Goal: Task Accomplishment & Management: Use online tool/utility

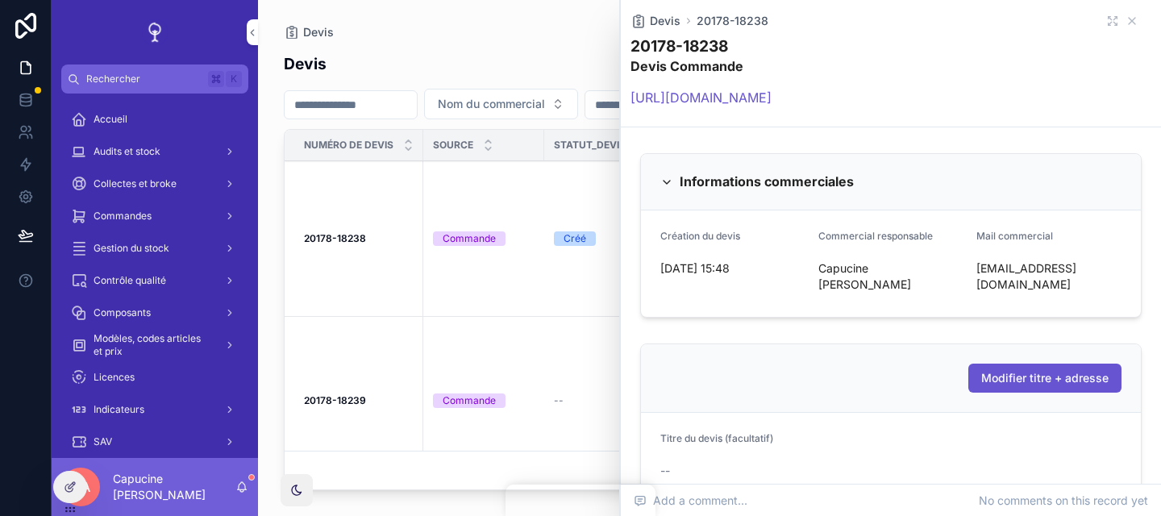
drag, startPoint x: 1133, startPoint y: 26, endPoint x: 1125, endPoint y: 6, distance: 21.7
click at [1133, 26] on icon "scrollable content" at bounding box center [1131, 21] width 13 height 13
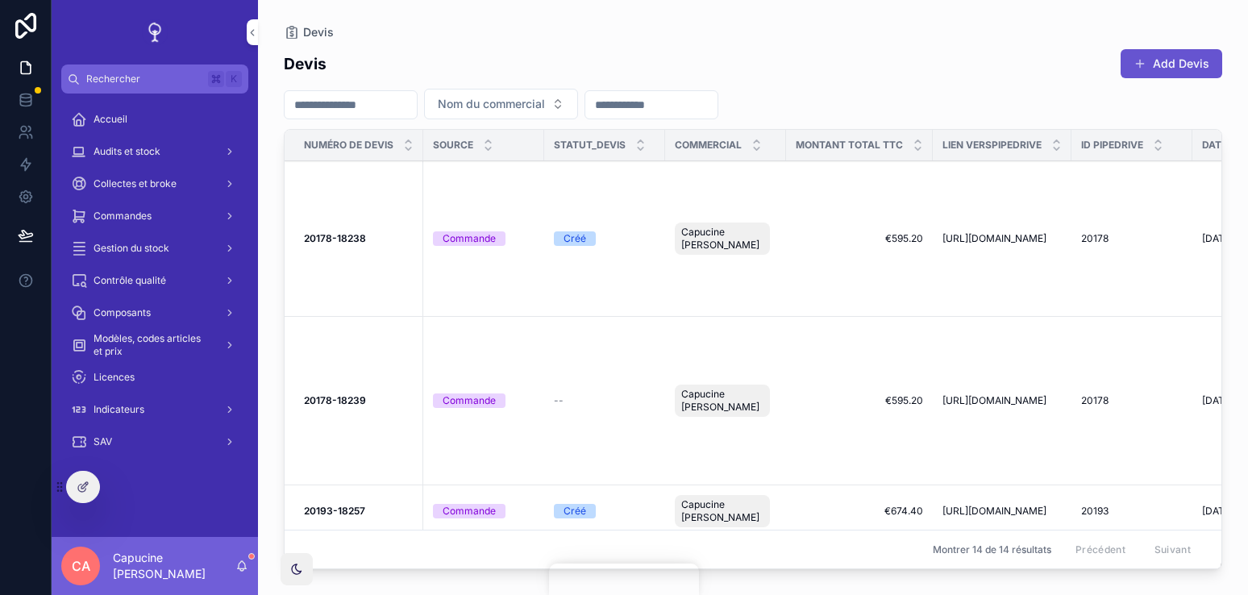
click at [342, 232] on strong "20178-18238" at bounding box center [335, 238] width 62 height 12
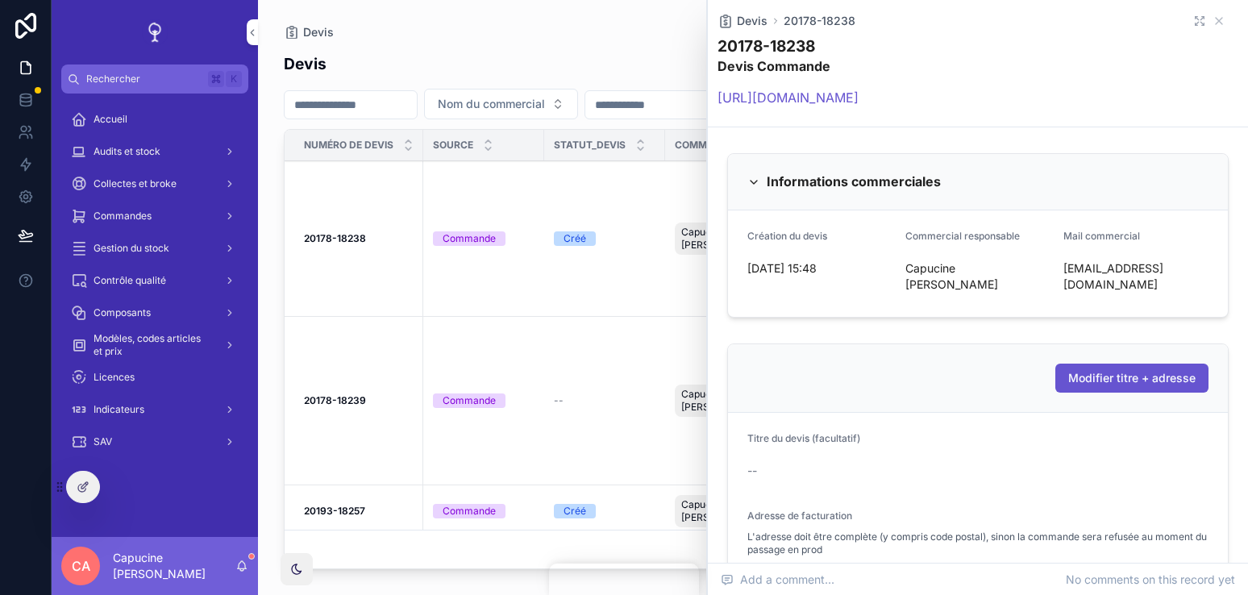
click at [1160, 24] on icon "scrollable content" at bounding box center [1196, 23] width 3 height 3
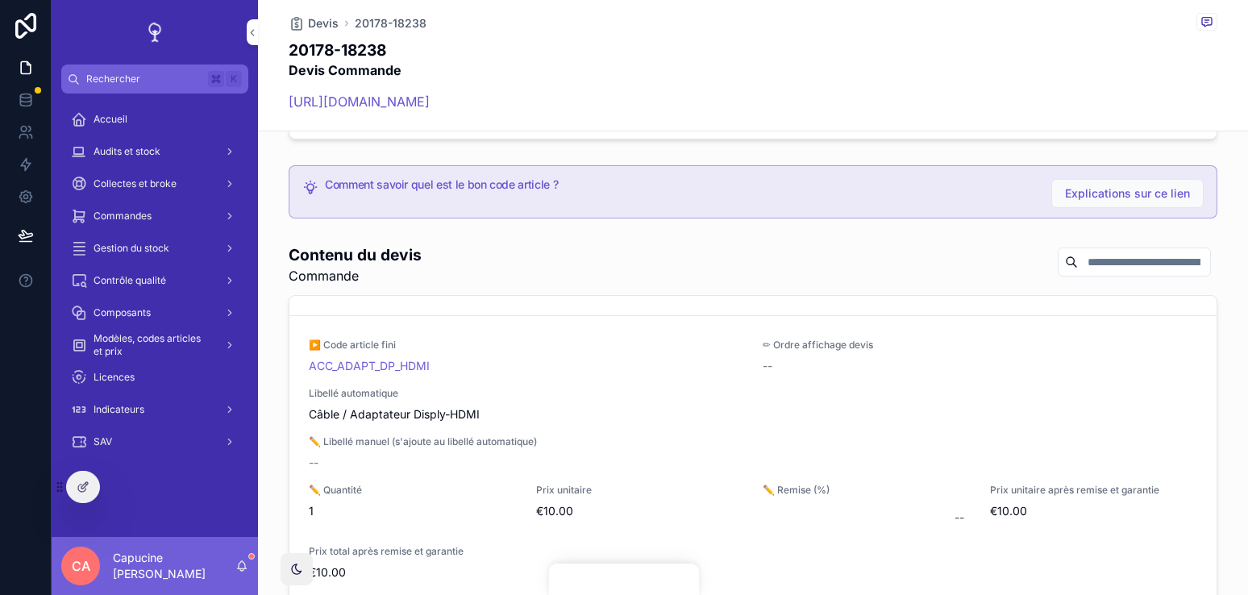
scroll to position [86, 0]
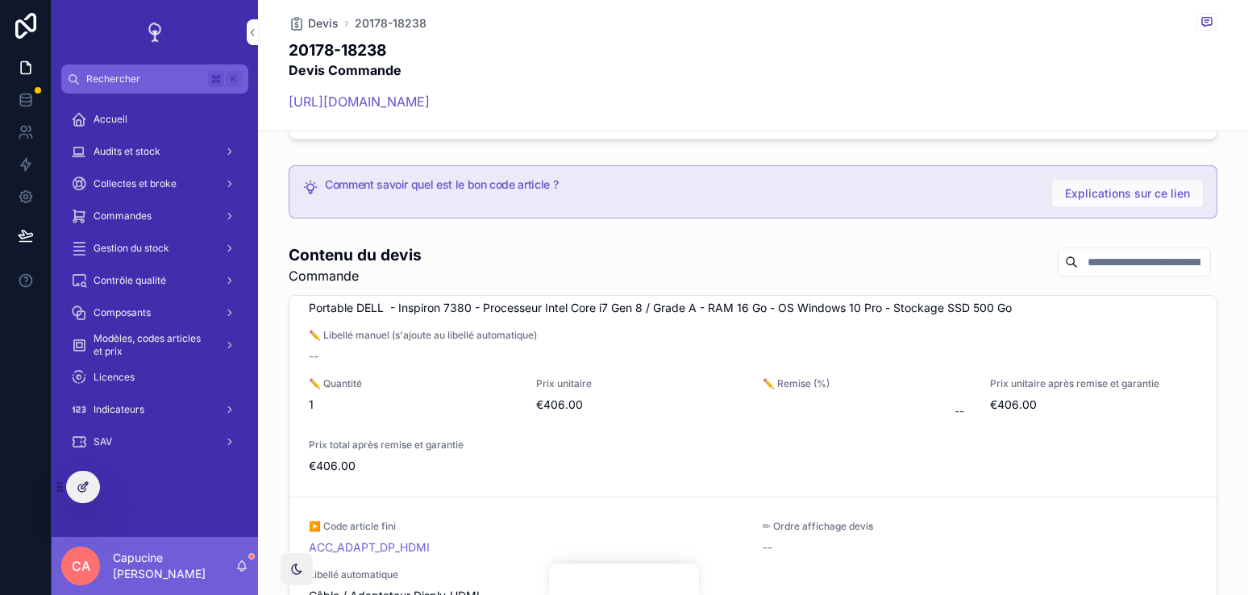
click at [86, 492] on icon at bounding box center [83, 486] width 13 height 13
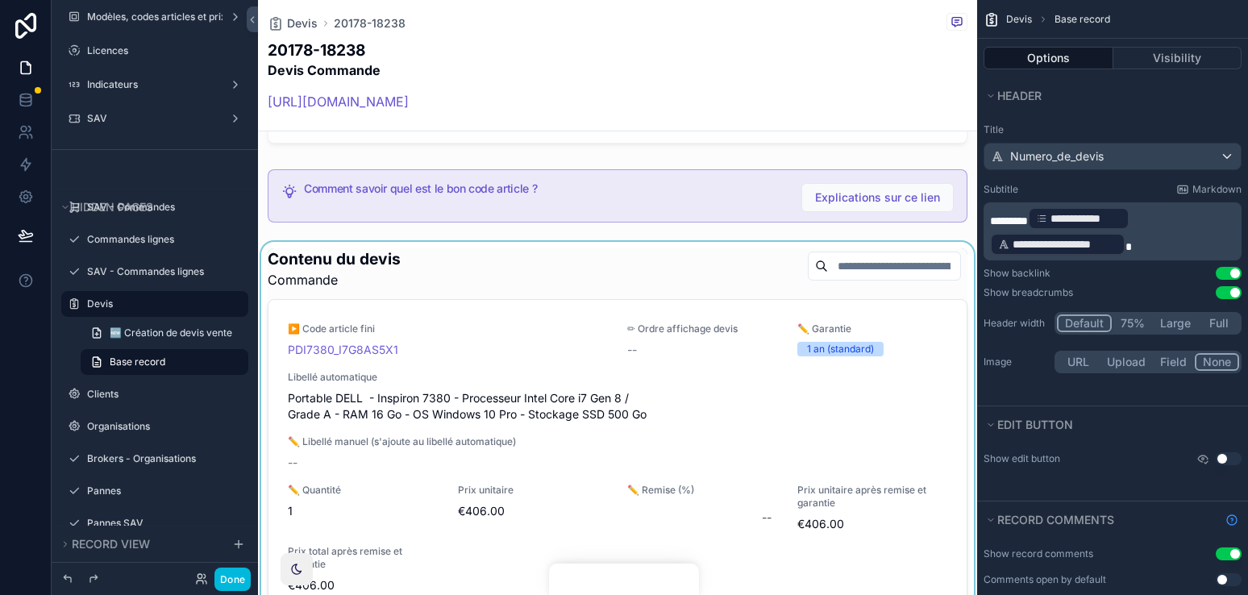
scroll to position [1635, 0]
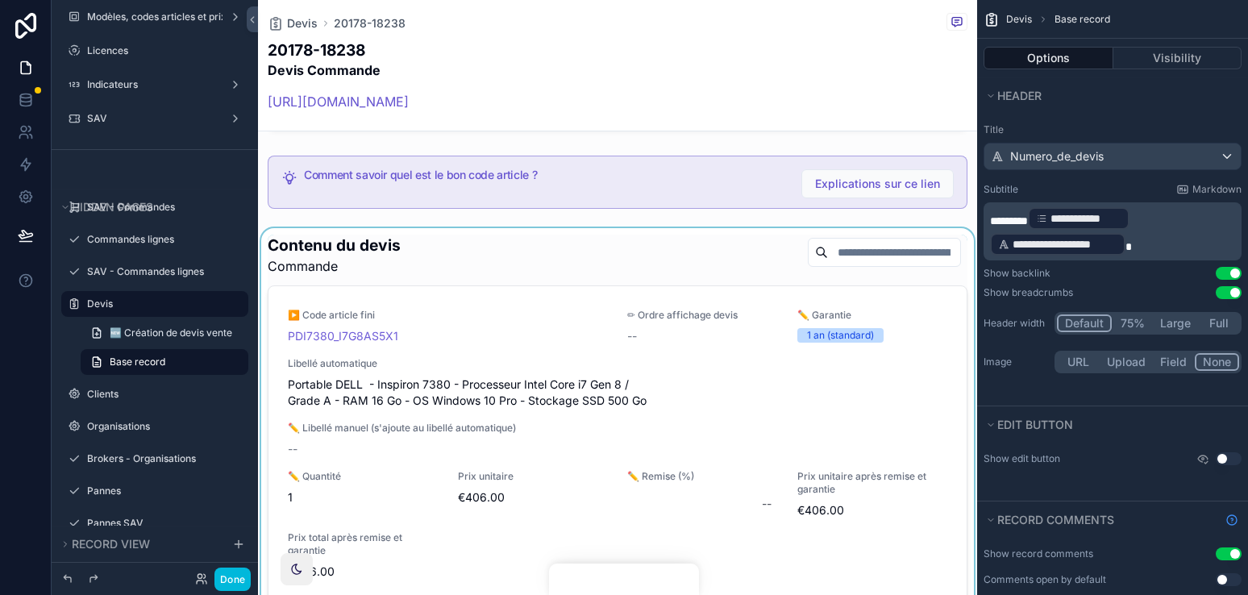
click at [700, 345] on div "scrollable content" at bounding box center [617, 486] width 719 height 516
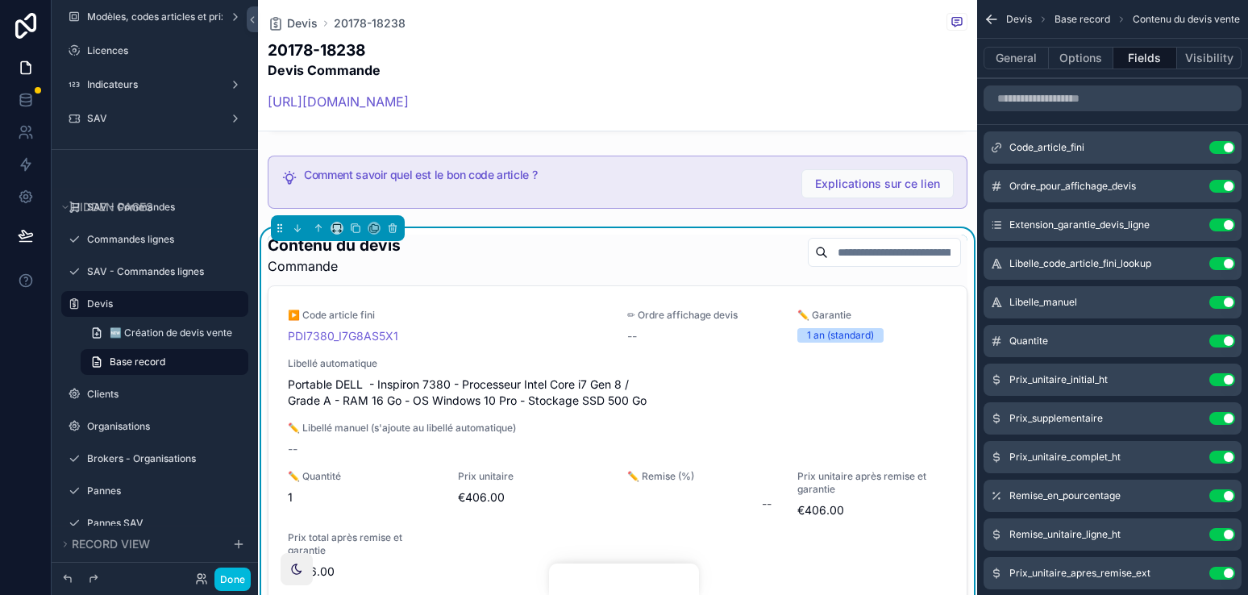
click at [725, 286] on div "▶️ Code article fini PDI7380_I7G8AS5X1 ✏ Ordre affichage devis -- ✏️ Garantie 1…" at bounding box center [617, 444] width 698 height 317
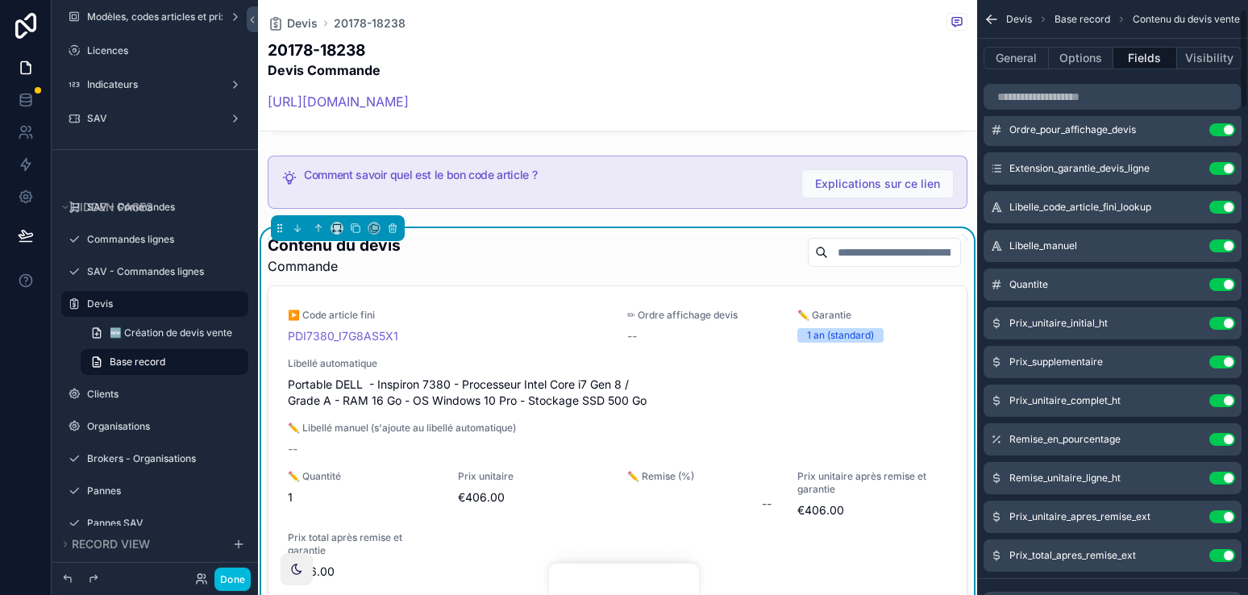
click at [0, 0] on icon "scrollable content" at bounding box center [0, 0] width 0 height 0
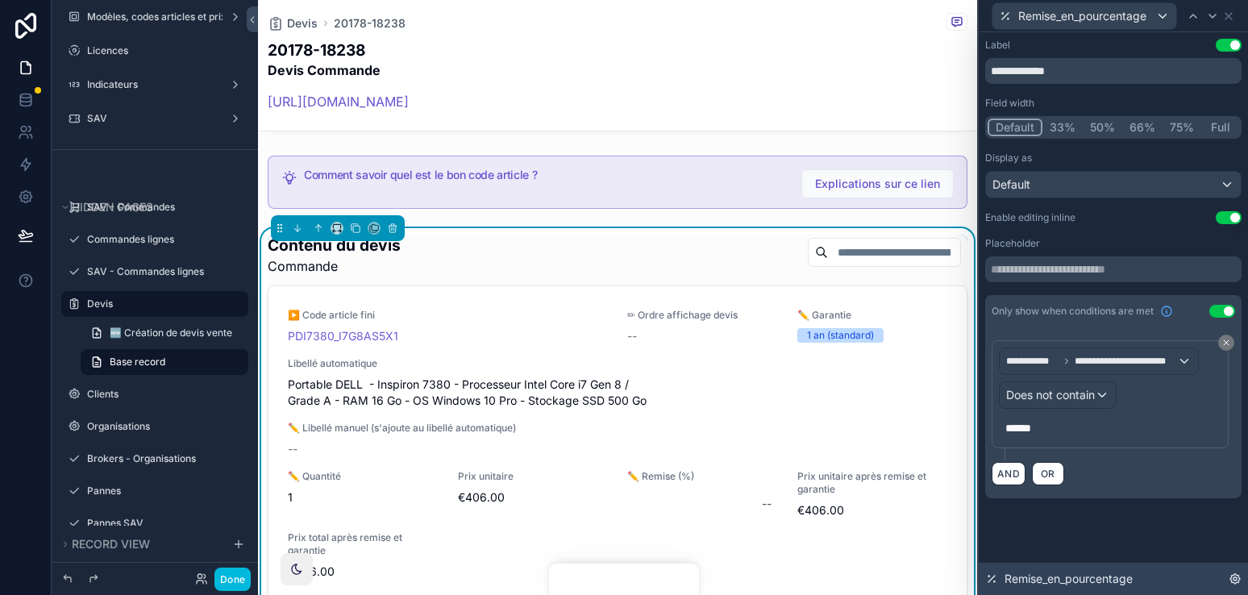
click at [1160, 515] on icon at bounding box center [1234, 578] width 13 height 13
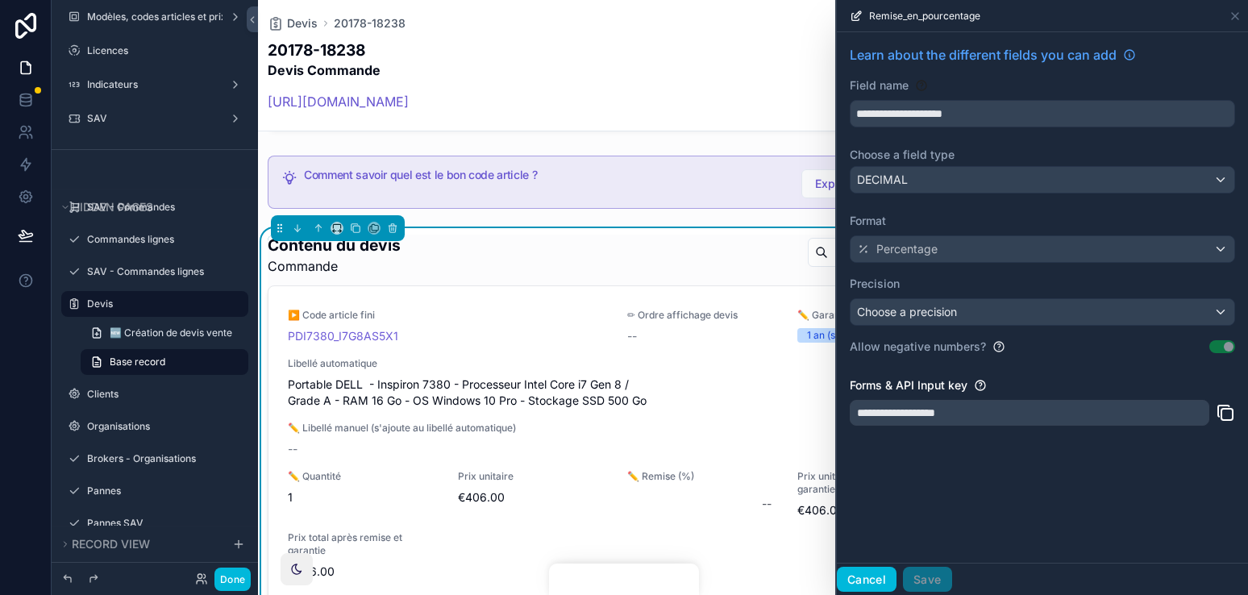
click at [882, 515] on button "Cancel" at bounding box center [867, 580] width 60 height 26
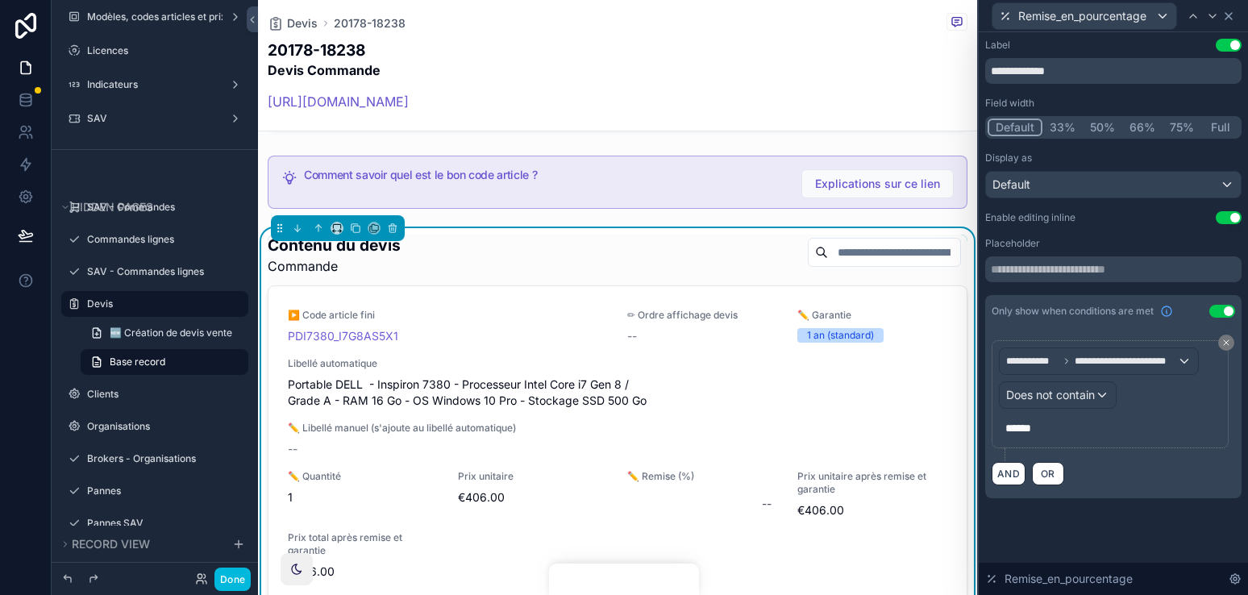
click at [1160, 17] on icon at bounding box center [1228, 16] width 13 height 13
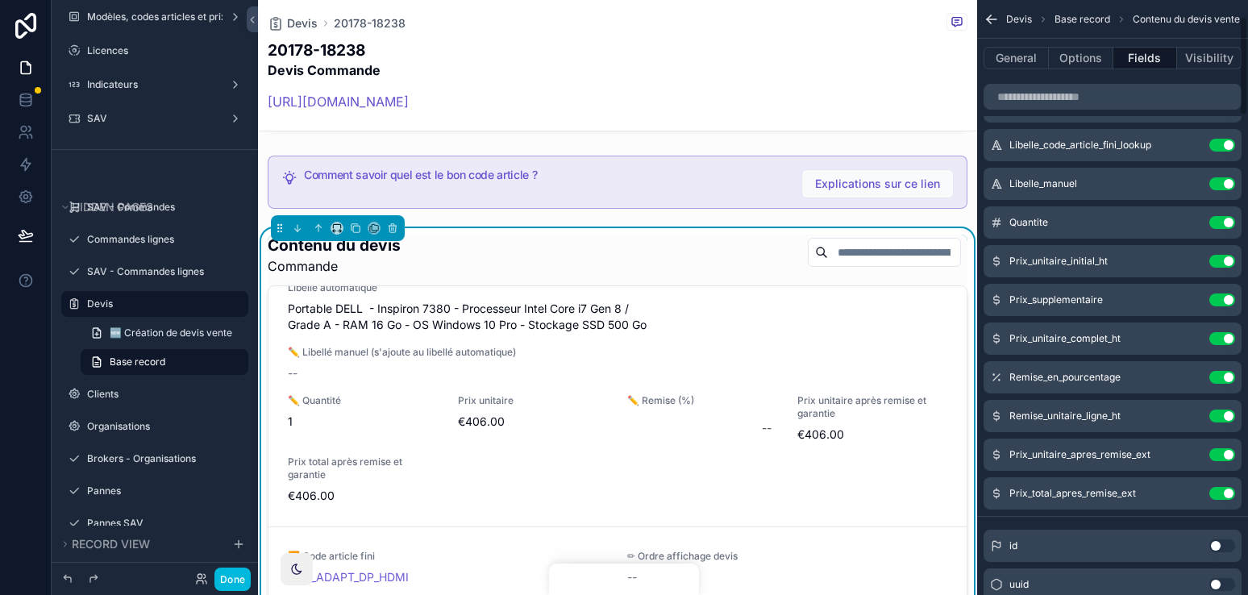
scroll to position [122, 0]
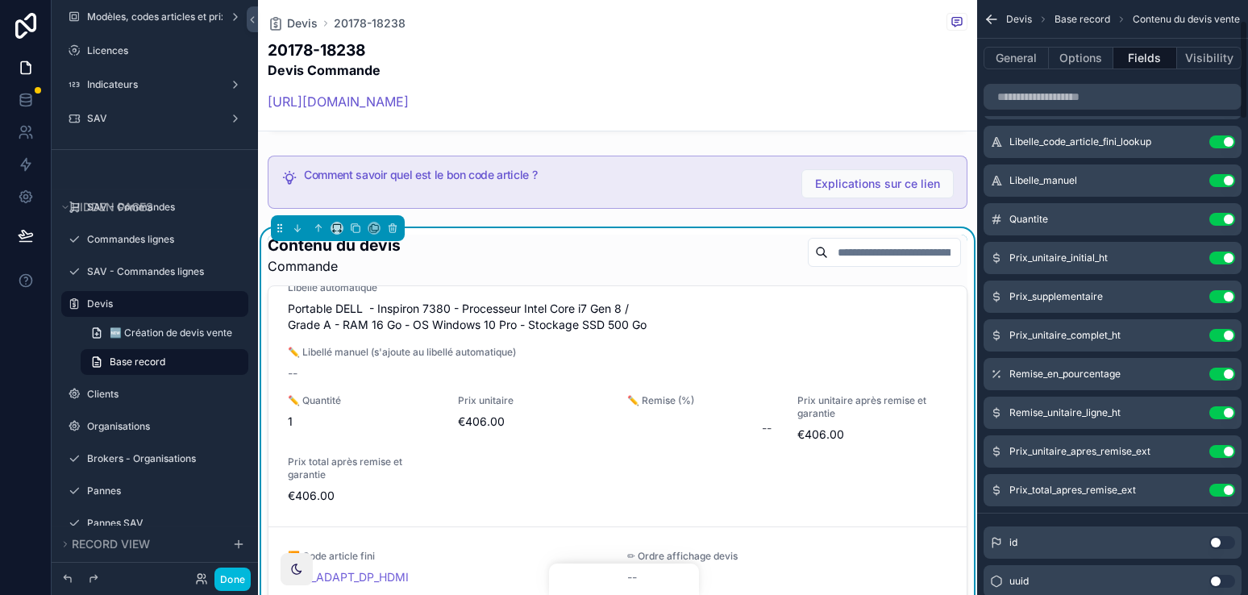
click at [1143, 513] on hr "scrollable content" at bounding box center [1112, 513] width 271 height 1
click at [0, 0] on icon "scrollable content" at bounding box center [0, 0] width 0 height 0
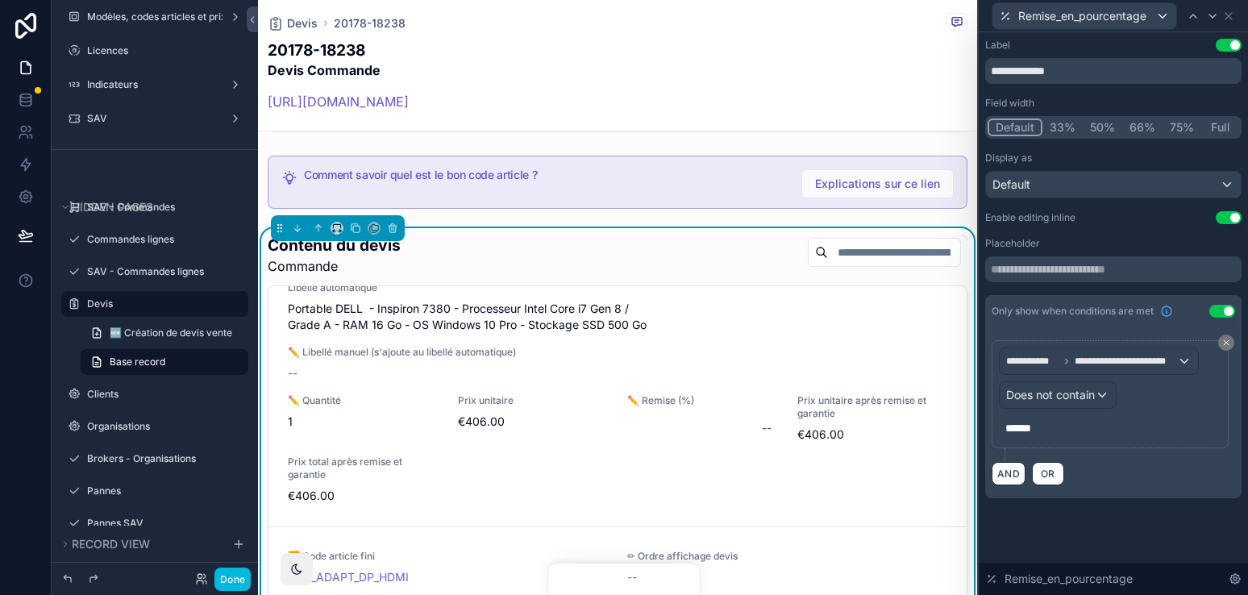
click at [1138, 230] on div "**********" at bounding box center [1113, 268] width 256 height 459
click at [1151, 509] on div "**********" at bounding box center [1112, 284] width 269 height 505
click at [1160, 10] on icon at bounding box center [1228, 16] width 13 height 13
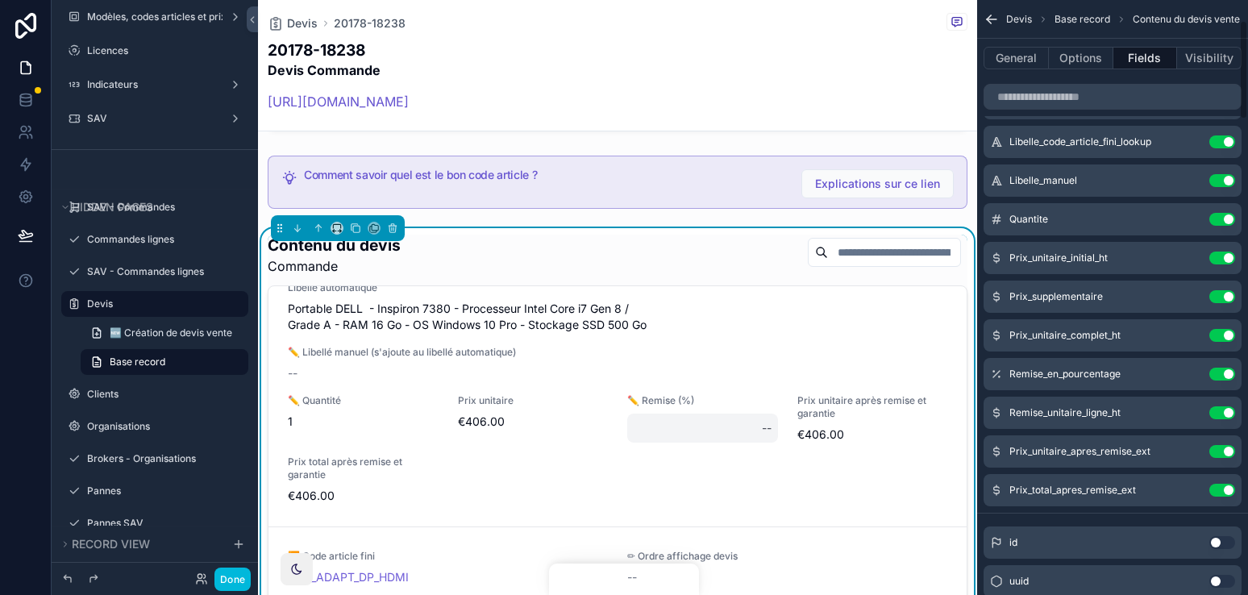
click at [704, 416] on div "--" at bounding box center [702, 427] width 151 height 29
click at [926, 468] on div "▶️ Code article fini PDI7380_I7G8AS5X1 ✏ Ordre affichage devis -- ✏️ Garantie 1…" at bounding box center [617, 368] width 659 height 271
click at [1073, 60] on button "Options" at bounding box center [1081, 58] width 64 height 23
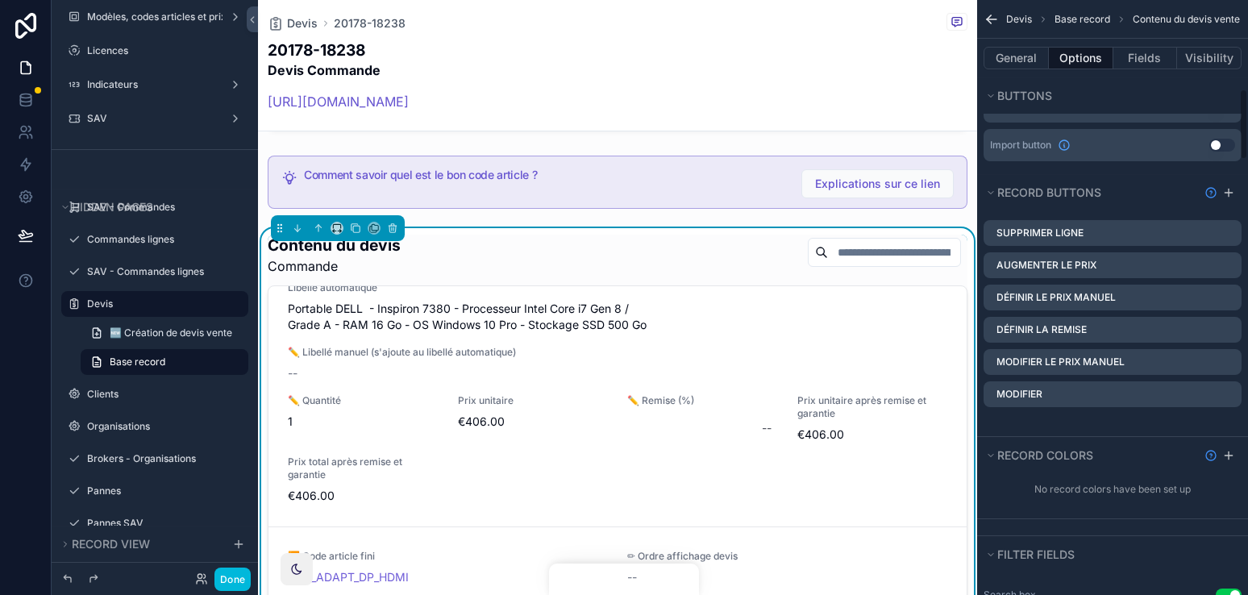
scroll to position [742, 0]
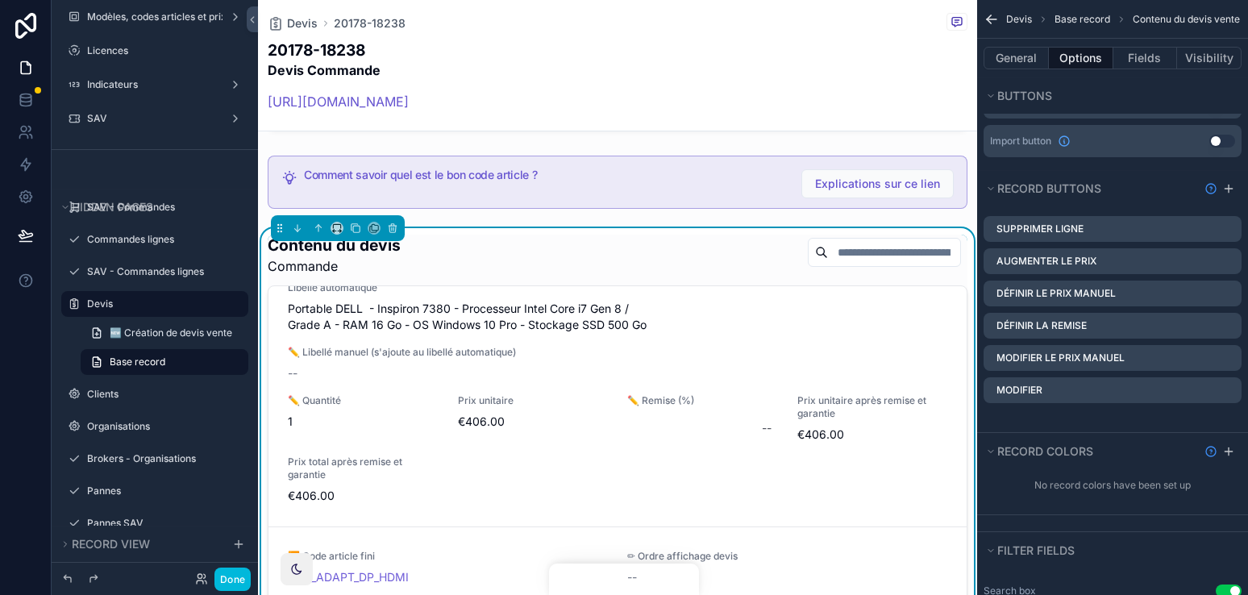
click at [0, 0] on icon "scrollable content" at bounding box center [0, 0] width 0 height 0
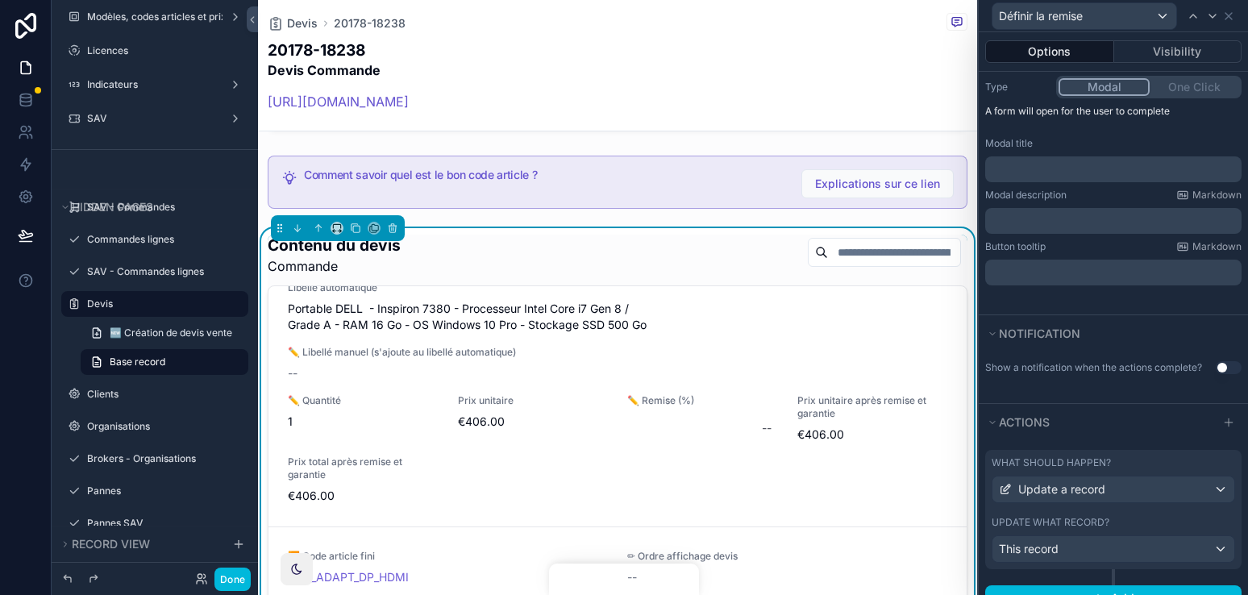
scroll to position [255, 0]
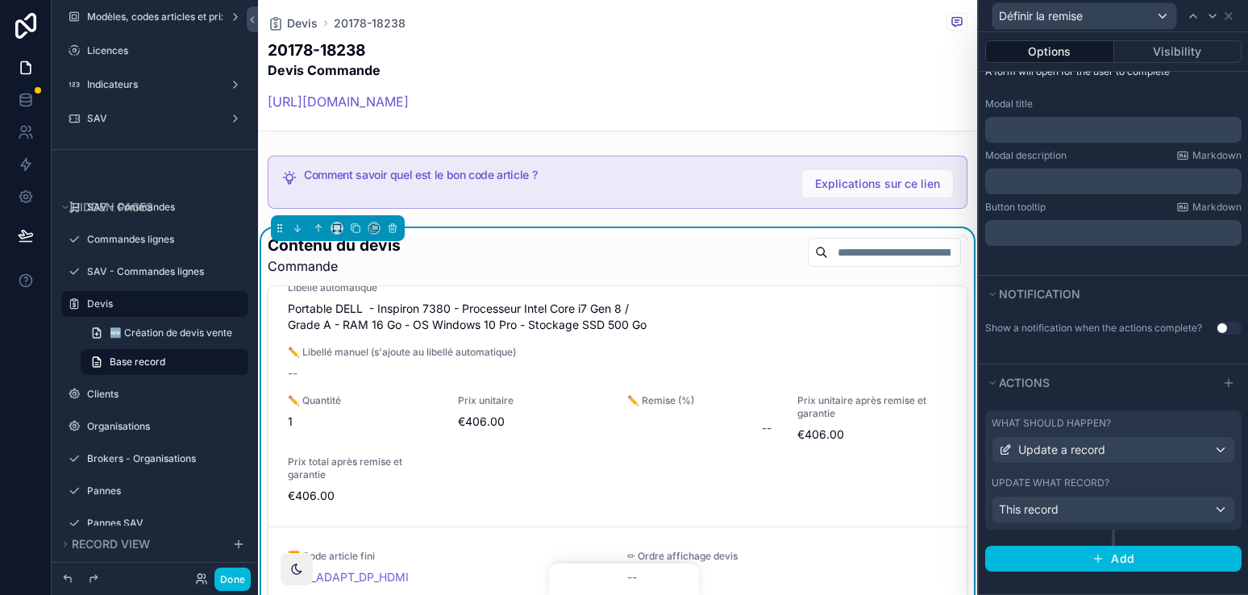
click at [1142, 415] on div "What should happen? Update a record Update what record? This record" at bounding box center [1113, 469] width 256 height 119
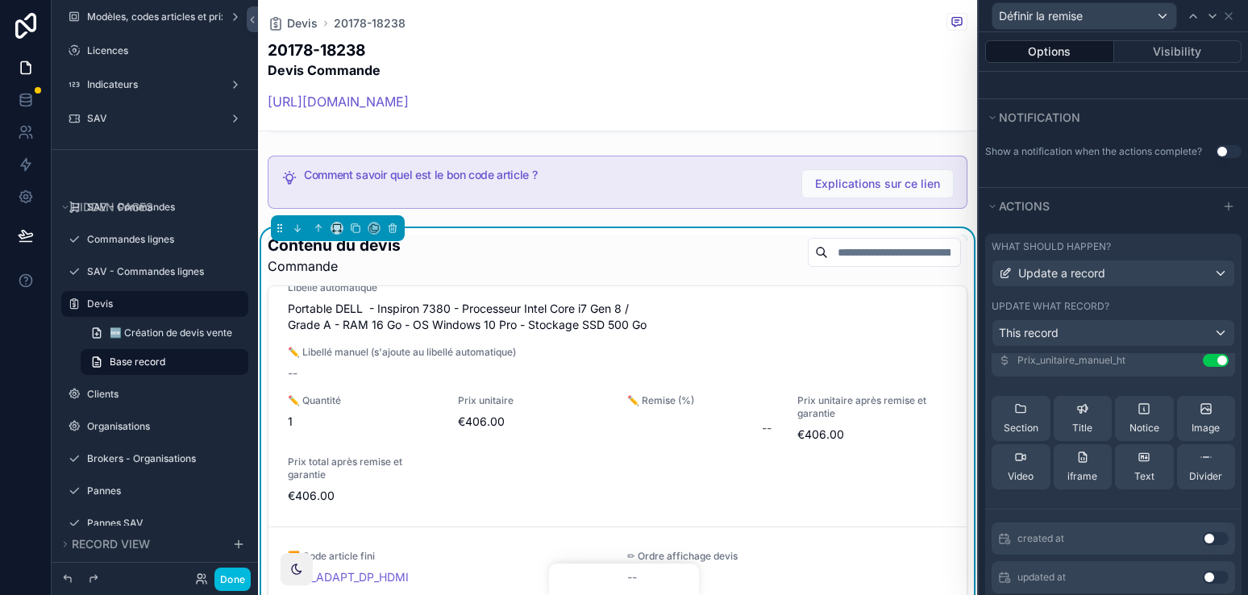
scroll to position [39, 0]
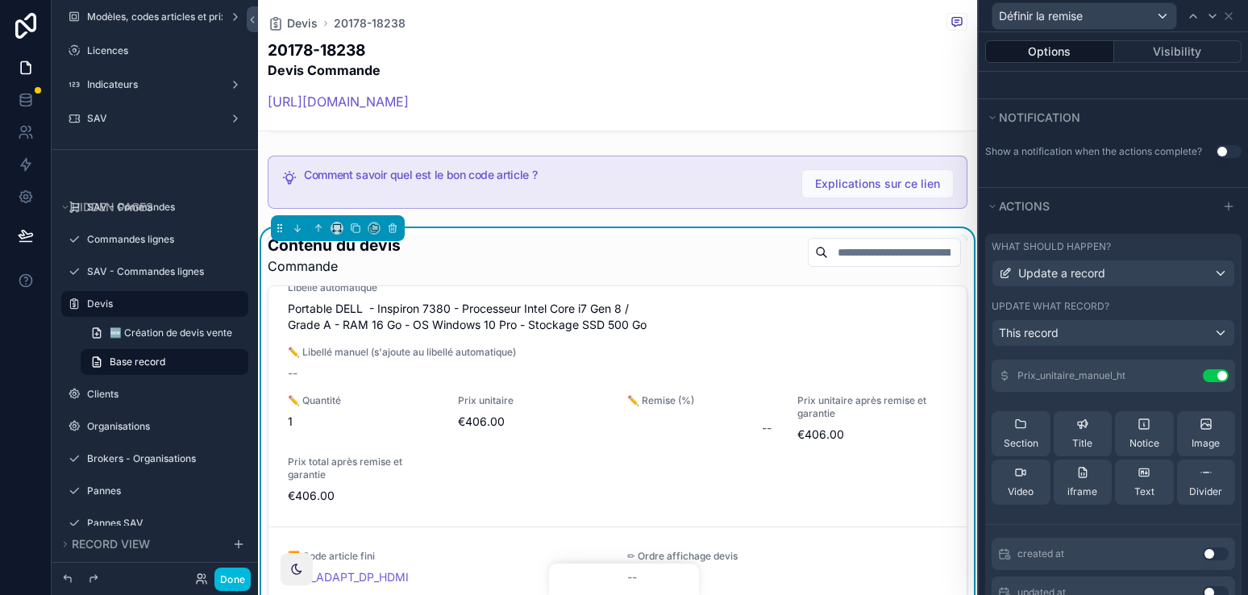
click at [0, 0] on icon at bounding box center [0, 0] width 0 height 0
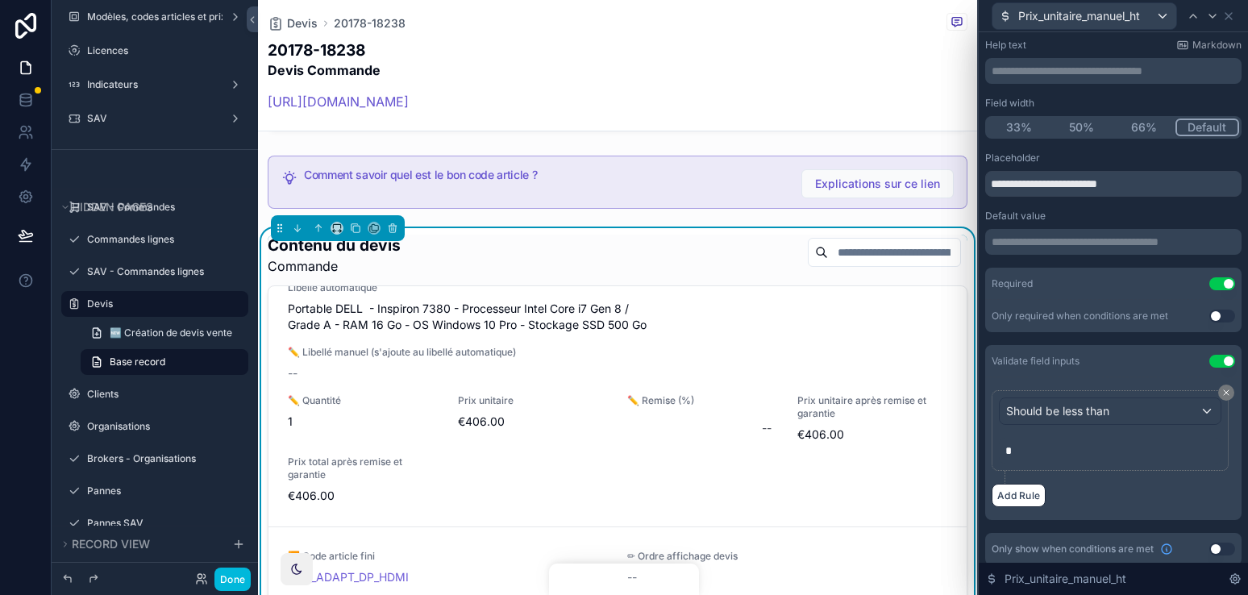
scroll to position [96, 0]
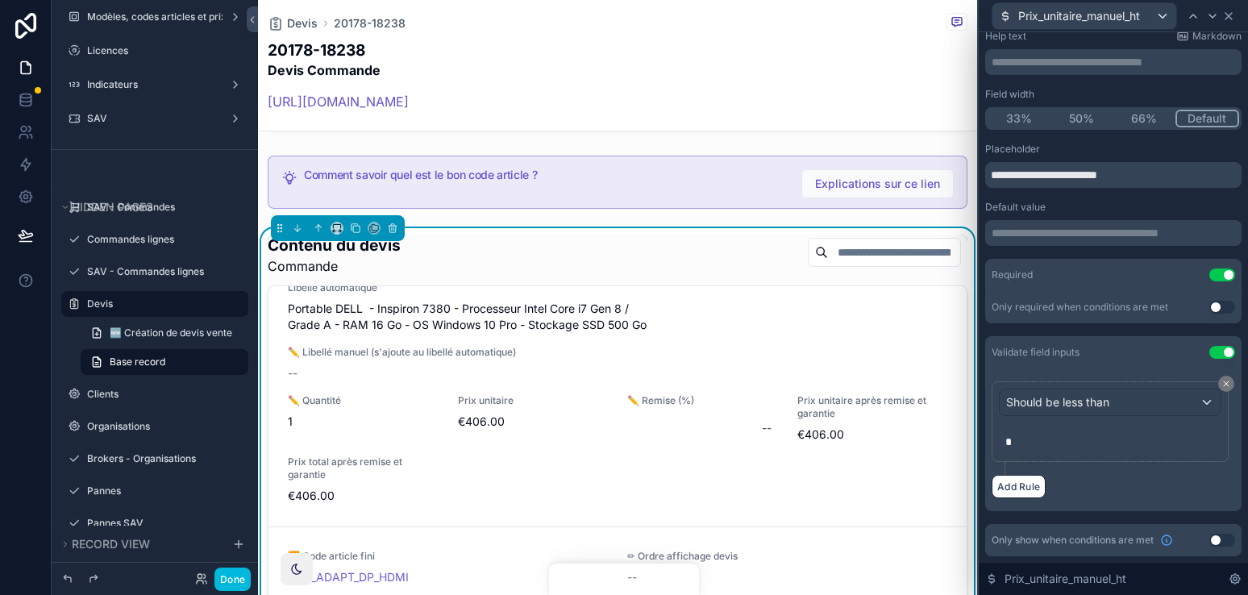
click at [1160, 19] on icon at bounding box center [1228, 16] width 13 height 13
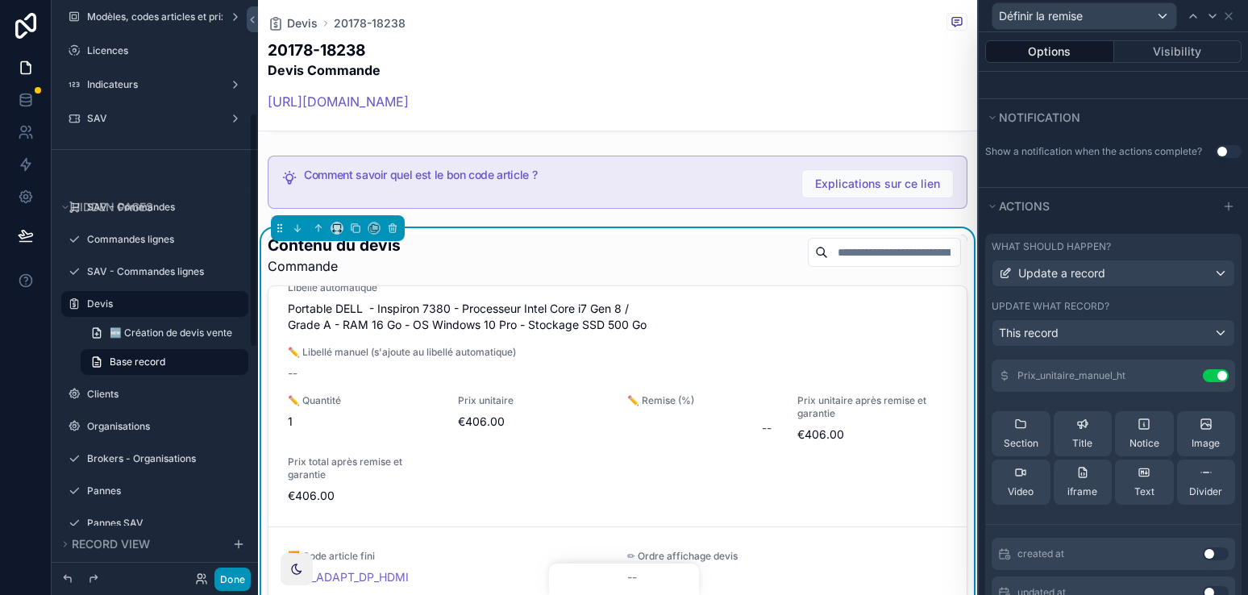
click at [231, 515] on button "Done" at bounding box center [232, 578] width 36 height 23
click at [0, 0] on div "CA Capucine ANTONI" at bounding box center [0, 0] width 0 height 0
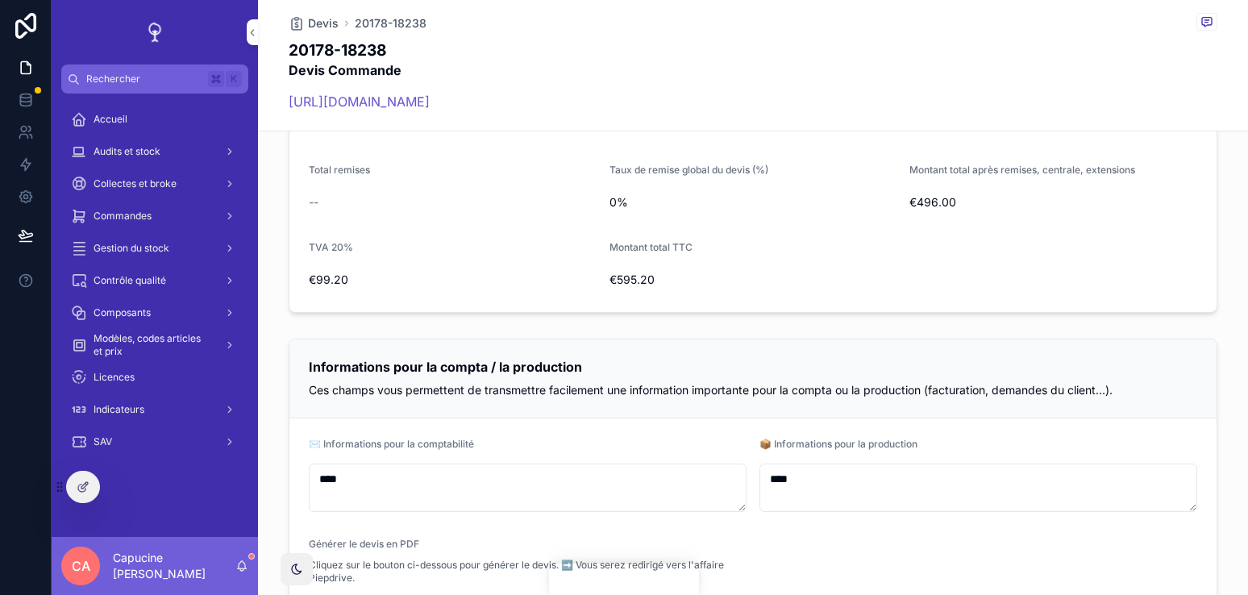
click at [868, 363] on div "Informations pour la compta / la production" at bounding box center [753, 367] width 888 height 17
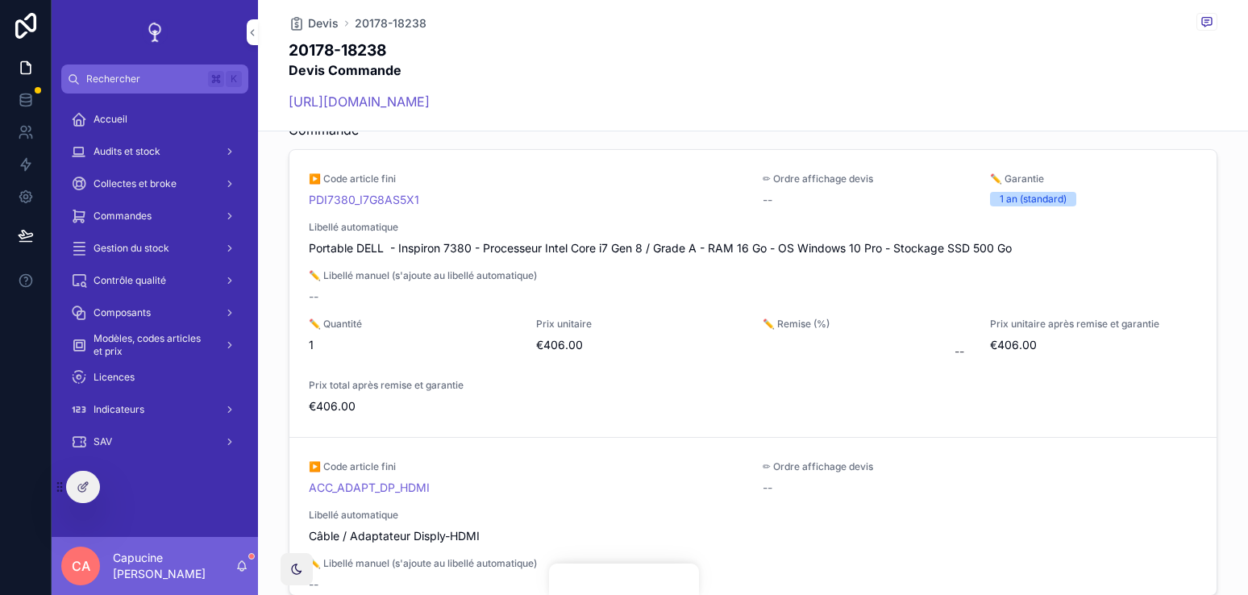
scroll to position [944, 0]
click at [744, 131] on div "Contenu du devis Commande" at bounding box center [753, 121] width 928 height 41
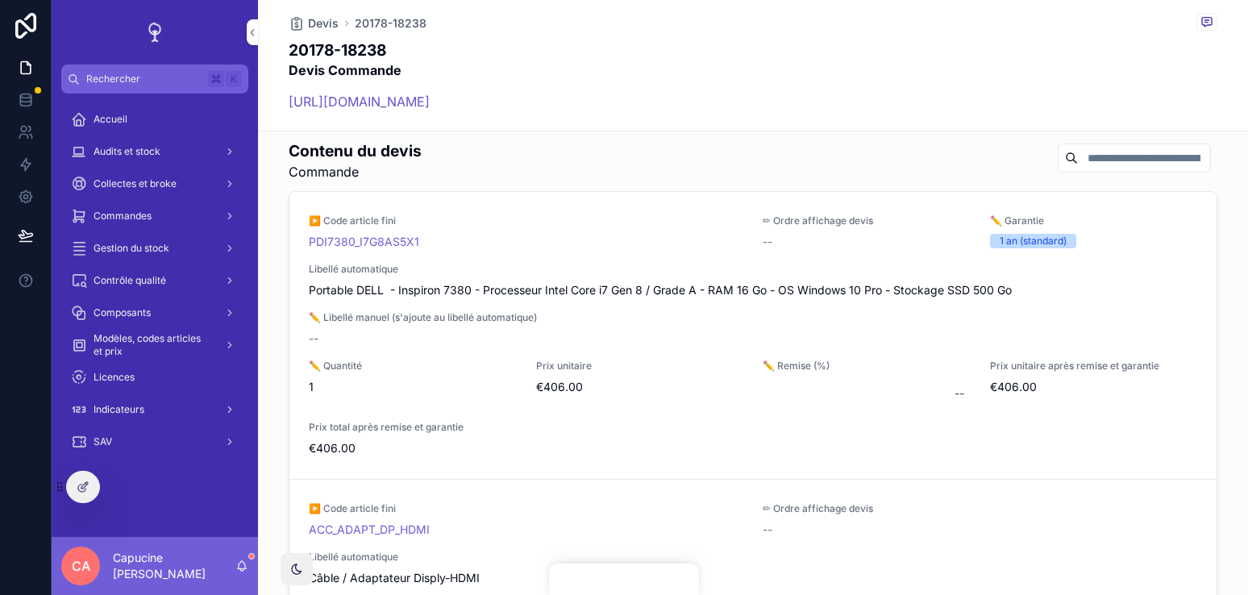
scroll to position [906, 0]
click at [744, 132] on div "Contenu du devis Commande ▶️ Code article fini PDI7380_I7G8AS5X1 ✏ Ordre affich…" at bounding box center [753, 390] width 990 height 516
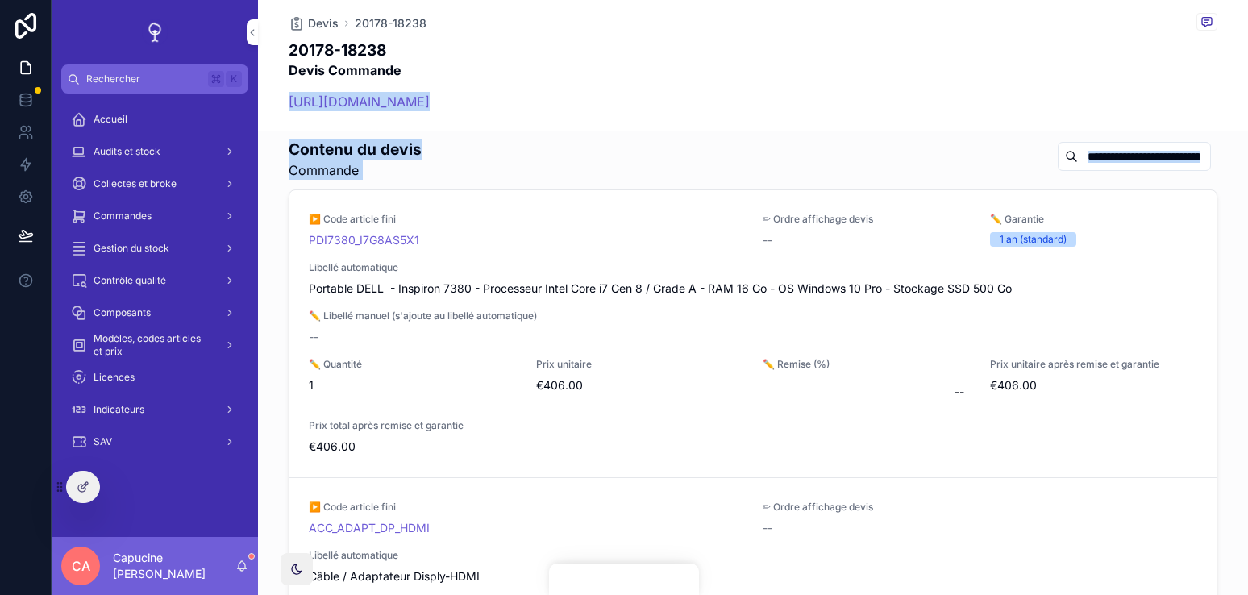
drag, startPoint x: 707, startPoint y: 145, endPoint x: 699, endPoint y: 84, distance: 61.8
click at [699, 84] on div "Devis 20178-18238 20178-18238 Devis Commande https://ecodair.pipedrive.com/deal…" at bounding box center [753, 290] width 990 height 2393
click at [693, 71] on div "20178-18238 Devis Commande https://ecodair.pipedrive.com/deal/20178" at bounding box center [753, 79] width 928 height 81
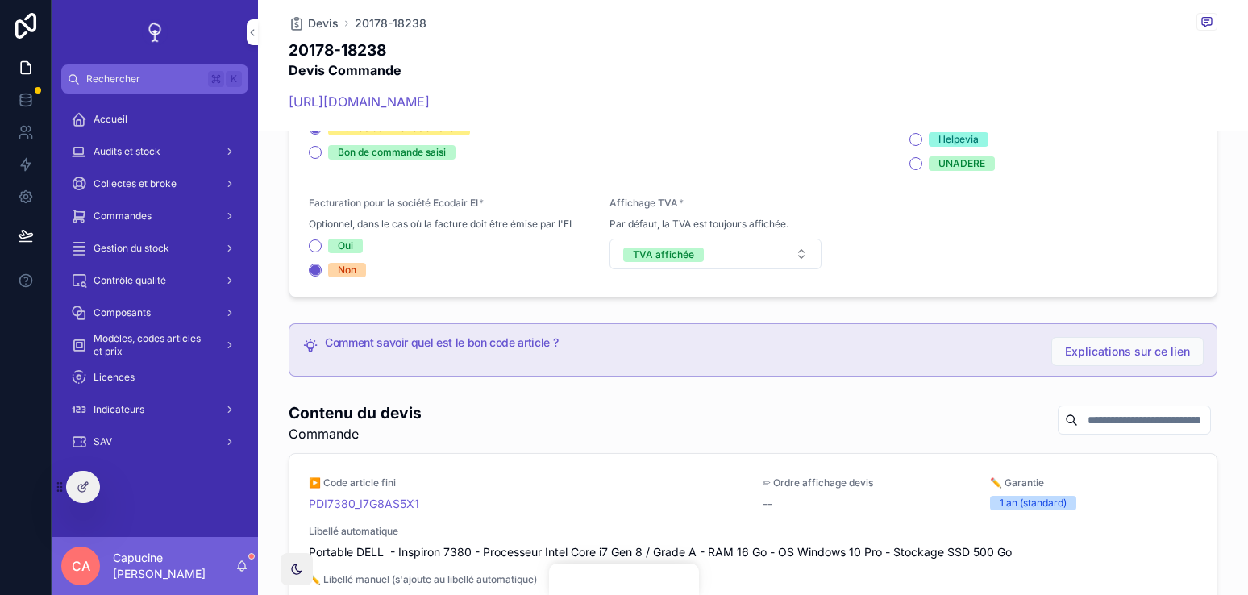
scroll to position [370, 0]
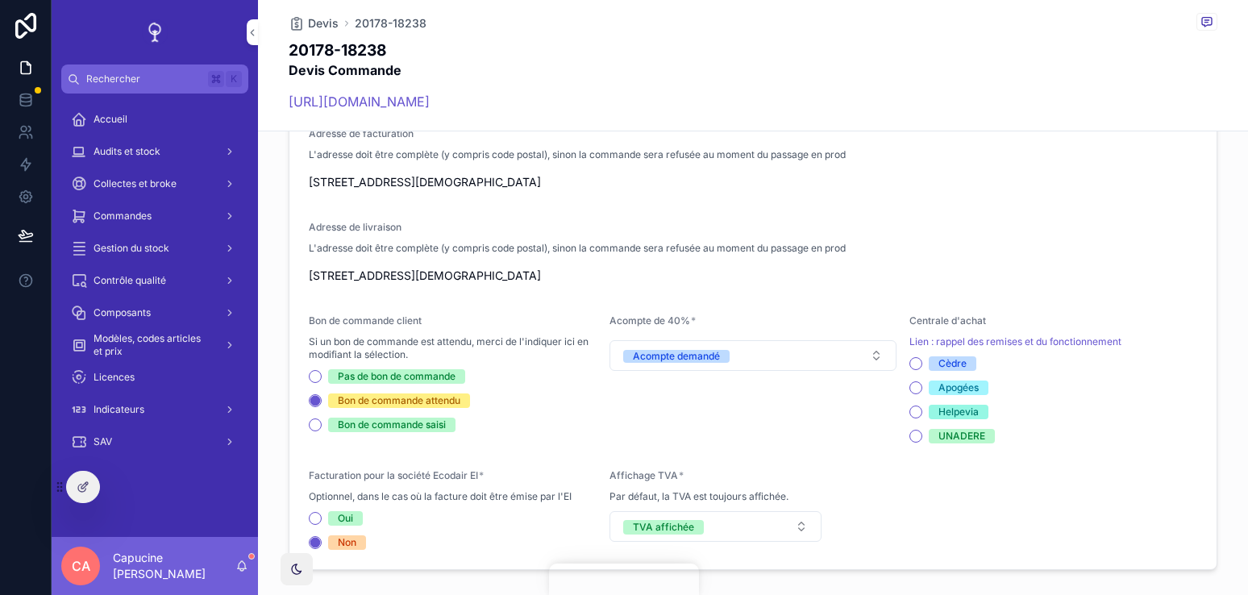
click at [913, 261] on div "Adresse de livraison L'adresse doit être complète (y compris code postal), sino…" at bounding box center [753, 255] width 888 height 68
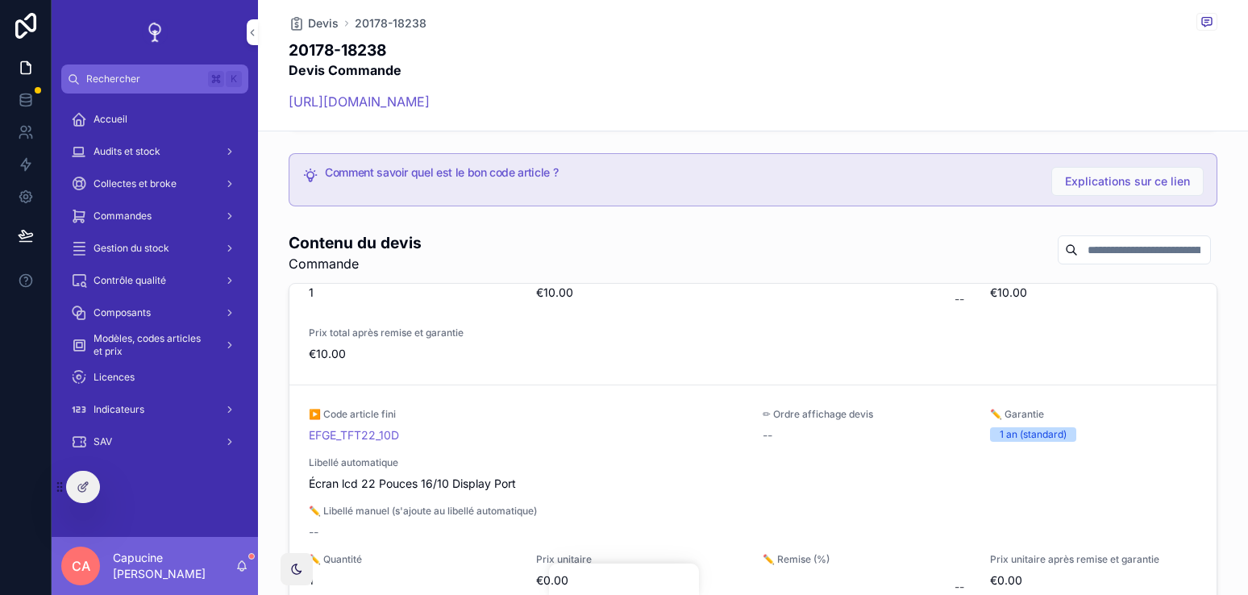
scroll to position [397, 0]
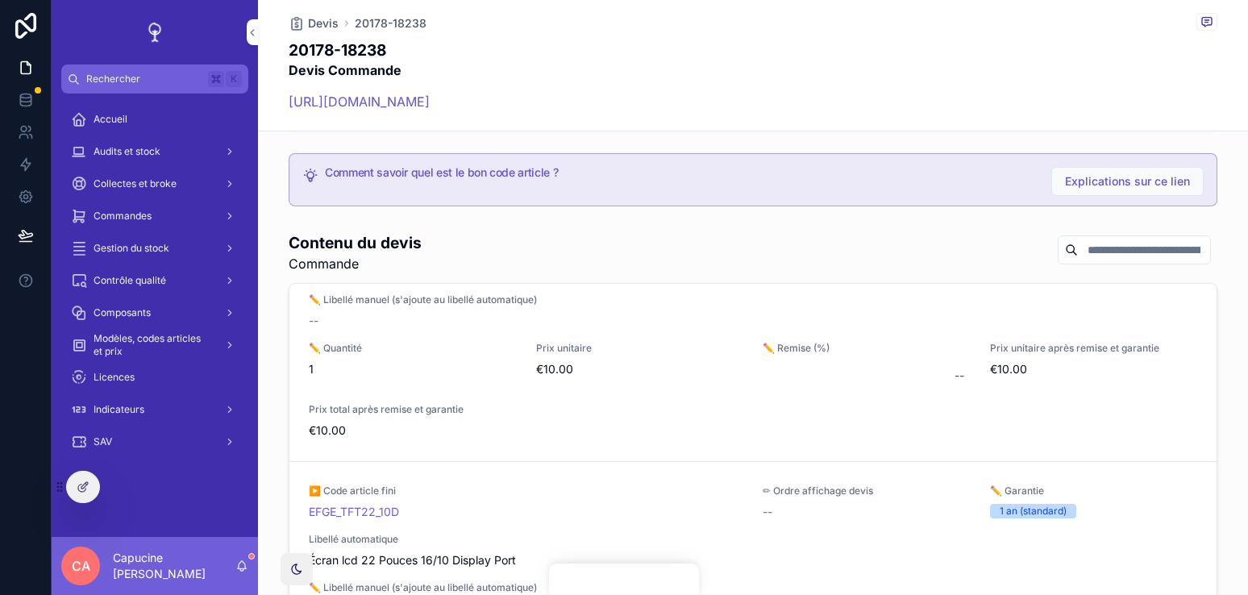
click at [0, 0] on span "Modifier" at bounding box center [0, 0] width 0 height 0
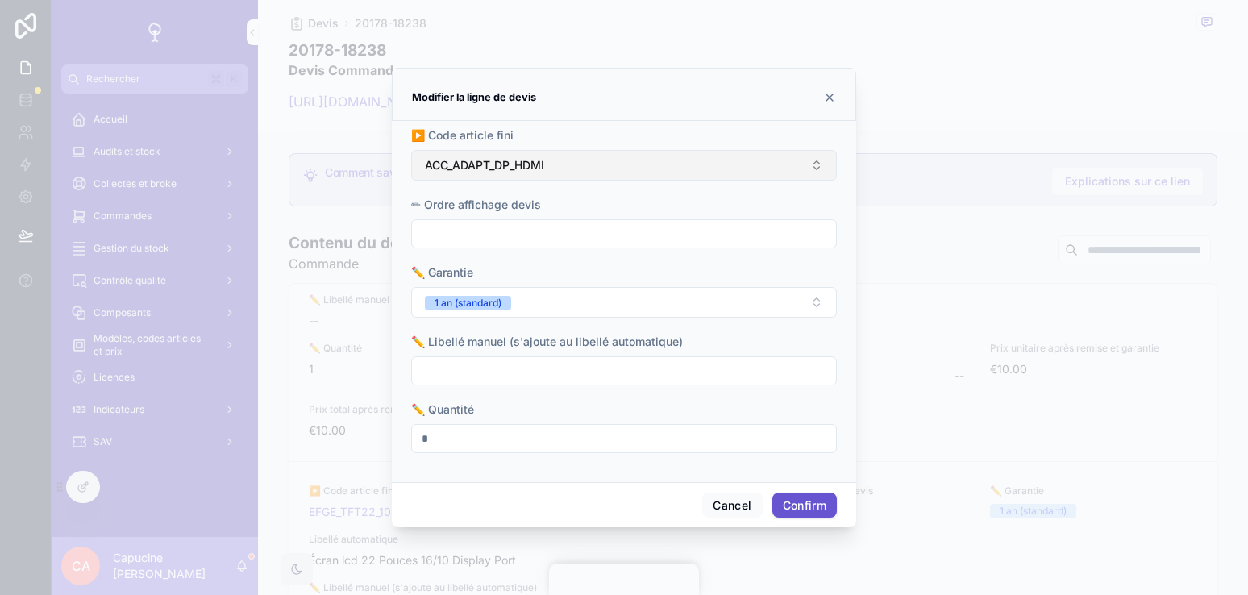
click at [579, 164] on button "ACC_ADAPT_DP_HDMI" at bounding box center [624, 165] width 426 height 31
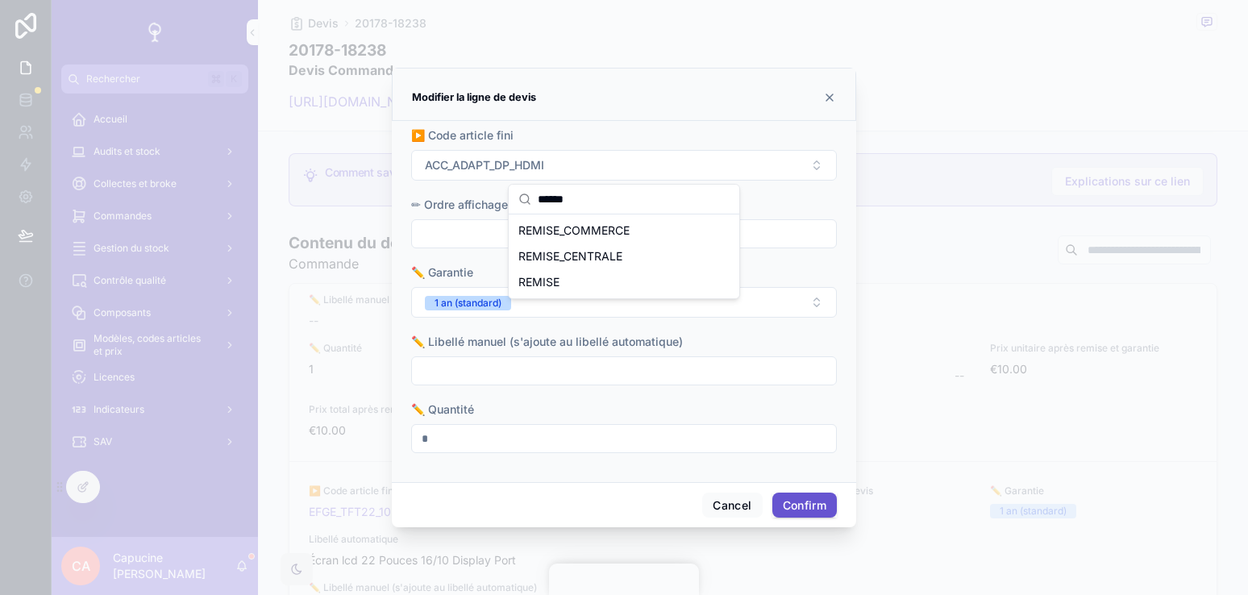
type input "******"
click at [755, 113] on div "Modifier la ligne de devis" at bounding box center [624, 94] width 464 height 53
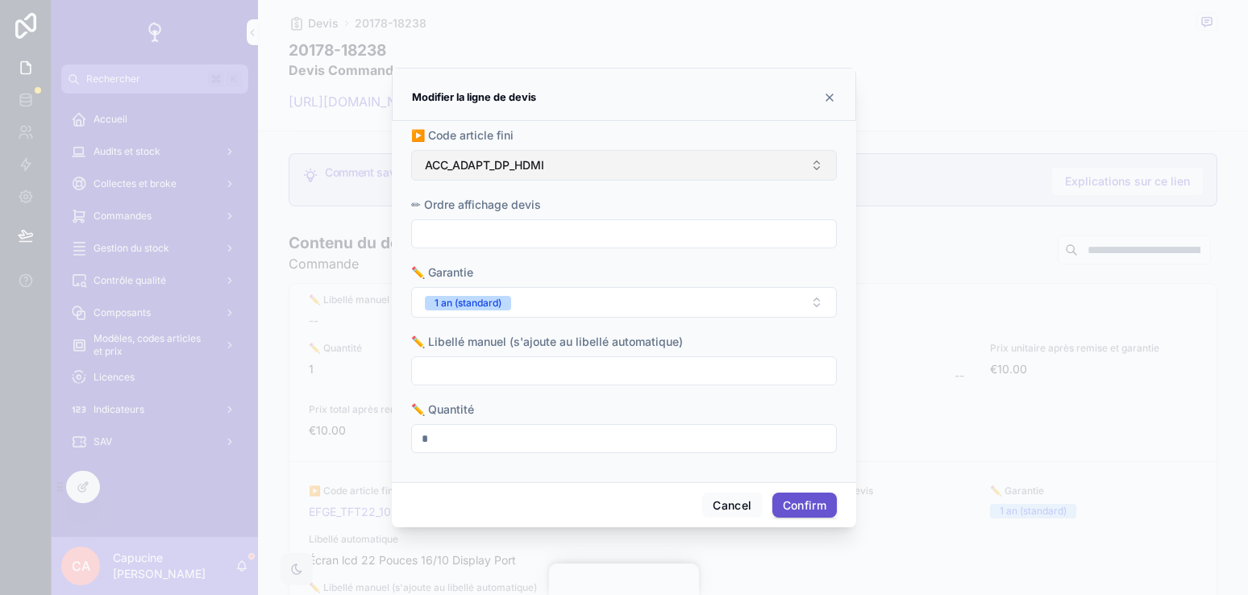
click at [696, 164] on button "ACC_ADAPT_DP_HDMI" at bounding box center [624, 165] width 426 height 31
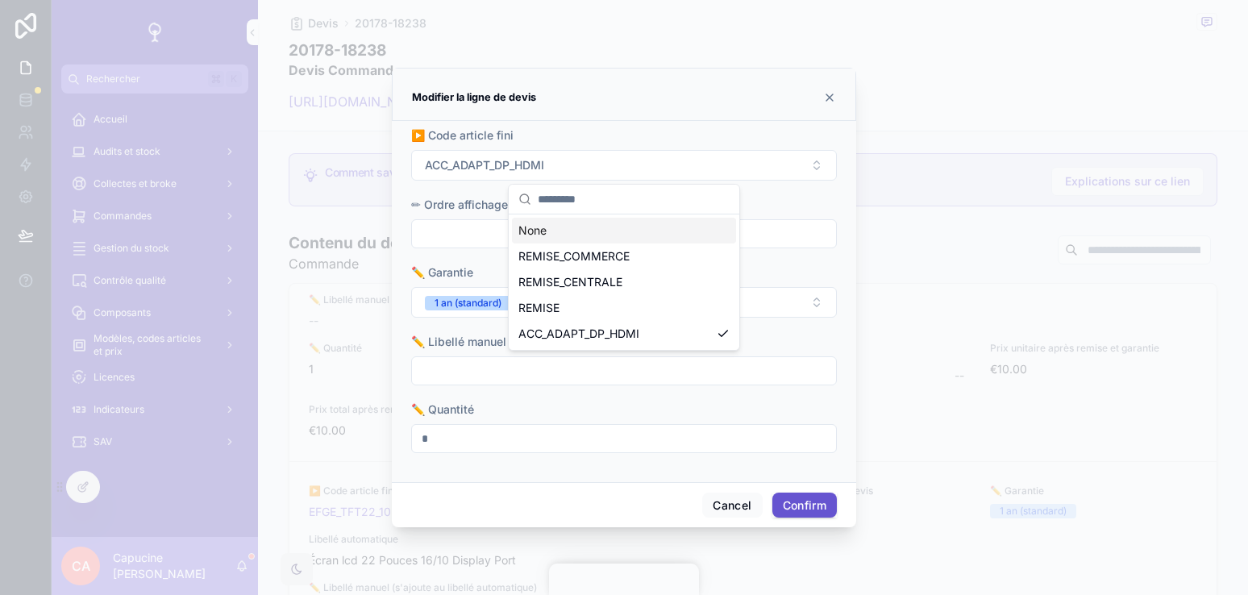
click at [770, 109] on div "Modifier la ligne de devis" at bounding box center [624, 94] width 464 height 53
click at [846, 102] on div "Modifier la ligne de devis" at bounding box center [624, 94] width 464 height 53
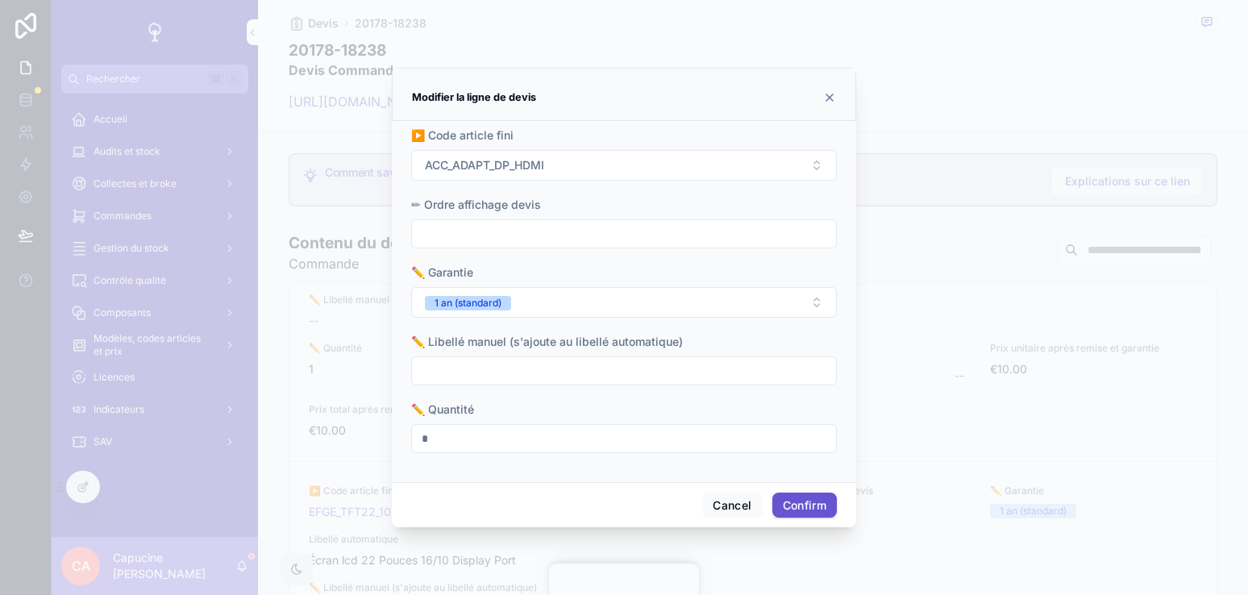
click at [835, 102] on div "Modifier la ligne de devis" at bounding box center [624, 94] width 464 height 53
click at [823, 93] on icon at bounding box center [829, 97] width 13 height 13
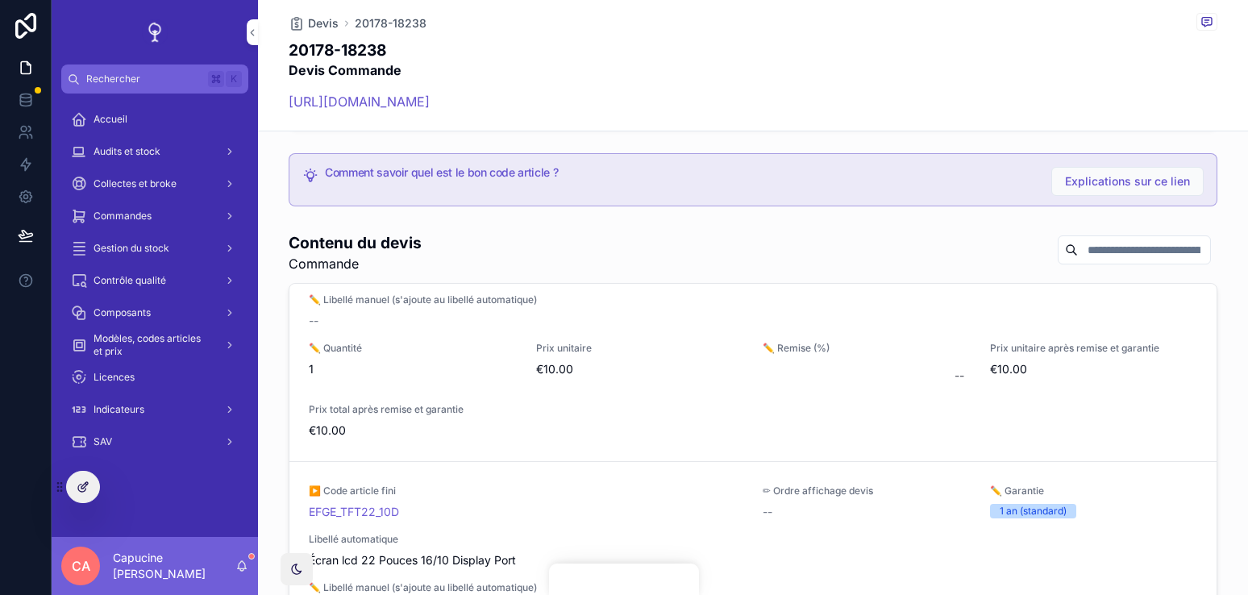
click at [85, 471] on div at bounding box center [83, 486] width 32 height 31
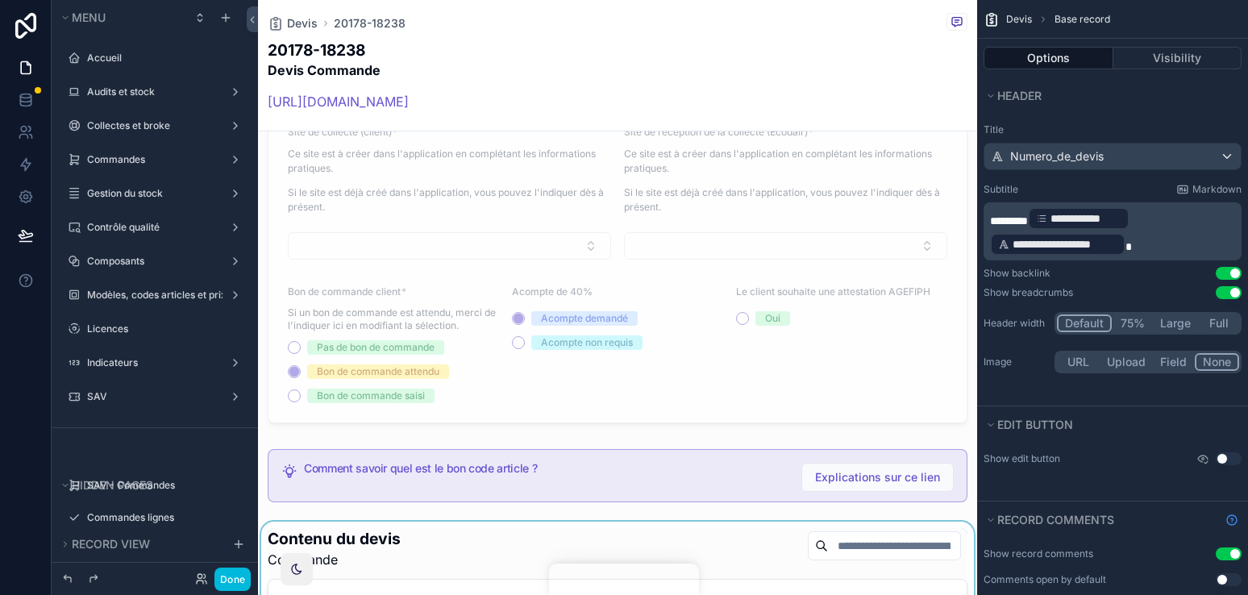
scroll to position [1577, 0]
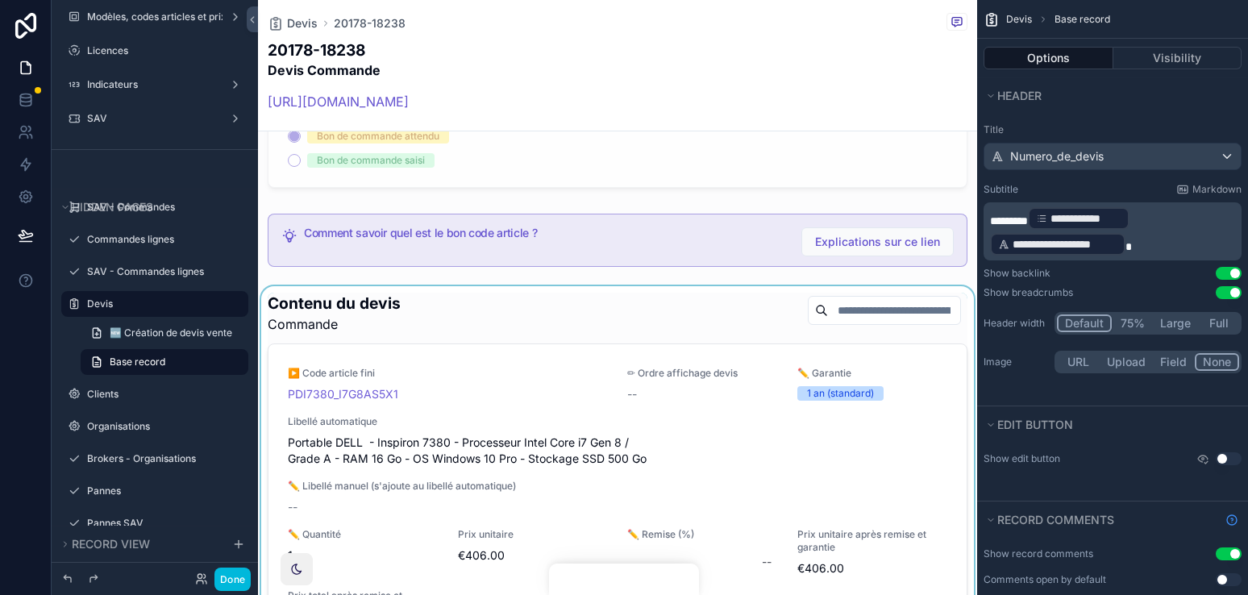
click at [720, 309] on div "scrollable content" at bounding box center [617, 544] width 719 height 516
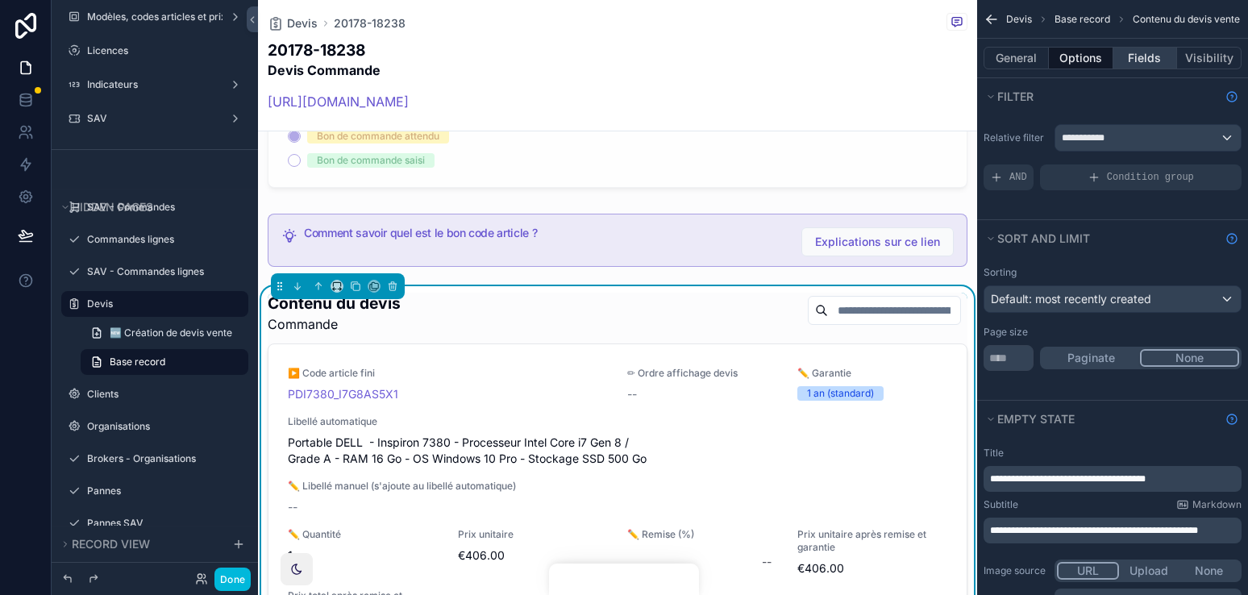
click at [1152, 66] on button "Fields" at bounding box center [1145, 58] width 64 height 23
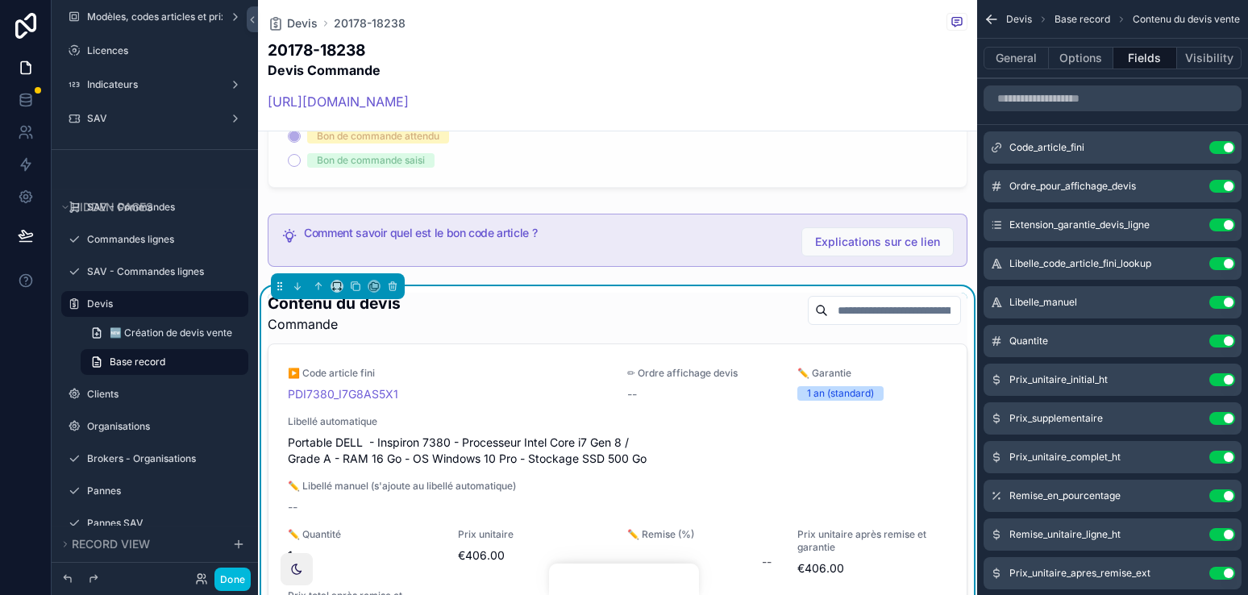
click at [0, 0] on icon "scrollable content" at bounding box center [0, 0] width 0 height 0
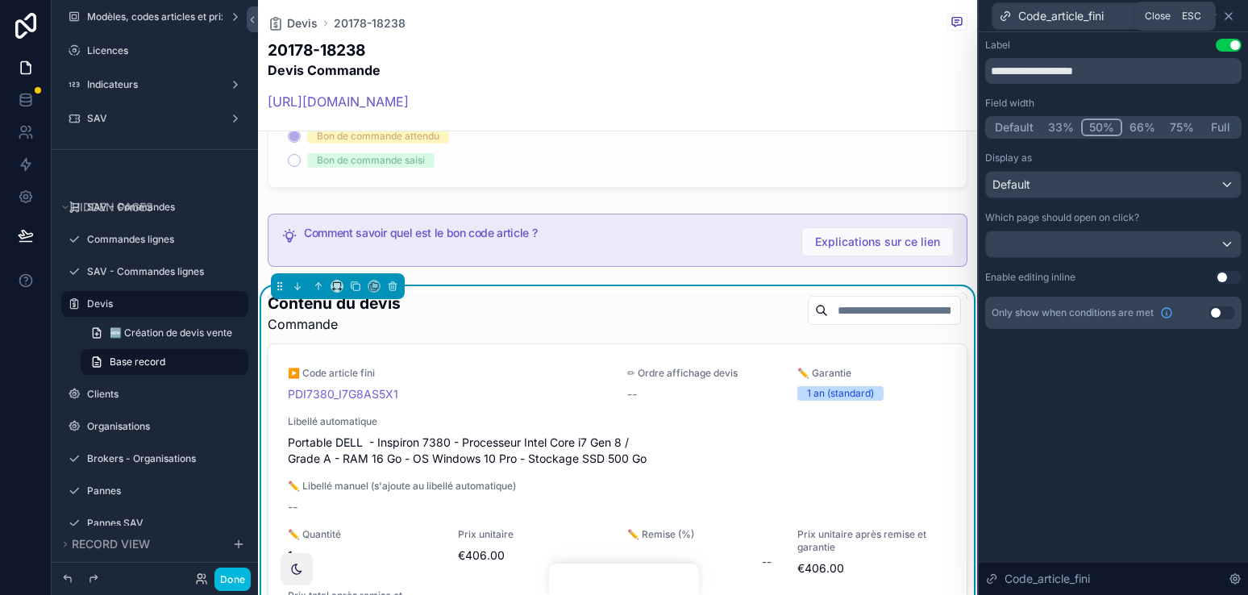
click at [1160, 20] on icon at bounding box center [1228, 16] width 13 height 13
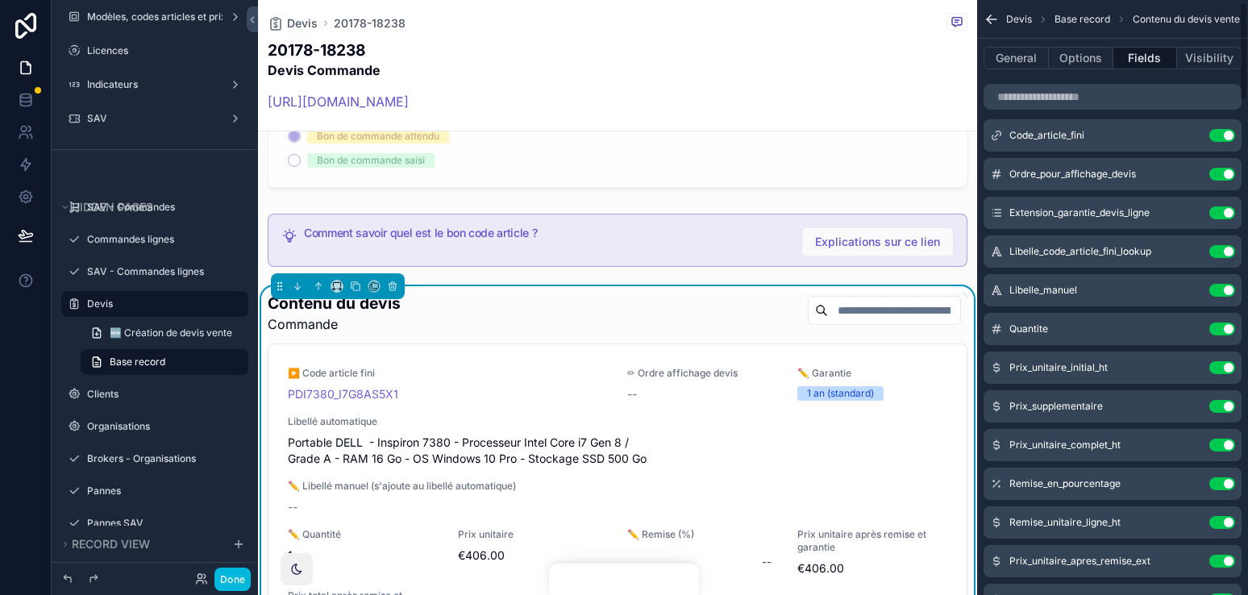
scroll to position [0, 0]
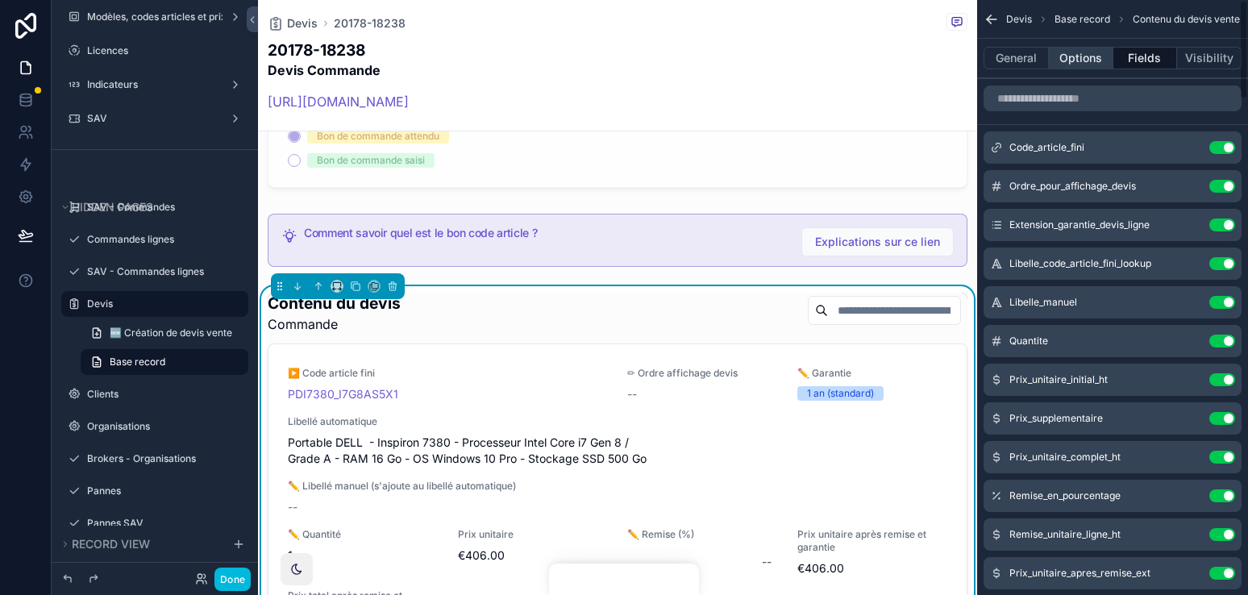
click at [1089, 59] on button "Options" at bounding box center [1081, 58] width 64 height 23
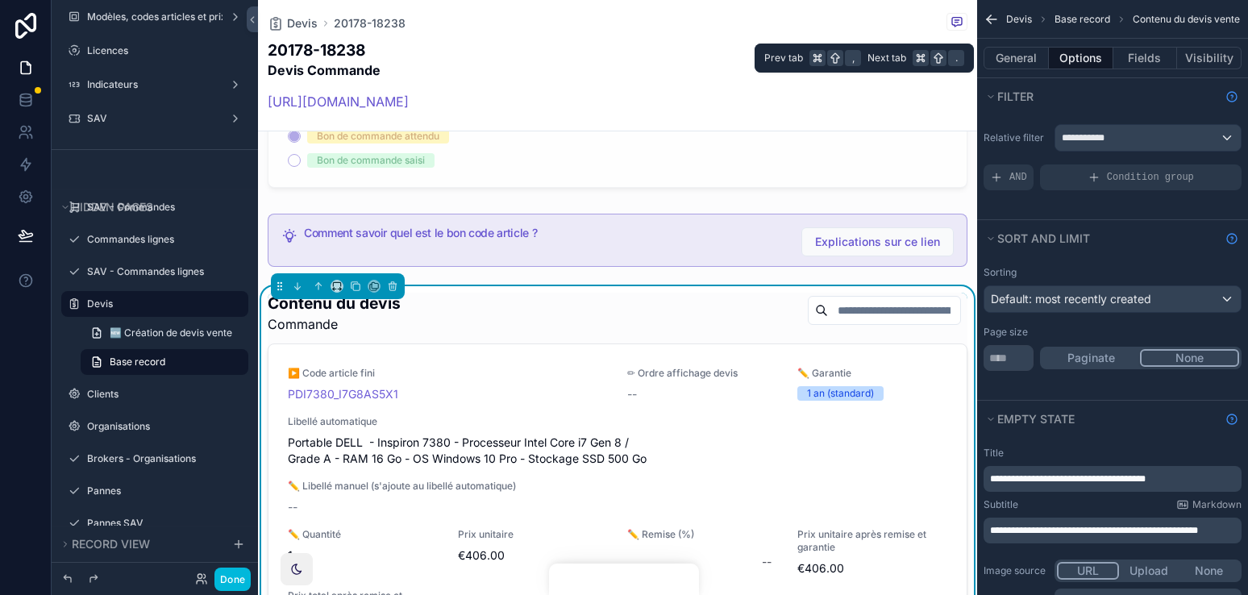
click at [1007, 70] on div "General Options Fields Visibility" at bounding box center [1112, 58] width 271 height 39
click at [1135, 60] on button "Fields" at bounding box center [1145, 58] width 64 height 23
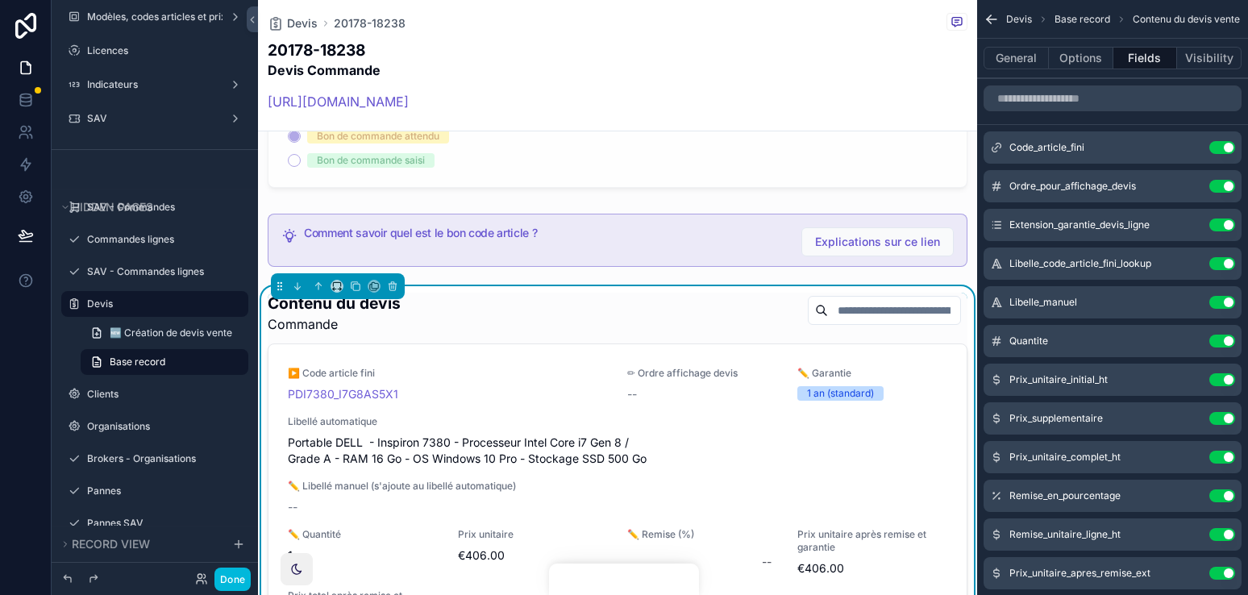
click at [0, 0] on icon "scrollable content" at bounding box center [0, 0] width 0 height 0
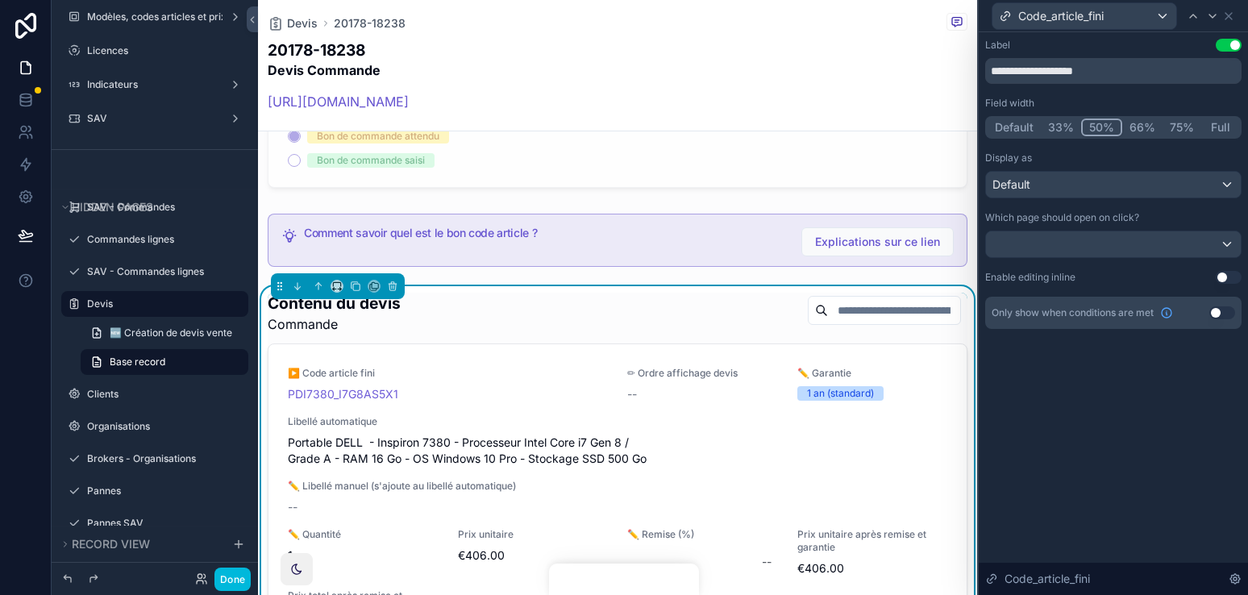
click at [1160, 311] on button "Use setting" at bounding box center [1222, 312] width 26 height 13
click at [1160, 276] on button "Use setting" at bounding box center [1228, 277] width 26 height 13
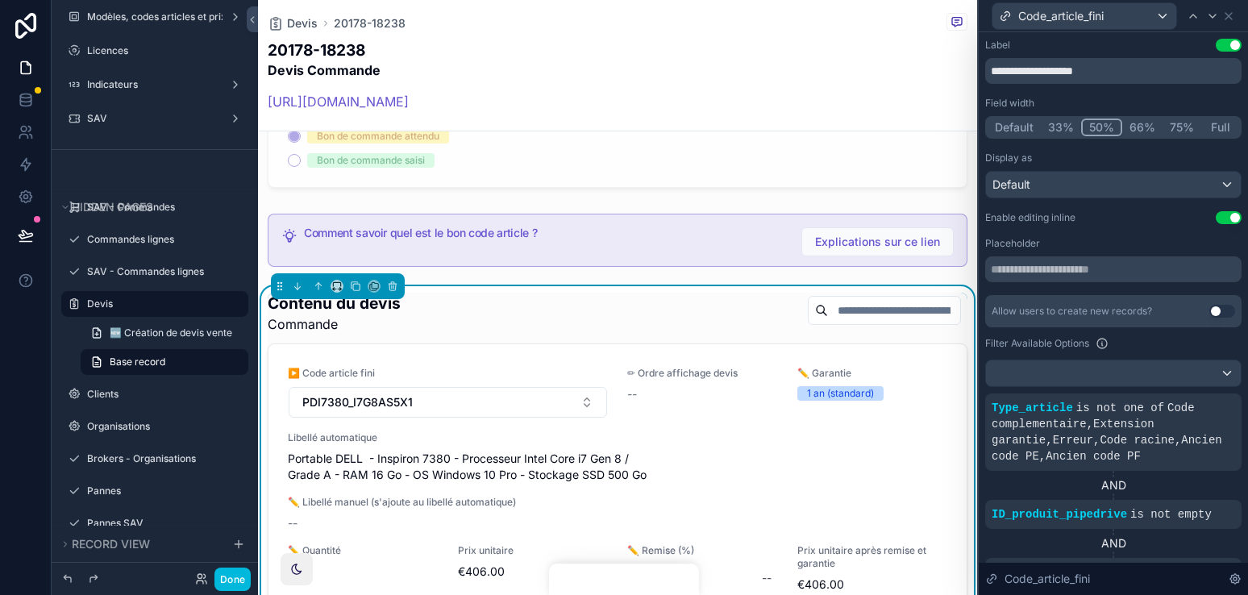
click at [1154, 233] on div "**********" at bounding box center [1113, 417] width 256 height 756
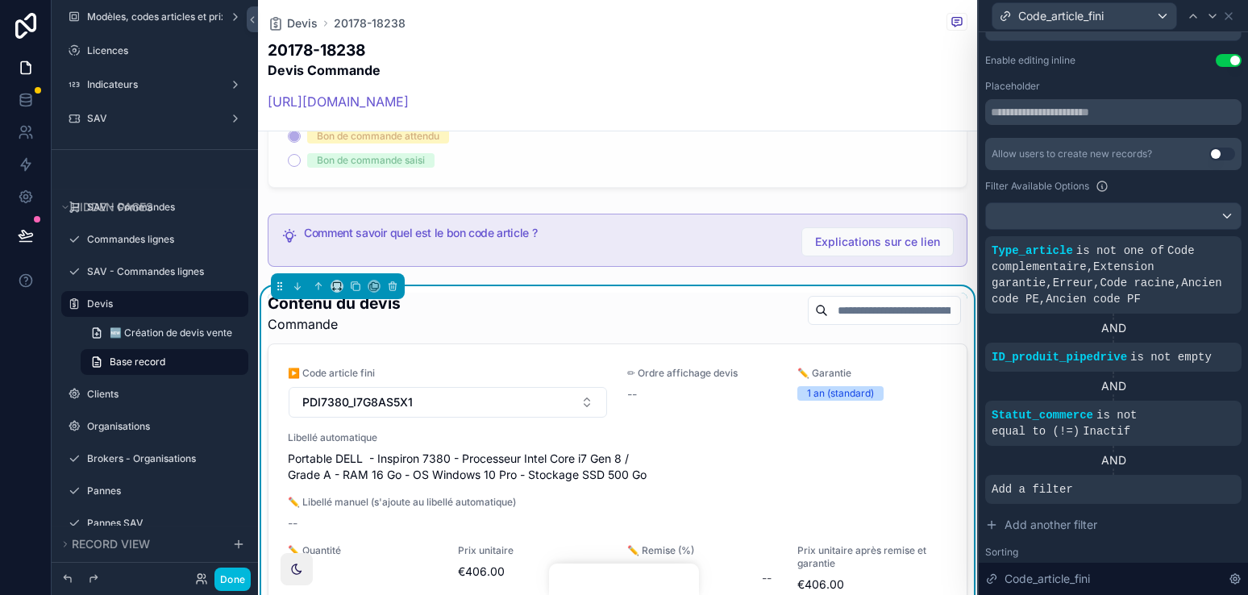
scroll to position [158, 0]
click at [545, 387] on button "PDI7380_I7G8AS5X1" at bounding box center [448, 402] width 318 height 31
click at [558, 387] on button "PDI7380_I7G8AS5X1" at bounding box center [448, 402] width 318 height 31
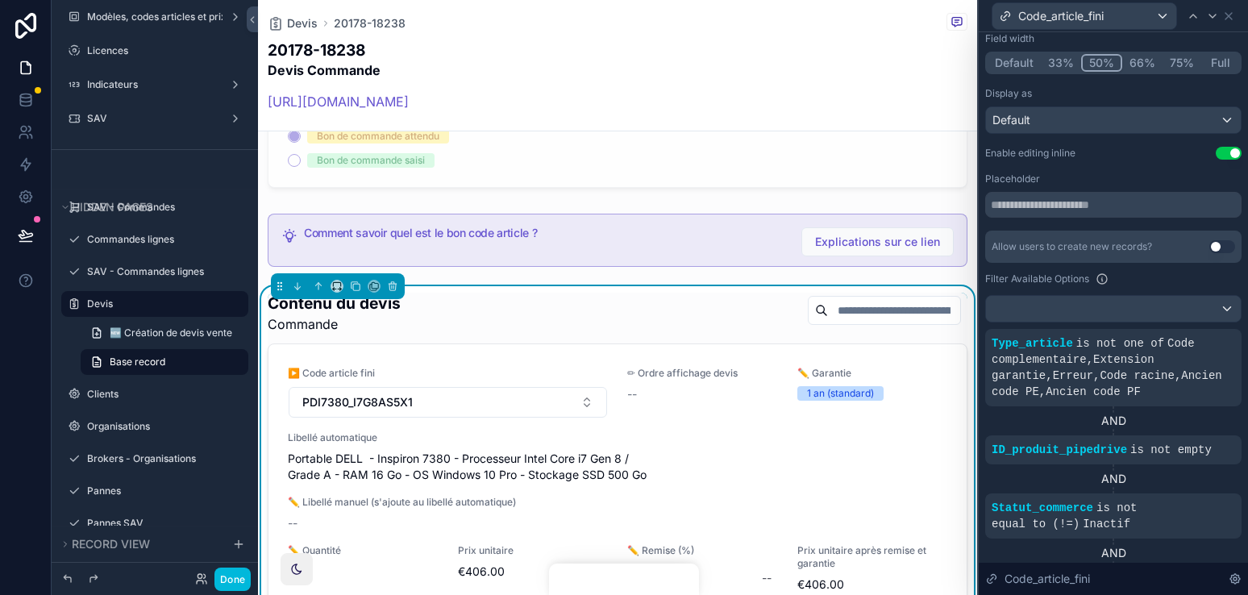
scroll to position [18, 0]
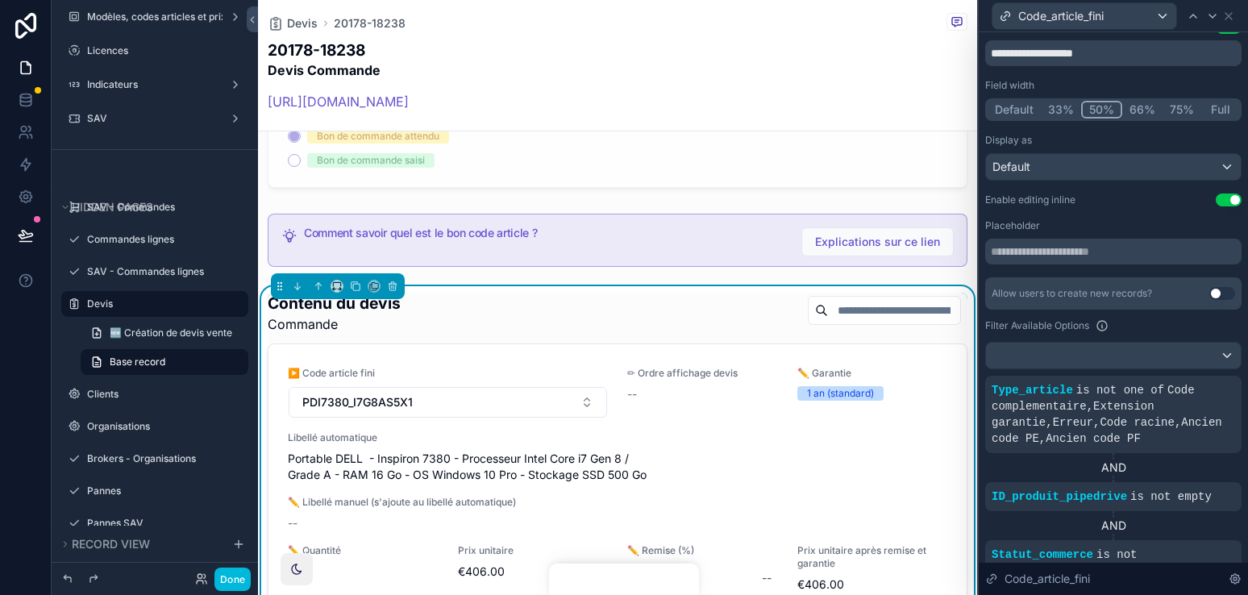
click at [1160, 199] on button "Use setting" at bounding box center [1228, 199] width 26 height 13
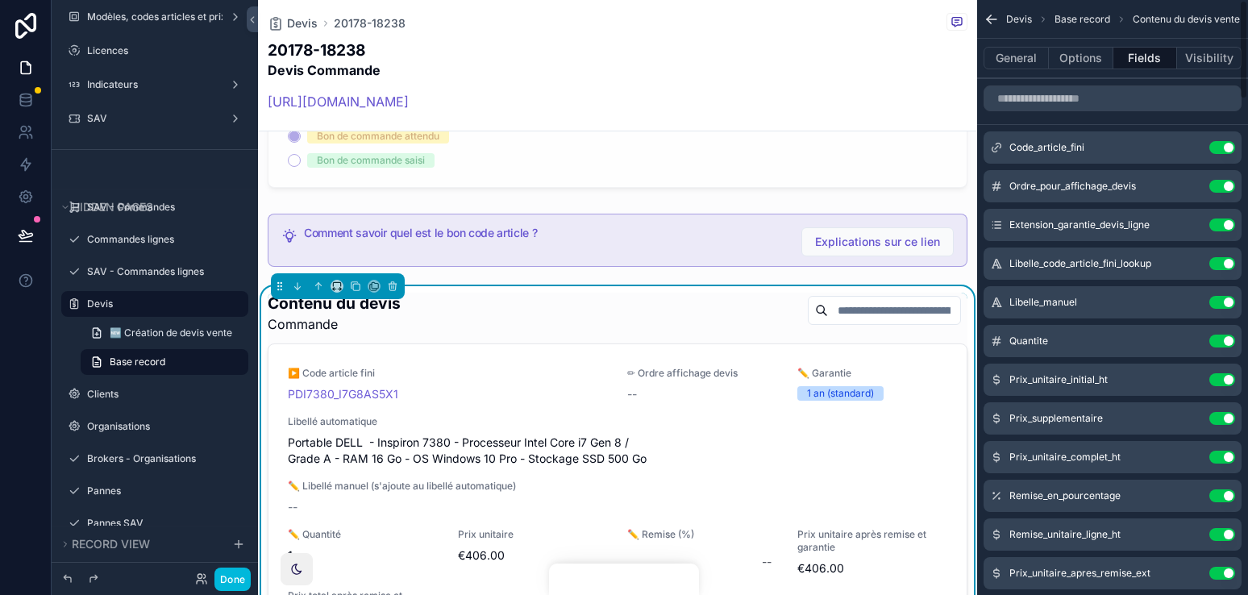
scroll to position [2, 0]
click at [1082, 53] on button "Options" at bounding box center [1081, 58] width 64 height 23
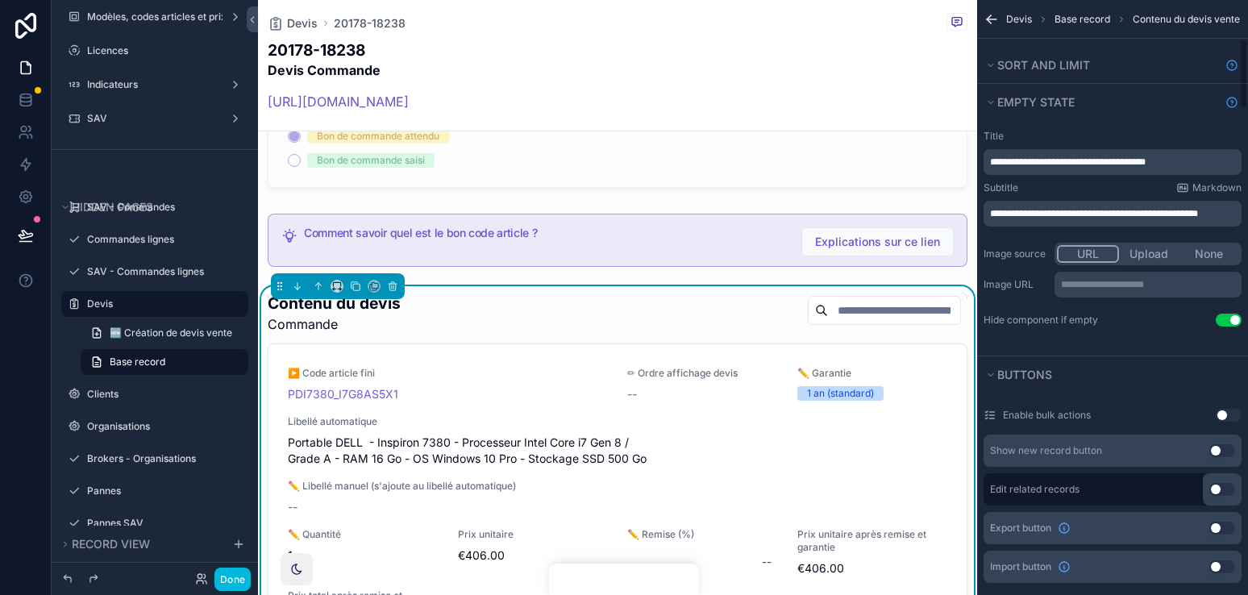
scroll to position [334, 0]
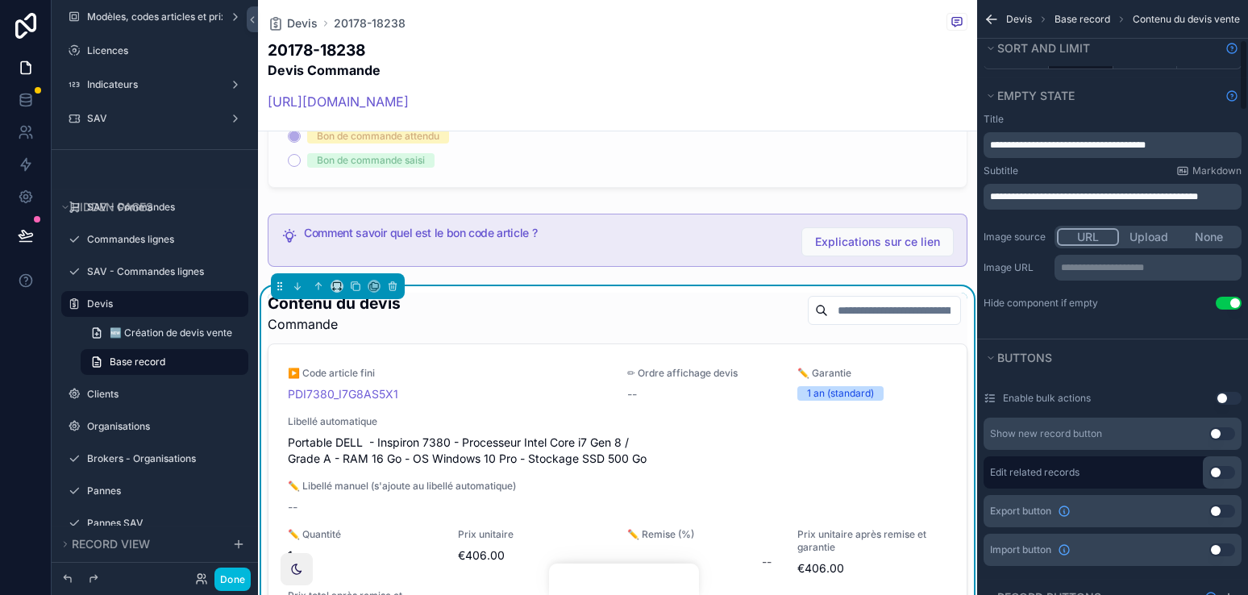
click at [1022, 5] on div "Devis Base record Contenu du devis vente" at bounding box center [1112, 19] width 271 height 39
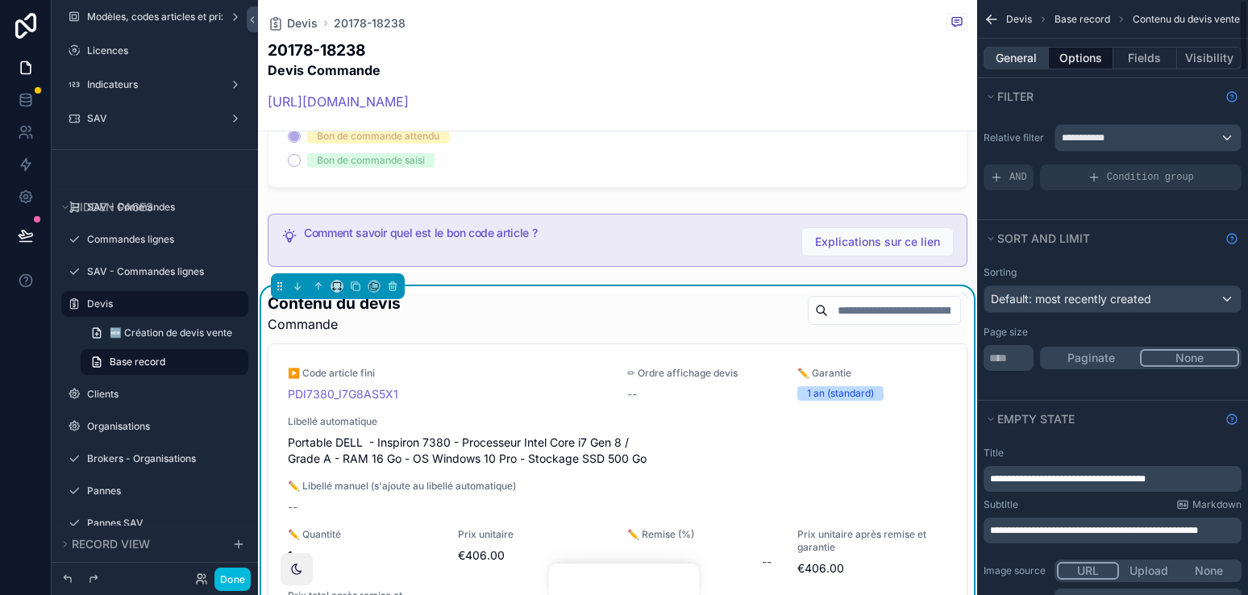
click at [1026, 66] on button "General" at bounding box center [1015, 58] width 65 height 23
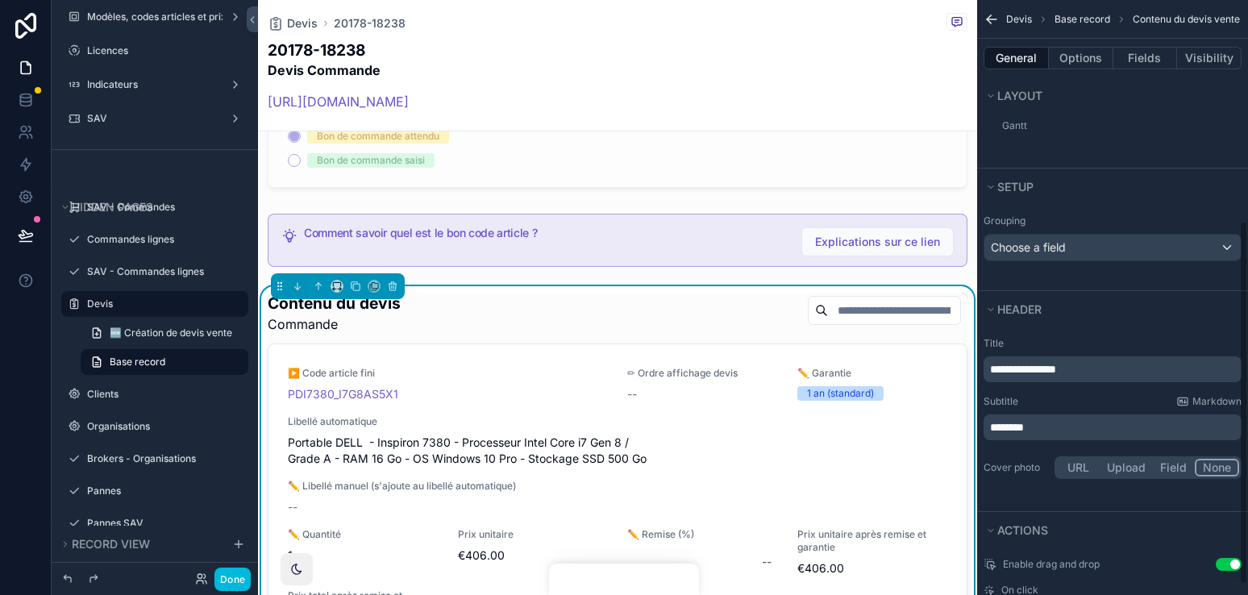
scroll to position [376, 0]
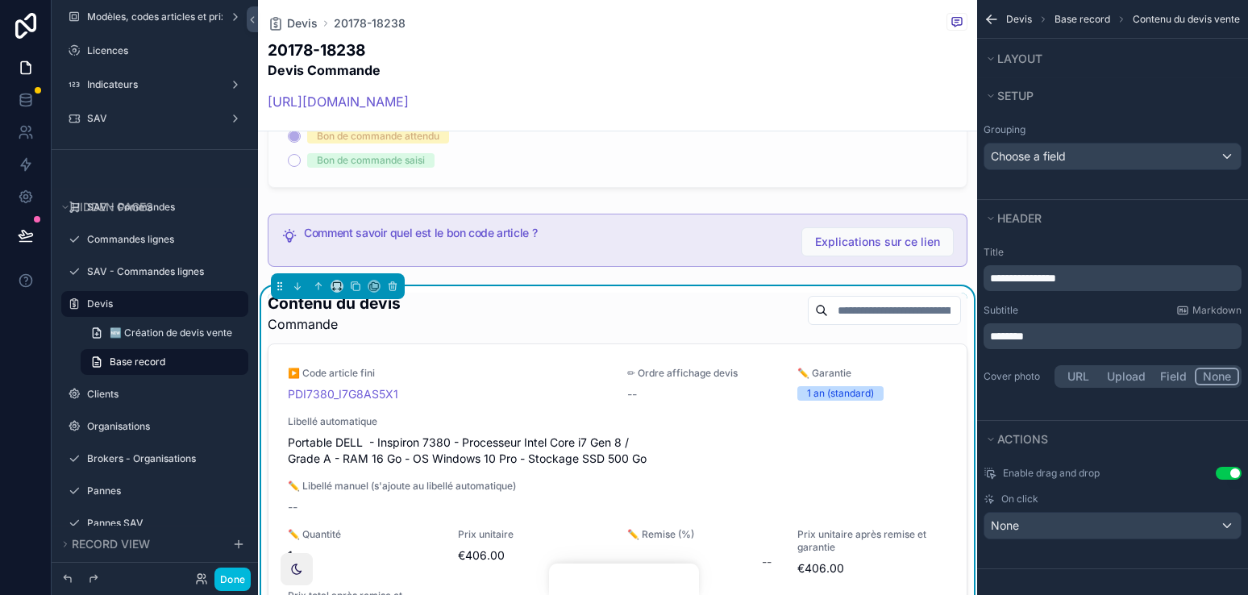
click at [729, 293] on div "Contenu du devis Commande" at bounding box center [618, 313] width 700 height 41
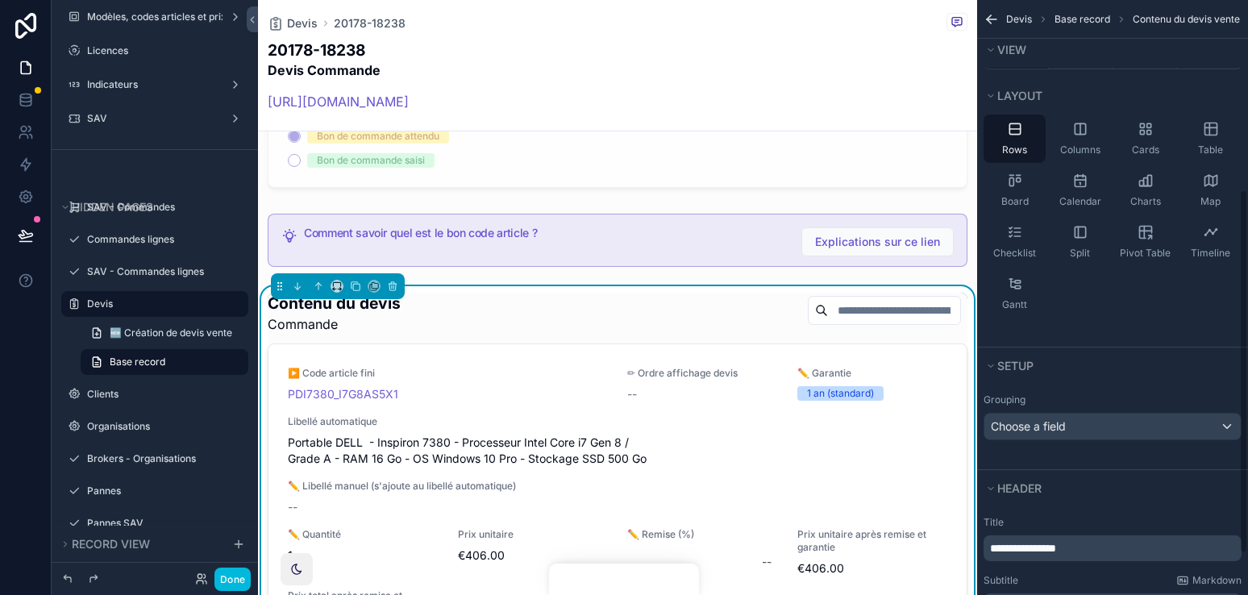
scroll to position [0, 0]
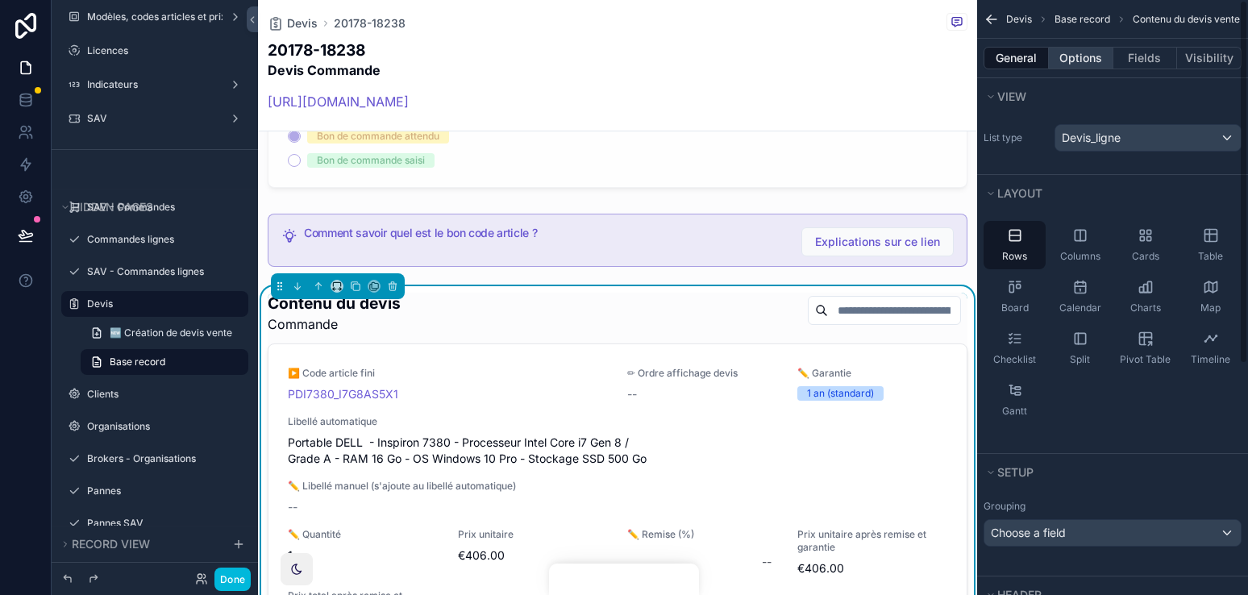
click at [1073, 67] on button "Options" at bounding box center [1081, 58] width 64 height 23
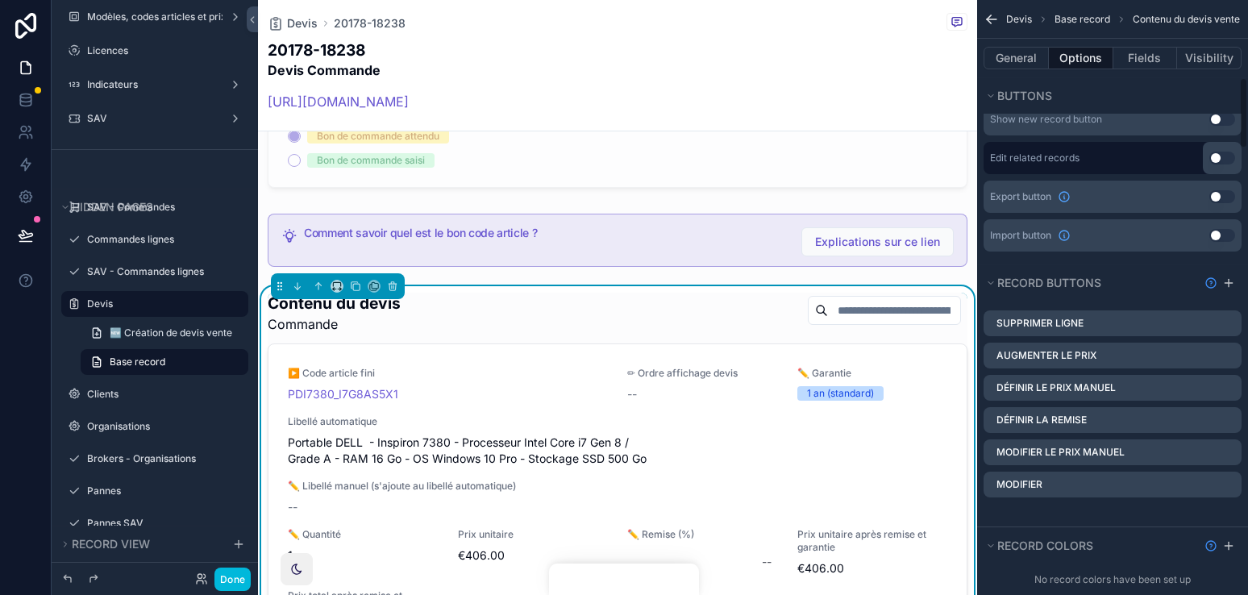
scroll to position [649, 0]
click at [0, 0] on icon "scrollable content" at bounding box center [0, 0] width 0 height 0
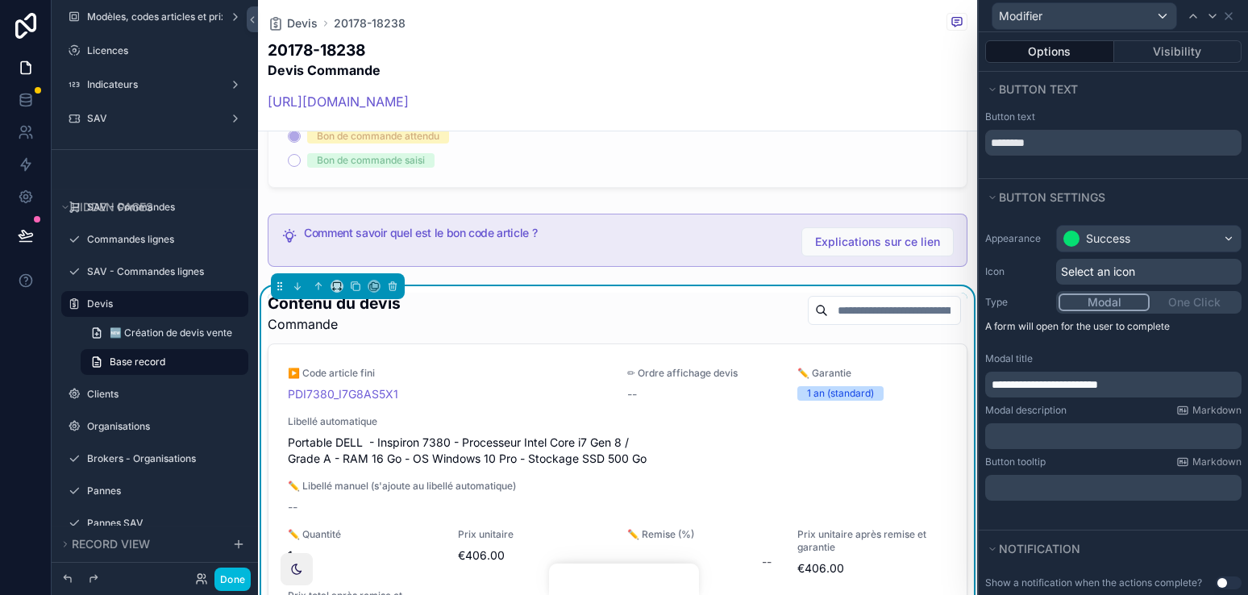
scroll to position [255, 0]
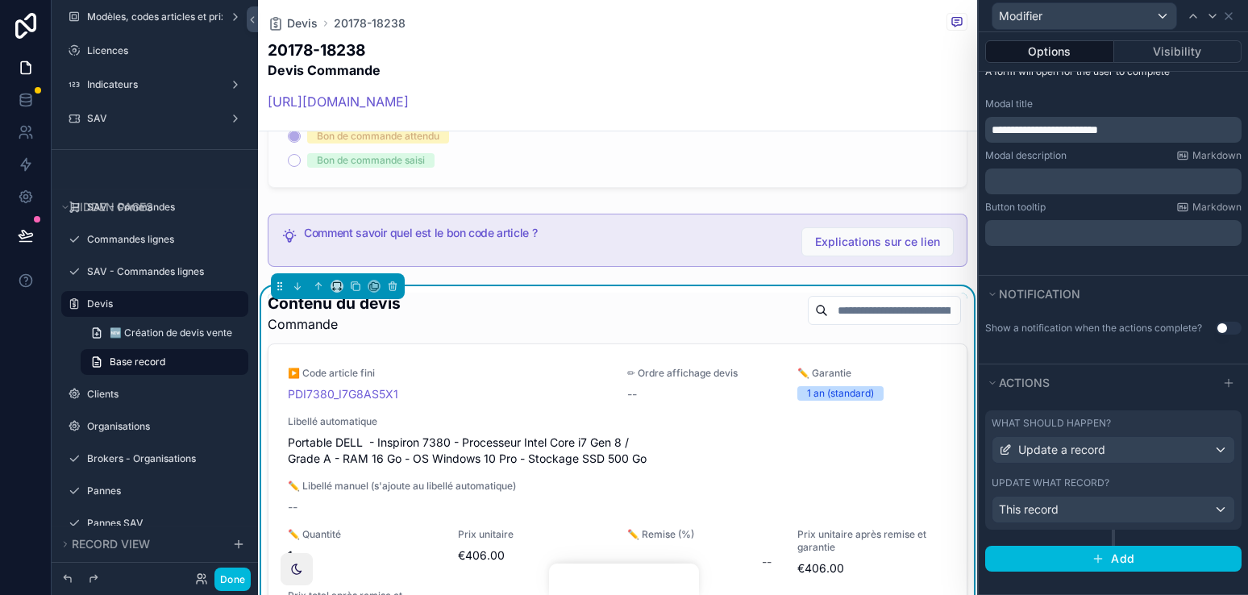
click at [1138, 417] on div "What should happen?" at bounding box center [1112, 423] width 243 height 13
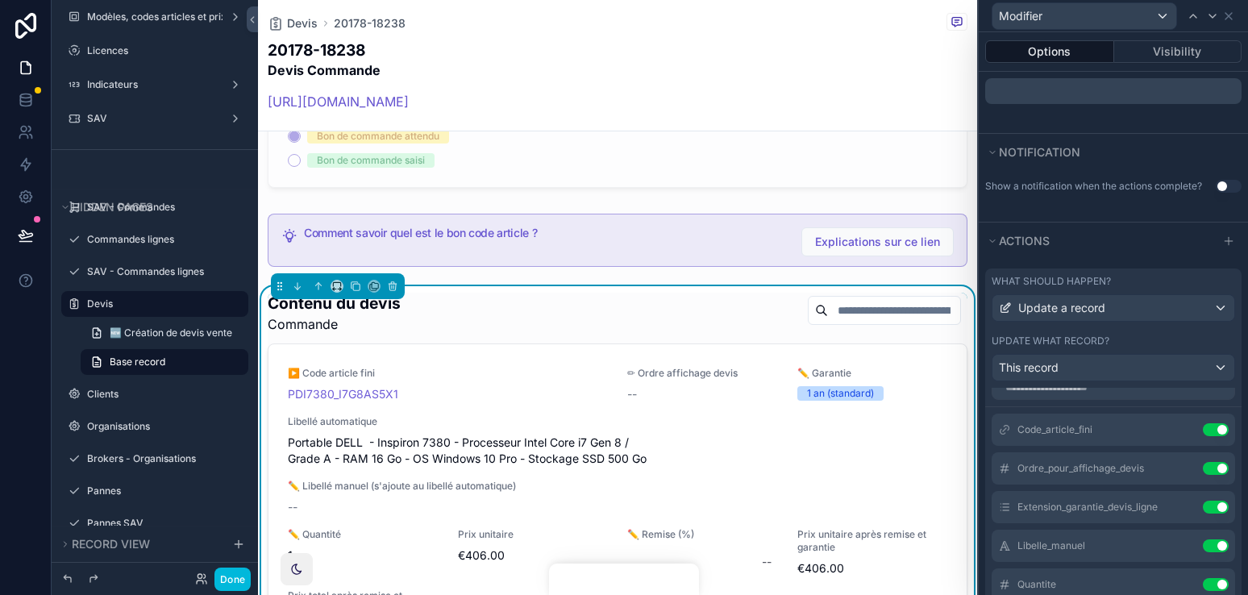
scroll to position [21, 0]
click at [0, 0] on icon at bounding box center [0, 0] width 0 height 0
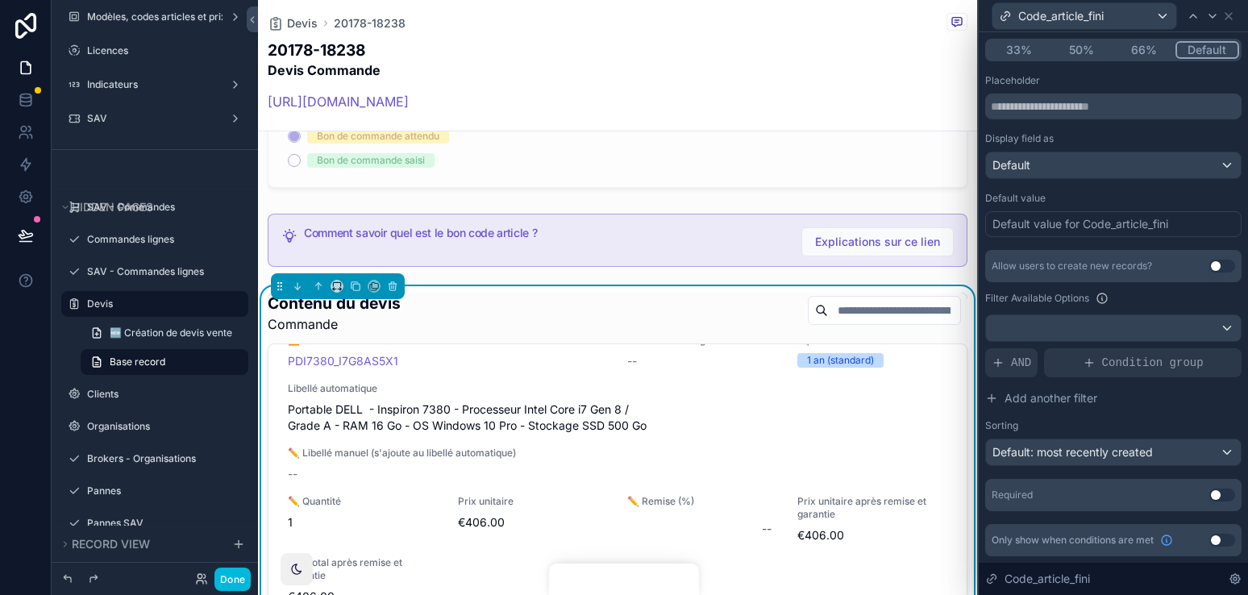
scroll to position [0, 0]
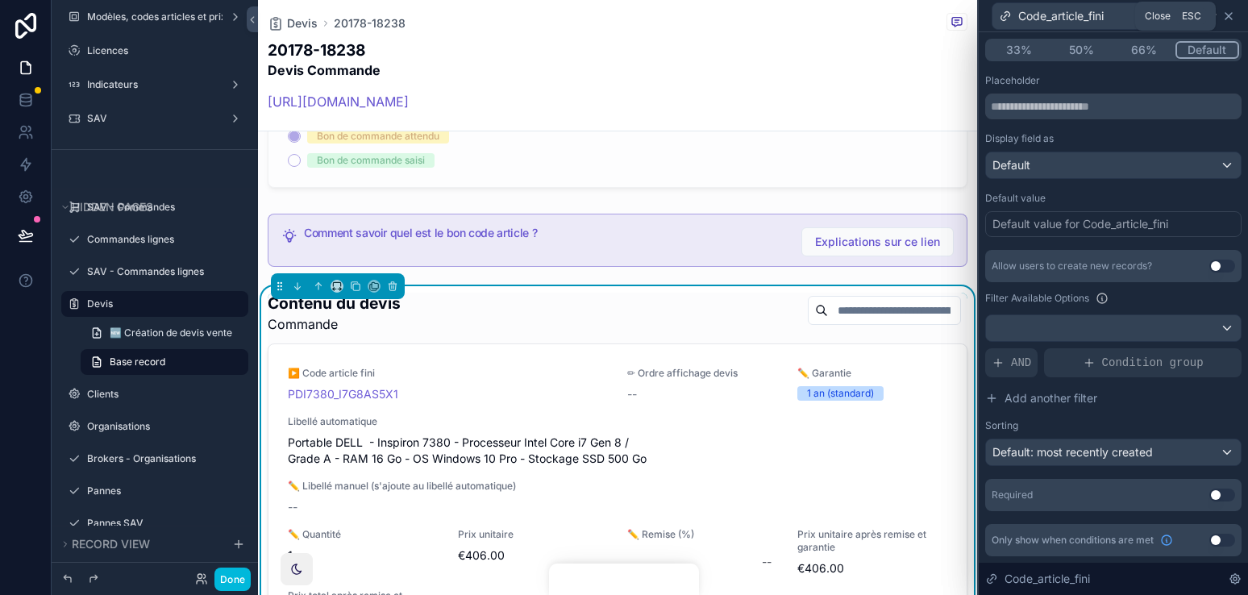
click at [1160, 15] on icon at bounding box center [1228, 16] width 13 height 13
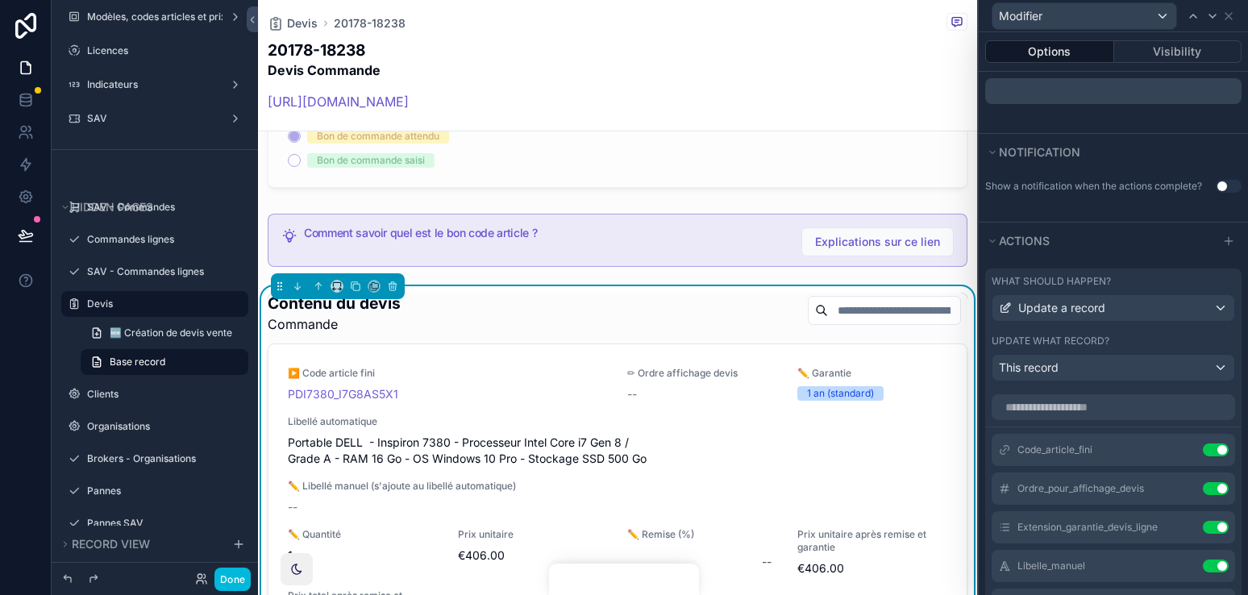
click at [0, 0] on icon at bounding box center [0, 0] width 0 height 0
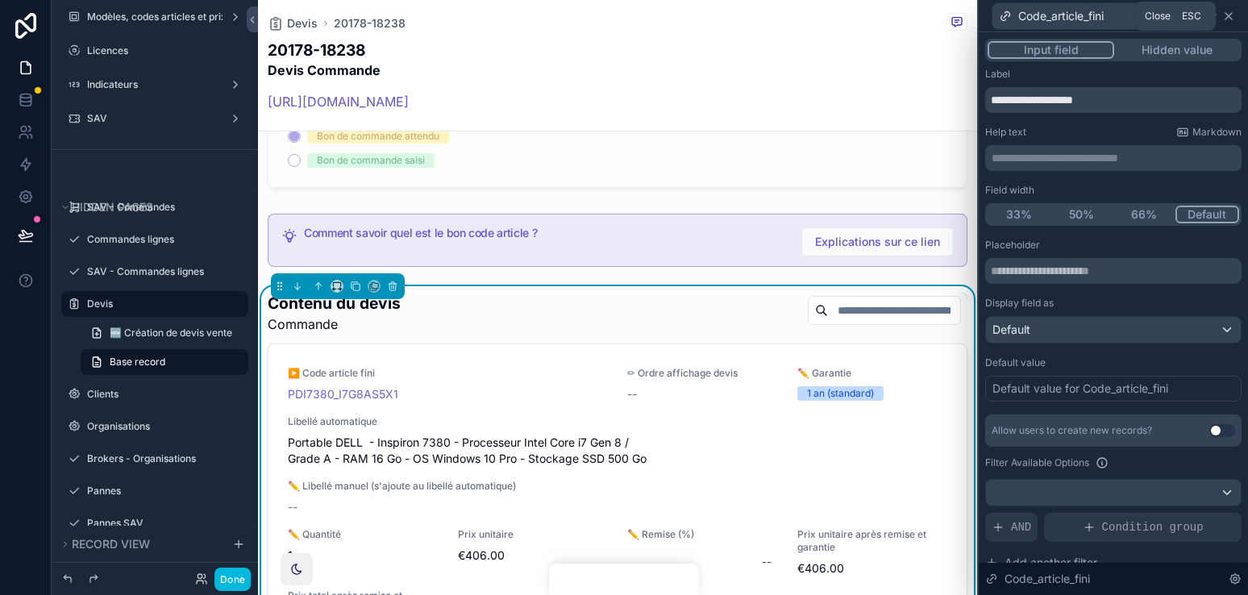
click at [1160, 16] on icon at bounding box center [1228, 16] width 6 height 6
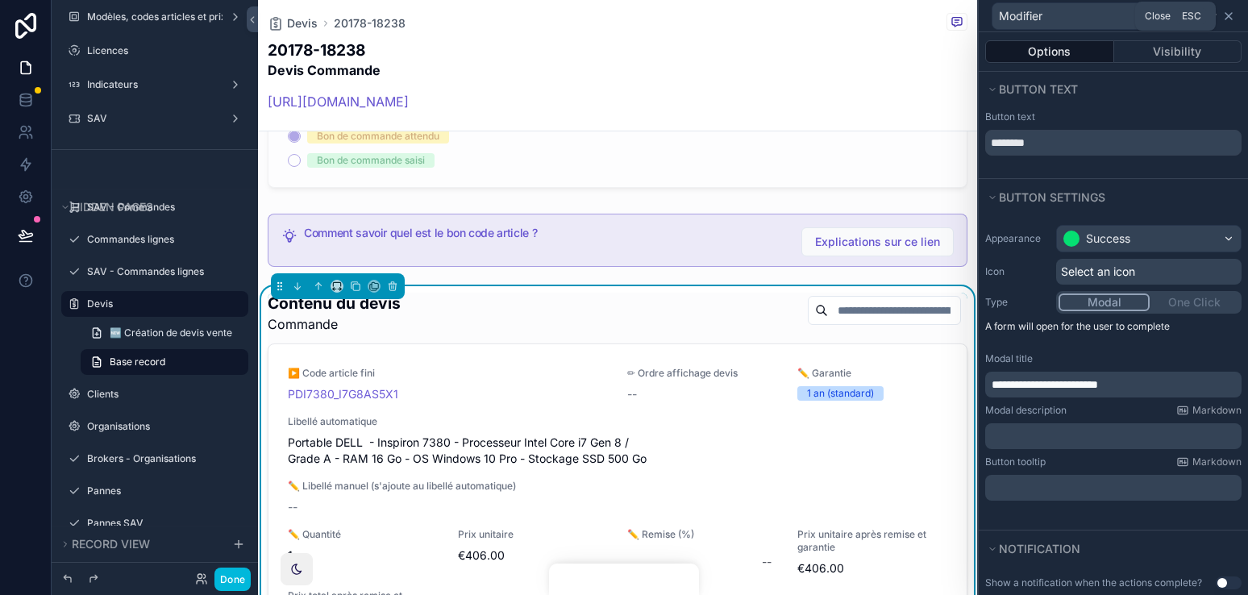
click at [1160, 19] on icon at bounding box center [1228, 16] width 13 height 13
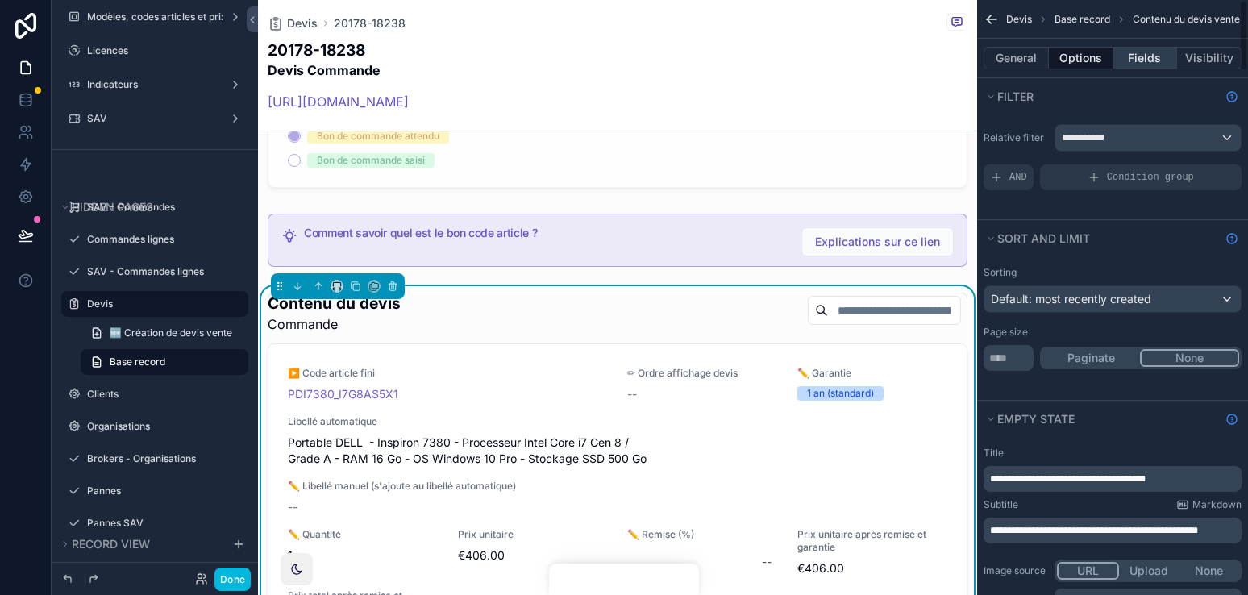
click at [1140, 68] on button "Fields" at bounding box center [1145, 58] width 64 height 23
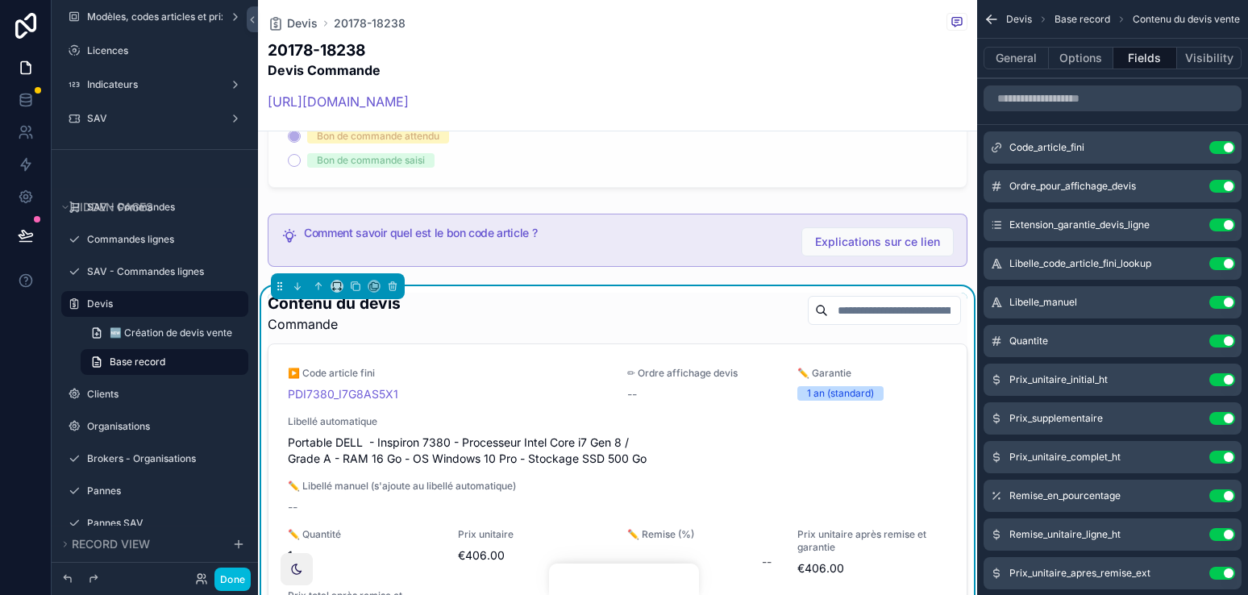
click at [0, 0] on icon "scrollable content" at bounding box center [0, 0] width 0 height 0
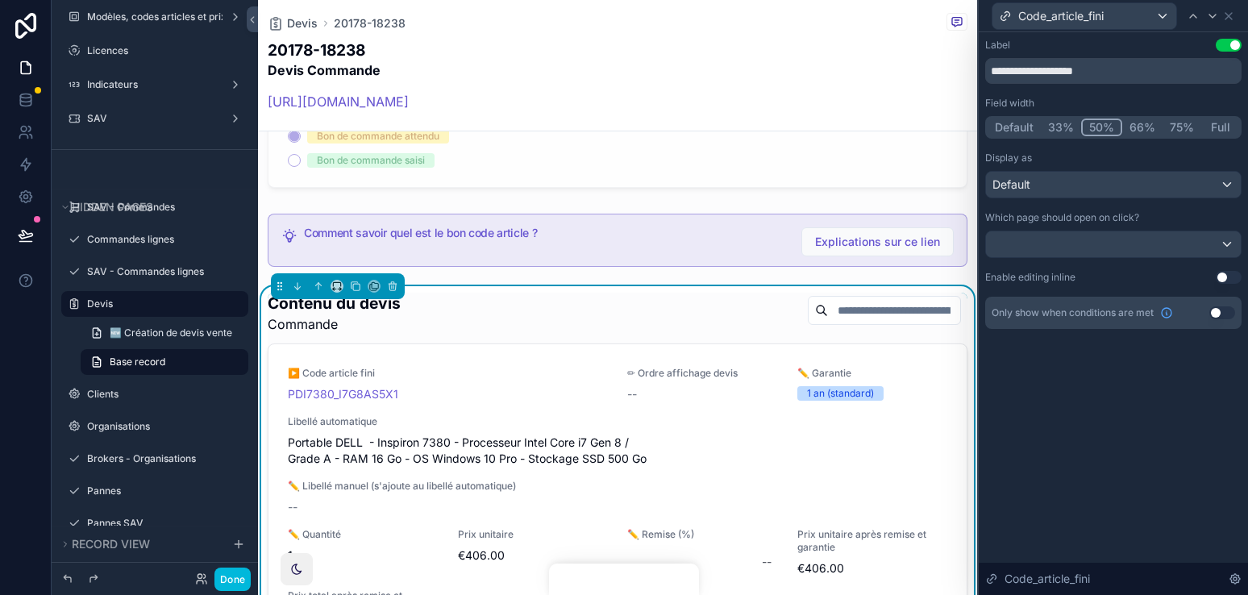
click at [1160, 273] on button "Use setting" at bounding box center [1228, 277] width 26 height 13
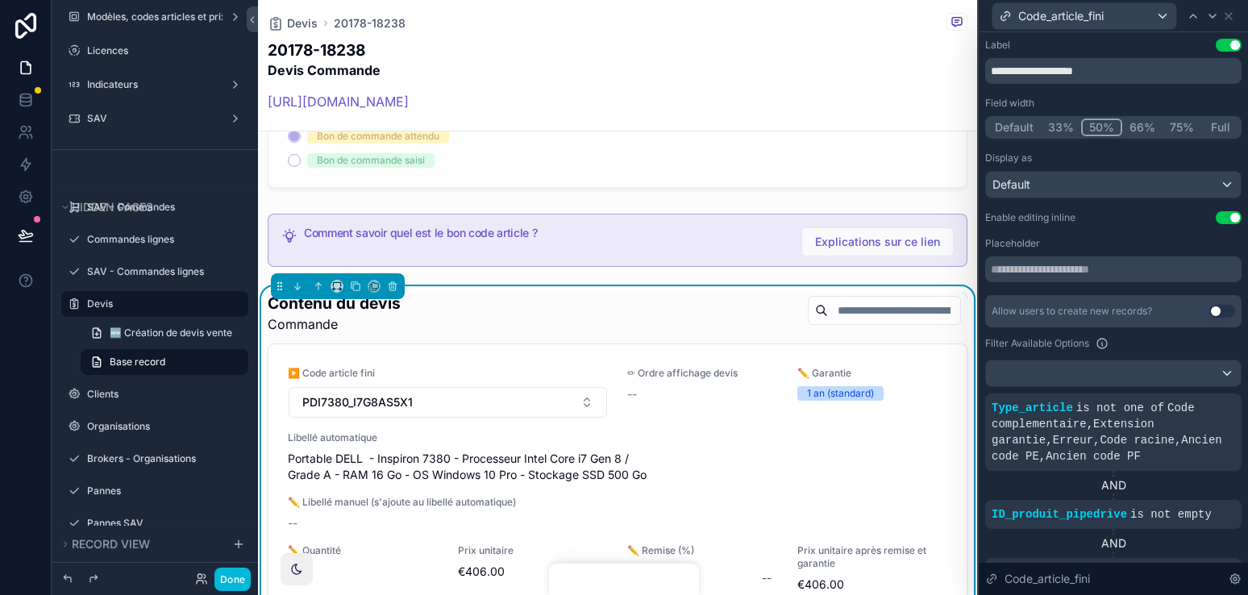
click at [1160, 216] on button "Use setting" at bounding box center [1228, 217] width 26 height 13
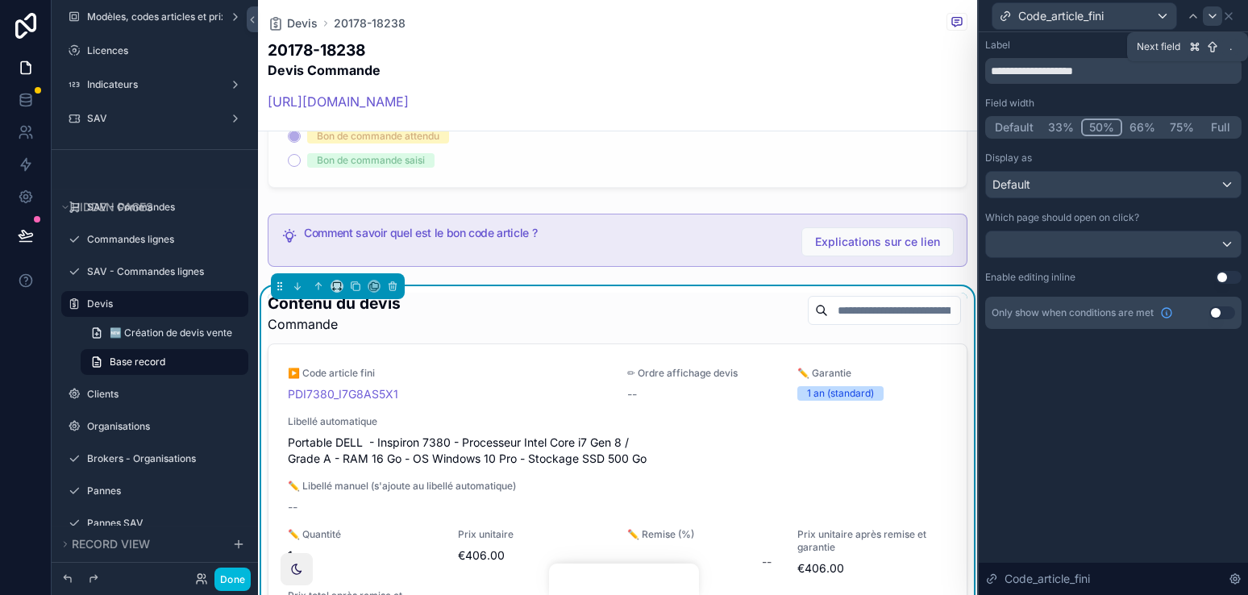
click at [1160, 17] on icon at bounding box center [1212, 16] width 13 height 13
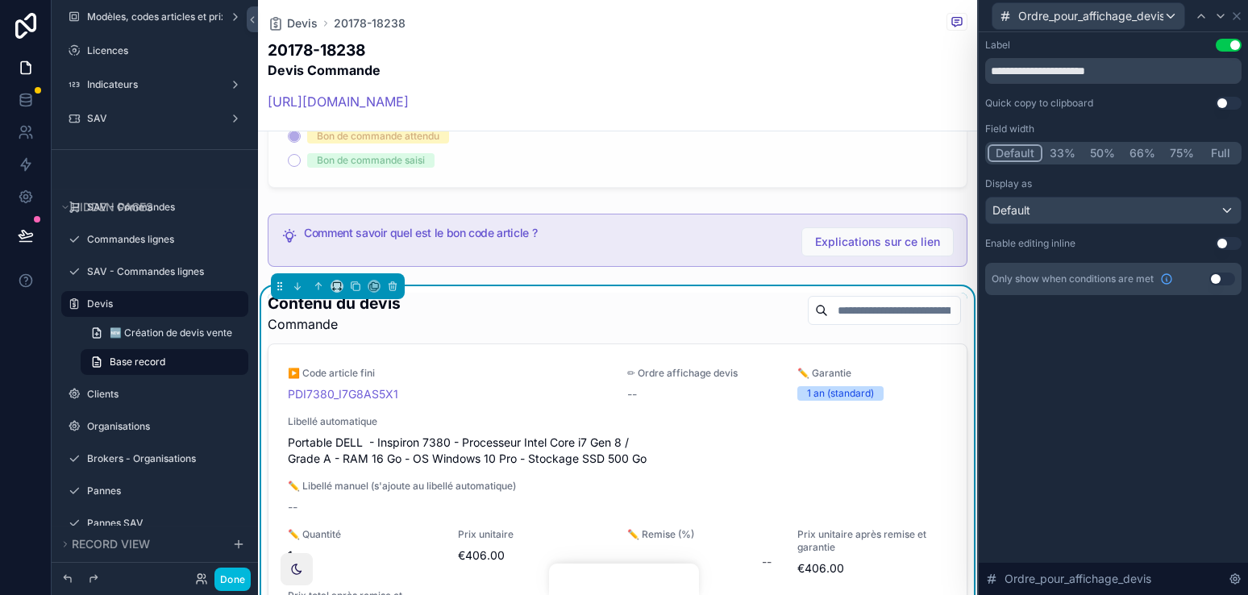
click at [1160, 243] on button "Use setting" at bounding box center [1228, 243] width 26 height 13
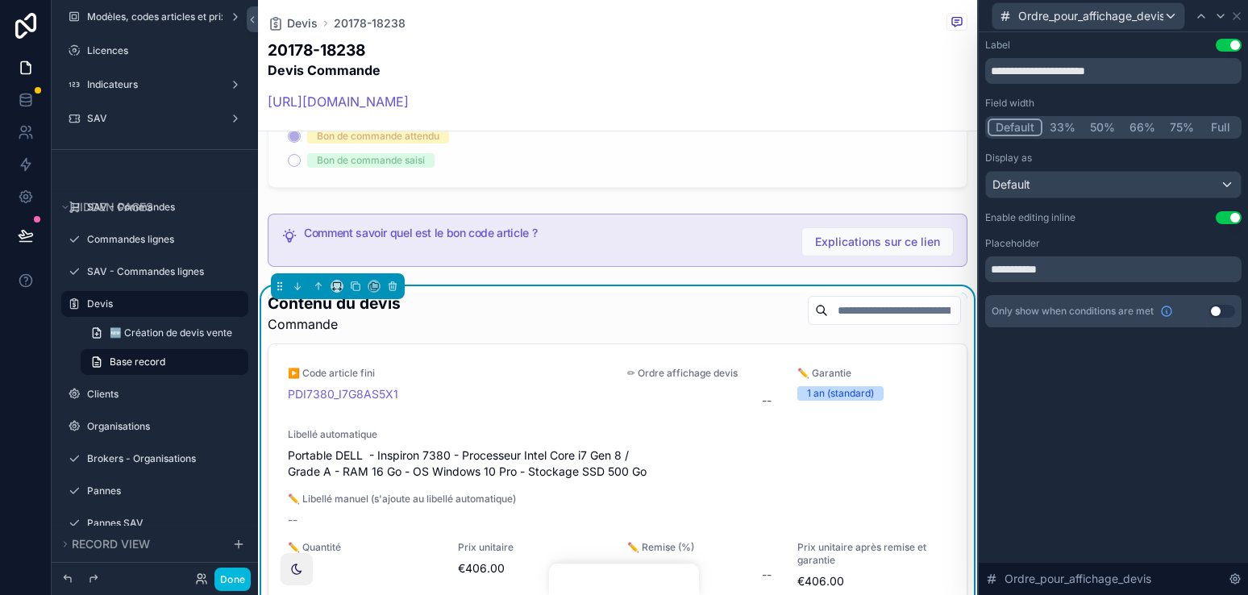
click at [1160, 221] on button "Use setting" at bounding box center [1228, 217] width 26 height 13
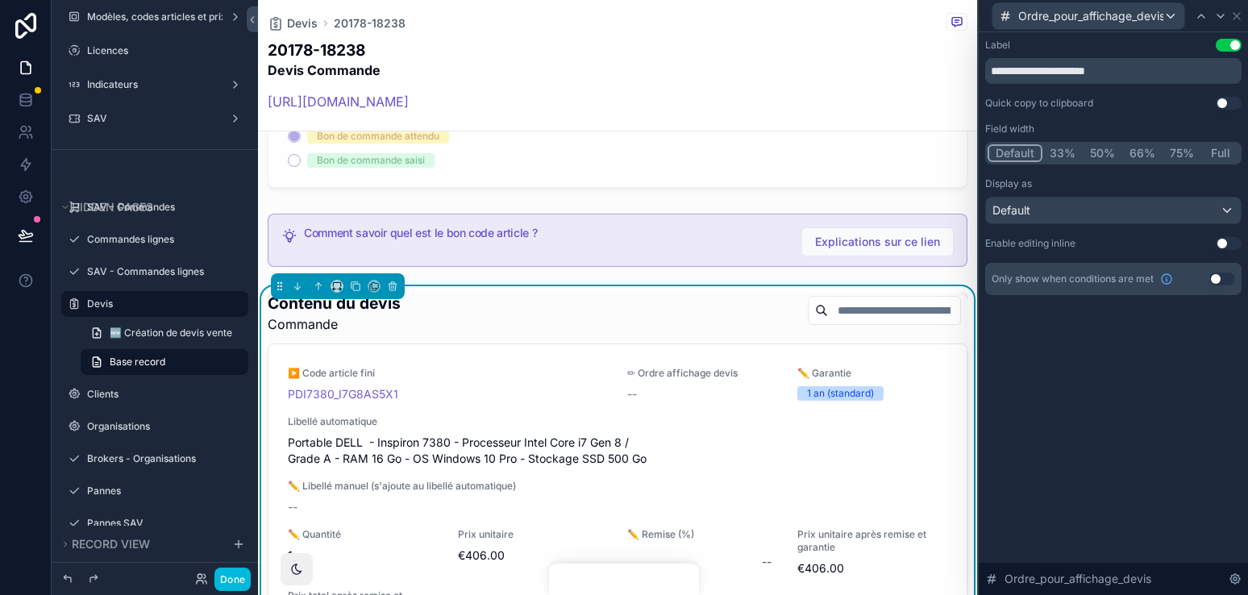
click at [1160, 239] on button "Use setting" at bounding box center [1228, 243] width 26 height 13
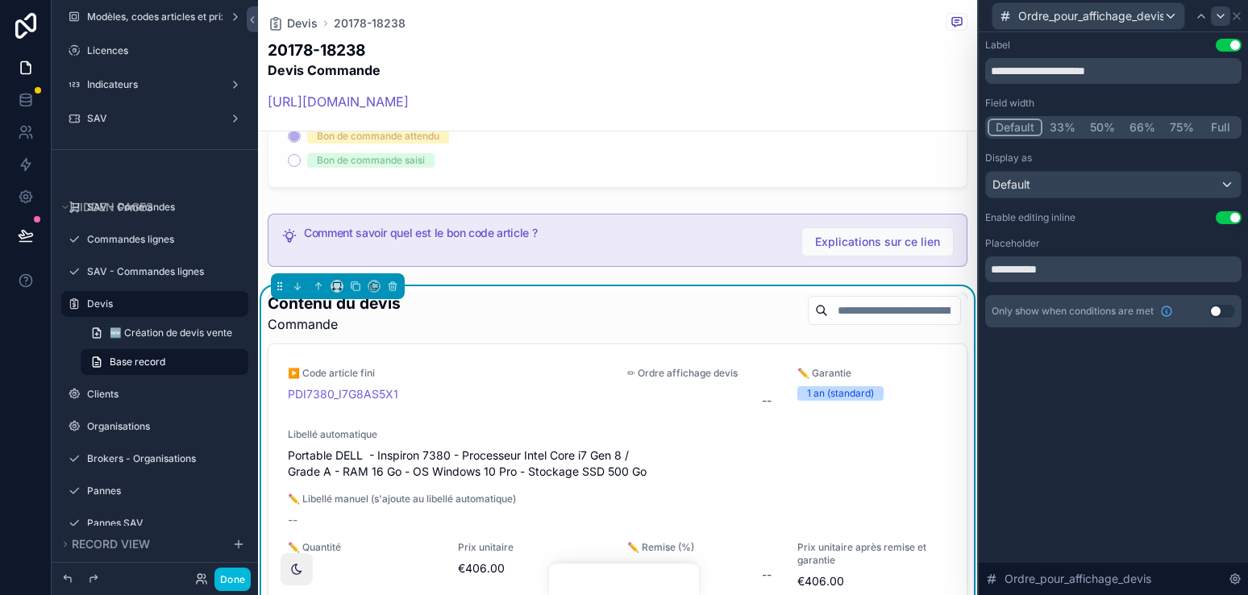
drag, startPoint x: 1229, startPoint y: 214, endPoint x: 1227, endPoint y: 23, distance: 191.8
click at [1160, 214] on button "Use setting" at bounding box center [1228, 217] width 26 height 13
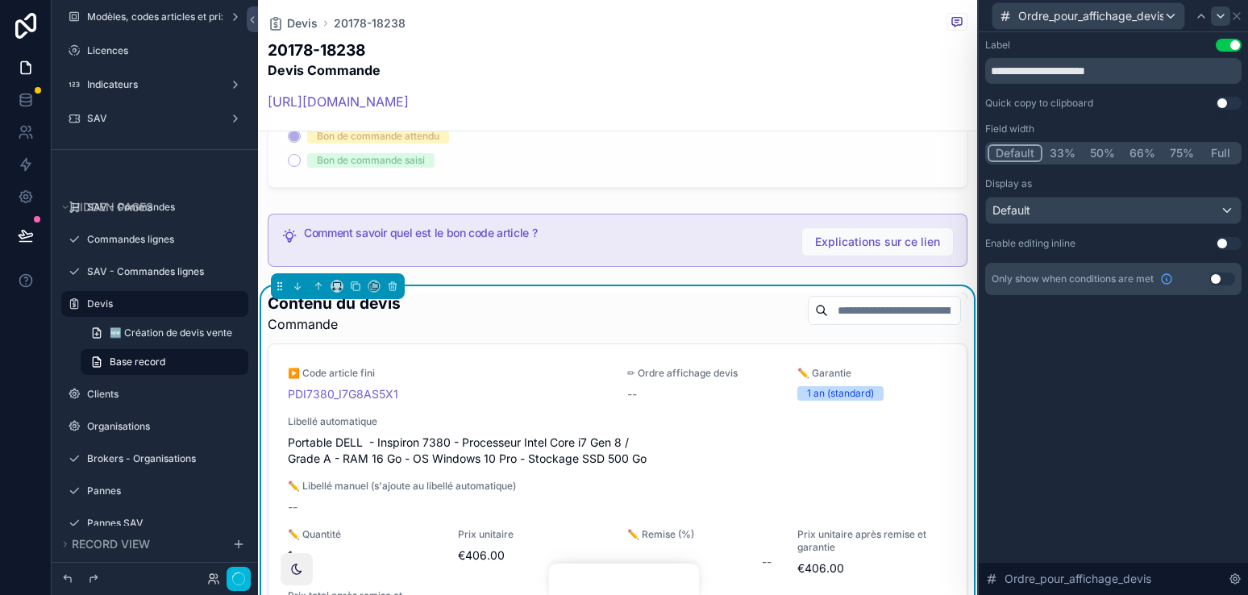
click at [1160, 14] on icon at bounding box center [1220, 16] width 13 height 13
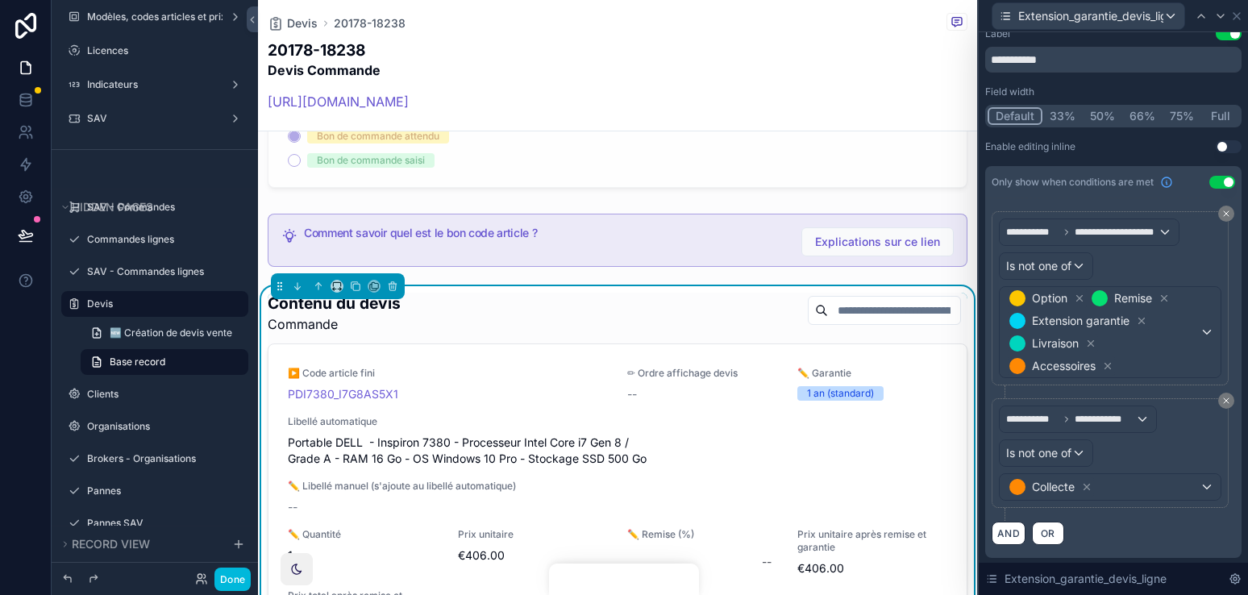
scroll to position [13, 0]
click at [1160, 14] on icon at bounding box center [1220, 16] width 13 height 13
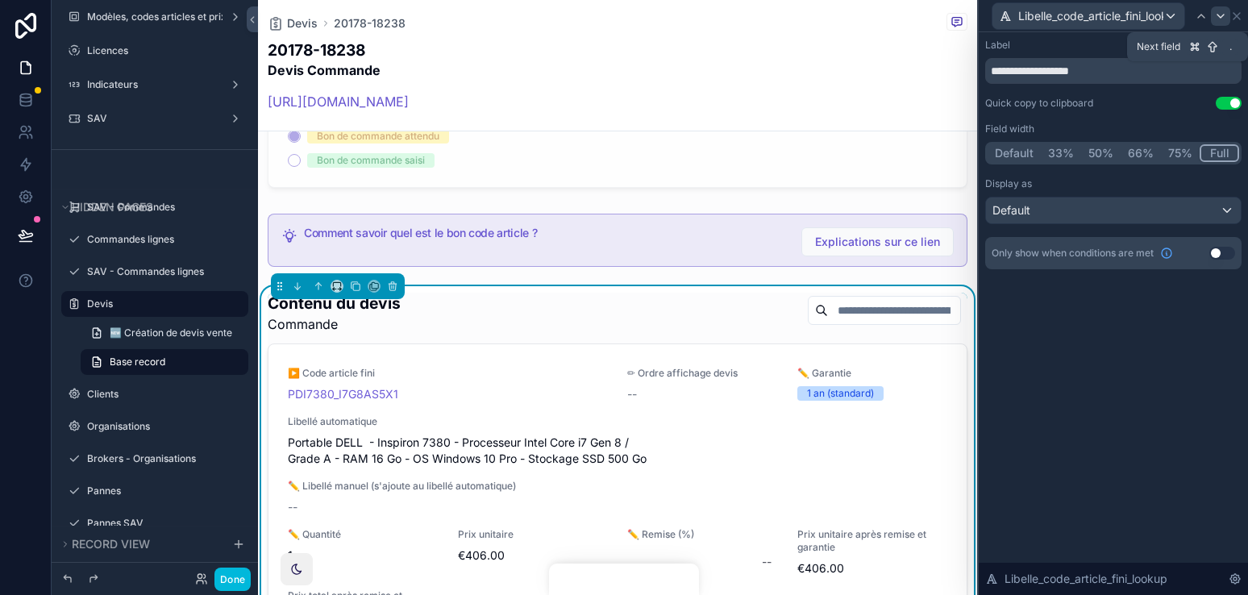
click at [1160, 23] on div at bounding box center [1220, 15] width 19 height 19
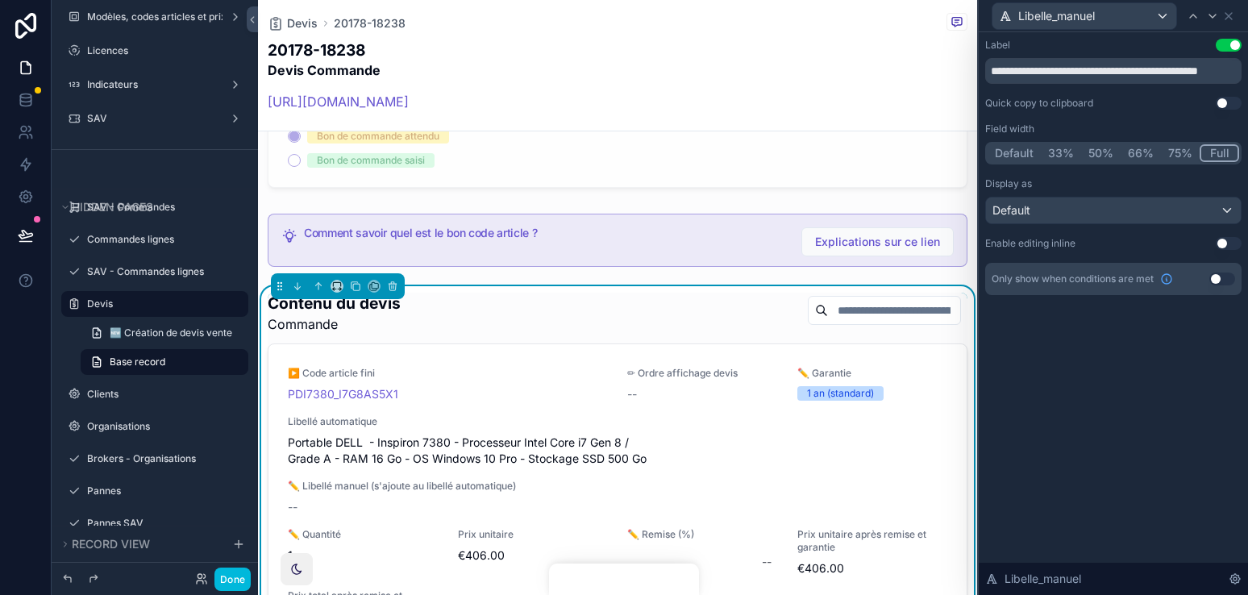
click at [1160, 251] on div "**********" at bounding box center [1113, 167] width 256 height 256
click at [1160, 250] on div "**********" at bounding box center [1113, 167] width 256 height 256
click at [1160, 248] on button "Use setting" at bounding box center [1228, 243] width 26 height 13
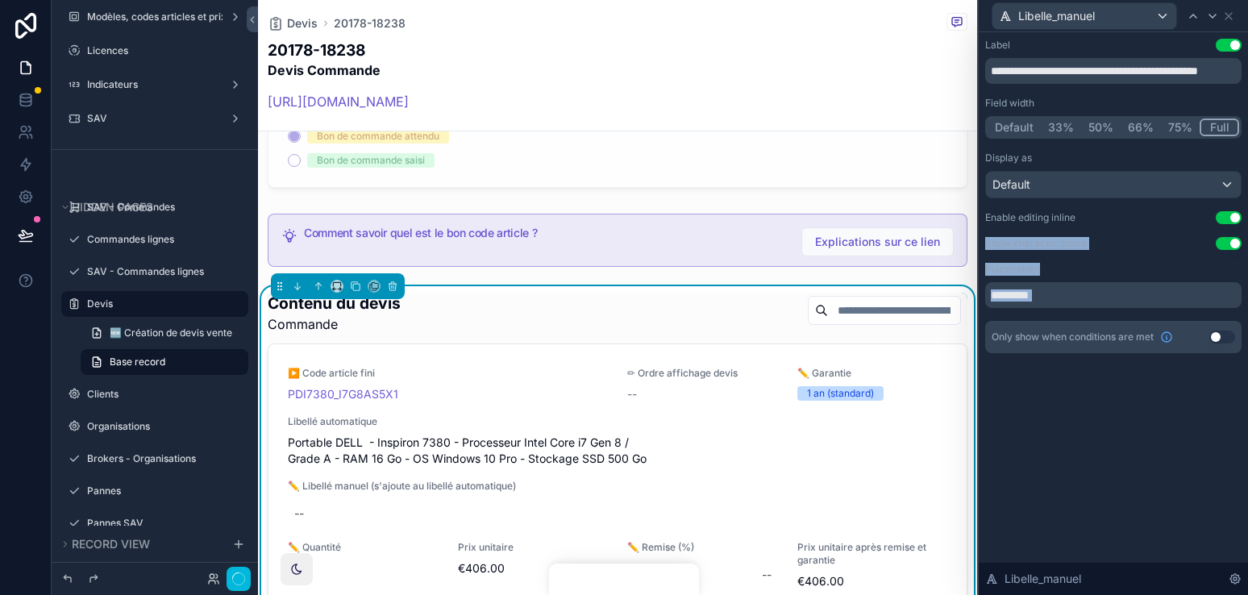
click at [1160, 229] on div "**********" at bounding box center [1113, 196] width 256 height 314
click at [1160, 219] on button "Use setting" at bounding box center [1228, 217] width 26 height 13
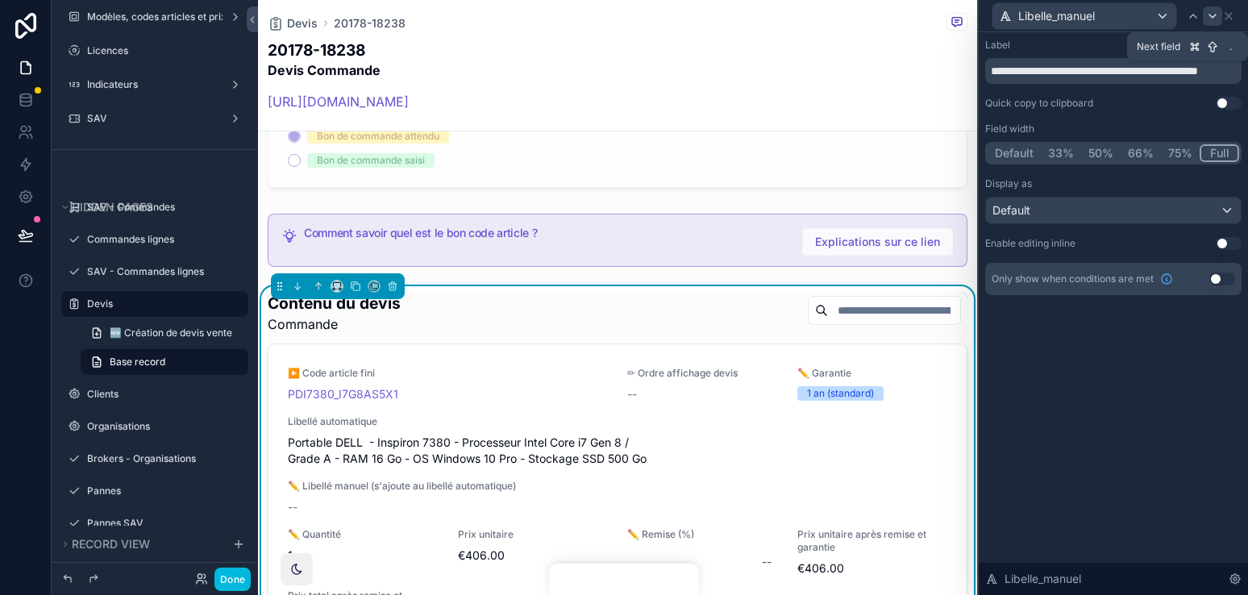
click at [1160, 21] on icon at bounding box center [1212, 16] width 13 height 13
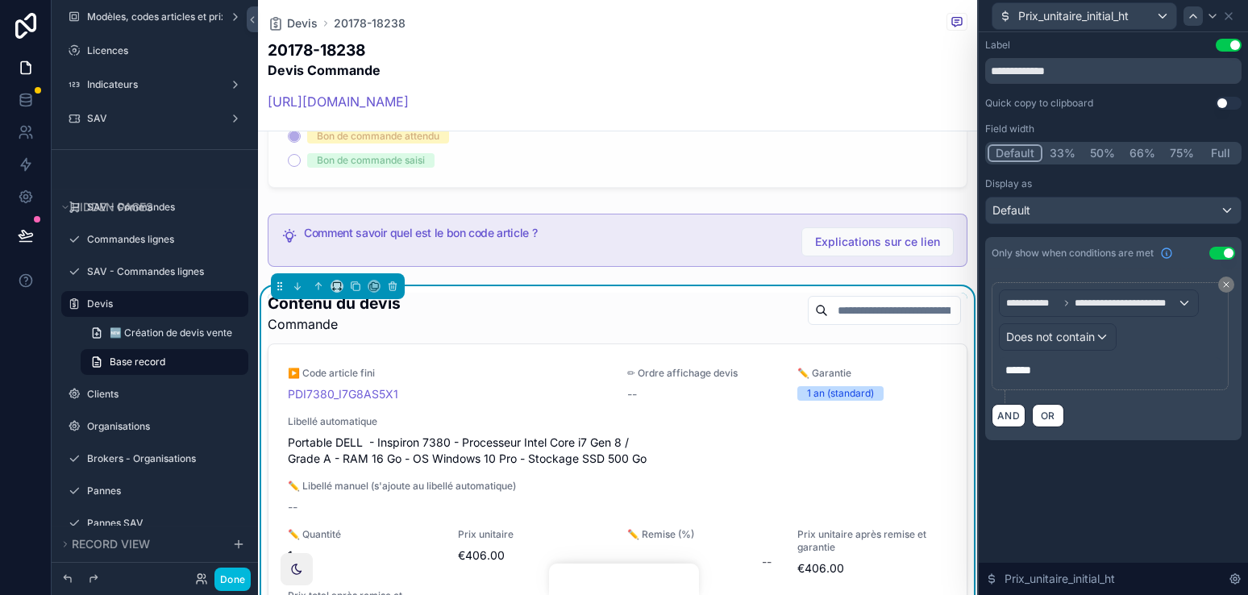
click at [1160, 19] on icon at bounding box center [1192, 16] width 13 height 13
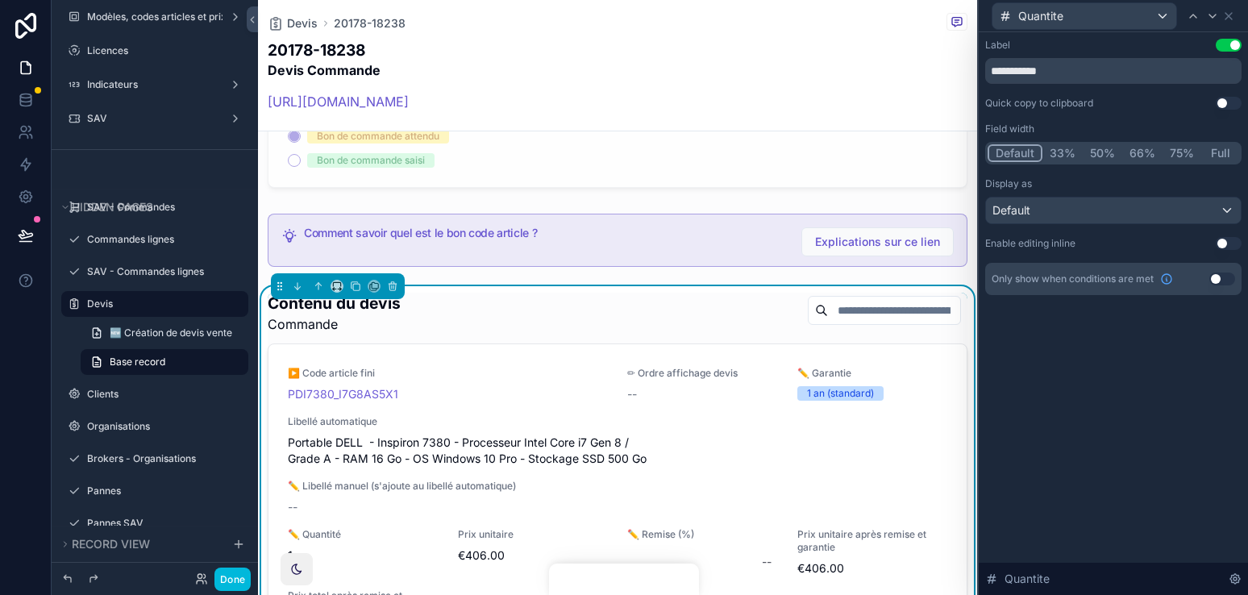
click at [1160, 237] on button "Use setting" at bounding box center [1228, 243] width 26 height 13
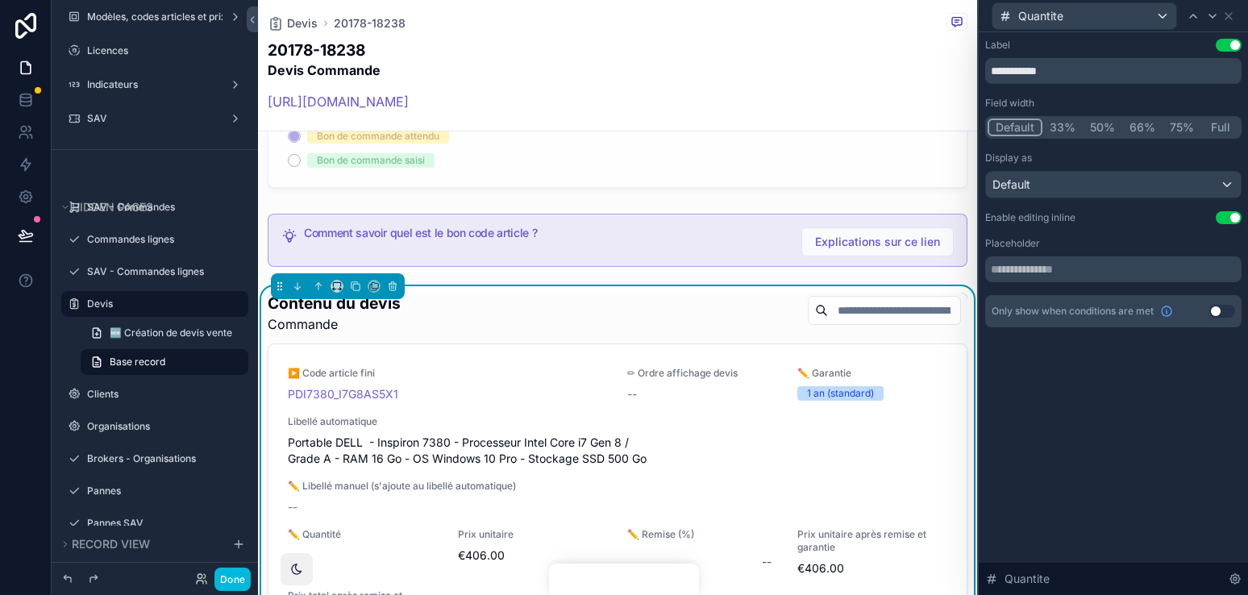
click at [1160, 215] on button "Use setting" at bounding box center [1228, 217] width 26 height 13
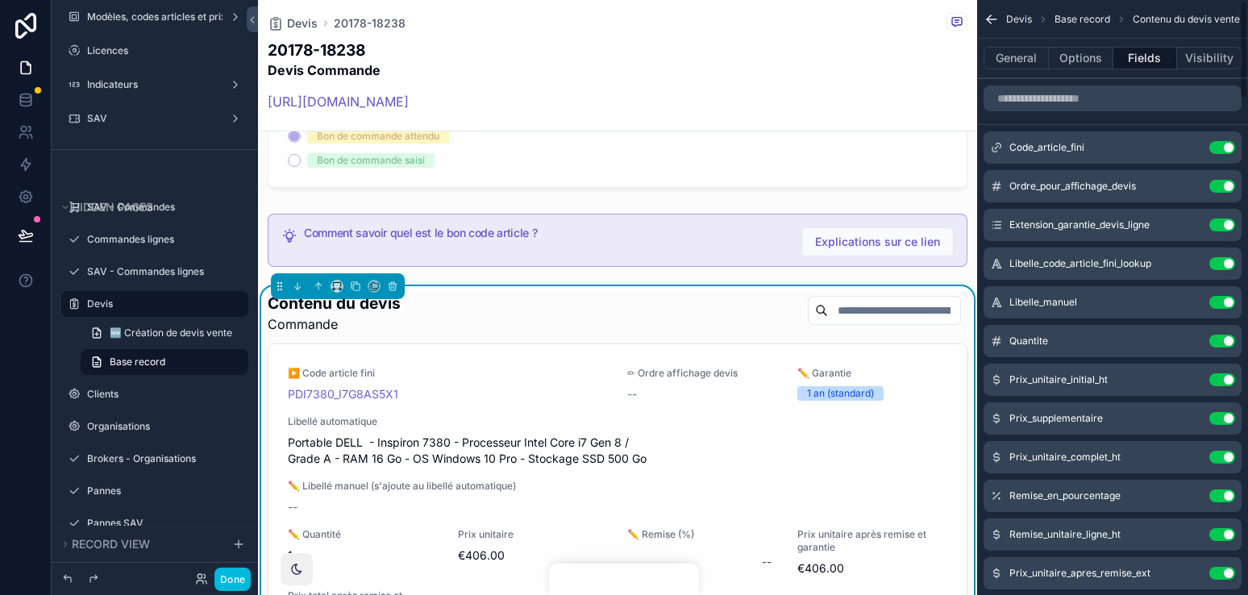
click at [1086, 73] on div "General Options Fields Visibility" at bounding box center [1112, 58] width 271 height 39
click at [1086, 64] on button "Options" at bounding box center [1081, 58] width 64 height 23
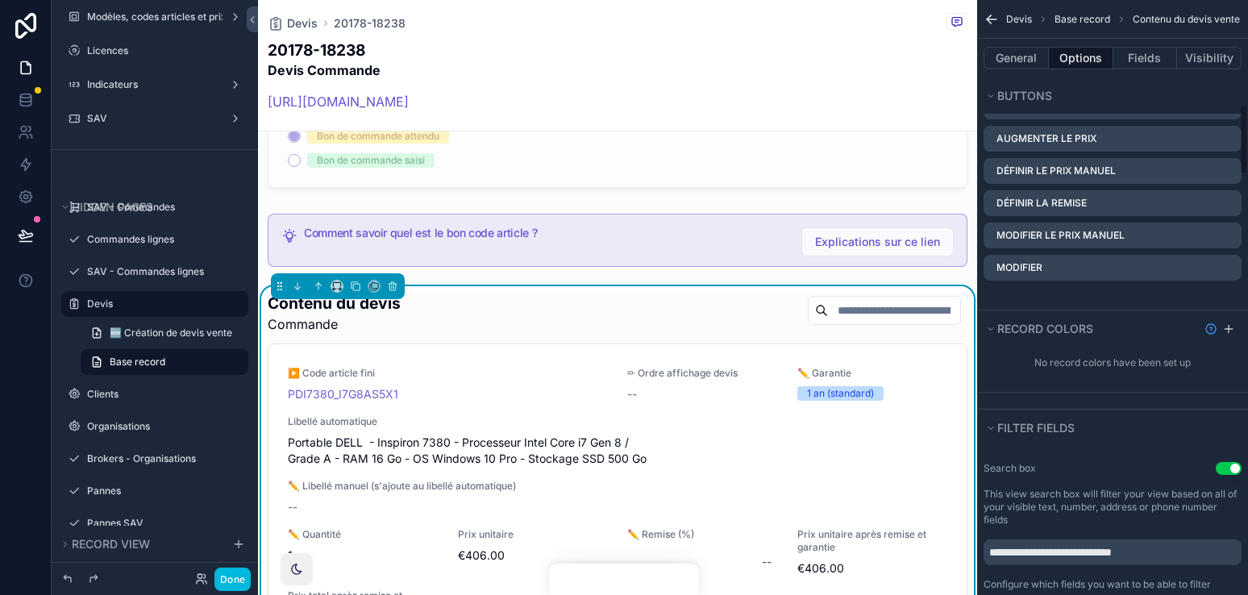
scroll to position [835, 0]
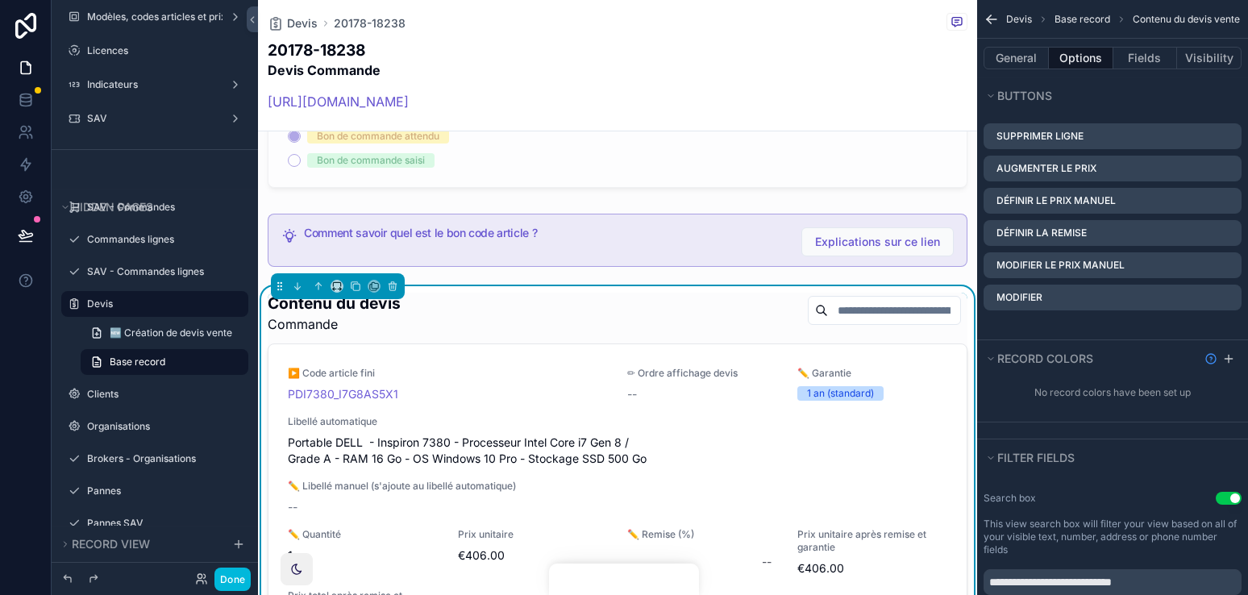
click at [0, 0] on icon "scrollable content" at bounding box center [0, 0] width 0 height 0
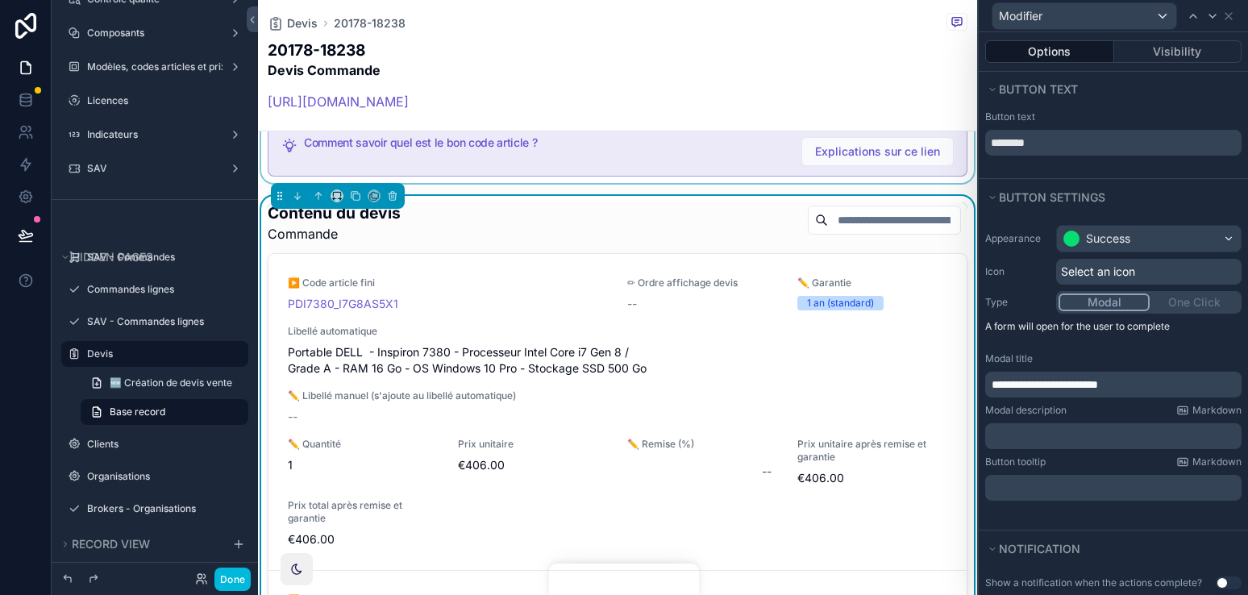
scroll to position [1671, 0]
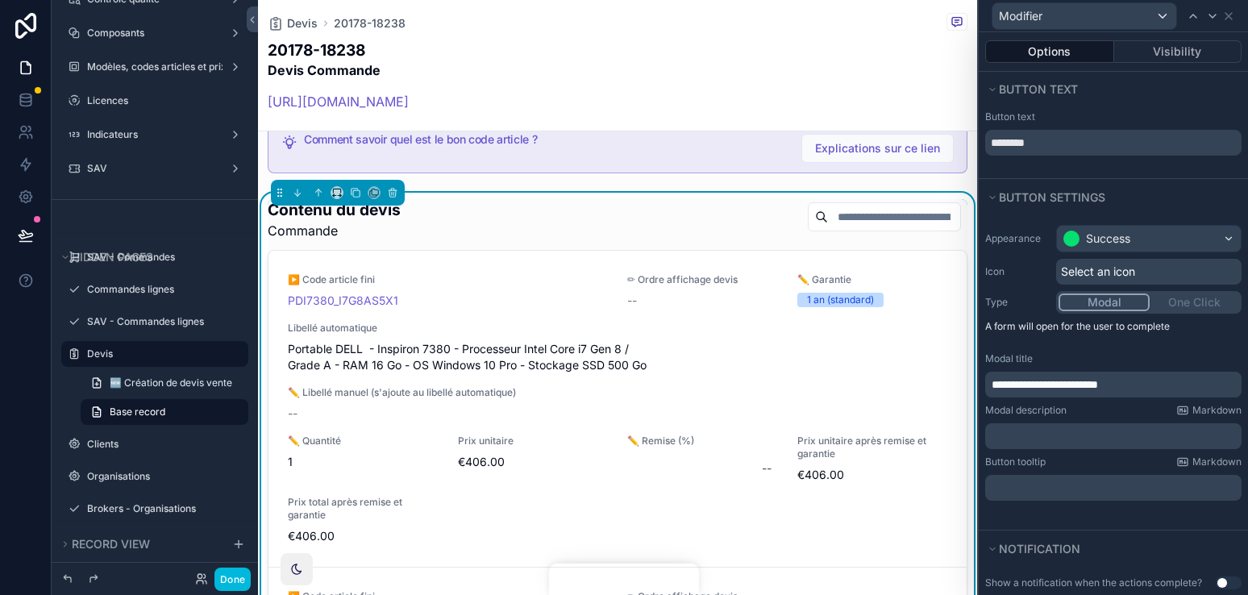
click at [675, 203] on div "Contenu du devis Commande" at bounding box center [618, 219] width 700 height 41
click at [708, 157] on div "scrollable content" at bounding box center [617, 147] width 719 height 66
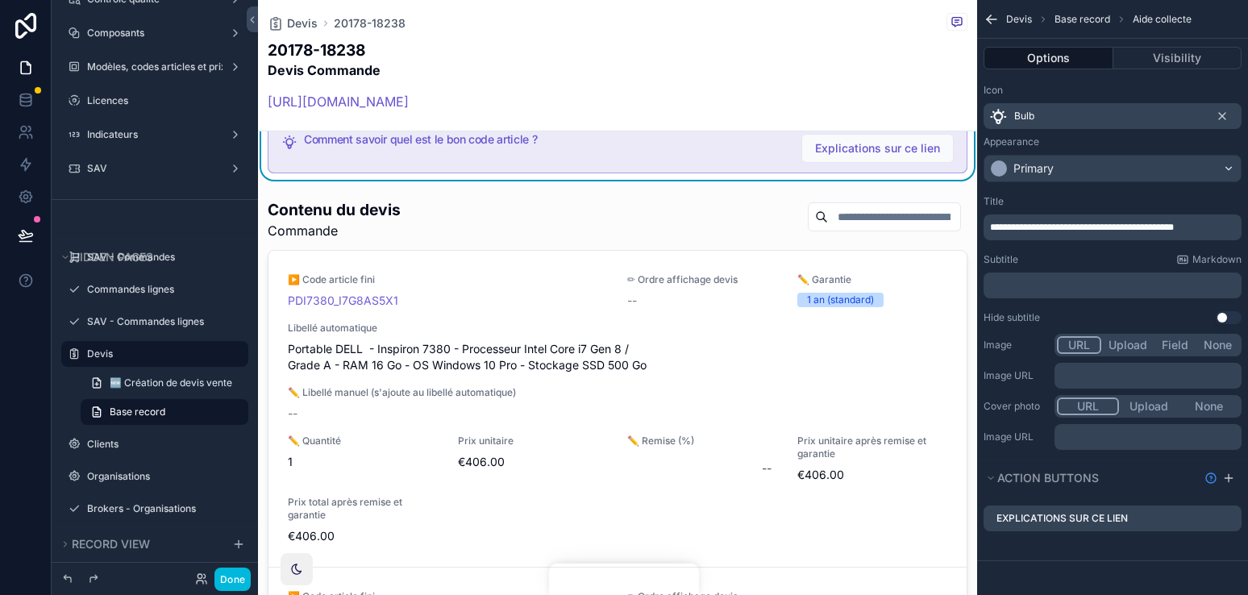
scroll to position [0, 0]
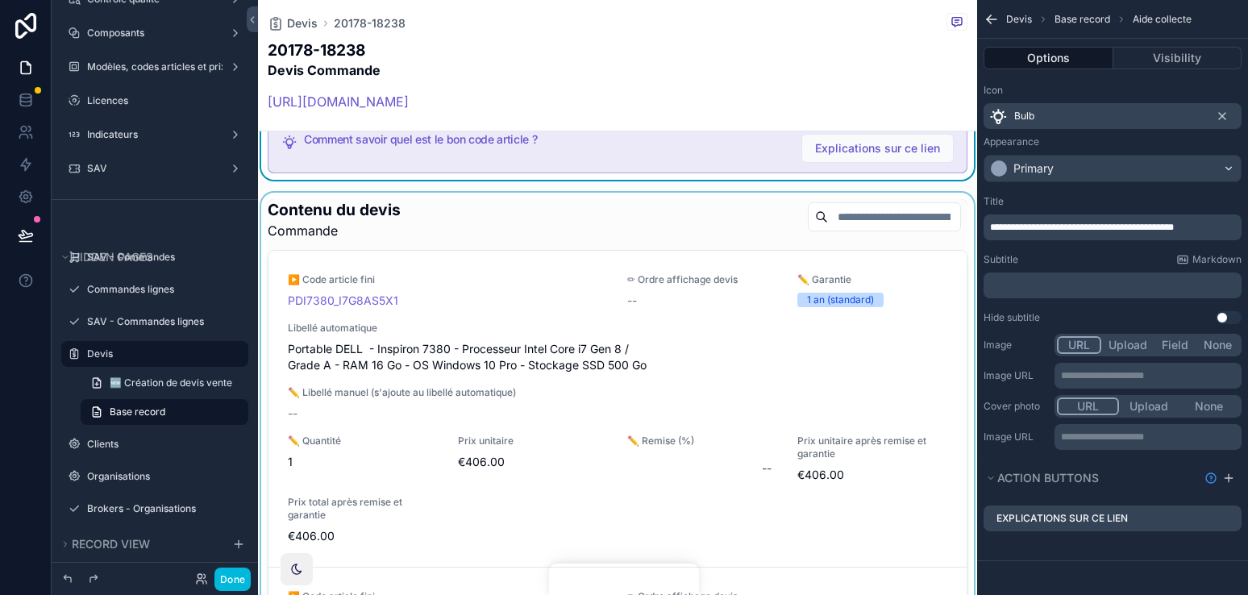
click at [704, 193] on div "scrollable content" at bounding box center [617, 451] width 719 height 516
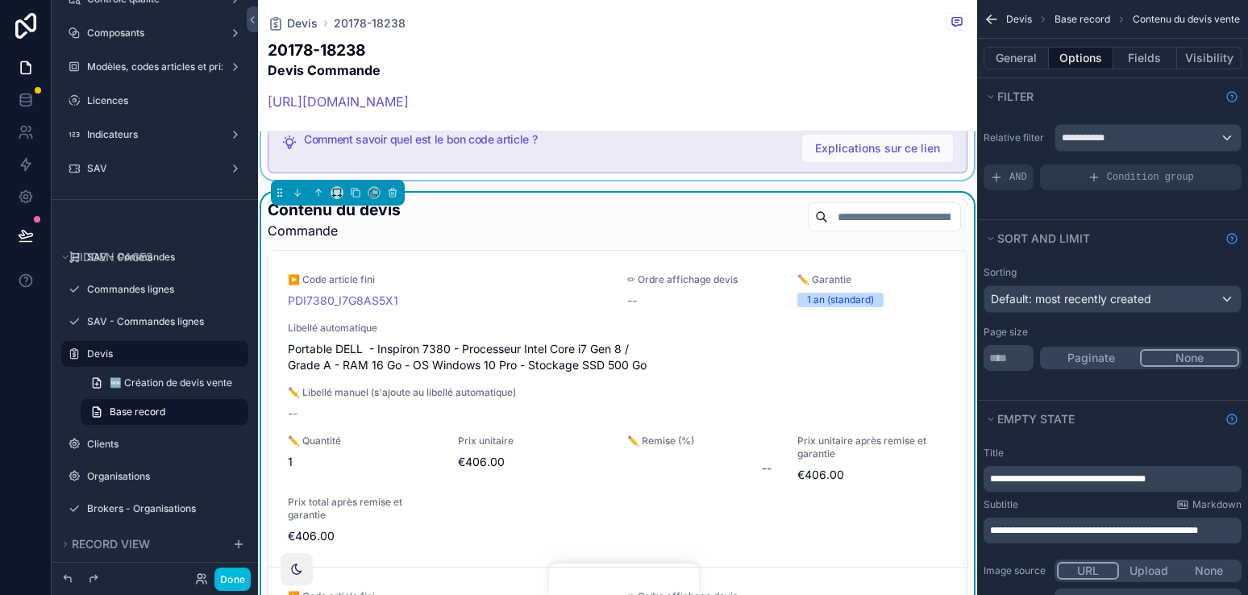
click at [375, 199] on h1 "Contenu du devis" at bounding box center [334, 210] width 133 height 22
click at [514, 150] on div "scrollable content" at bounding box center [617, 147] width 719 height 66
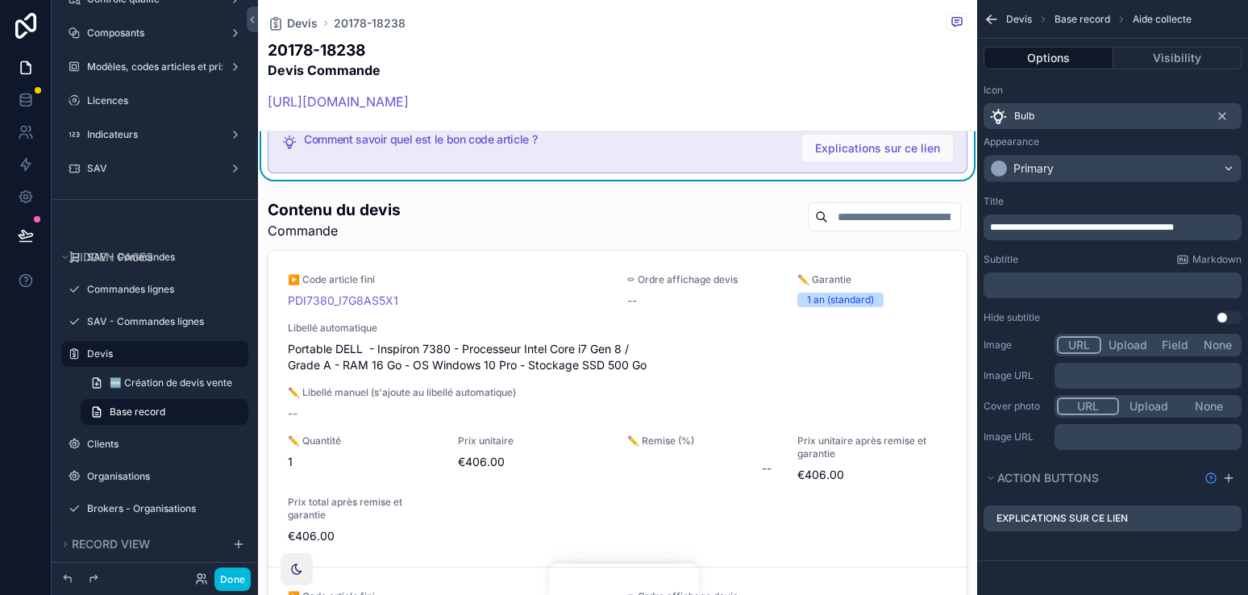
click at [514, 193] on div "scrollable content" at bounding box center [617, 451] width 719 height 516
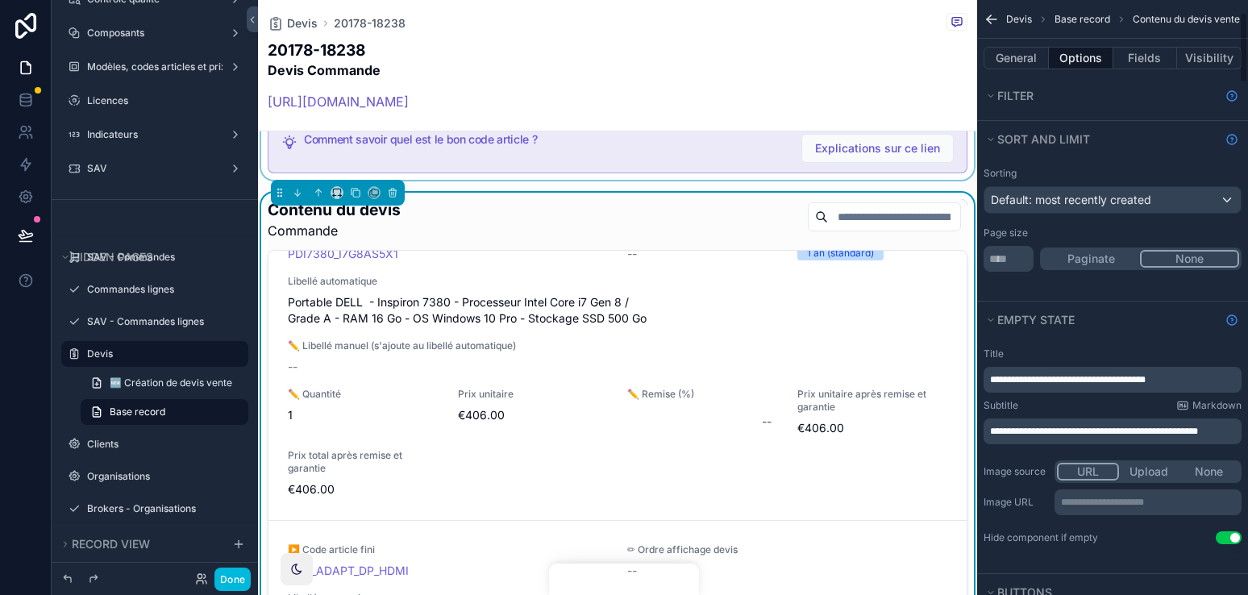
scroll to position [114, 0]
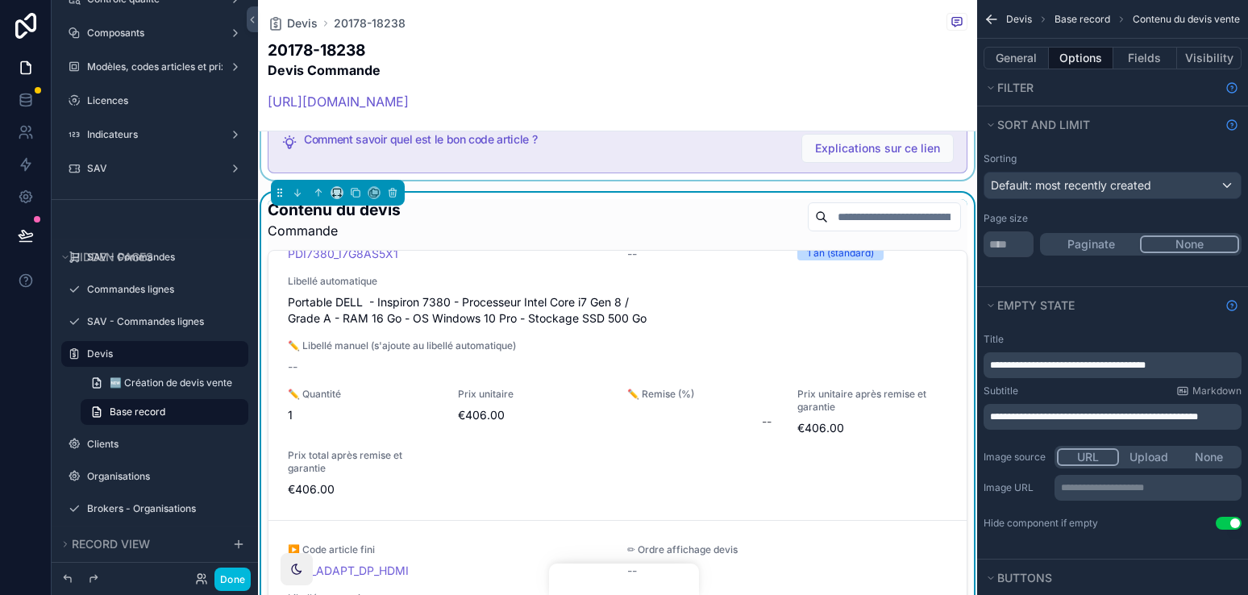
click at [1110, 328] on div "**********" at bounding box center [1112, 431] width 271 height 210
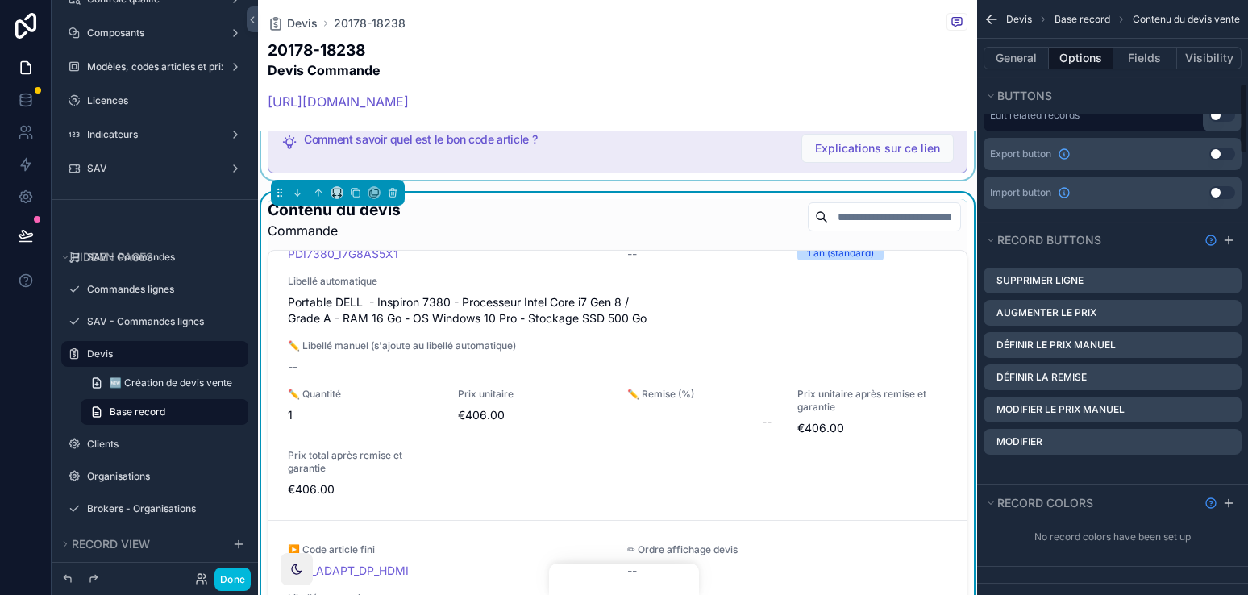
scroll to position [698, 0]
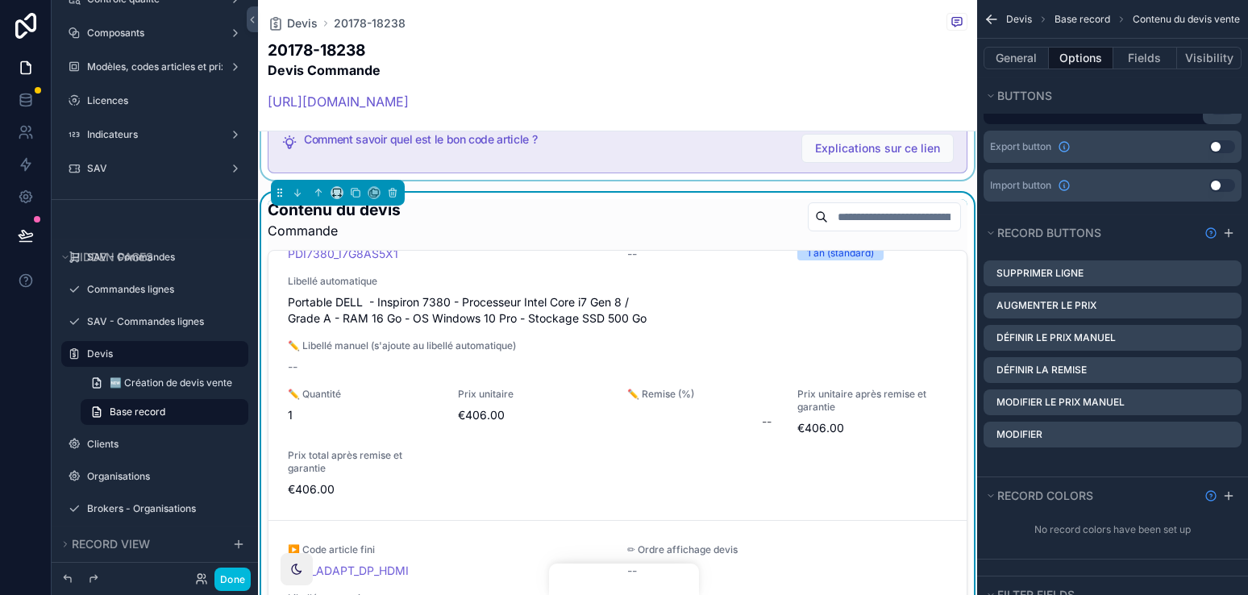
click at [0, 0] on icon "scrollable content" at bounding box center [0, 0] width 0 height 0
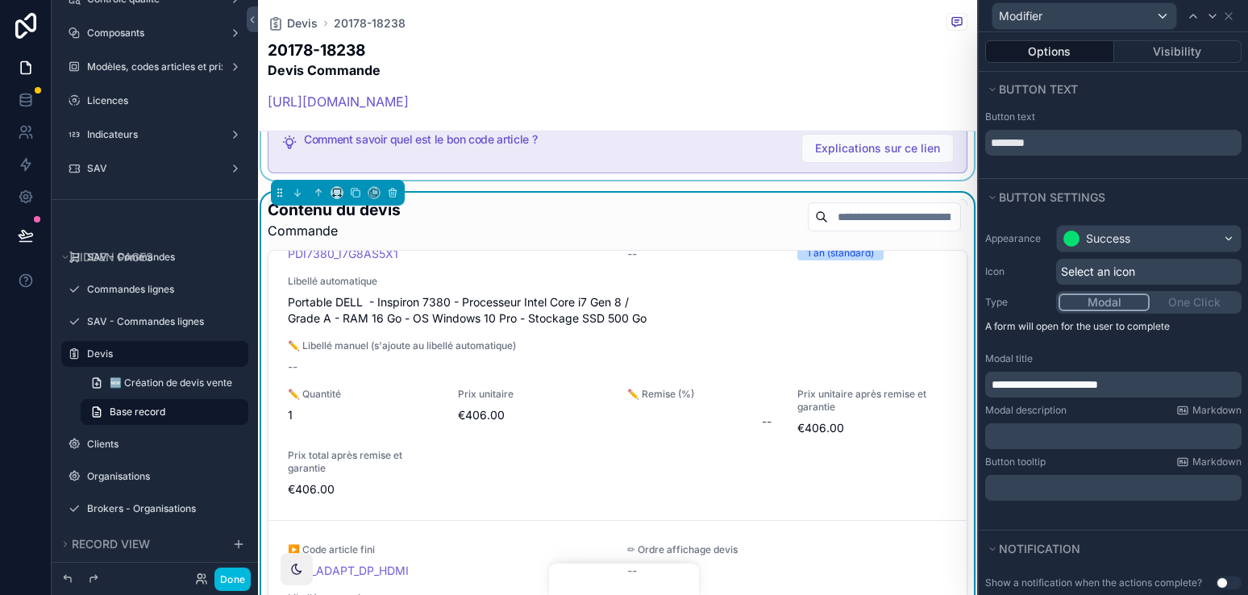
click at [1160, 354] on div "Modal title" at bounding box center [1113, 358] width 256 height 13
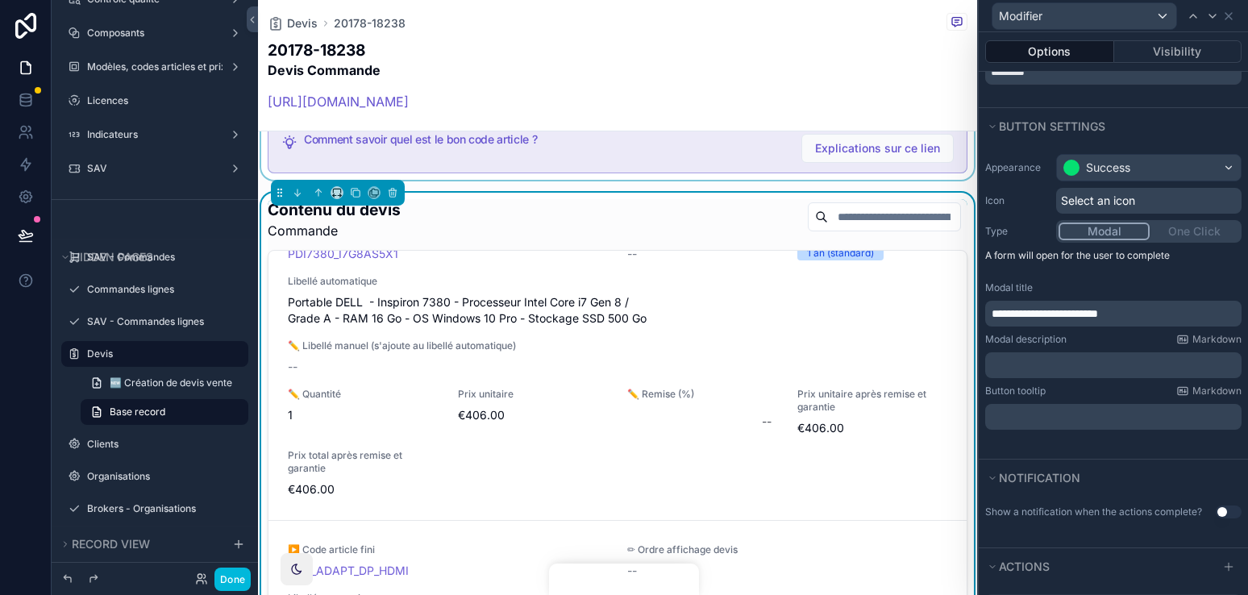
scroll to position [255, 0]
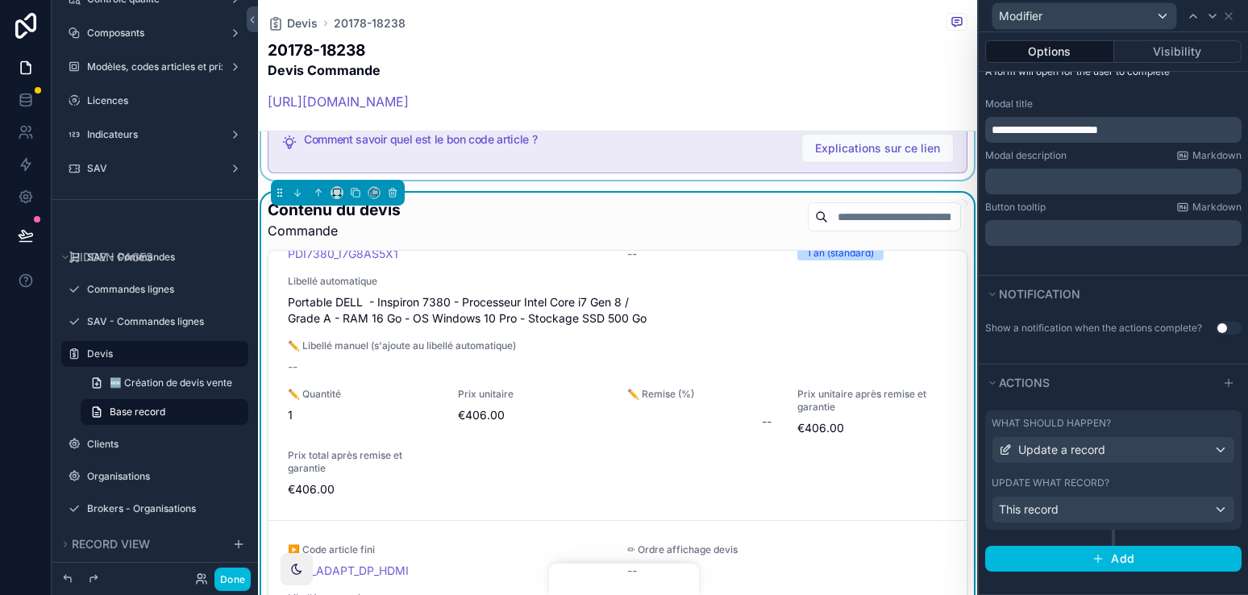
click at [1150, 413] on div "What should happen? Update a record Update what record? This record" at bounding box center [1113, 469] width 256 height 119
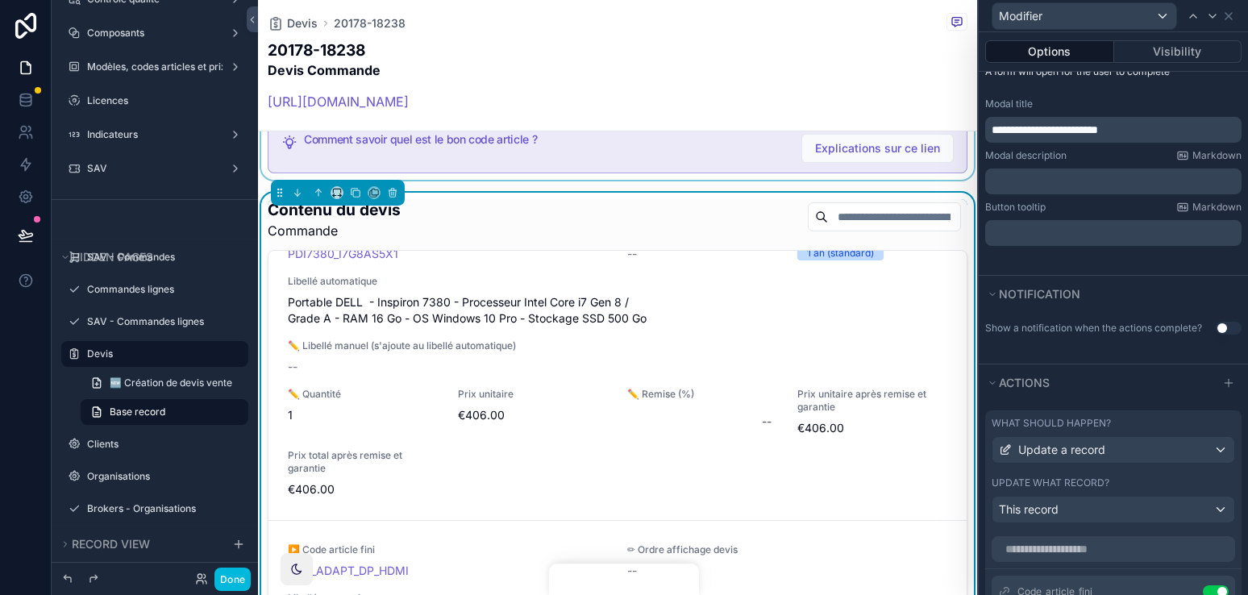
scroll to position [442, 0]
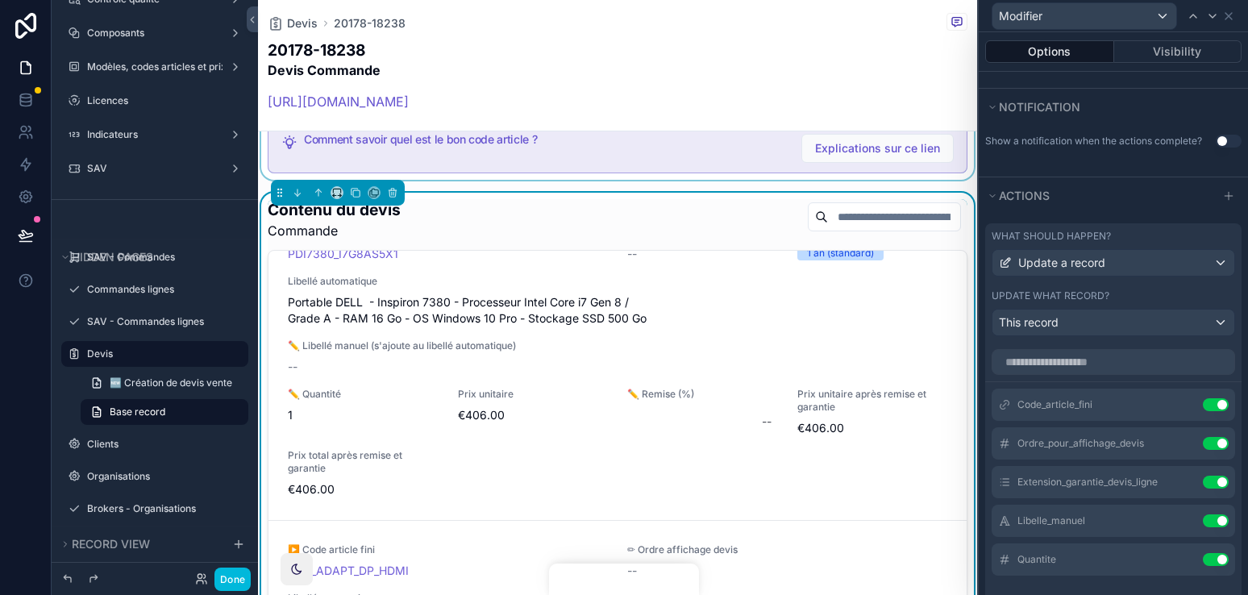
click at [0, 0] on button at bounding box center [0, 0] width 0 height 0
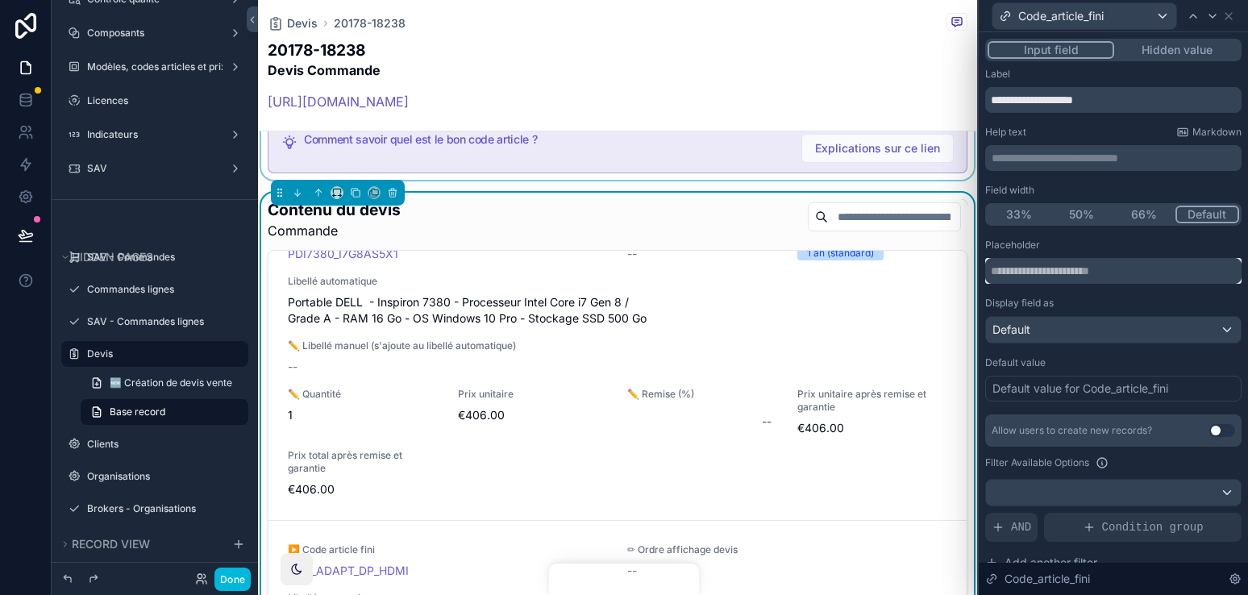
click at [1068, 273] on input "text" at bounding box center [1113, 271] width 256 height 26
click at [1079, 300] on div "Display field as" at bounding box center [1113, 303] width 256 height 13
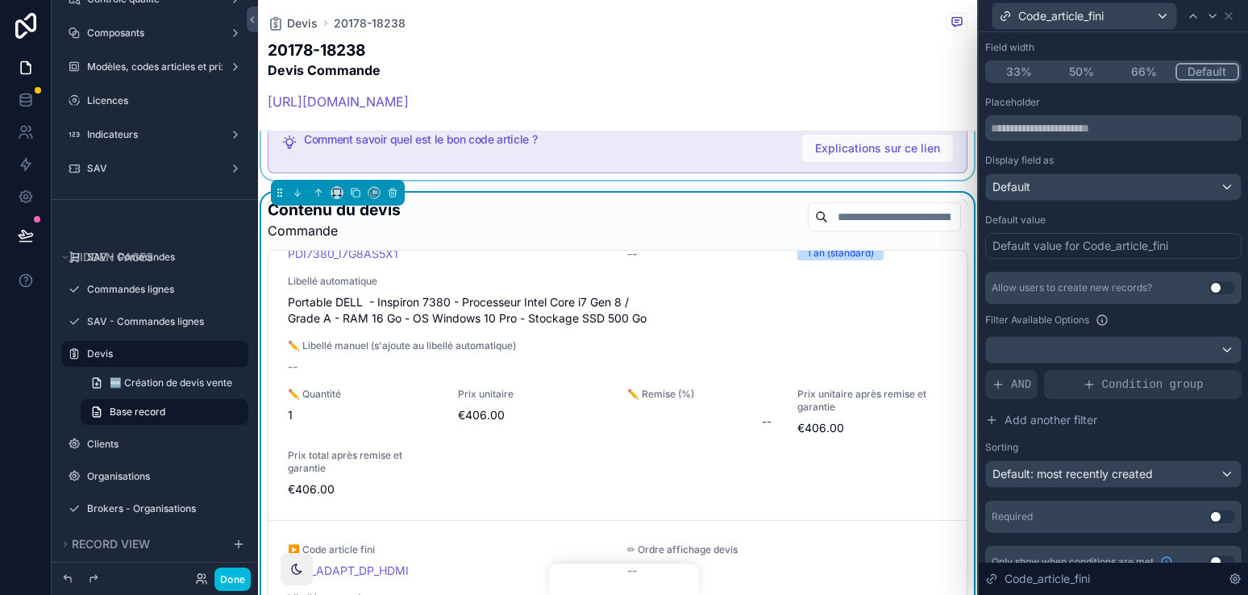
scroll to position [164, 0]
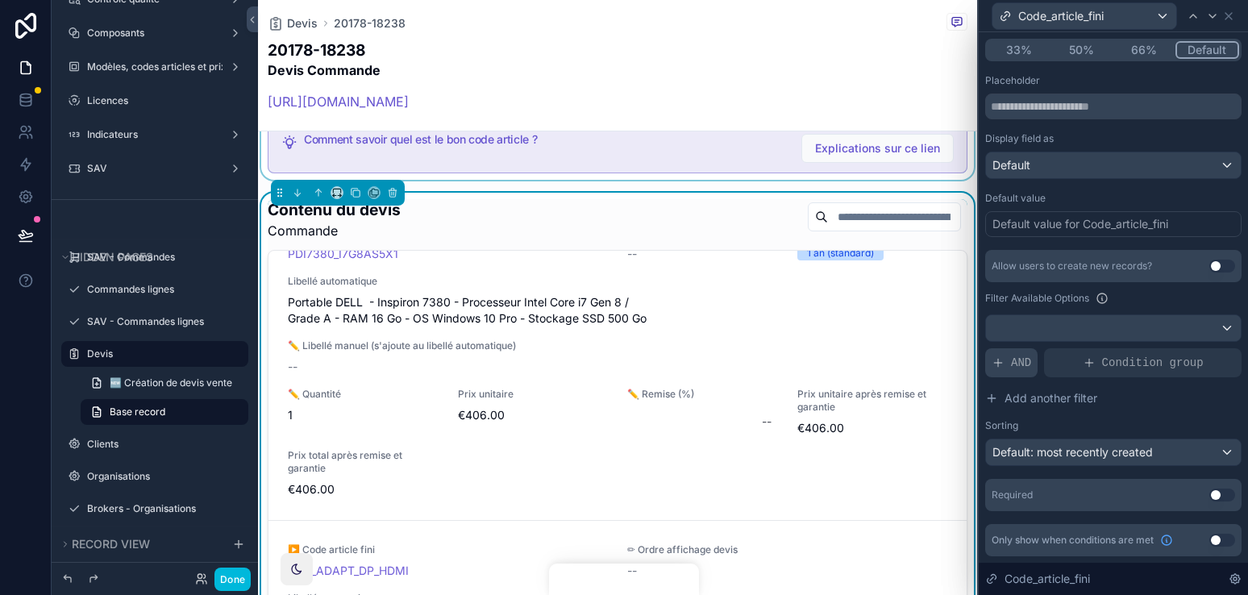
click at [1013, 363] on span "AND" at bounding box center [1021, 363] width 20 height 16
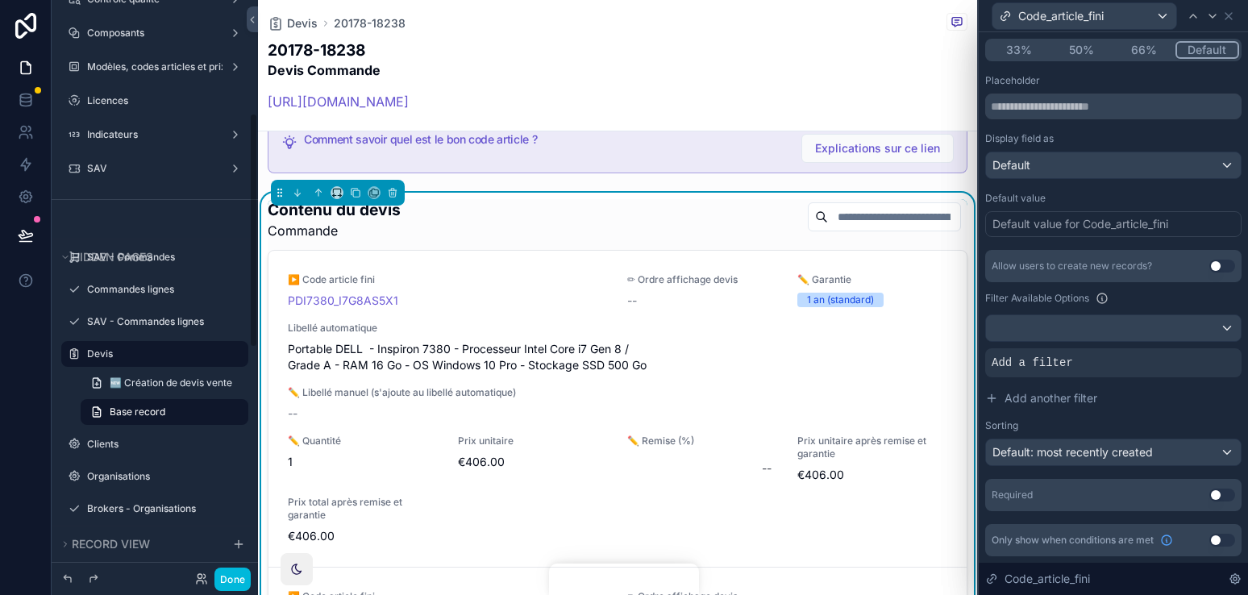
scroll to position [278, 0]
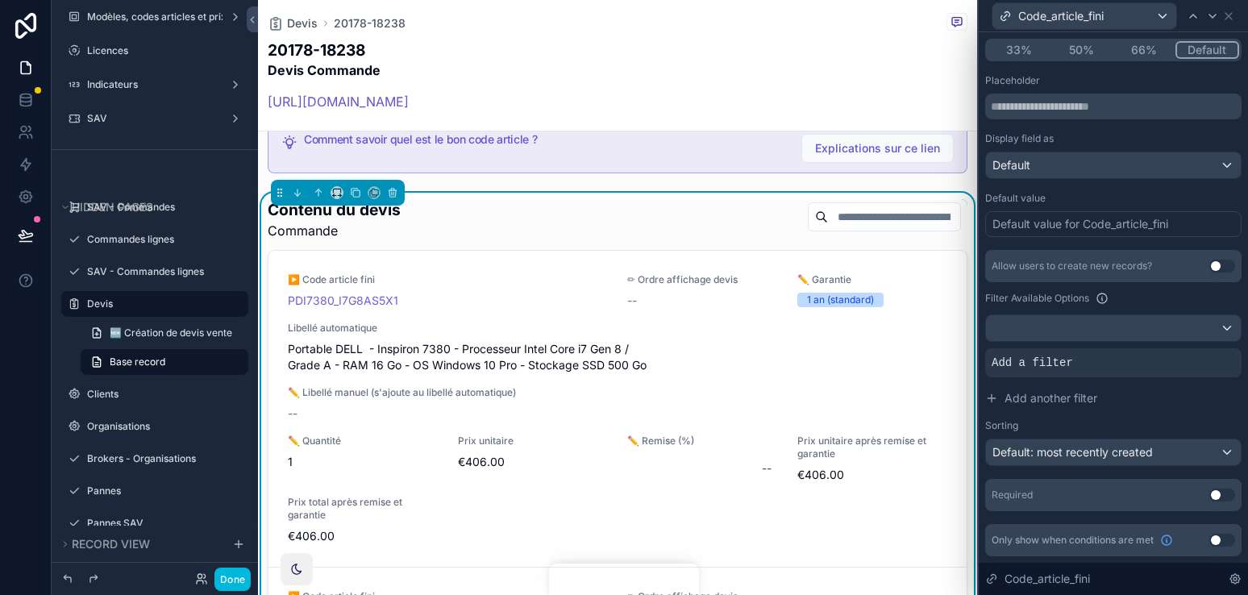
click at [0, 0] on icon at bounding box center [0, 0] width 0 height 0
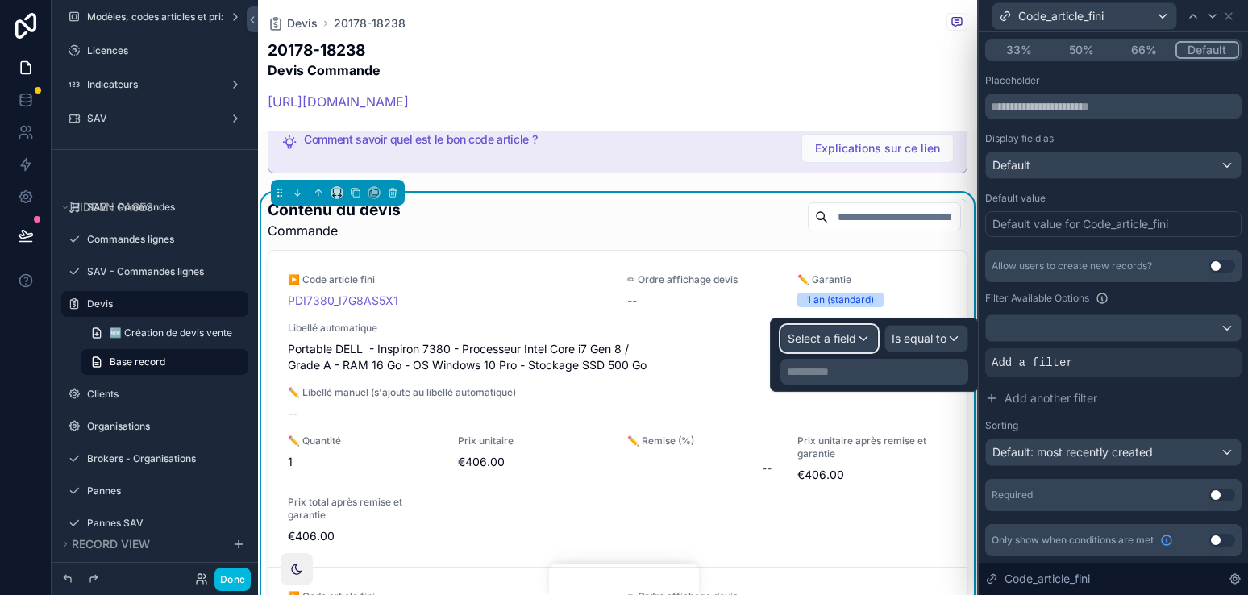
click at [843, 333] on span "Select a field" at bounding box center [821, 338] width 69 height 14
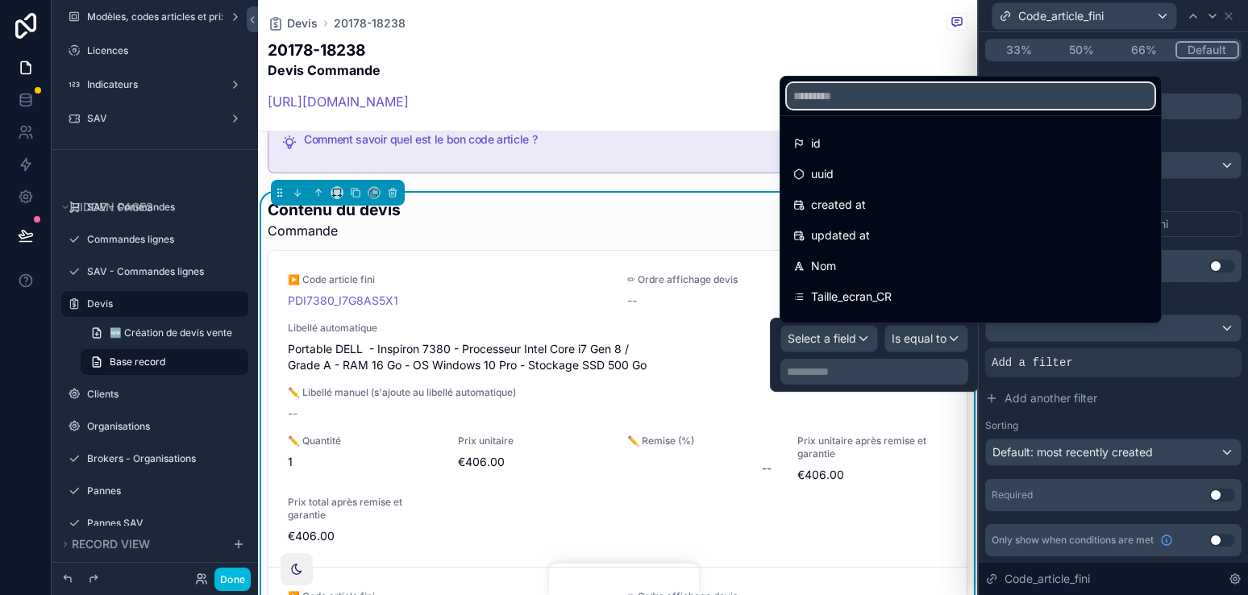
click at [858, 102] on input "text" at bounding box center [971, 96] width 368 height 26
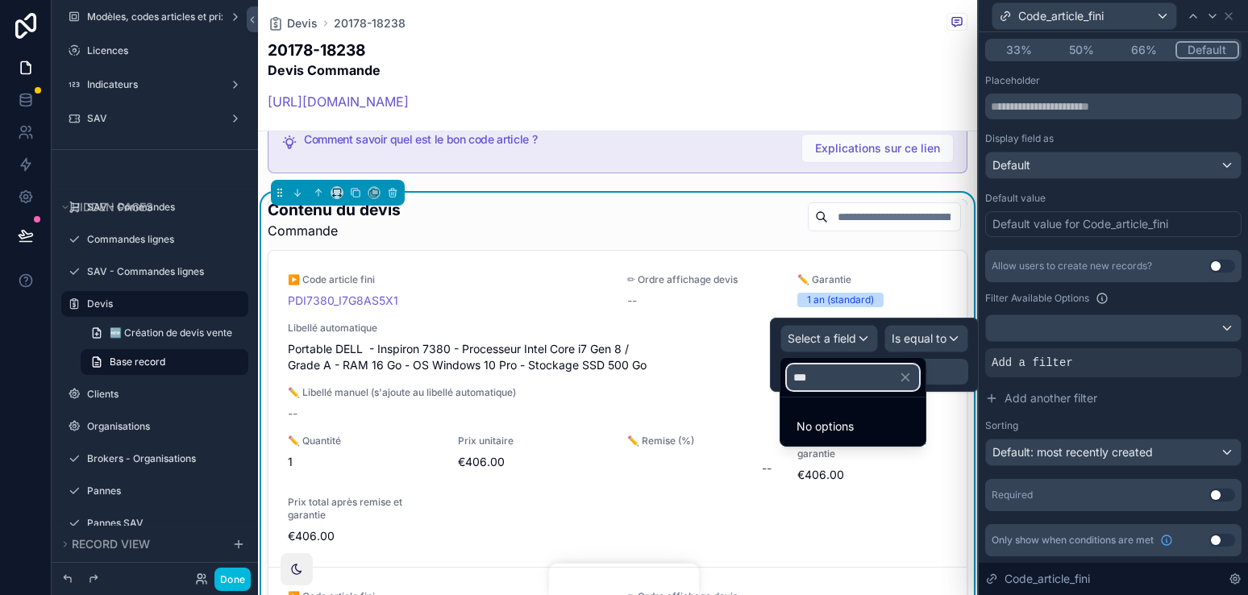
type input "**"
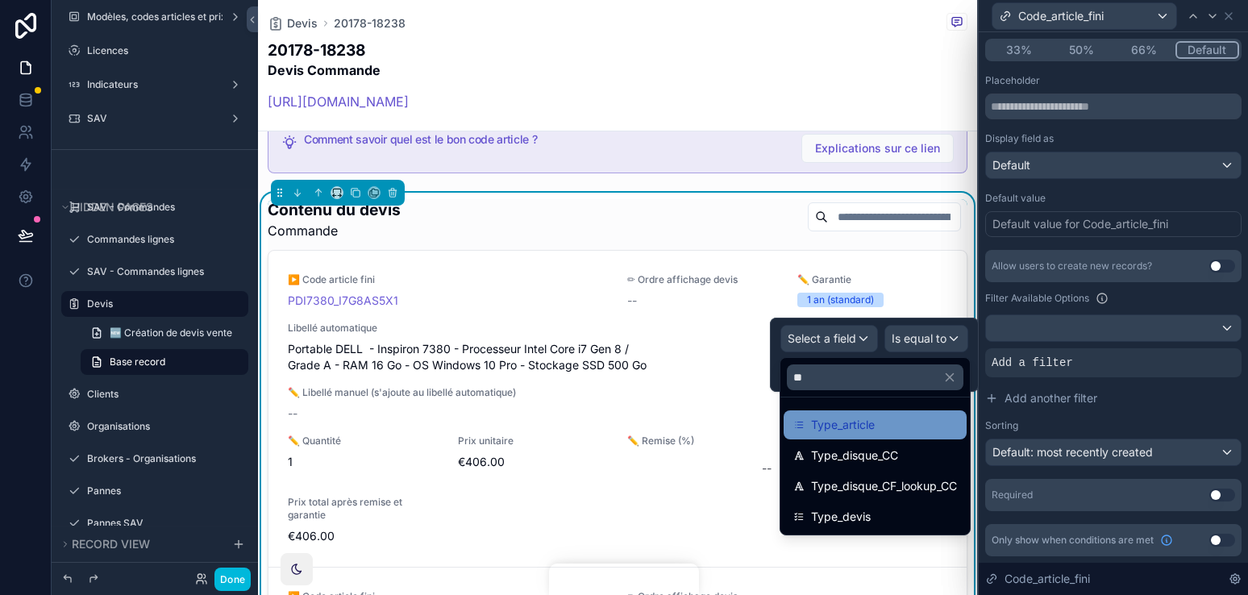
click at [915, 430] on div "Type_article" at bounding box center [875, 424] width 164 height 19
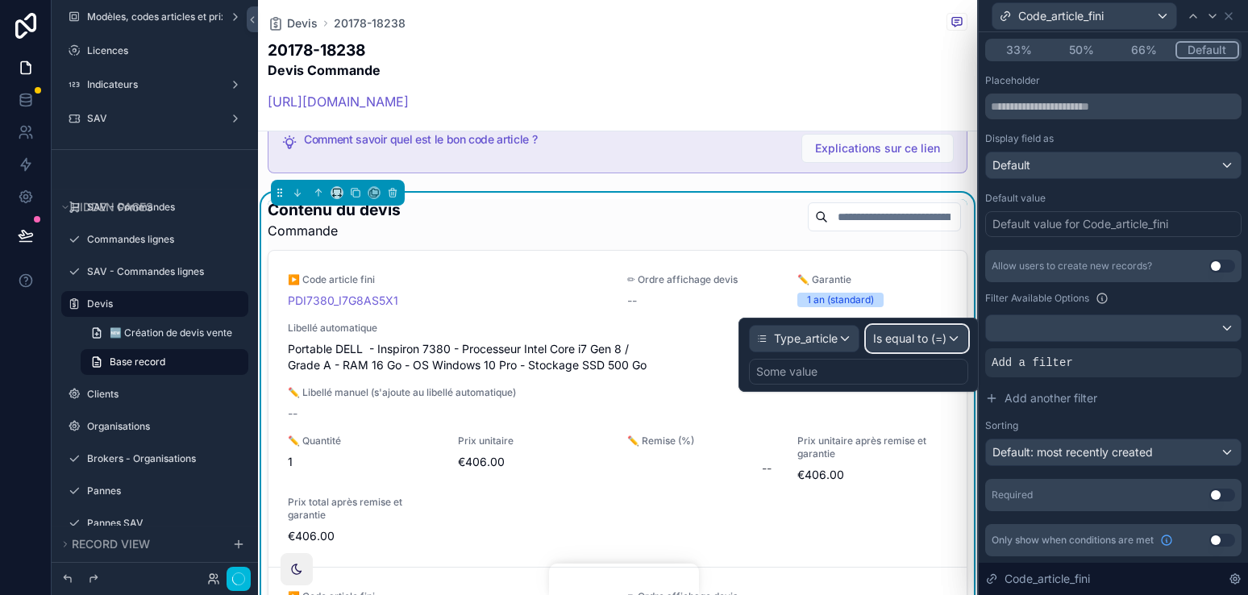
click at [932, 342] on span "Is equal to (=)" at bounding box center [909, 338] width 73 height 16
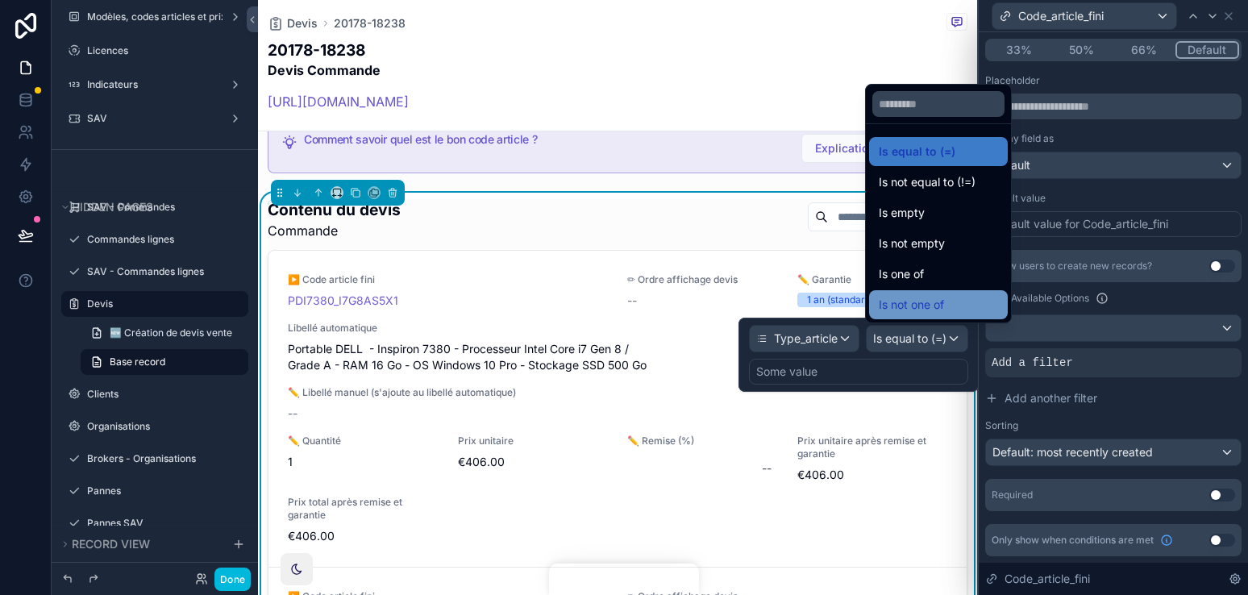
click at [955, 301] on div "Is not one of" at bounding box center [937, 304] width 119 height 19
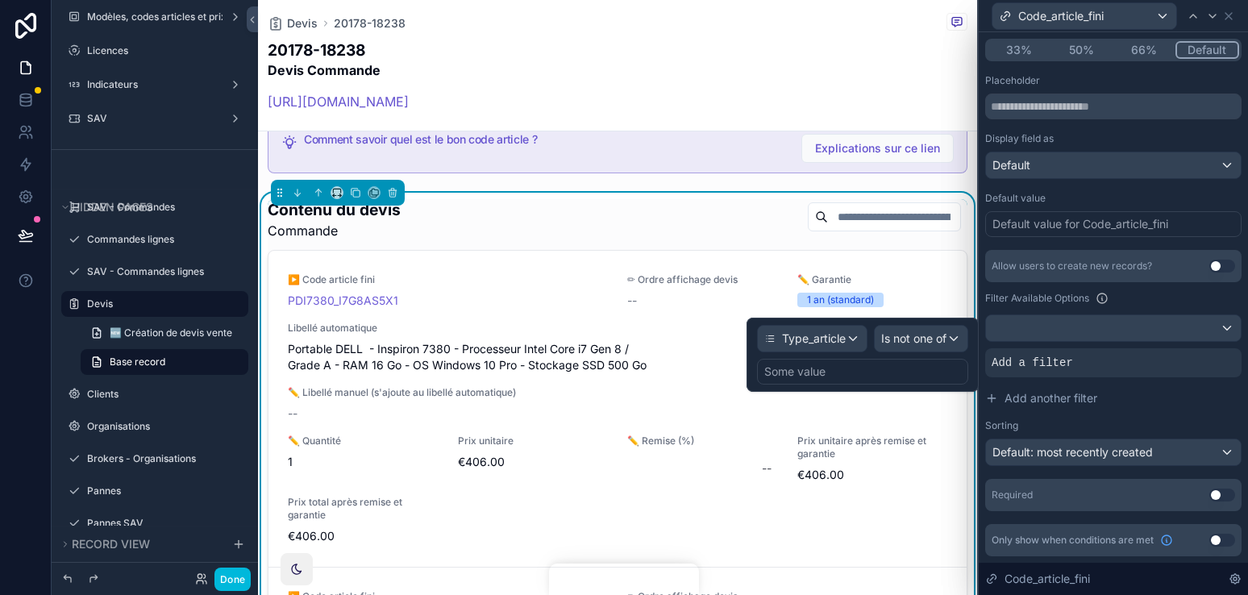
click at [887, 368] on div "Some value" at bounding box center [862, 372] width 211 height 26
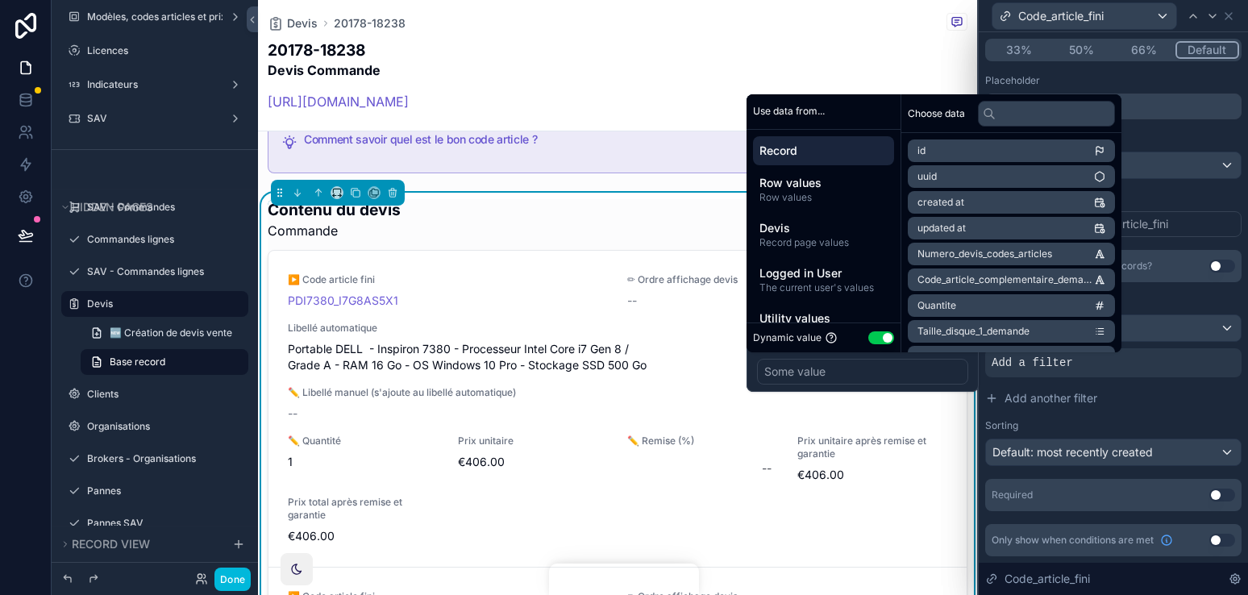
click at [880, 332] on button "Use setting" at bounding box center [881, 337] width 26 height 13
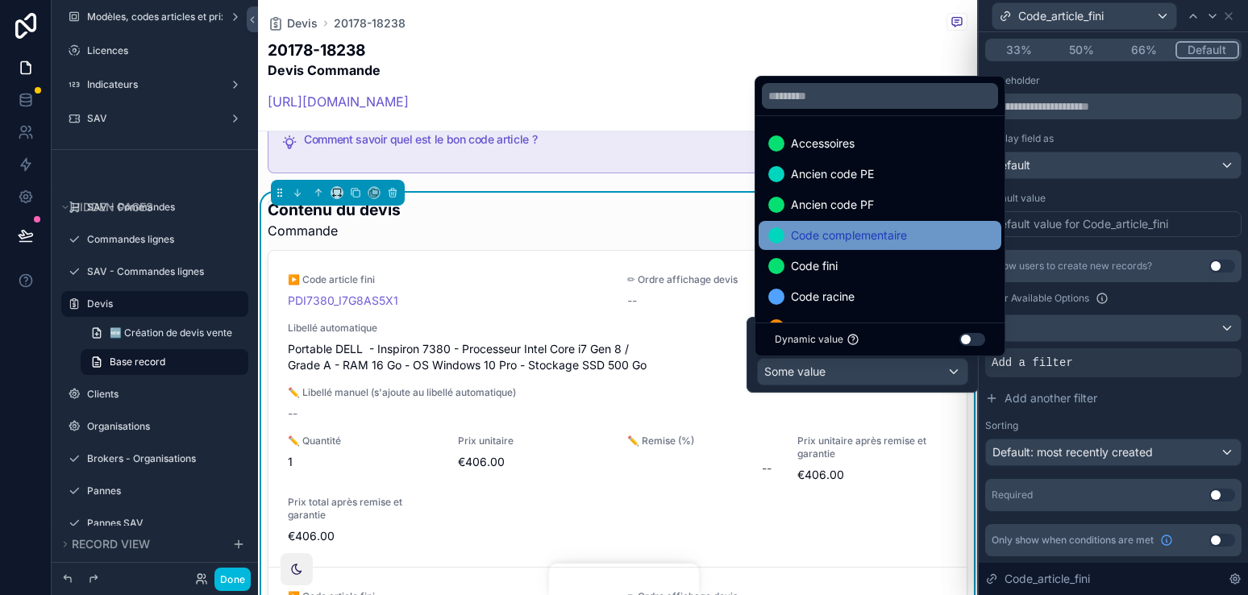
click at [879, 229] on span "Code complementaire" at bounding box center [849, 235] width 116 height 19
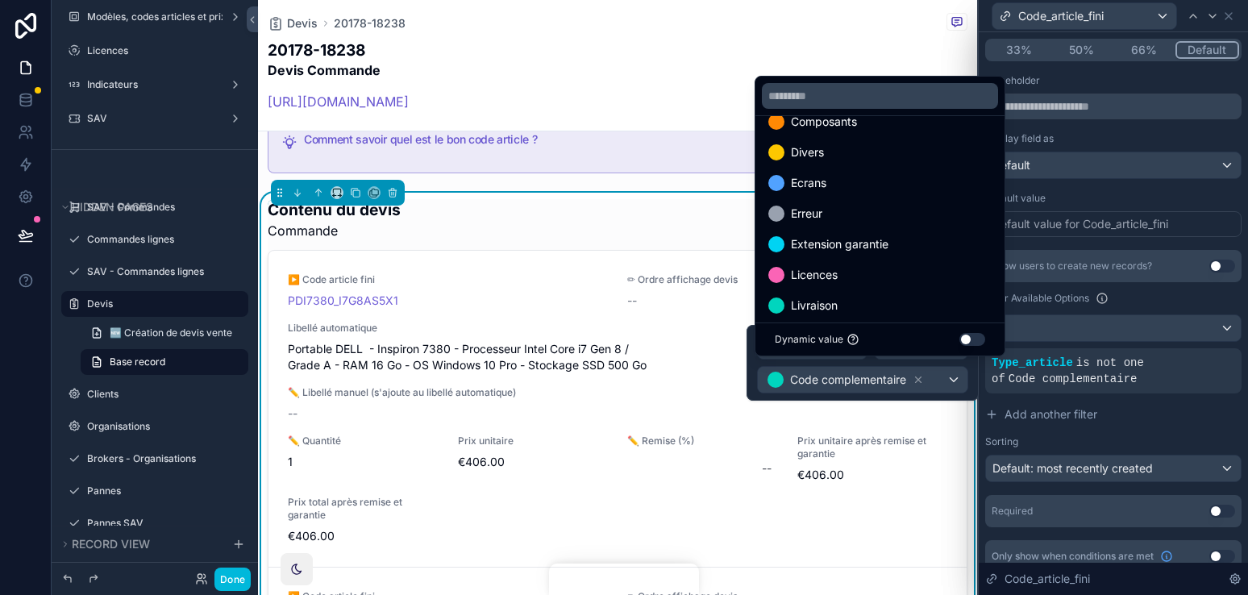
scroll to position [202, 0]
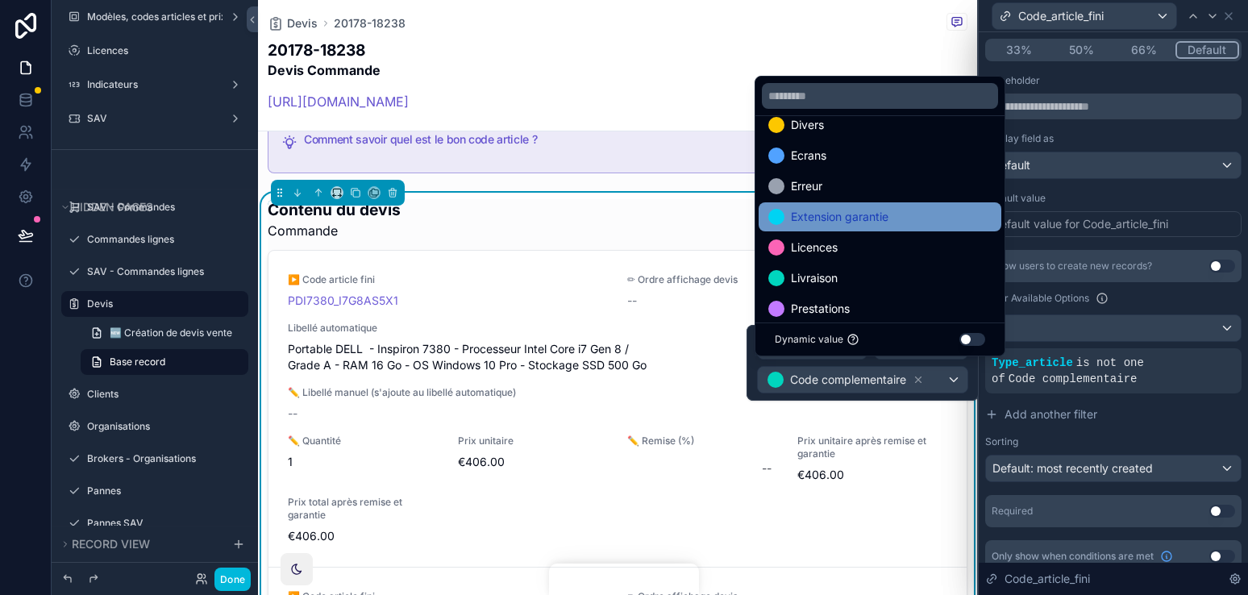
click at [877, 226] on div "Extension garantie" at bounding box center [879, 216] width 243 height 29
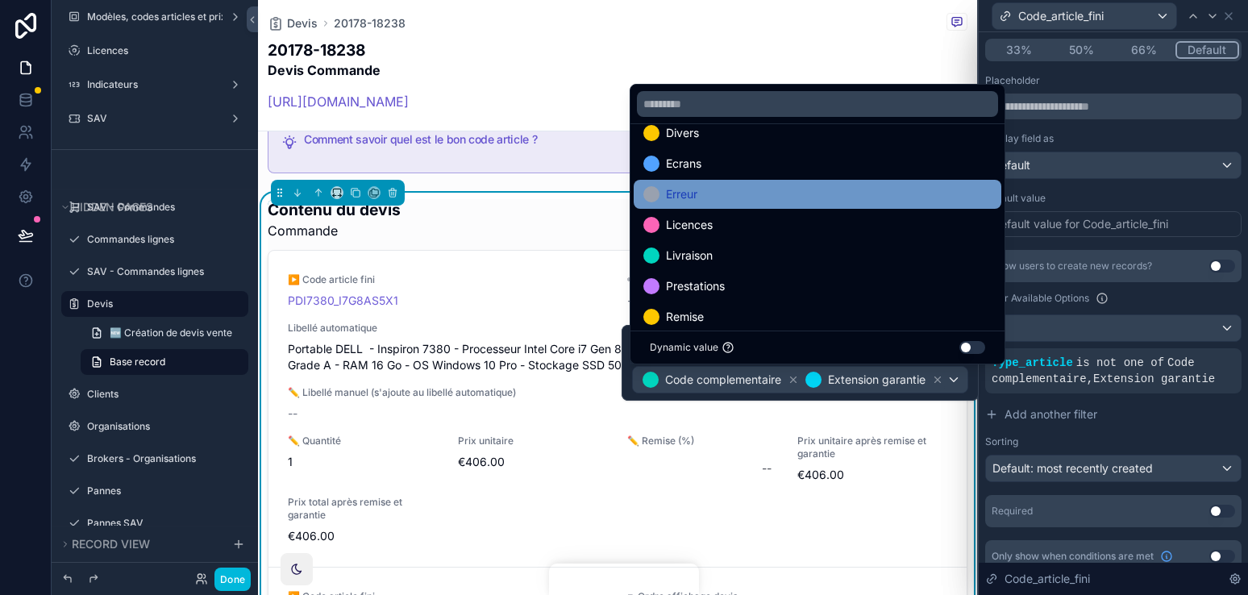
scroll to position [206, 0]
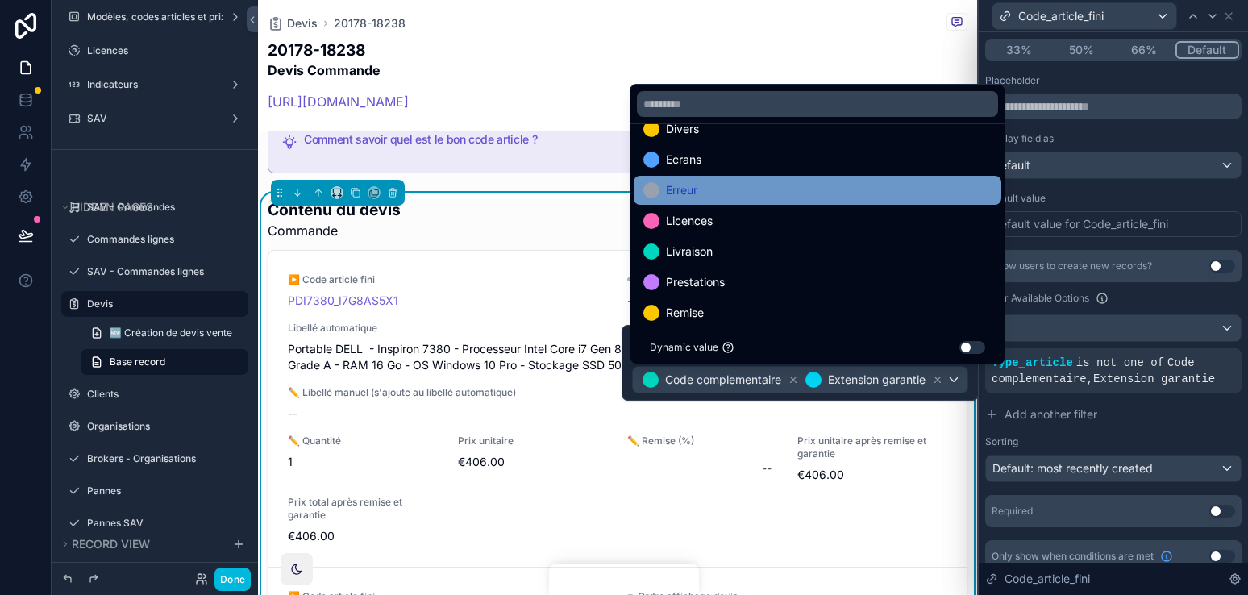
click at [871, 193] on div "Erreur" at bounding box center [817, 190] width 348 height 19
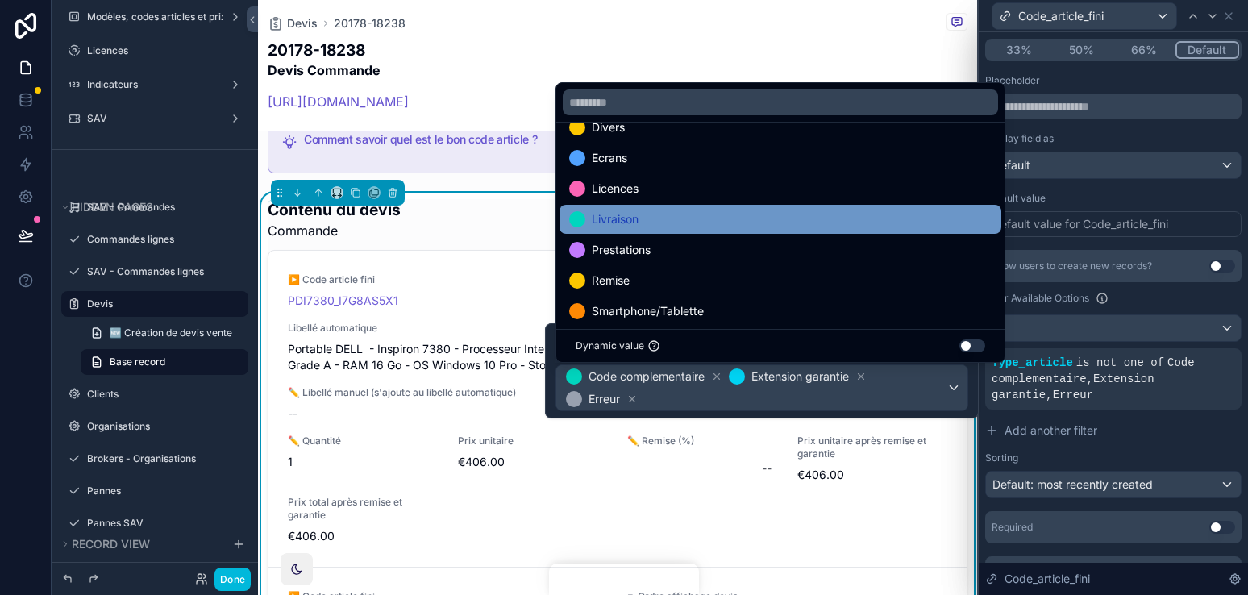
scroll to position [0, 0]
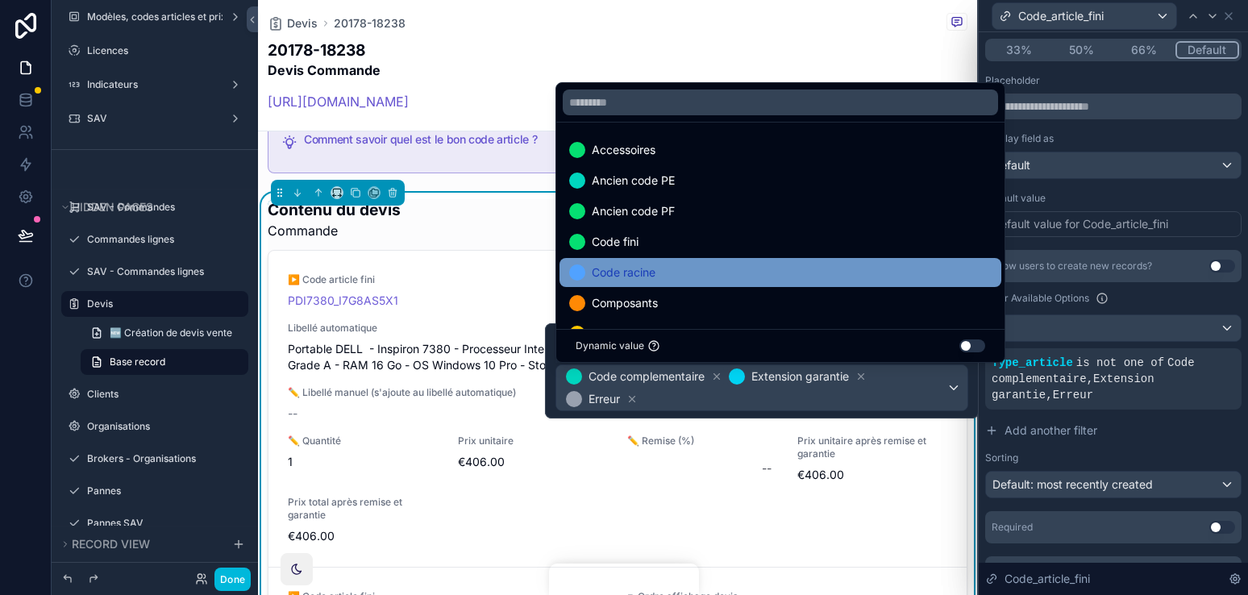
click at [805, 267] on div "Code racine" at bounding box center [780, 272] width 422 height 19
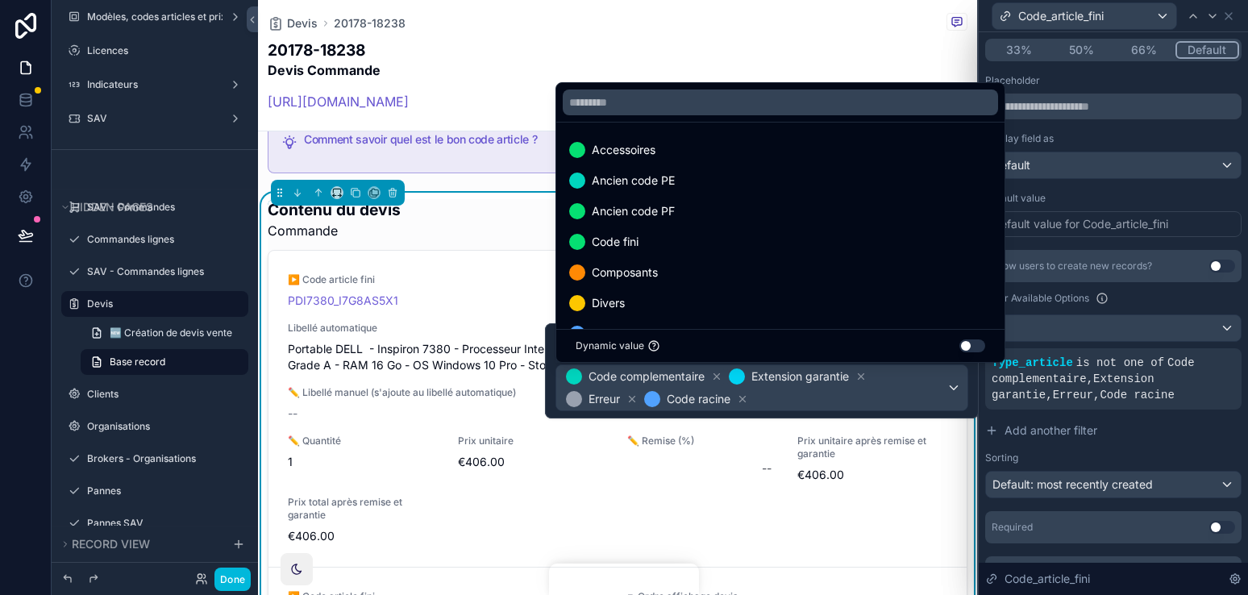
scroll to position [6, 0]
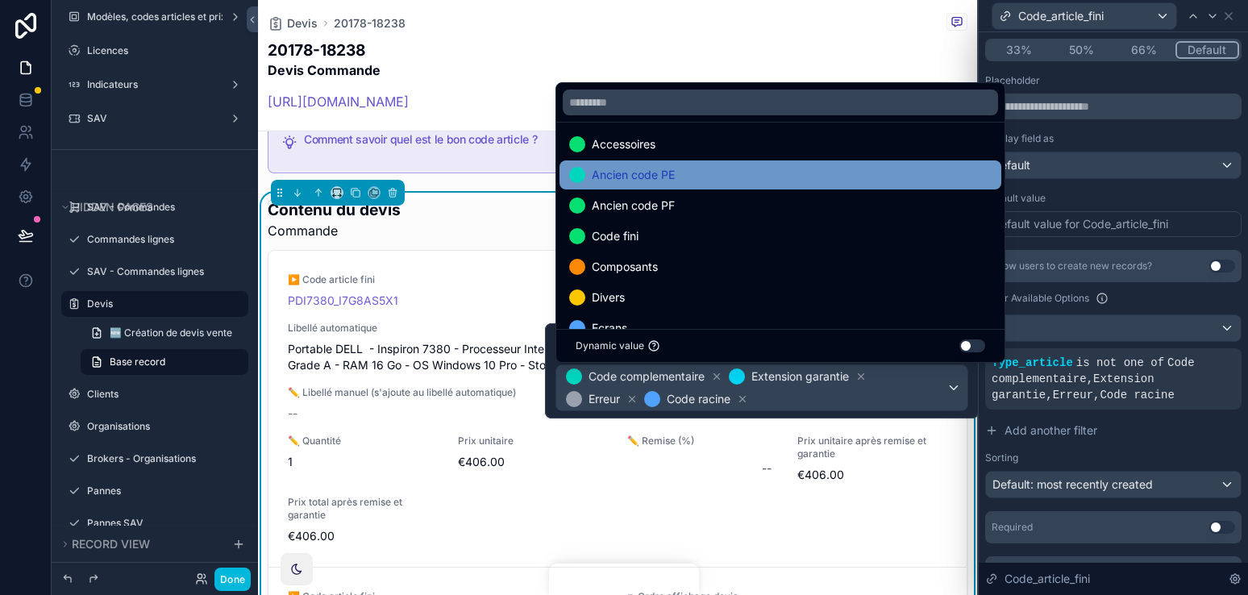
click at [796, 183] on div "Ancien code PE" at bounding box center [780, 174] width 422 height 19
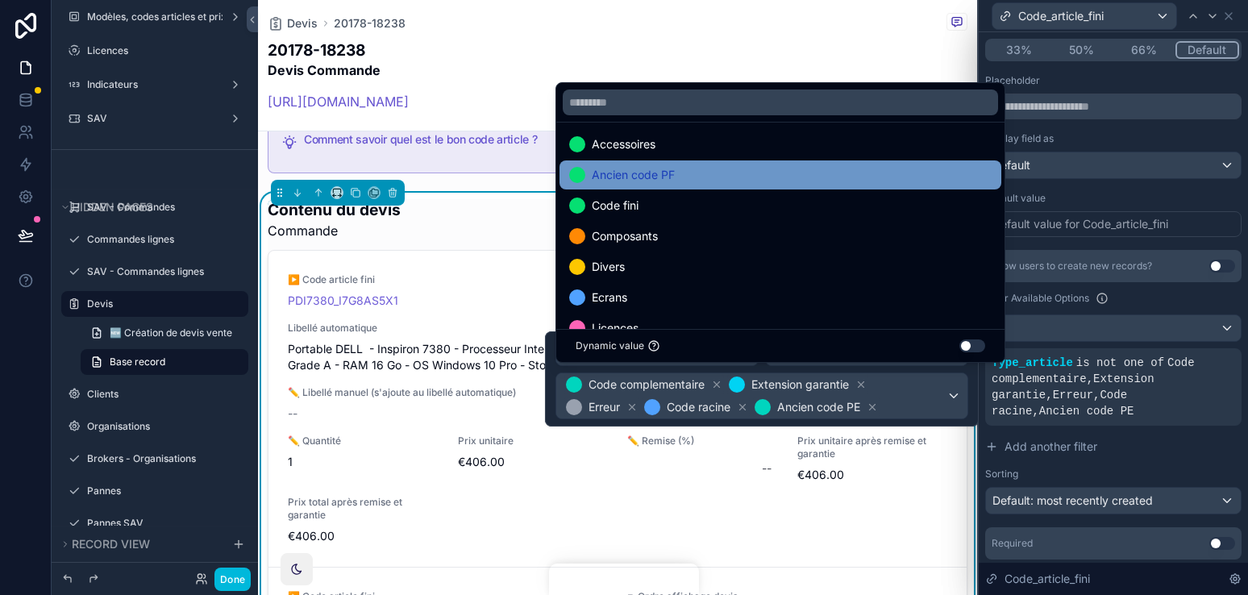
click at [797, 180] on div "Ancien code PF" at bounding box center [780, 174] width 422 height 19
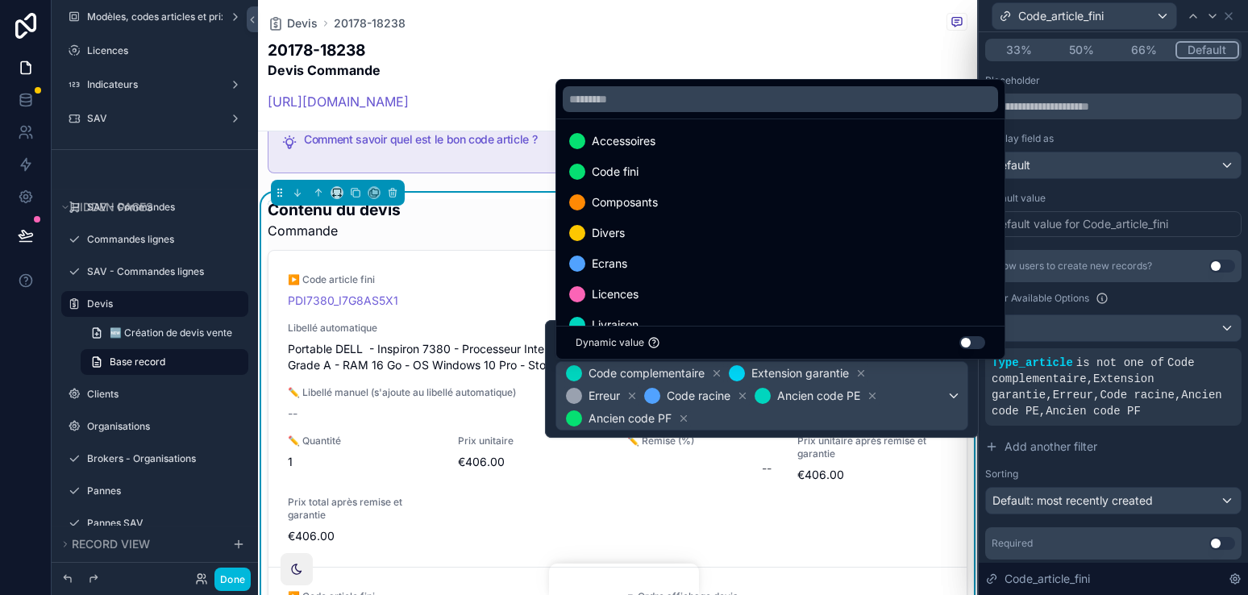
scroll to position [124, 0]
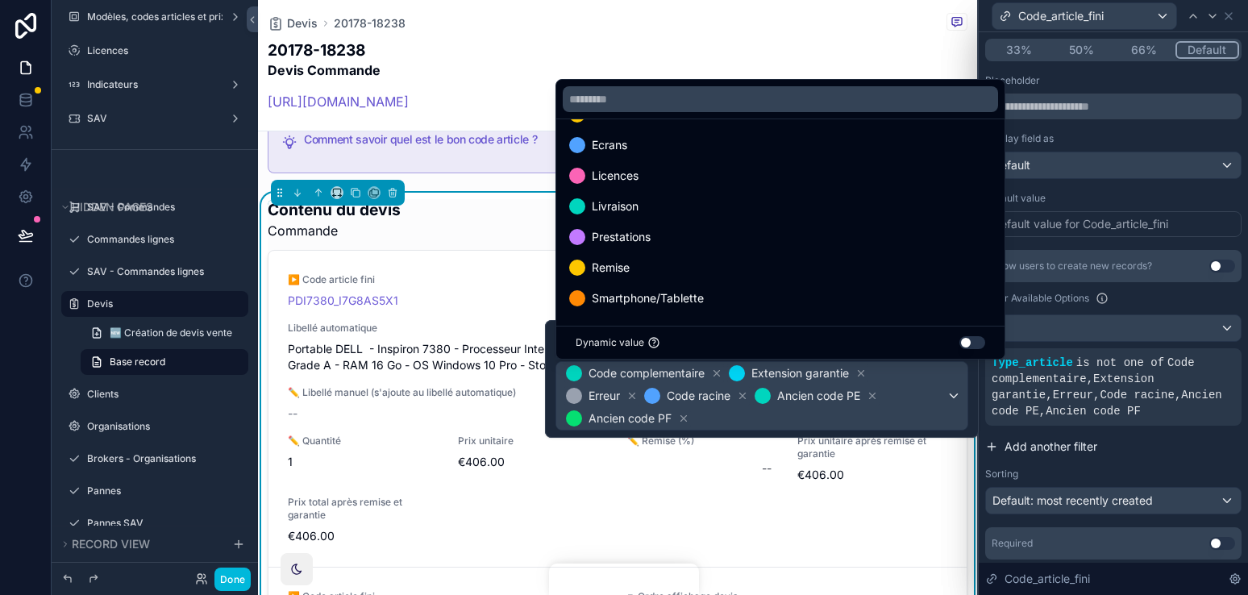
click at [1145, 442] on button "Add another filter" at bounding box center [1113, 446] width 256 height 29
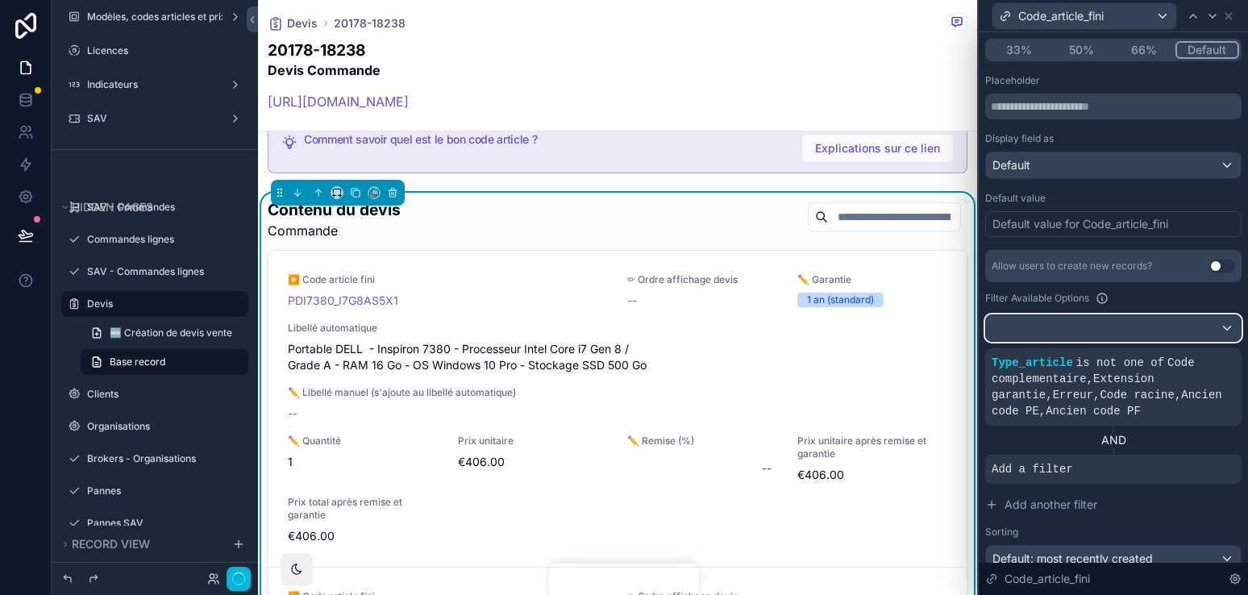
click at [1145, 315] on div at bounding box center [1113, 328] width 255 height 26
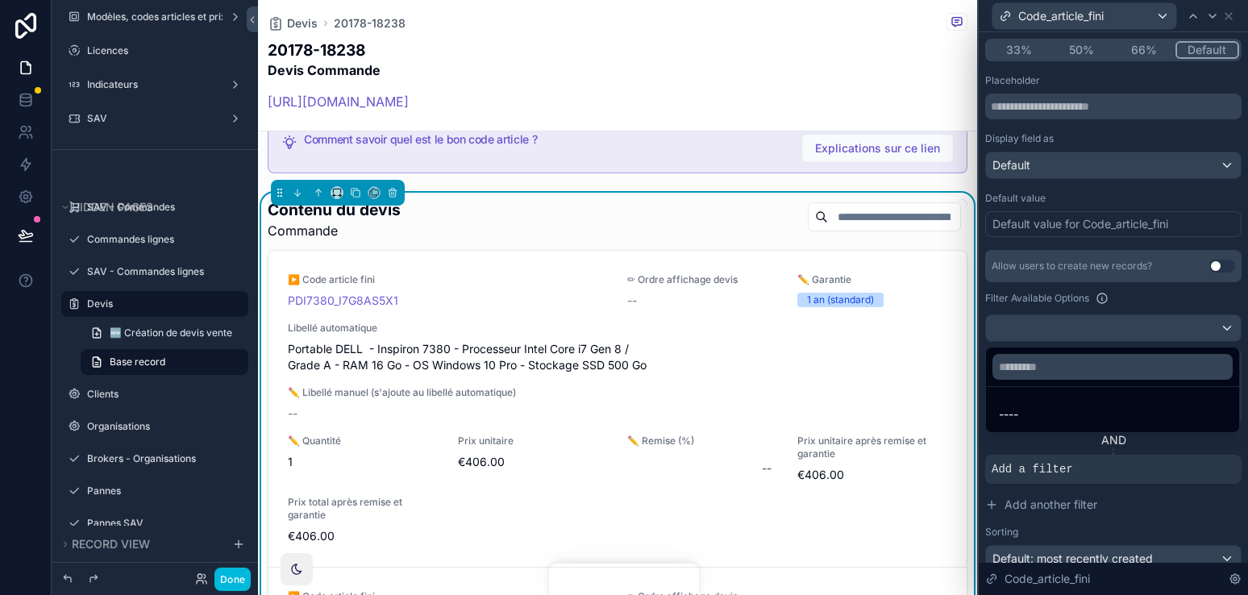
click at [1143, 324] on div at bounding box center [1112, 297] width 269 height 595
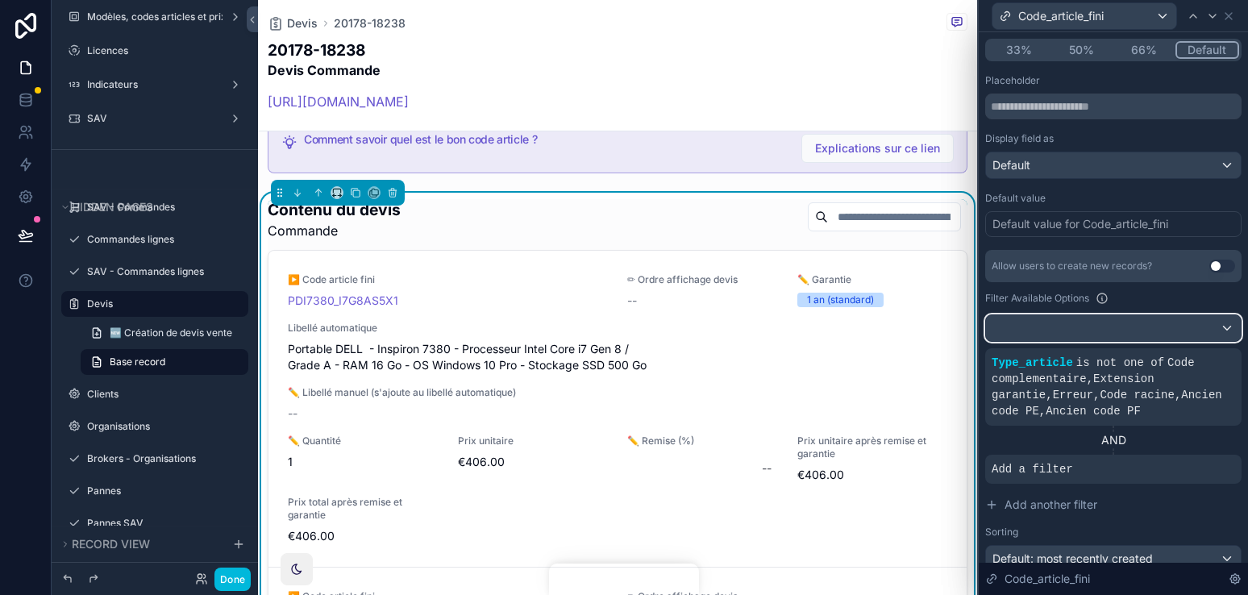
click at [1143, 324] on div at bounding box center [1113, 328] width 255 height 26
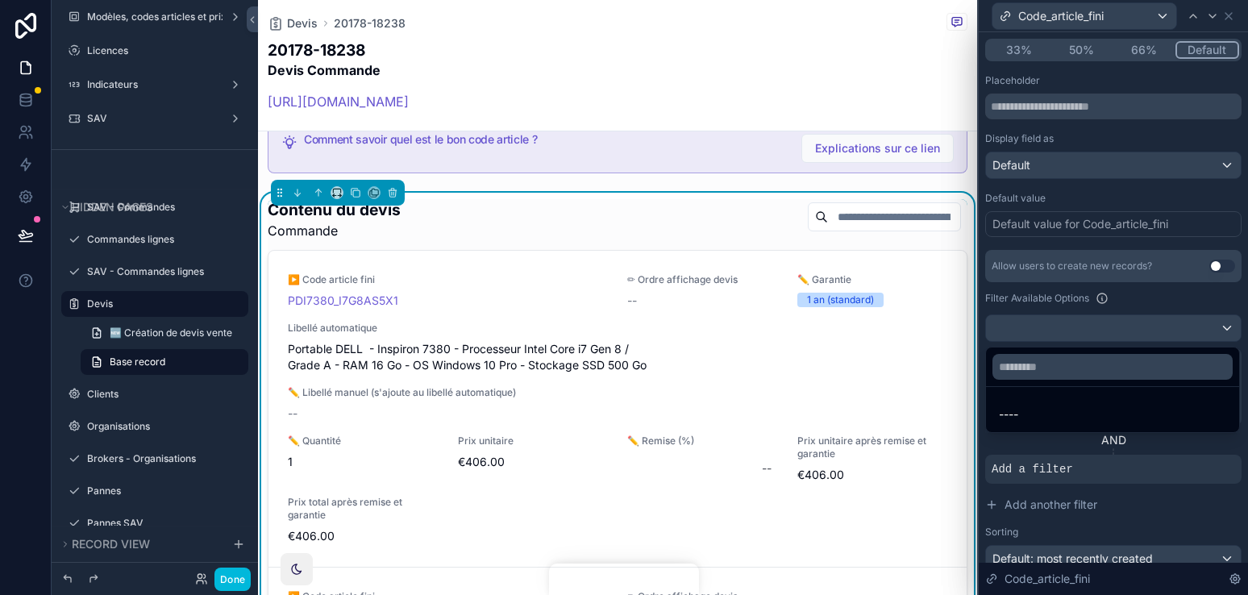
click at [1143, 324] on div at bounding box center [1112, 297] width 269 height 595
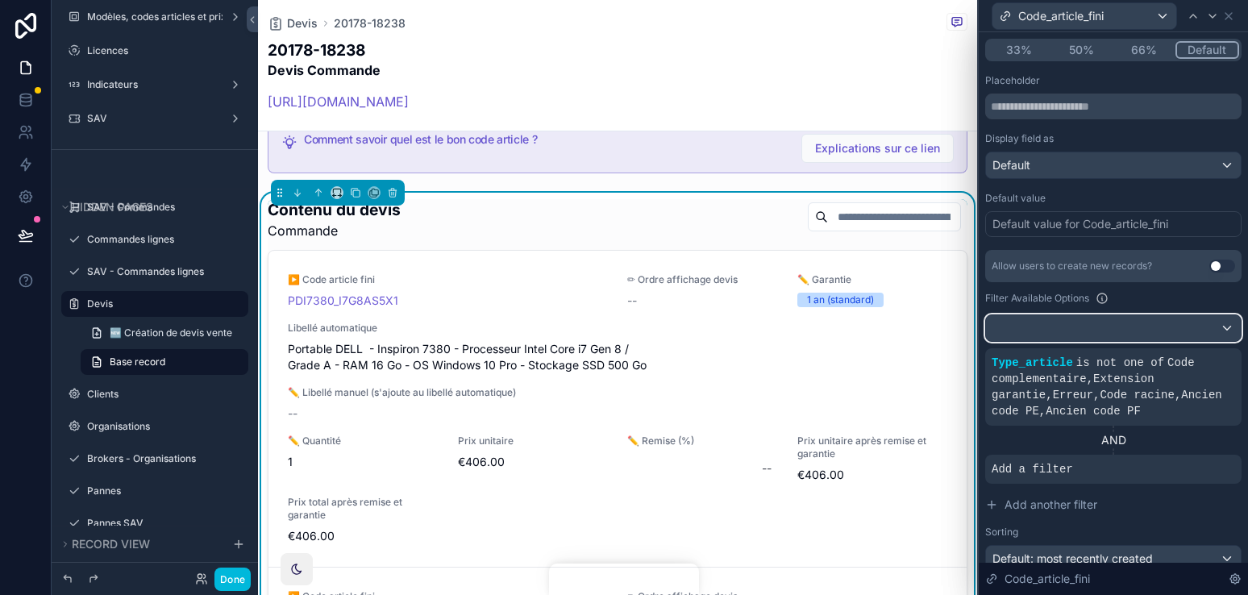
click at [1140, 339] on div at bounding box center [1113, 328] width 255 height 26
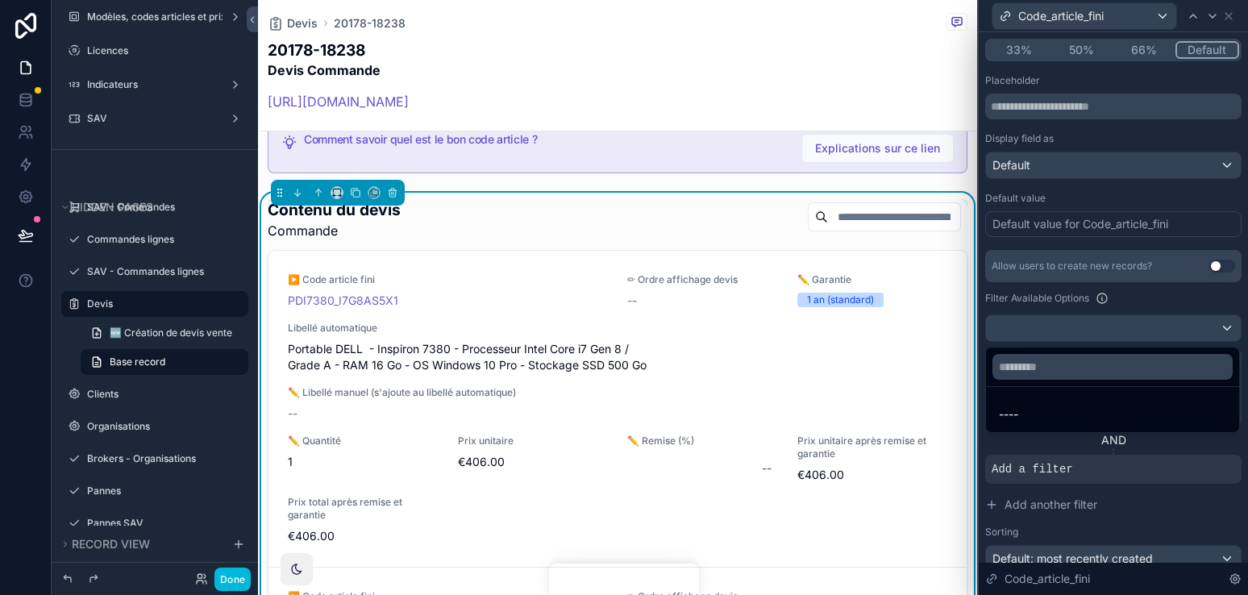
click at [1143, 326] on div at bounding box center [1112, 297] width 269 height 595
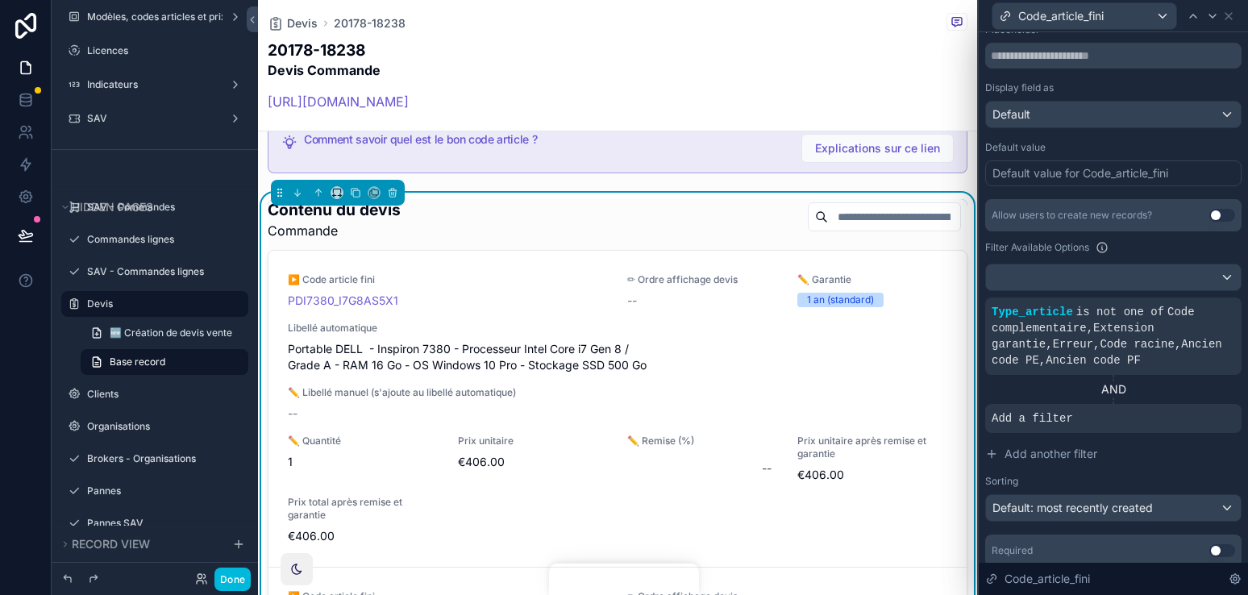
scroll to position [229, 0]
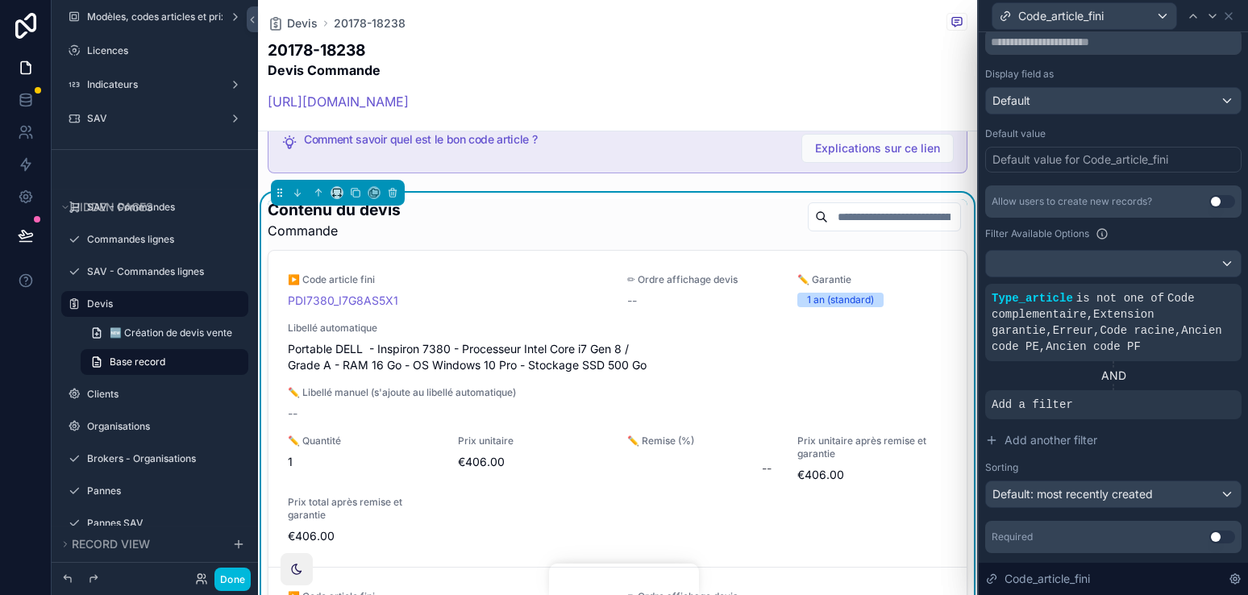
click at [0, 0] on icon at bounding box center [0, 0] width 0 height 0
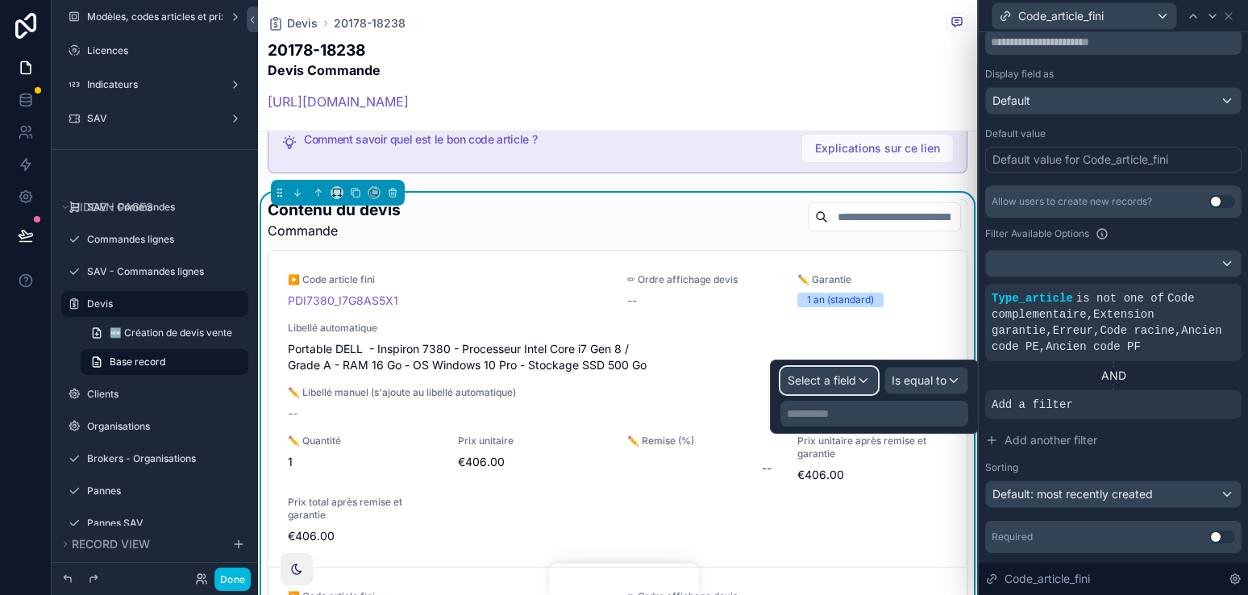
click at [852, 387] on span "Select a field" at bounding box center [821, 380] width 69 height 16
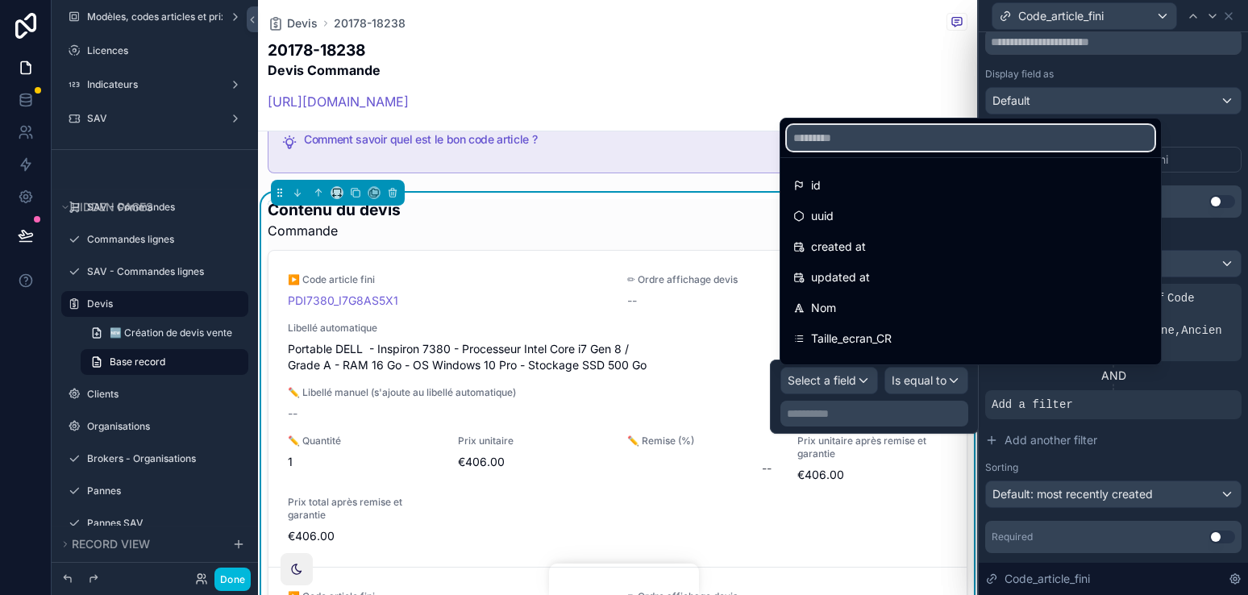
click at [839, 141] on input "text" at bounding box center [971, 138] width 368 height 26
type input "***"
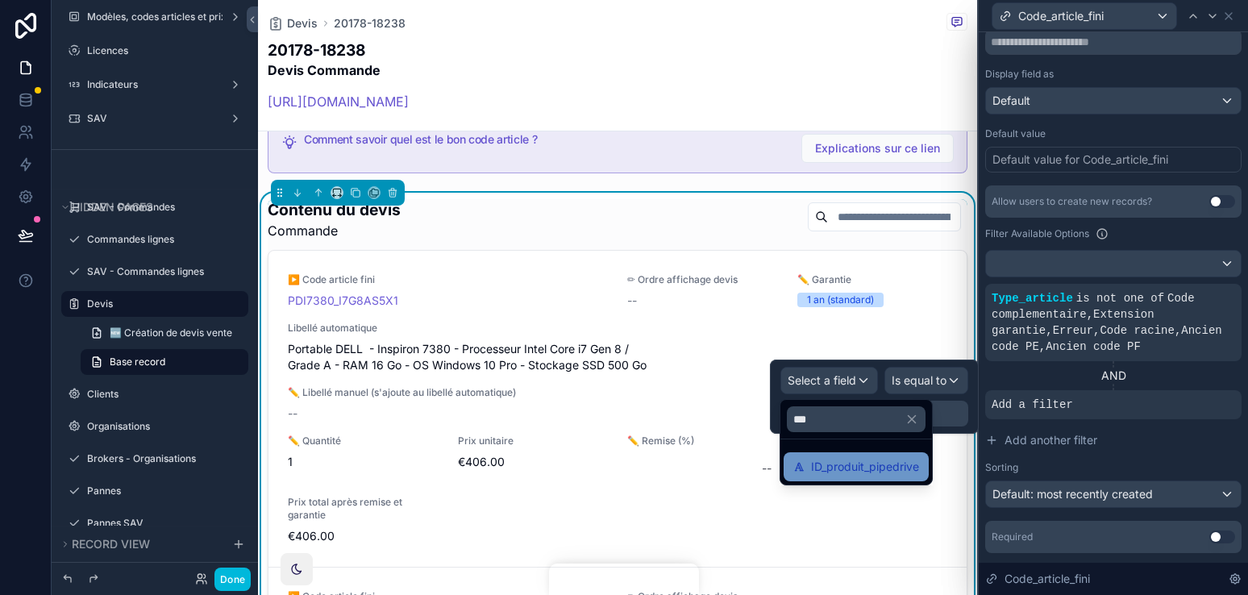
click at [889, 466] on span "ID_produit_pipedrive" at bounding box center [865, 466] width 108 height 19
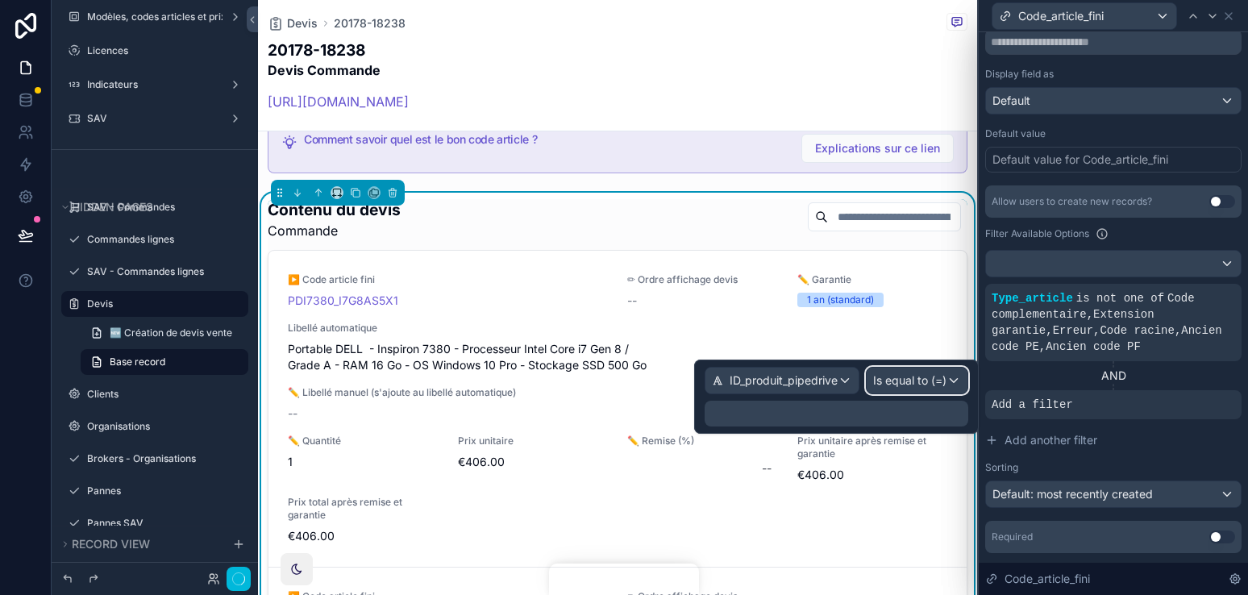
click at [914, 388] on span "Is equal to (=)" at bounding box center [909, 380] width 73 height 16
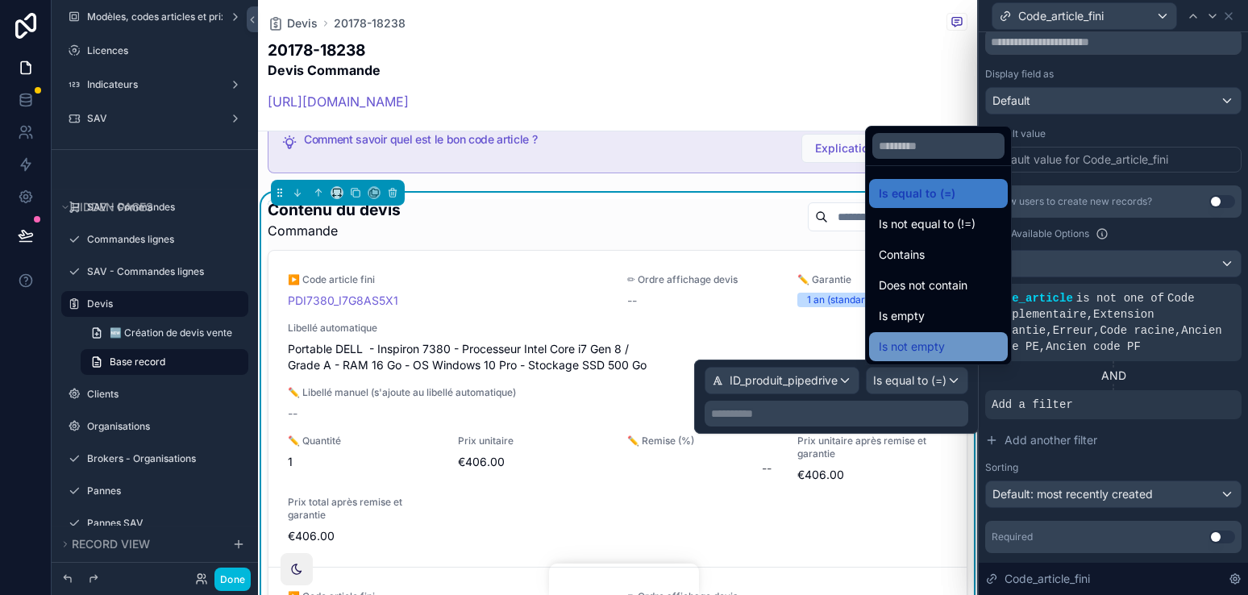
click at [956, 355] on div "Is not empty" at bounding box center [937, 346] width 119 height 19
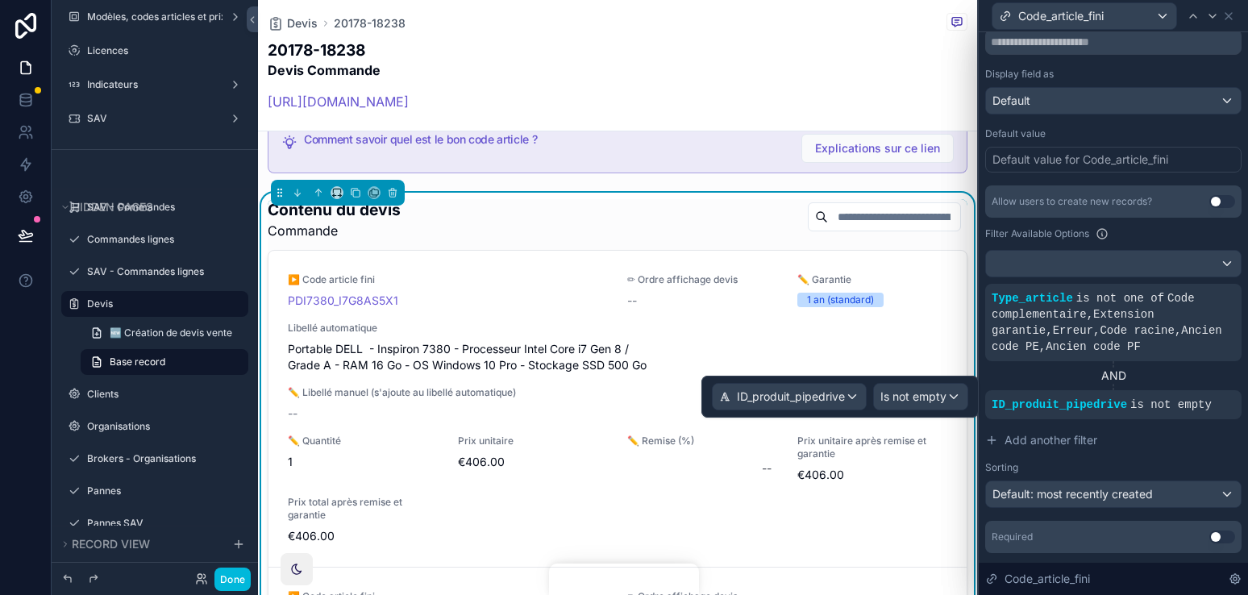
click at [1132, 461] on div "Sorting" at bounding box center [1113, 467] width 256 height 13
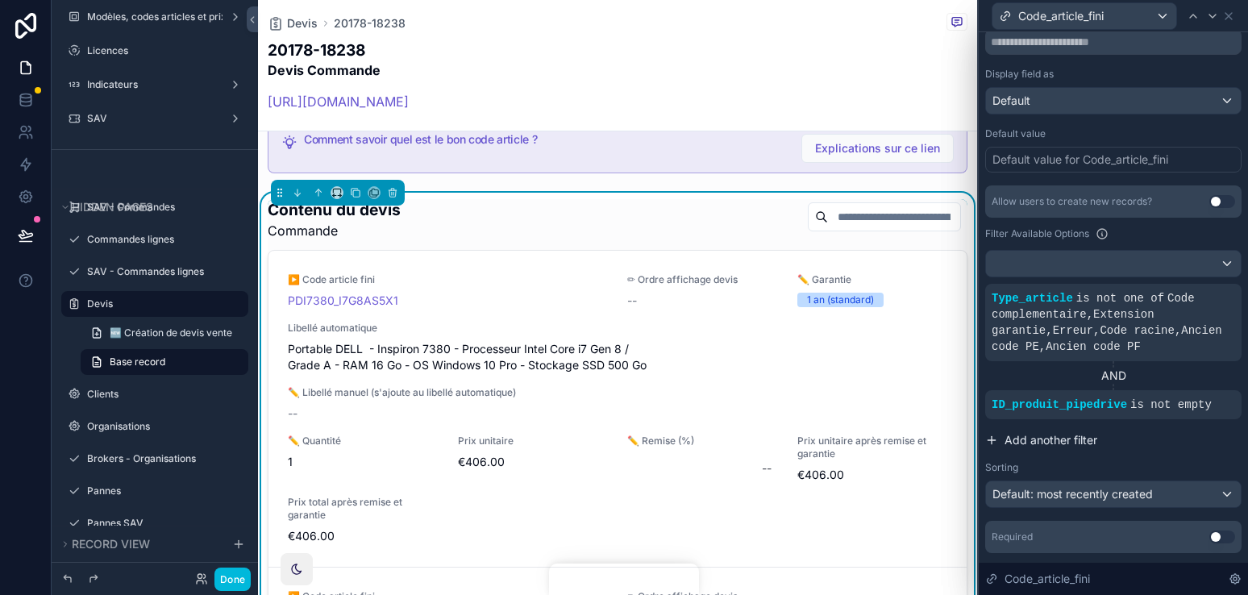
click at [1072, 445] on span "Add another filter" at bounding box center [1050, 440] width 93 height 16
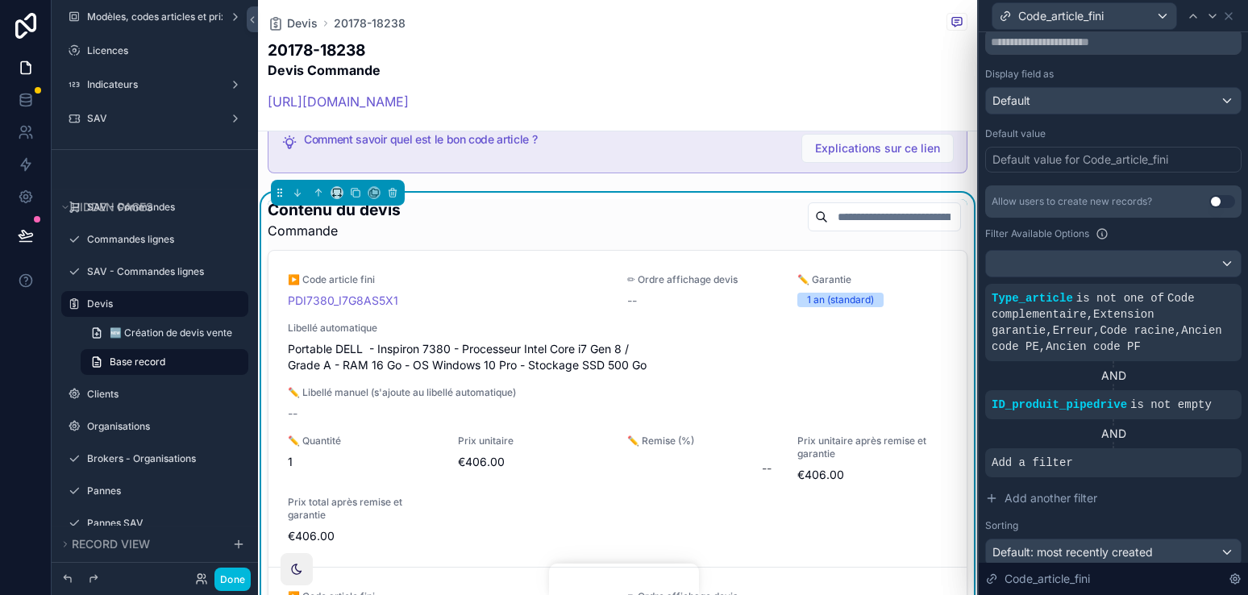
click at [0, 0] on div at bounding box center [0, 0] width 0 height 0
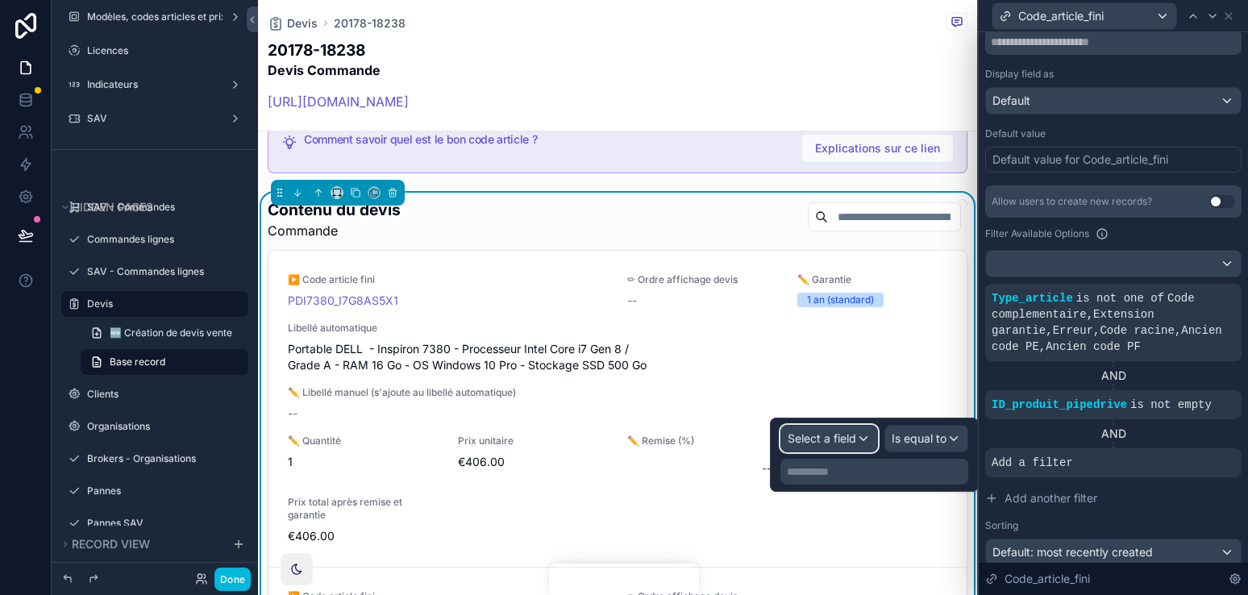
click at [850, 436] on span "Select a field" at bounding box center [821, 438] width 69 height 14
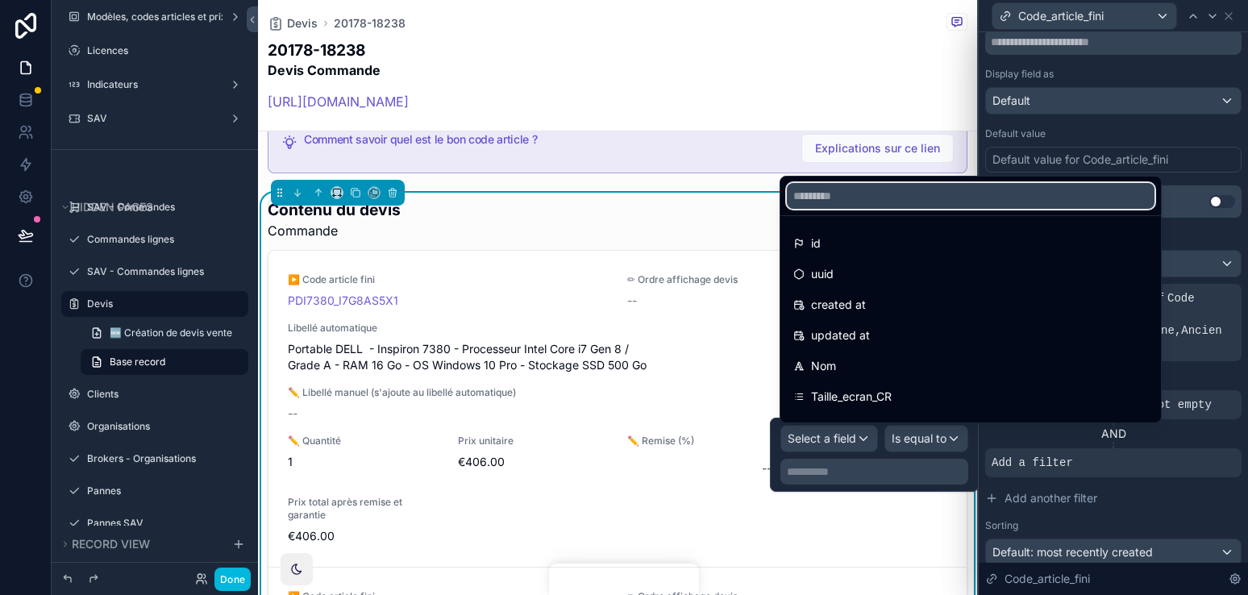
click at [847, 195] on input "text" at bounding box center [971, 196] width 368 height 26
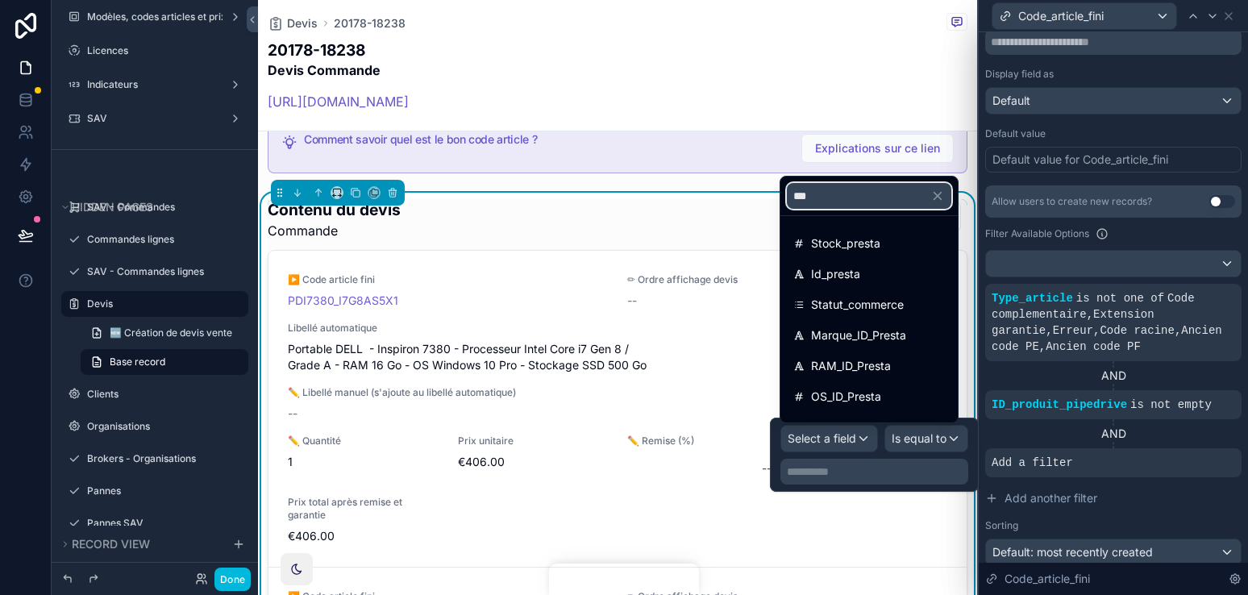
type input "****"
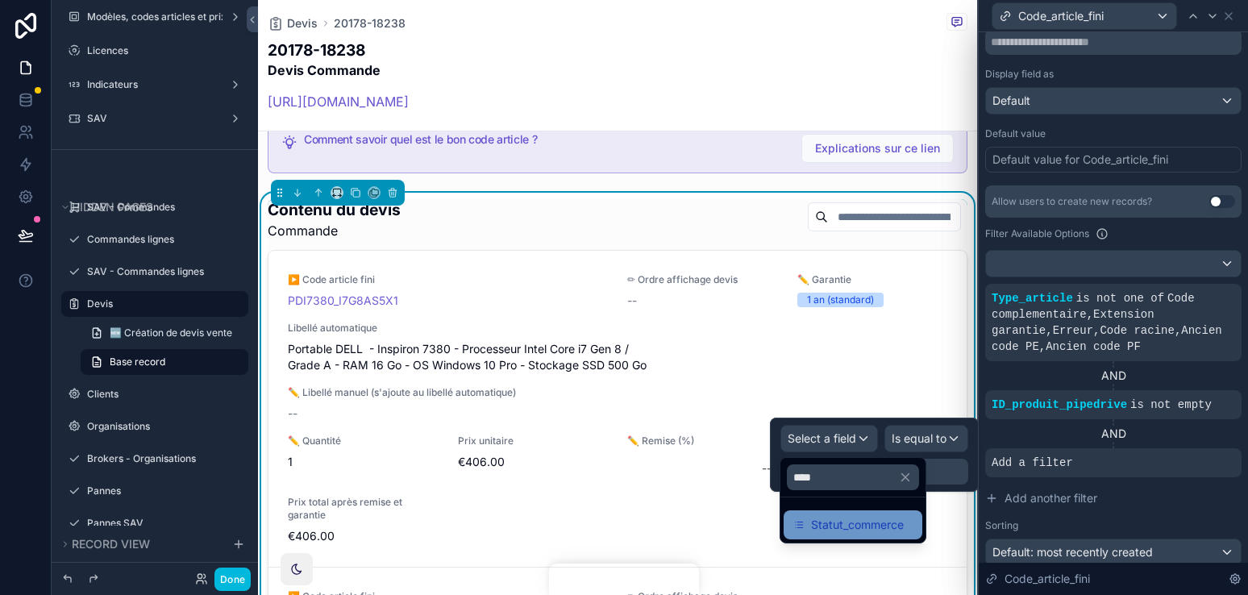
click at [878, 515] on span "Statut_commerce" at bounding box center [857, 524] width 93 height 19
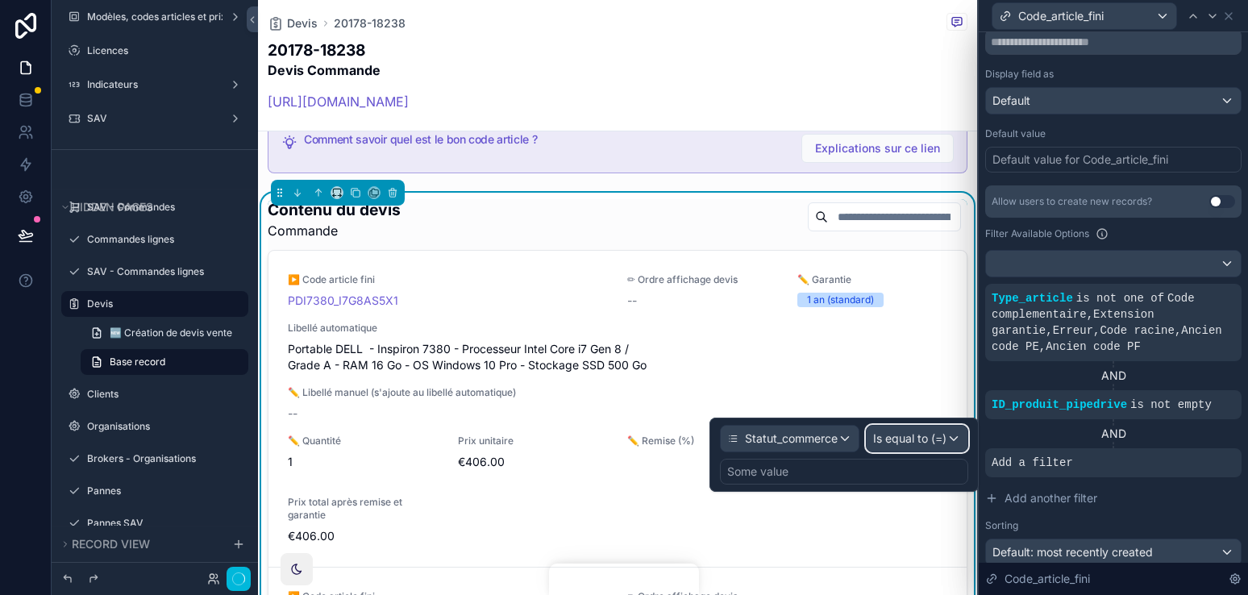
click at [924, 430] on span "Is equal to (=)" at bounding box center [909, 438] width 73 height 16
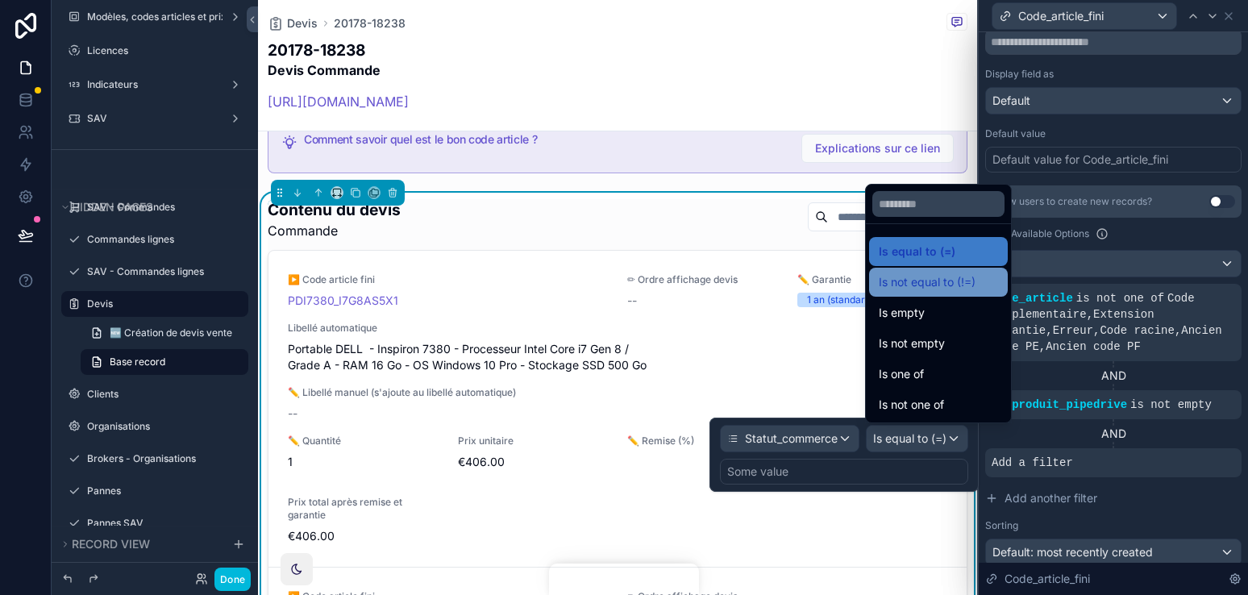
click at [949, 287] on span "Is not equal to (!=)" at bounding box center [926, 281] width 97 height 19
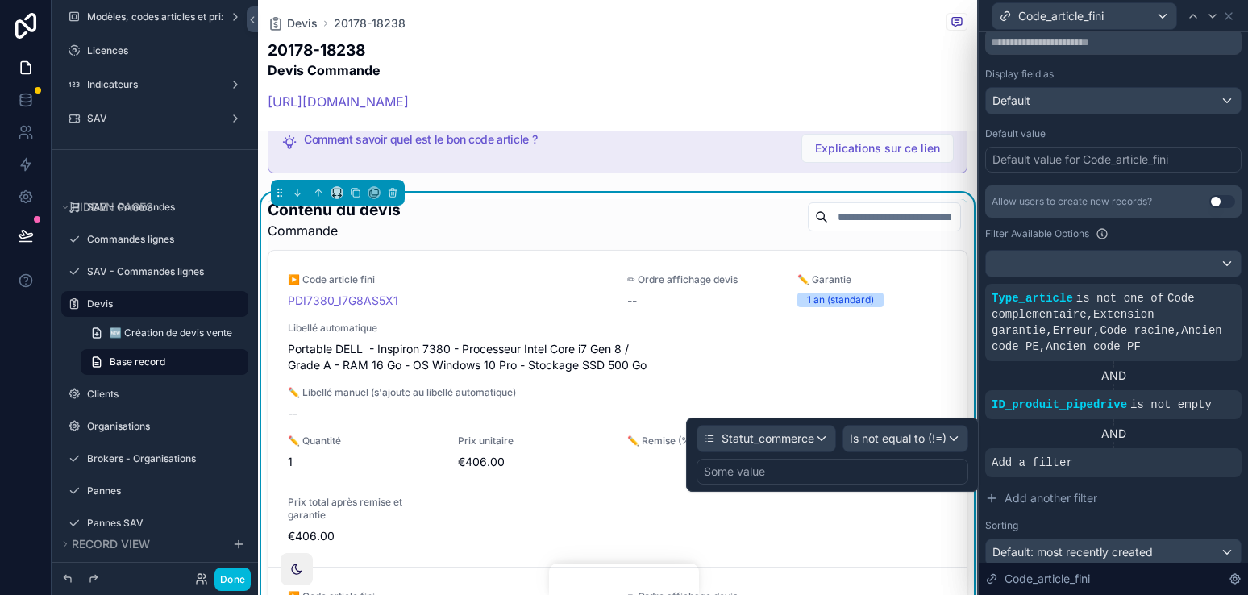
click at [859, 480] on div "Some value" at bounding box center [832, 472] width 272 height 26
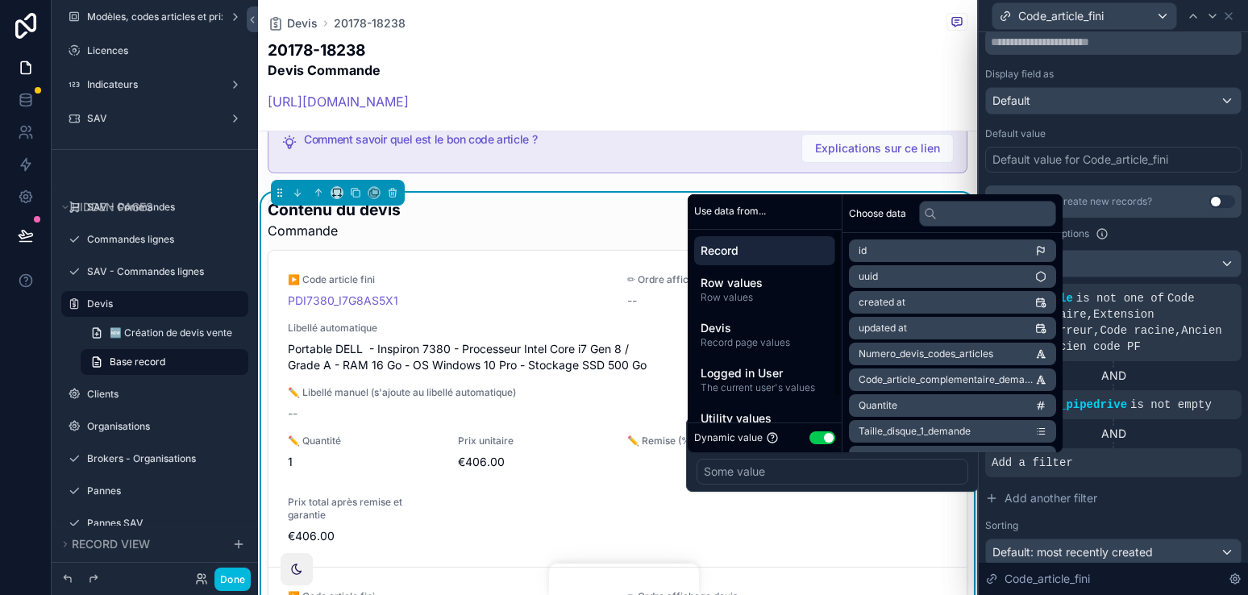
click at [825, 435] on button "Use setting" at bounding box center [822, 437] width 26 height 13
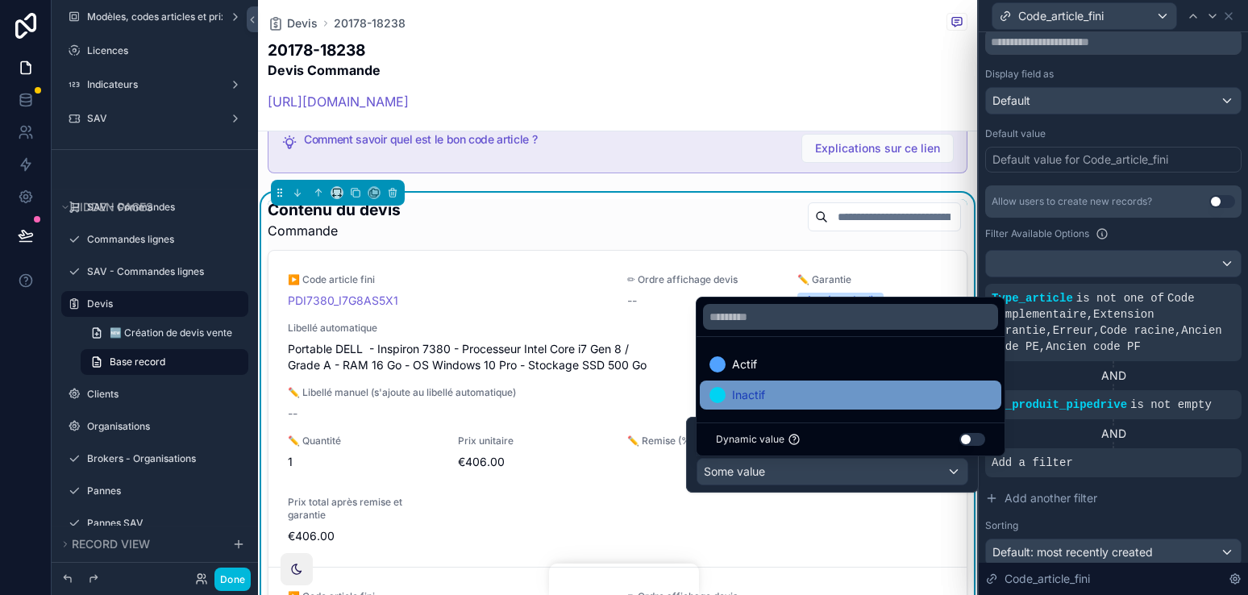
click at [775, 401] on div "Inactif" at bounding box center [850, 394] width 282 height 19
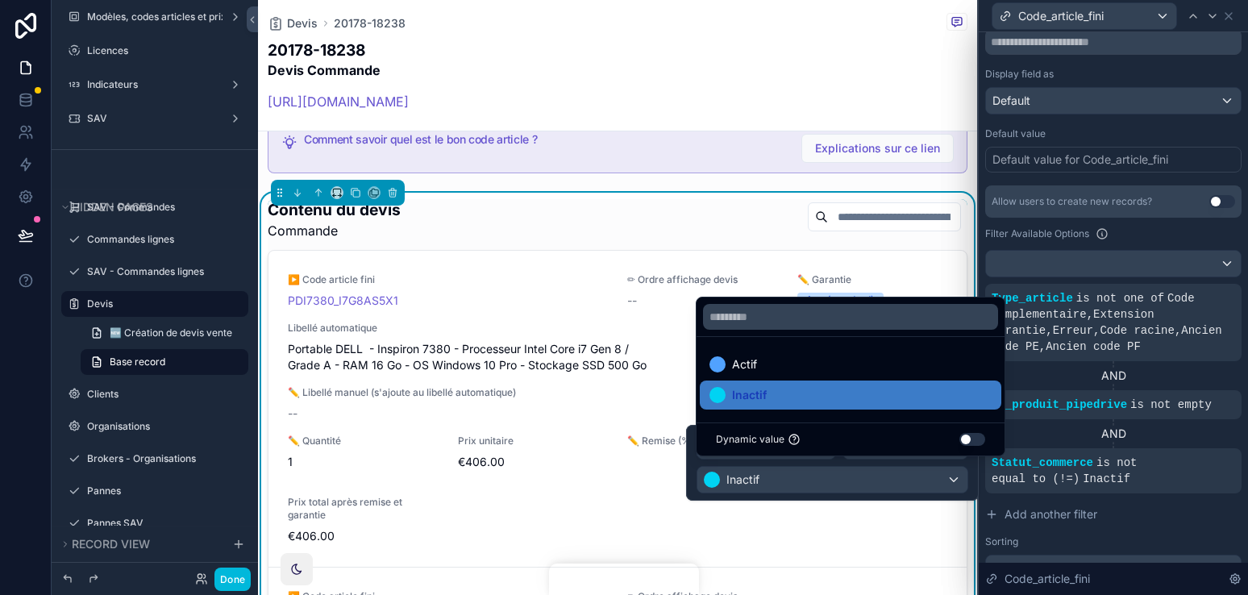
click at [1151, 476] on div "Statut_commerce is not equal to (!=) Inactif" at bounding box center [1112, 471] width 243 height 32
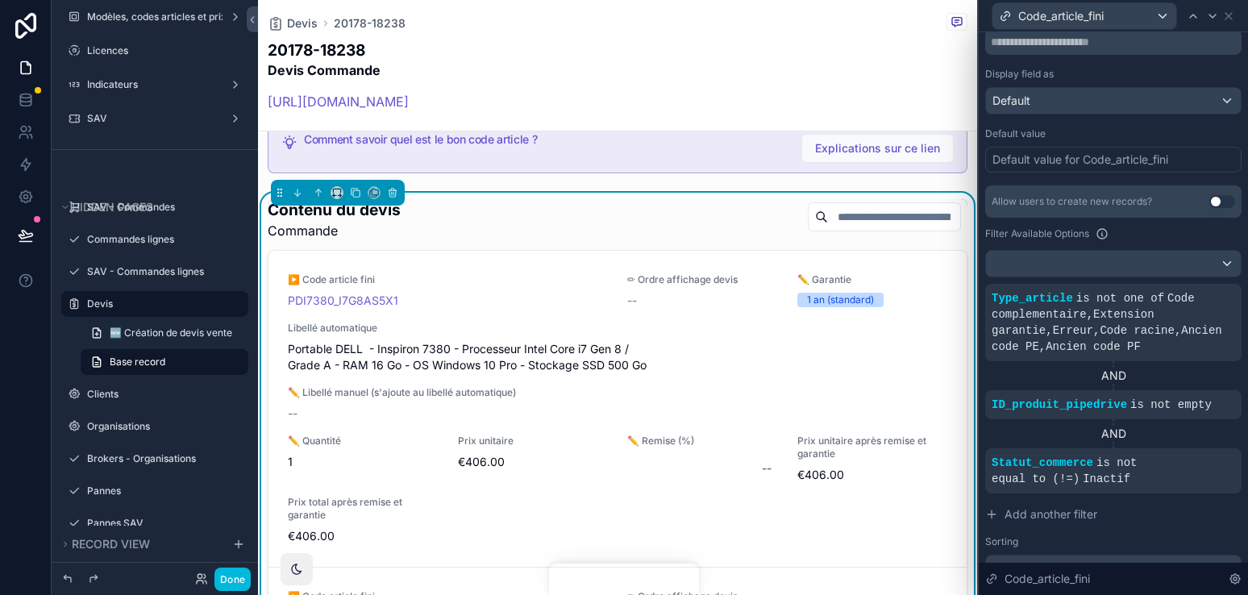
click at [0, 0] on div at bounding box center [0, 0] width 0 height 0
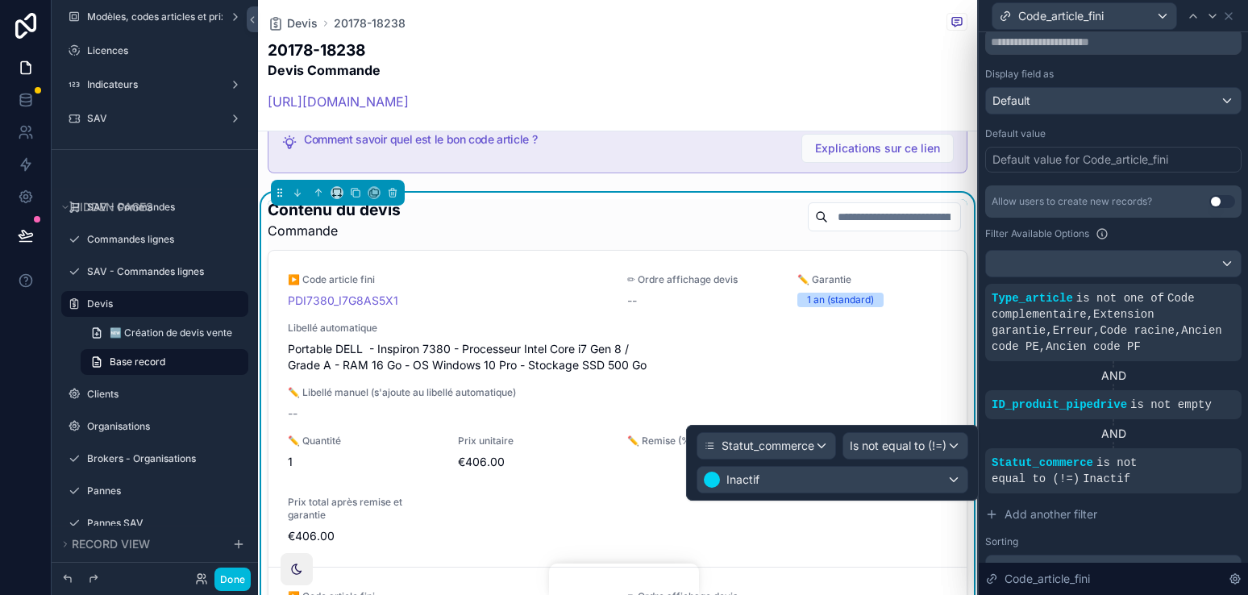
click at [1160, 368] on div "AND" at bounding box center [1113, 376] width 256 height 16
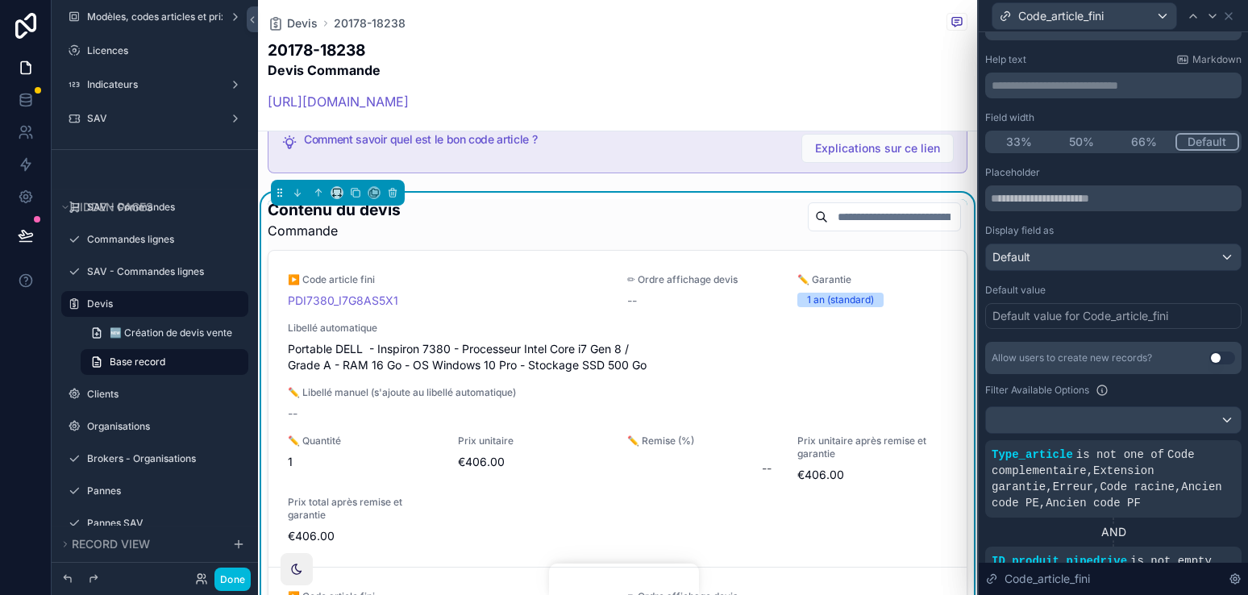
scroll to position [88, 0]
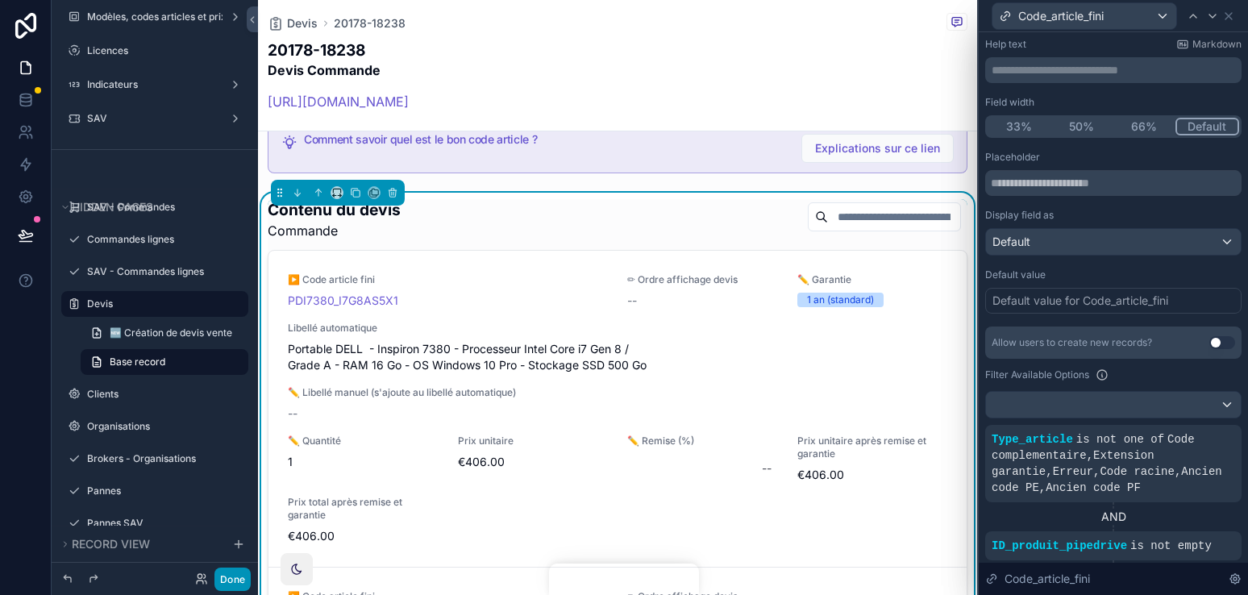
click at [231, 515] on button "Done" at bounding box center [232, 578] width 36 height 23
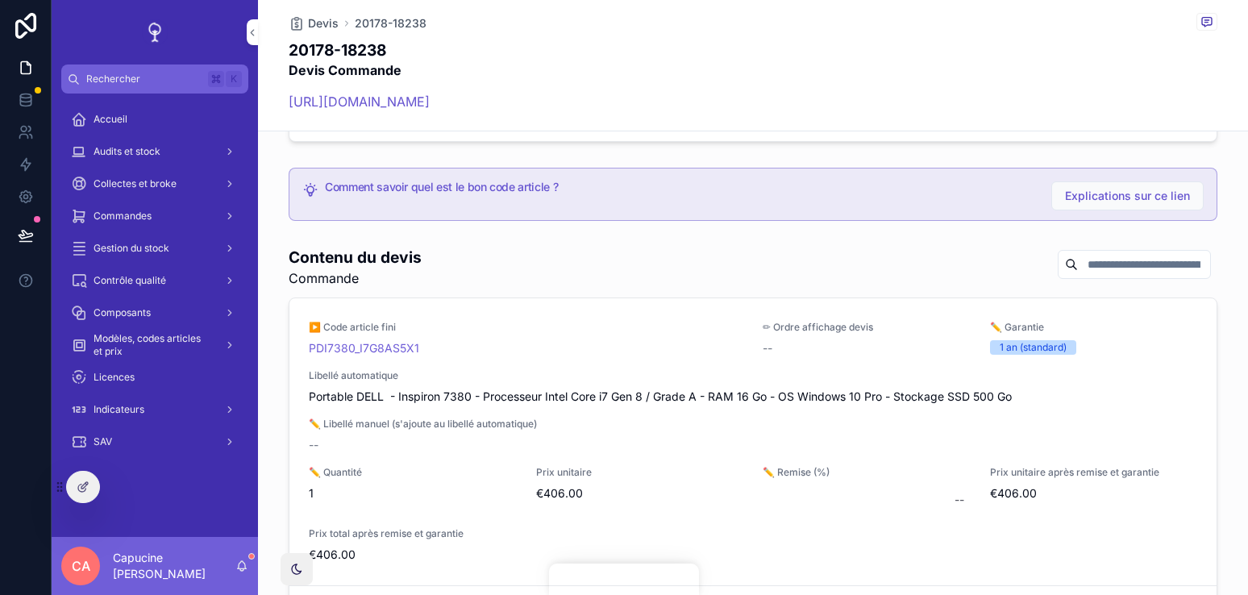
scroll to position [759, 0]
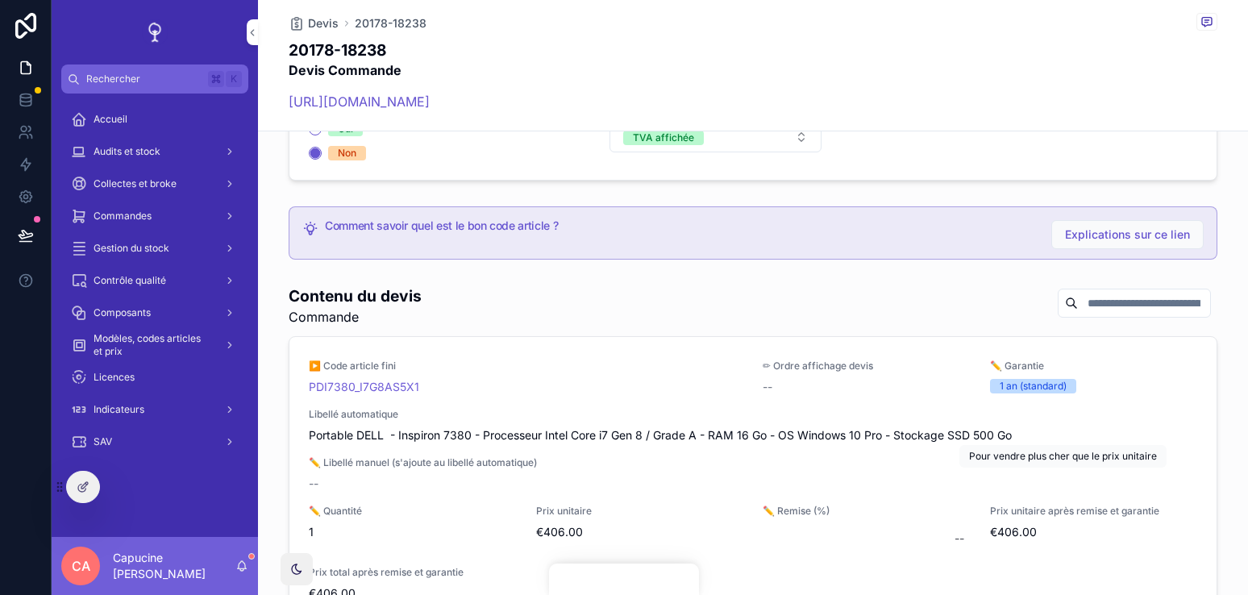
click at [0, 0] on span "Modifier" at bounding box center [0, 0] width 0 height 0
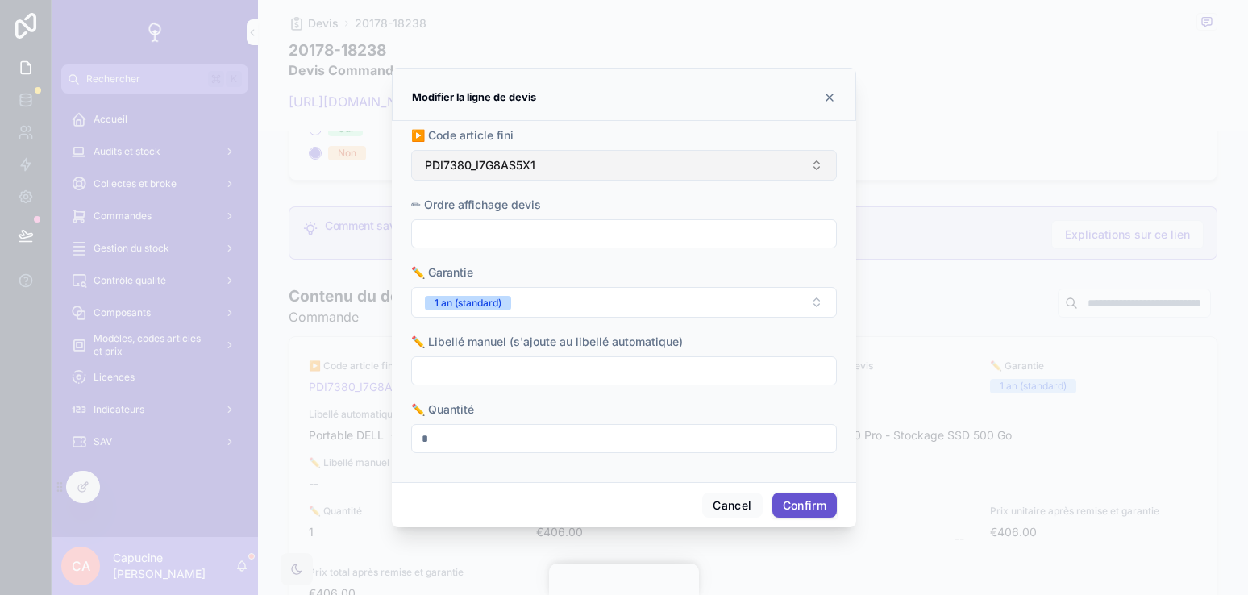
click at [557, 156] on button "PDI7380_I7G8AS5X1" at bounding box center [624, 165] width 426 height 31
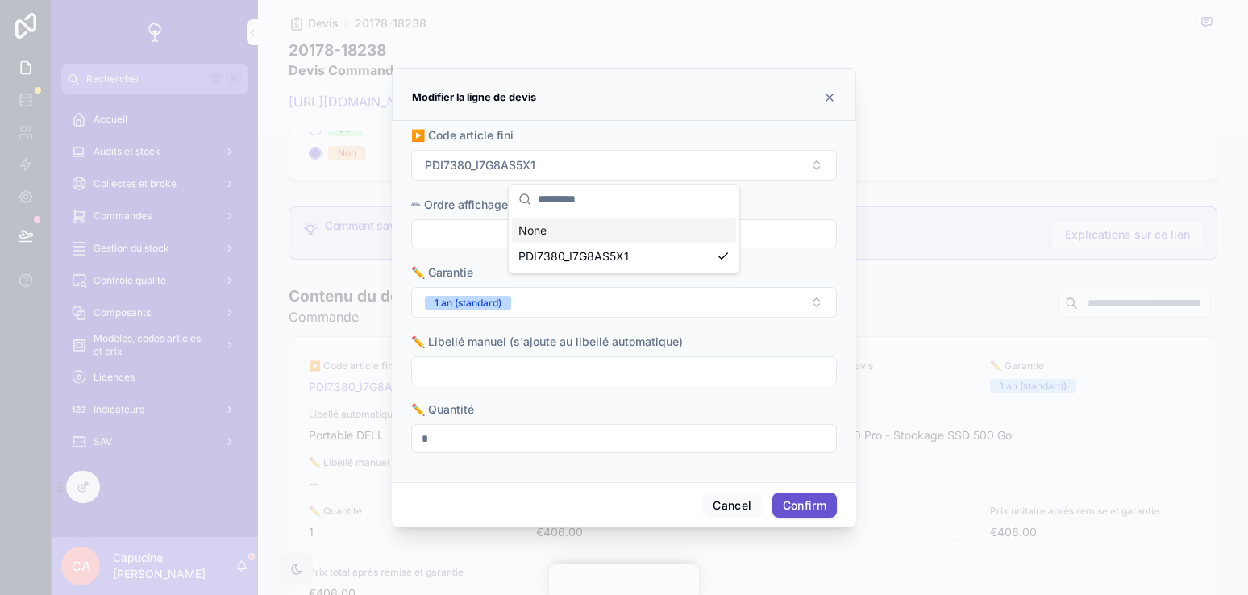
click at [580, 141] on div "▶️ Code article fini" at bounding box center [624, 135] width 426 height 16
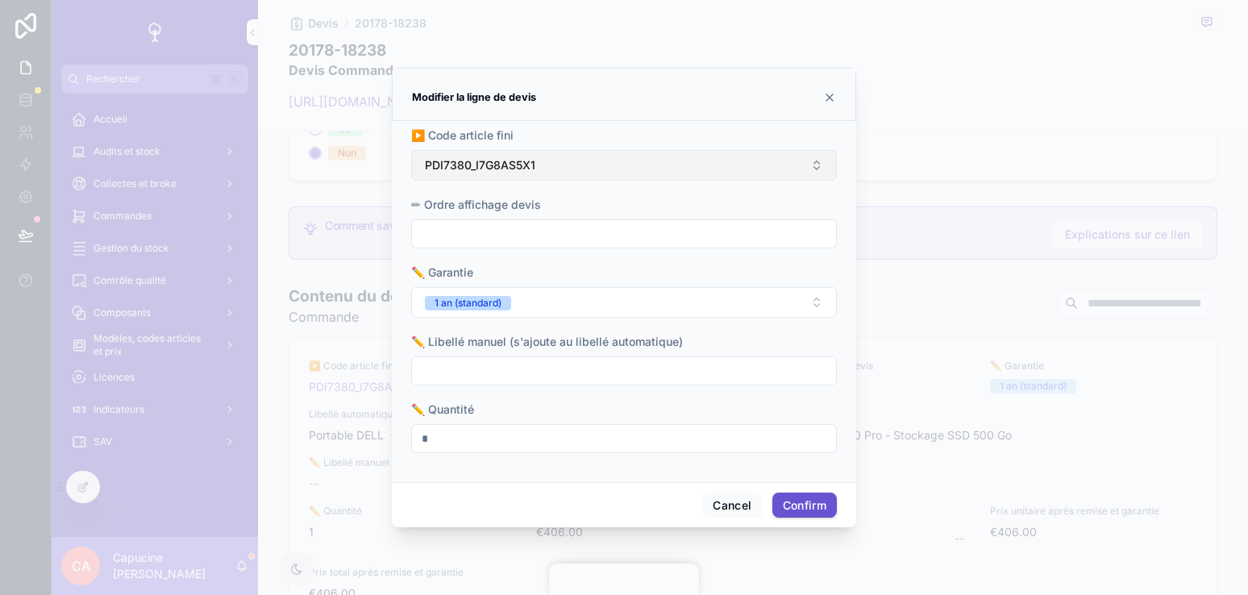
click at [585, 161] on button "PDI7380_I7G8AS5X1" at bounding box center [624, 165] width 426 height 31
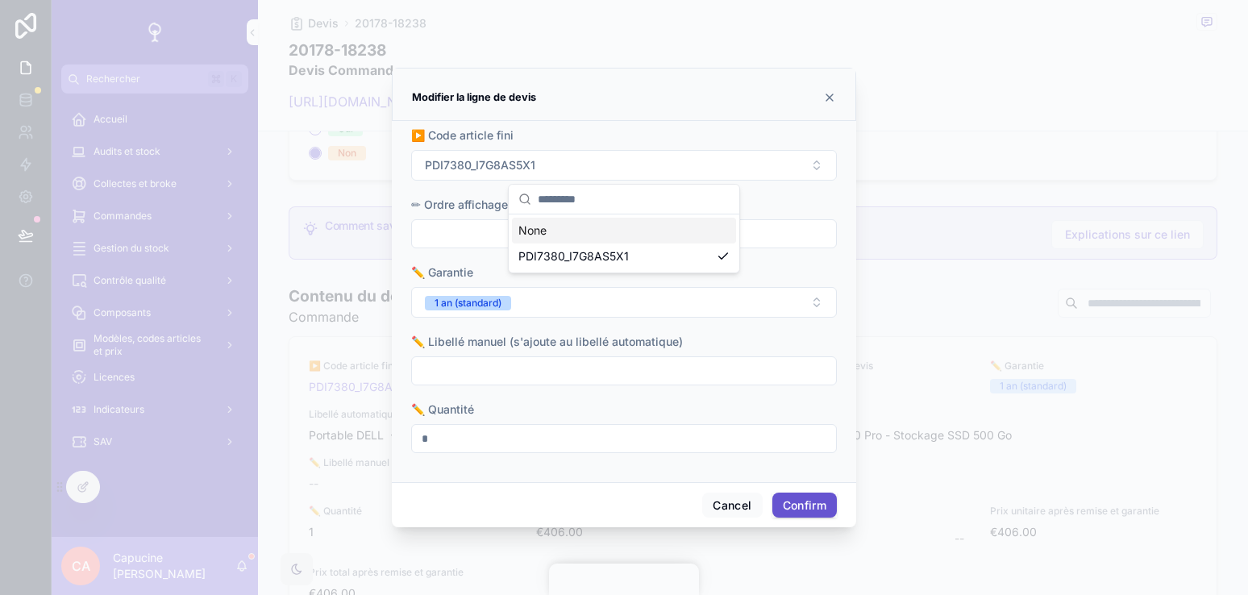
click at [595, 136] on div "▶️ Code article fini" at bounding box center [624, 135] width 426 height 16
click at [830, 100] on icon at bounding box center [829, 97] width 13 height 13
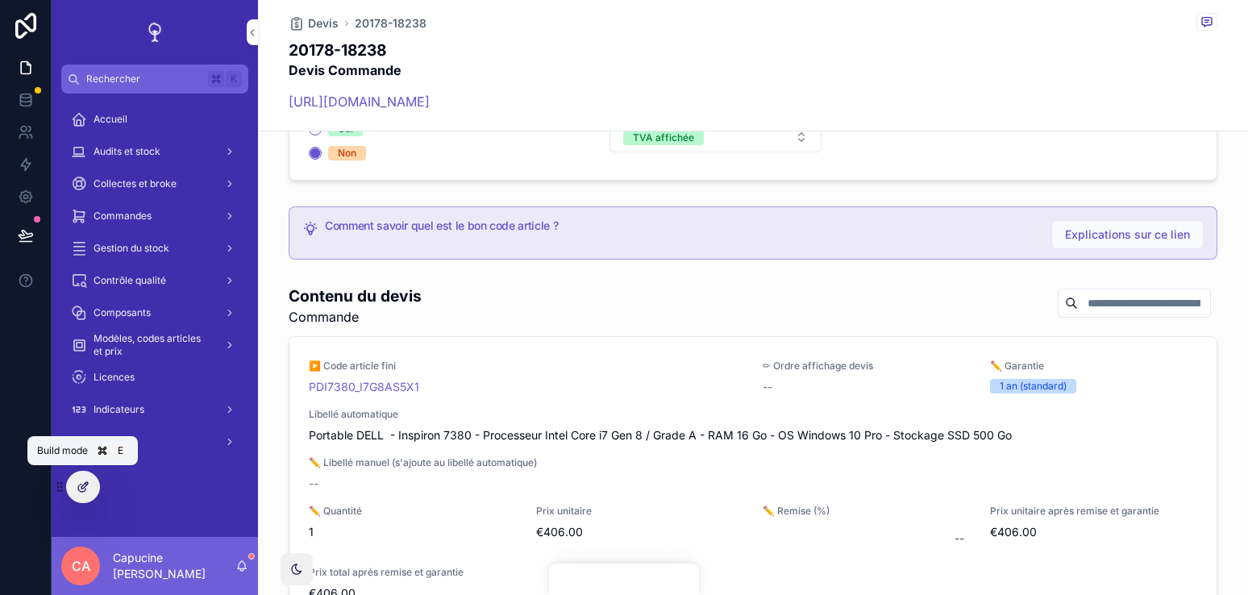
click at [81, 499] on div at bounding box center [83, 486] width 32 height 31
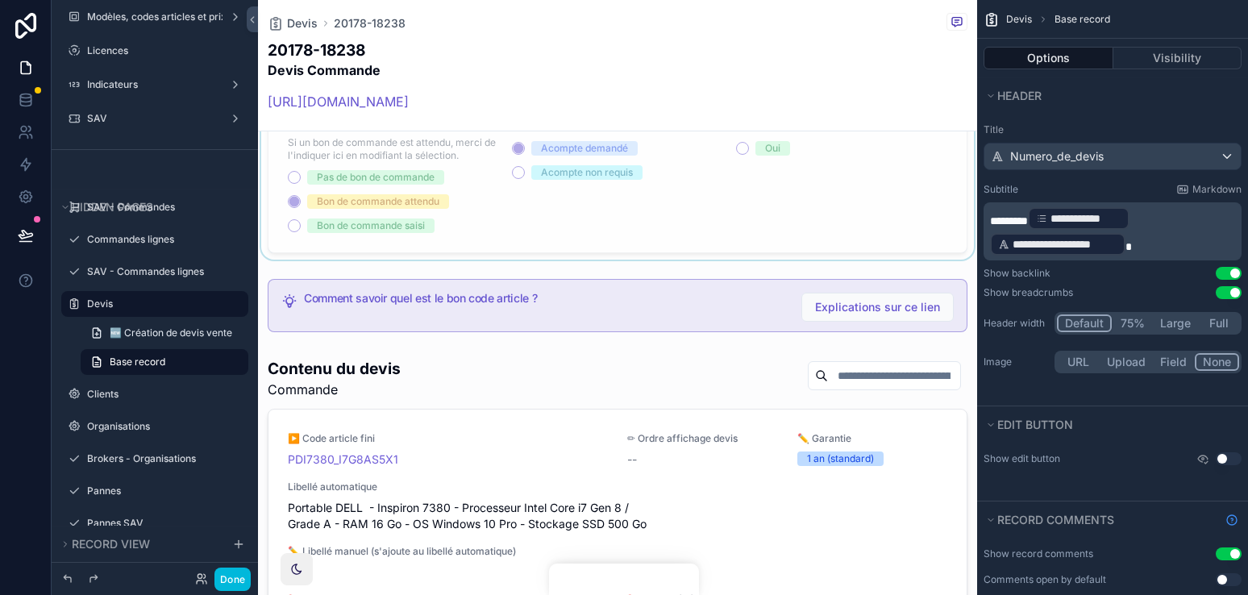
scroll to position [1691, 0]
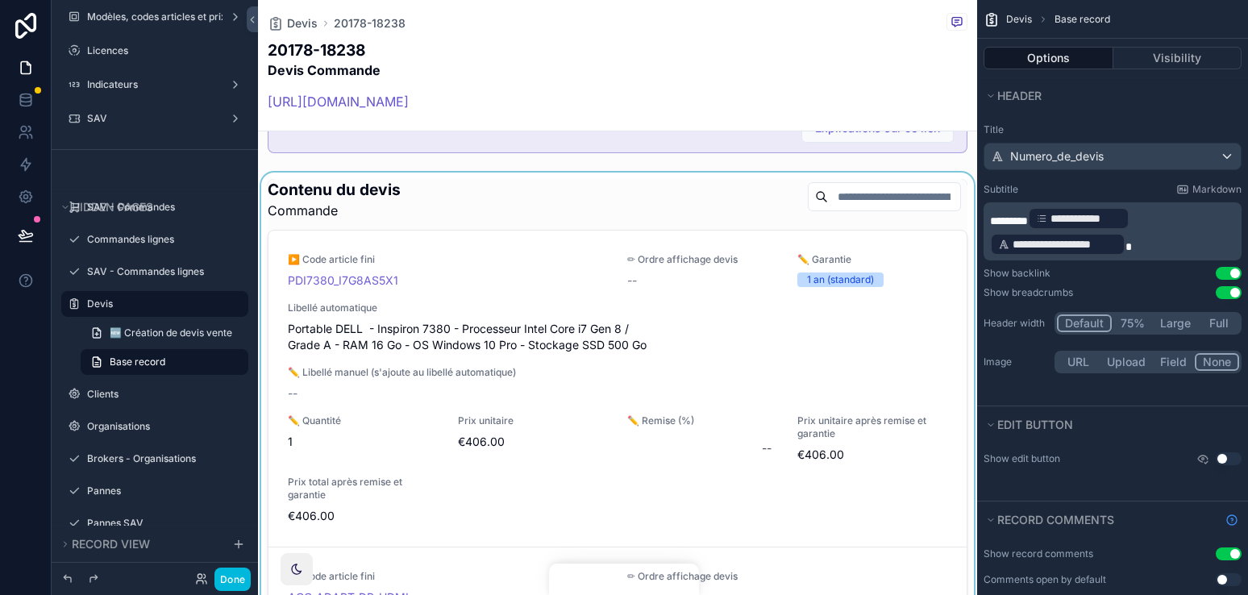
click at [614, 189] on div "scrollable content" at bounding box center [617, 430] width 719 height 516
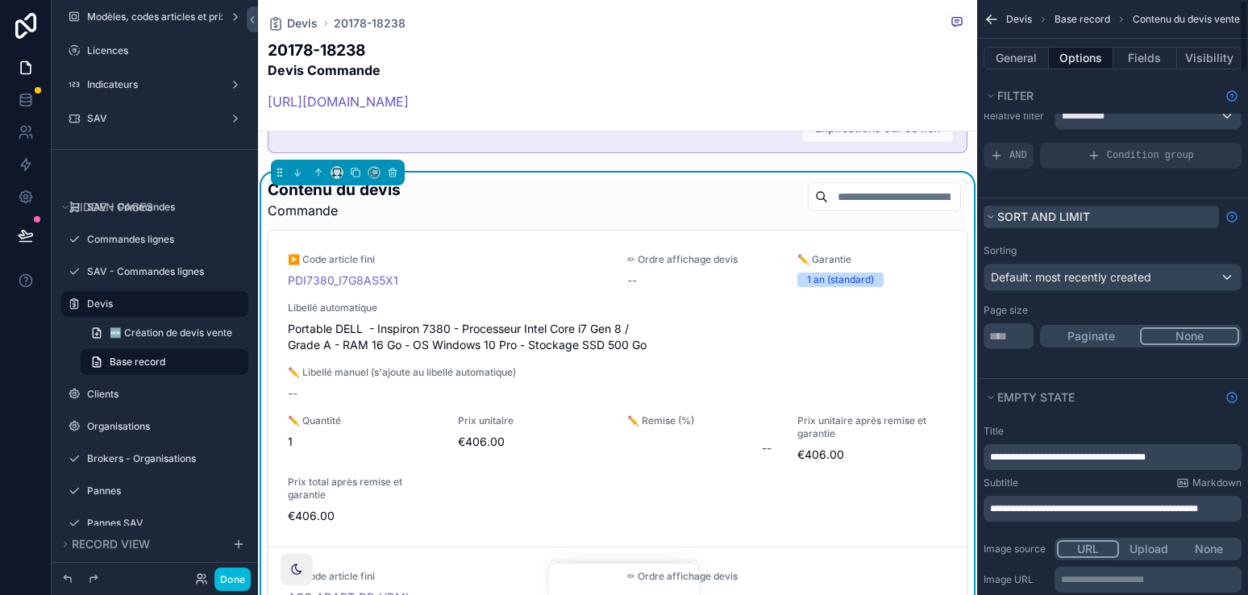
scroll to position [0, 0]
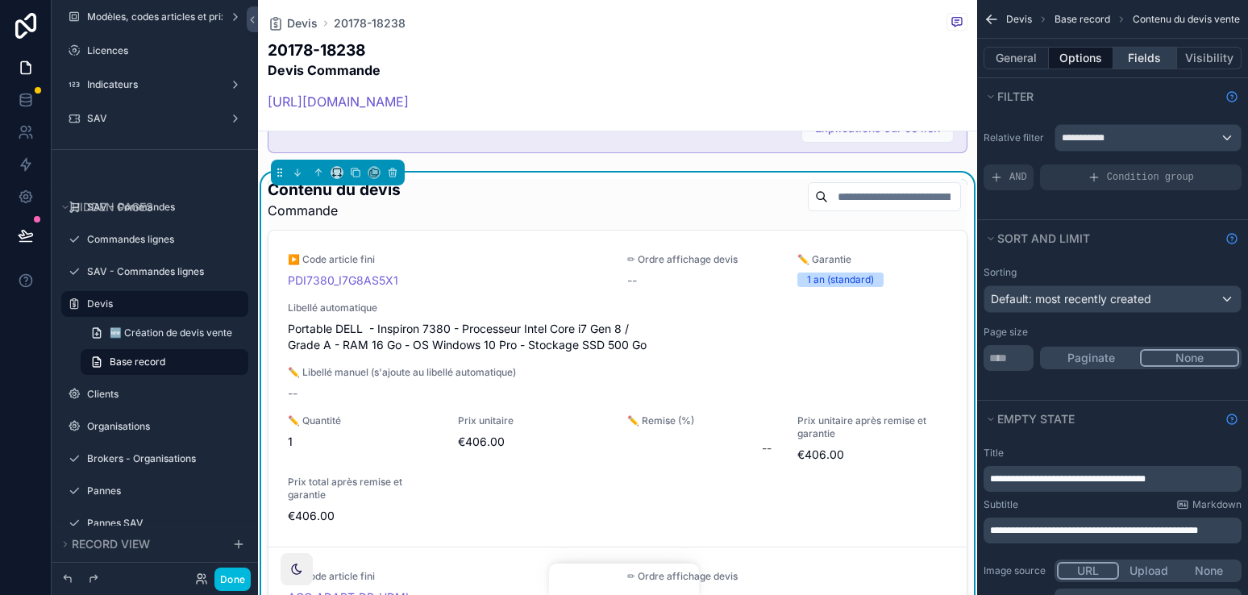
click at [1143, 65] on button "Fields" at bounding box center [1145, 58] width 64 height 23
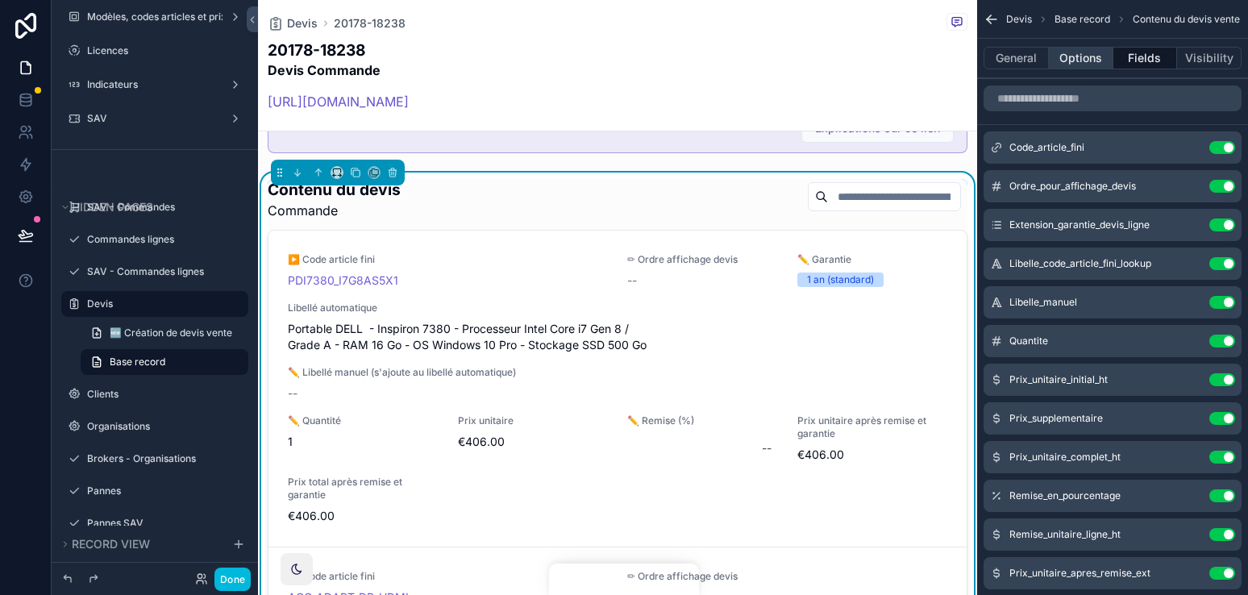
click at [1097, 61] on button "Options" at bounding box center [1081, 58] width 64 height 23
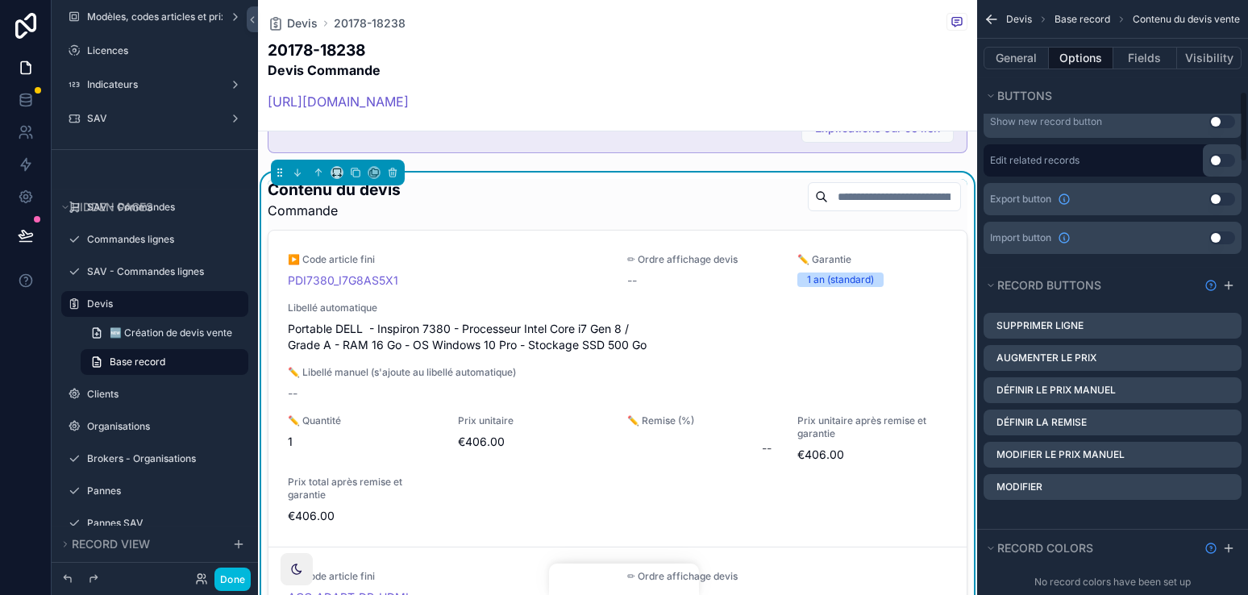
scroll to position [759, 0]
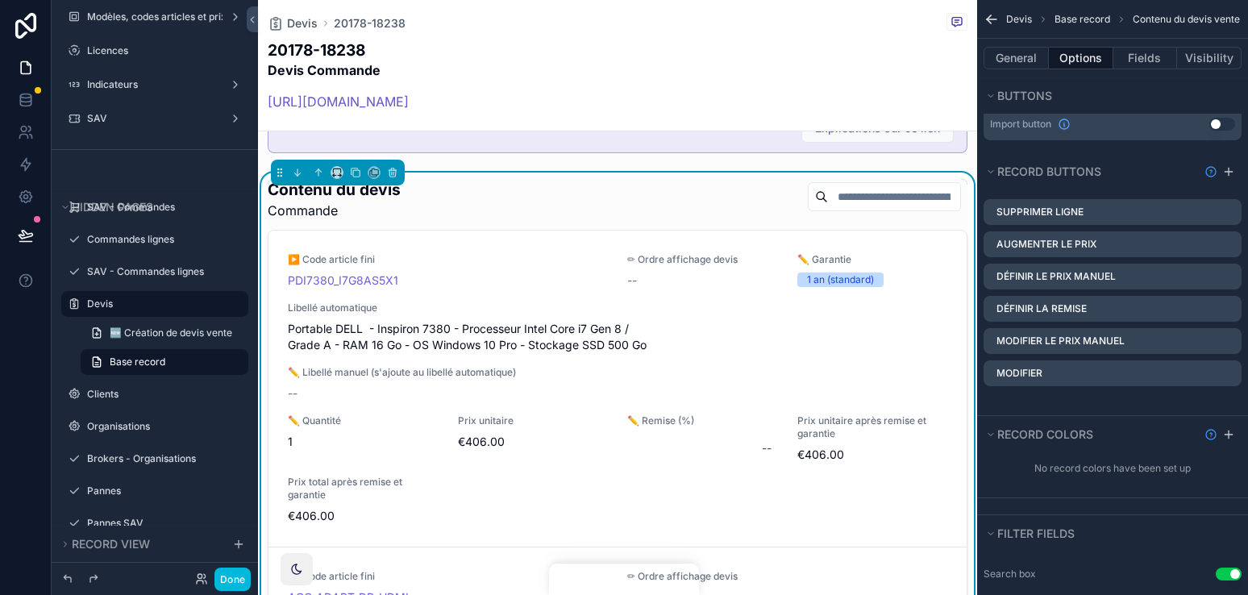
click at [0, 0] on icon "scrollable content" at bounding box center [0, 0] width 0 height 0
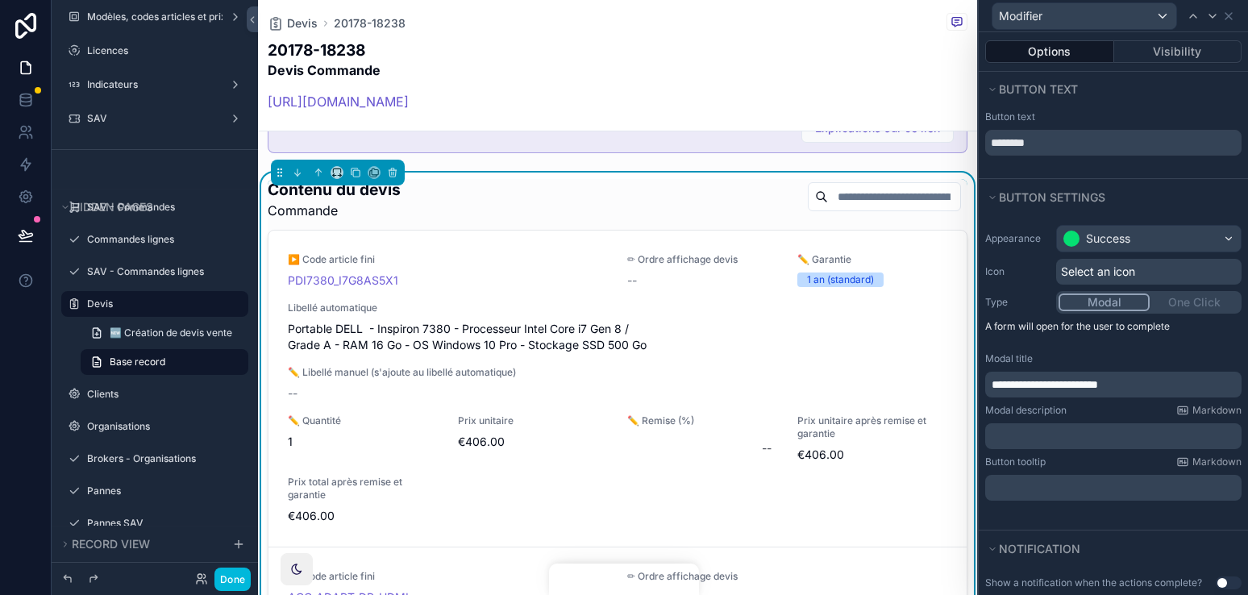
scroll to position [255, 0]
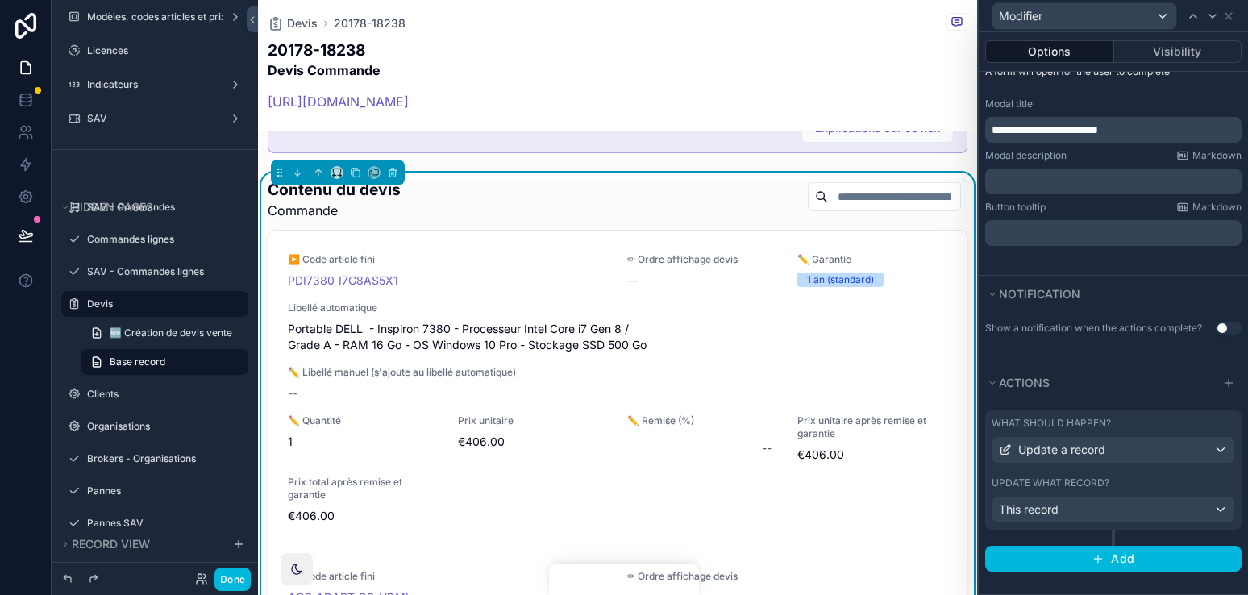
click at [1157, 432] on div "What should happen? Update a record" at bounding box center [1112, 440] width 243 height 47
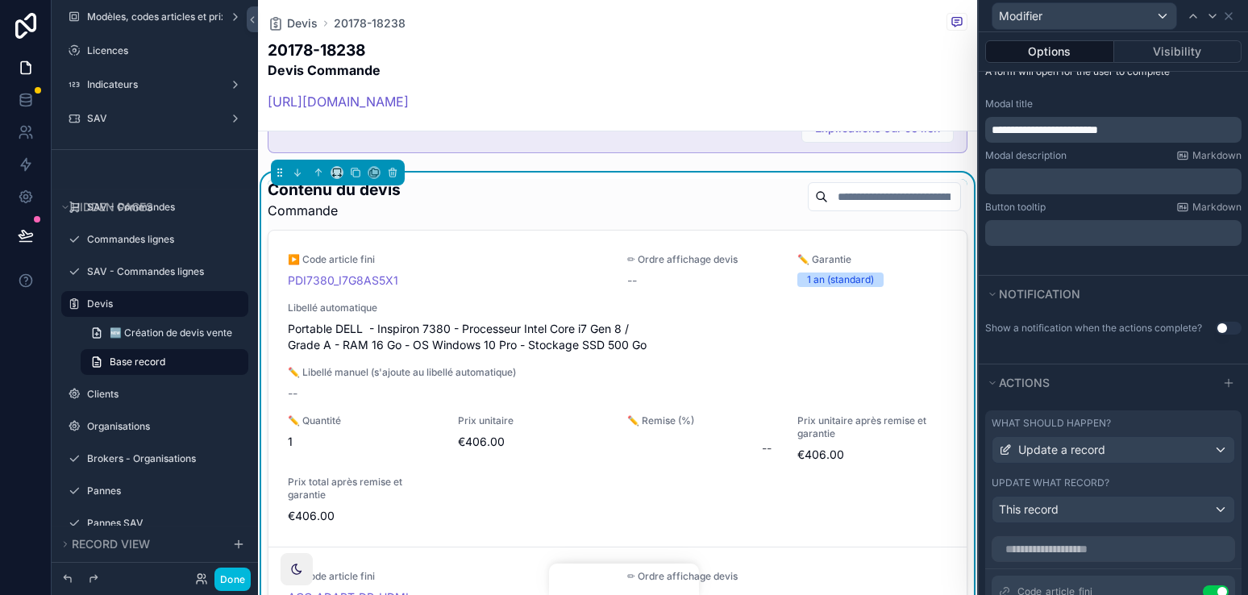
scroll to position [308, 0]
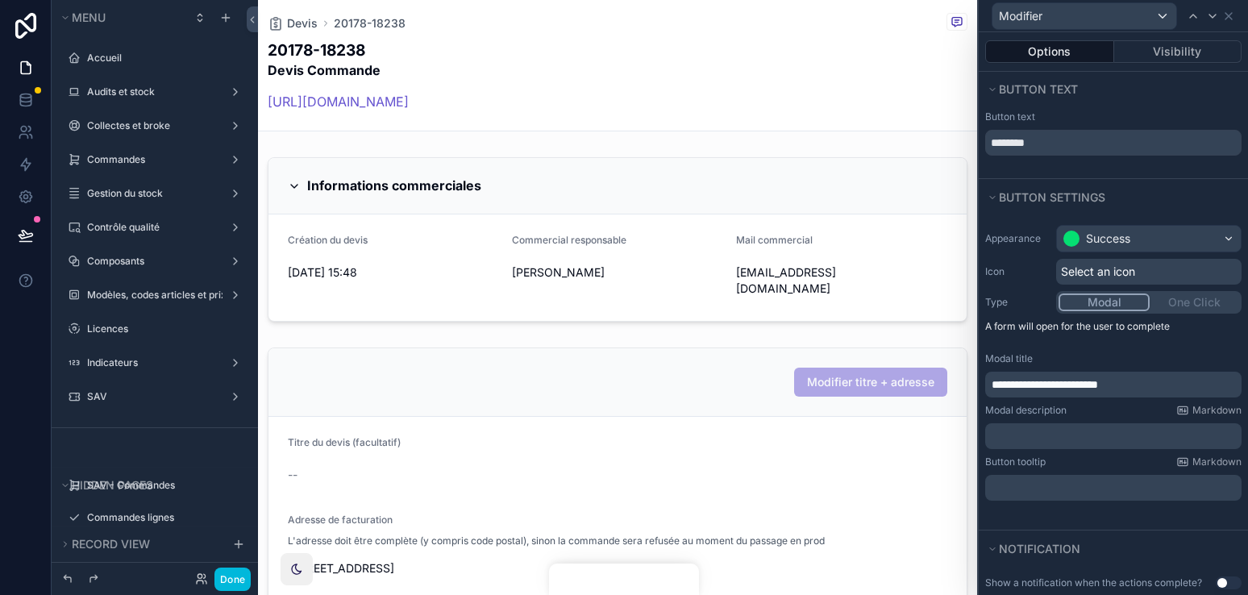
scroll to position [759, 0]
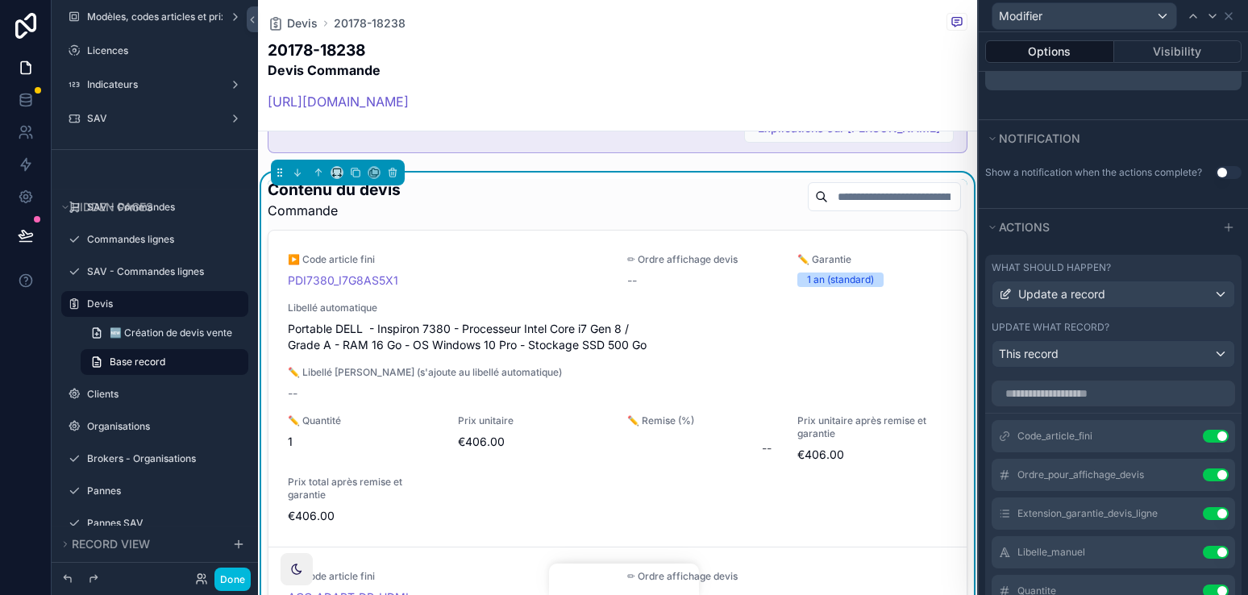
click at [0, 0] on icon at bounding box center [0, 0] width 0 height 0
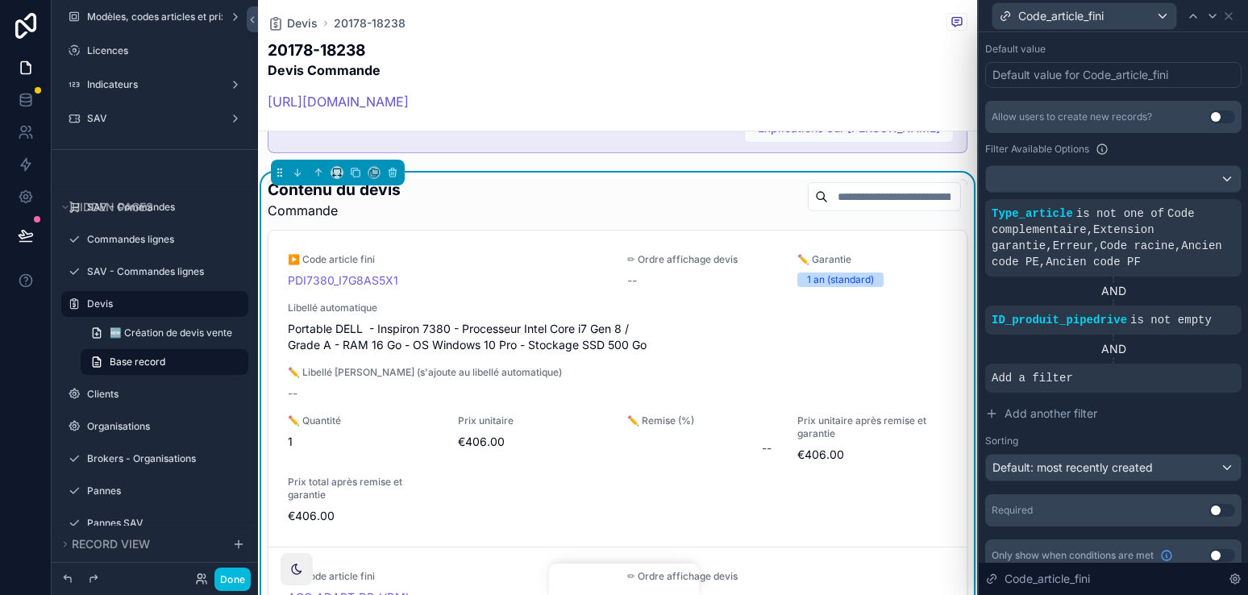
scroll to position [329, 0]
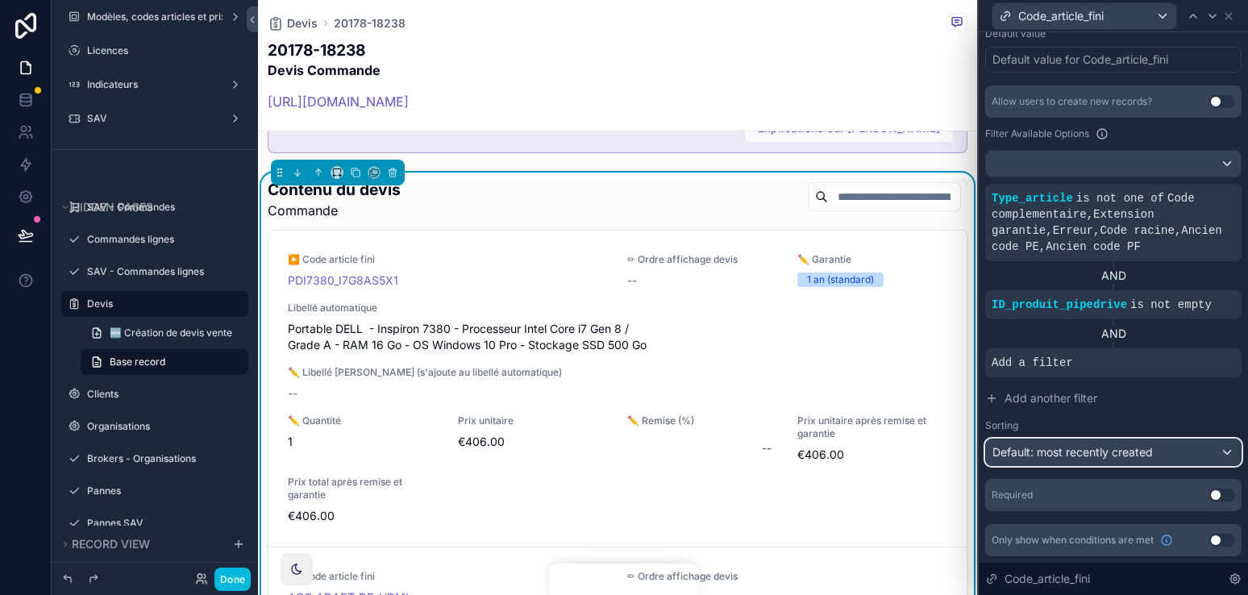
click at [1105, 463] on div "Default: most recently created" at bounding box center [1113, 452] width 255 height 26
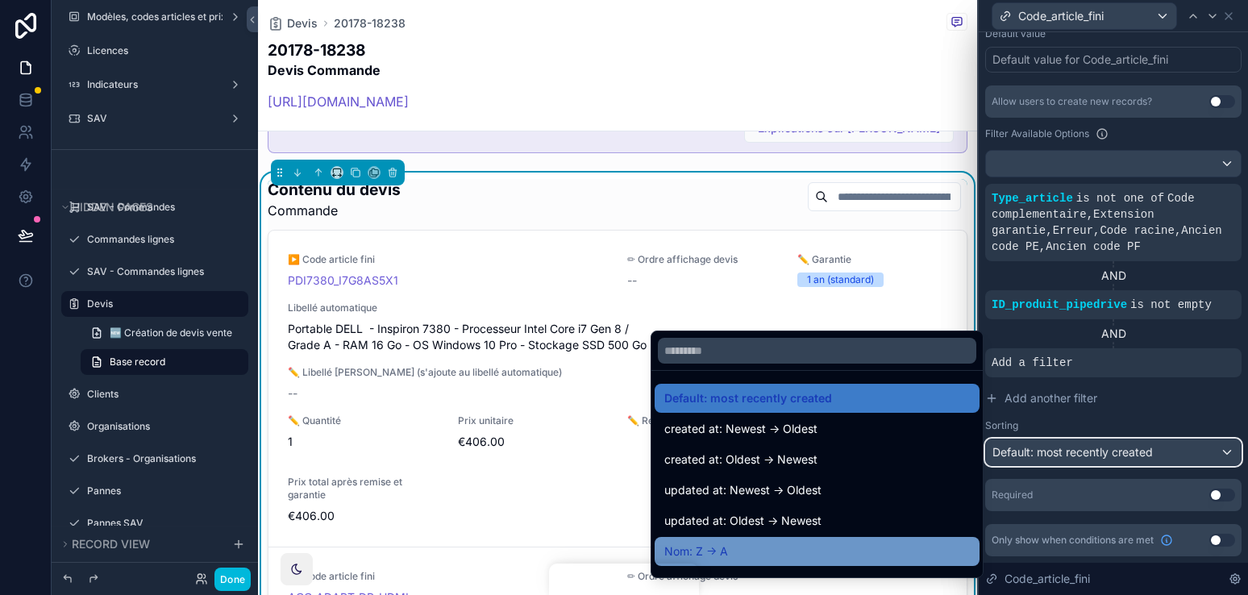
scroll to position [92, 0]
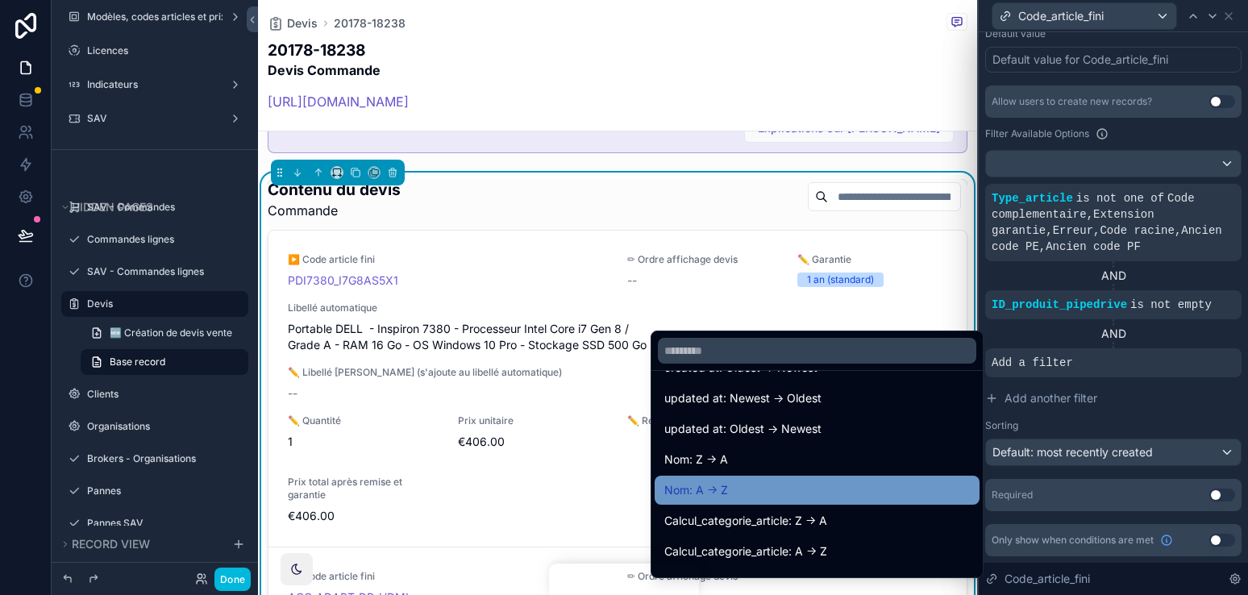
click at [876, 502] on div "Nom: A -> Z" at bounding box center [816, 489] width 325 height 29
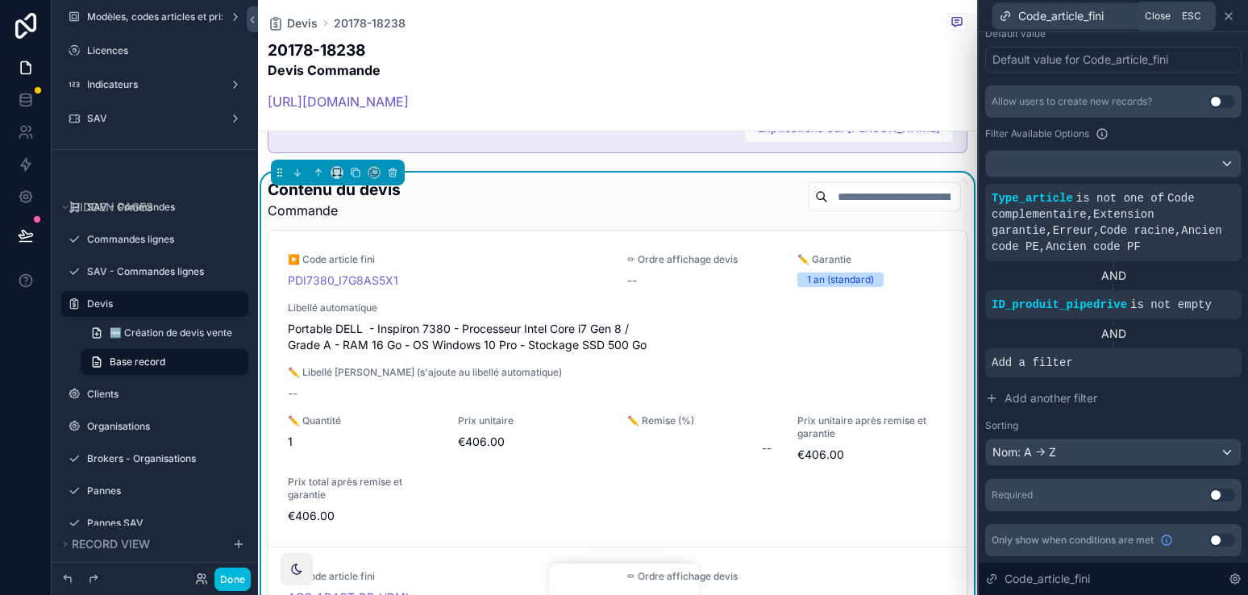
click at [1226, 20] on icon at bounding box center [1228, 16] width 13 height 13
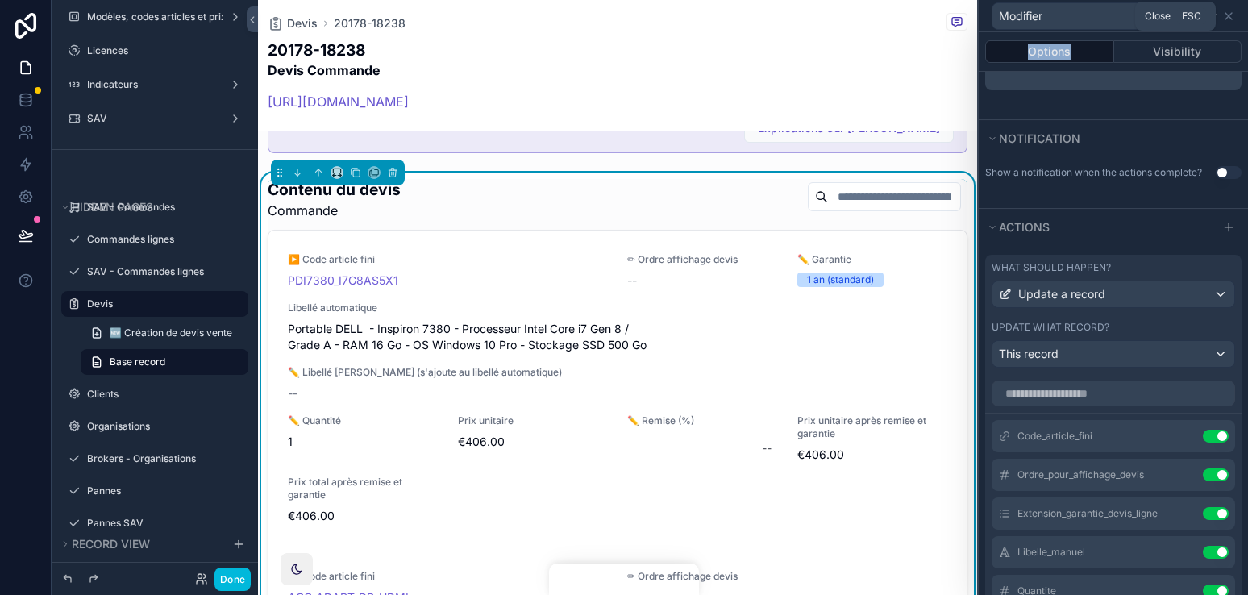
click at [1226, 20] on icon at bounding box center [1228, 16] width 13 height 13
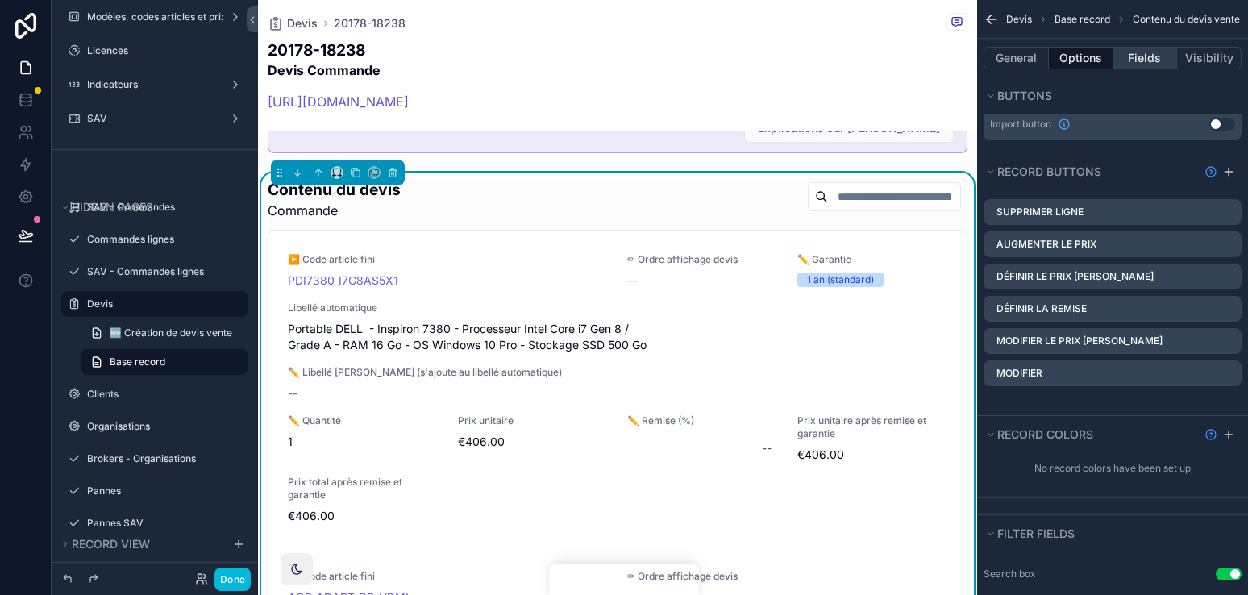
click at [1144, 57] on button "Fields" at bounding box center [1145, 58] width 64 height 23
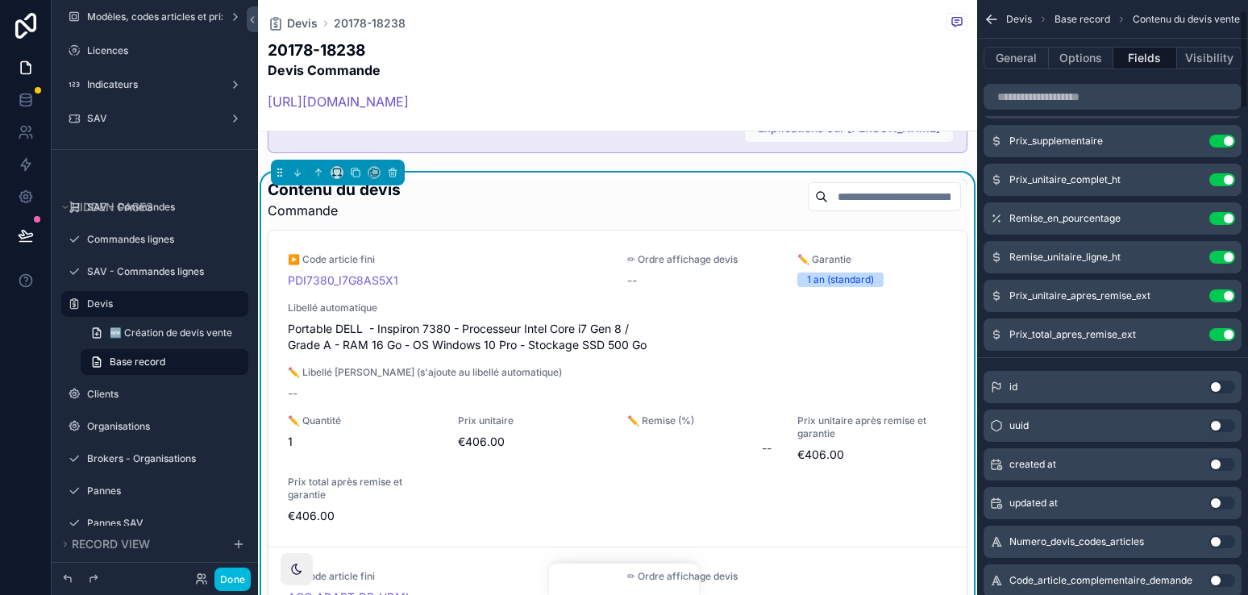
scroll to position [0, 0]
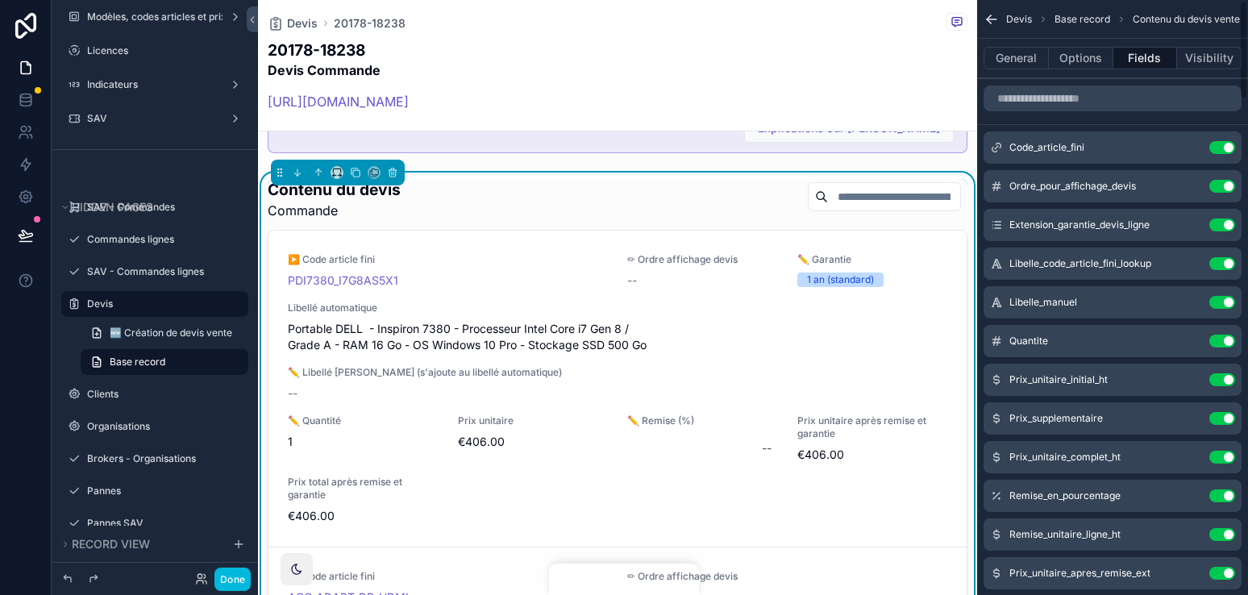
click at [0, 0] on icon "scrollable content" at bounding box center [0, 0] width 0 height 0
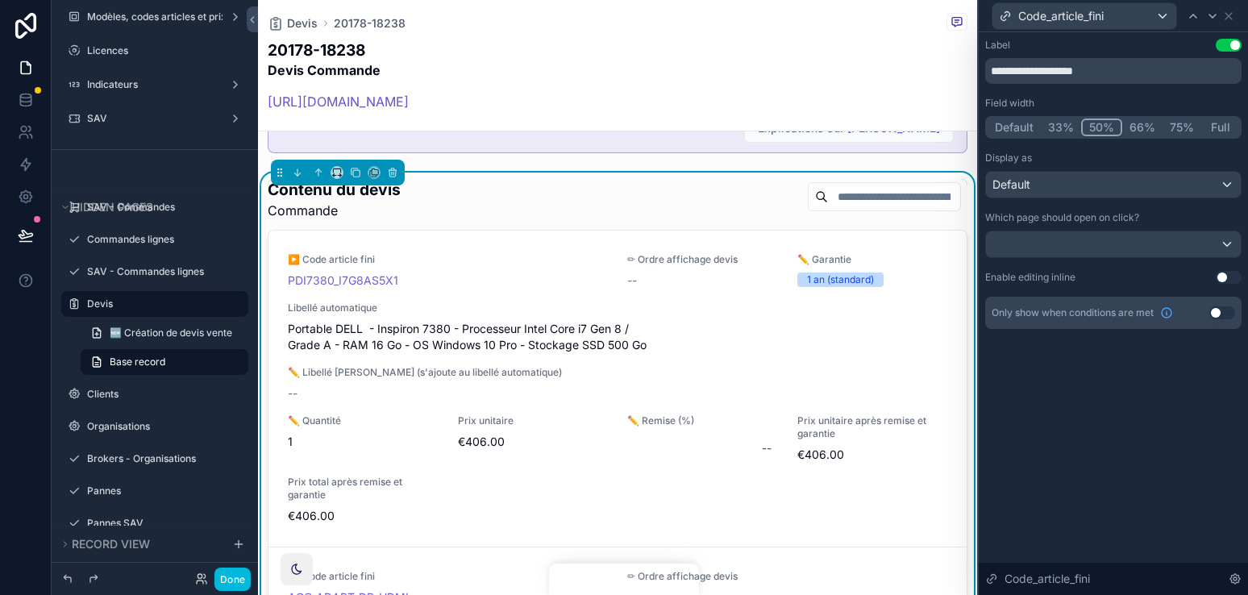
click at [1225, 276] on button "Use setting" at bounding box center [1228, 277] width 26 height 13
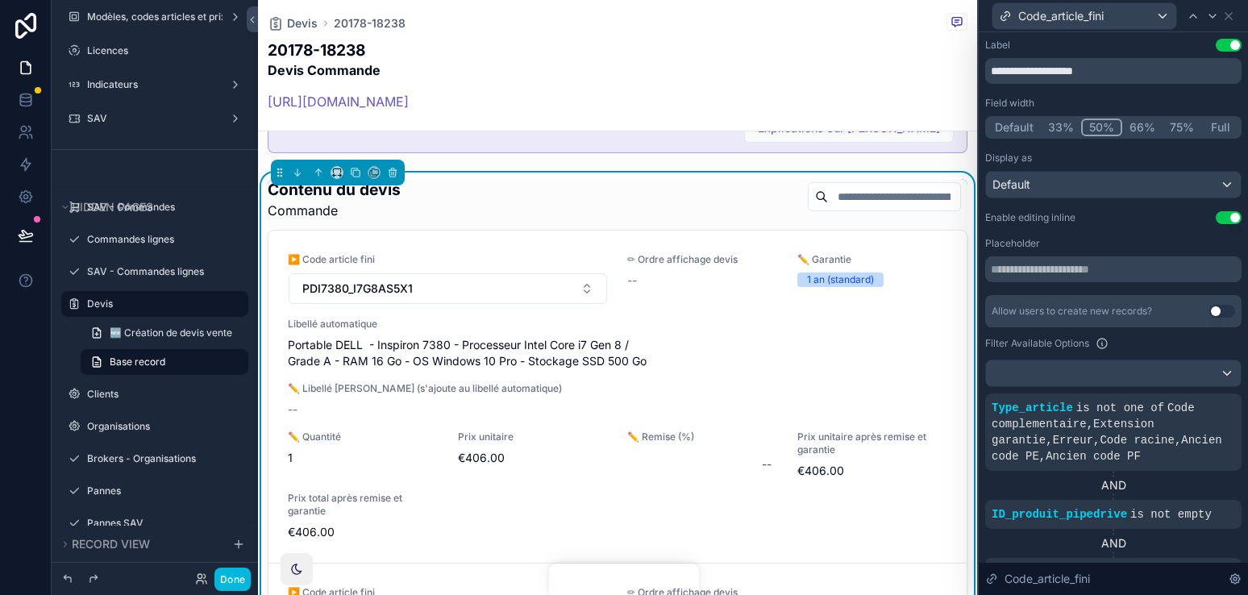
click at [1231, 218] on button "Use setting" at bounding box center [1228, 217] width 26 height 13
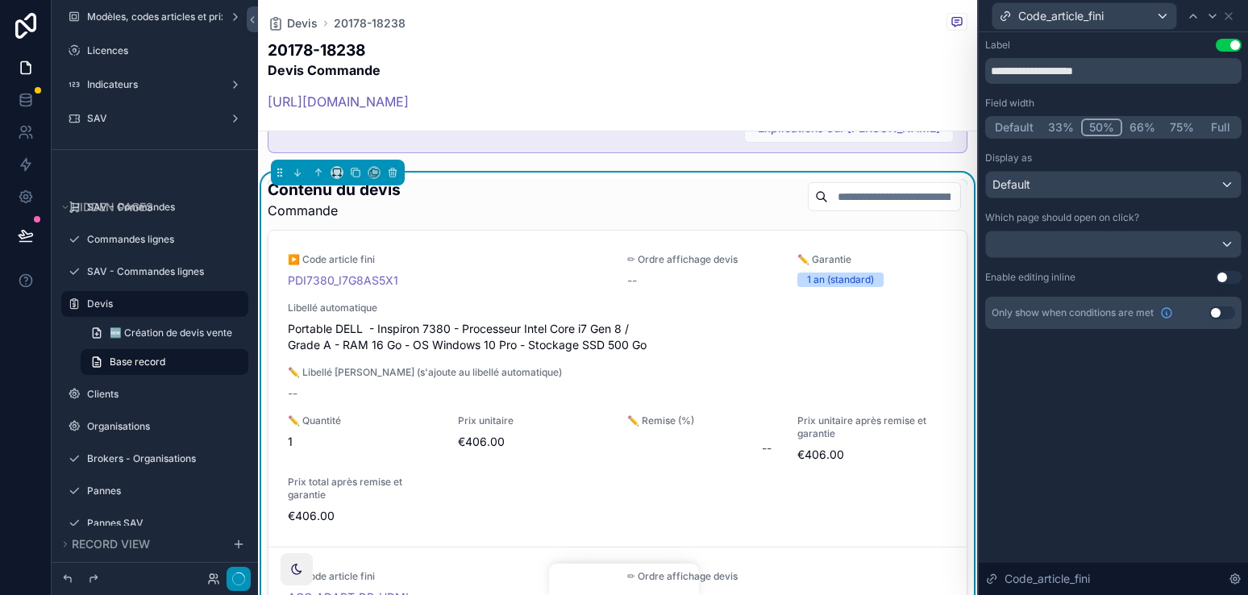
click at [235, 573] on button "button" at bounding box center [238, 579] width 24 height 24
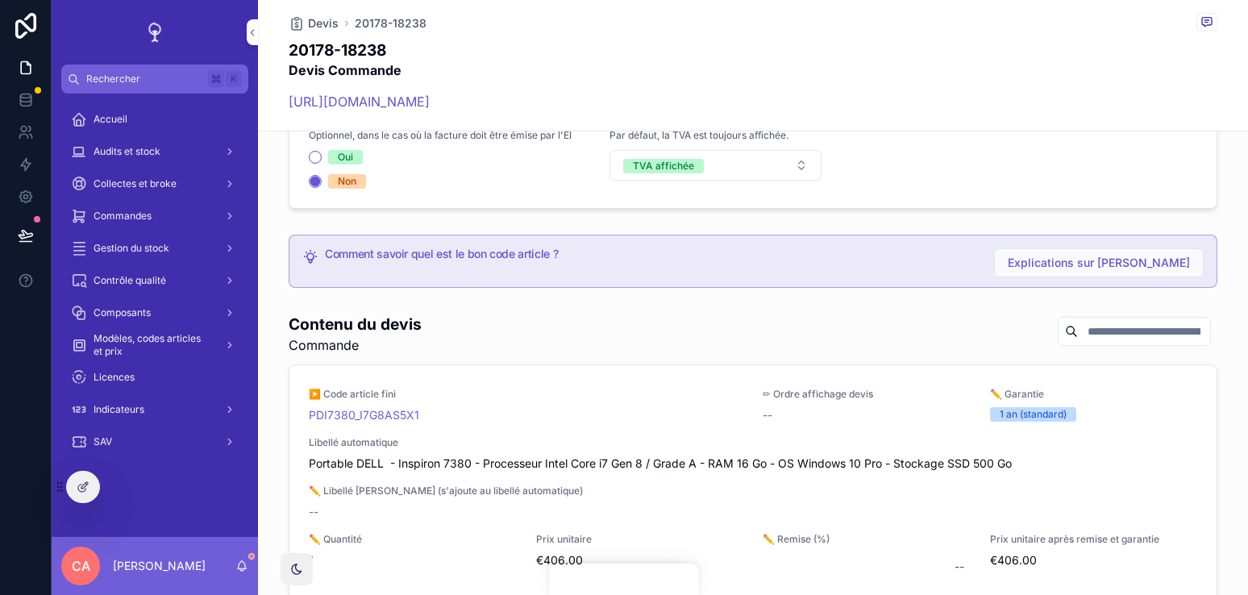
scroll to position [59, 0]
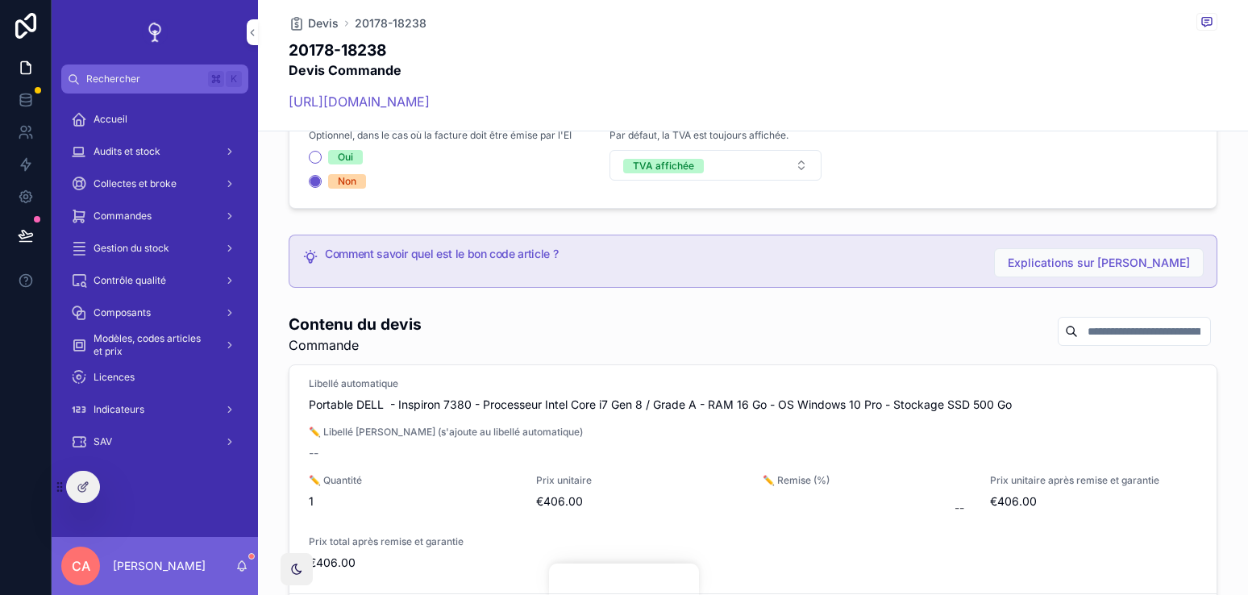
click at [0, 0] on span "Modifier" at bounding box center [0, 0] width 0 height 0
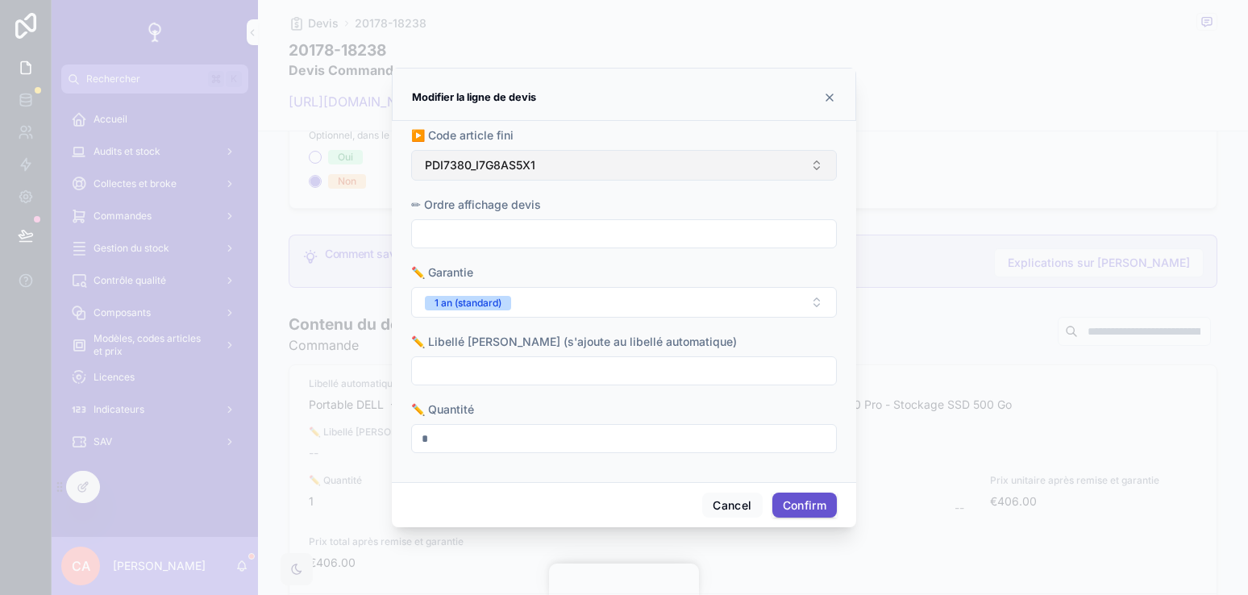
click at [709, 167] on button "PDI7380_I7G8AS5X1" at bounding box center [624, 165] width 426 height 31
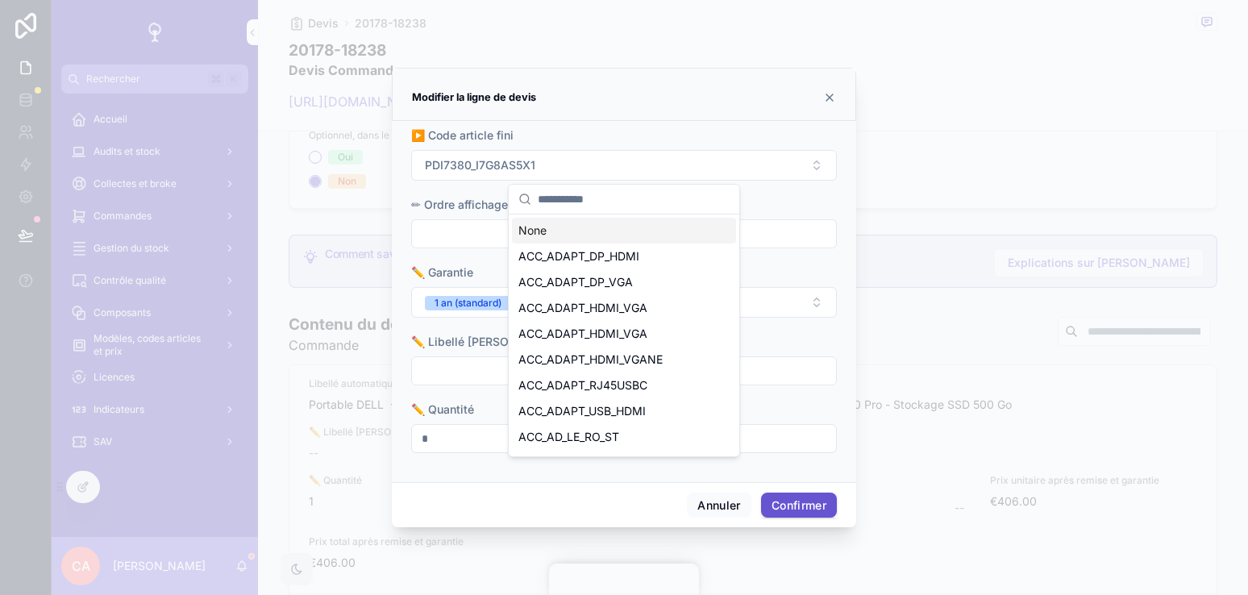
click at [716, 142] on div "▶️ Code article fini" at bounding box center [624, 135] width 426 height 16
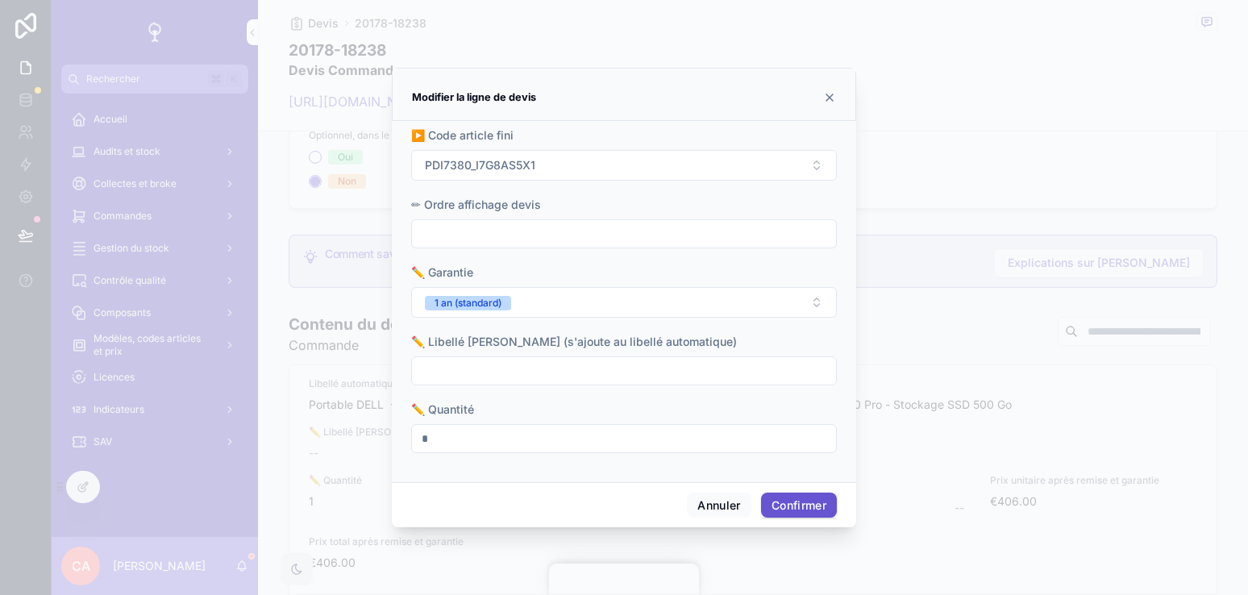
click at [835, 98] on icon at bounding box center [829, 97] width 13 height 13
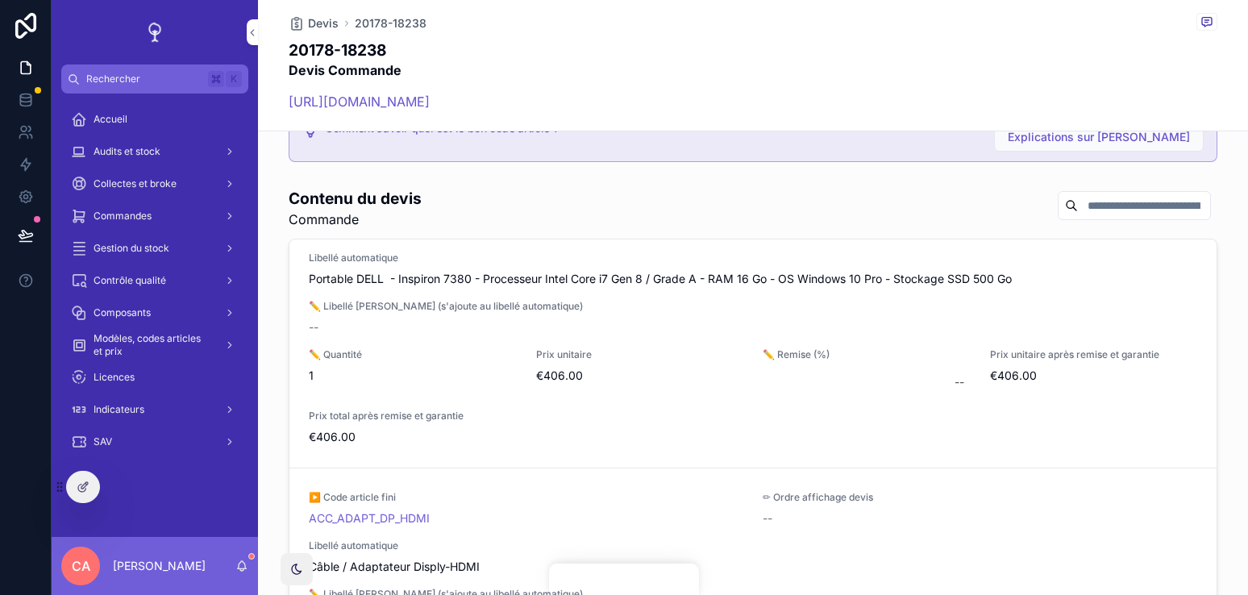
scroll to position [934, 0]
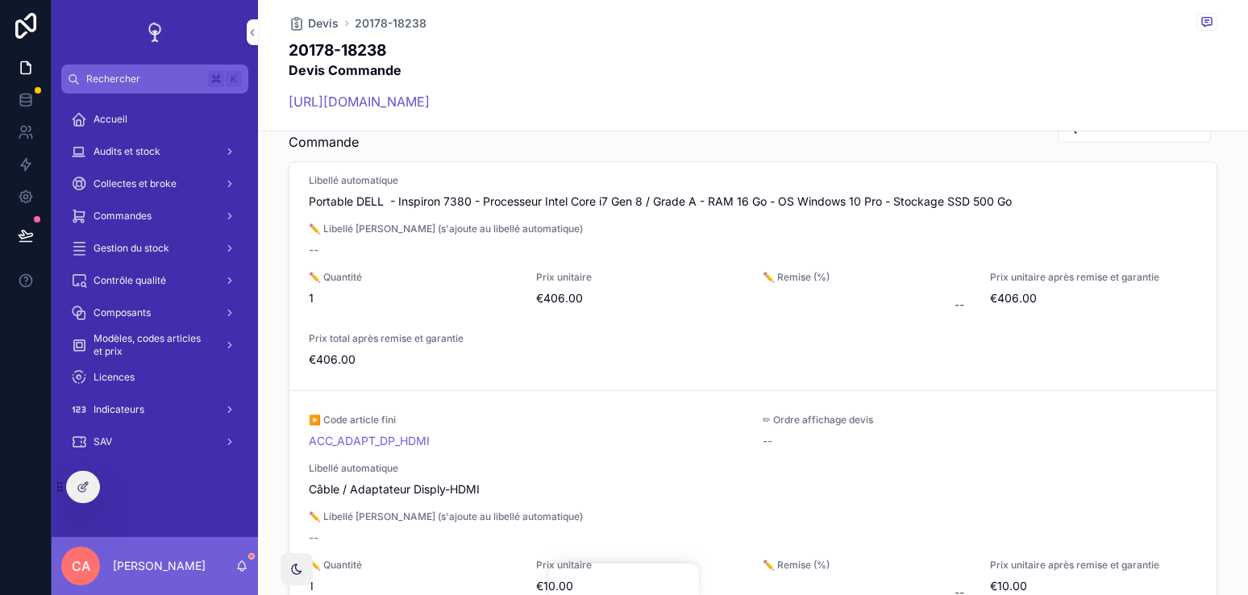
click at [21, 230] on icon at bounding box center [26, 234] width 14 height 8
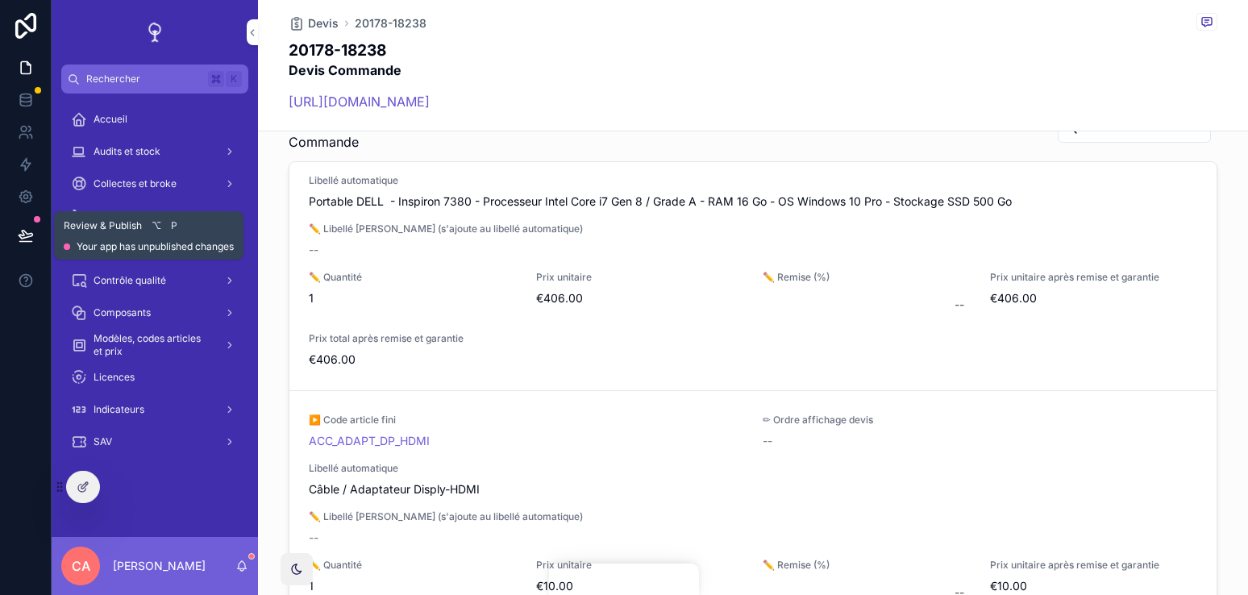
click at [13, 239] on button at bounding box center [25, 235] width 35 height 45
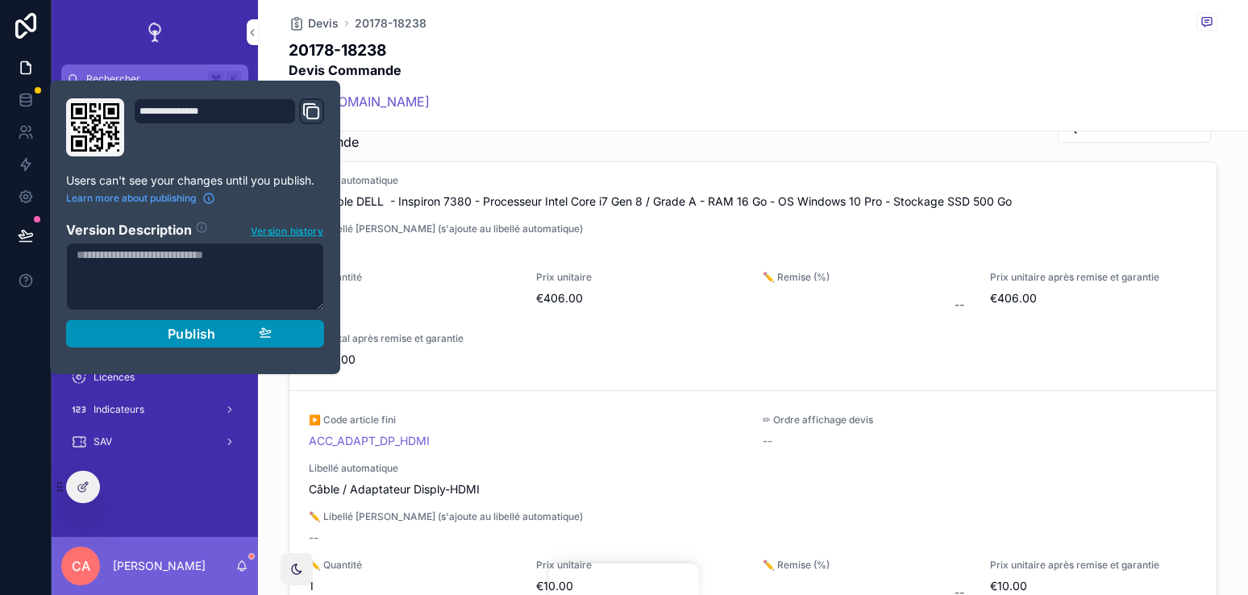
click at [291, 330] on button "Publish" at bounding box center [195, 333] width 258 height 27
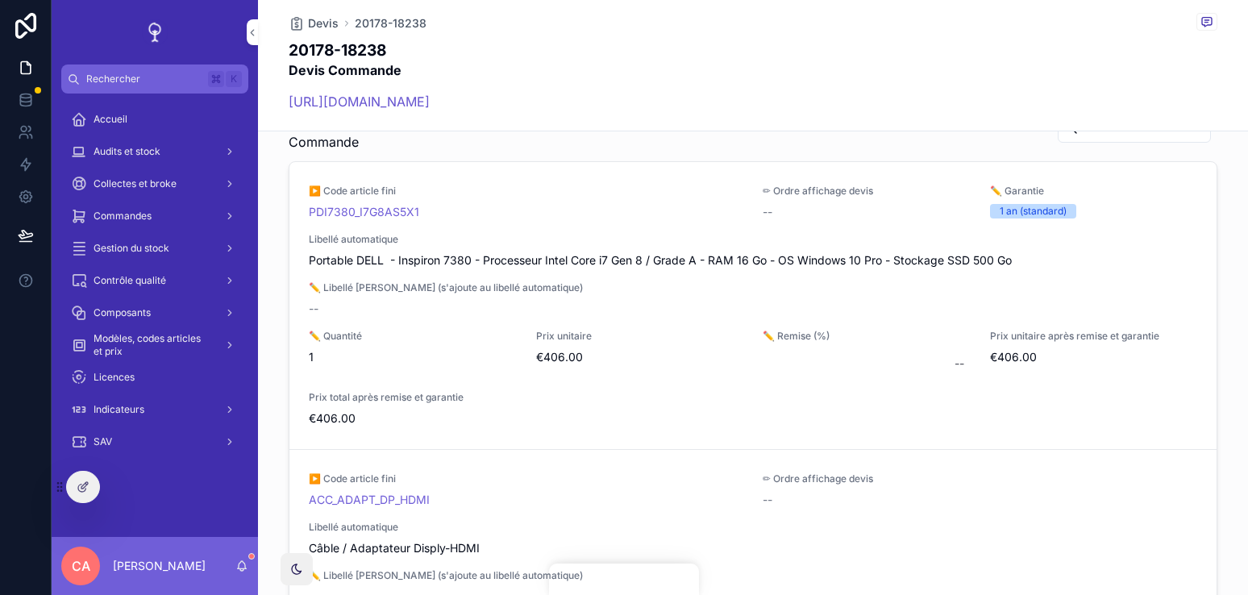
click at [145, 188] on span "Collectes et broke" at bounding box center [134, 183] width 83 height 13
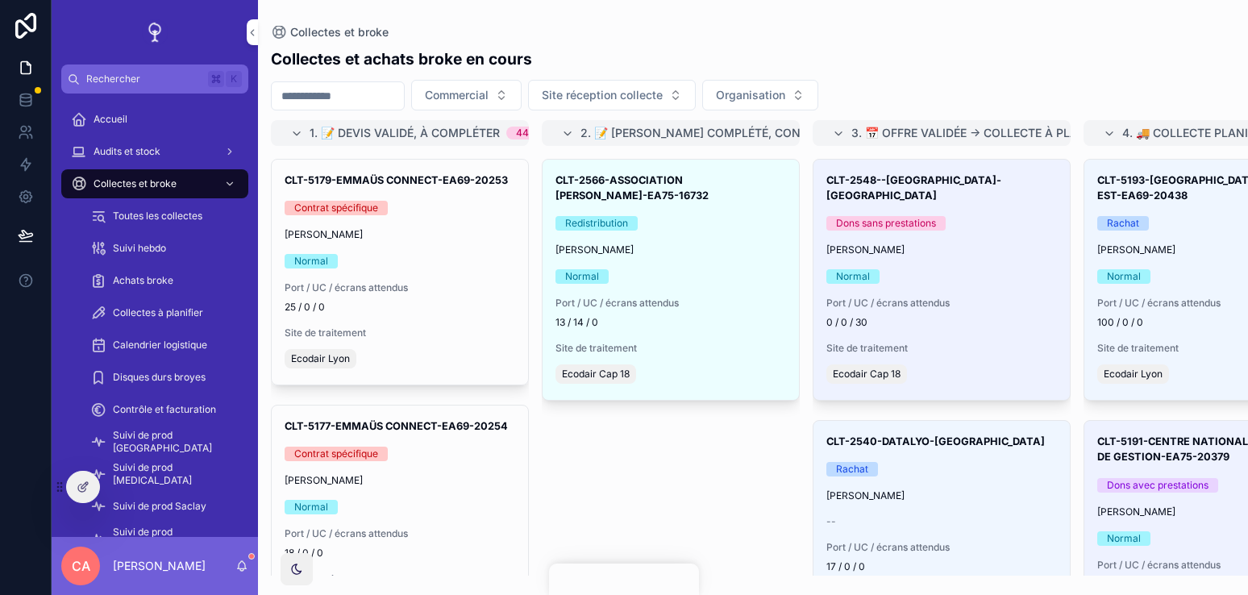
click at [389, 105] on input "scrollable content" at bounding box center [338, 96] width 132 height 23
type input "****"
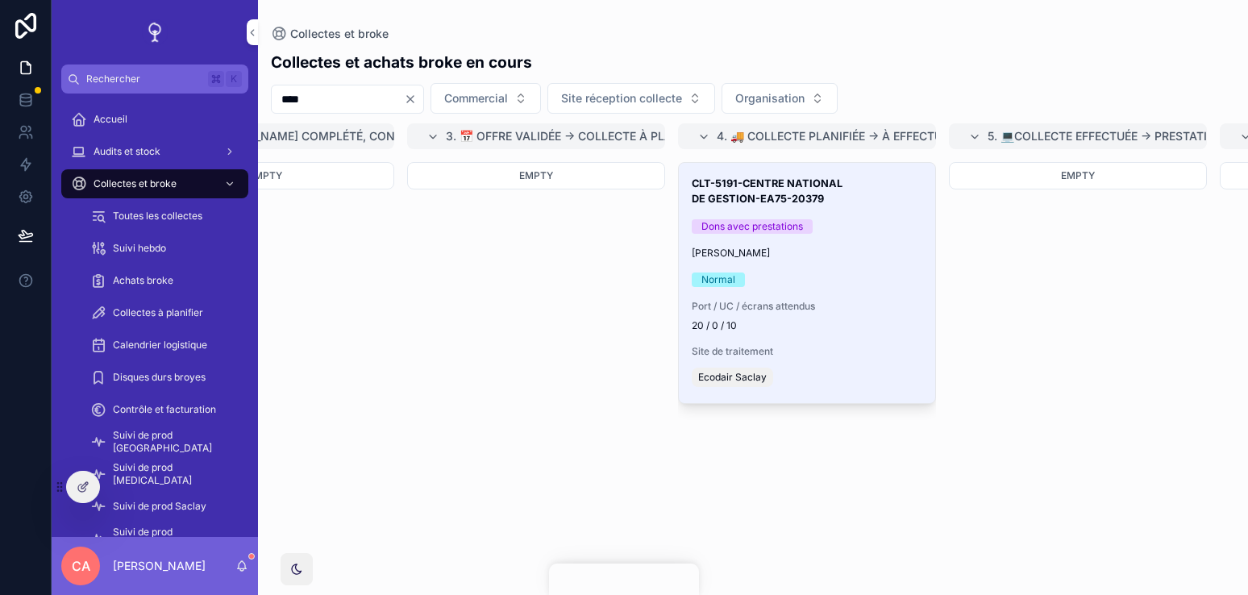
scroll to position [0, 434]
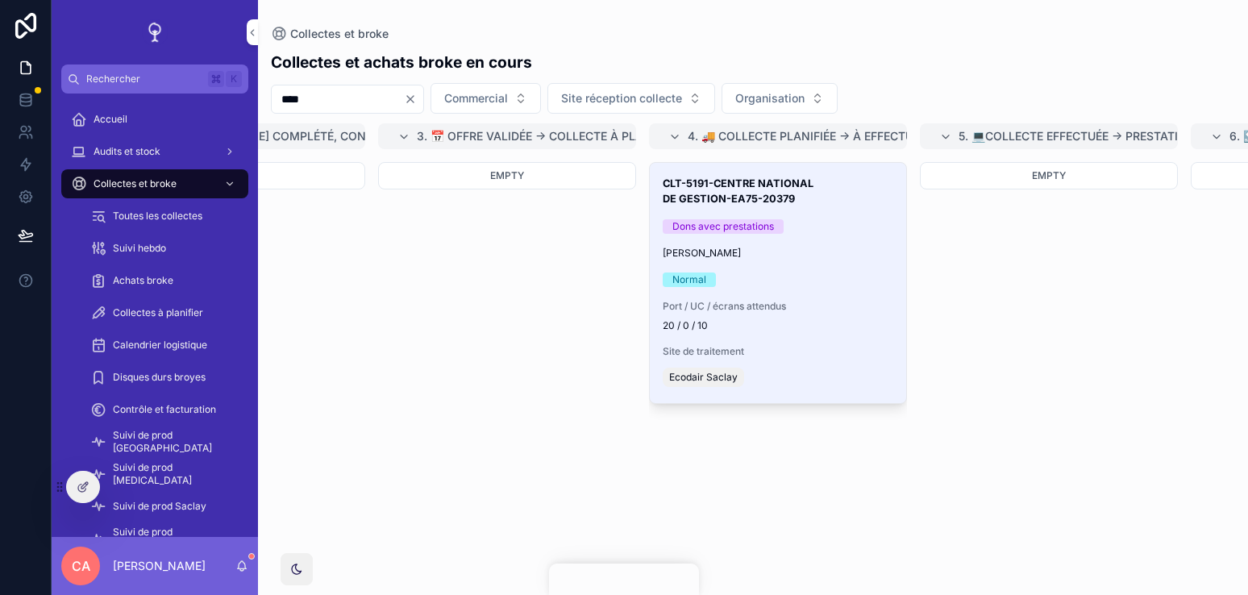
click at [870, 309] on span "Port / UC / écrans attendus" at bounding box center [777, 306] width 230 height 13
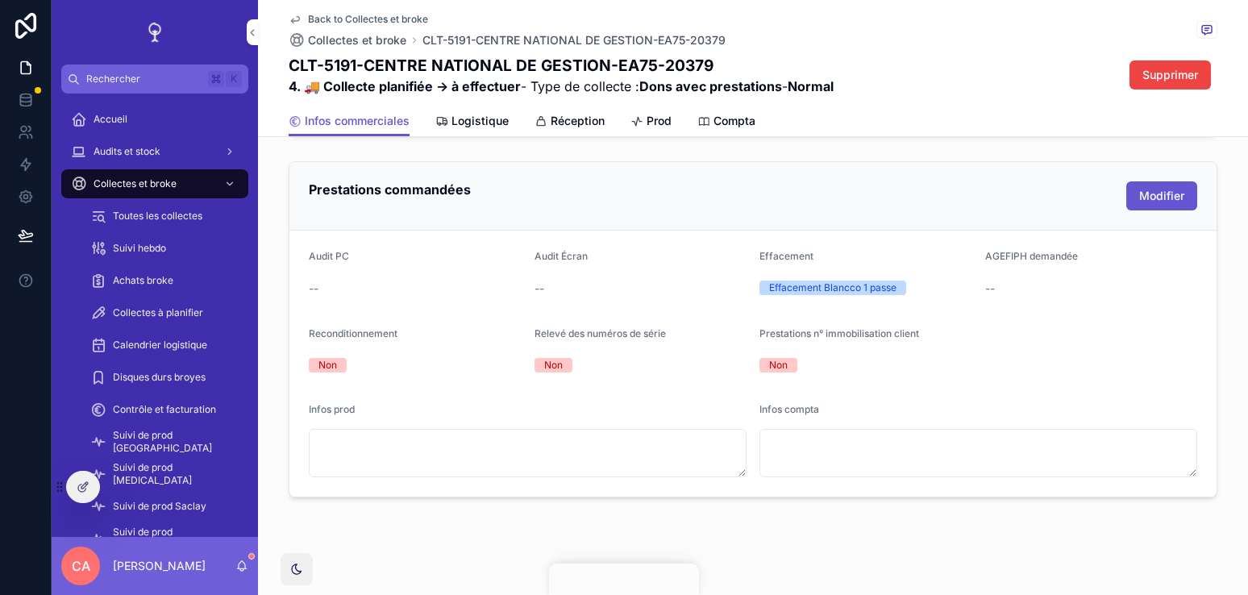
scroll to position [845, 0]
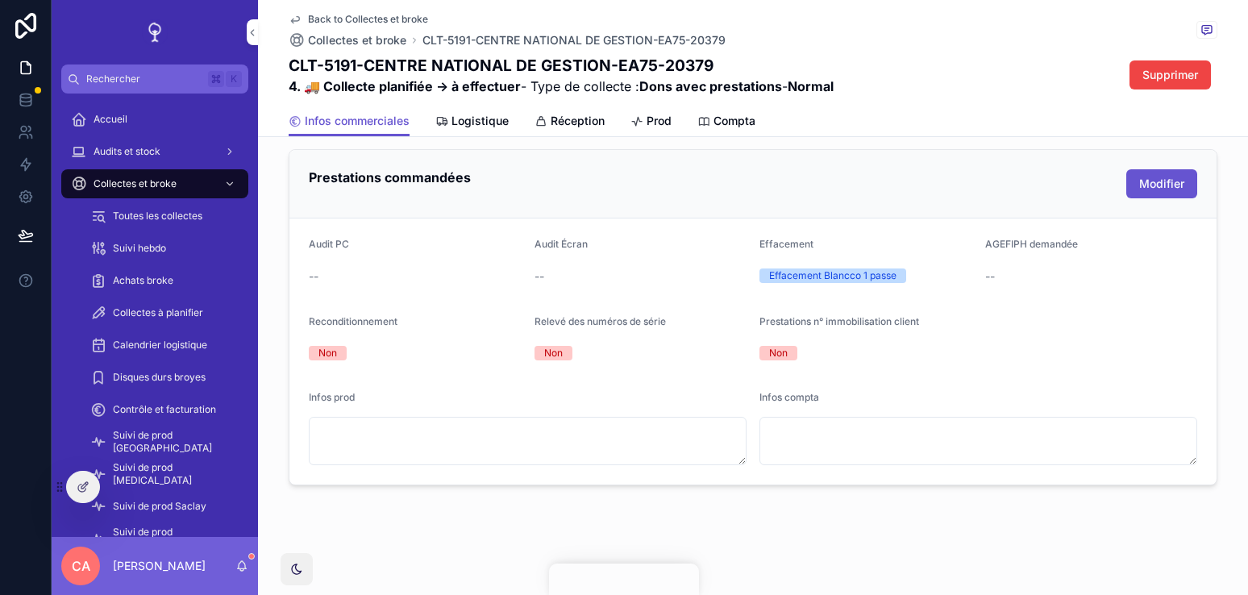
click at [565, 124] on span "Réception" at bounding box center [577, 121] width 54 height 16
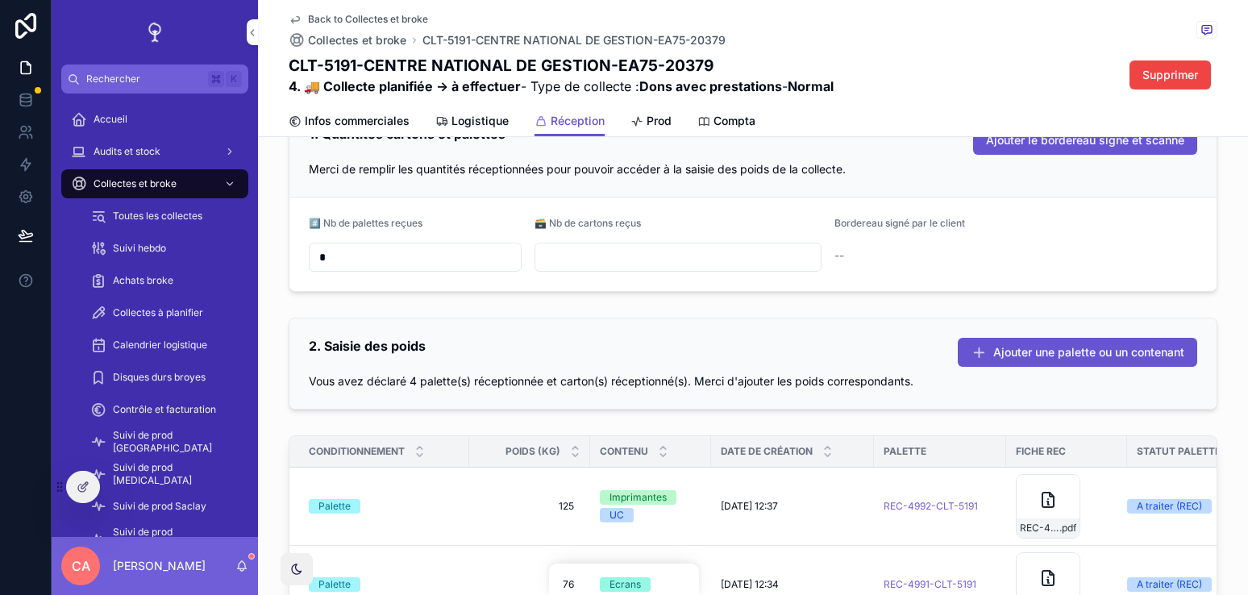
scroll to position [252, 0]
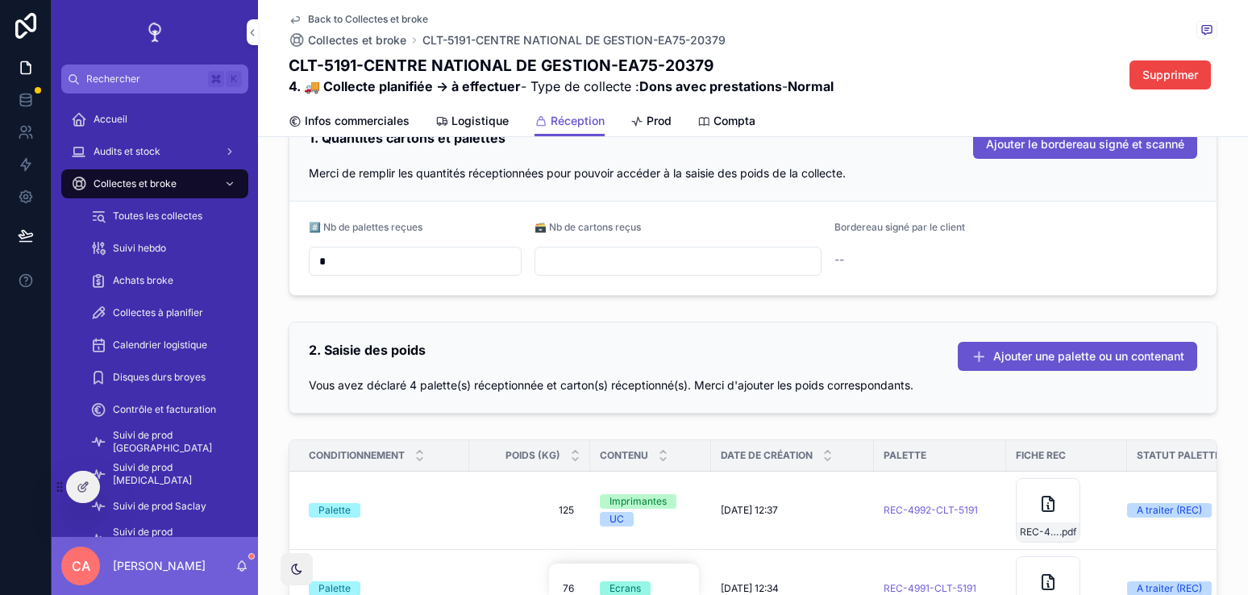
click at [681, 348] on div "2. Saisie des poids Ajouter une palette ou un contenant" at bounding box center [753, 356] width 888 height 29
click at [492, 269] on input "*" at bounding box center [414, 261] width 211 height 23
click at [494, 239] on div "#️⃣ Nb de palettes reçues" at bounding box center [415, 230] width 213 height 19
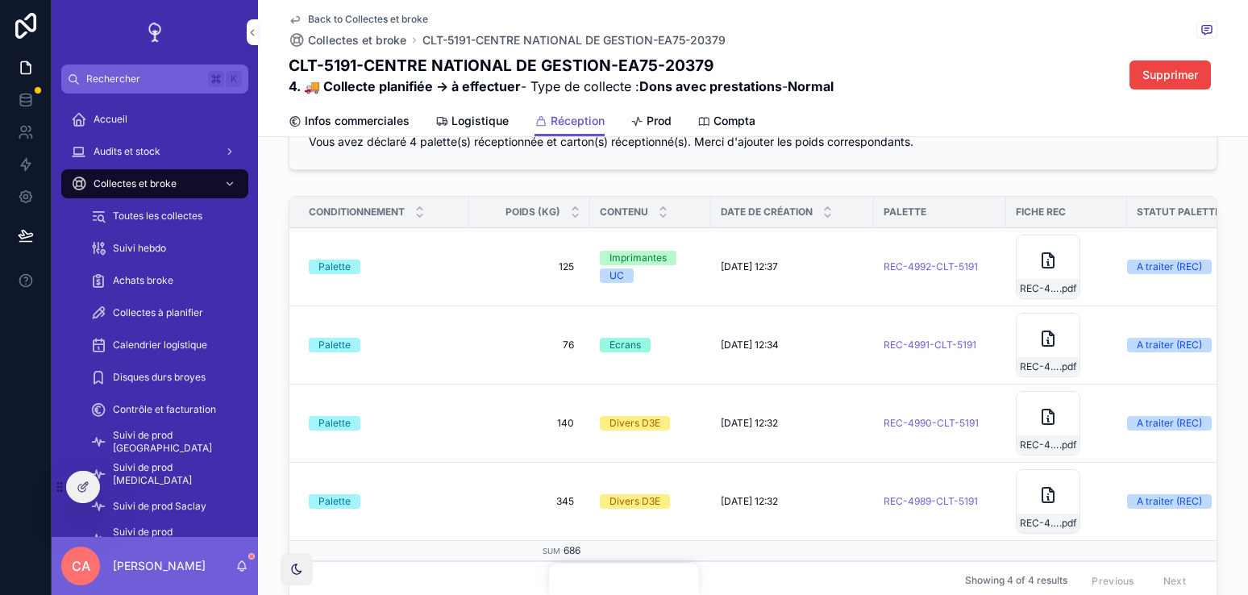
scroll to position [500, 0]
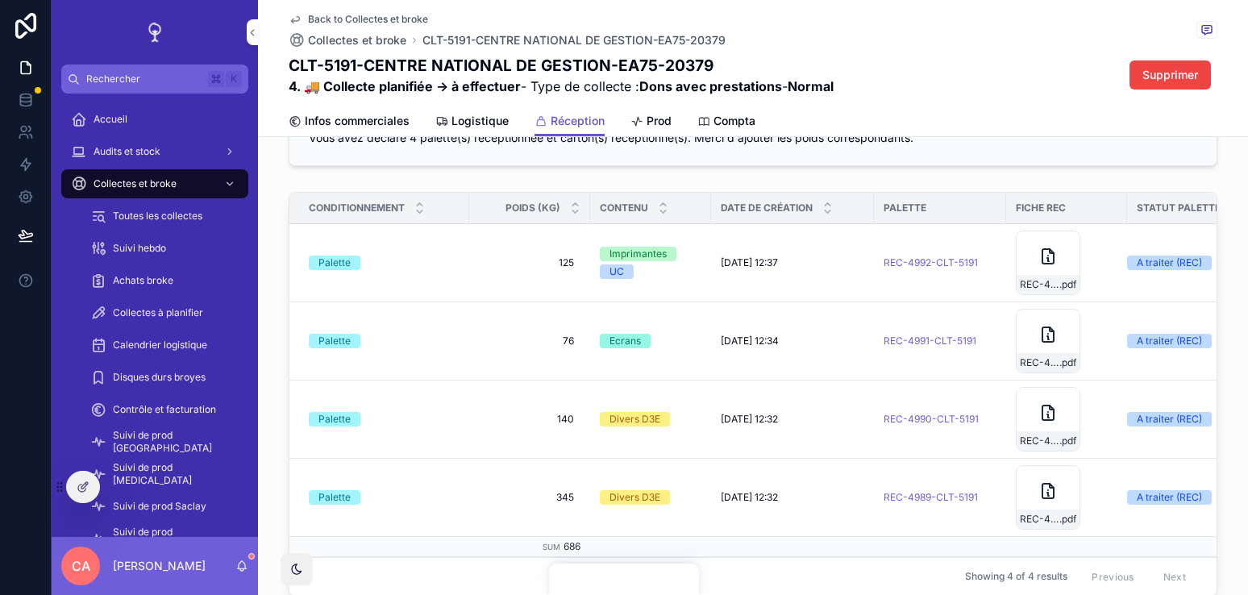
click at [703, 189] on div "Conditionnement Poids (kg) Contenu Date de création Palette Fiche REC Statut Pa…" at bounding box center [753, 397] width 990 height 424
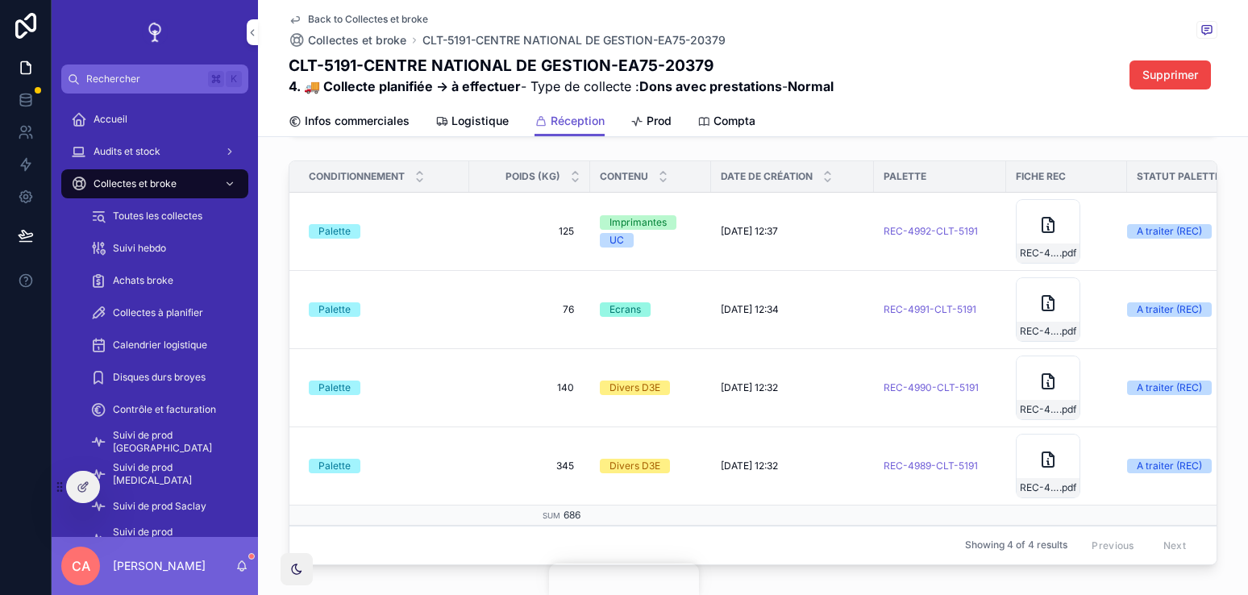
scroll to position [514, 0]
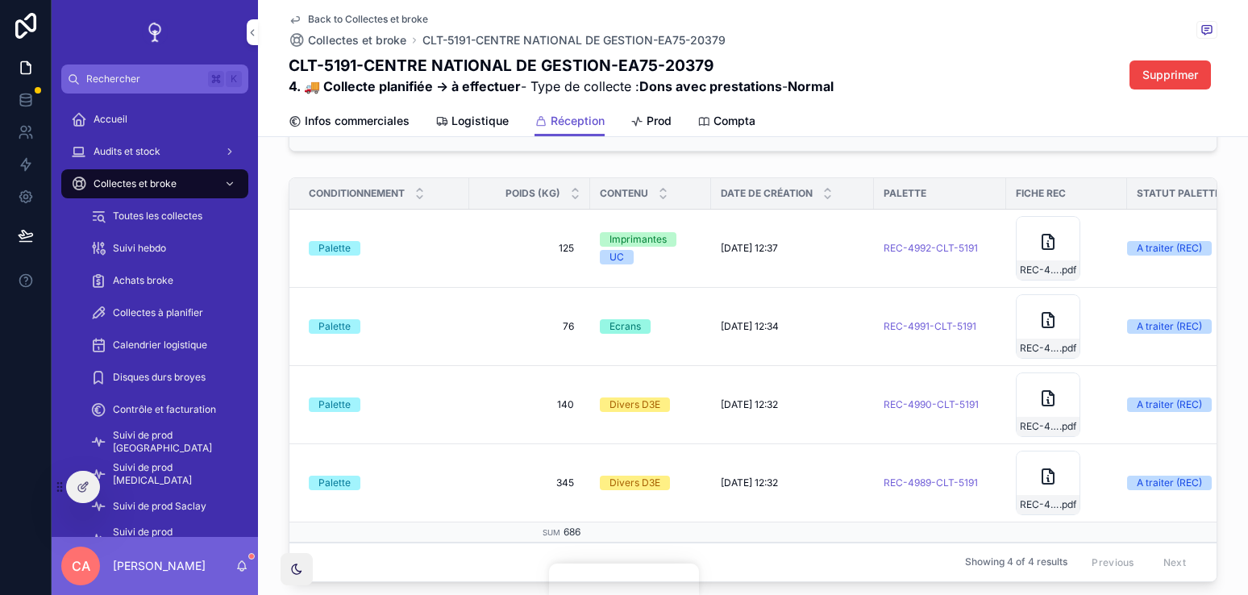
click at [334, 69] on h1 "CLT-5191-CENTRE NATIONAL DE GESTION-EA75-20379" at bounding box center [561, 66] width 545 height 22
click at [334, 68] on h1 "CLT-5191-CENTRE NATIONAL DE GESTION-EA75-20379" at bounding box center [561, 66] width 545 height 22
copy h1 "5191"
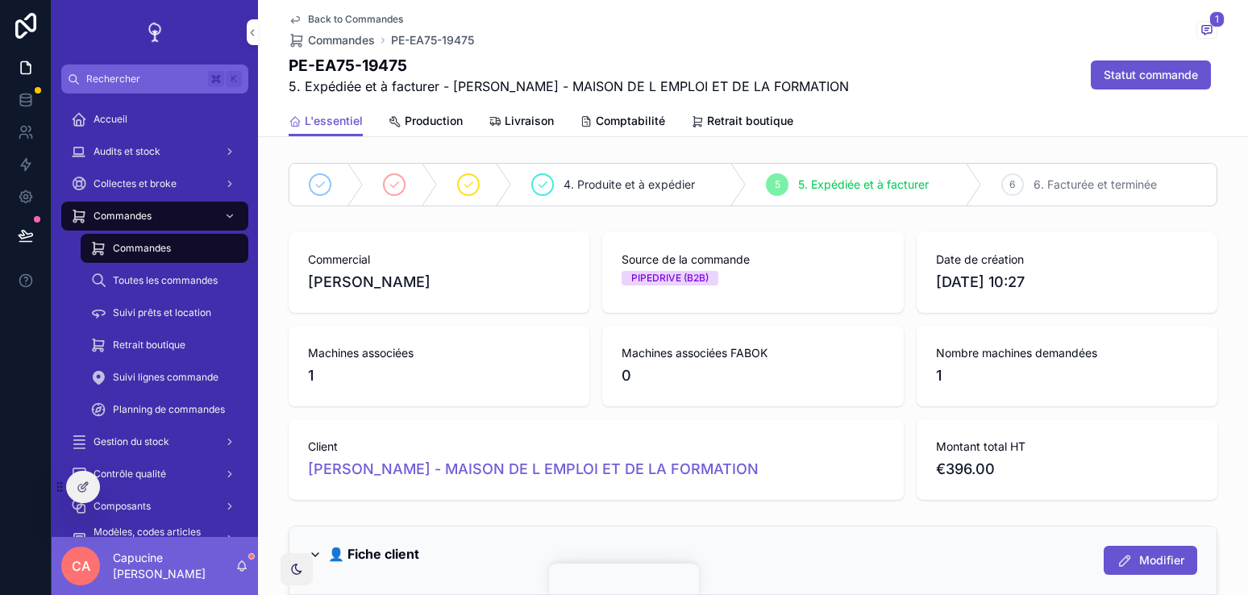
click at [834, 69] on h1 "PE-EA75-19475" at bounding box center [569, 66] width 560 height 22
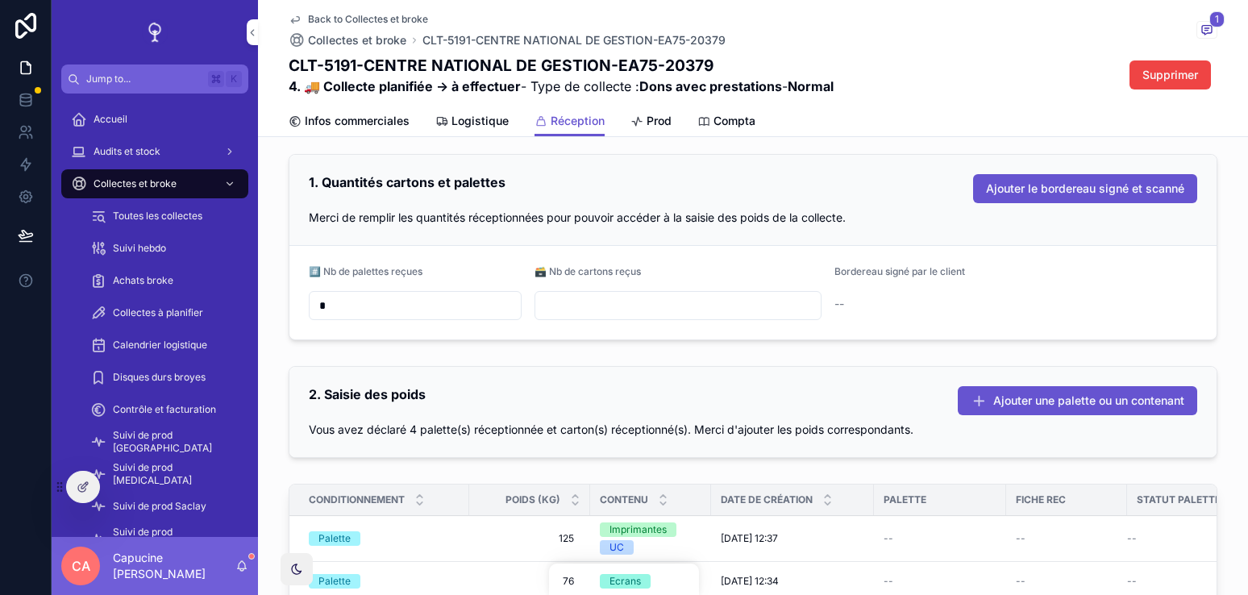
scroll to position [230, 0]
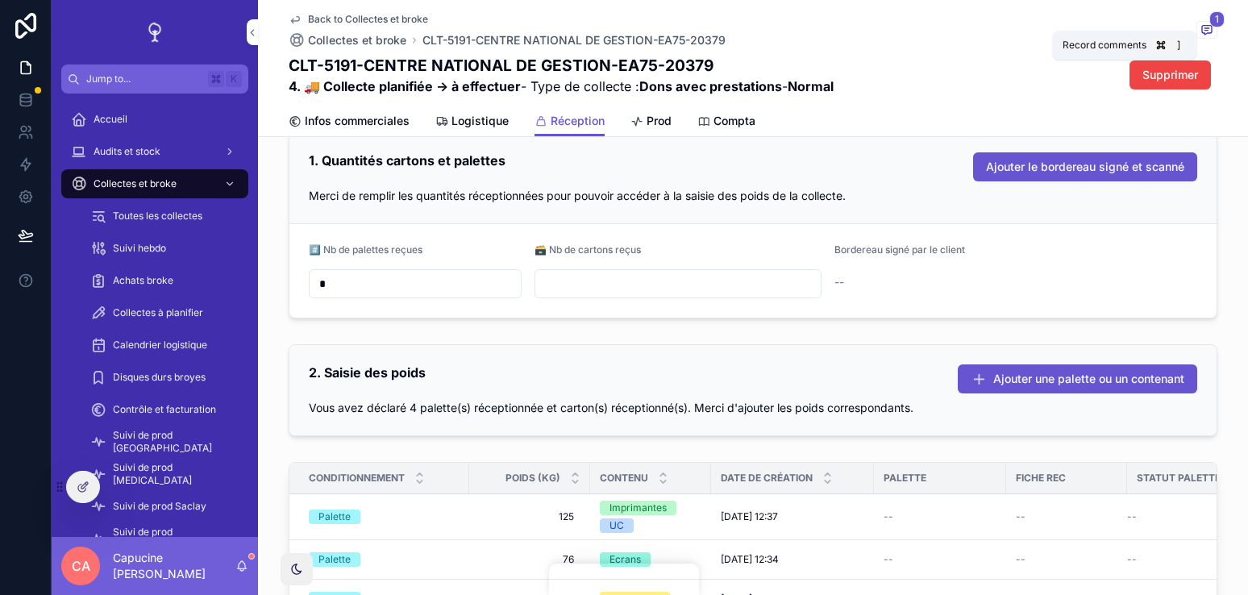
click at [1215, 13] on span "1" at bounding box center [1216, 19] width 15 height 16
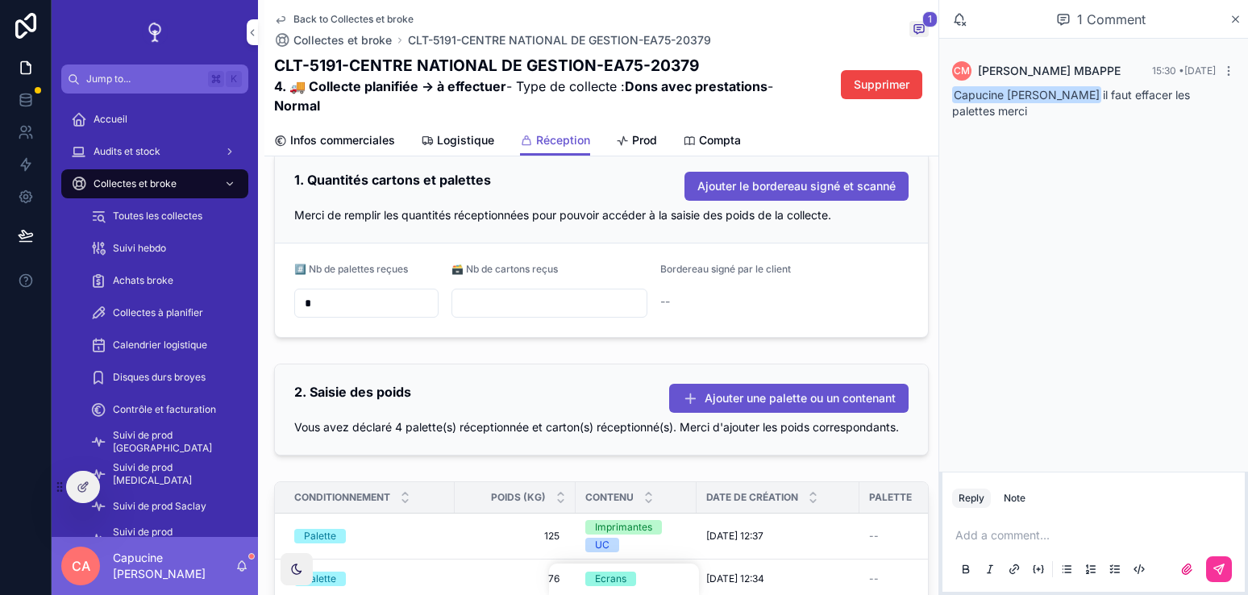
click at [1041, 532] on p "scrollable content" at bounding box center [1096, 535] width 283 height 16
click at [1049, 271] on div "CM Claude MBAPPE 15:30 • Today Capucine ANTONI il faut effacer les palettes mer…" at bounding box center [1093, 255] width 309 height 433
click at [1222, 571] on icon "scrollable content" at bounding box center [1218, 569] width 13 height 13
click at [1149, 451] on div "CM Claude MBAPPE 15:30 • Today Capucine ANTONI il faut effacer les palettes mer…" at bounding box center [1093, 255] width 309 height 433
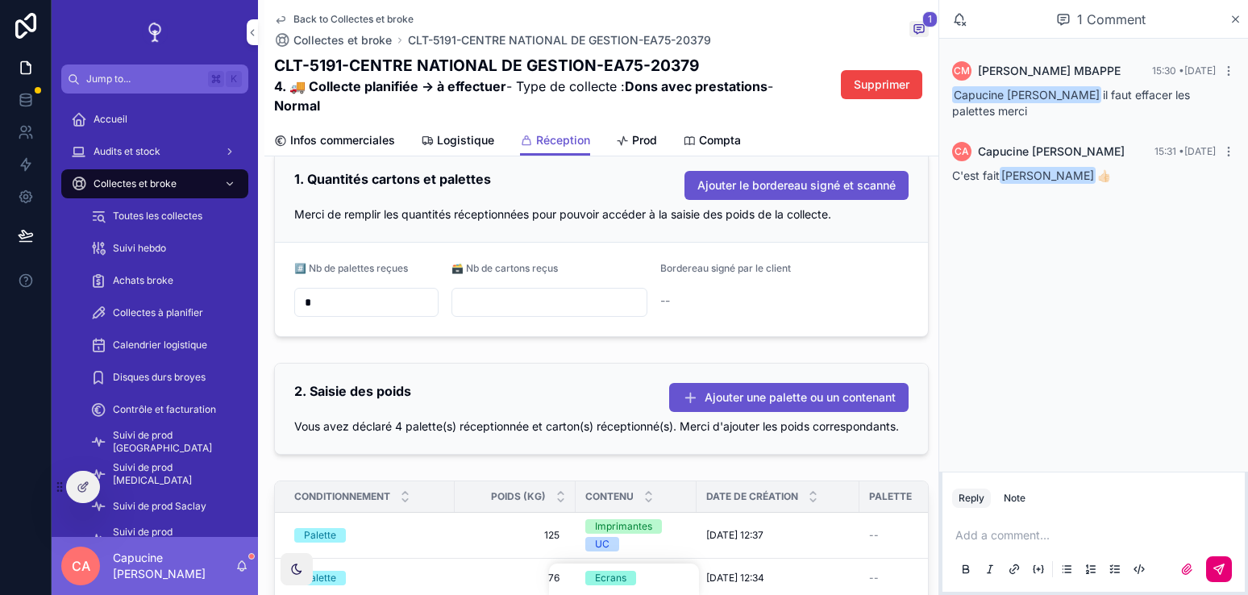
scroll to position [230, 0]
click at [1115, 292] on div "CM Claude MBAPPE 15:30 • Today Capucine ANTONI il faut effacer les palettes mer…" at bounding box center [1093, 255] width 309 height 433
click at [920, 25] on icon "scrollable content" at bounding box center [919, 29] width 10 height 9
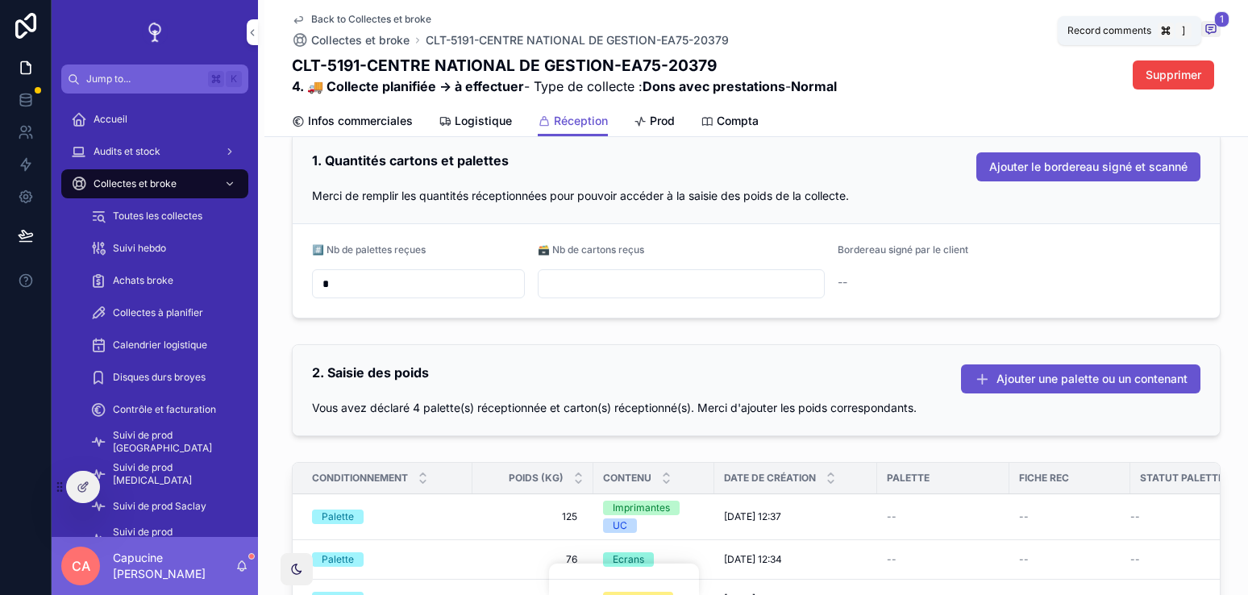
scroll to position [210, 0]
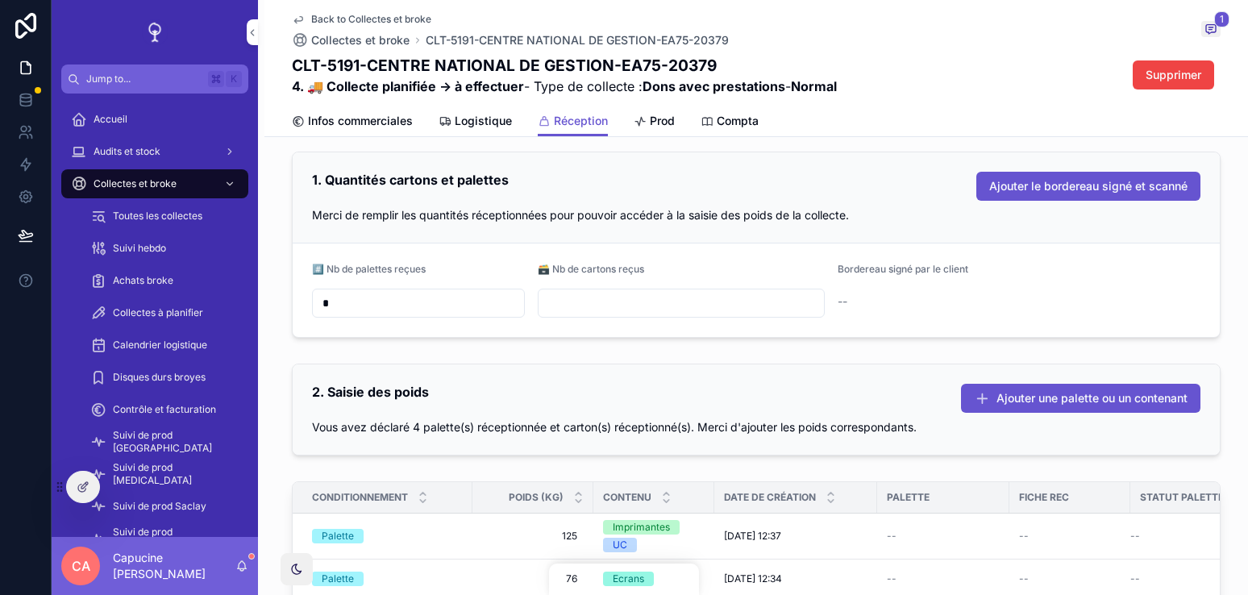
click at [1127, 56] on div "CLT-5191-CENTRE NATIONAL DE GESTION-EA75-20379 4. 🚚 Collecte planifiée -> à eff…" at bounding box center [756, 75] width 928 height 41
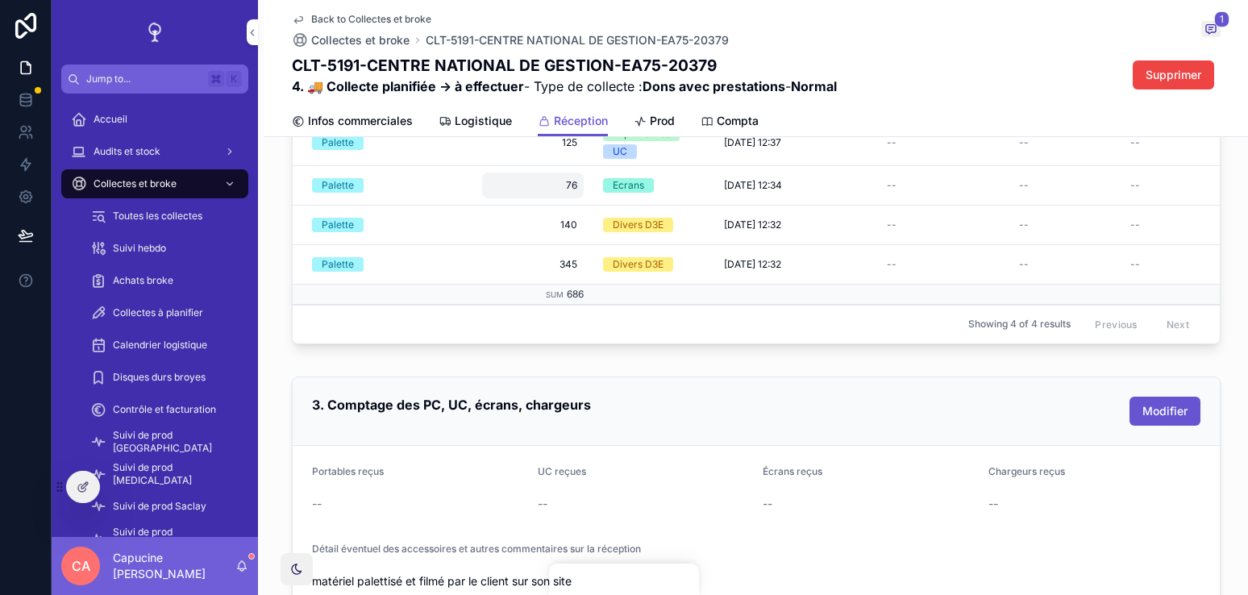
scroll to position [369, 0]
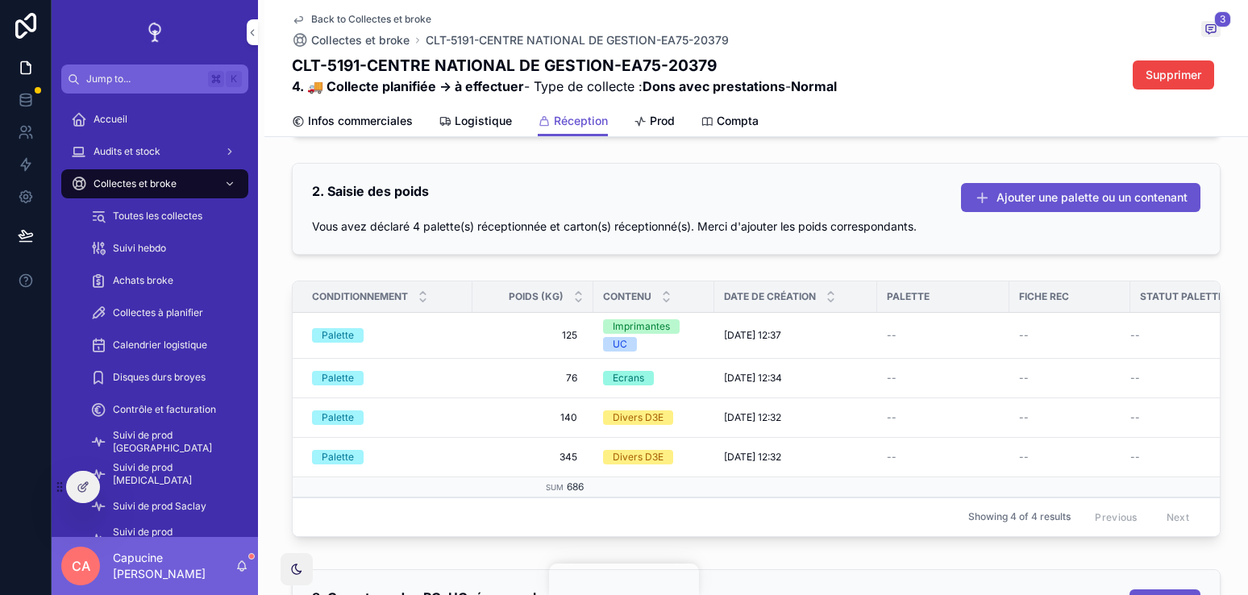
scroll to position [412, 0]
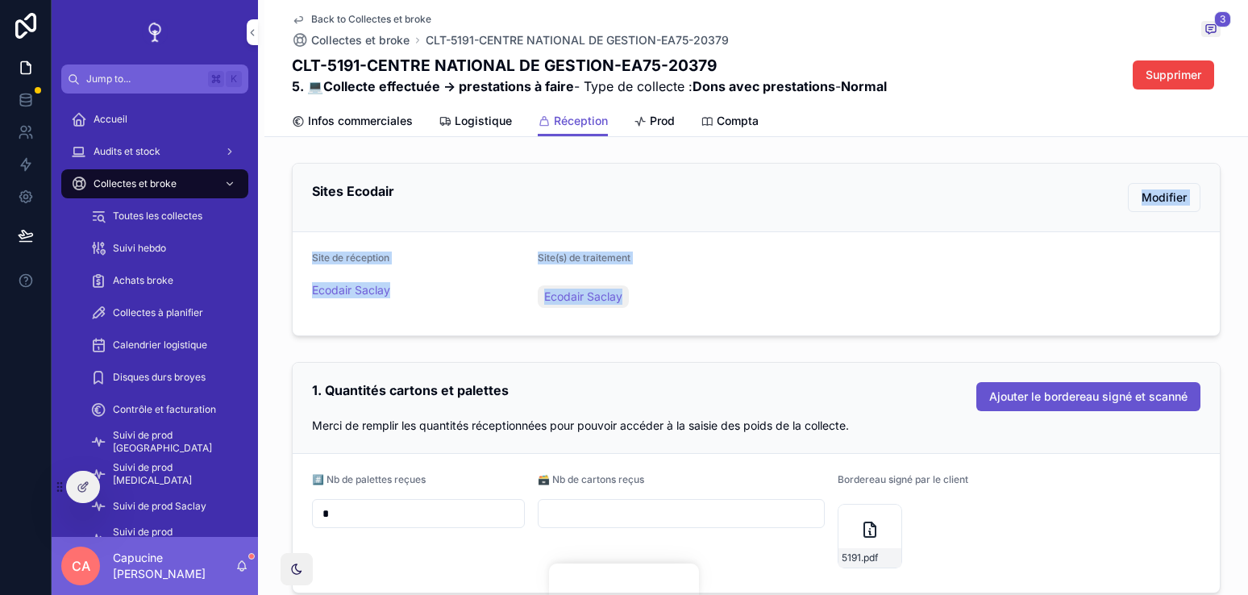
drag, startPoint x: 736, startPoint y: 351, endPoint x: 736, endPoint y: 203, distance: 148.3
click at [745, 274] on div "Site(s) de traitement Ecodair Saclay" at bounding box center [869, 283] width 663 height 64
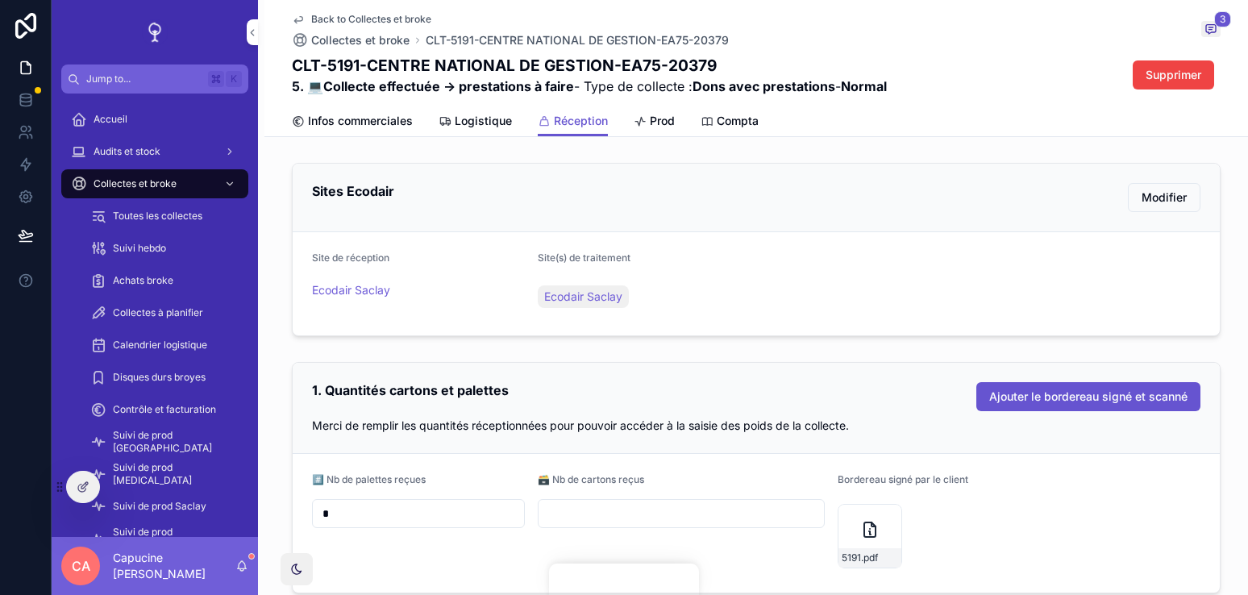
click at [745, 274] on div "Site(s) de traitement Ecodair Saclay" at bounding box center [869, 283] width 663 height 64
click at [727, 272] on div "Site(s) de traitement Ecodair Saclay" at bounding box center [869, 283] width 663 height 64
click at [379, 282] on span "Ecodair Saclay" at bounding box center [351, 290] width 78 height 16
click at [77, 492] on icon at bounding box center [83, 486] width 13 height 13
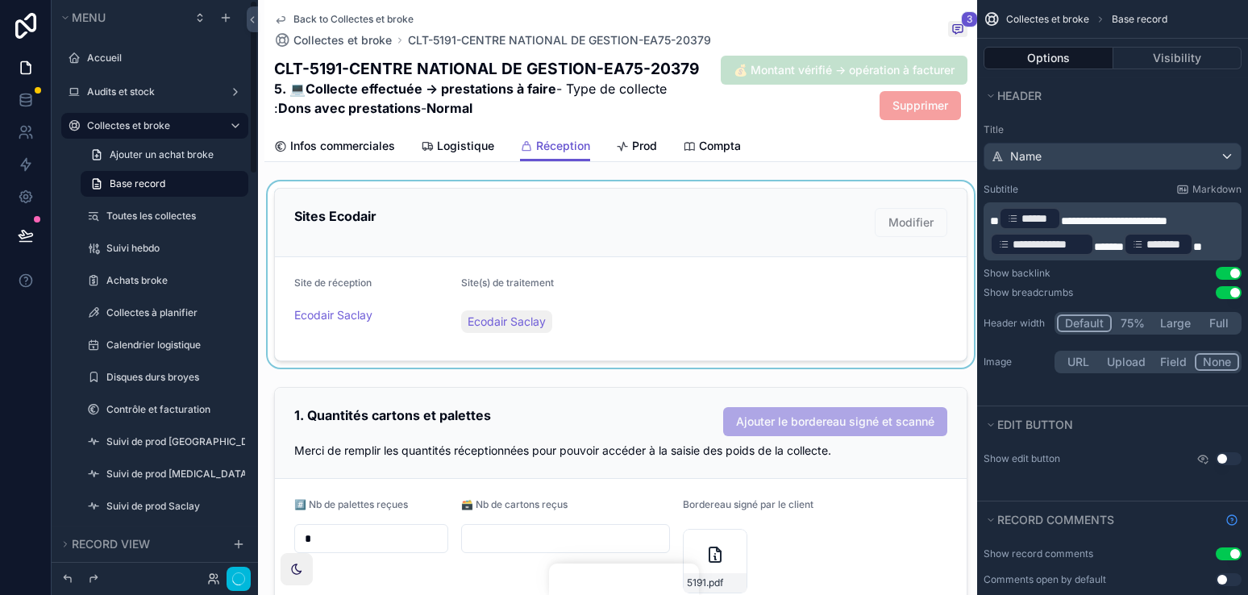
click at [672, 339] on div "scrollable content" at bounding box center [620, 274] width 712 height 186
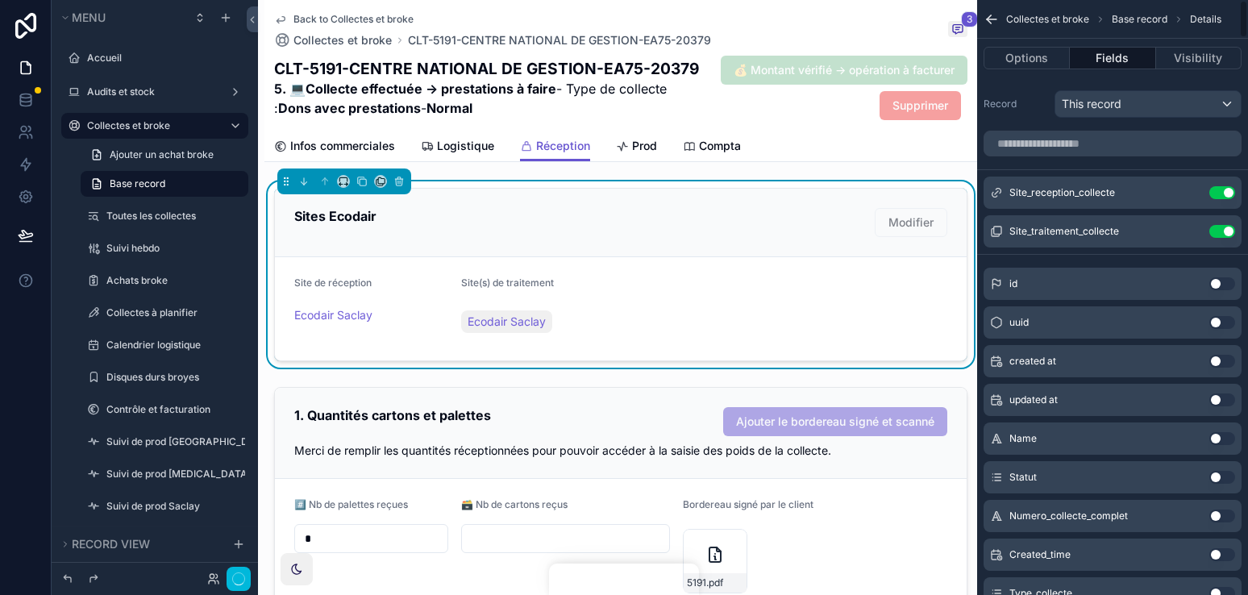
click at [0, 0] on icon "scrollable content" at bounding box center [0, 0] width 0 height 0
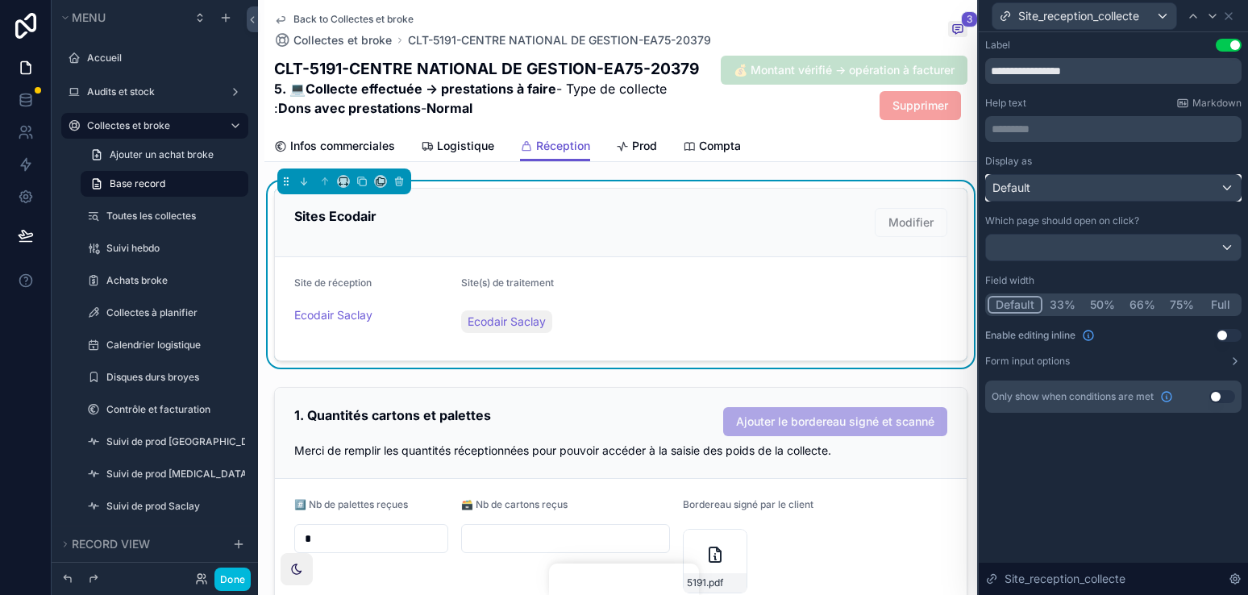
click at [1147, 193] on div "Default" at bounding box center [1113, 188] width 255 height 26
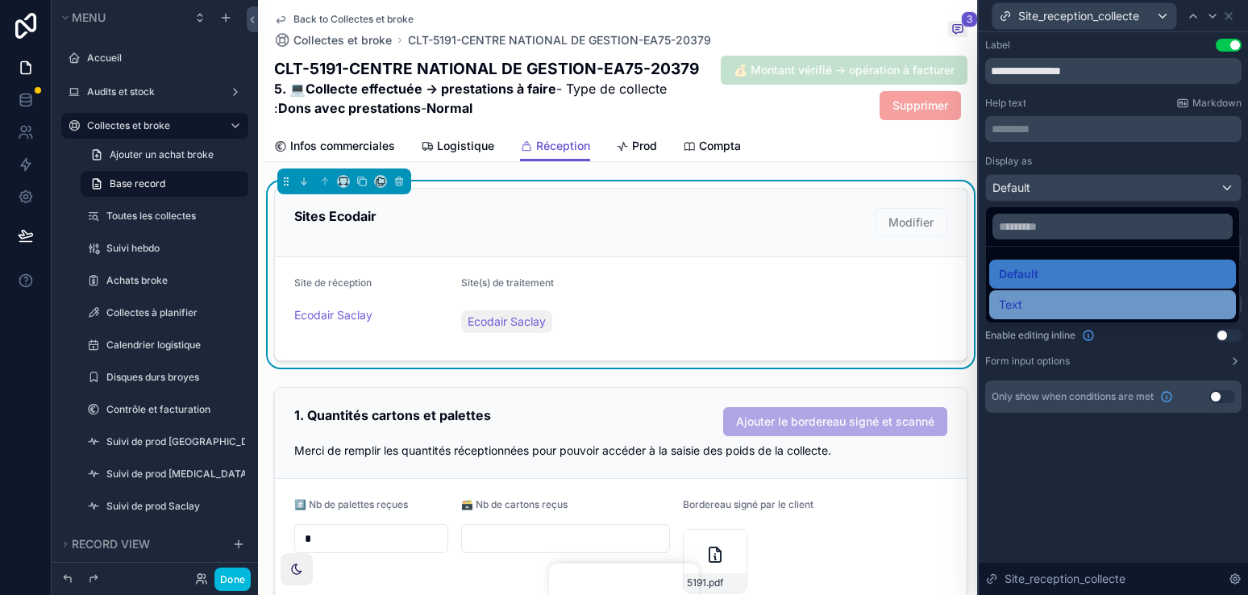
click at [1091, 295] on div "Text" at bounding box center [1112, 304] width 227 height 19
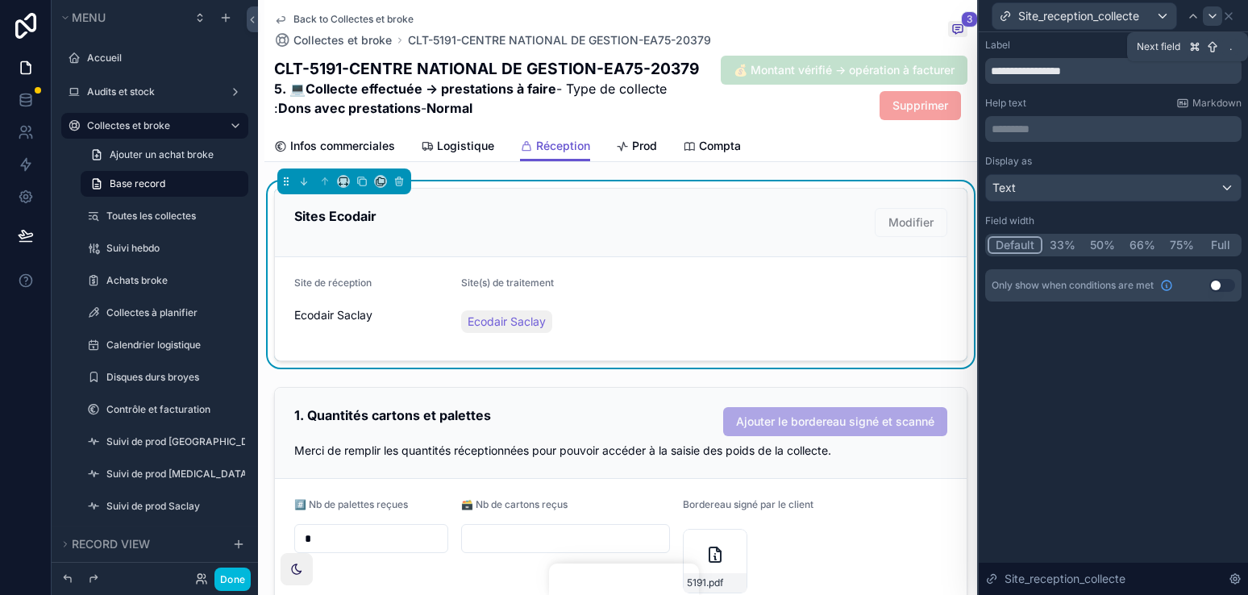
click at [1209, 12] on icon at bounding box center [1212, 16] width 13 height 13
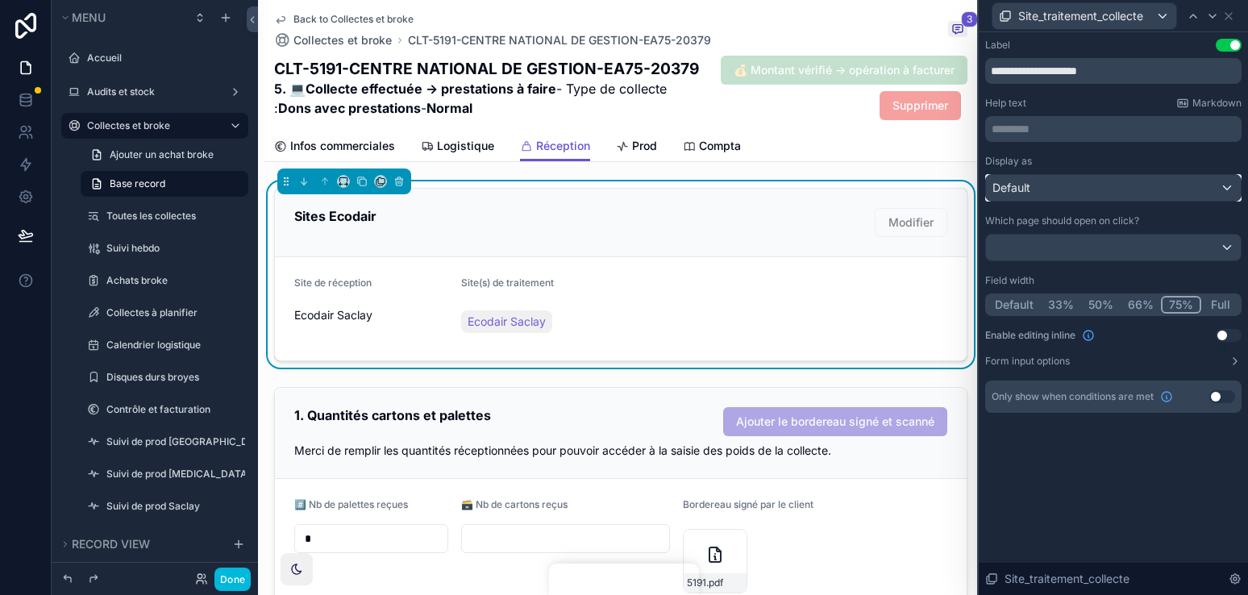
click at [1093, 197] on div "Default" at bounding box center [1113, 188] width 255 height 26
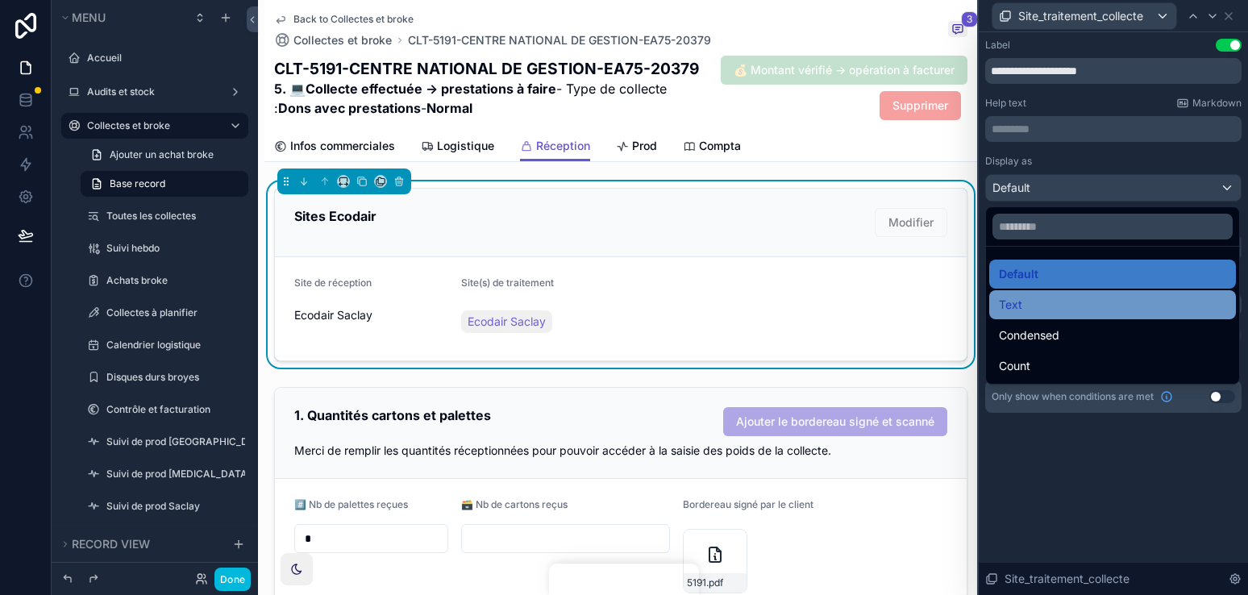
click at [1075, 311] on div "Text" at bounding box center [1112, 304] width 227 height 19
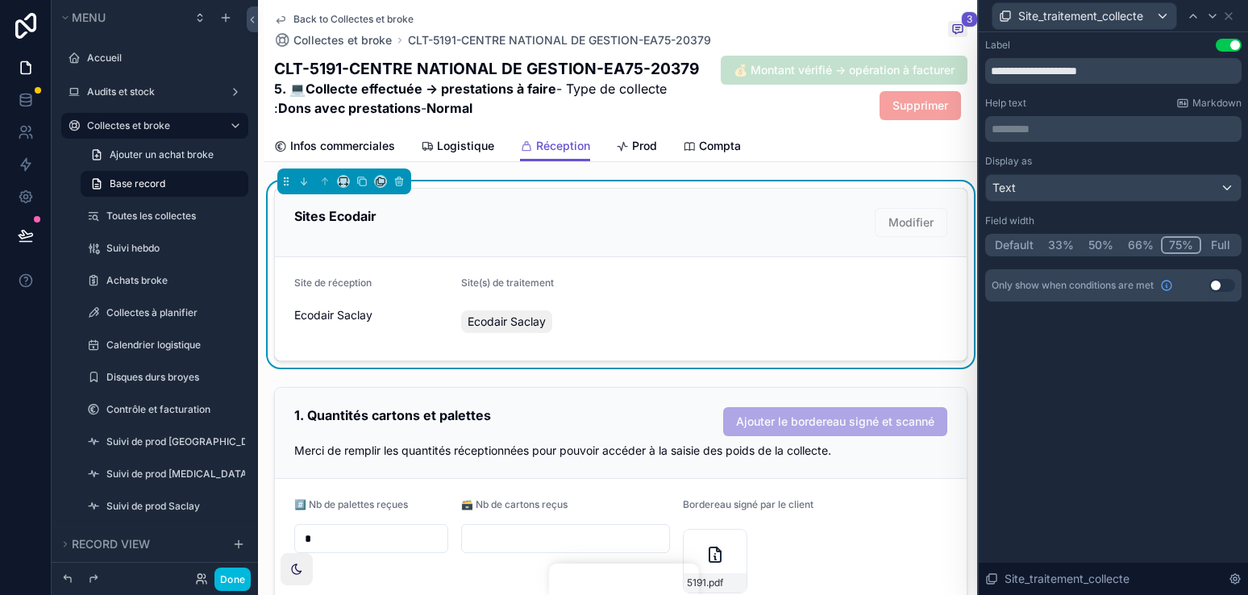
click at [847, 303] on div "Ecodair Saclay" at bounding box center [704, 321] width 487 height 39
click at [1088, 182] on div "Text" at bounding box center [1113, 188] width 255 height 26
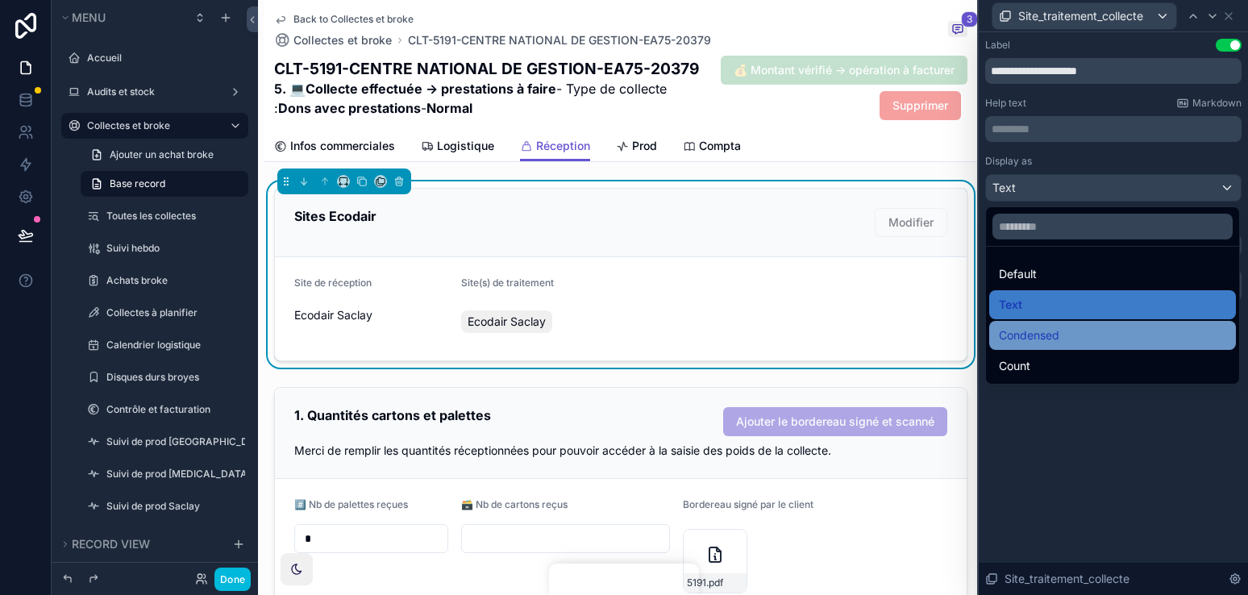
click at [1049, 322] on div "Condensed" at bounding box center [1112, 335] width 247 height 29
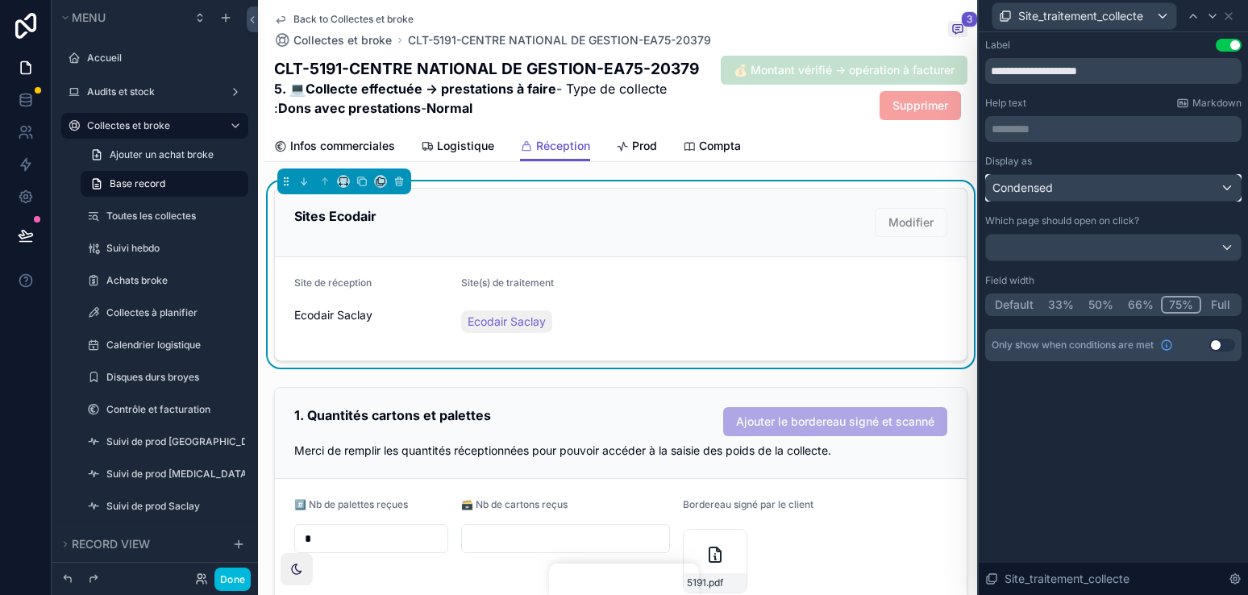
click at [1047, 188] on span "Condensed" at bounding box center [1022, 188] width 60 height 16
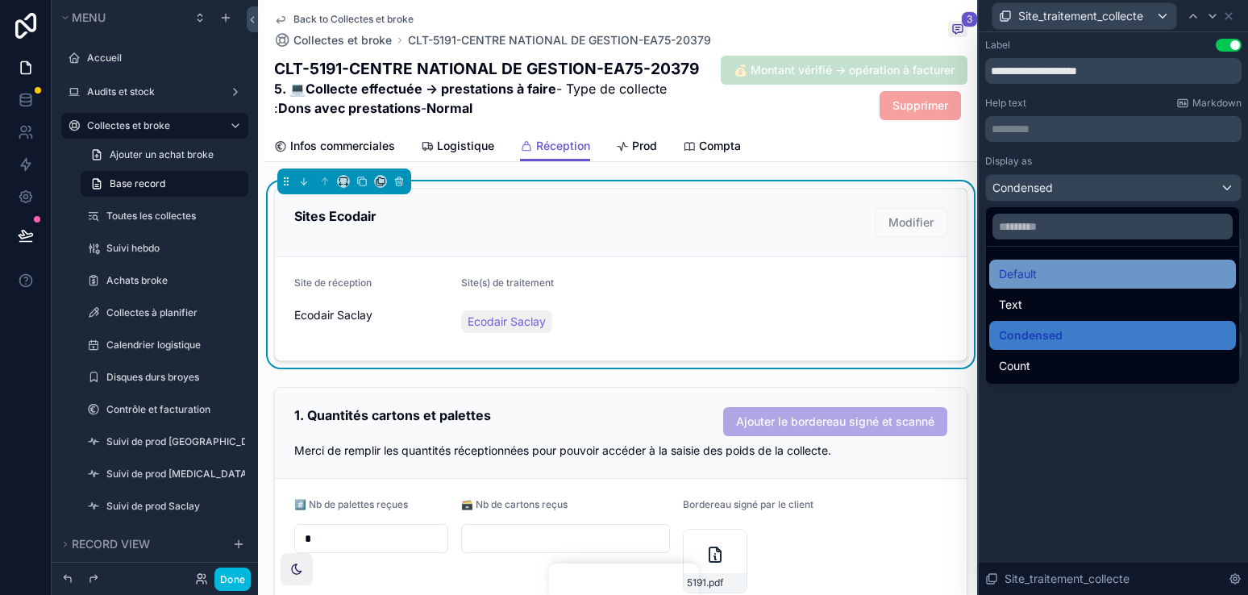
click at [1049, 271] on div "Default" at bounding box center [1112, 273] width 227 height 19
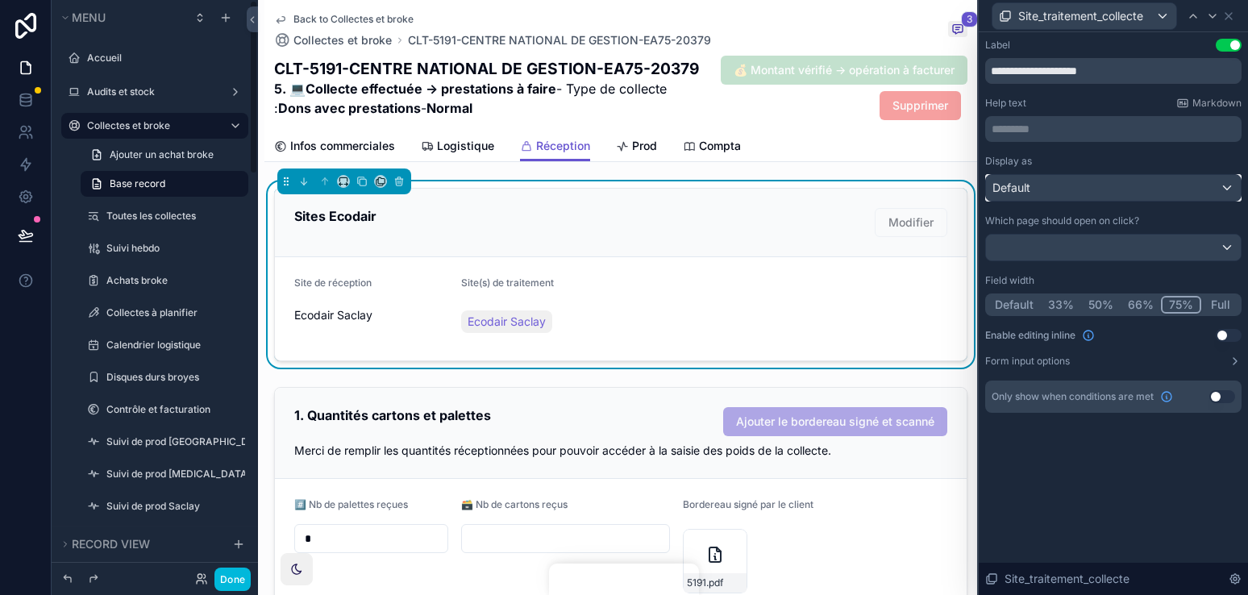
click at [1017, 190] on span "Default" at bounding box center [1011, 188] width 38 height 16
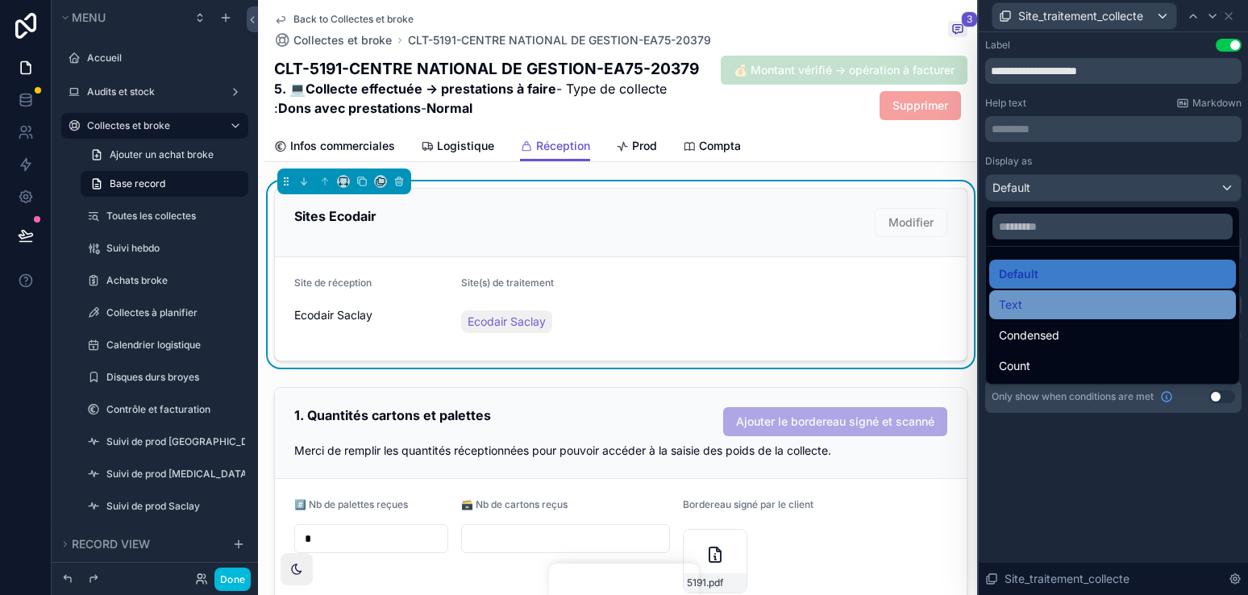
click at [1023, 306] on div "Text" at bounding box center [1112, 304] width 227 height 19
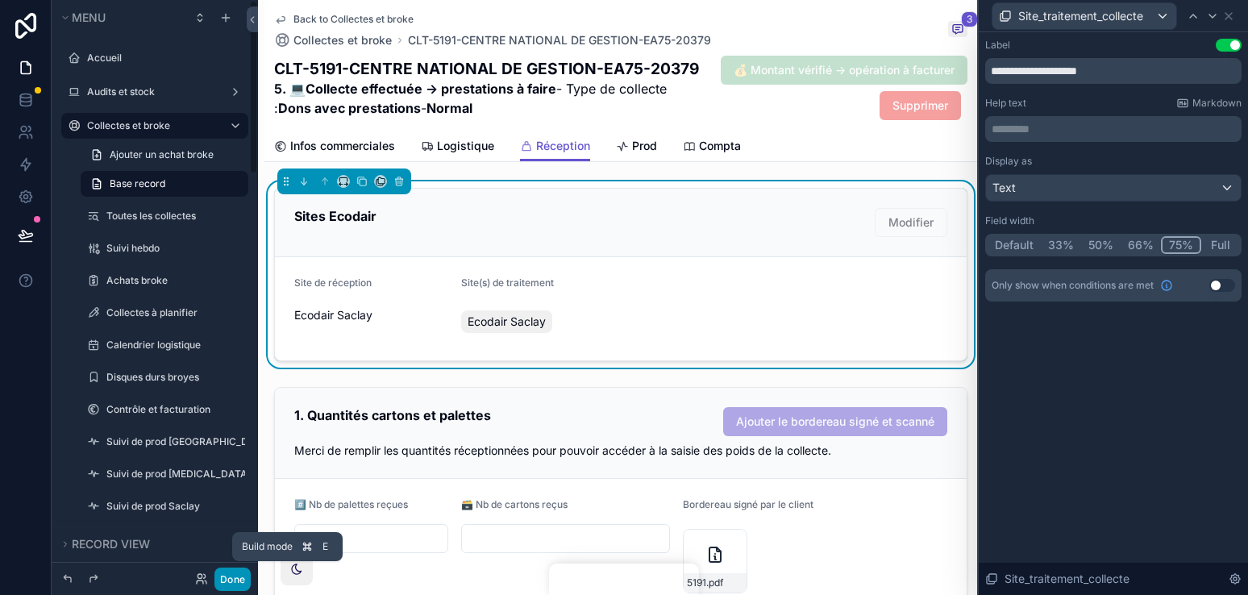
click at [231, 575] on button "Done" at bounding box center [232, 578] width 36 height 23
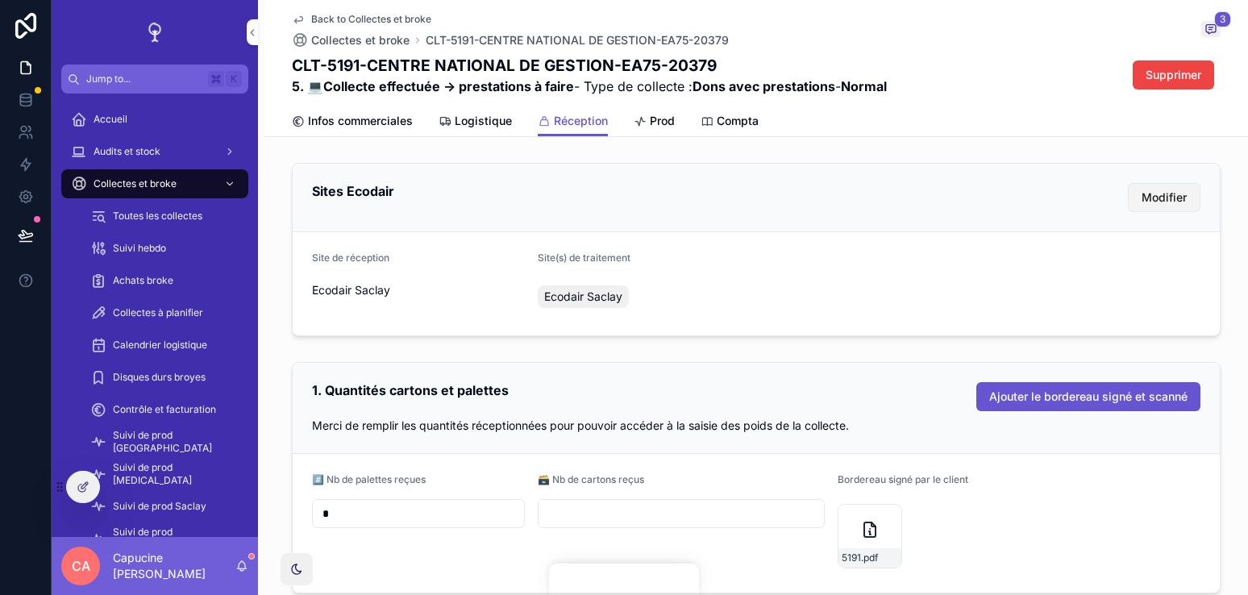
click at [1179, 207] on button "Modifier" at bounding box center [1163, 197] width 73 height 29
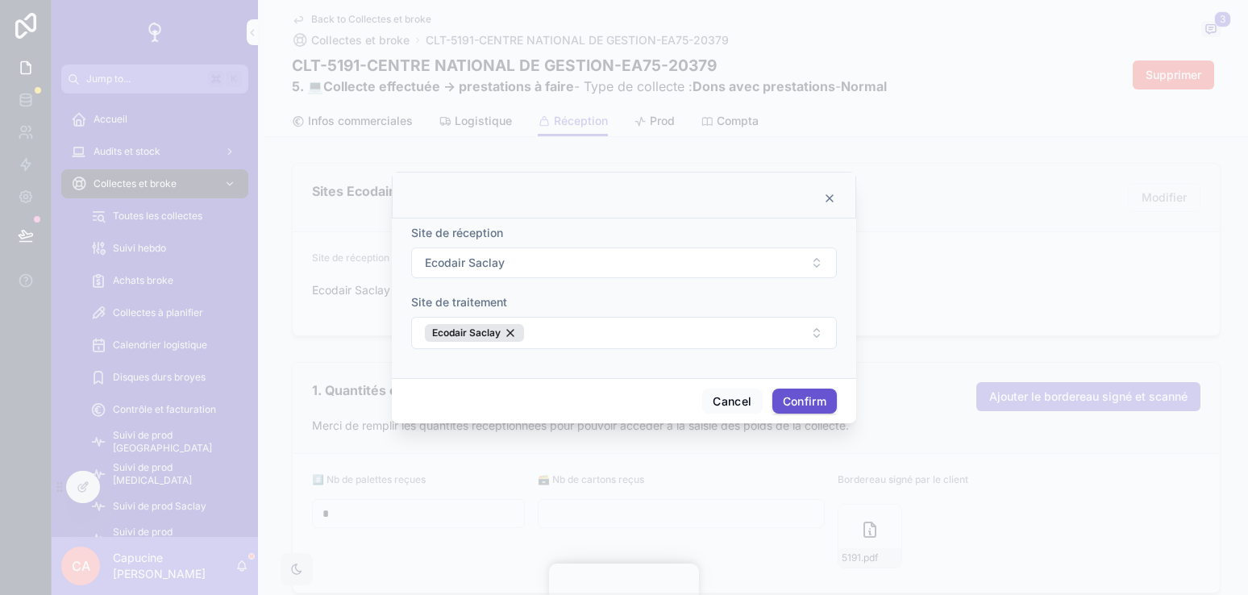
click at [828, 200] on icon at bounding box center [829, 198] width 13 height 13
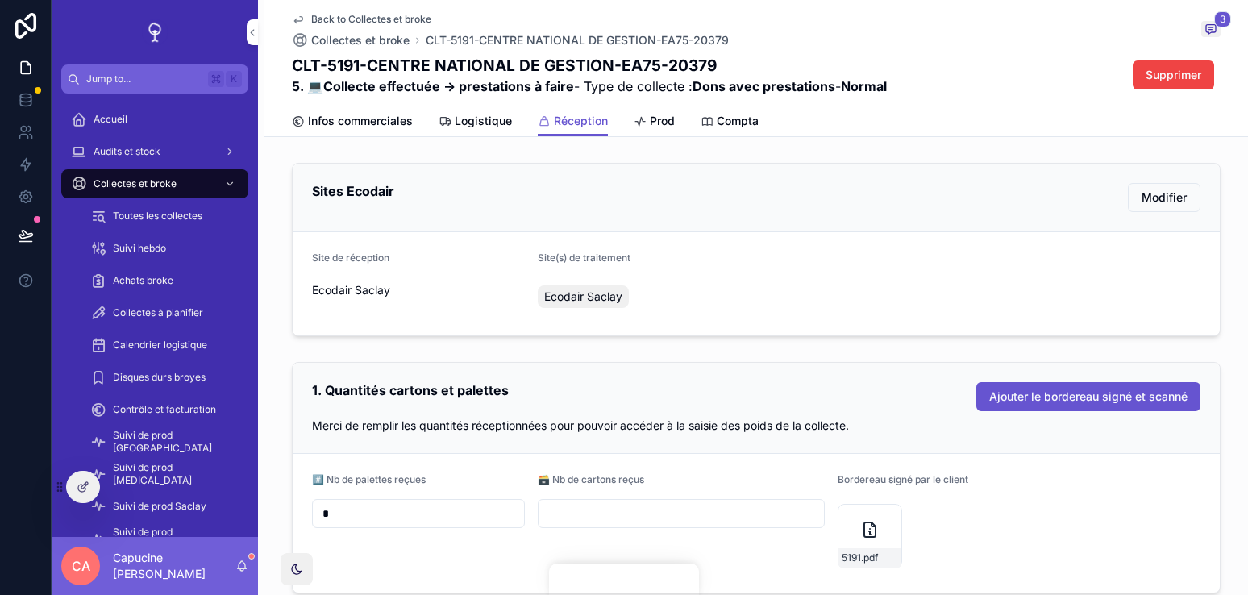
click at [751, 241] on form "Site de réception Ecodair Saclay Site(s) de traitement Ecodair Saclay" at bounding box center [756, 283] width 927 height 103
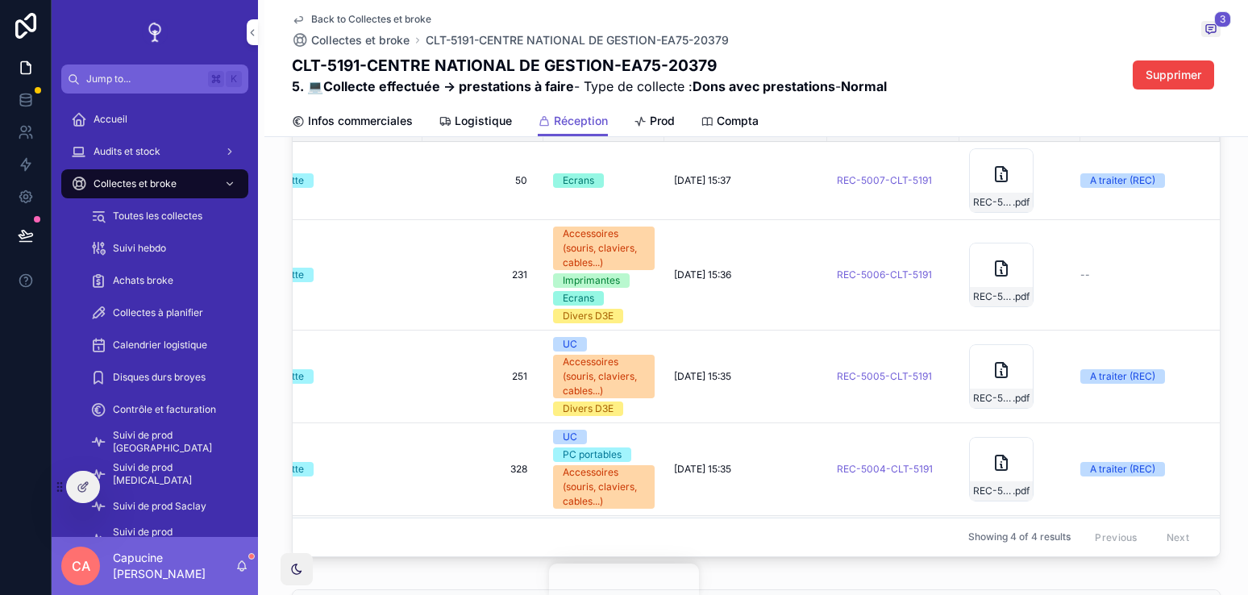
scroll to position [566, 0]
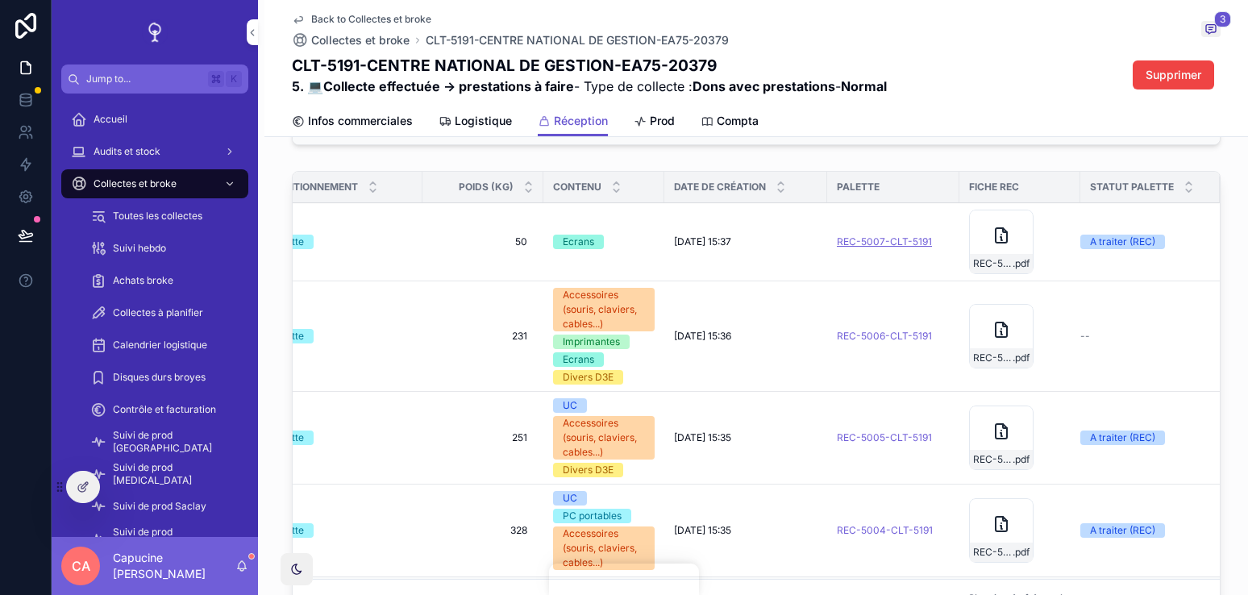
click at [899, 239] on span "REC-5007-CLT-5191" at bounding box center [884, 241] width 95 height 13
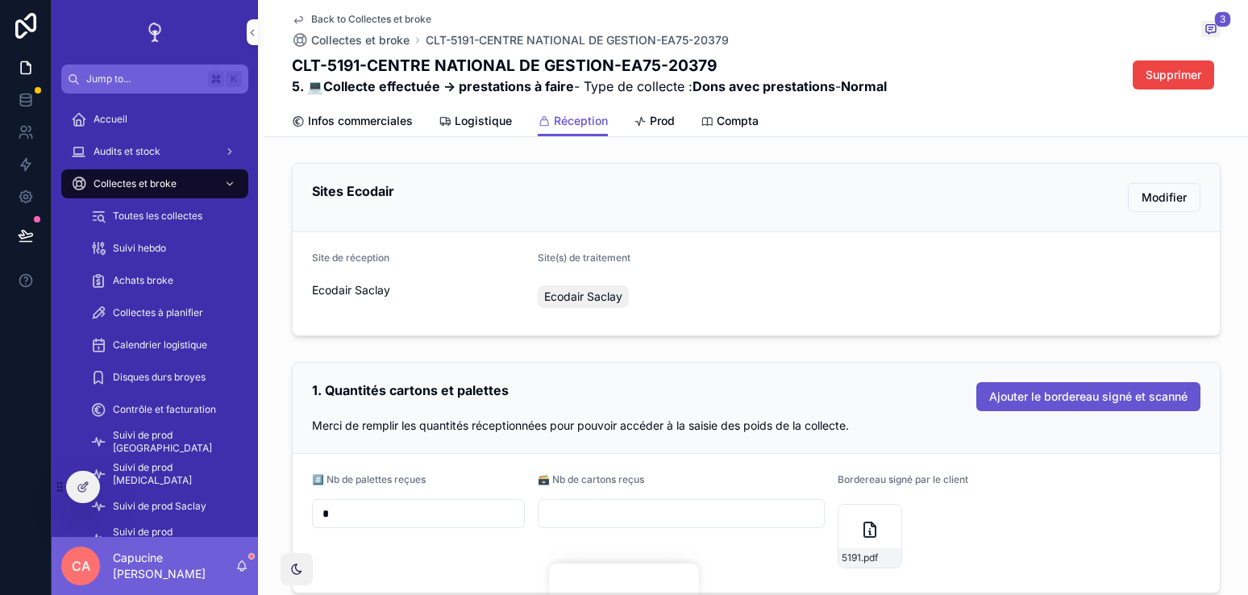
click at [351, 122] on span "Infos commerciales" at bounding box center [360, 121] width 105 height 16
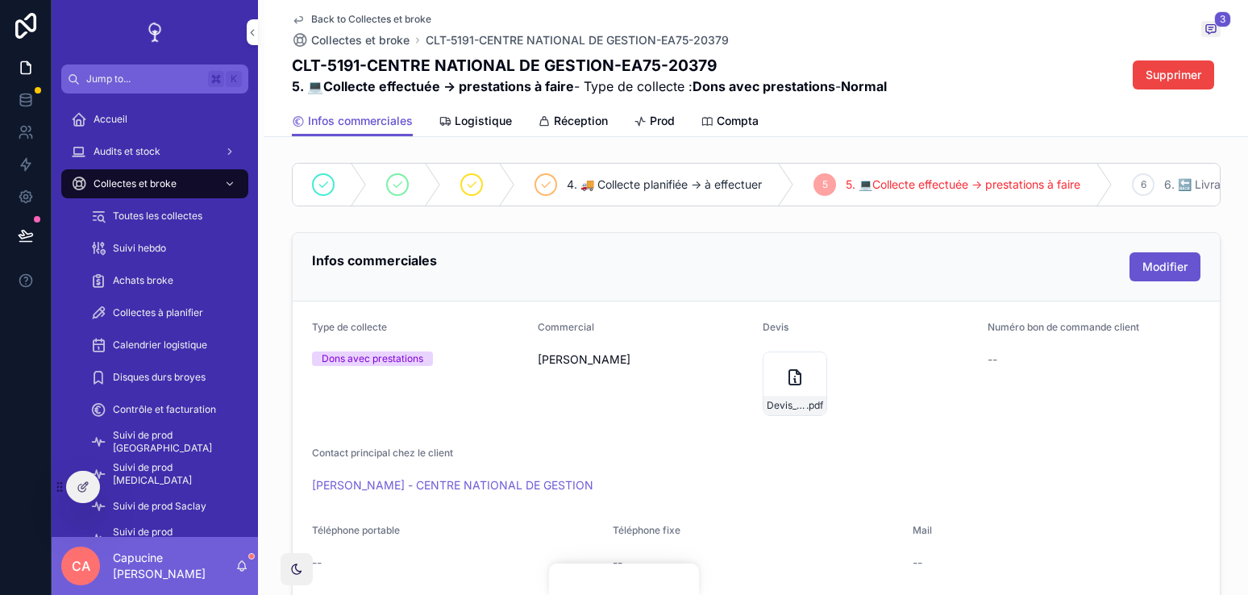
click at [1007, 38] on div "Back to Collectes et broke Collectes et broke CLT-5191-CENTRE NATIONAL DE GESTI…" at bounding box center [756, 30] width 928 height 35
click at [996, 55] on div "CLT-5191-CENTRE NATIONAL DE GESTION-EA75-20379 5. 💻Collecte effectuée -> presta…" at bounding box center [756, 75] width 928 height 41
drag, startPoint x: 922, startPoint y: 96, endPoint x: 922, endPoint y: 75, distance: 21.0
click at [922, 86] on div "Back to Collectes et broke Collectes et broke CLT-5191-CENTRE NATIONAL DE GESTI…" at bounding box center [756, 53] width 928 height 106
click at [922, 75] on div "CLT-5191-CENTRE NATIONAL DE GESTION-EA75-20379 5. 💻Collecte effectuée -> presta…" at bounding box center [756, 75] width 928 height 41
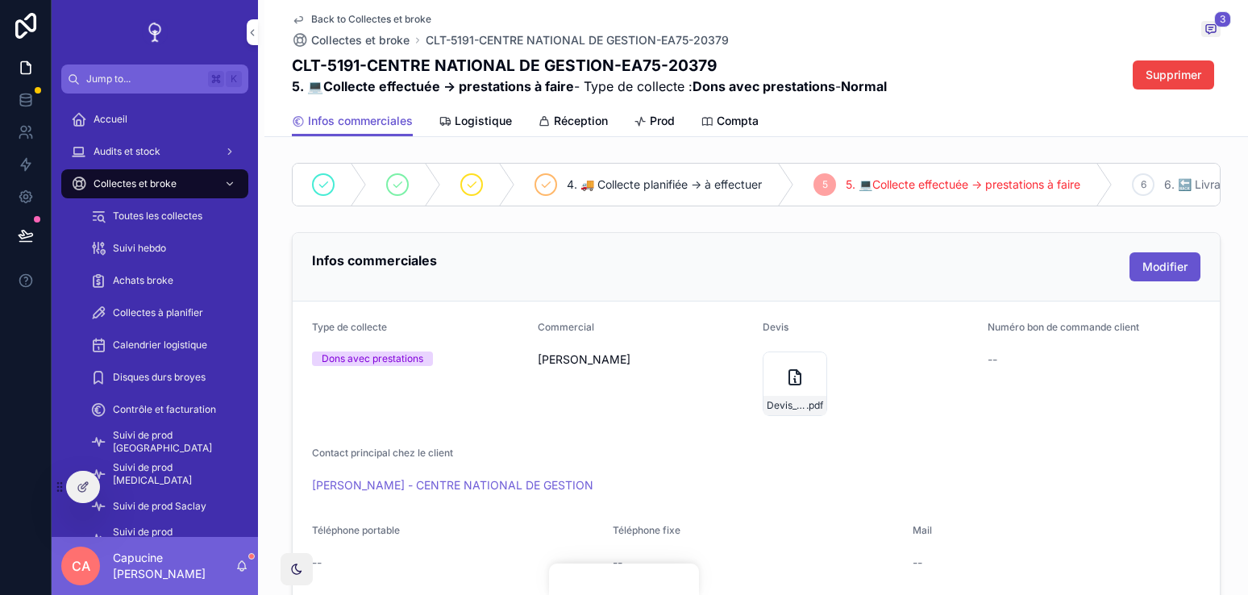
drag, startPoint x: 922, startPoint y: 75, endPoint x: 922, endPoint y: 87, distance: 12.1
click at [922, 78] on div "CLT-5191-CENTRE NATIONAL DE GESTION-EA75-20379 5. 💻Collecte effectuée -> presta…" at bounding box center [756, 75] width 928 height 41
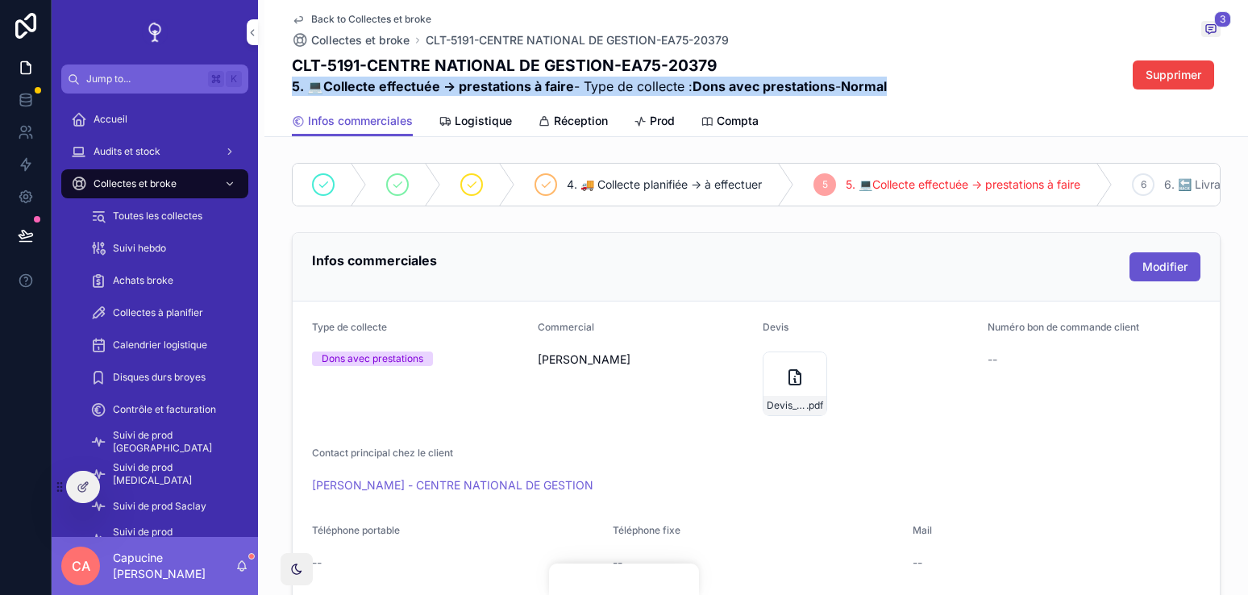
click at [922, 87] on div "CLT-5191-CENTRE NATIONAL DE GESTION-EA75-20379 5. 💻Collecte effectuée -> presta…" at bounding box center [756, 75] width 928 height 41
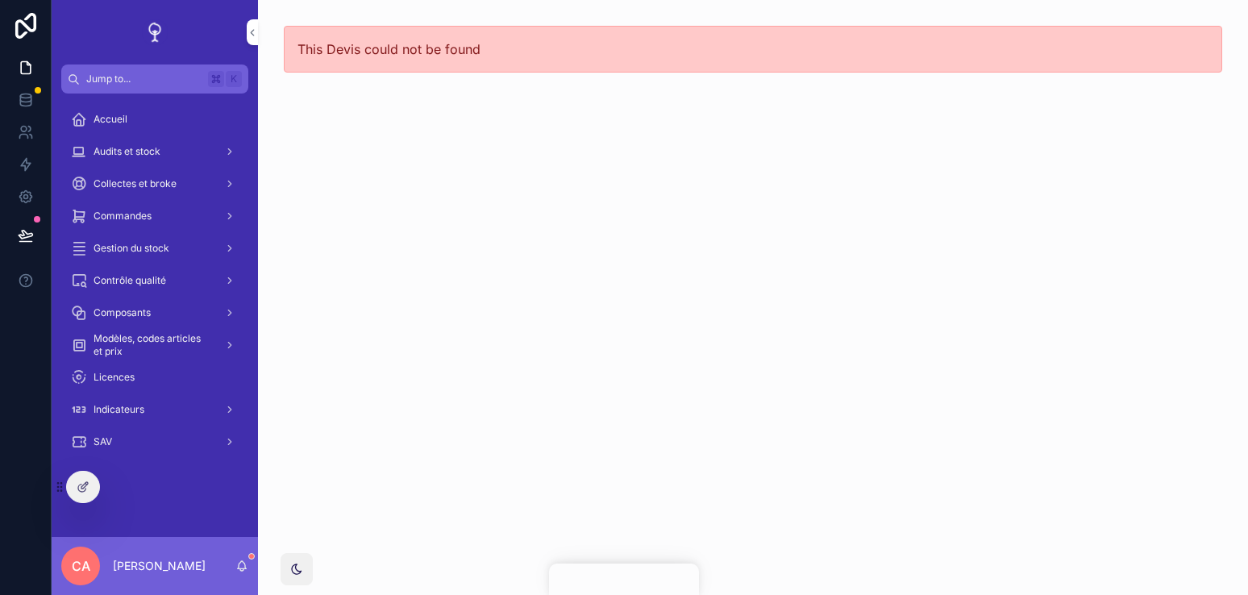
click at [350, 272] on div "This Devis could not be found" at bounding box center [753, 297] width 990 height 595
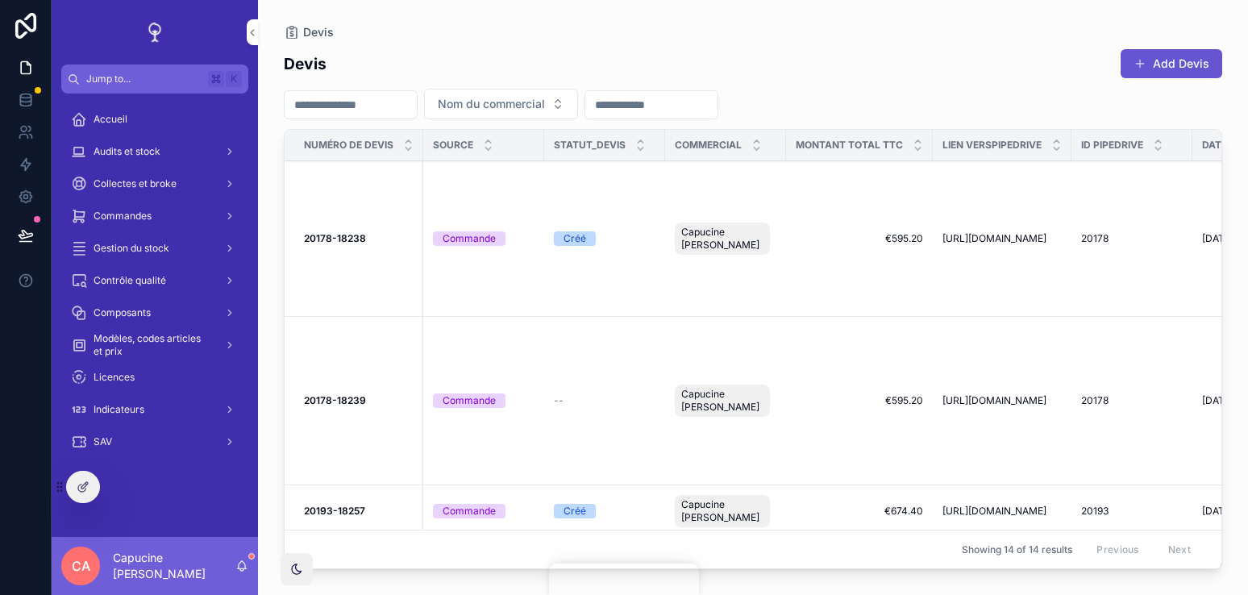
click at [338, 243] on strong "20178-18238" at bounding box center [335, 238] width 62 height 12
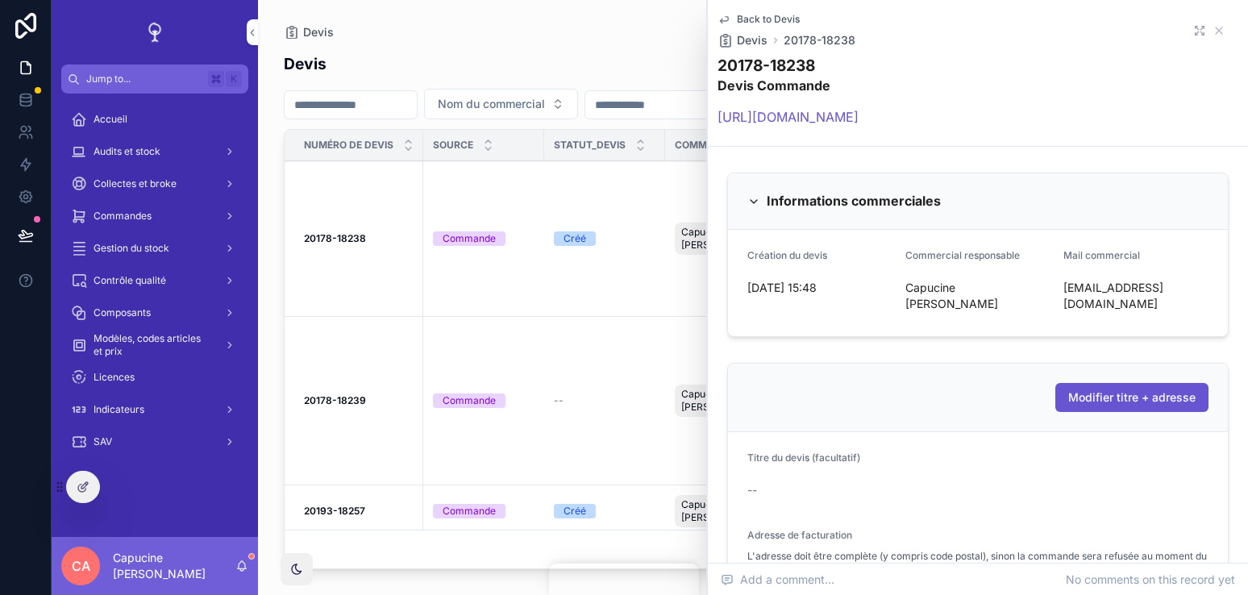
click at [1202, 34] on icon "scrollable content" at bounding box center [1201, 32] width 3 height 3
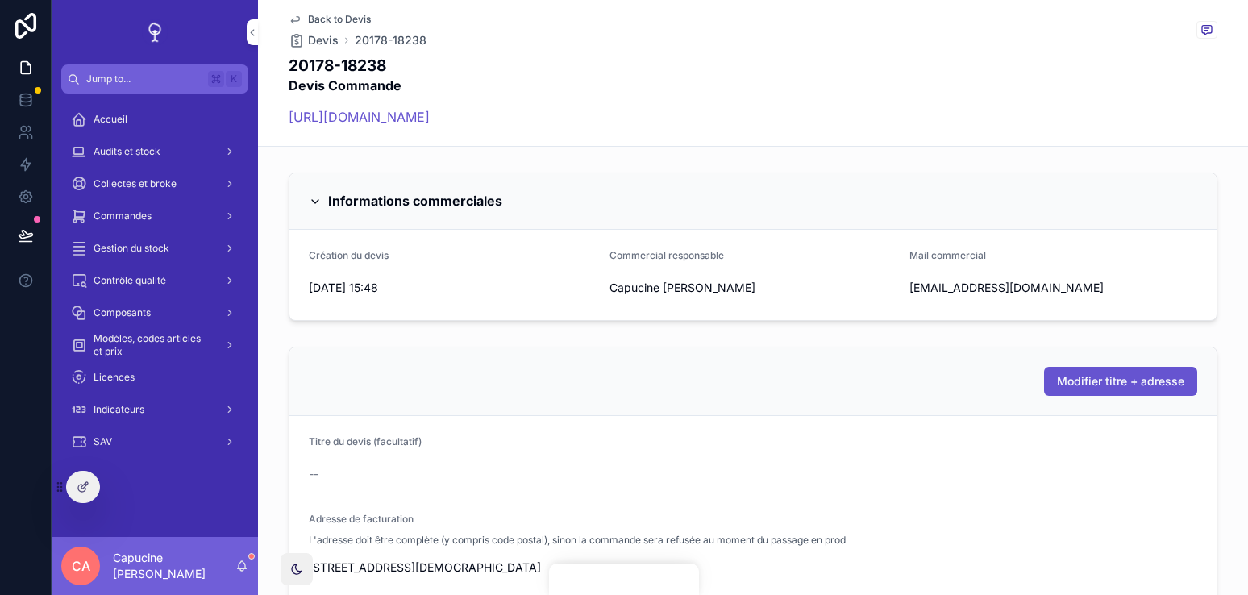
click at [953, 113] on div "20178-18238 Devis Commande https://ecodair.pipedrive.com/deal/20178" at bounding box center [753, 95] width 928 height 81
click at [958, 100] on div "20178-18238 Devis Commande https://ecodair.pipedrive.com/deal/20178" at bounding box center [753, 95] width 928 height 81
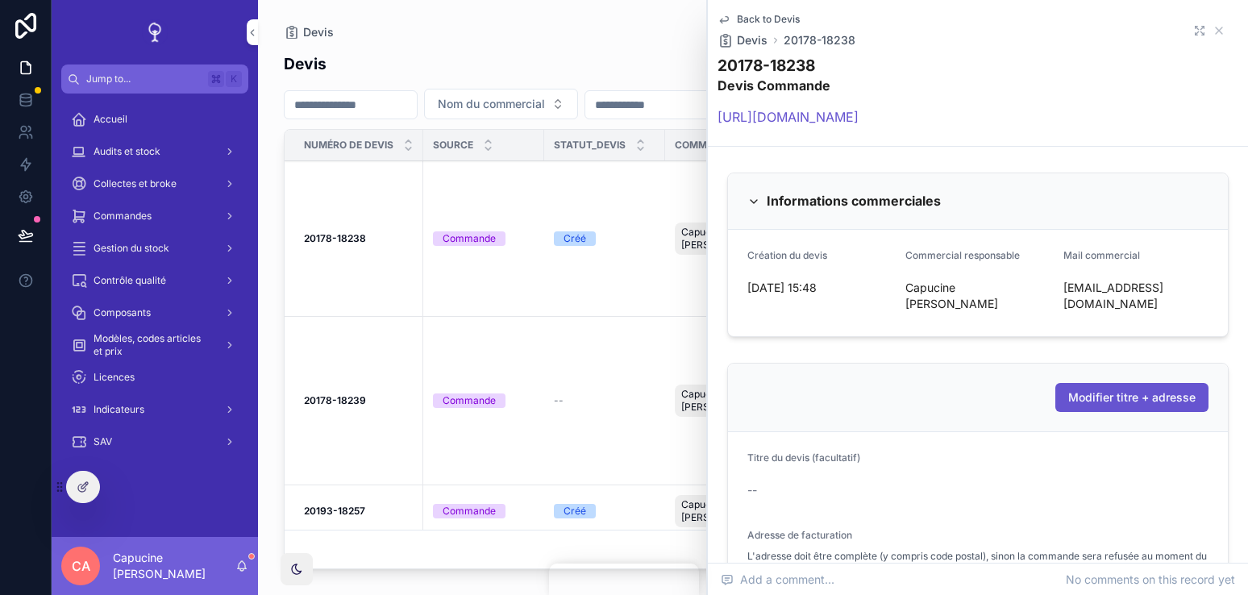
click at [1202, 27] on icon "scrollable content" at bounding box center [1203, 28] width 2 height 2
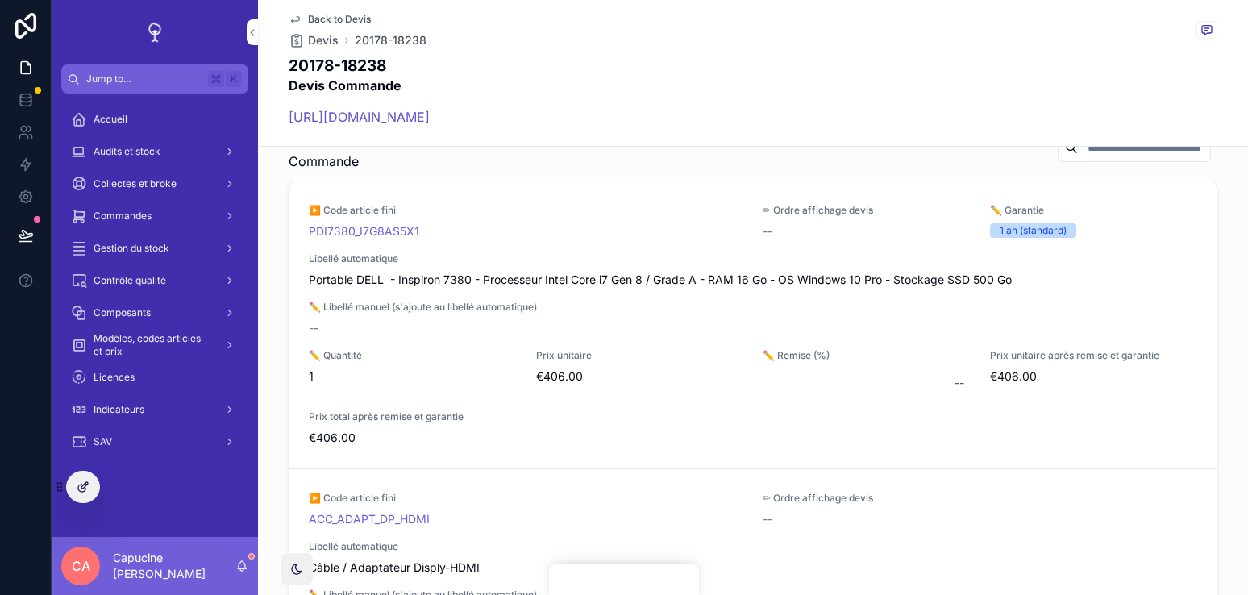
click at [78, 486] on icon at bounding box center [81, 487] width 7 height 7
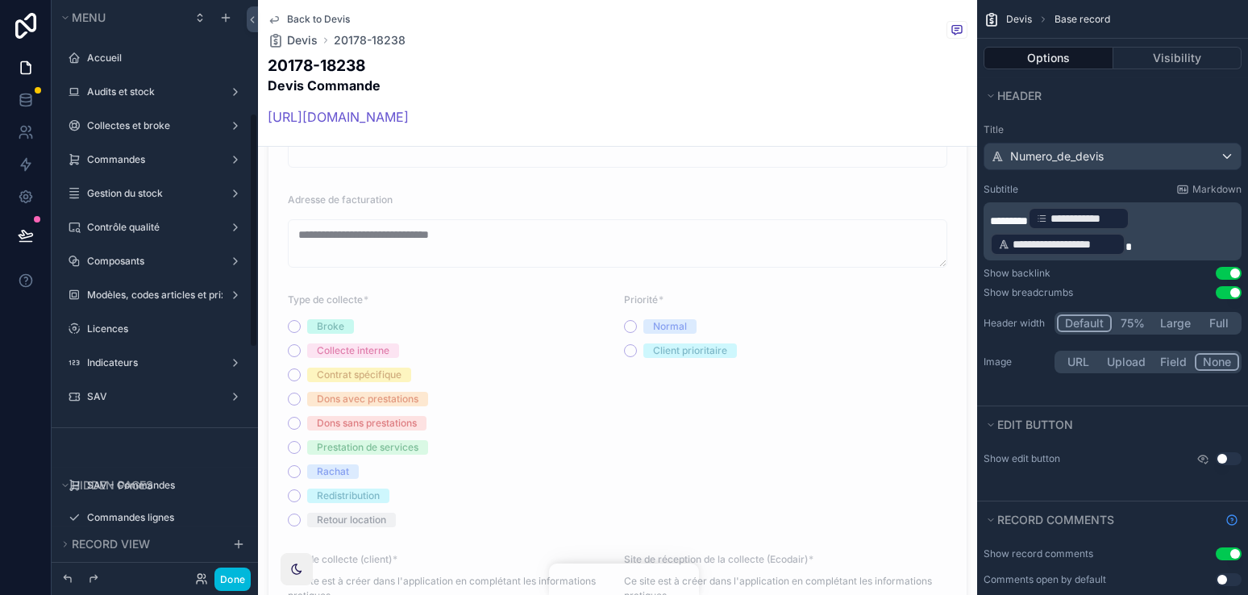
scroll to position [278, 0]
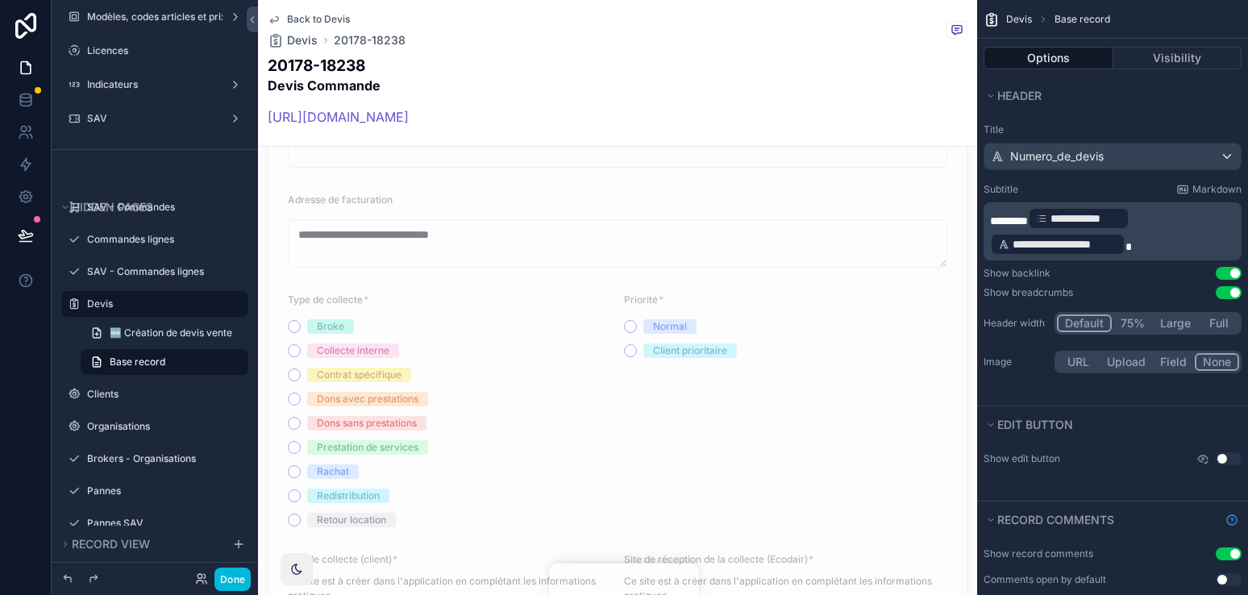
click at [857, 50] on div "Back to Devis Devis 20178-18238 20178-18238 Devis Commande https://ecodair.pipe…" at bounding box center [618, 73] width 700 height 146
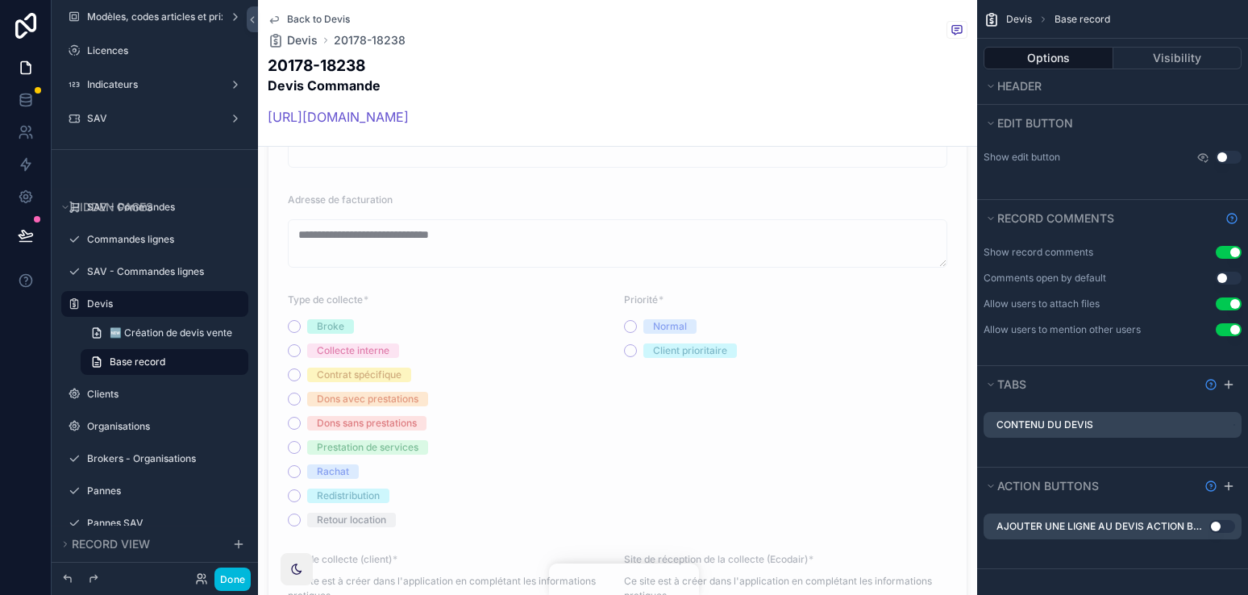
click at [0, 0] on icon "scrollable content" at bounding box center [0, 0] width 0 height 0
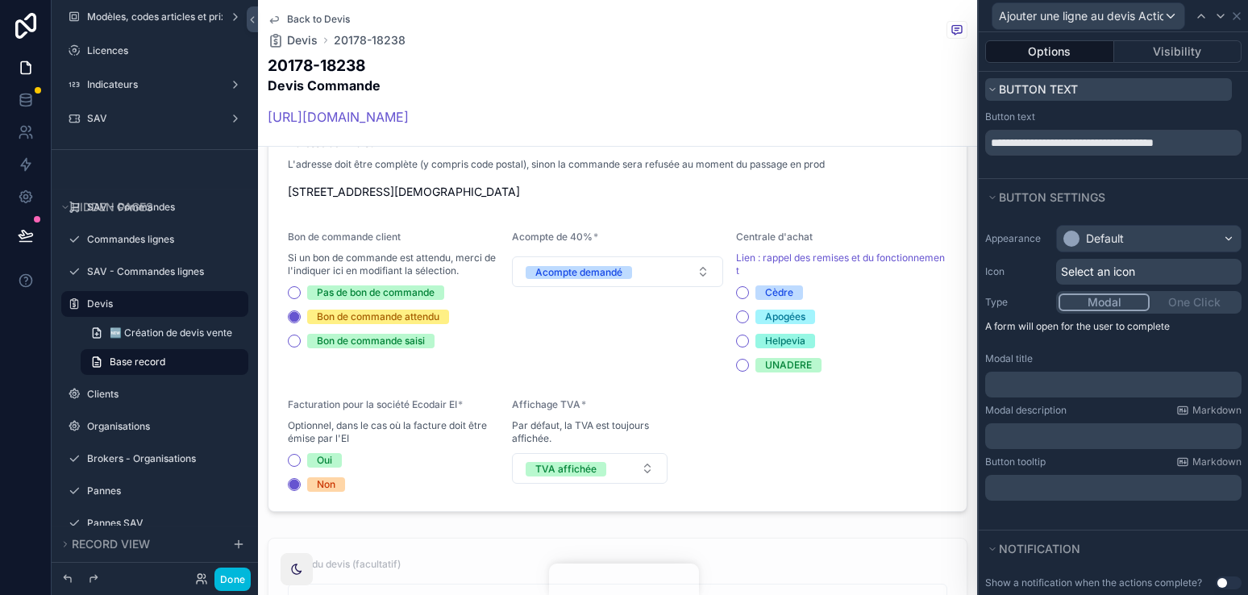
scroll to position [280, 0]
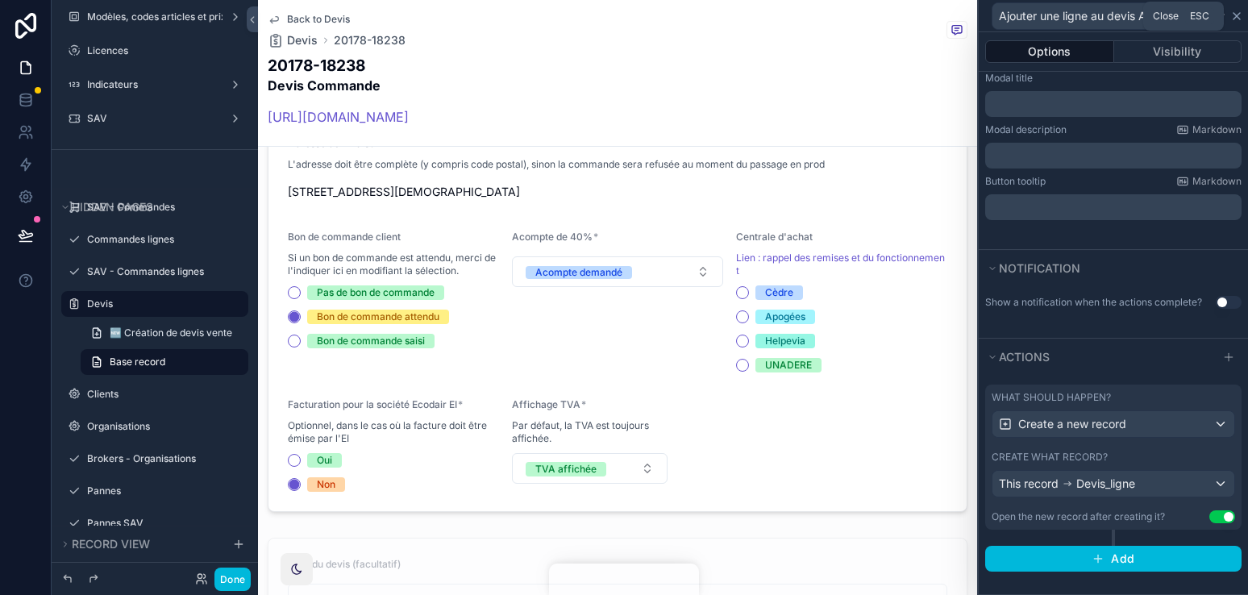
click at [1232, 14] on icon at bounding box center [1236, 16] width 13 height 13
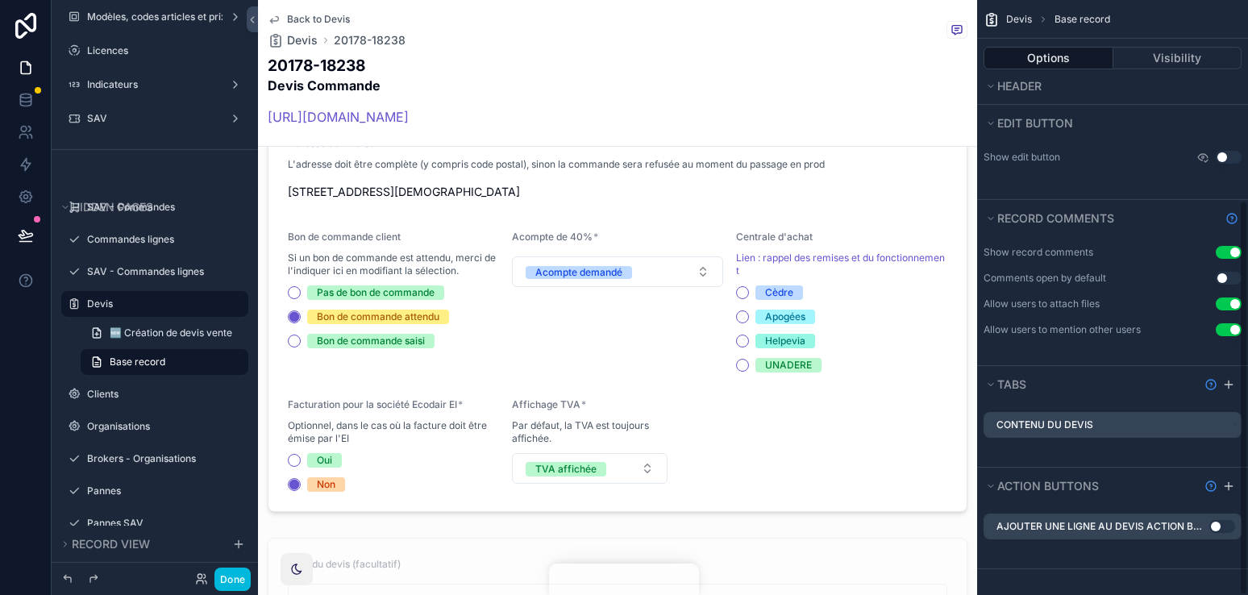
click at [0, 0] on icon "scrollable content" at bounding box center [0, 0] width 0 height 0
click at [1206, 495] on icon at bounding box center [1202, 500] width 13 height 13
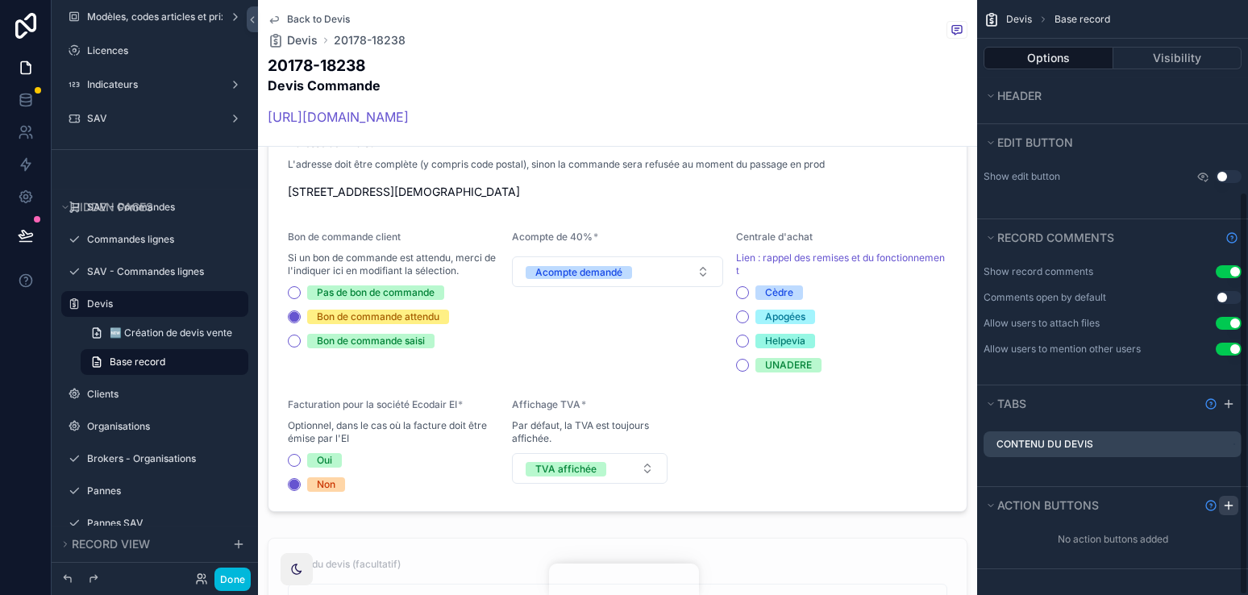
scroll to position [282, 0]
click at [1229, 497] on div "scrollable content" at bounding box center [1228, 505] width 19 height 19
click at [1229, 497] on div "Action buttons" at bounding box center [1112, 505] width 271 height 36
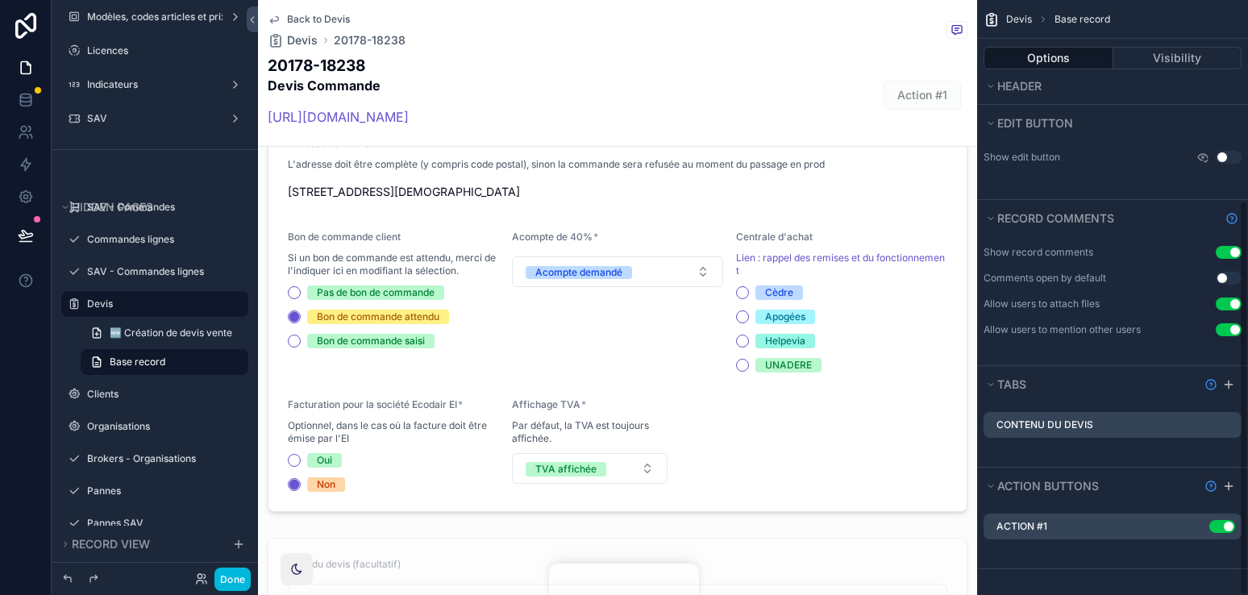
click at [0, 0] on icon "scrollable content" at bounding box center [0, 0] width 0 height 0
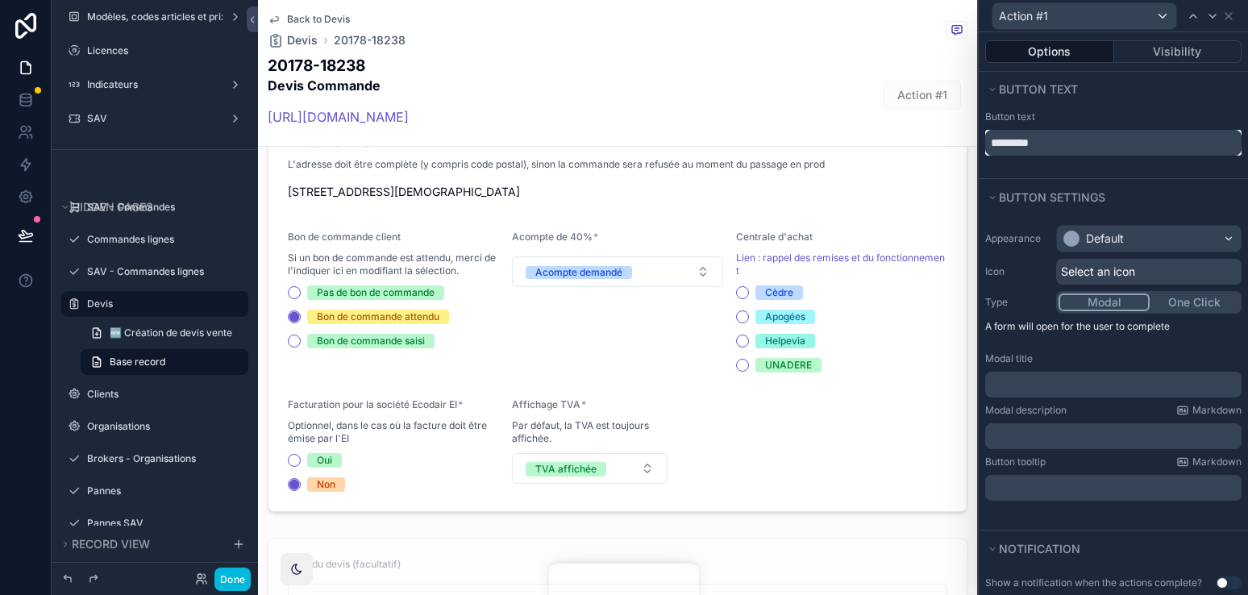
click at [1069, 138] on input "*********" at bounding box center [1113, 143] width 256 height 26
type input "*********"
click at [1144, 172] on div "Button text *********" at bounding box center [1112, 142] width 269 height 71
click at [1109, 233] on div "Default" at bounding box center [1105, 238] width 38 height 16
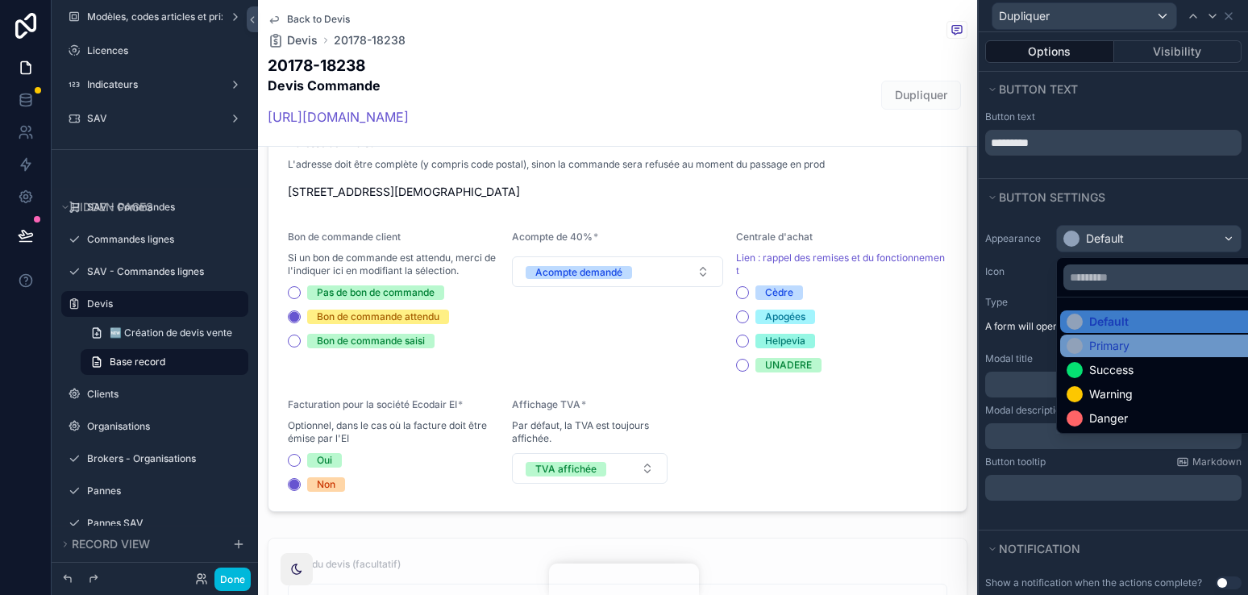
click at [1107, 346] on div "Primary" at bounding box center [1109, 346] width 40 height 16
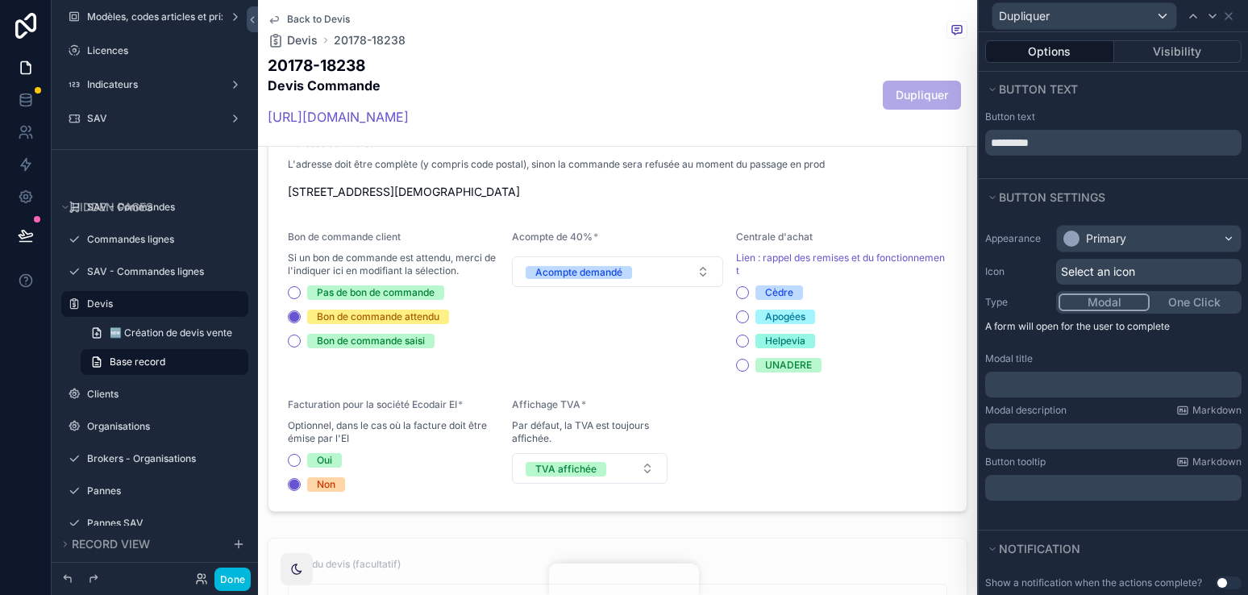
click at [1125, 267] on span "Select an icon" at bounding box center [1098, 272] width 74 height 16
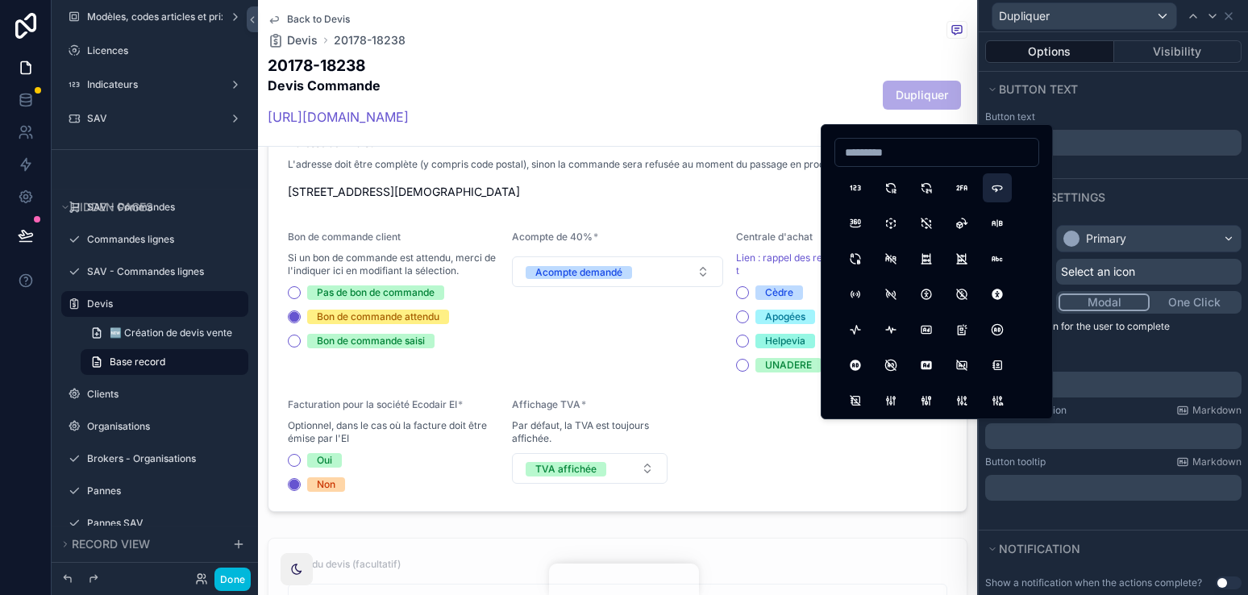
type input "*"
type input "****"
click at [1000, 178] on button "CopyPlus" at bounding box center [996, 187] width 29 height 29
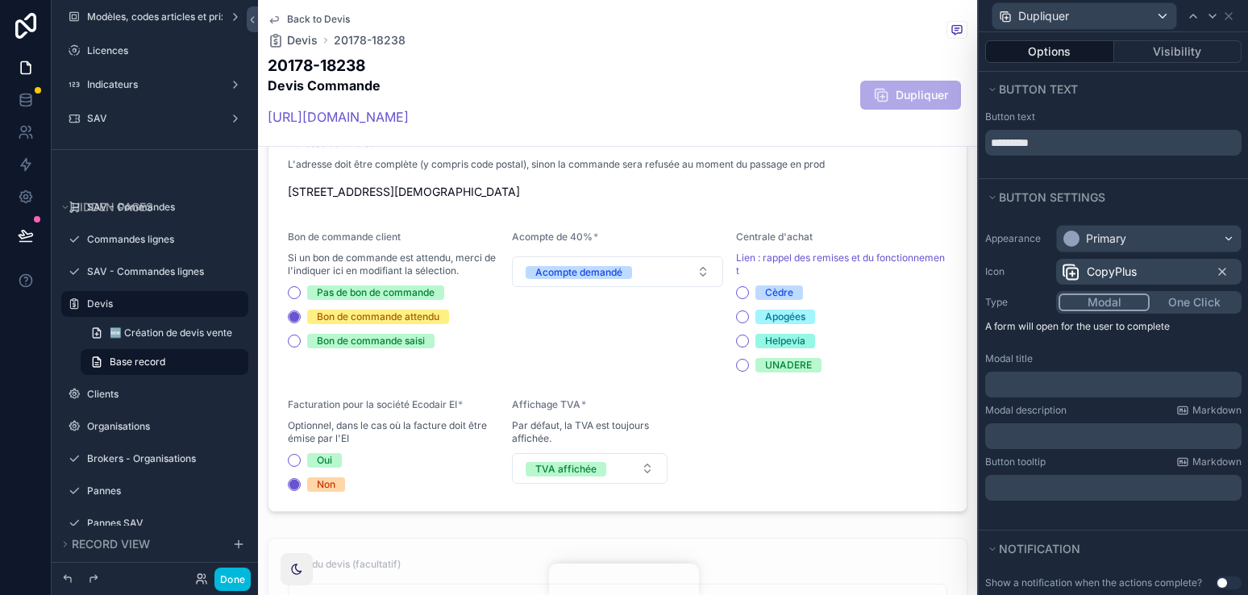
click at [210, 592] on div "Done" at bounding box center [155, 579] width 206 height 32
click at [222, 587] on button "Done" at bounding box center [232, 578] width 36 height 23
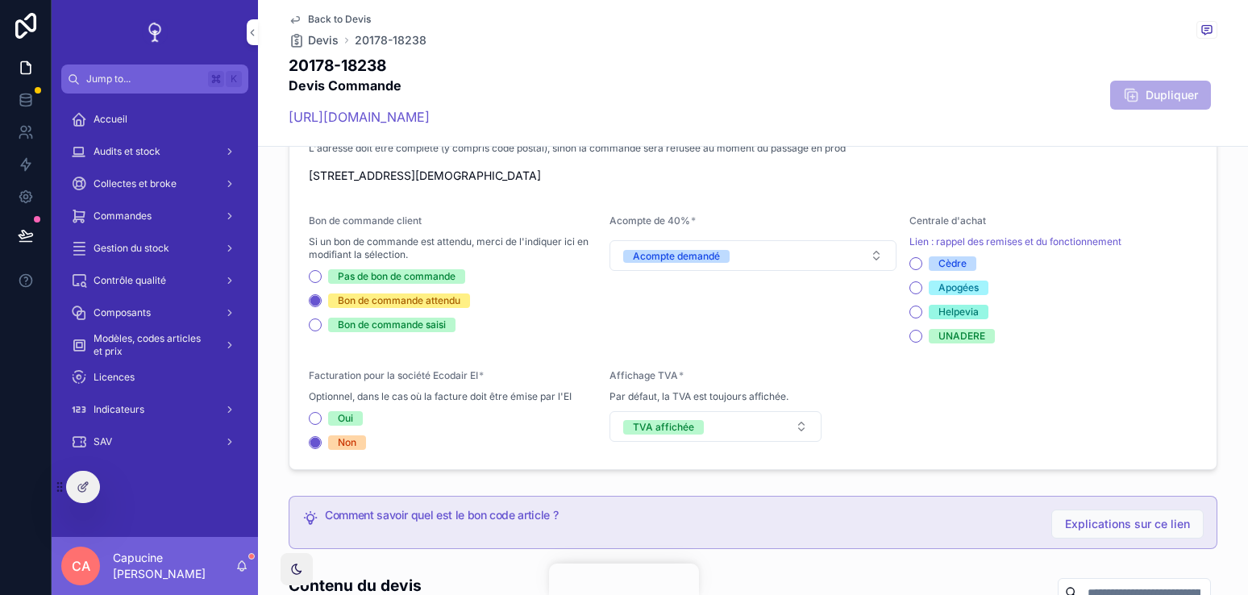
click at [1168, 93] on span "Dupliquer" at bounding box center [1160, 95] width 101 height 29
click at [94, 491] on div at bounding box center [83, 486] width 32 height 31
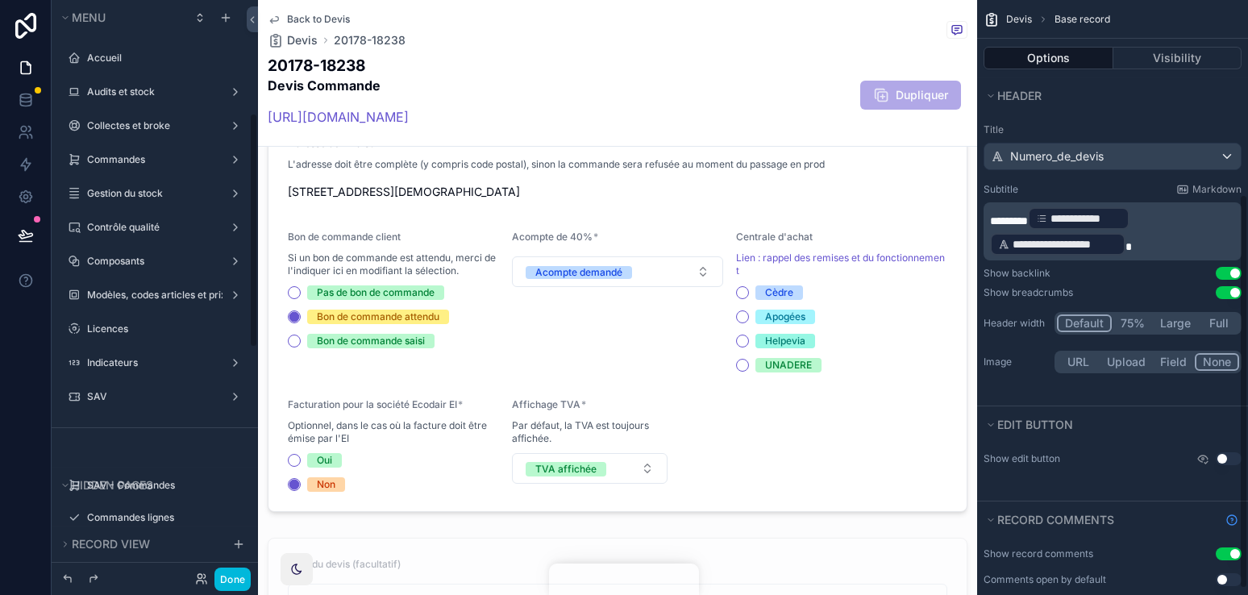
scroll to position [278, 0]
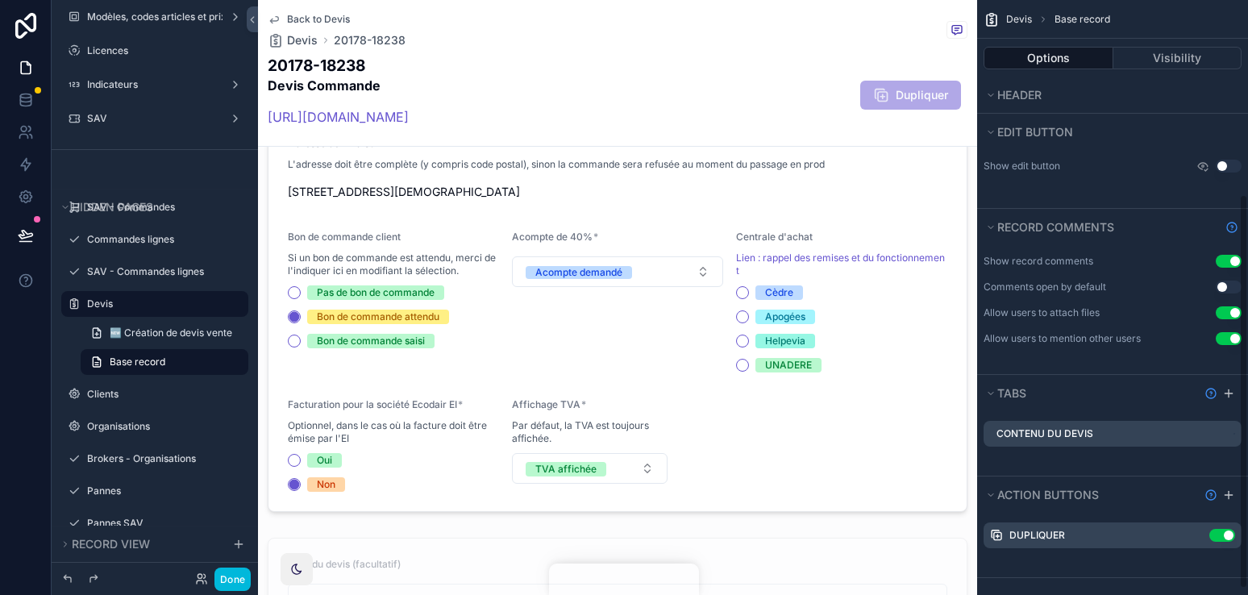
click at [0, 0] on icon "scrollable content" at bounding box center [0, 0] width 0 height 0
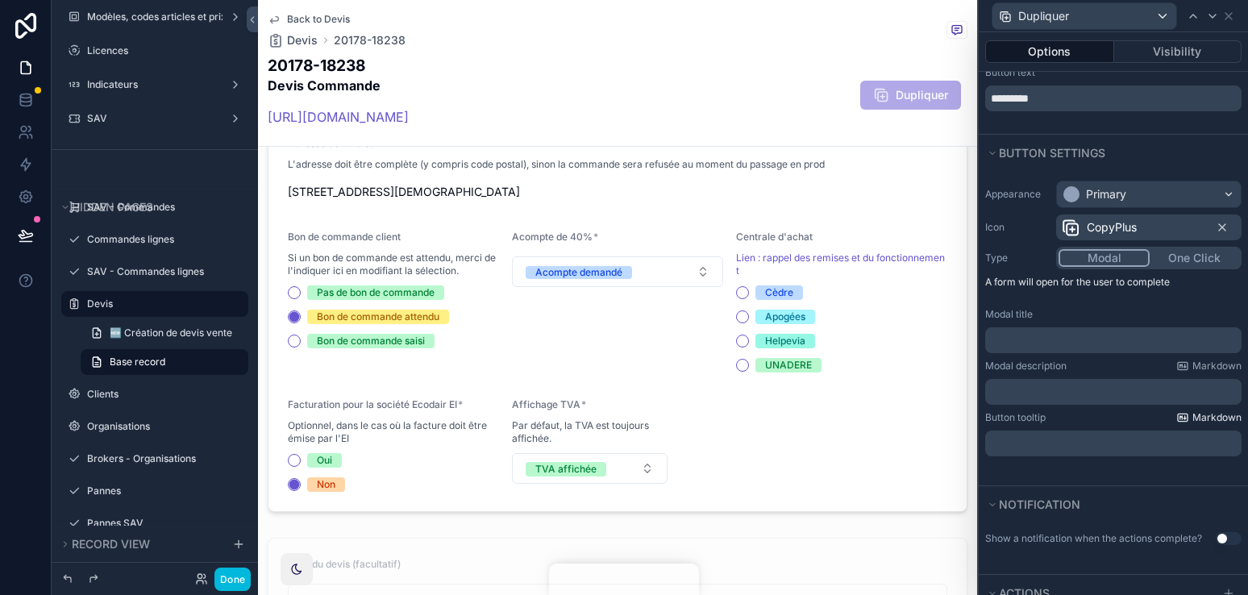
scroll to position [110, 0]
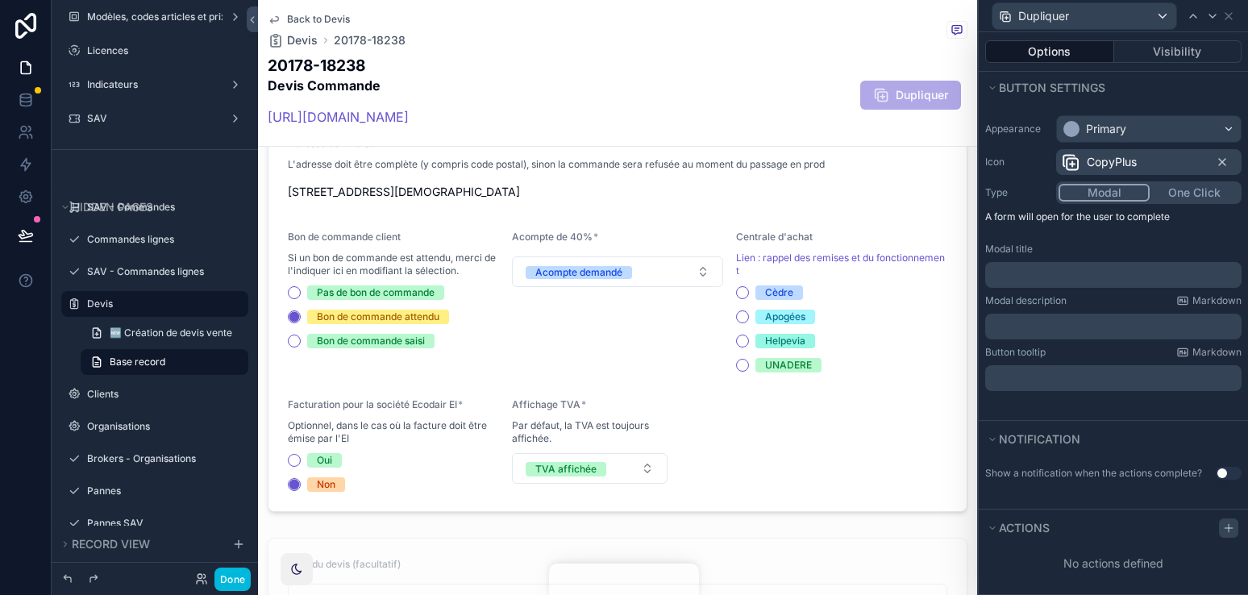
click at [1231, 523] on icon at bounding box center [1228, 527] width 13 height 13
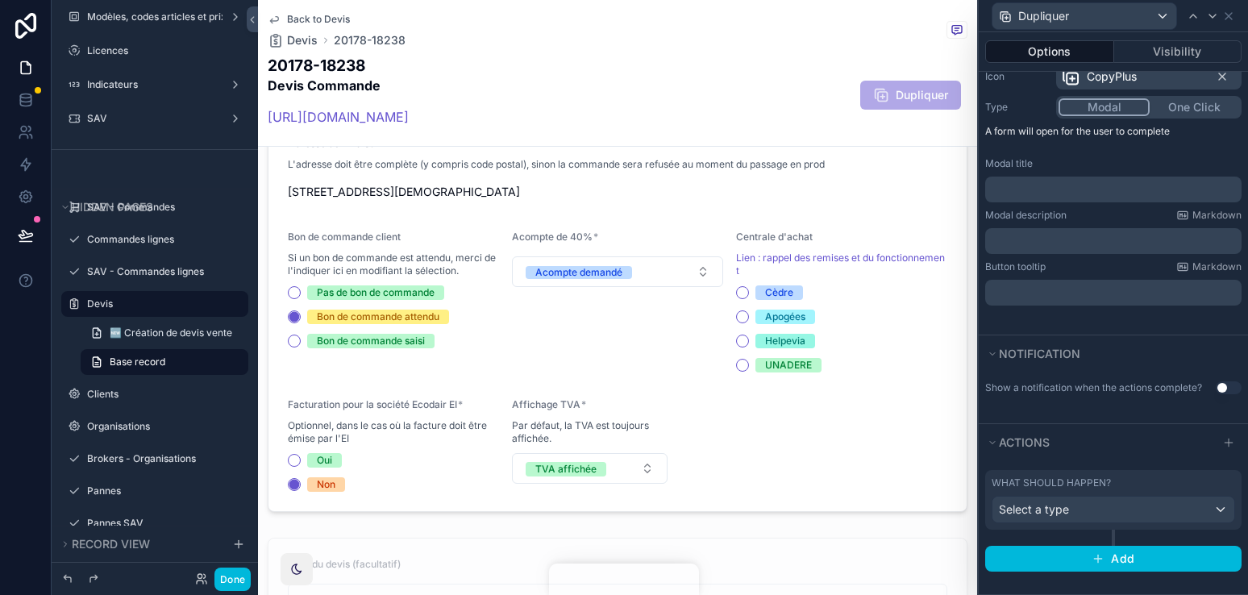
click at [1127, 480] on div "What should happen?" at bounding box center [1112, 482] width 243 height 13
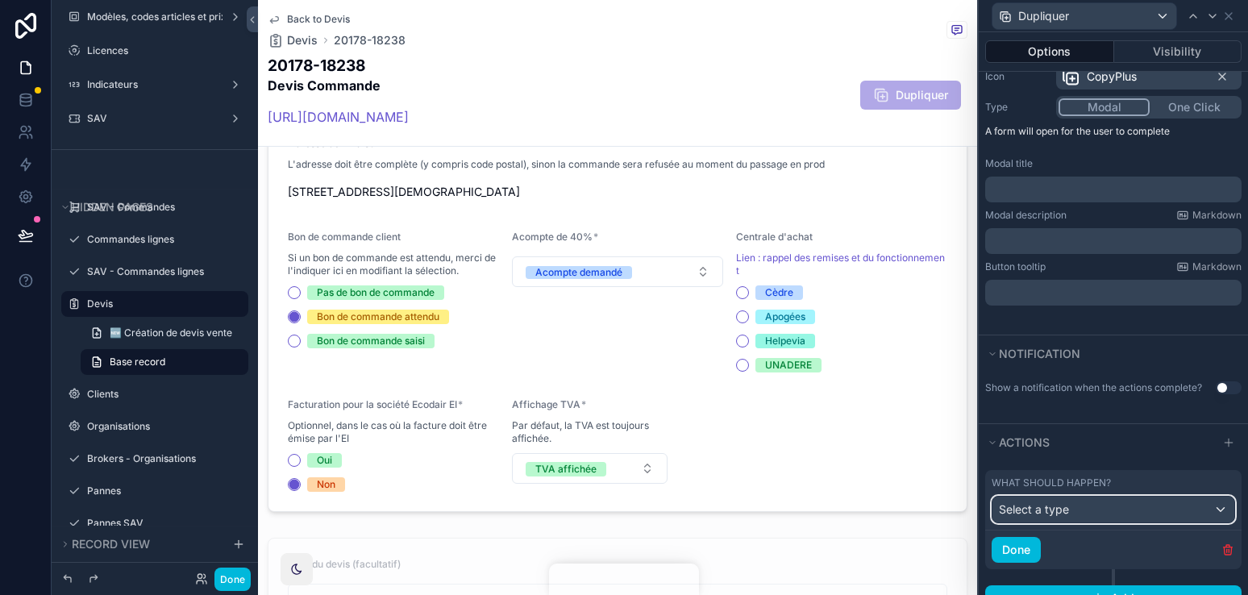
click at [1127, 516] on div "Select a type" at bounding box center [1113, 509] width 242 height 26
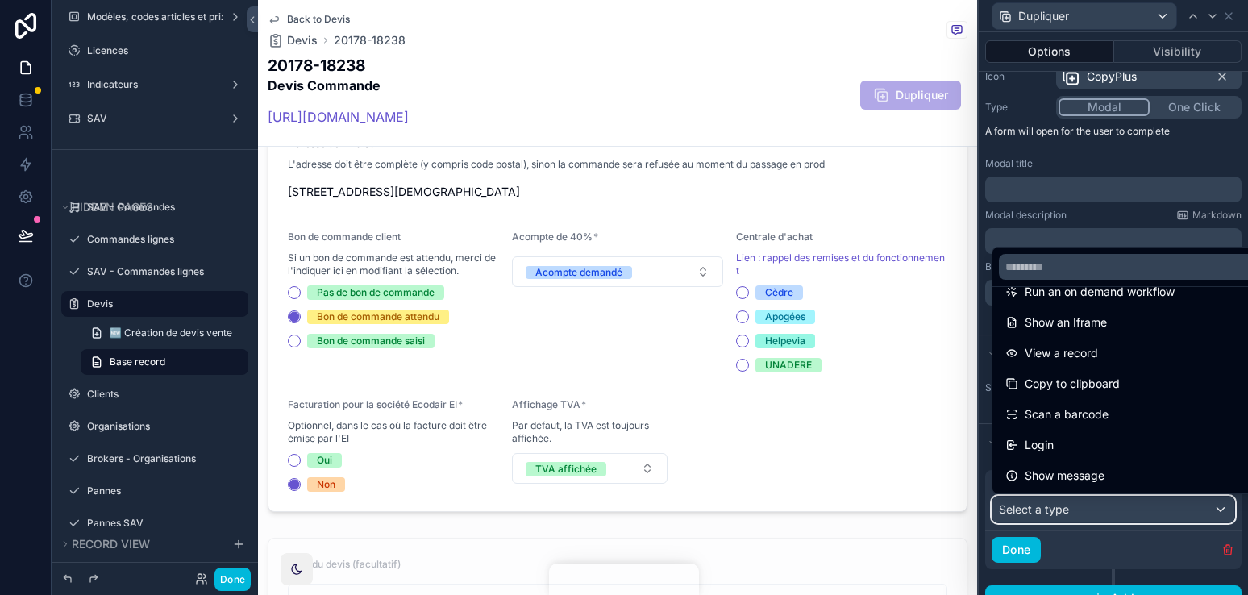
scroll to position [0, 0]
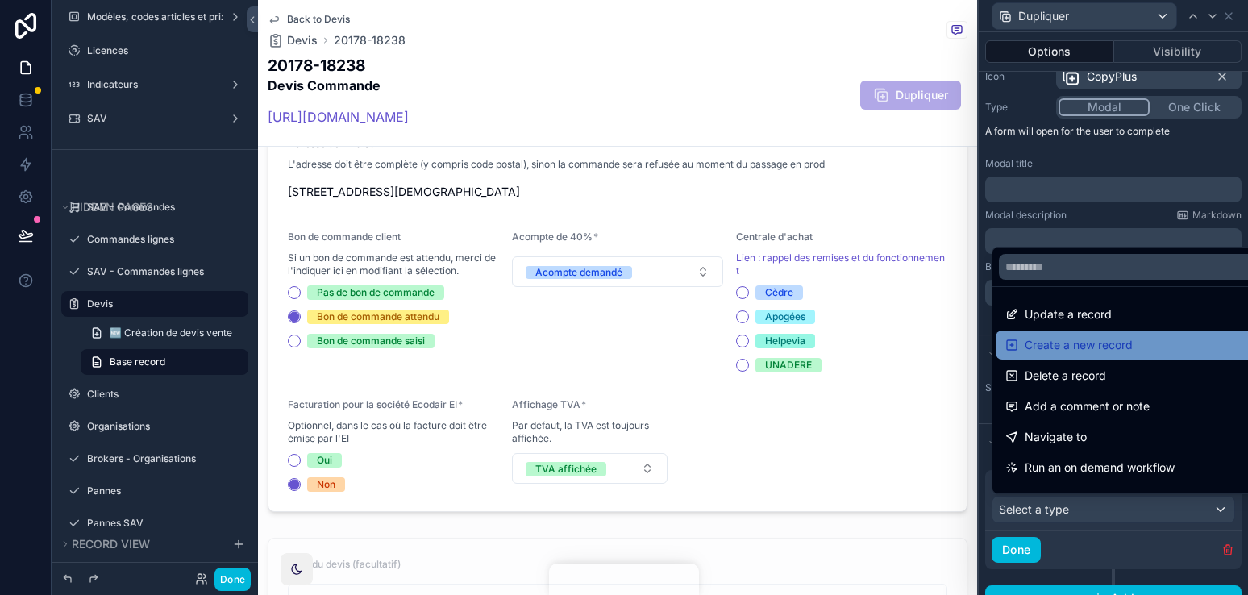
click at [1136, 347] on div "Create a new record" at bounding box center [1131, 344] width 253 height 19
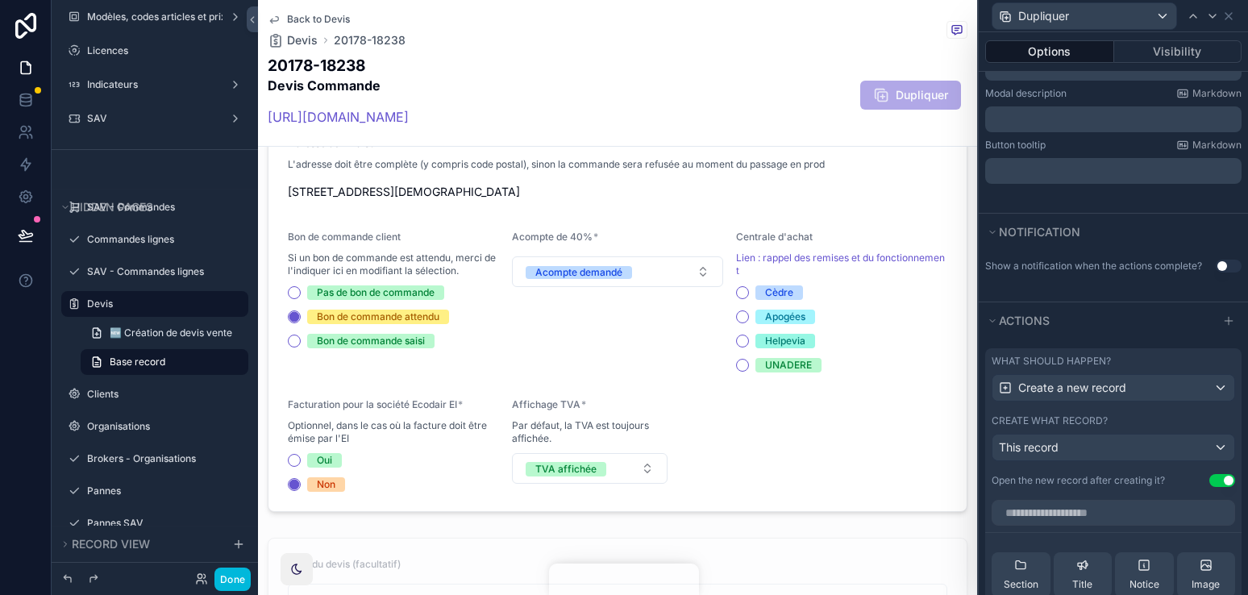
click at [1140, 414] on div "Create what record?" at bounding box center [1112, 420] width 243 height 13
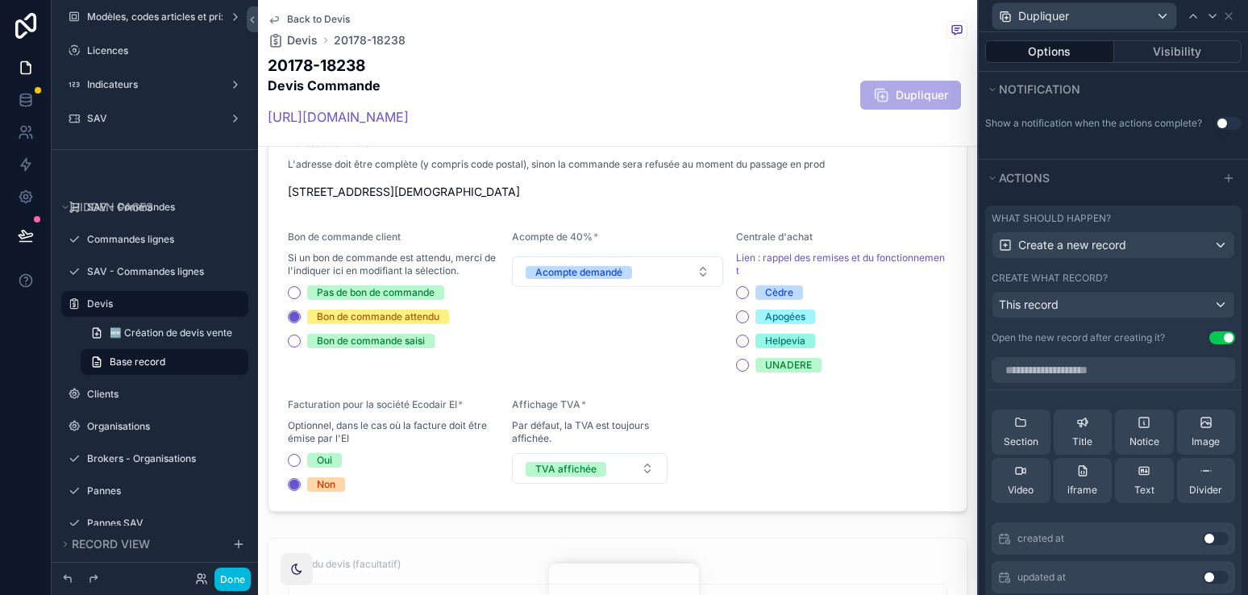
scroll to position [460, 0]
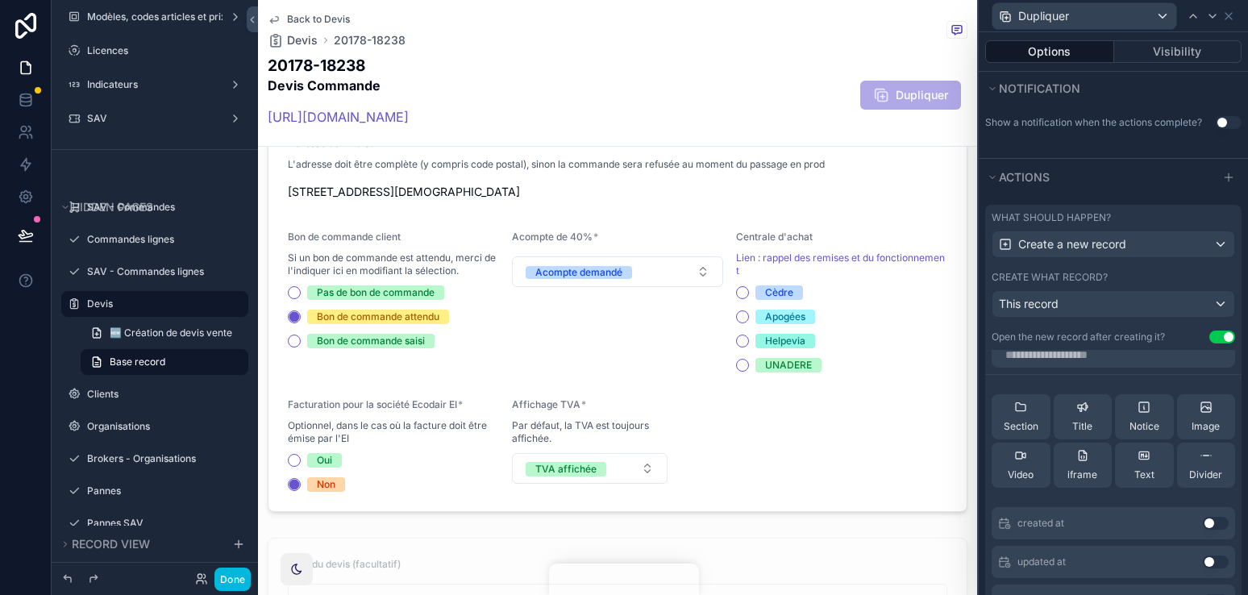
scroll to position [0, 0]
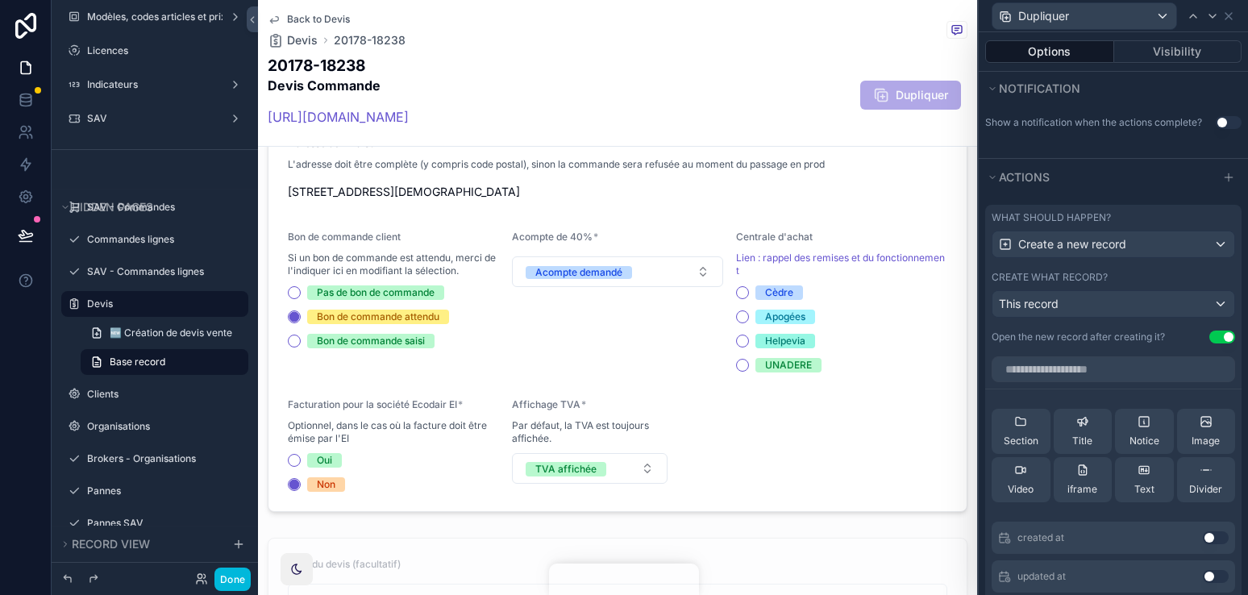
click at [1219, 332] on button "Use setting" at bounding box center [1222, 336] width 26 height 13
click at [1220, 335] on button "Use setting" at bounding box center [1222, 336] width 26 height 13
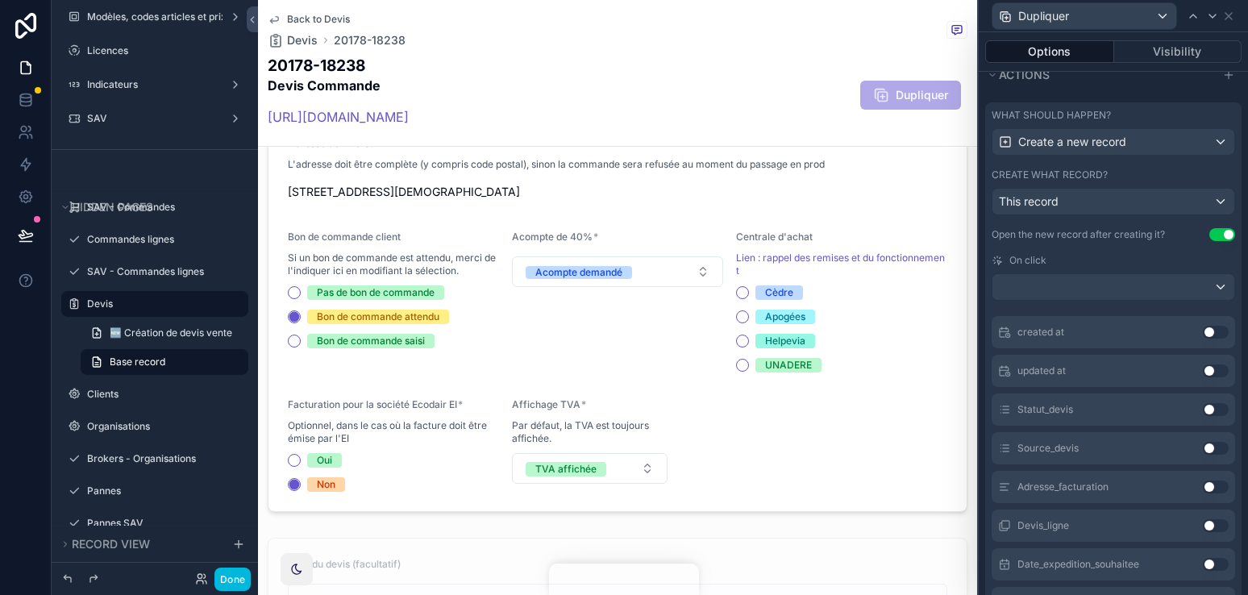
scroll to position [186, 0]
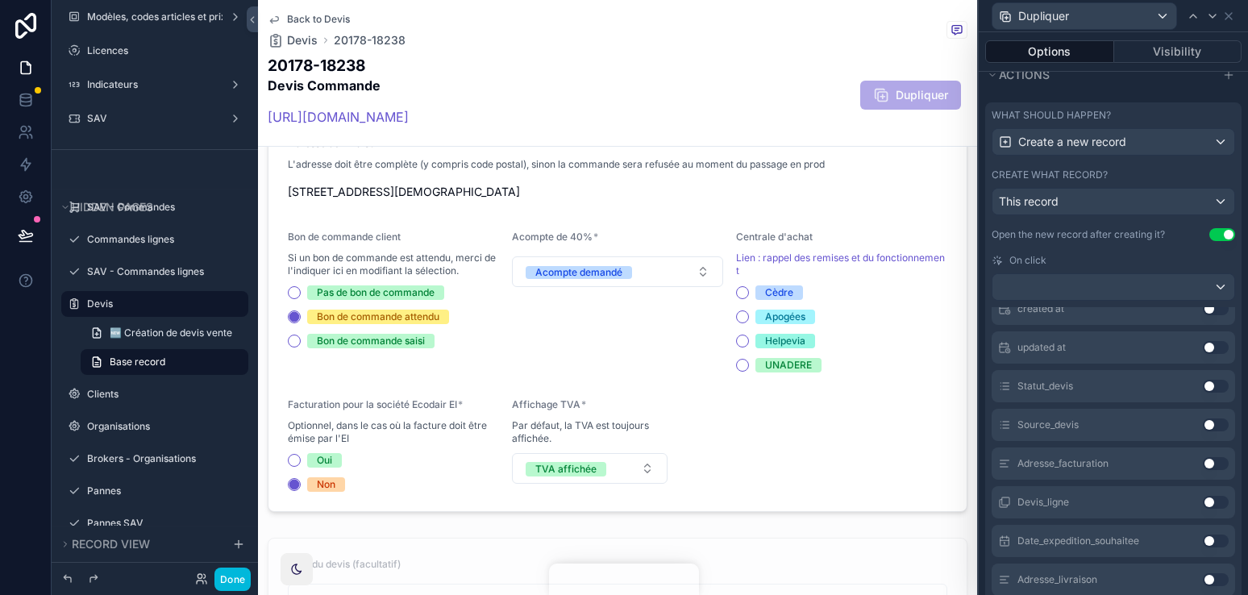
click at [1212, 425] on button "Use setting" at bounding box center [1215, 424] width 26 height 13
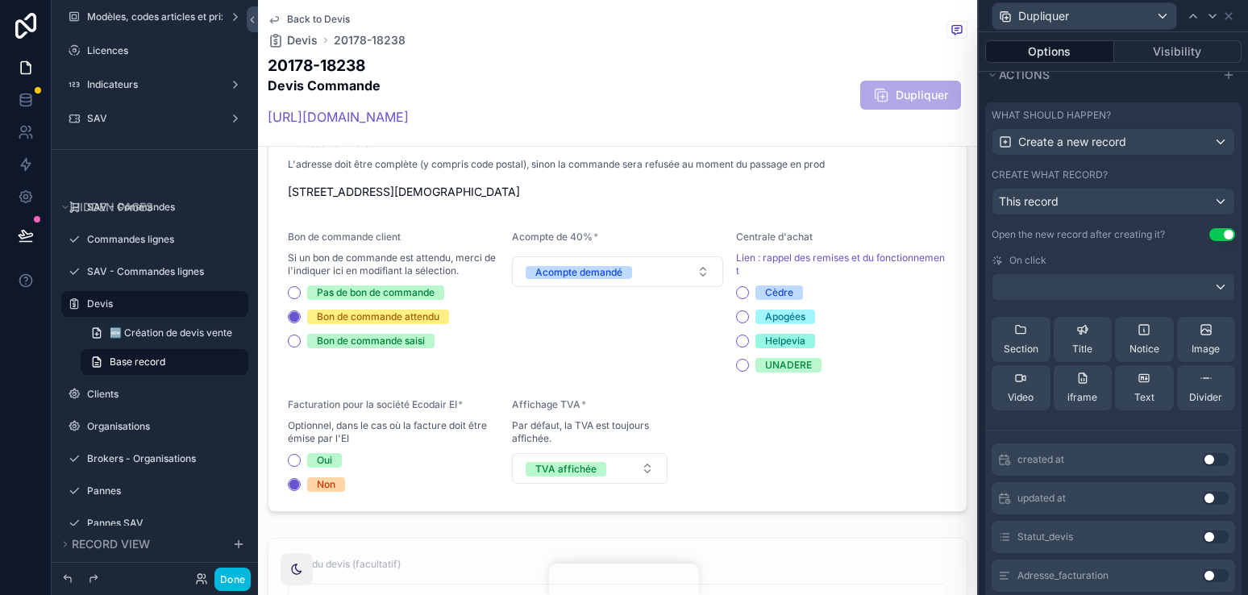
scroll to position [0, 0]
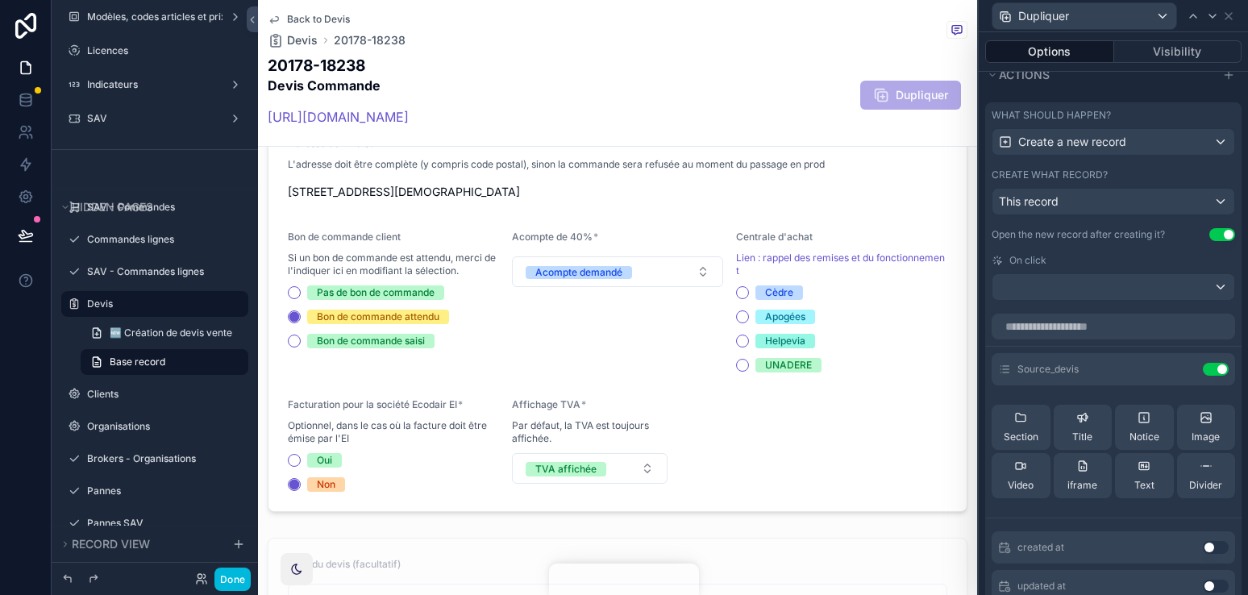
click at [1211, 359] on div "Source_devis Use setting" at bounding box center [1112, 369] width 243 height 32
click at [0, 0] on icon at bounding box center [0, 0] width 0 height 0
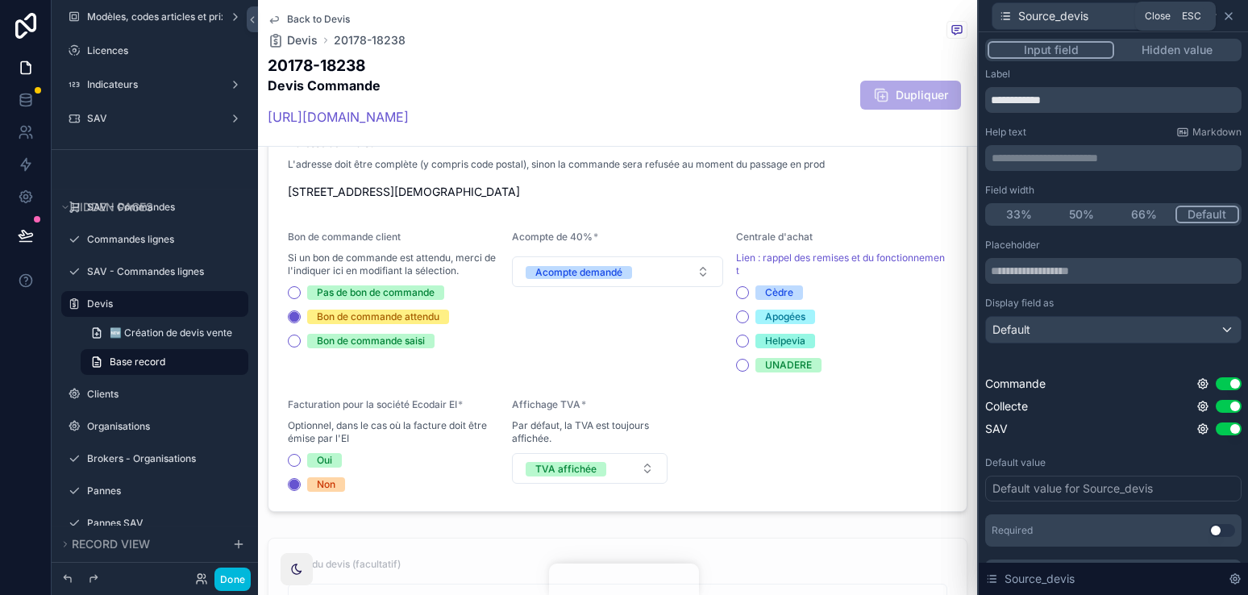
click at [1228, 11] on icon at bounding box center [1228, 16] width 13 height 13
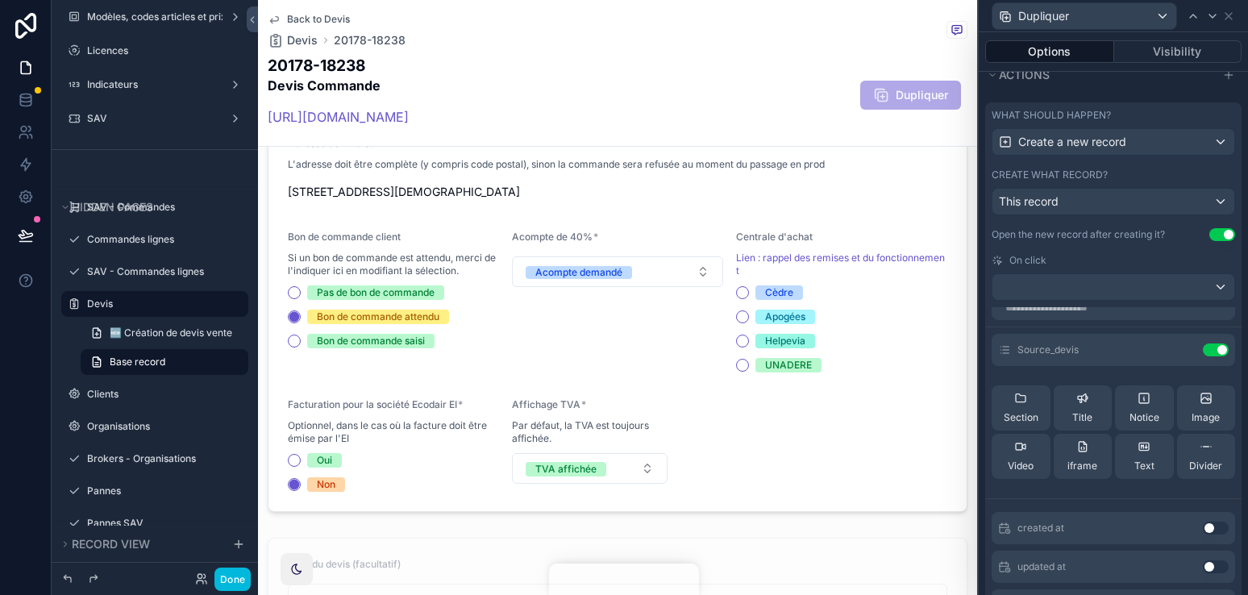
scroll to position [20, 0]
click at [1211, 347] on button "Use setting" at bounding box center [1215, 349] width 26 height 13
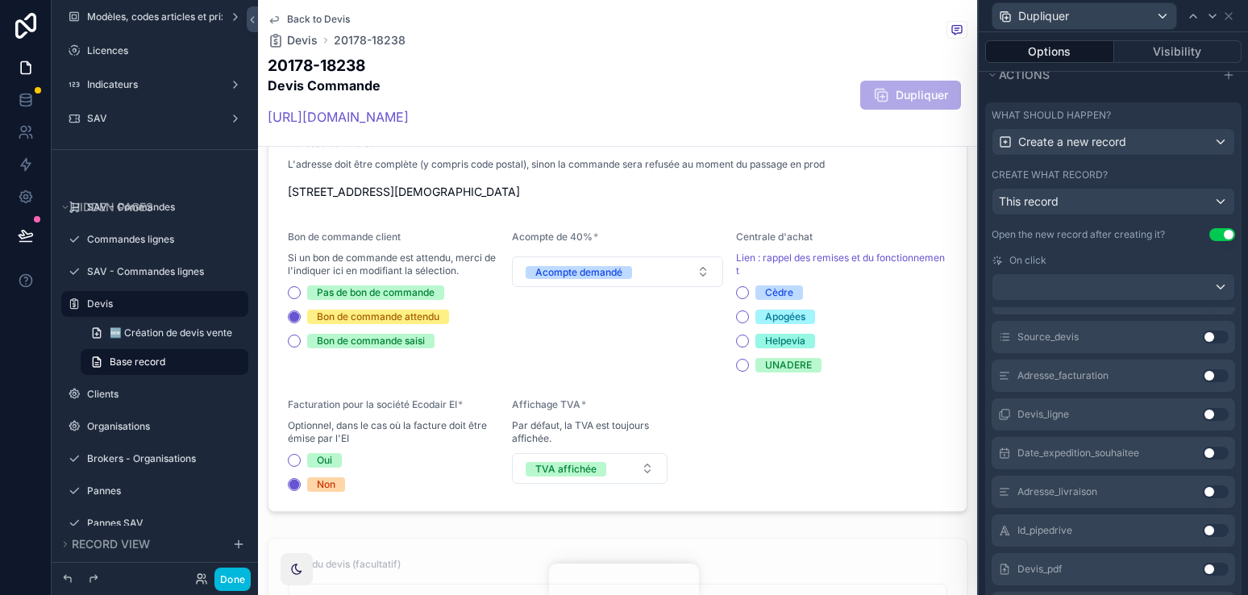
scroll to position [0, 0]
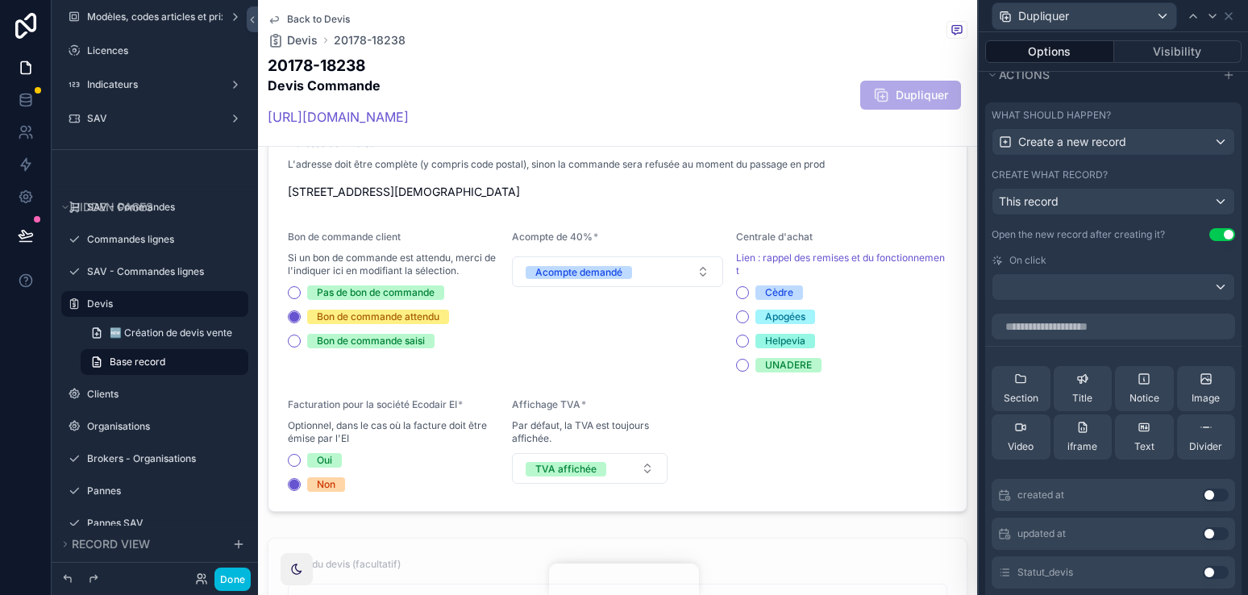
click at [1147, 257] on div "On click" at bounding box center [1112, 260] width 243 height 13
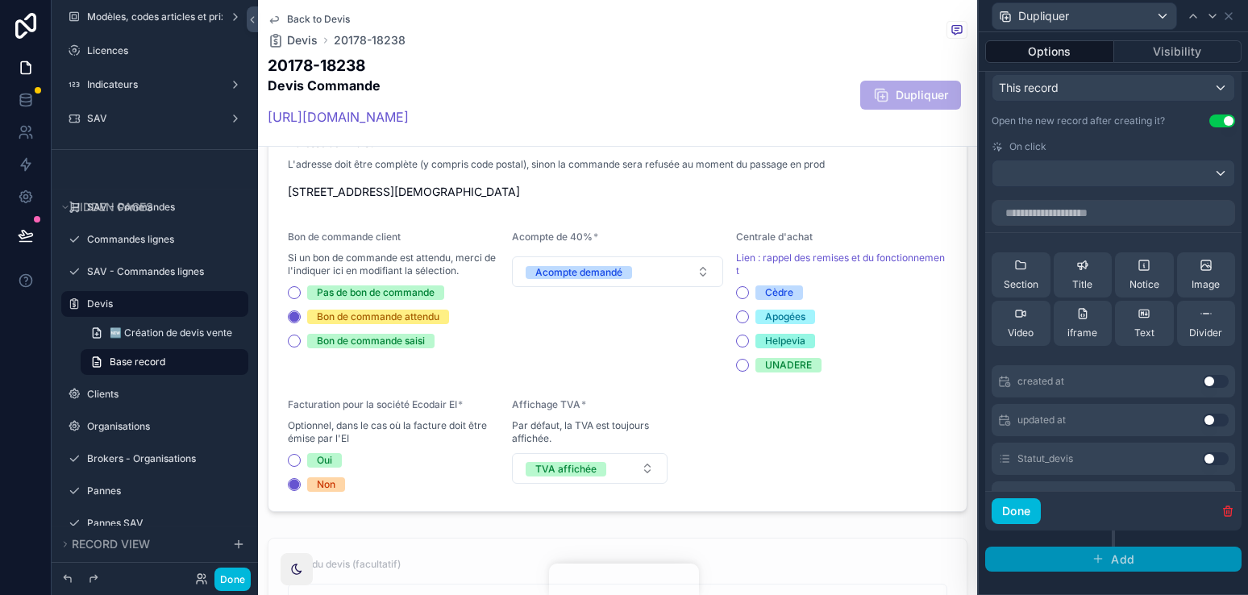
click at [1124, 561] on span "Add" at bounding box center [1122, 559] width 23 height 15
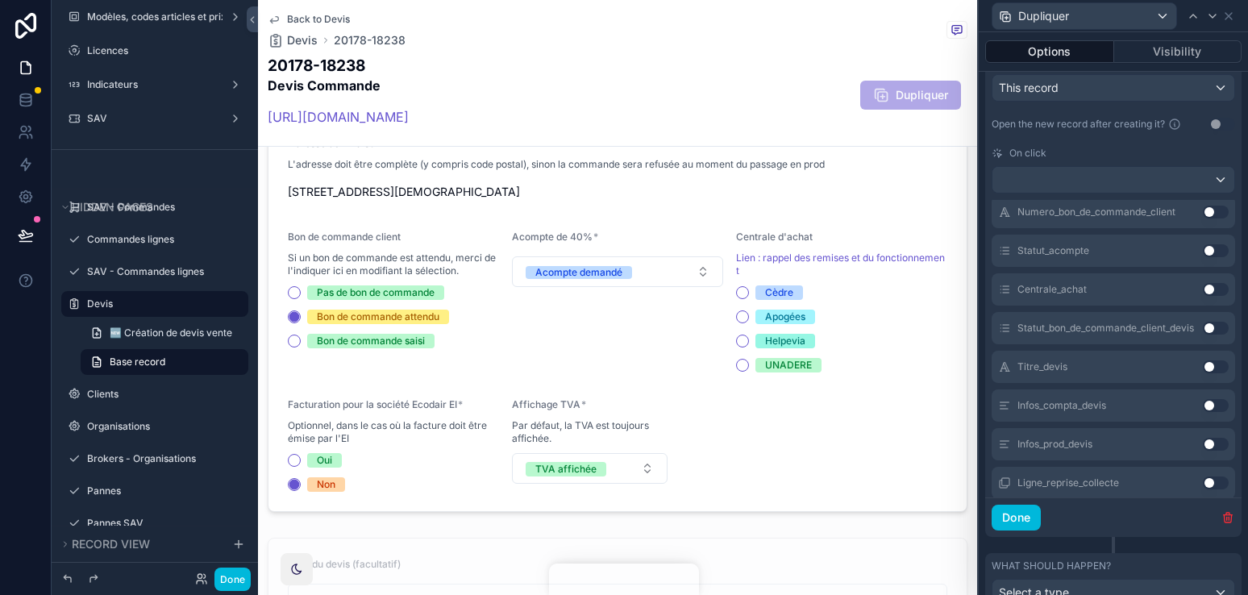
scroll to position [758, 0]
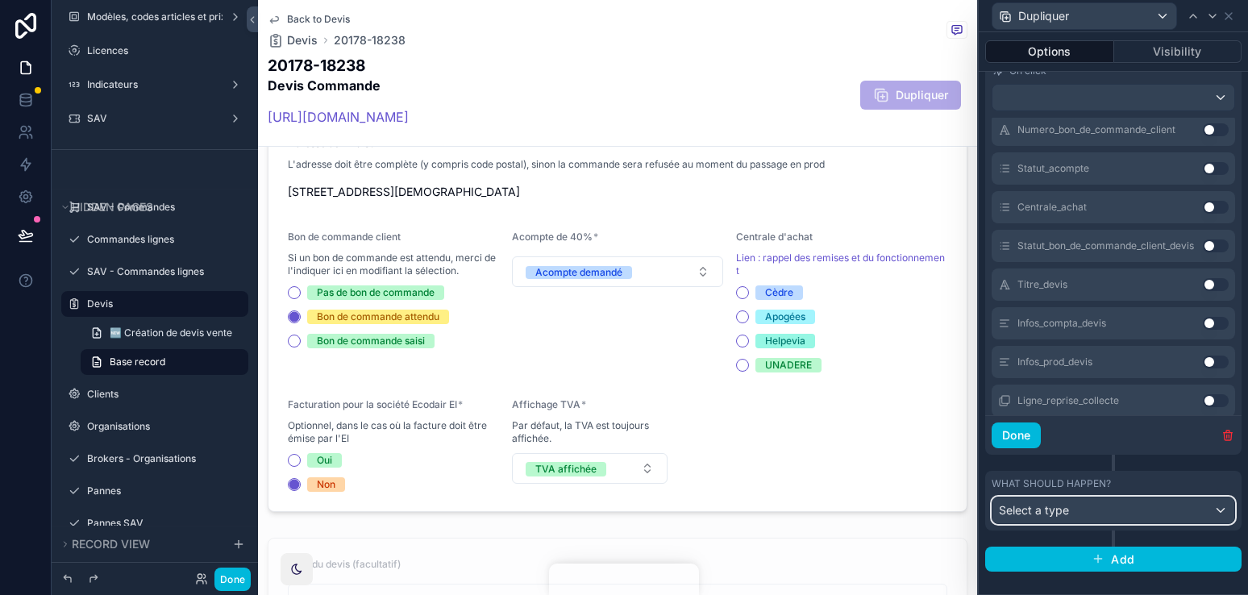
click at [1116, 497] on div "Select a type" at bounding box center [1113, 510] width 242 height 26
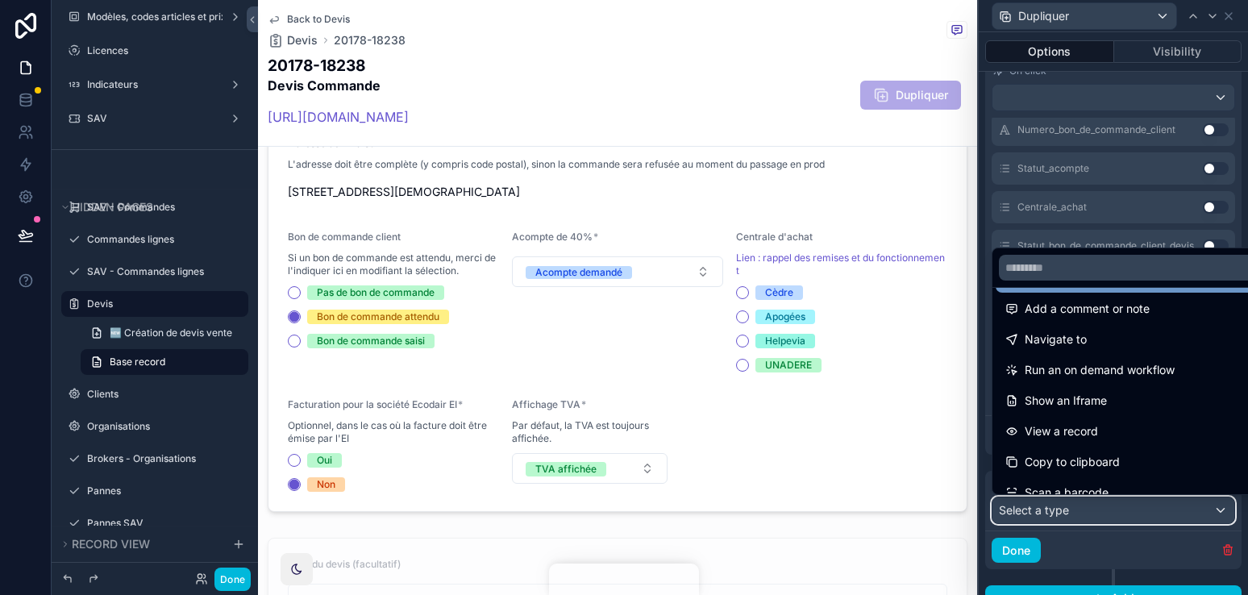
scroll to position [97, 0]
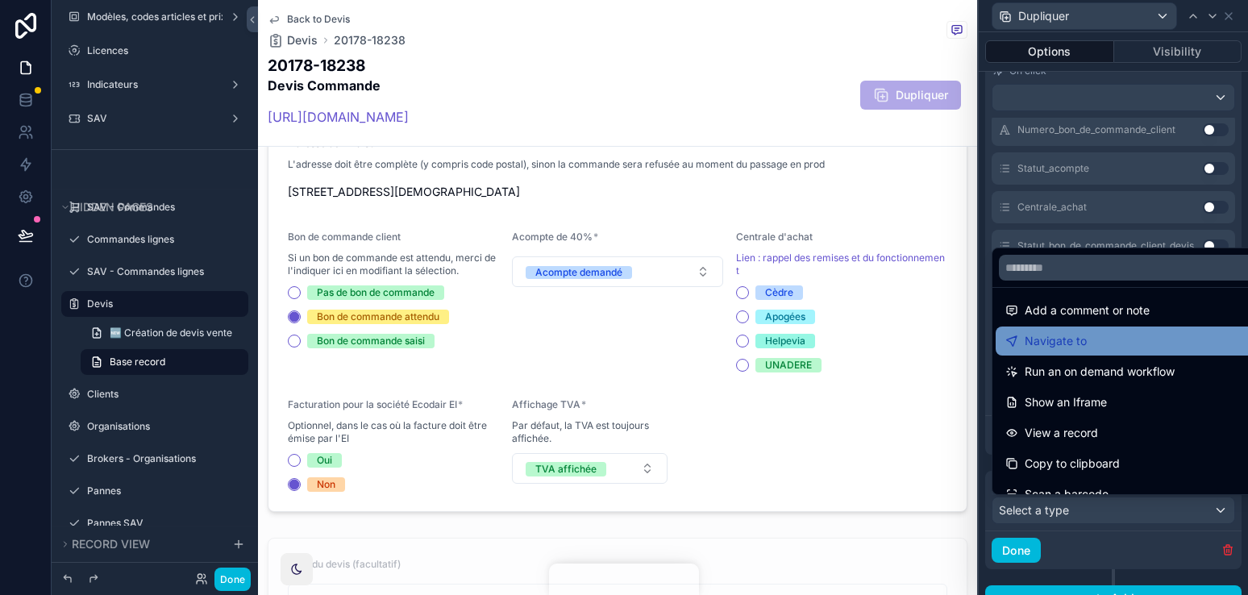
click at [1098, 334] on div "Navigate to" at bounding box center [1131, 340] width 253 height 19
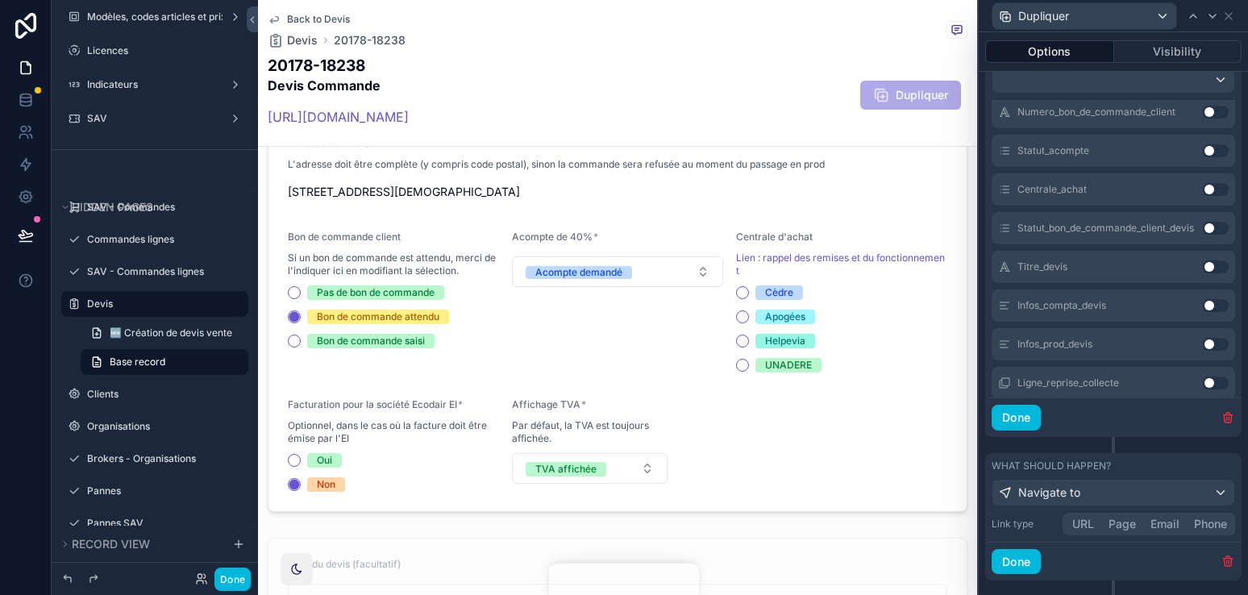
scroll to position [827, 0]
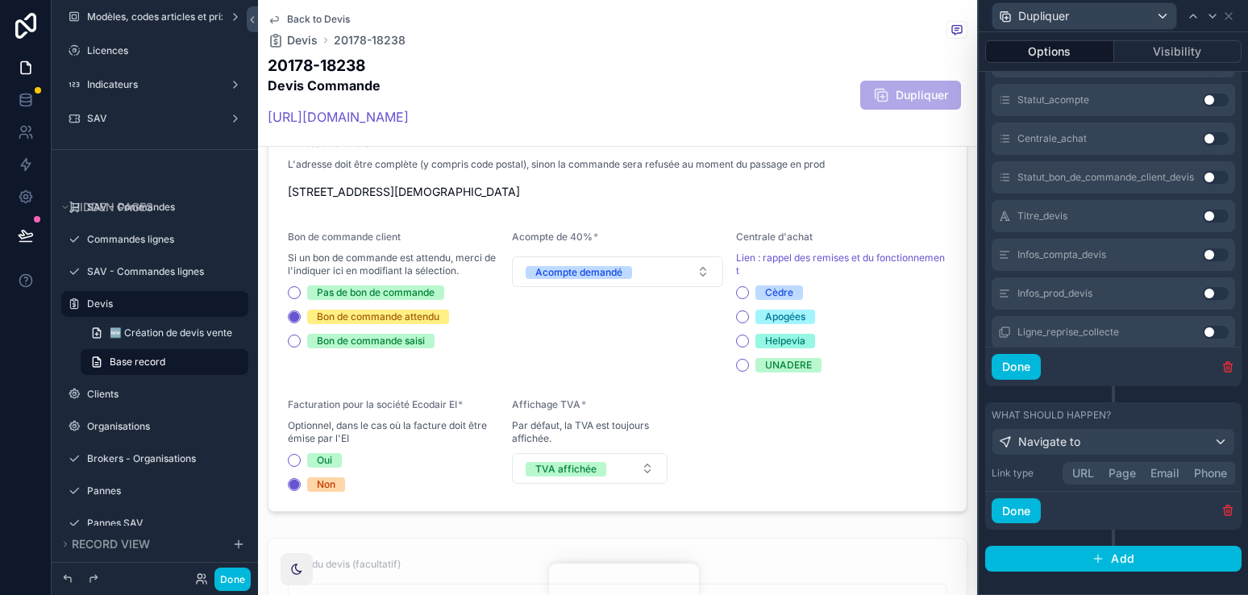
click at [1118, 475] on button "Page" at bounding box center [1122, 473] width 42 height 18
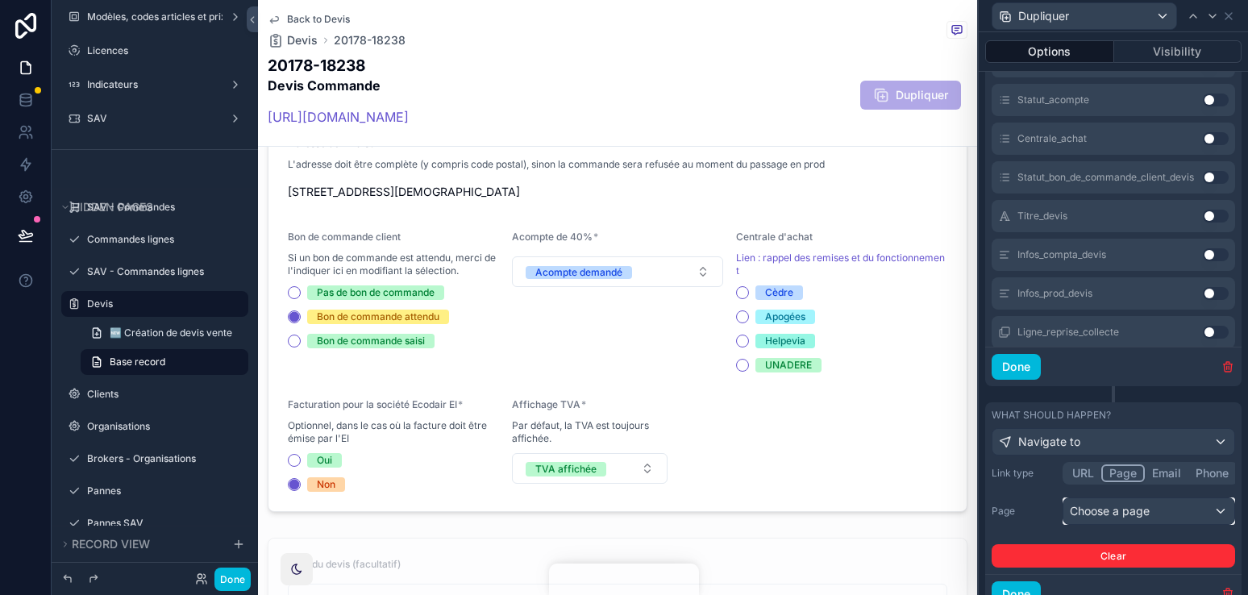
click at [1095, 520] on div "Choose a page" at bounding box center [1148, 511] width 171 height 26
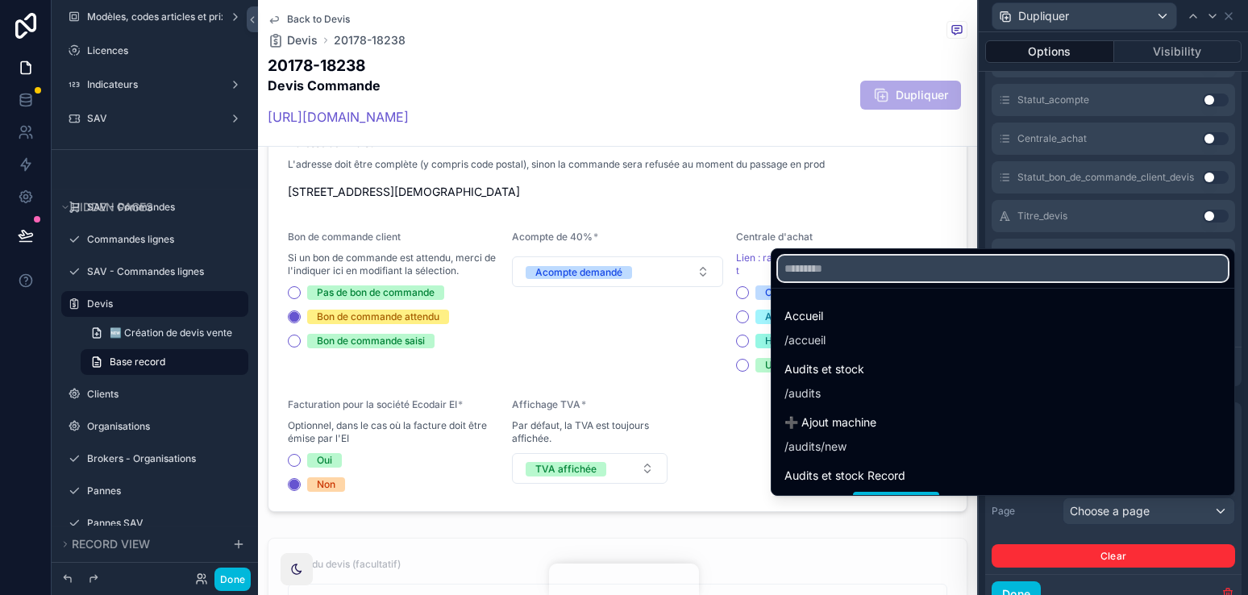
click at [1019, 266] on input "text" at bounding box center [1003, 268] width 450 height 26
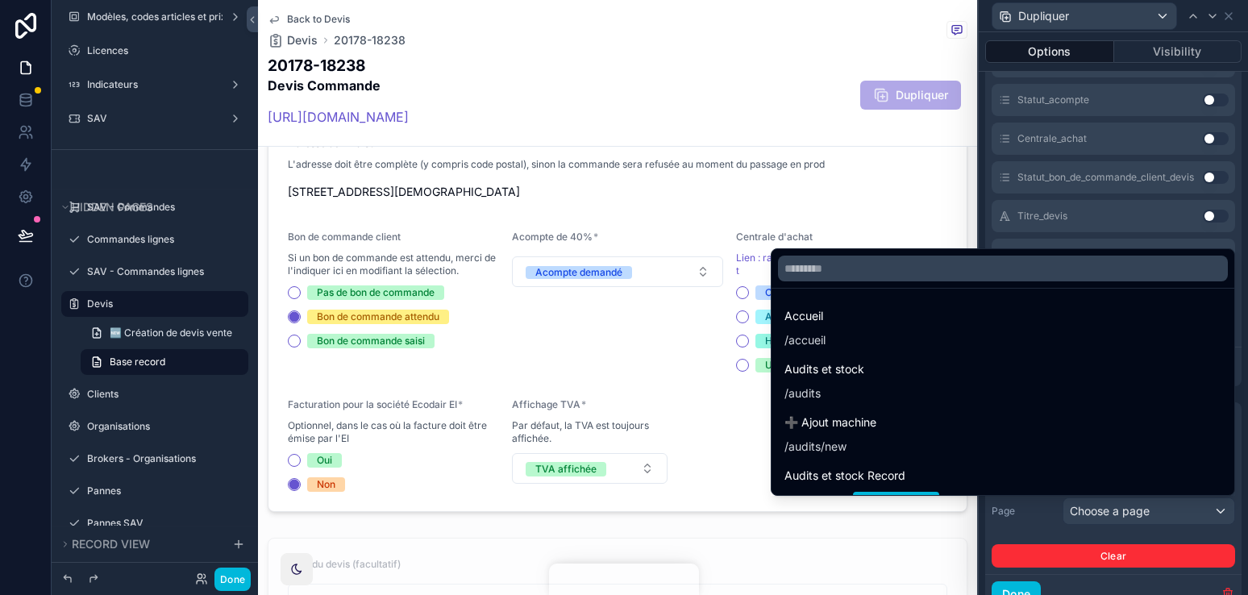
click at [1147, 505] on div at bounding box center [1112, 297] width 269 height 595
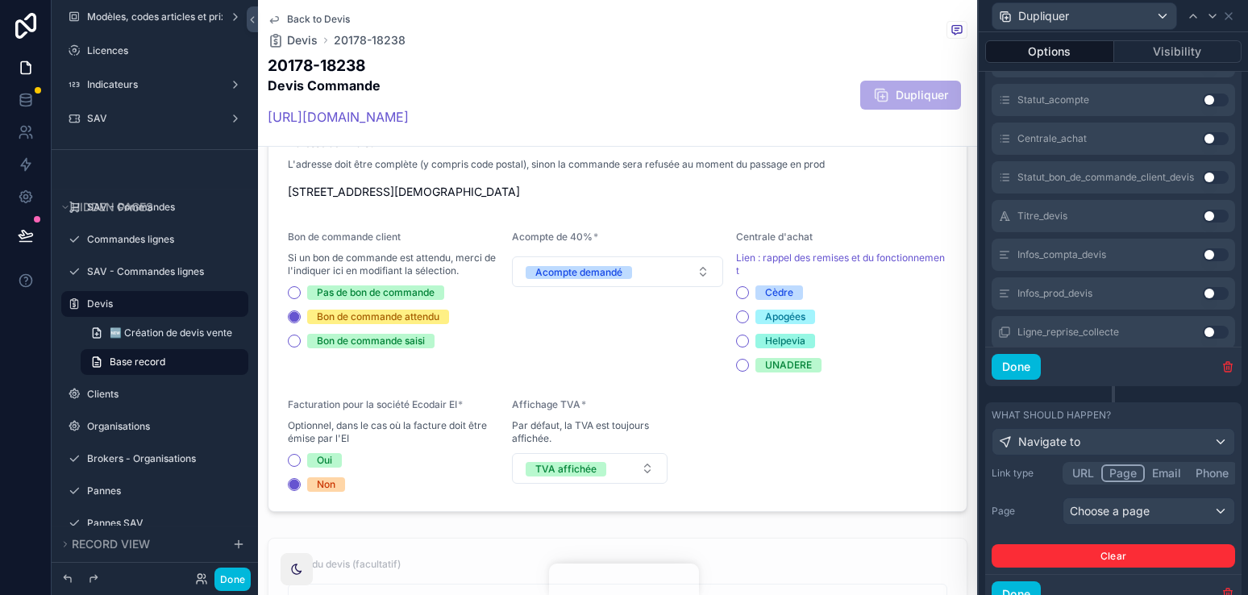
click at [1090, 471] on button "URL" at bounding box center [1083, 473] width 36 height 18
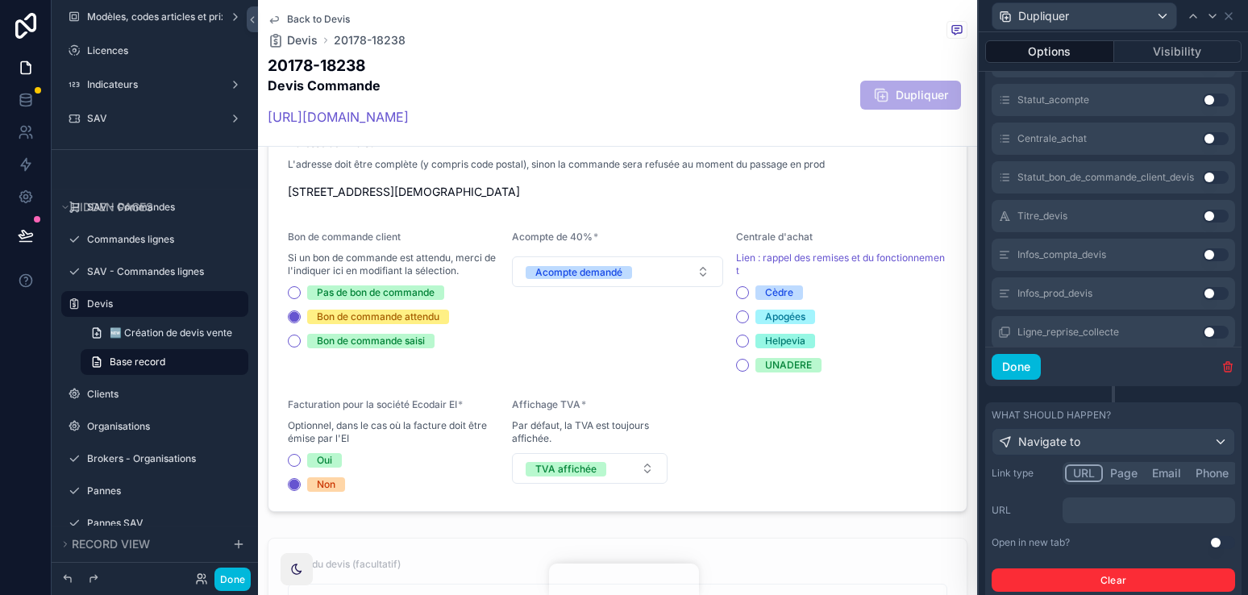
click at [1099, 507] on p "﻿" at bounding box center [1150, 510] width 163 height 16
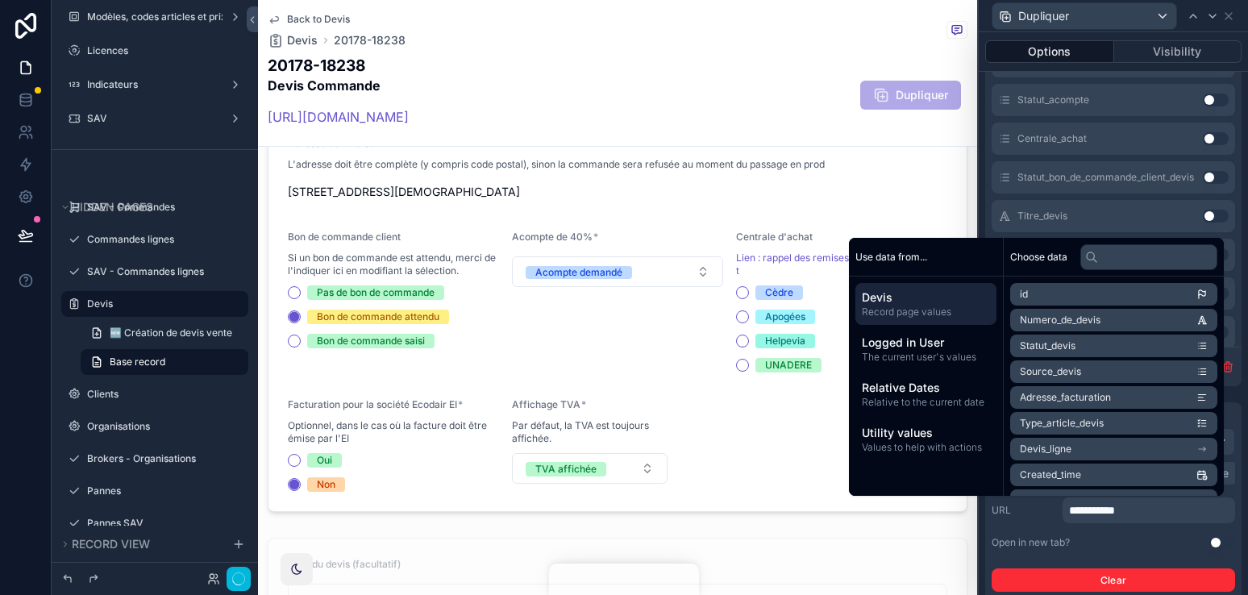
click at [1032, 539] on div "Open in new tab?" at bounding box center [1030, 542] width 78 height 13
click at [1212, 542] on button "Use setting" at bounding box center [1222, 542] width 26 height 13
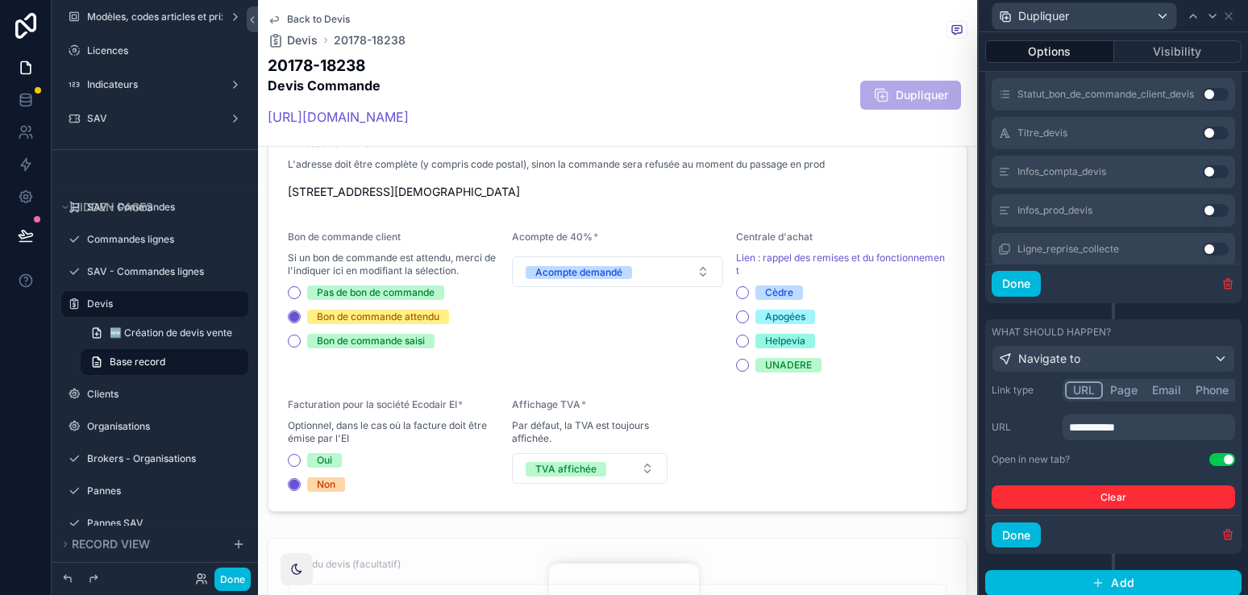
scroll to position [918, 0]
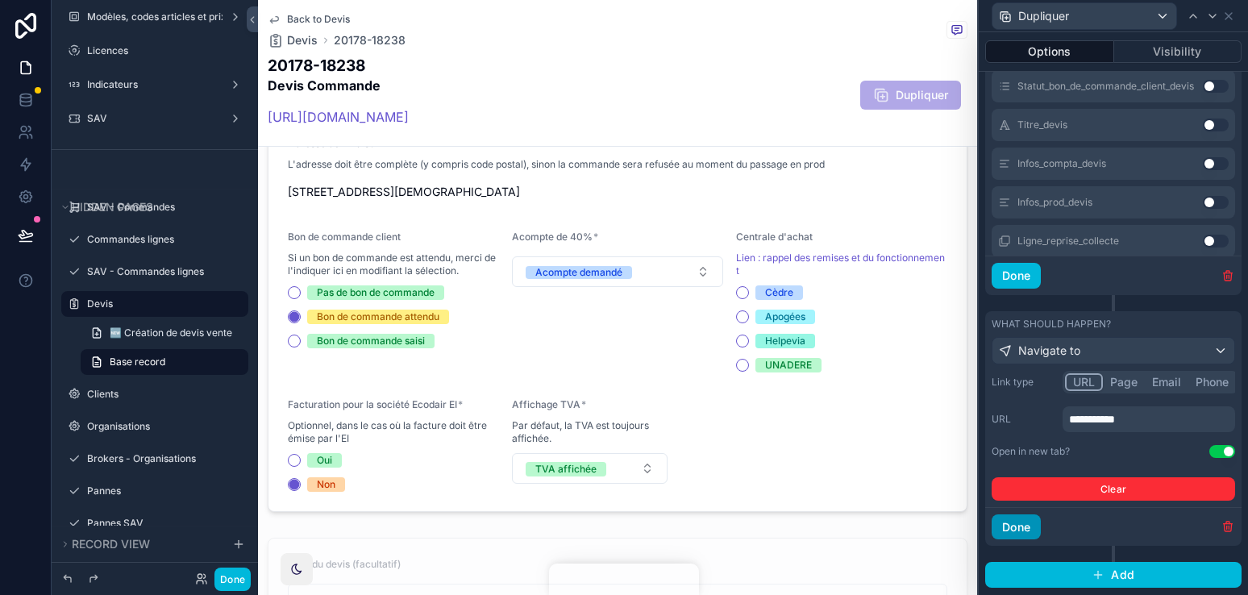
click at [1019, 521] on button "Done" at bounding box center [1015, 527] width 49 height 26
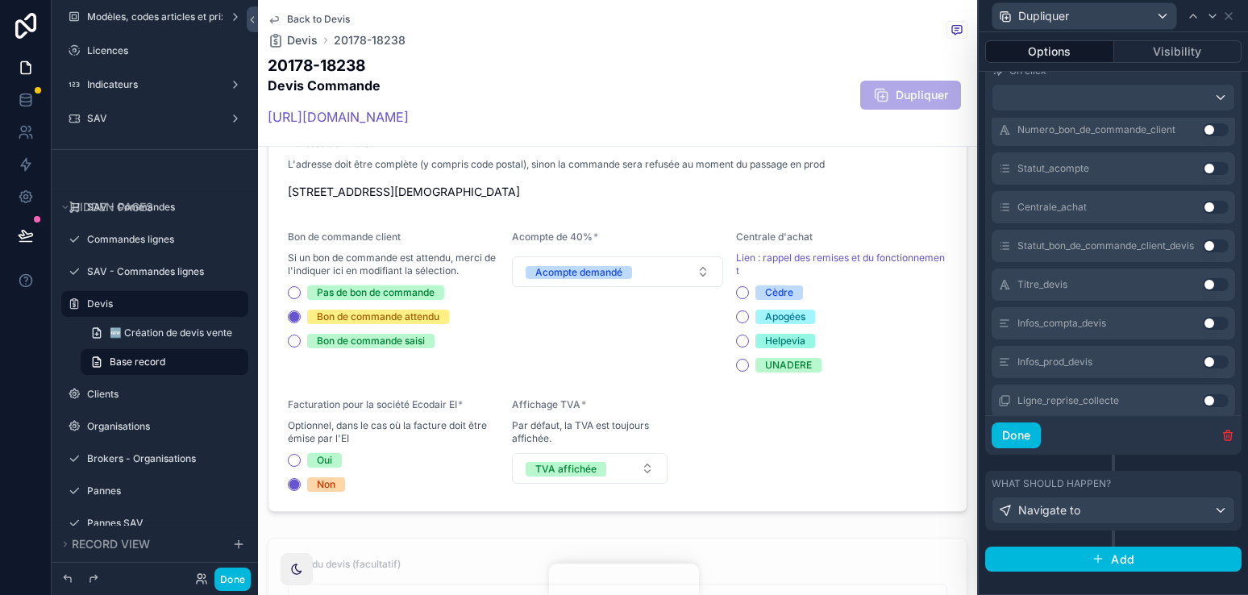
scroll to position [758, 0]
click at [1024, 434] on button "Done" at bounding box center [1015, 435] width 49 height 26
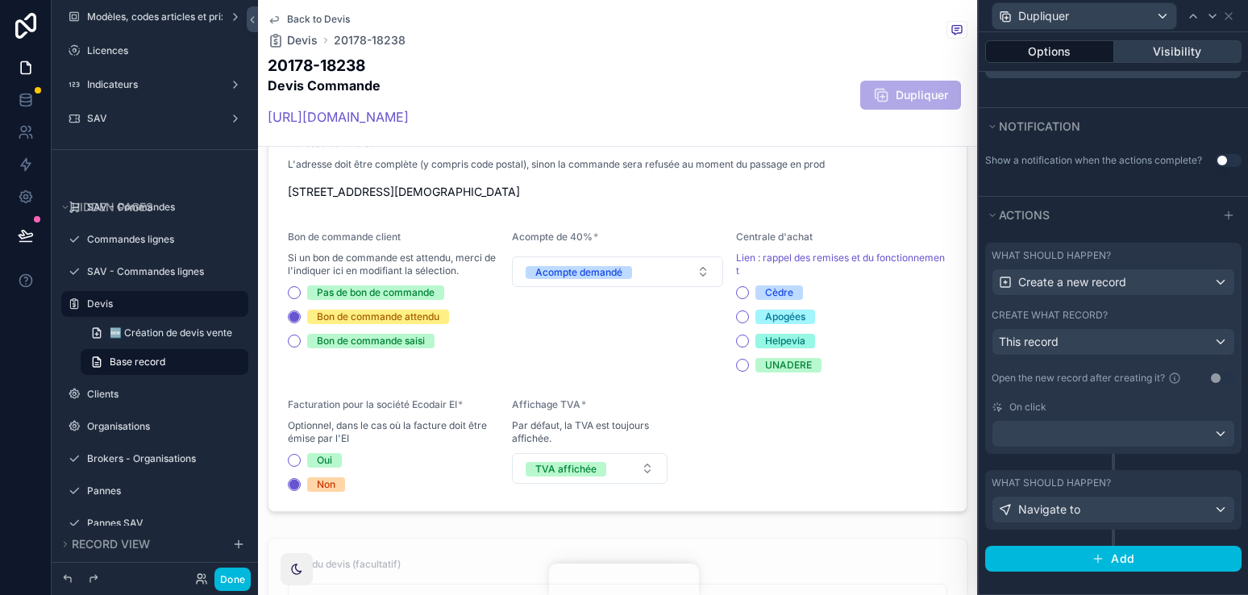
click at [1182, 45] on button "Visibility" at bounding box center [1178, 51] width 128 height 23
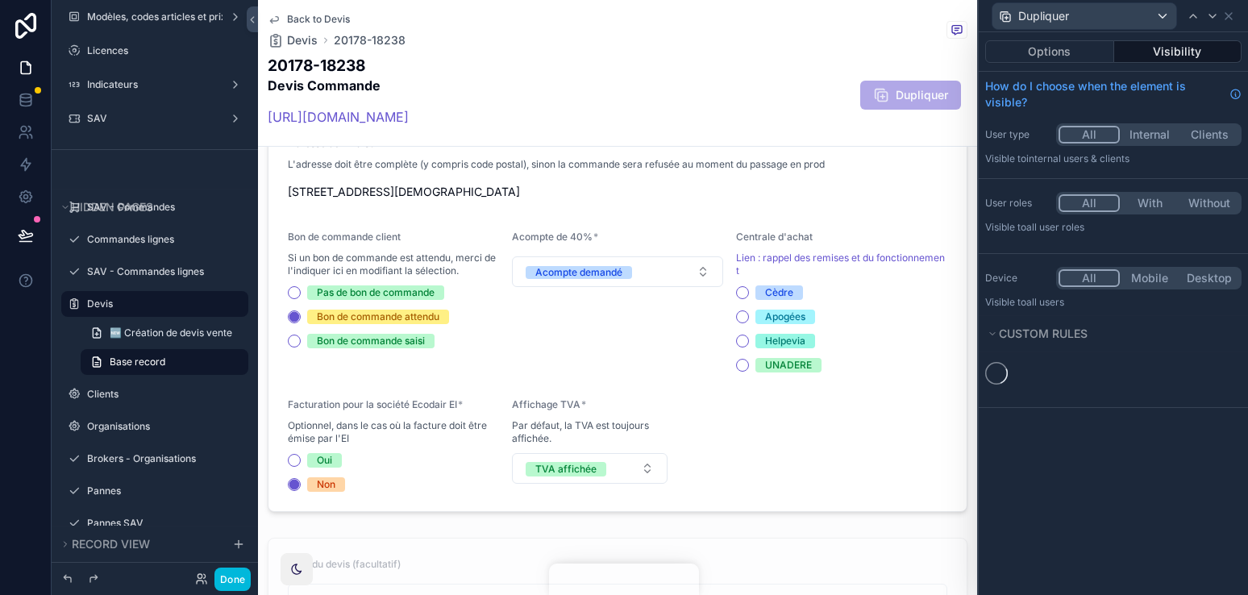
scroll to position [0, 0]
click at [1033, 444] on div "Options Visibility How do I choose when the element is visible? User type All I…" at bounding box center [1112, 313] width 269 height 563
click at [1036, 450] on div "Options Visibility How do I choose when the element is visible? User type All I…" at bounding box center [1112, 313] width 269 height 563
click at [1036, 472] on div "Options Visibility How do I choose when the element is visible? User type All I…" at bounding box center [1112, 313] width 269 height 563
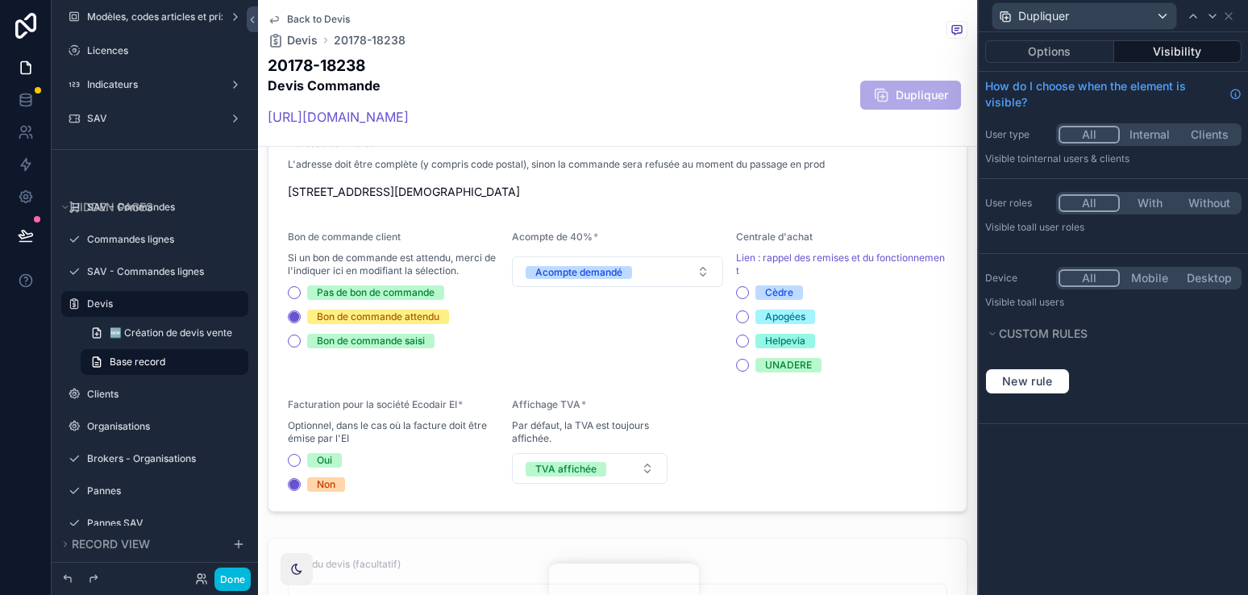
click at [1036, 499] on div "Options Visibility How do I choose when the element is visible? User type All I…" at bounding box center [1112, 313] width 269 height 563
click at [1039, 479] on div "Options Visibility How do I choose when the element is visible? User type All I…" at bounding box center [1112, 313] width 269 height 563
click at [1039, 389] on button "New rule" at bounding box center [1027, 381] width 85 height 26
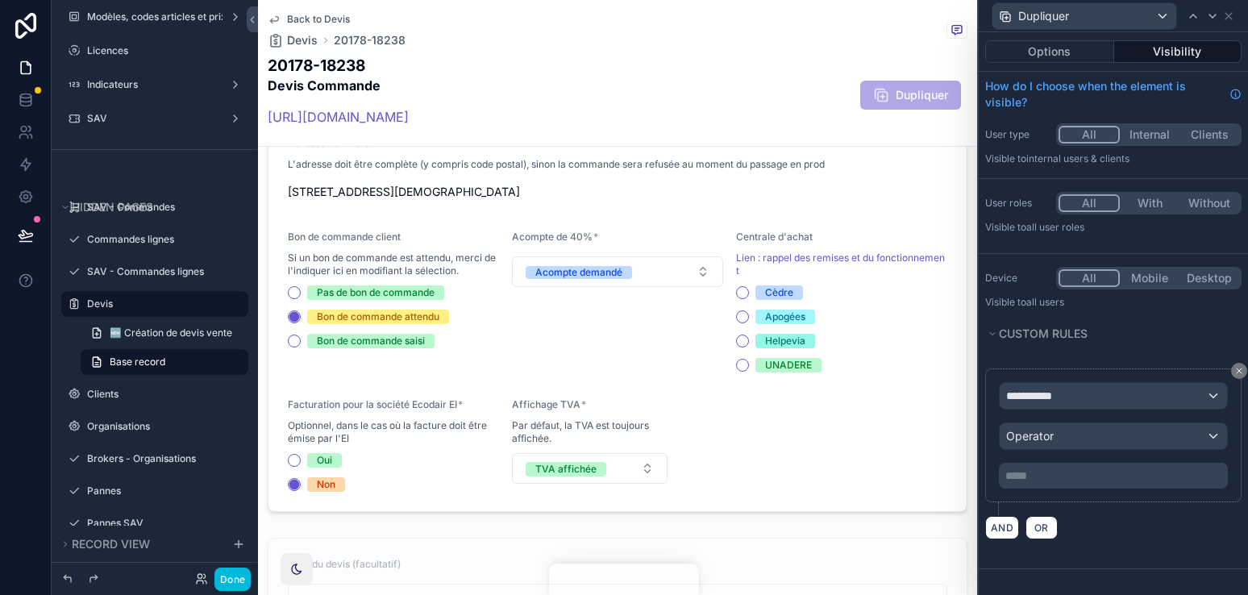
click at [1237, 371] on icon at bounding box center [1239, 371] width 10 height 10
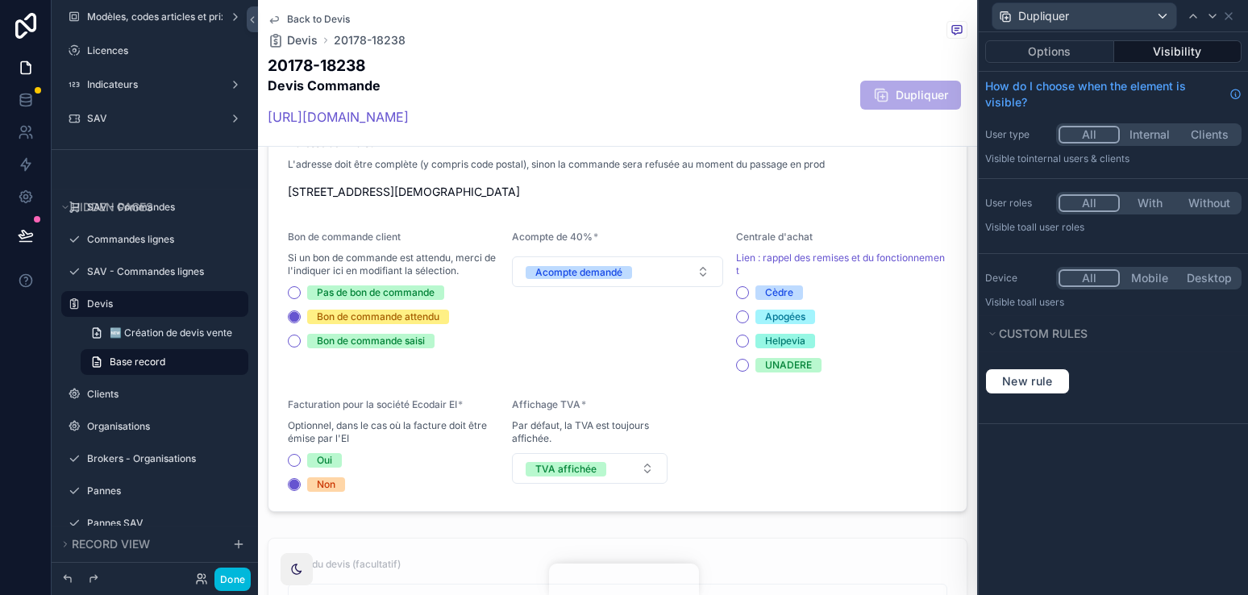
click at [1165, 201] on button "With" at bounding box center [1149, 203] width 60 height 18
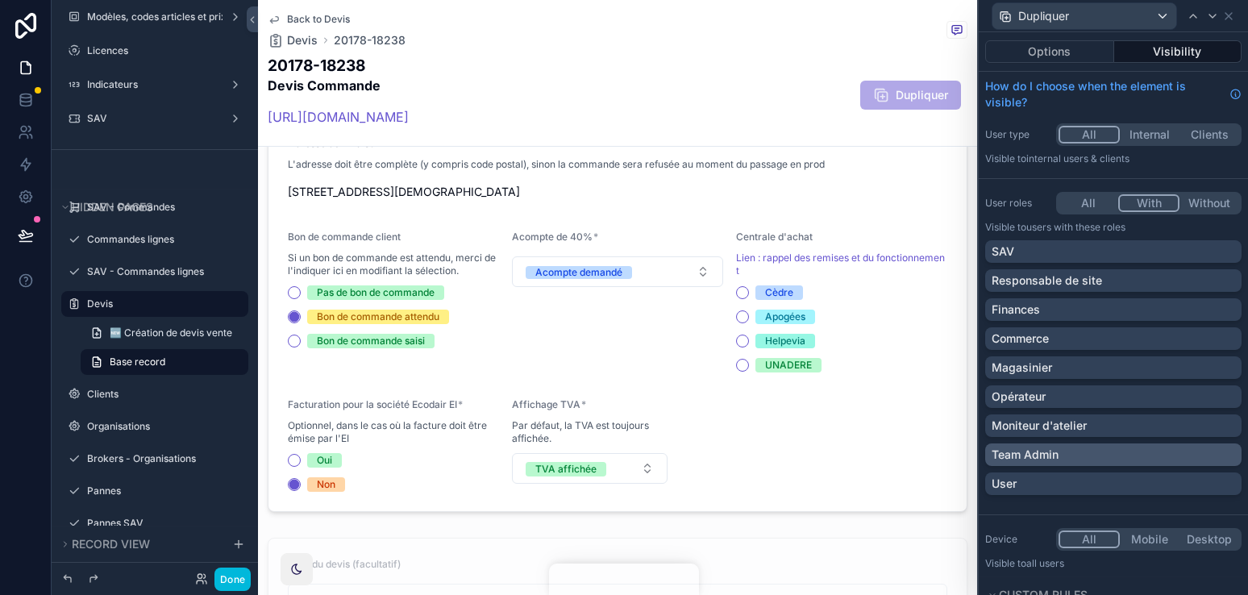
click at [1035, 463] on div "Team Admin" at bounding box center [1113, 454] width 256 height 23
click at [235, 591] on div "Done" at bounding box center [155, 579] width 206 height 32
click at [235, 582] on button "Done" at bounding box center [232, 578] width 36 height 23
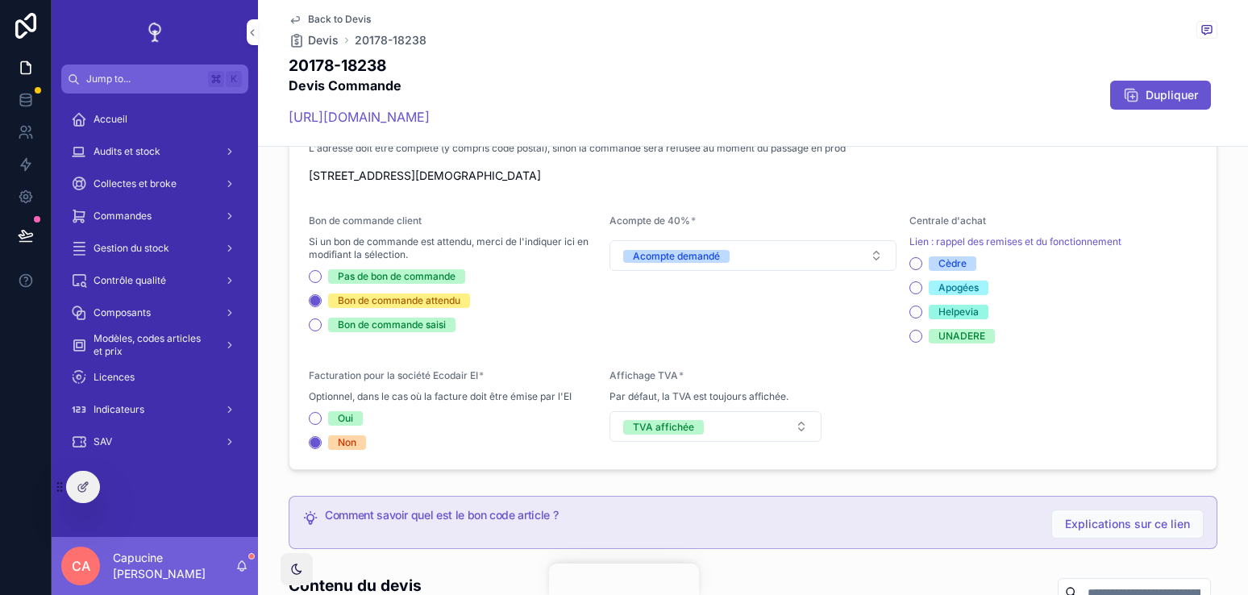
click at [972, 79] on div "20178-18238 Devis Commande [URL][DOMAIN_NAME] Dupliquer" at bounding box center [753, 95] width 928 height 81
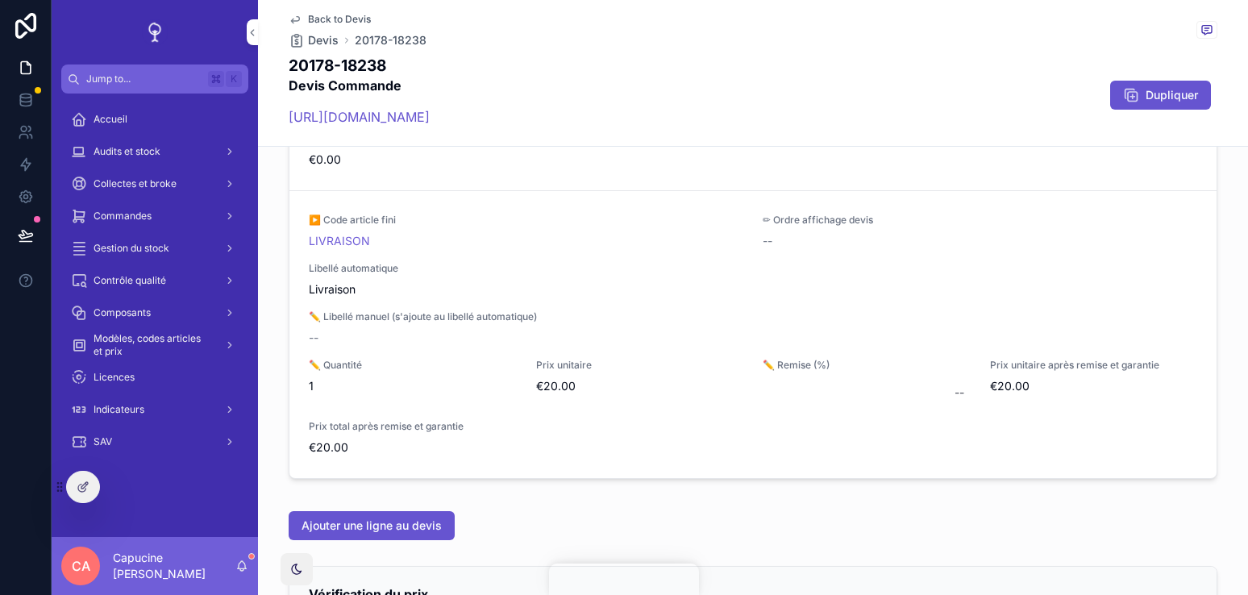
scroll to position [1466, 0]
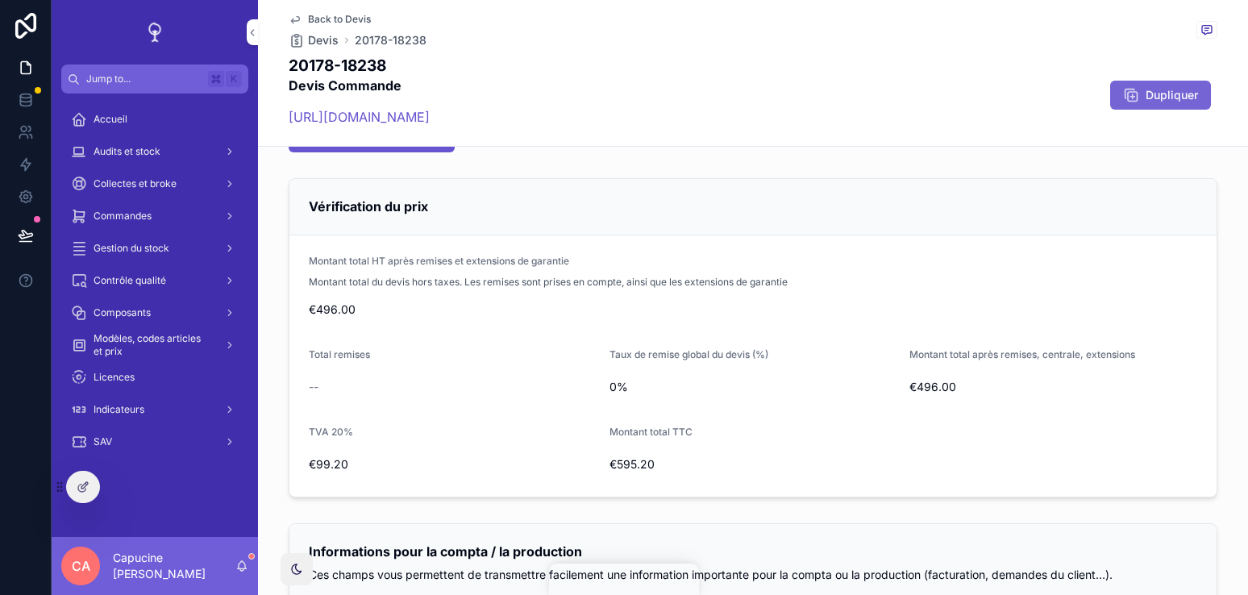
click at [1148, 94] on span "Dupliquer" at bounding box center [1171, 95] width 52 height 16
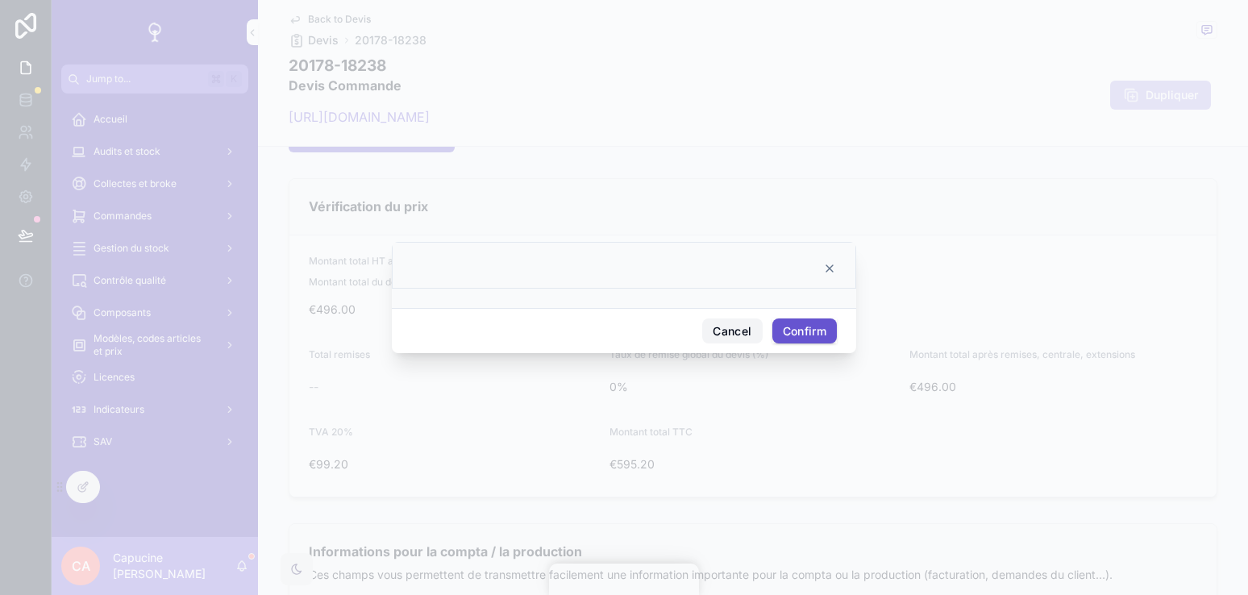
click at [733, 319] on button "Cancel" at bounding box center [732, 331] width 60 height 26
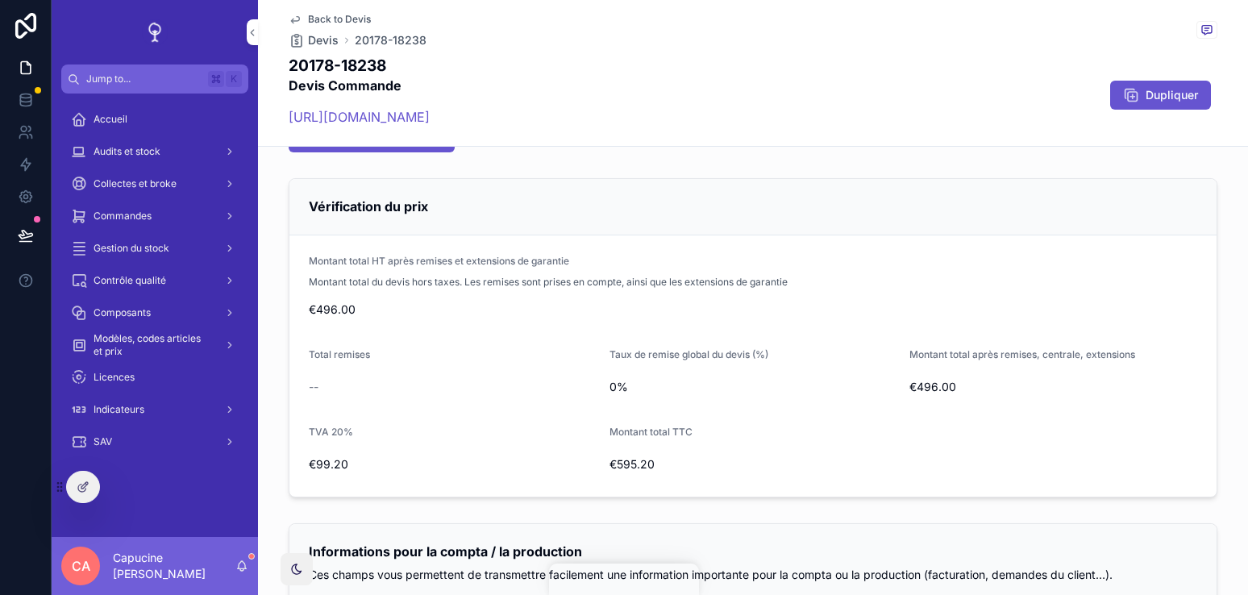
click at [93, 473] on div at bounding box center [76, 487] width 47 height 32
click at [89, 479] on div at bounding box center [83, 486] width 32 height 31
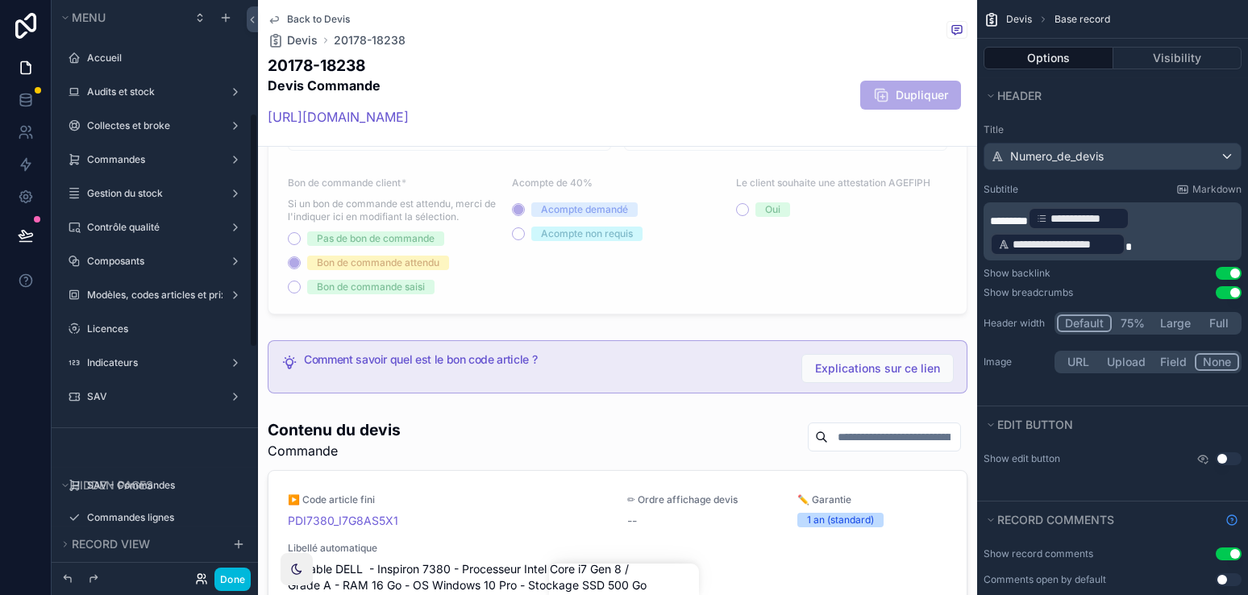
scroll to position [278, 0]
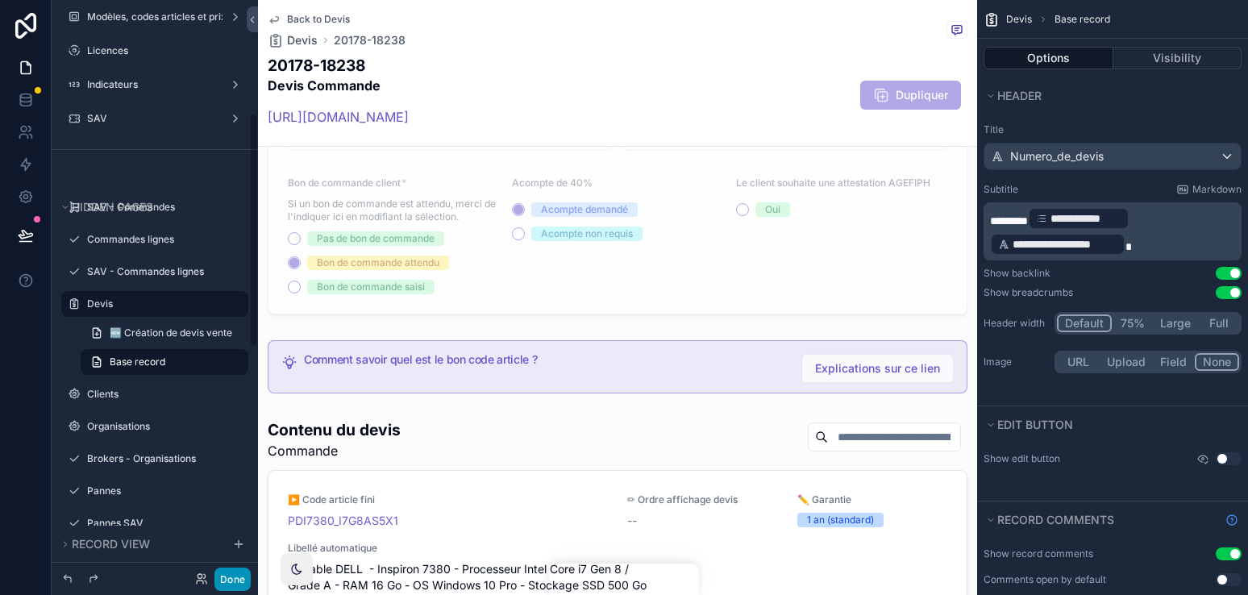
click at [243, 582] on button "Done" at bounding box center [232, 578] width 36 height 23
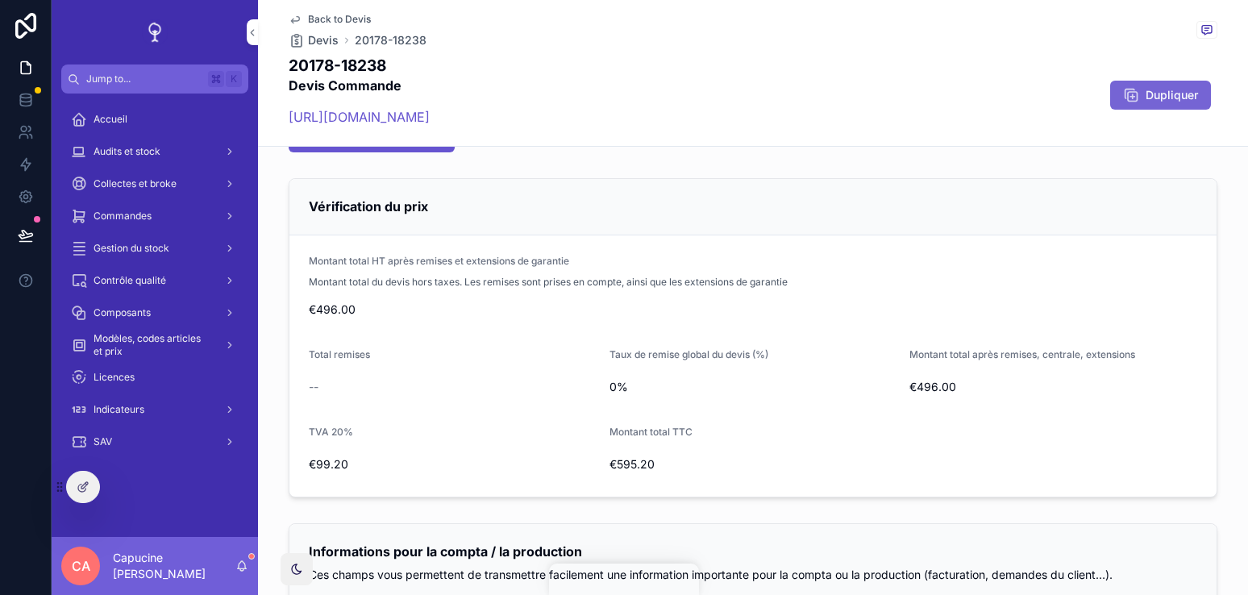
click at [1183, 96] on span "Dupliquer" at bounding box center [1171, 95] width 52 height 16
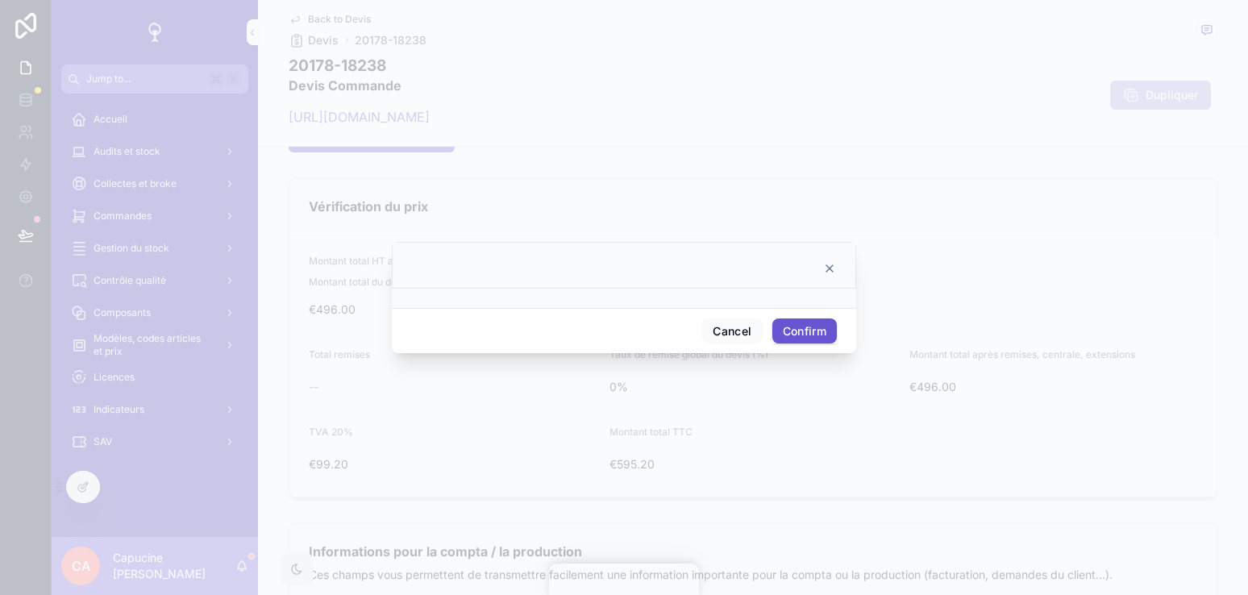
click at [812, 314] on div "Cancel Confirm" at bounding box center [624, 331] width 464 height 46
click at [812, 326] on button "Confirm" at bounding box center [804, 331] width 64 height 26
click at [805, 328] on button "Confirm" at bounding box center [804, 331] width 64 height 26
click at [801, 323] on button "Confirm" at bounding box center [804, 331] width 64 height 26
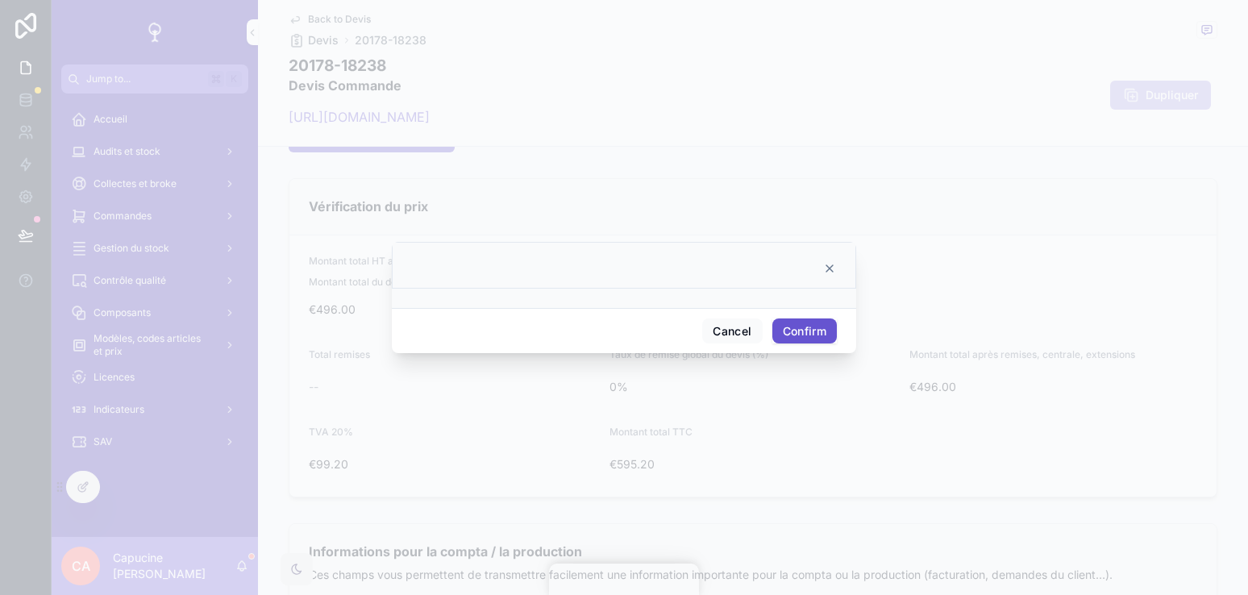
click at [801, 323] on button "Confirm" at bounding box center [804, 331] width 64 height 26
click at [830, 267] on icon at bounding box center [829, 268] width 6 height 6
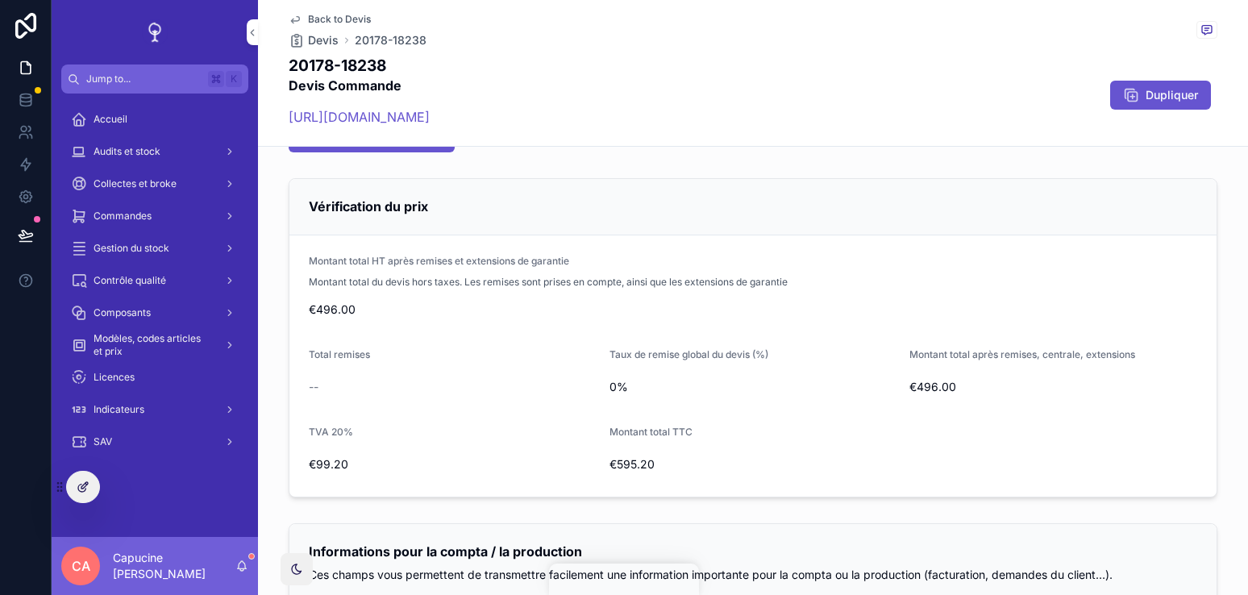
click at [80, 486] on icon at bounding box center [83, 486] width 13 height 13
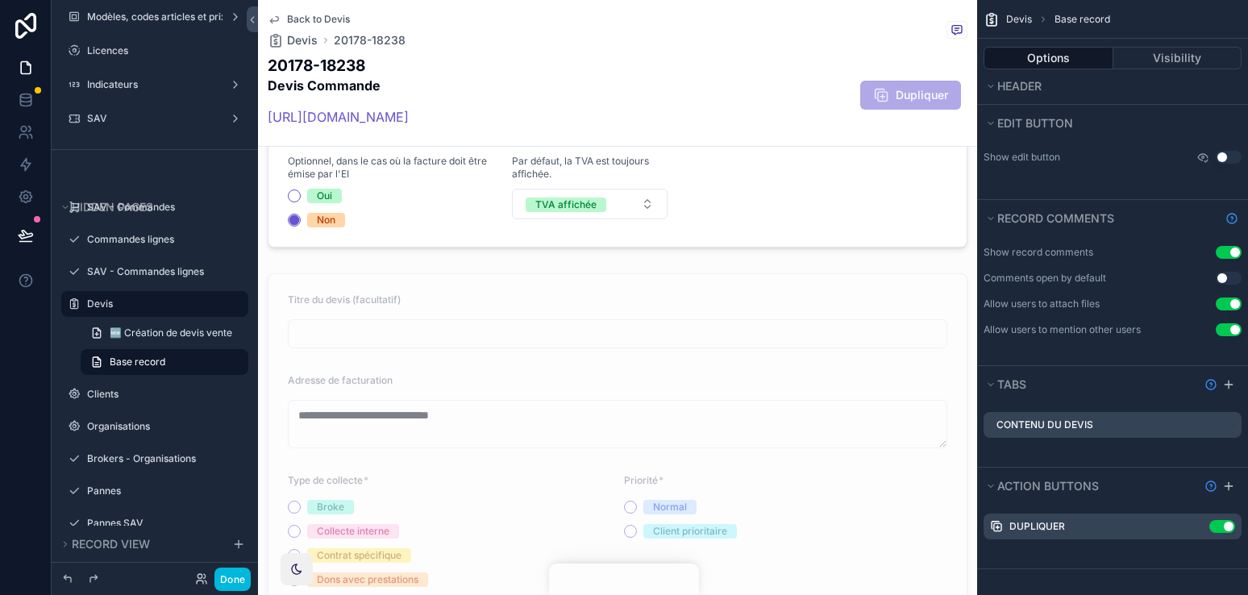
scroll to position [0, 0]
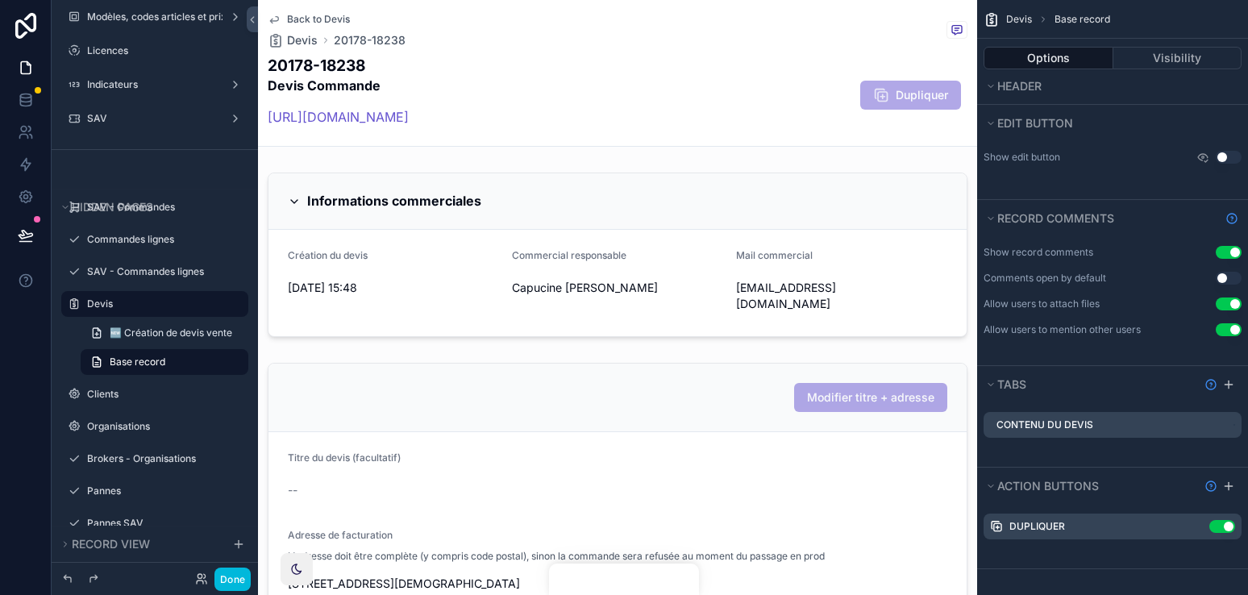
click at [0, 0] on icon "scrollable content" at bounding box center [0, 0] width 0 height 0
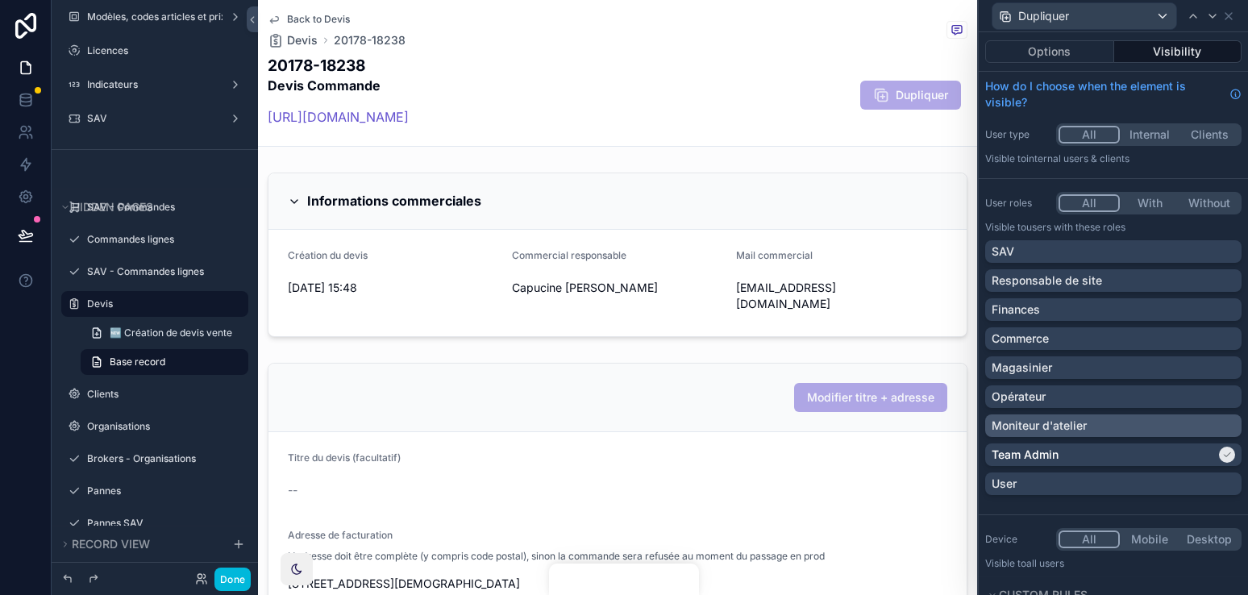
scroll to position [90, 0]
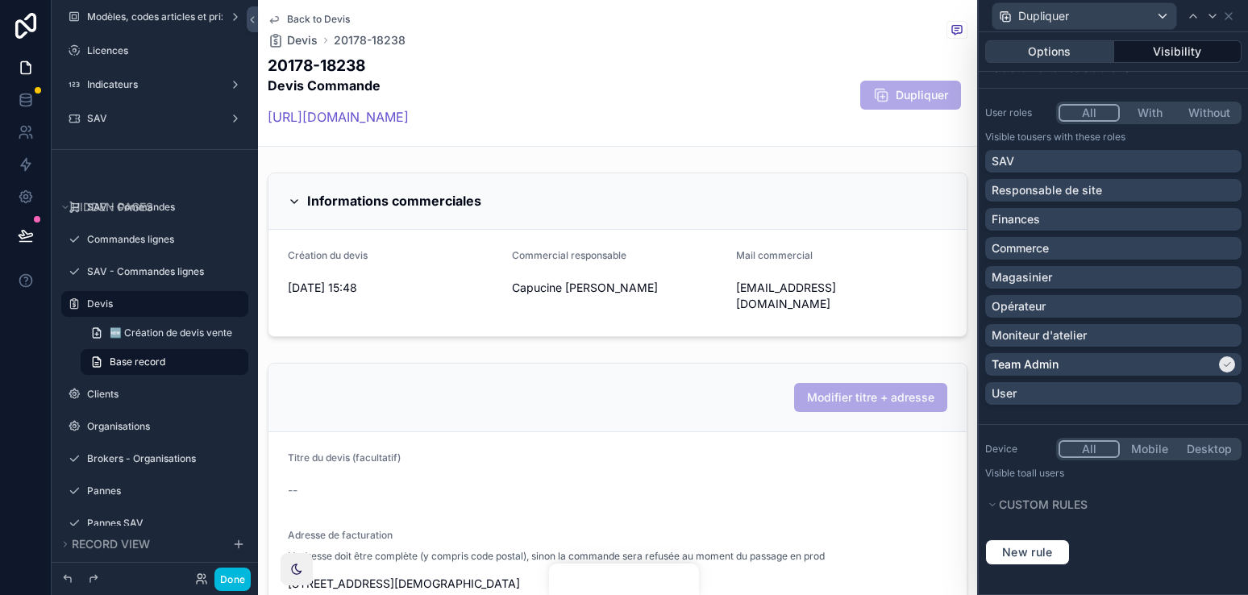
click at [1086, 54] on button "Options" at bounding box center [1049, 51] width 129 height 23
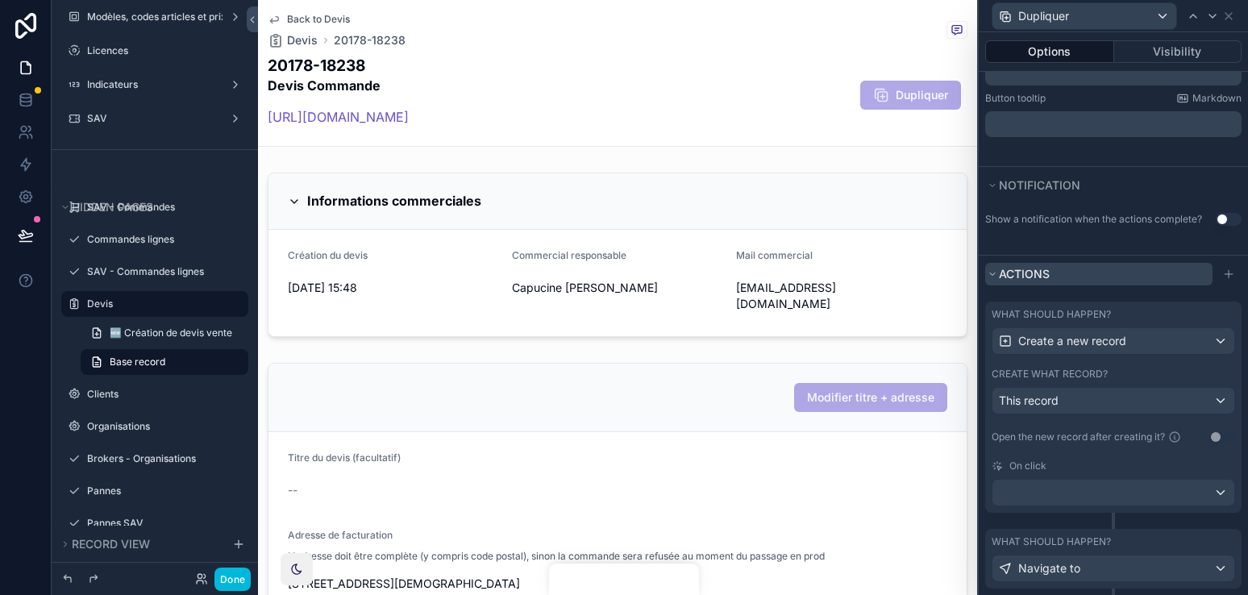
scroll to position [422, 0]
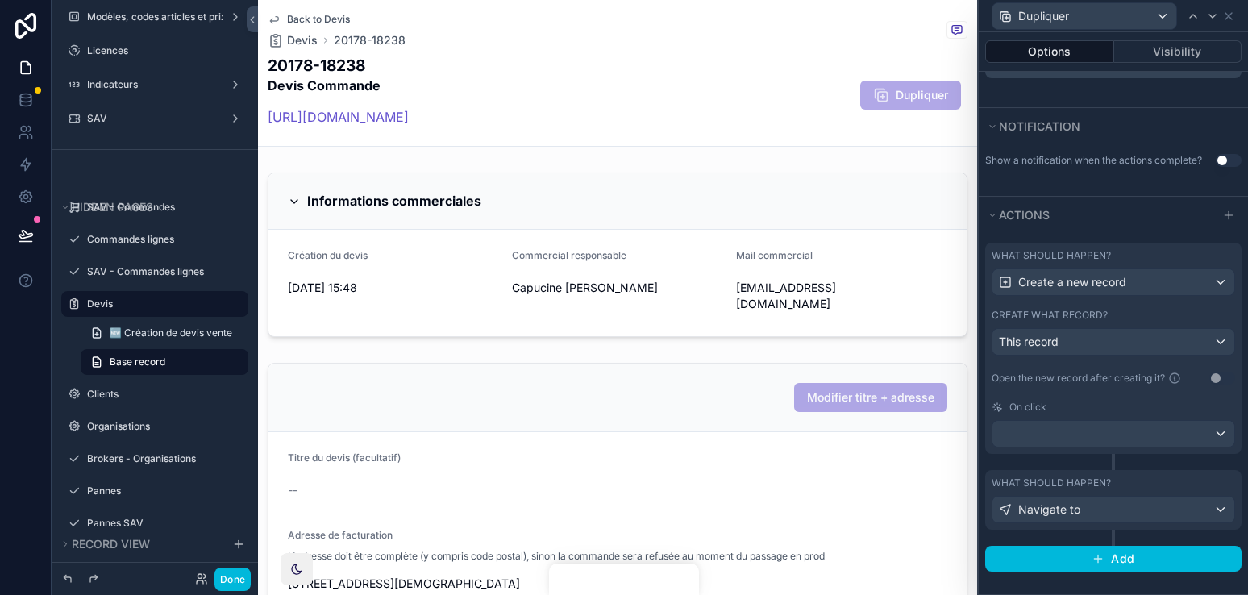
click at [1134, 322] on div "Create what record? This record" at bounding box center [1112, 332] width 243 height 47
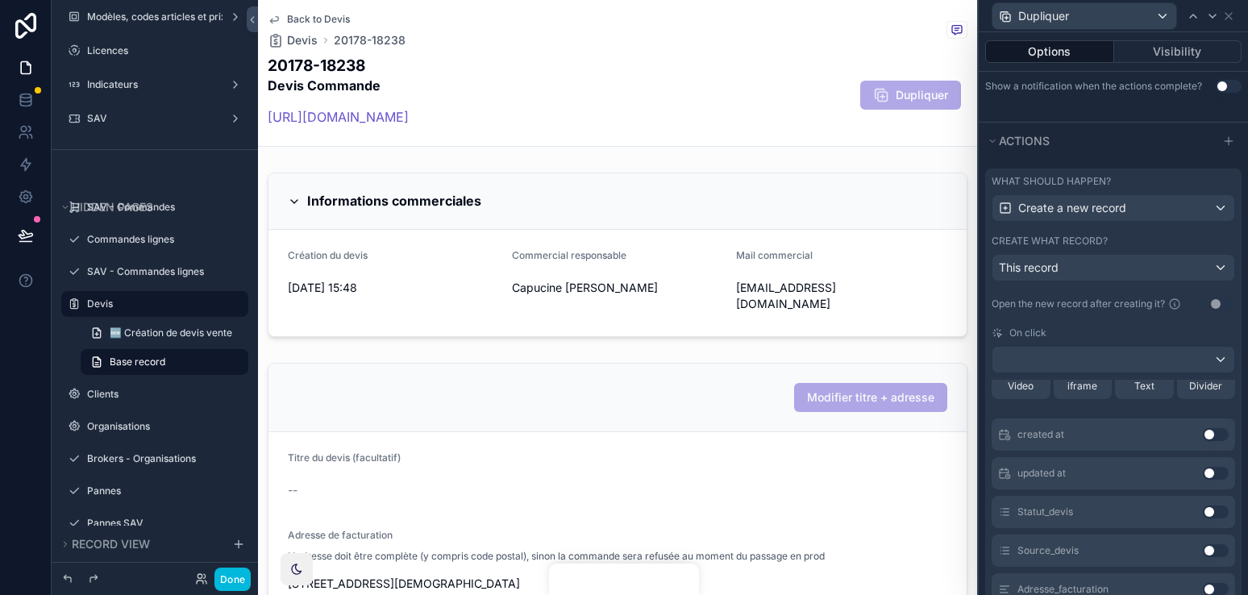
scroll to position [125, 0]
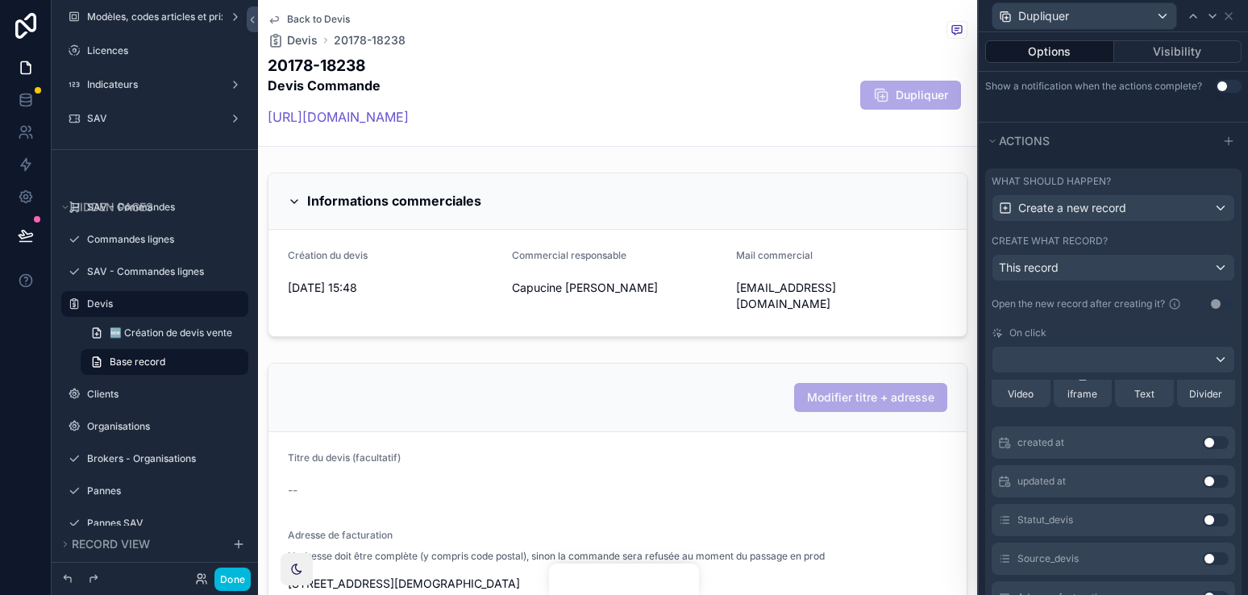
click at [1223, 522] on button "Use setting" at bounding box center [1215, 519] width 26 height 13
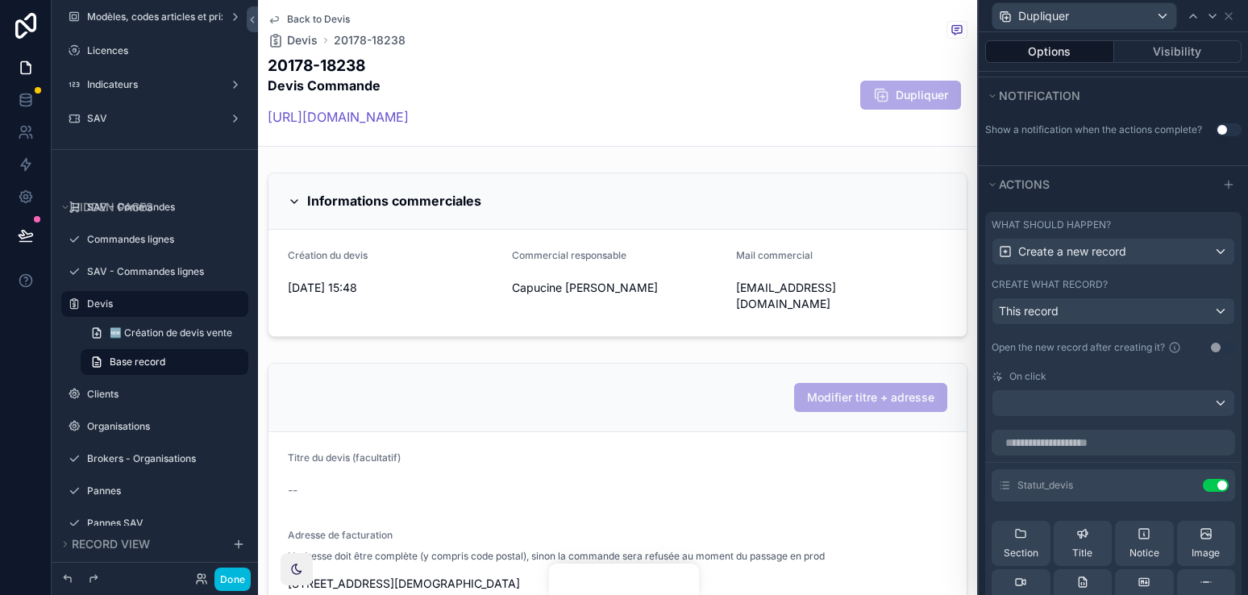
scroll to position [451, 0]
click at [1165, 309] on div "This record" at bounding box center [1113, 313] width 242 height 26
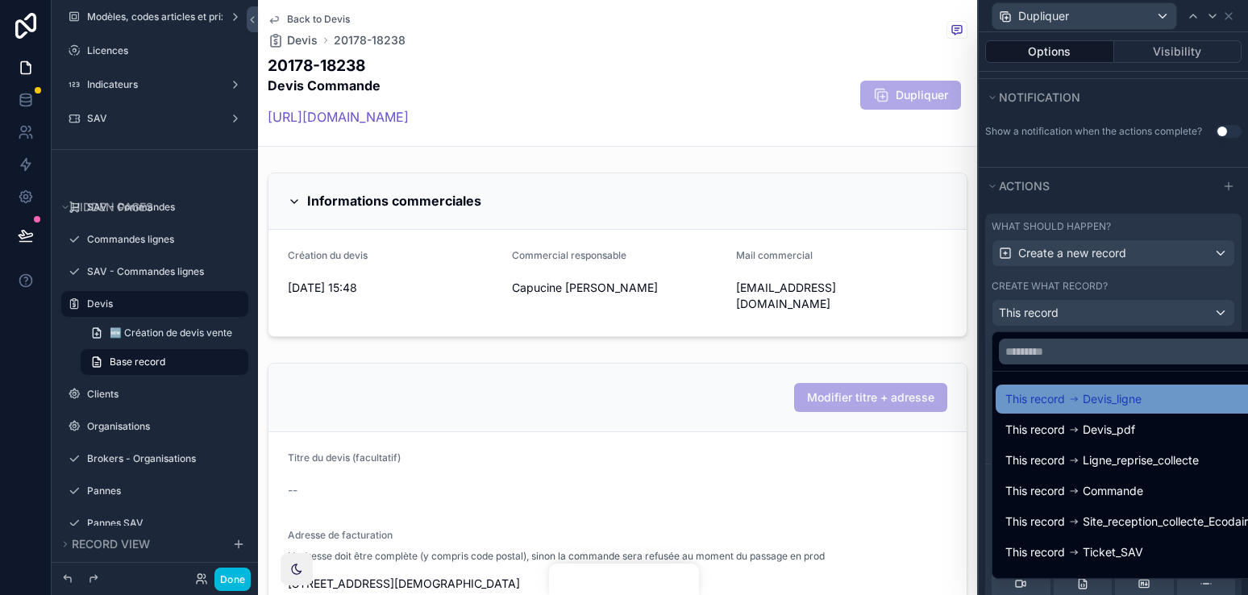
click at [1144, 402] on div "This record Devis_ligne" at bounding box center [1131, 398] width 253 height 19
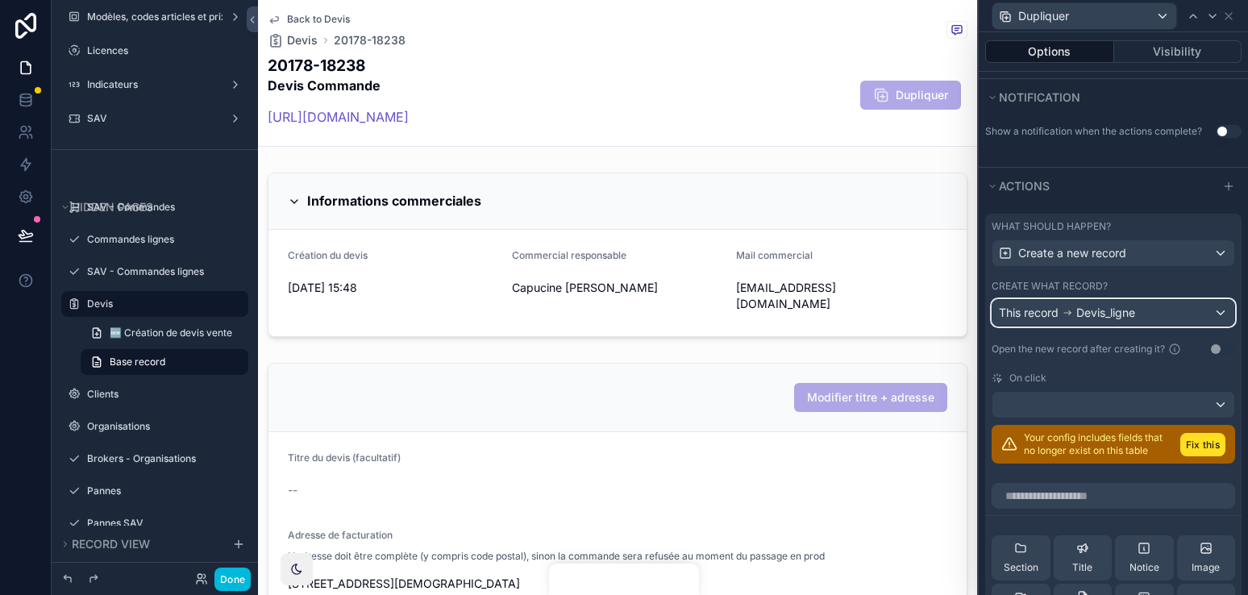
click at [1139, 305] on div "This record Devis_ligne" at bounding box center [1113, 313] width 242 height 26
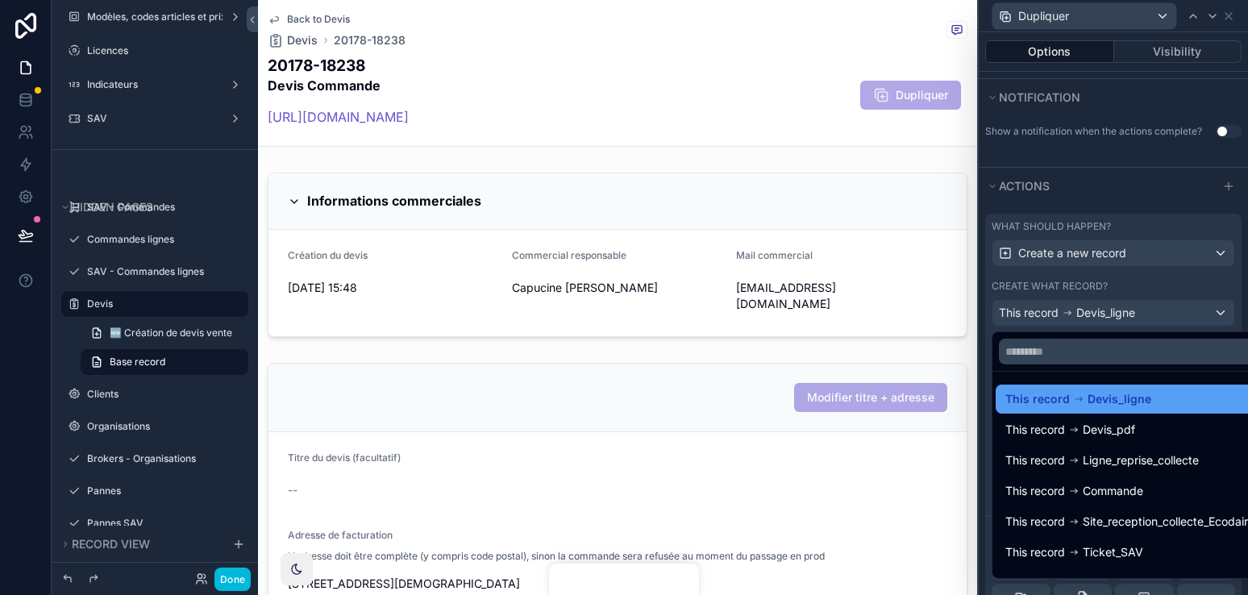
click at [1119, 404] on span "Devis_ligne" at bounding box center [1119, 398] width 64 height 19
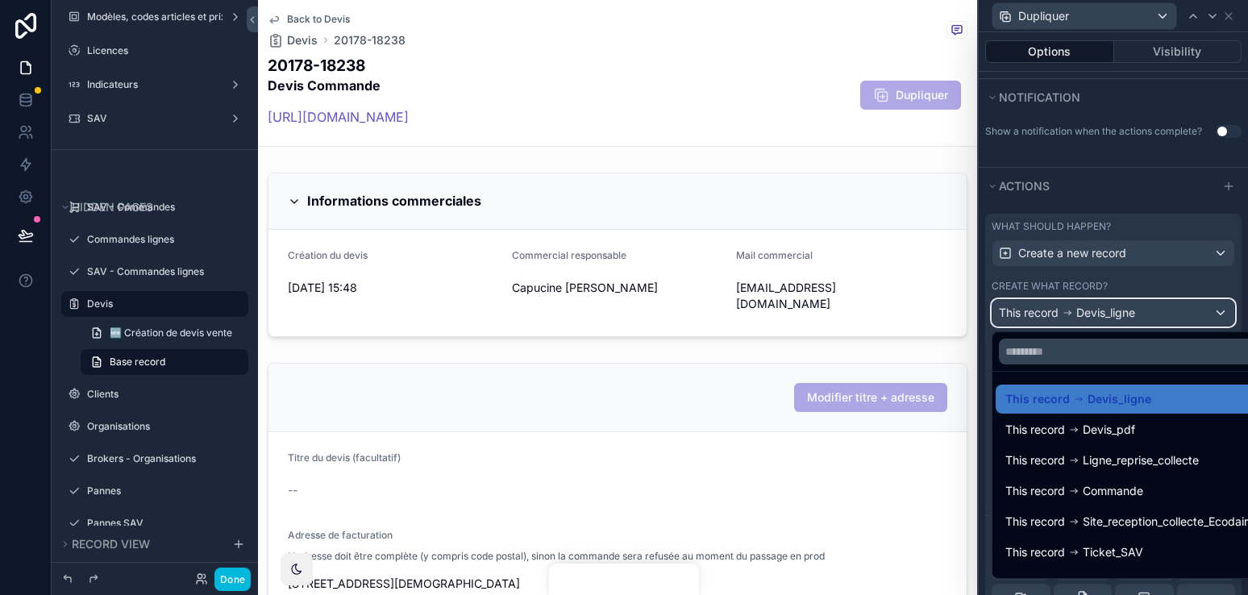
click at [1138, 322] on div "This record Devis_ligne" at bounding box center [1113, 313] width 242 height 26
click at [1138, 322] on div at bounding box center [1112, 297] width 269 height 595
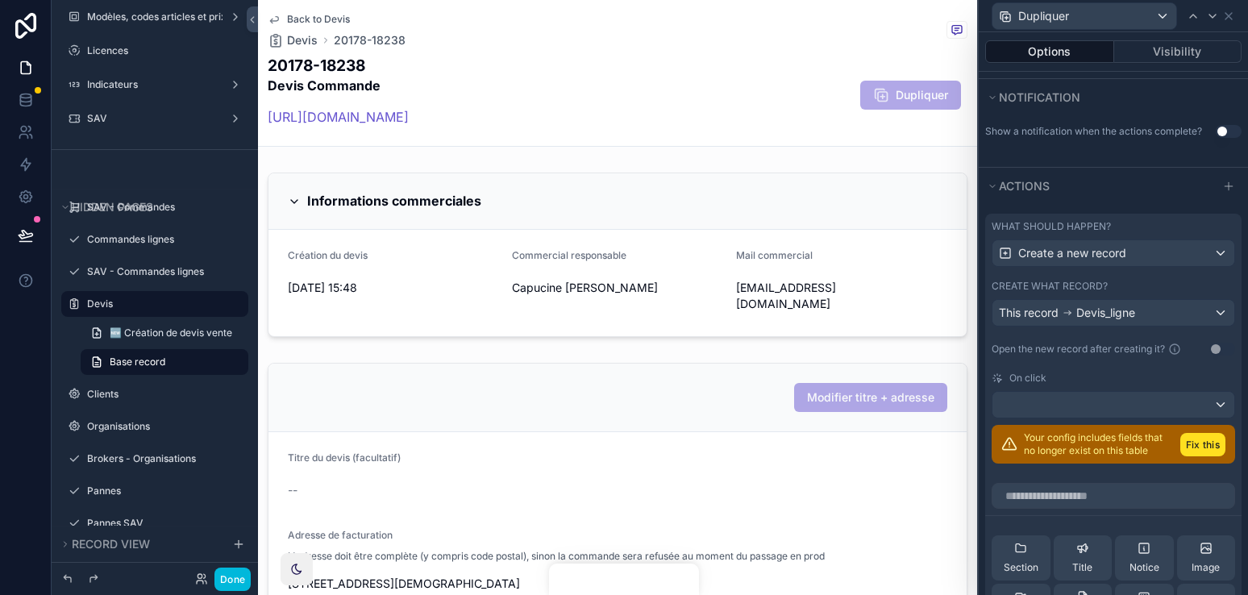
click at [1147, 280] on div "Create what record?" at bounding box center [1112, 286] width 243 height 13
click at [1137, 310] on div "This record Devis_ligne" at bounding box center [1113, 313] width 242 height 26
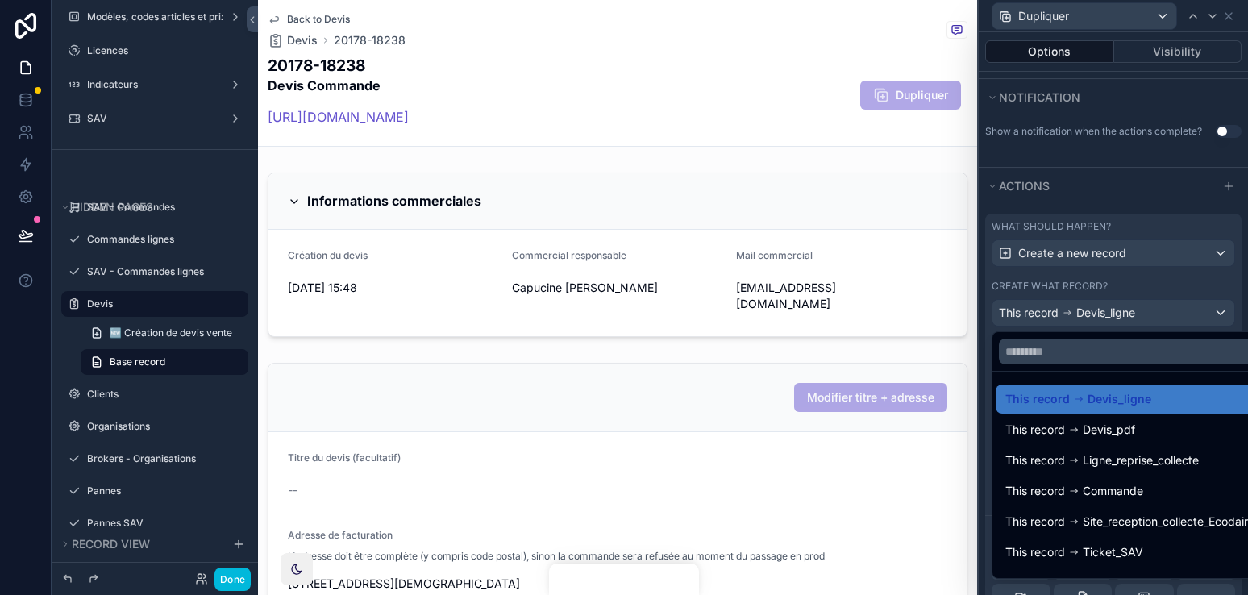
click at [1137, 310] on div at bounding box center [1112, 297] width 269 height 595
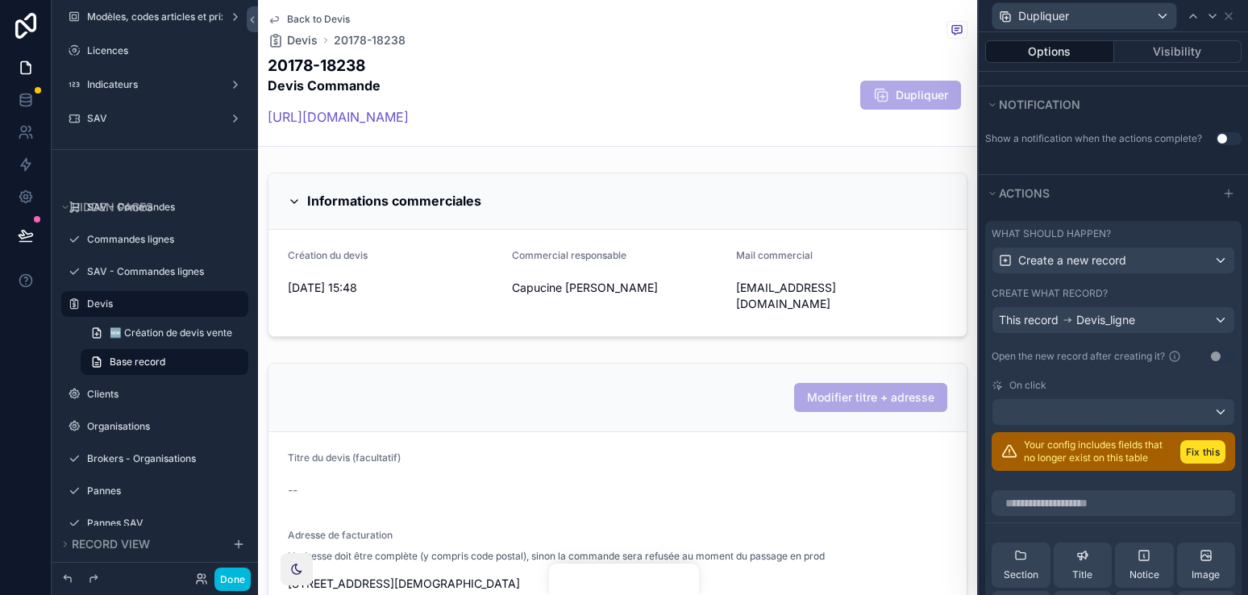
scroll to position [479, 0]
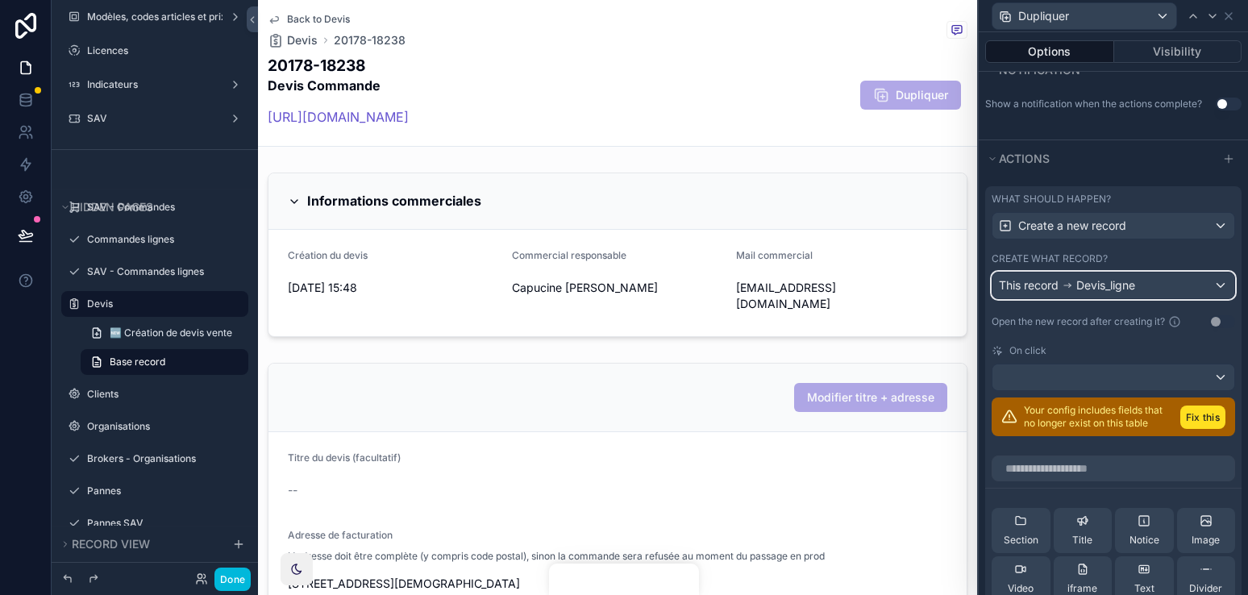
click at [1109, 285] on span "Devis_ligne" at bounding box center [1105, 285] width 59 height 16
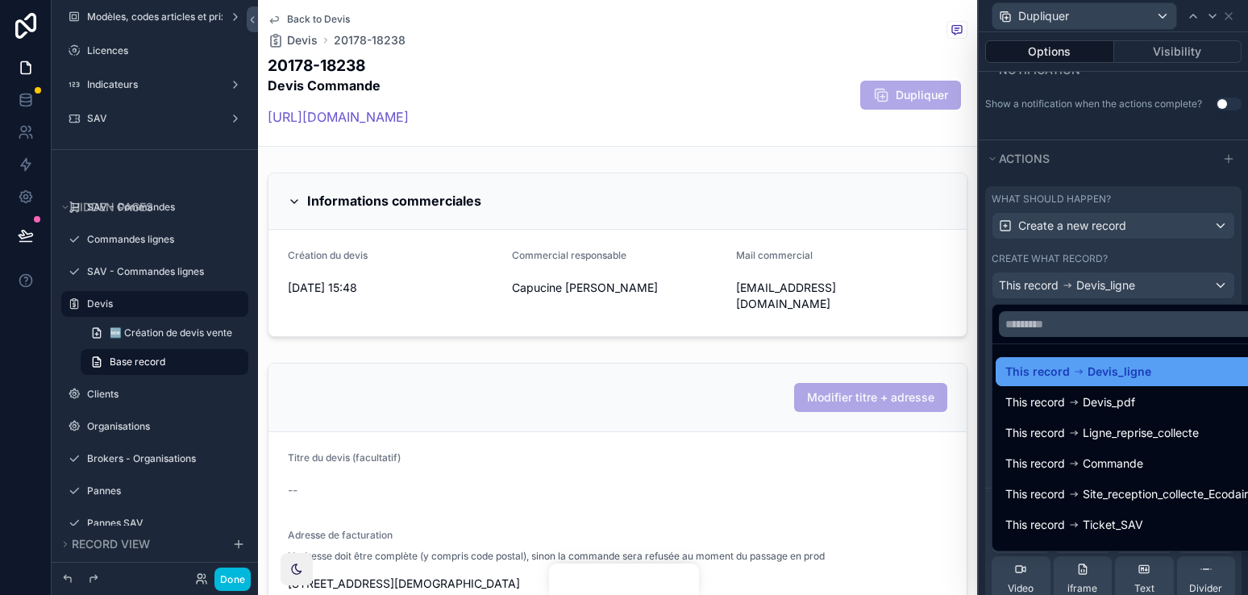
click at [1091, 384] on div "This record Devis_ligne" at bounding box center [1131, 371] width 272 height 29
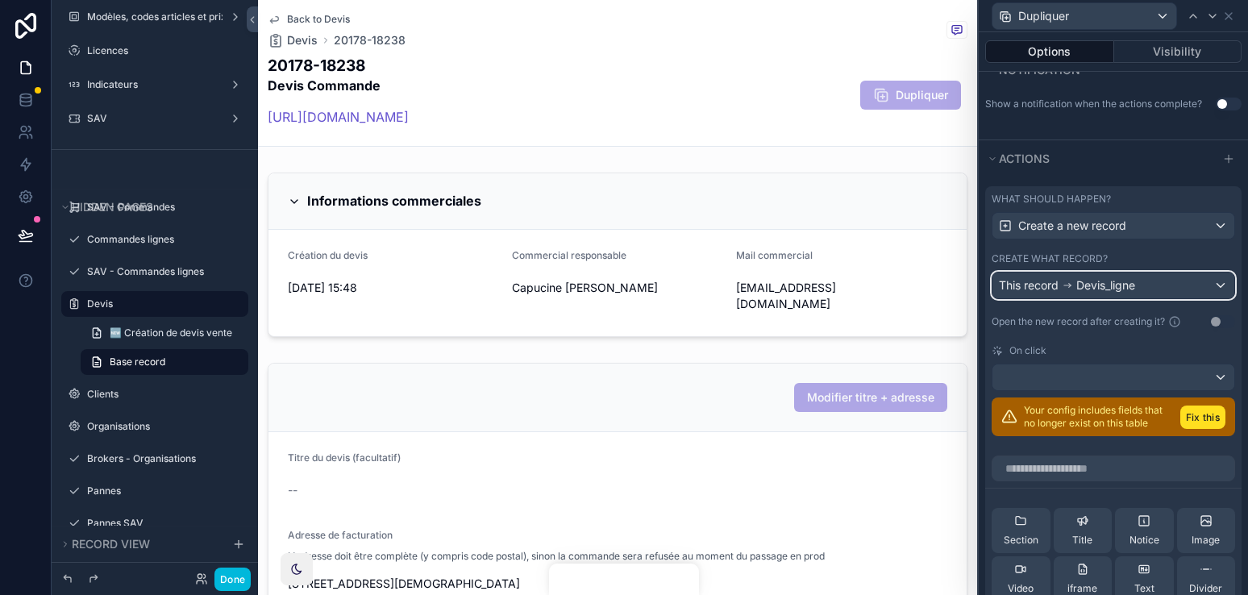
click at [1120, 289] on span "Devis_ligne" at bounding box center [1105, 285] width 59 height 16
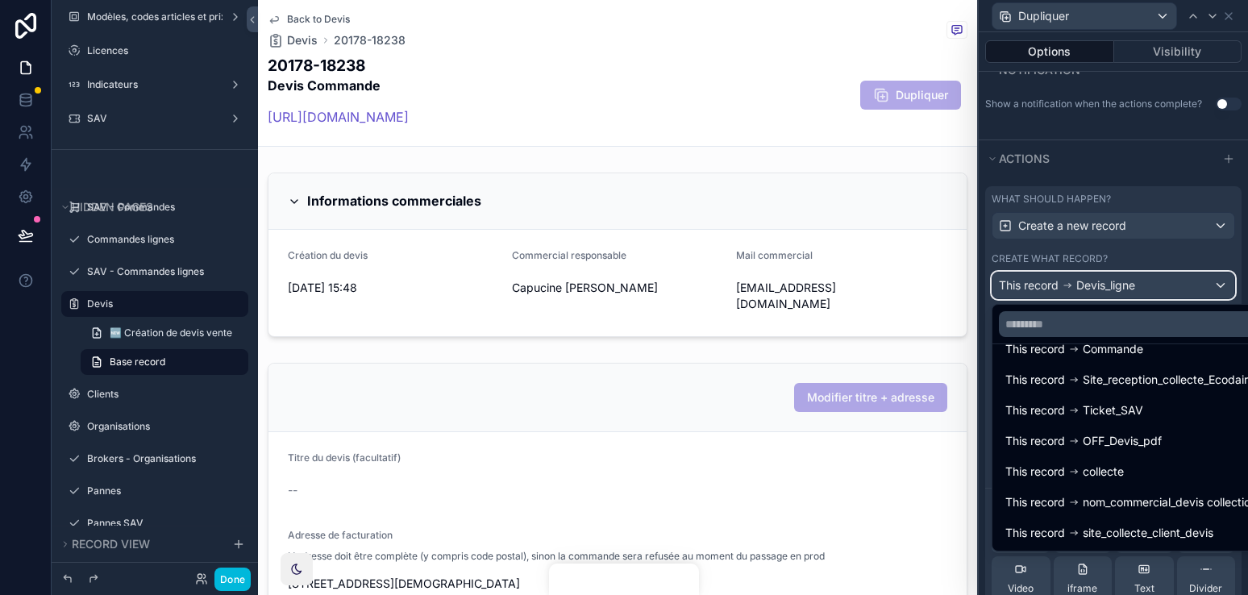
scroll to position [0, 0]
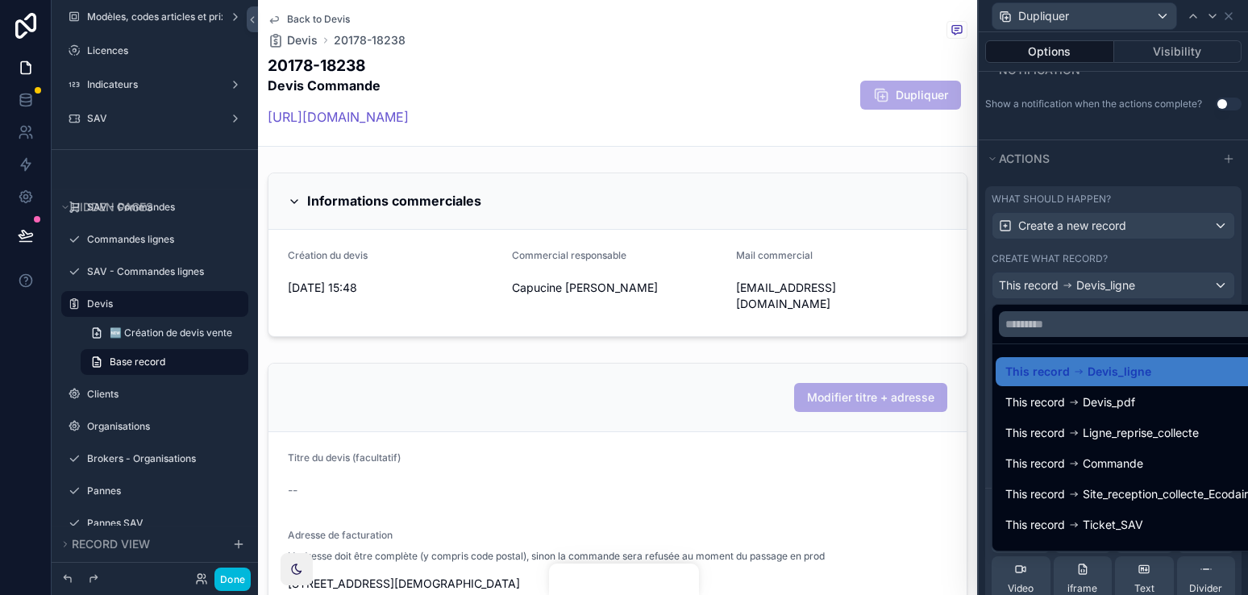
click at [1138, 250] on div at bounding box center [1112, 297] width 269 height 595
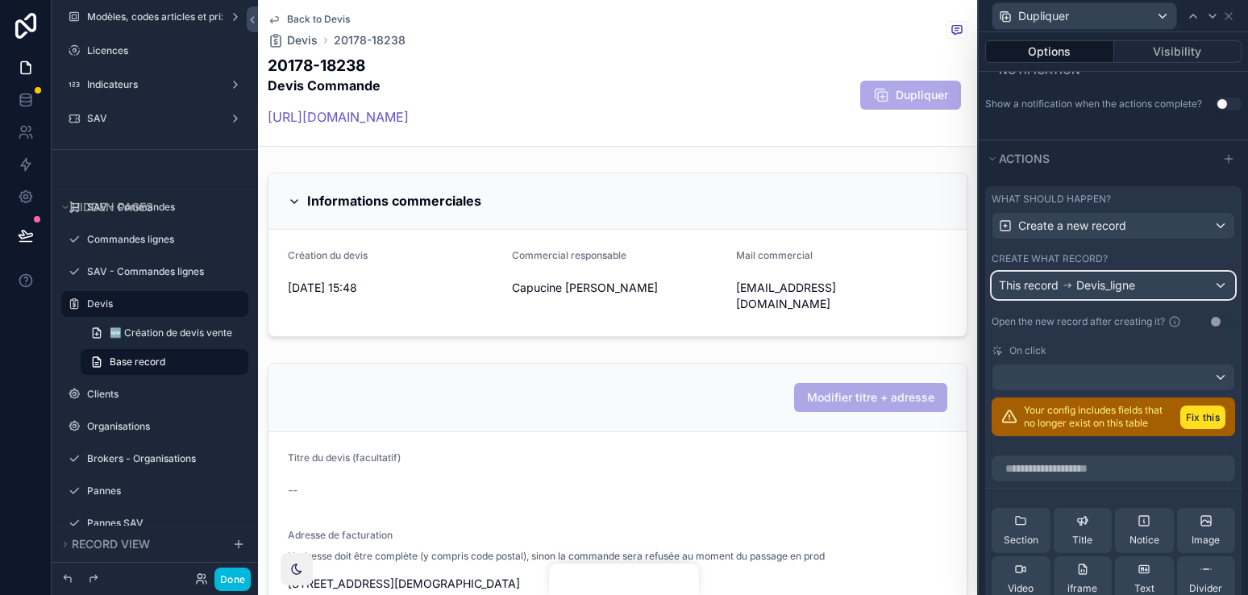
click at [1132, 277] on span "Devis_ligne" at bounding box center [1105, 285] width 59 height 16
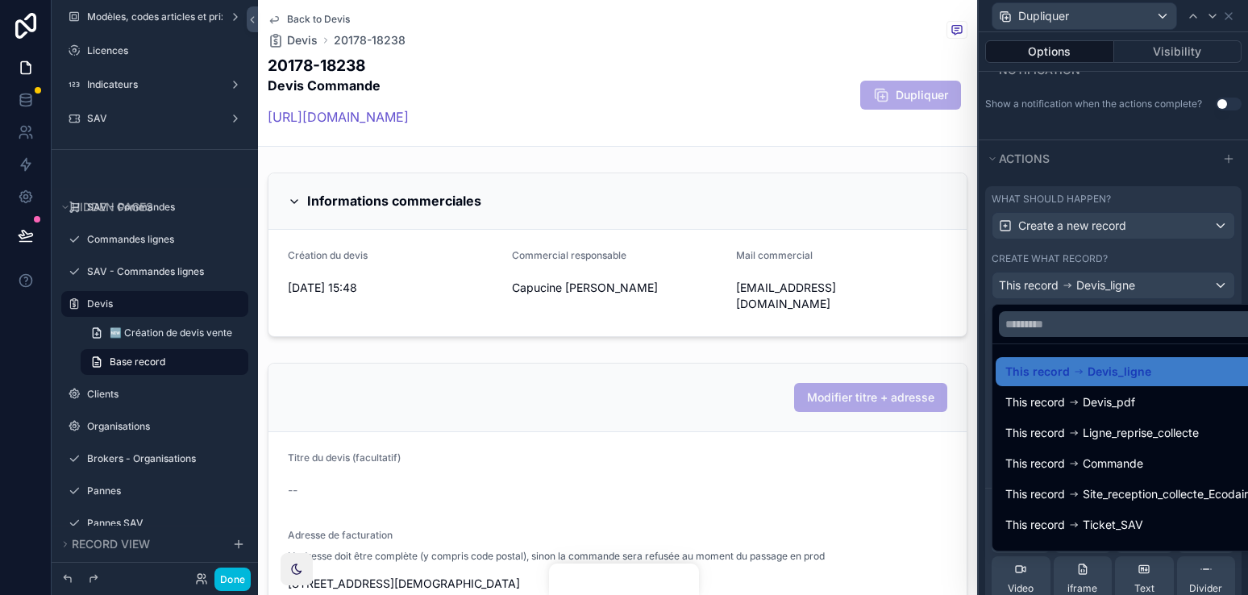
click at [1131, 284] on div at bounding box center [1112, 297] width 269 height 595
click at [1131, 284] on span "Devis_ligne" at bounding box center [1105, 285] width 59 height 16
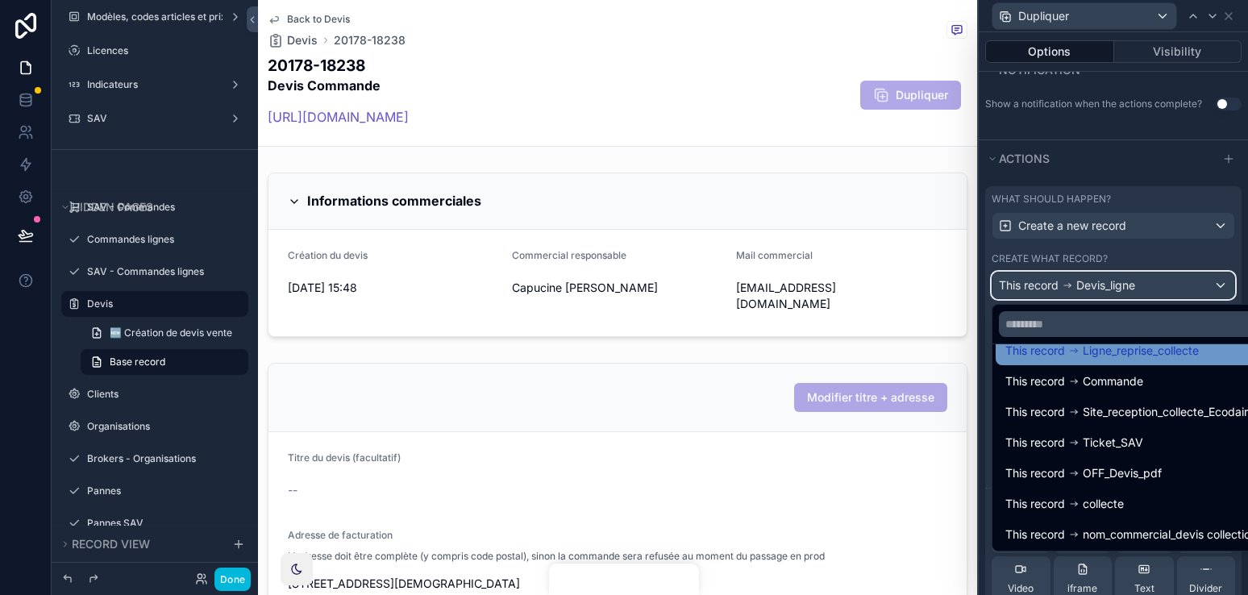
scroll to position [114, 0]
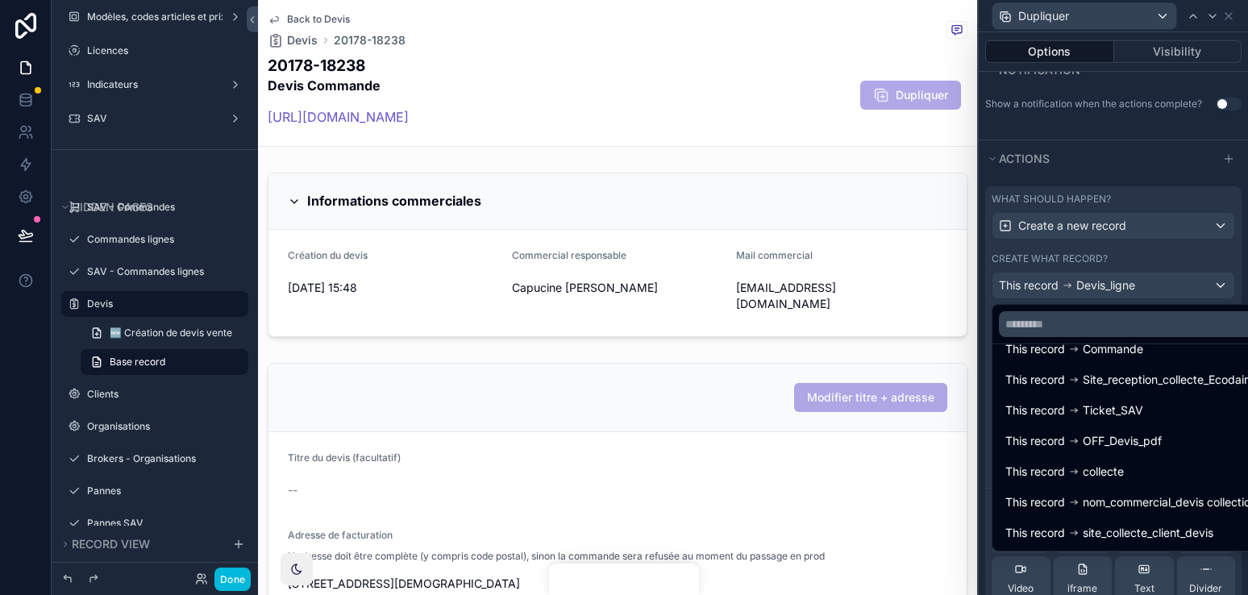
click at [1142, 297] on div at bounding box center [1112, 297] width 269 height 595
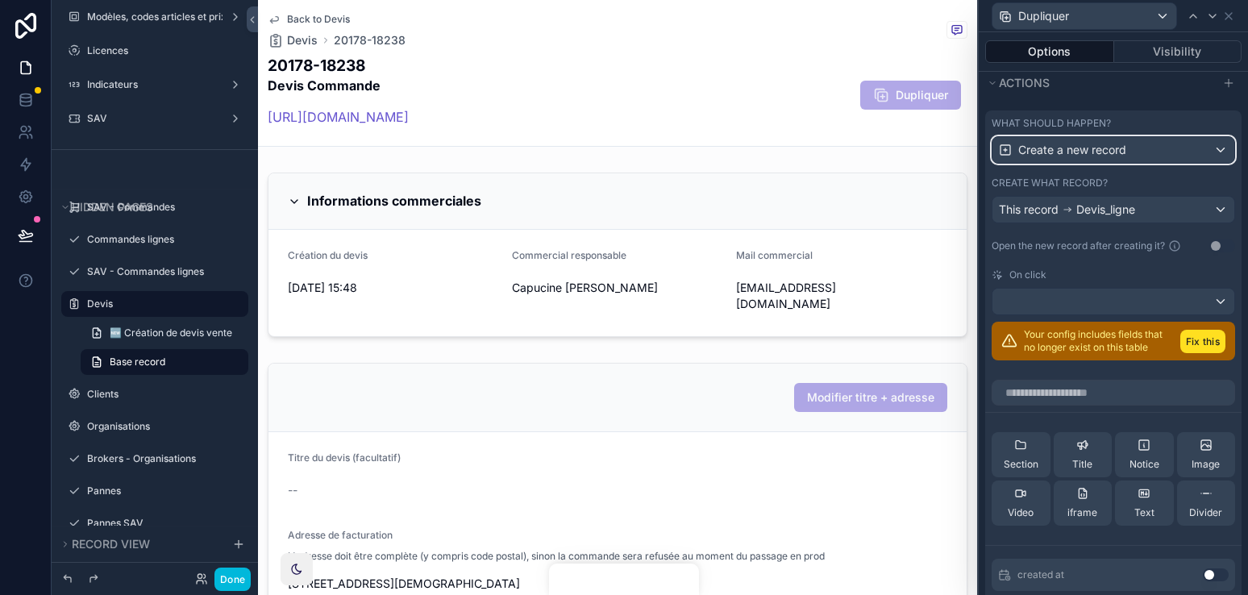
scroll to position [469, 0]
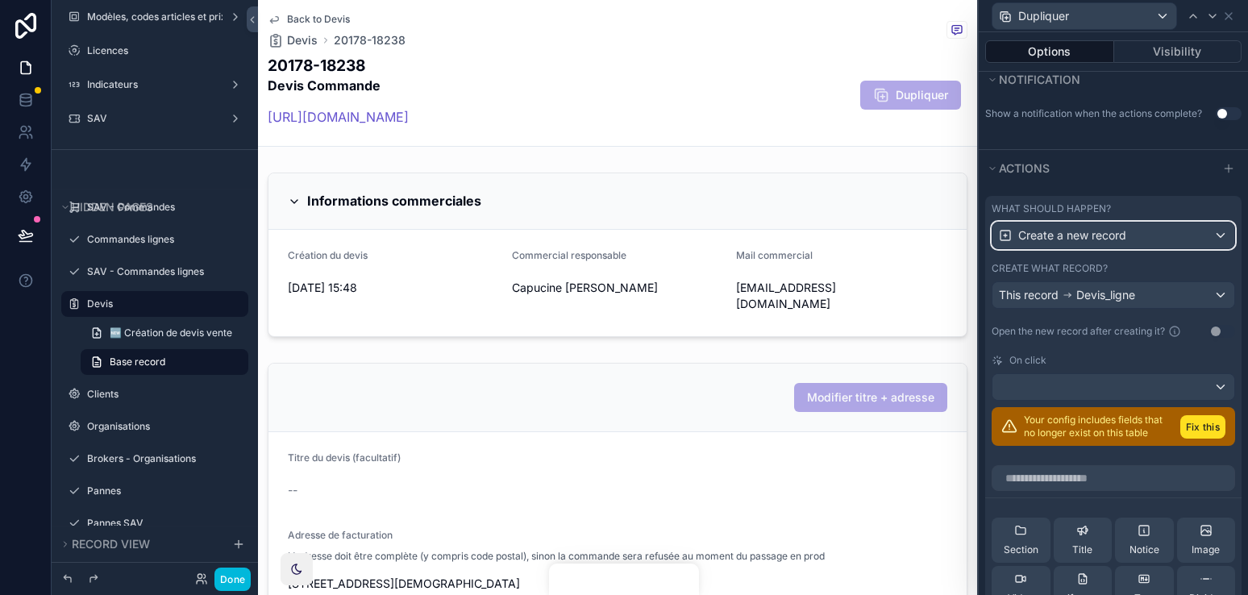
click at [1148, 239] on div "Create a new record" at bounding box center [1113, 235] width 242 height 26
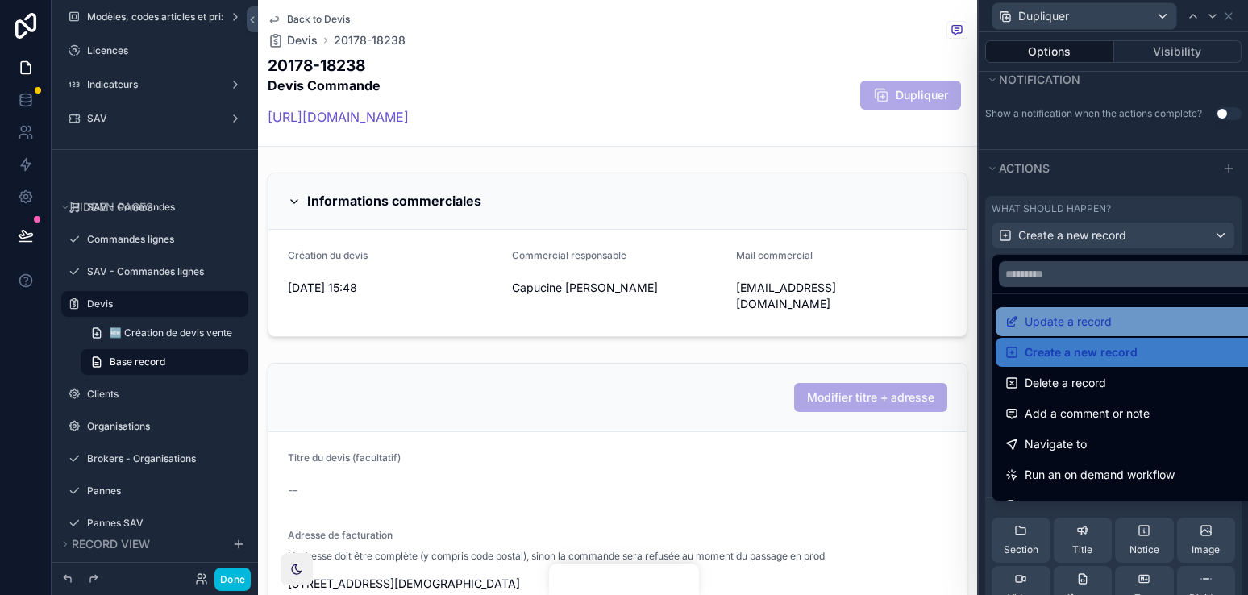
click at [1121, 327] on div "Update a record" at bounding box center [1131, 321] width 253 height 19
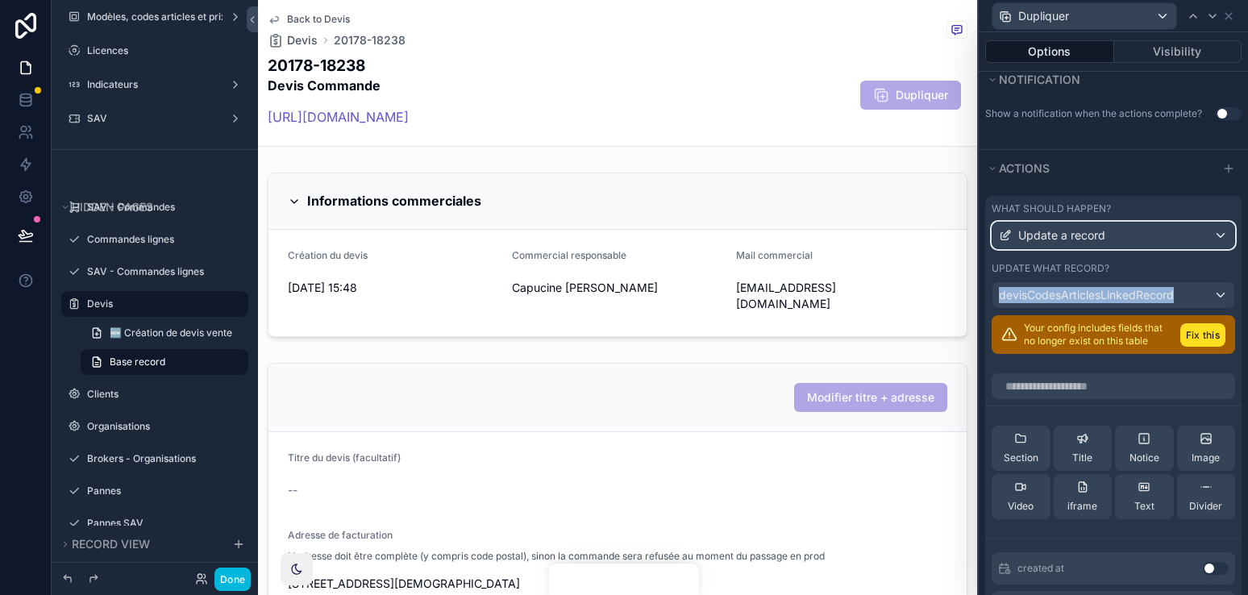
click at [1115, 235] on div "Update a record" at bounding box center [1113, 235] width 242 height 26
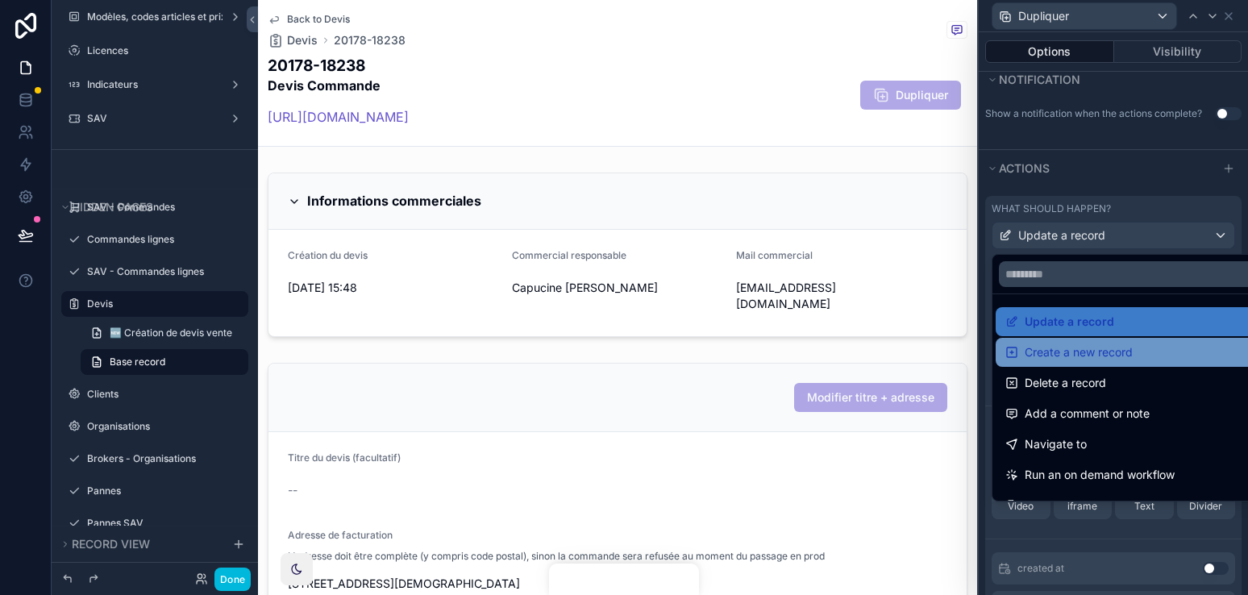
click at [1113, 358] on span "Create a new record" at bounding box center [1078, 352] width 108 height 19
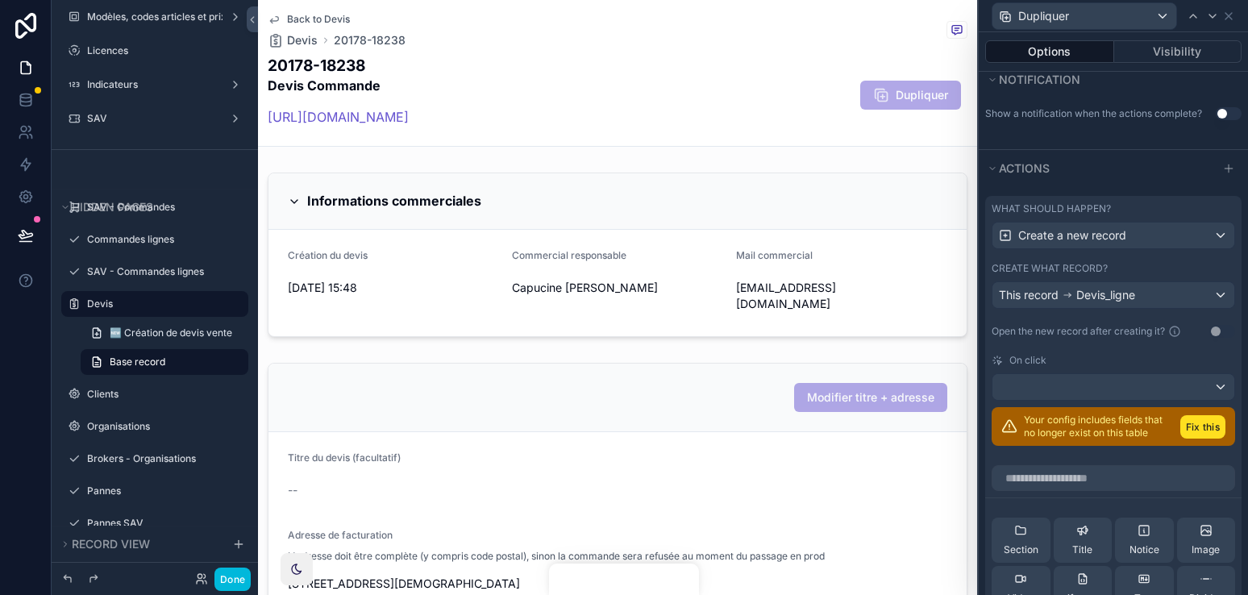
scroll to position [492, 0]
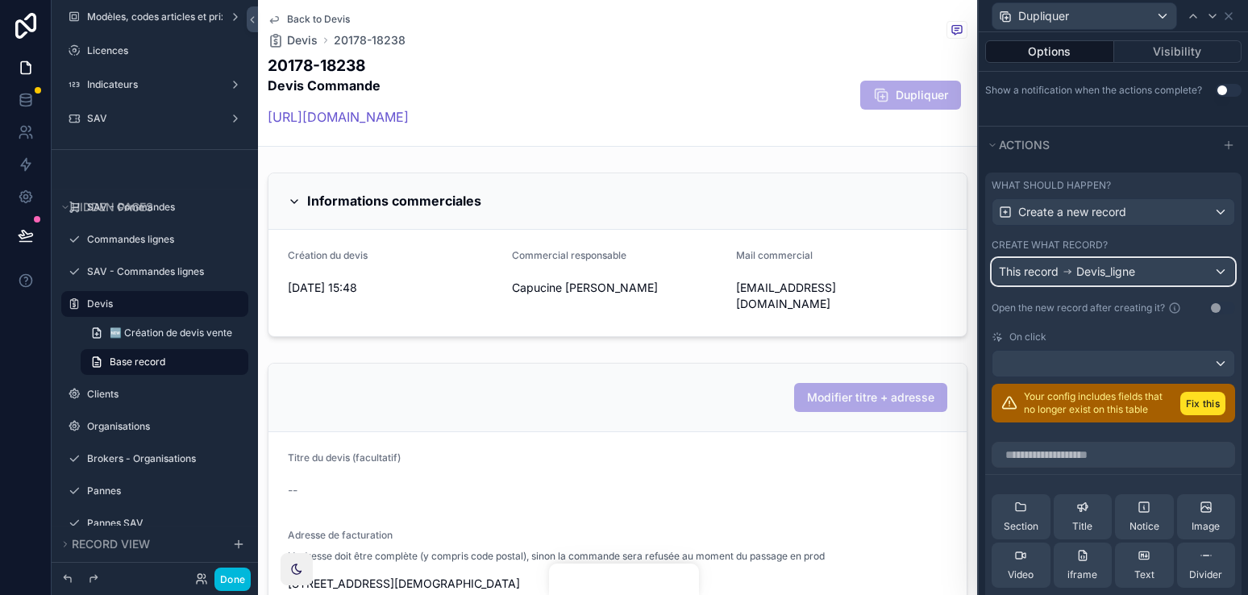
click at [1117, 272] on span "Devis_ligne" at bounding box center [1105, 272] width 59 height 16
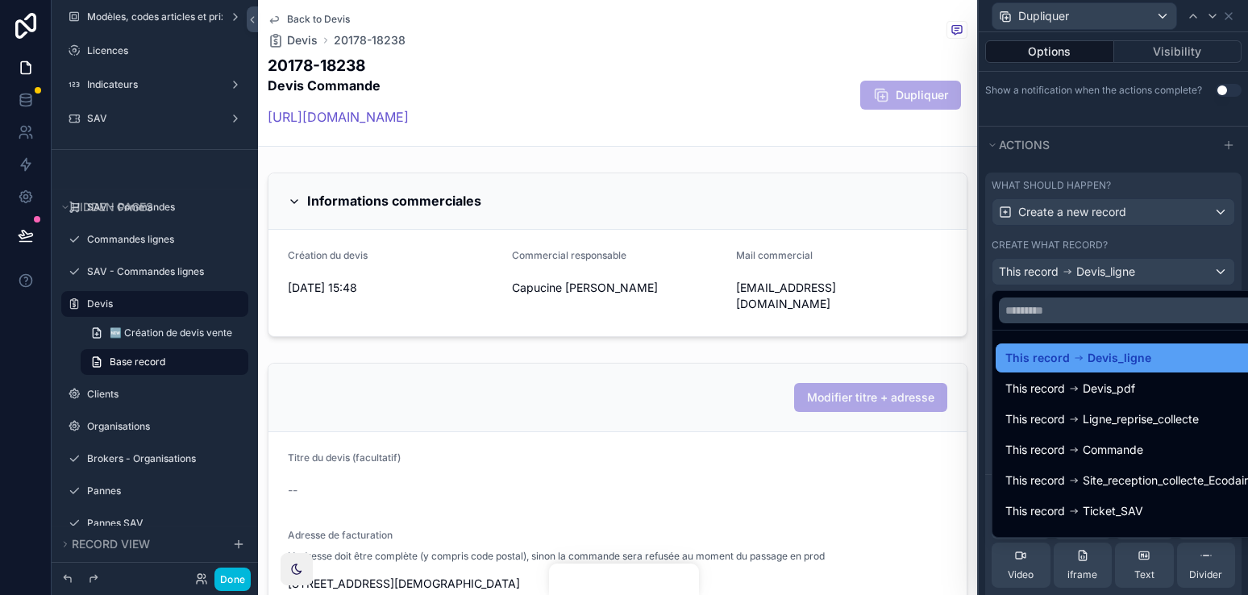
click at [1111, 353] on span "Devis_ligne" at bounding box center [1119, 357] width 64 height 19
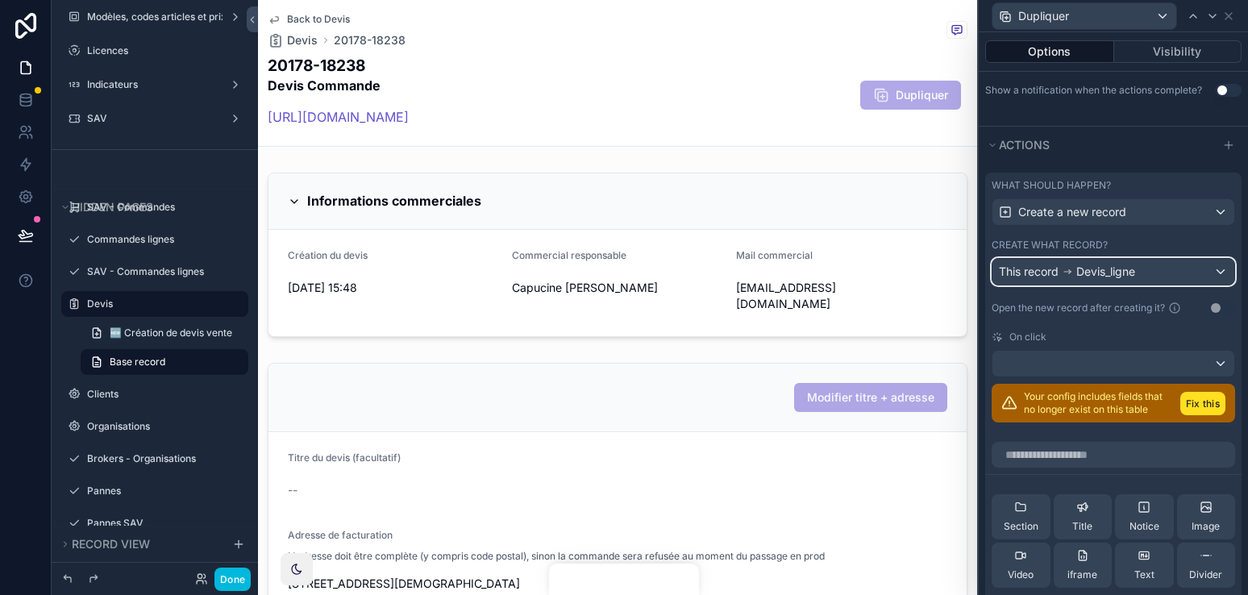
click at [1125, 259] on div "This record Devis_ligne" at bounding box center [1113, 272] width 242 height 26
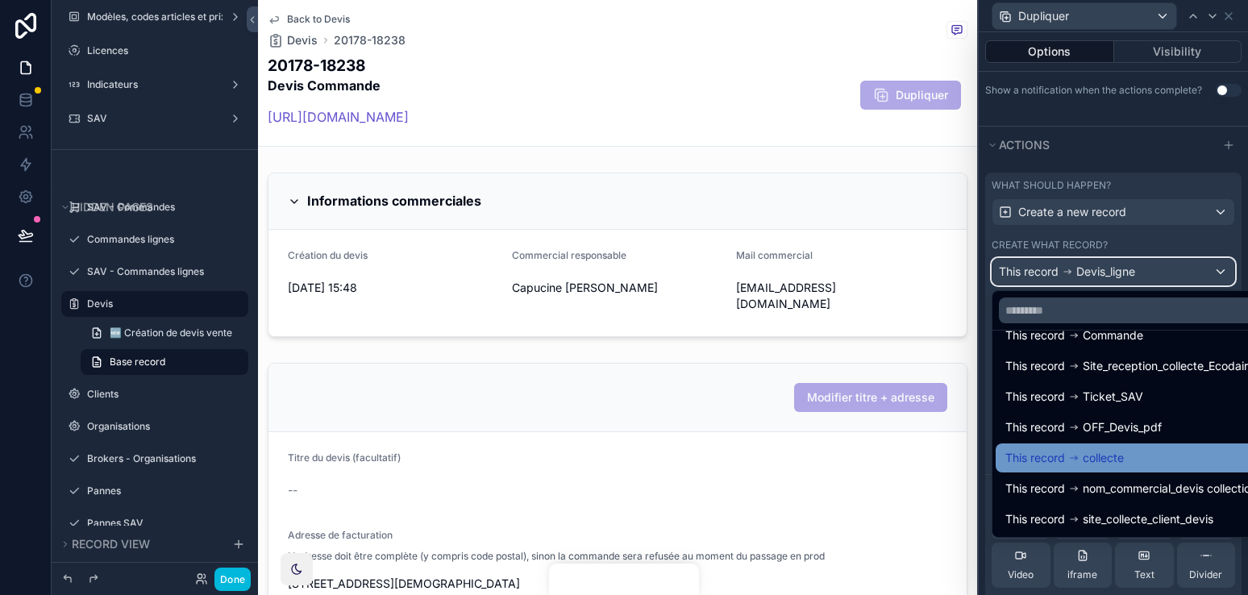
scroll to position [0, 0]
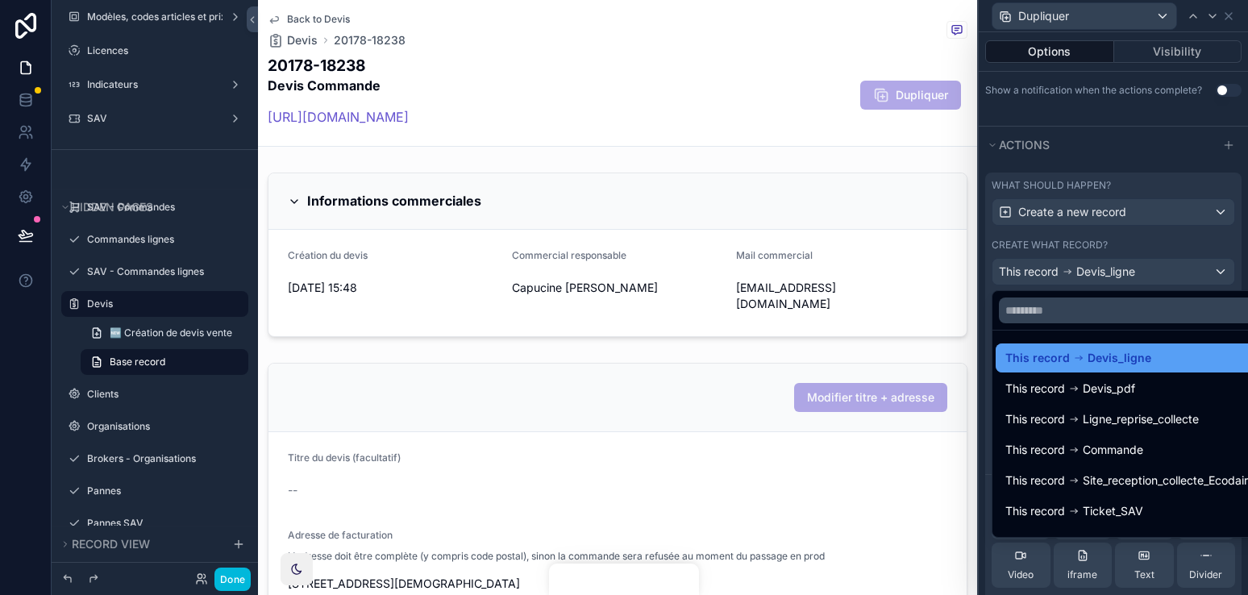
click at [1161, 364] on div "This record Devis_ligne" at bounding box center [1131, 357] width 253 height 19
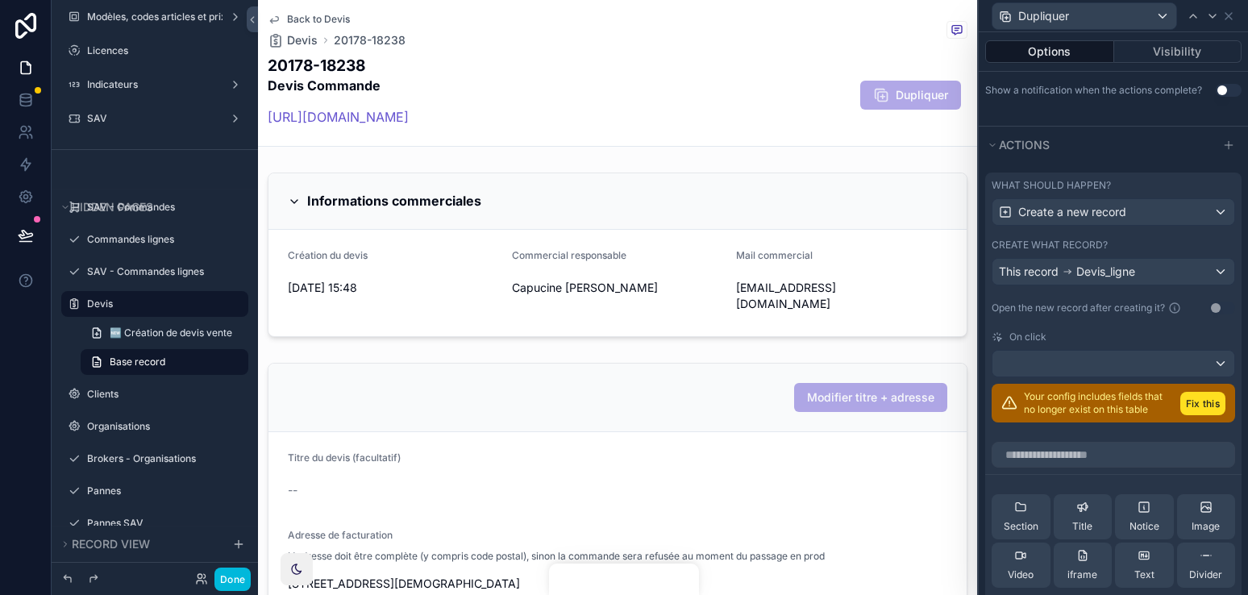
click at [1147, 326] on div "What should happen? Create a new record Create what record? This record Devis_l…" at bounding box center [1113, 277] width 256 height 211
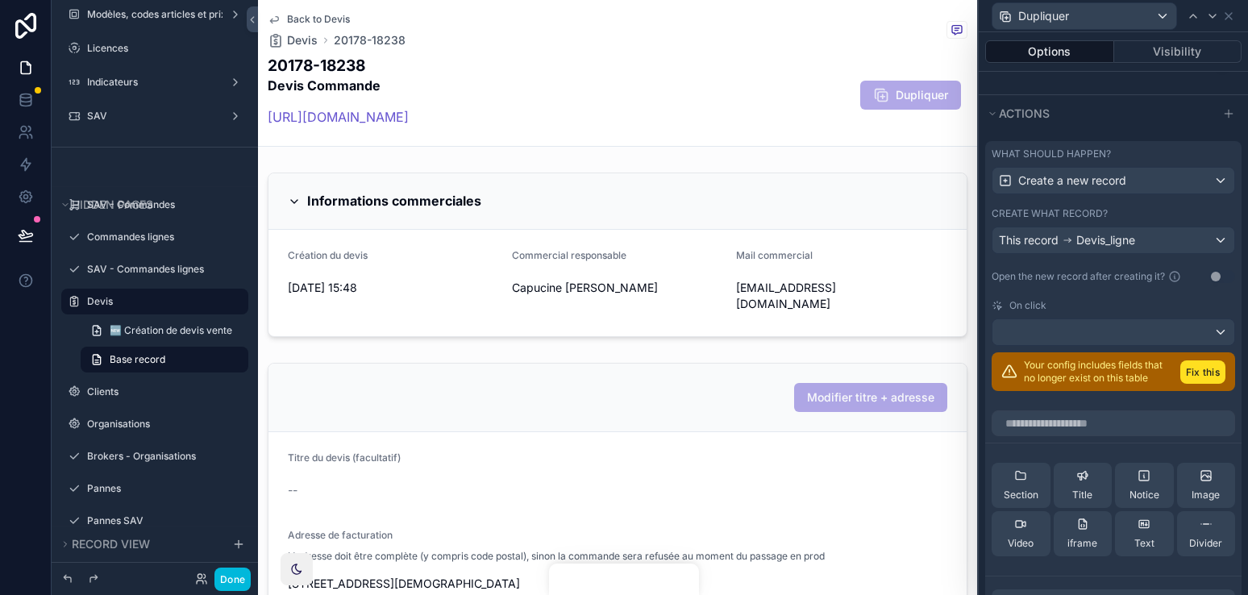
scroll to position [528, 0]
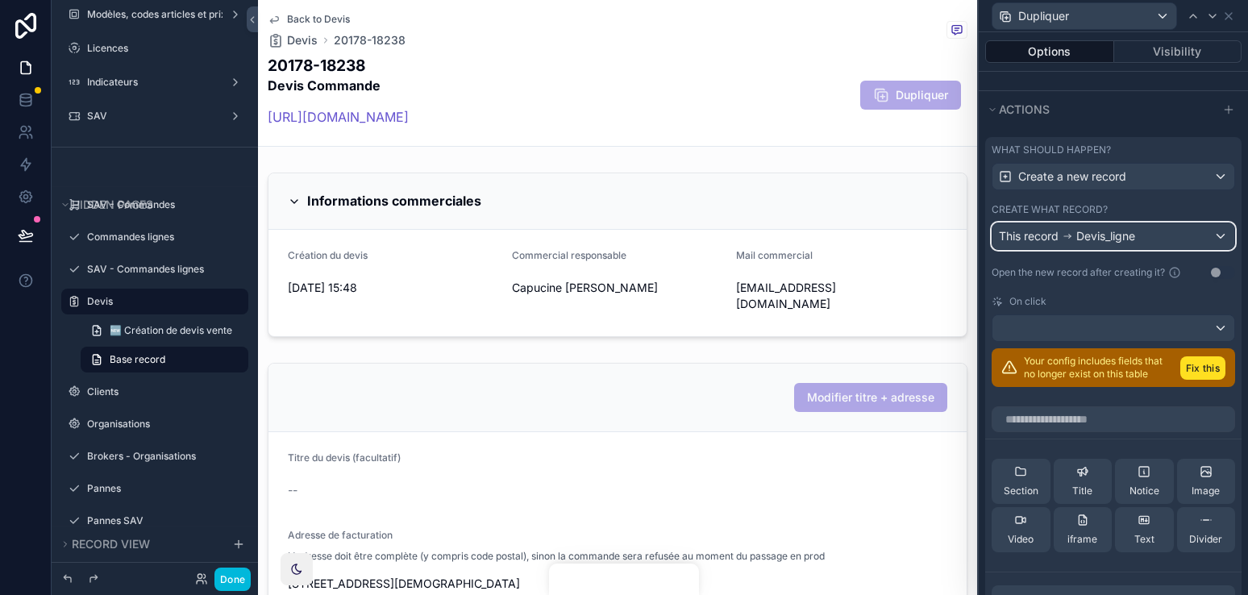
click at [1077, 237] on span "Devis_ligne" at bounding box center [1105, 236] width 59 height 16
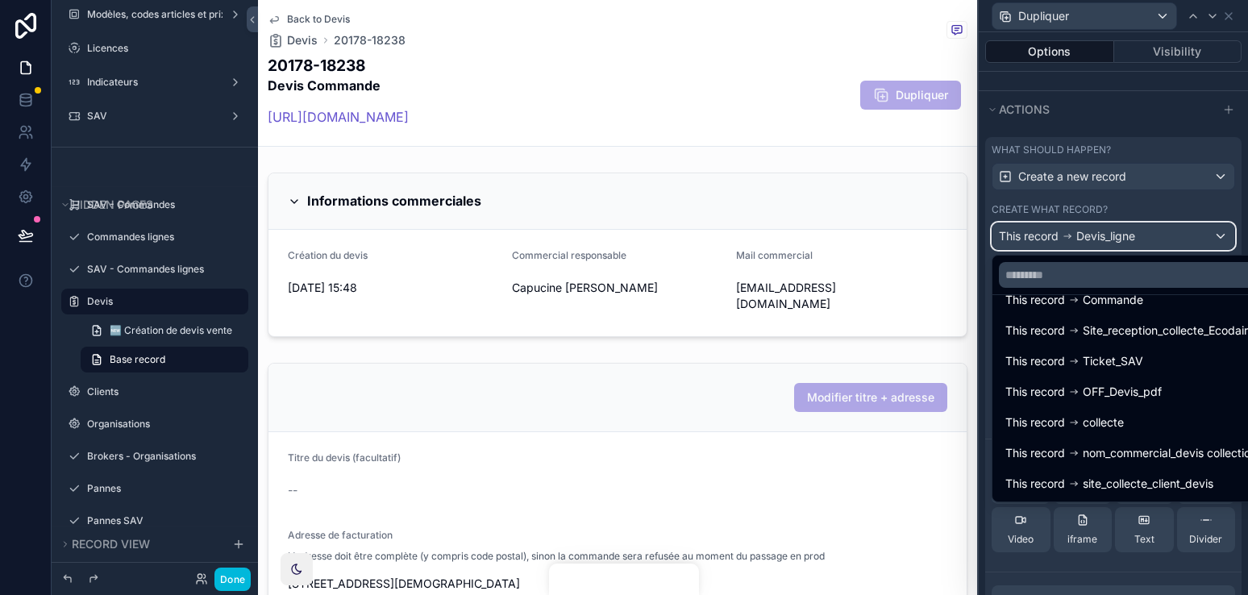
scroll to position [0, 0]
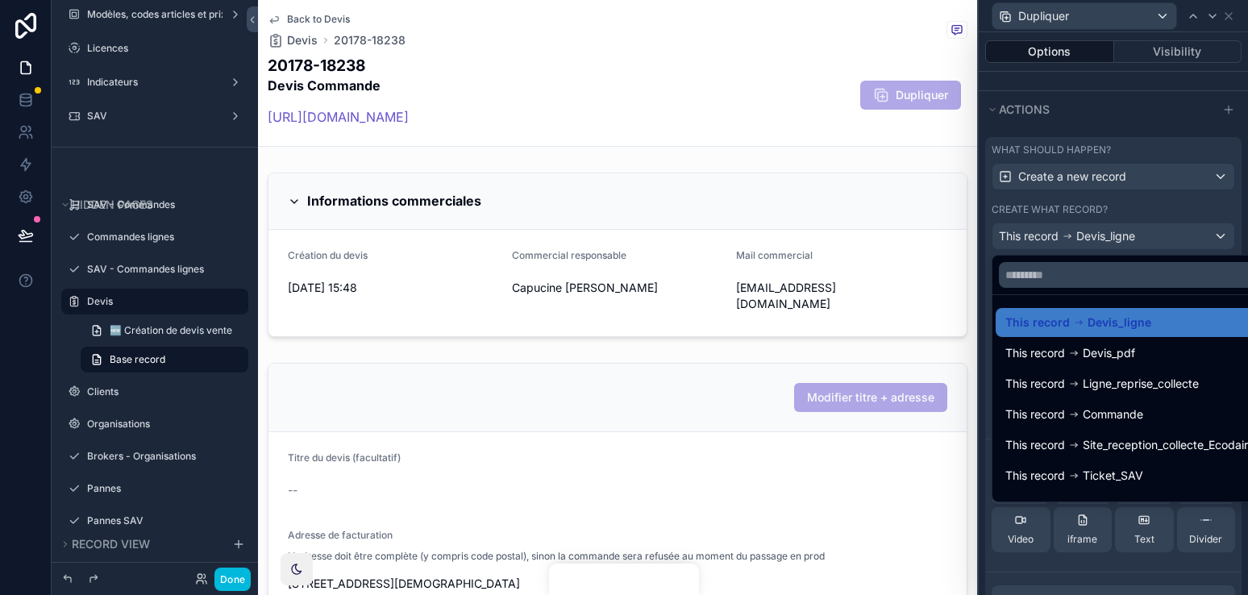
click at [1115, 211] on div at bounding box center [1112, 297] width 269 height 595
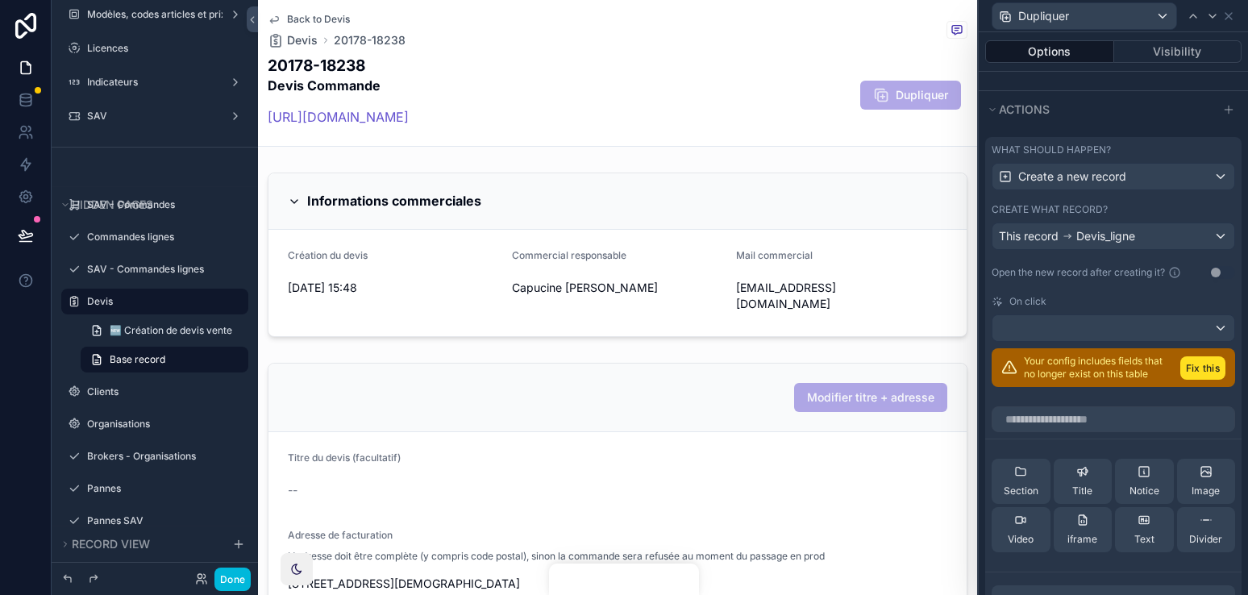
scroll to position [758, 0]
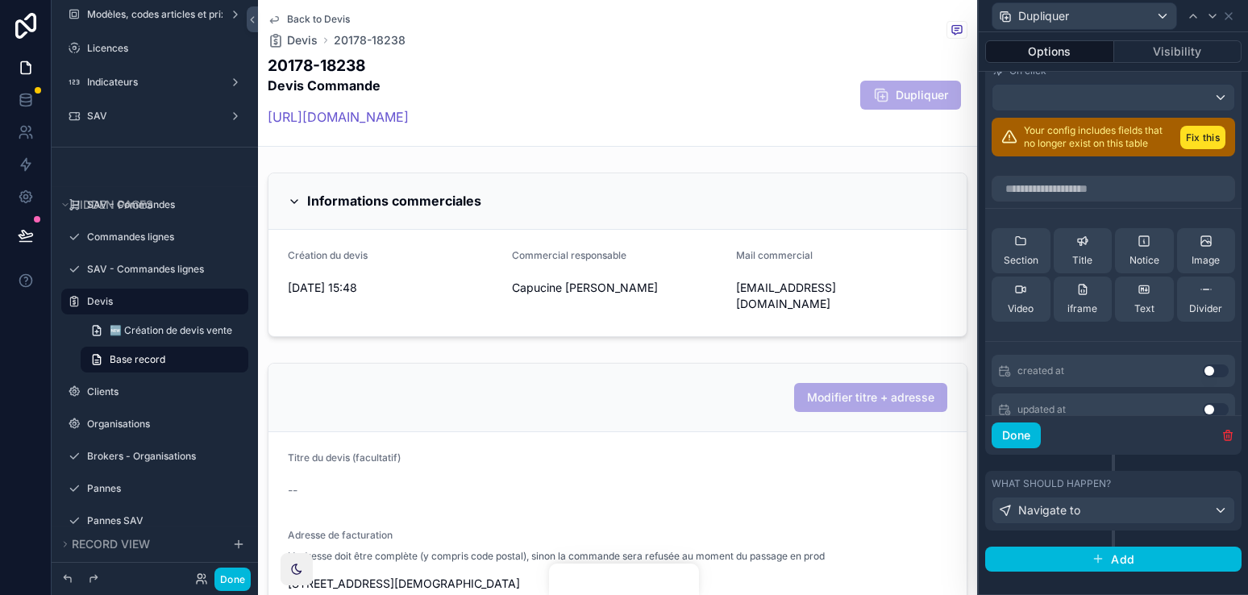
click at [1219, 428] on div "Done" at bounding box center [1113, 434] width 256 height 39
click at [1220, 428] on div "Done" at bounding box center [1113, 434] width 256 height 39
click at [1207, 485] on div "What should happen?" at bounding box center [1112, 483] width 243 height 13
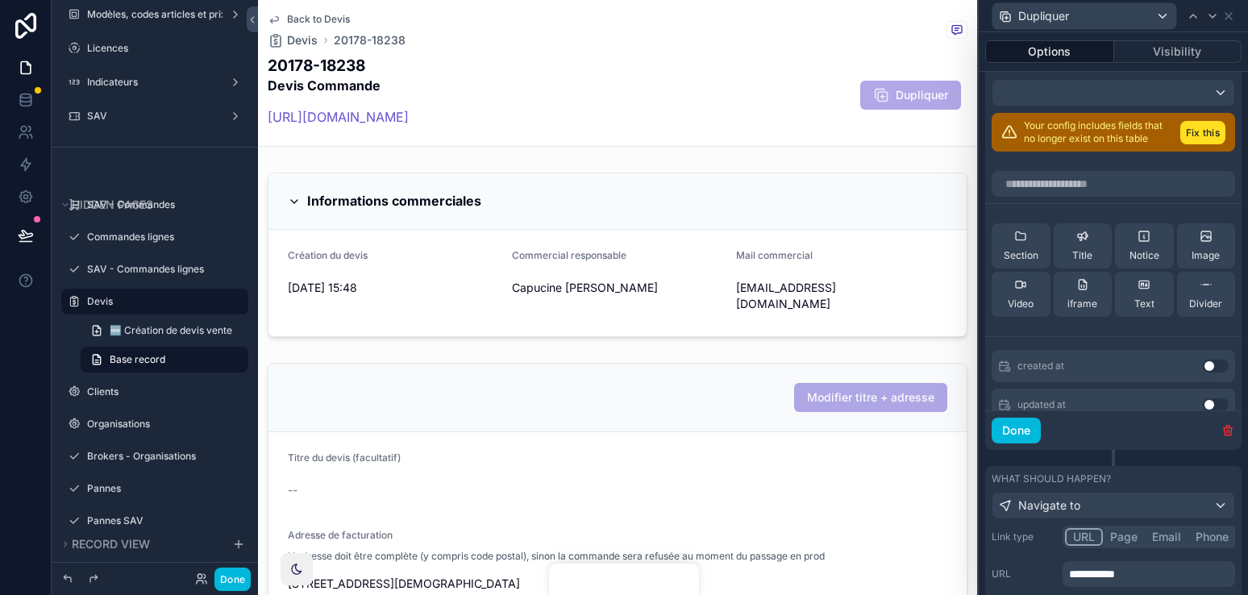
scroll to position [753, 0]
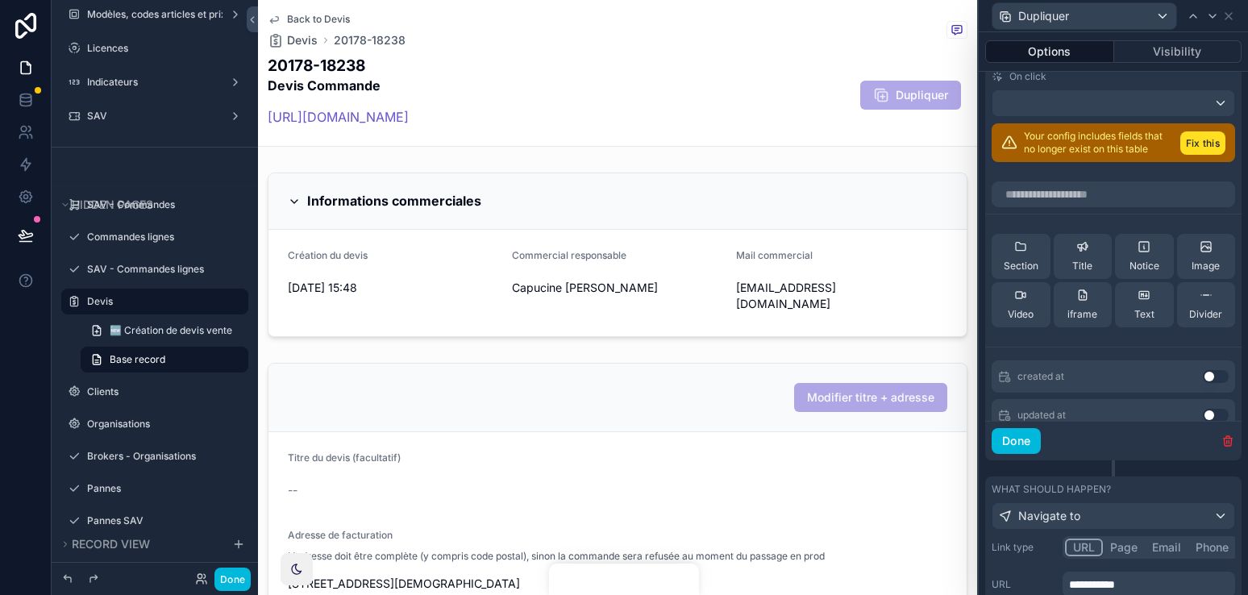
drag, startPoint x: 1223, startPoint y: 445, endPoint x: 1228, endPoint y: 437, distance: 9.8
click at [1223, 445] on icon "button" at bounding box center [1227, 440] width 13 height 13
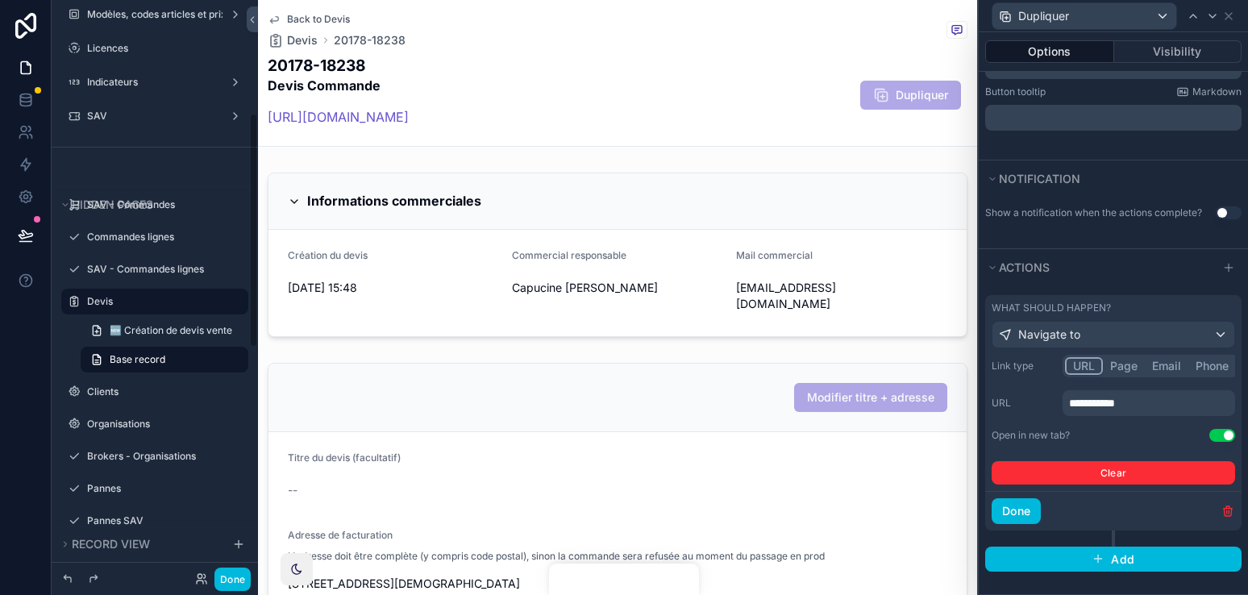
scroll to position [189, 0]
click at [1035, 507] on button "Done" at bounding box center [1015, 511] width 49 height 26
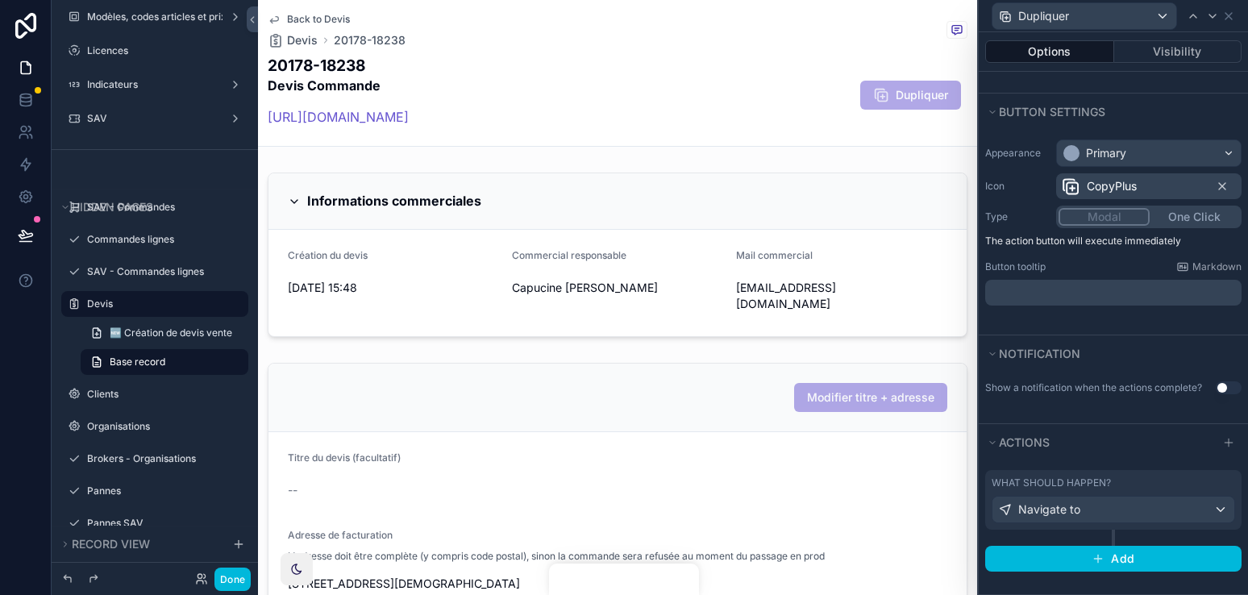
scroll to position [85, 0]
click at [1135, 543] on div "What should happen? Navigate to" at bounding box center [1113, 508] width 256 height 76
click at [1188, 502] on div "Navigate to" at bounding box center [1113, 509] width 242 height 26
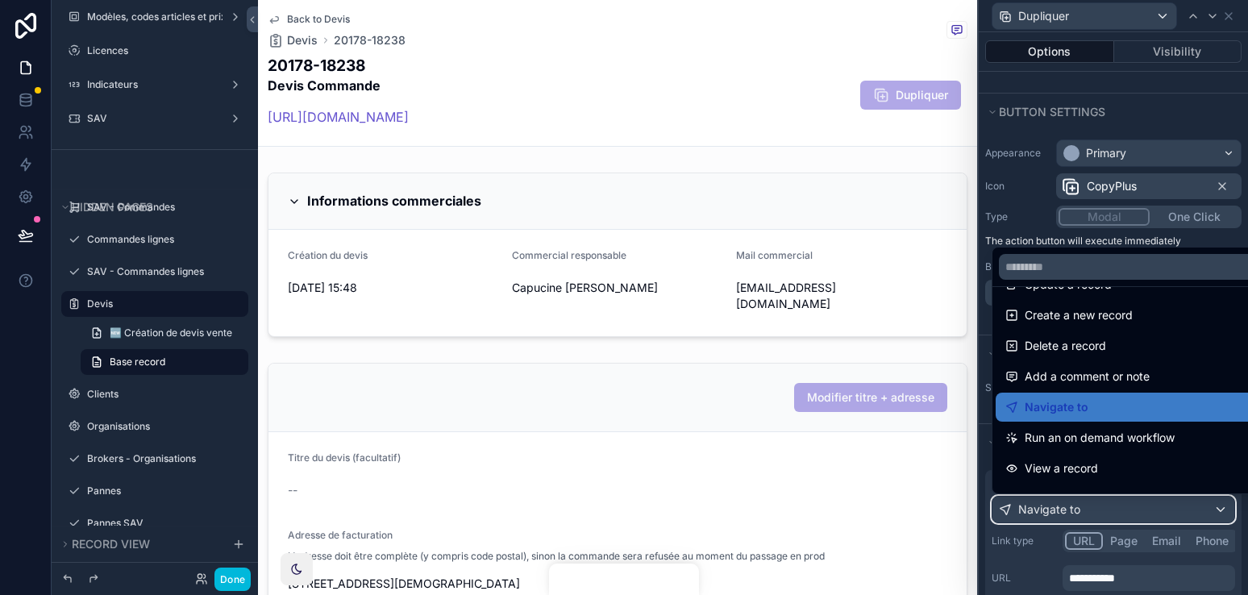
scroll to position [62, 0]
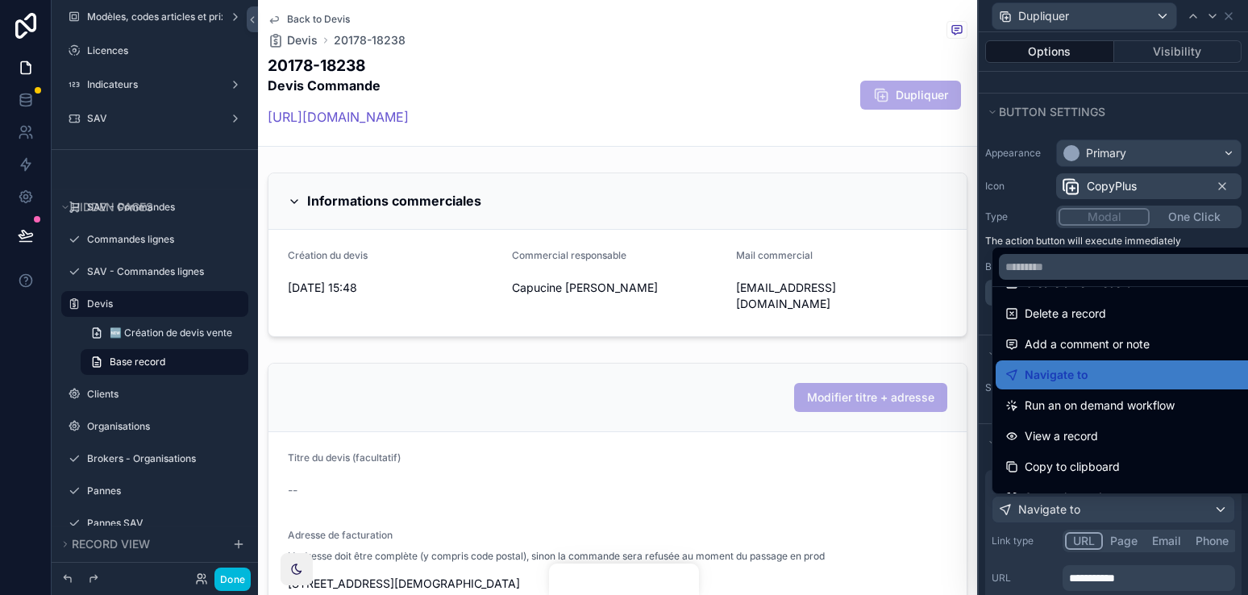
click at [1195, 580] on div at bounding box center [1112, 297] width 269 height 595
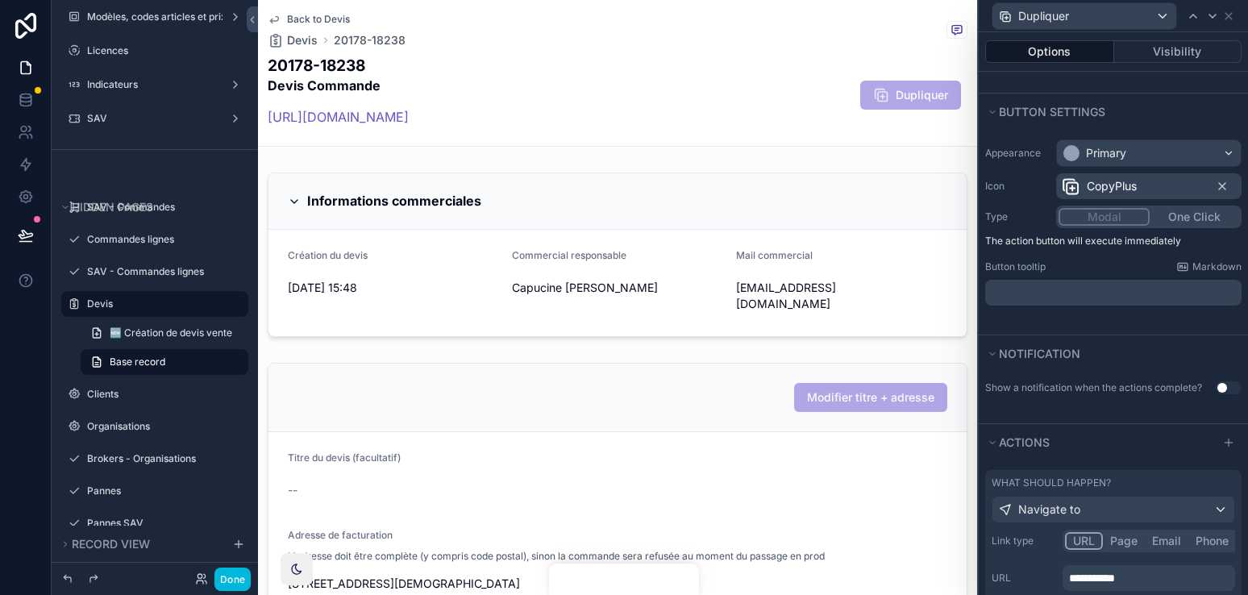
scroll to position [260, 0]
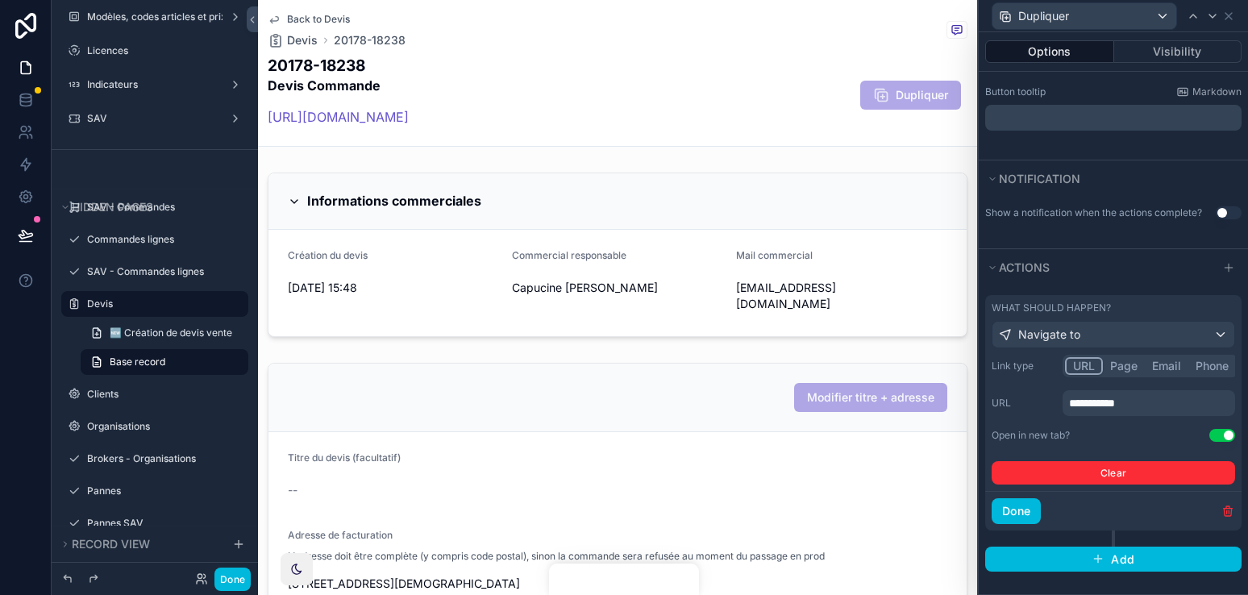
click at [1227, 525] on div "Done" at bounding box center [1113, 510] width 256 height 39
click at [1227, 506] on icon "button" at bounding box center [1227, 511] width 13 height 13
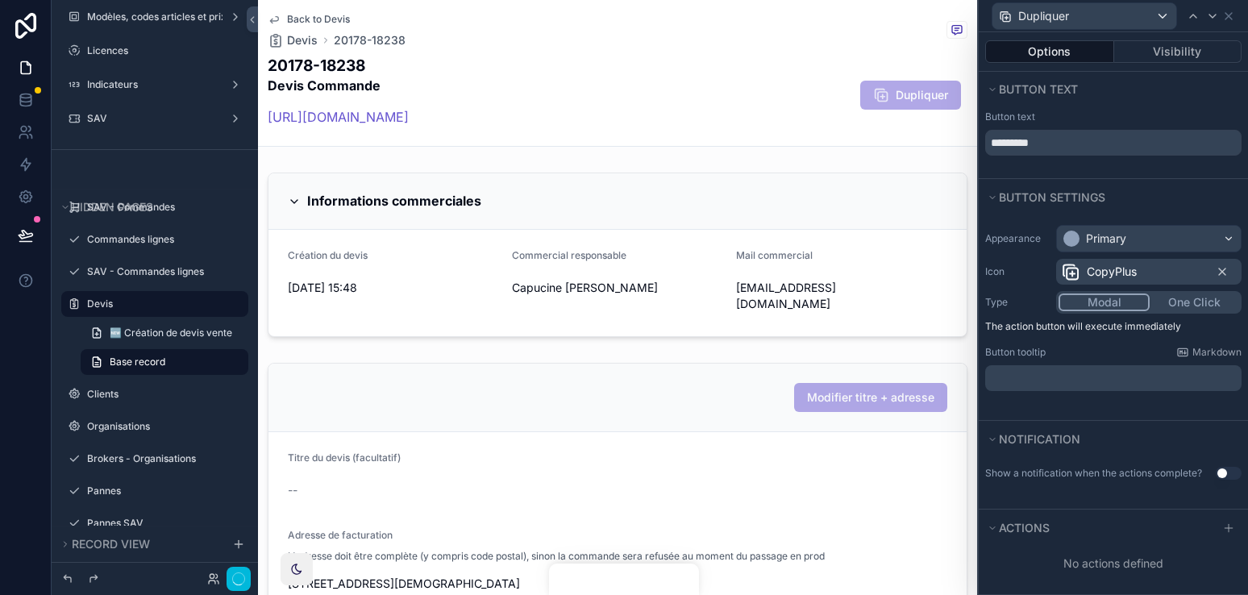
scroll to position [0, 0]
click at [1171, 431] on button "Notification" at bounding box center [1108, 439] width 247 height 23
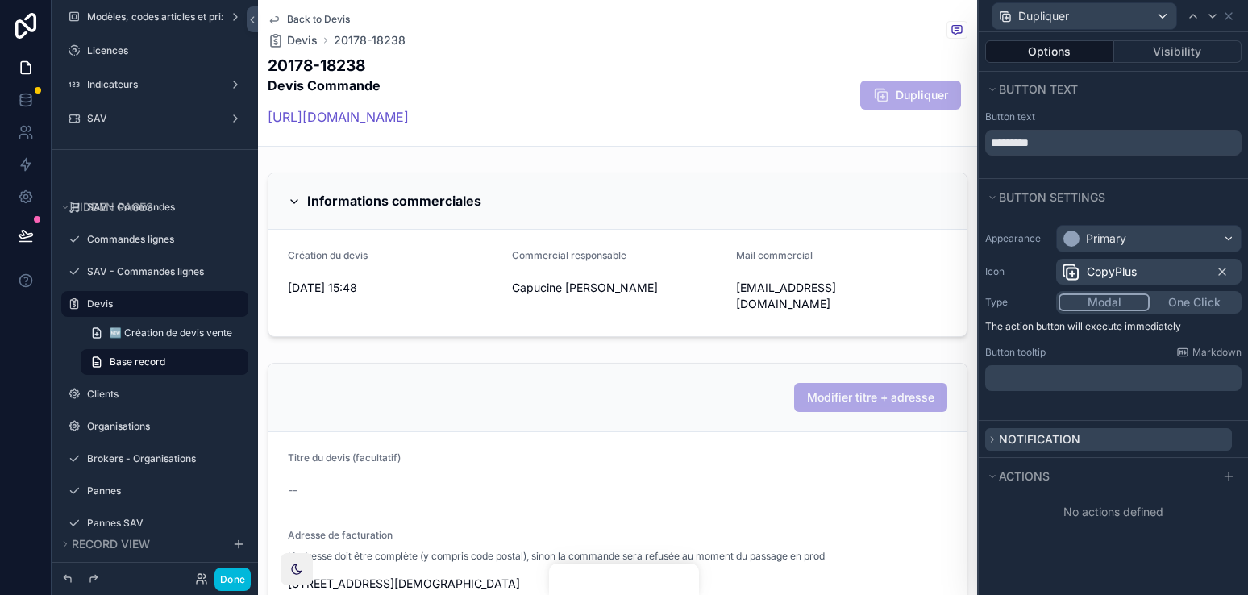
click at [1168, 432] on button "Notification" at bounding box center [1108, 439] width 247 height 23
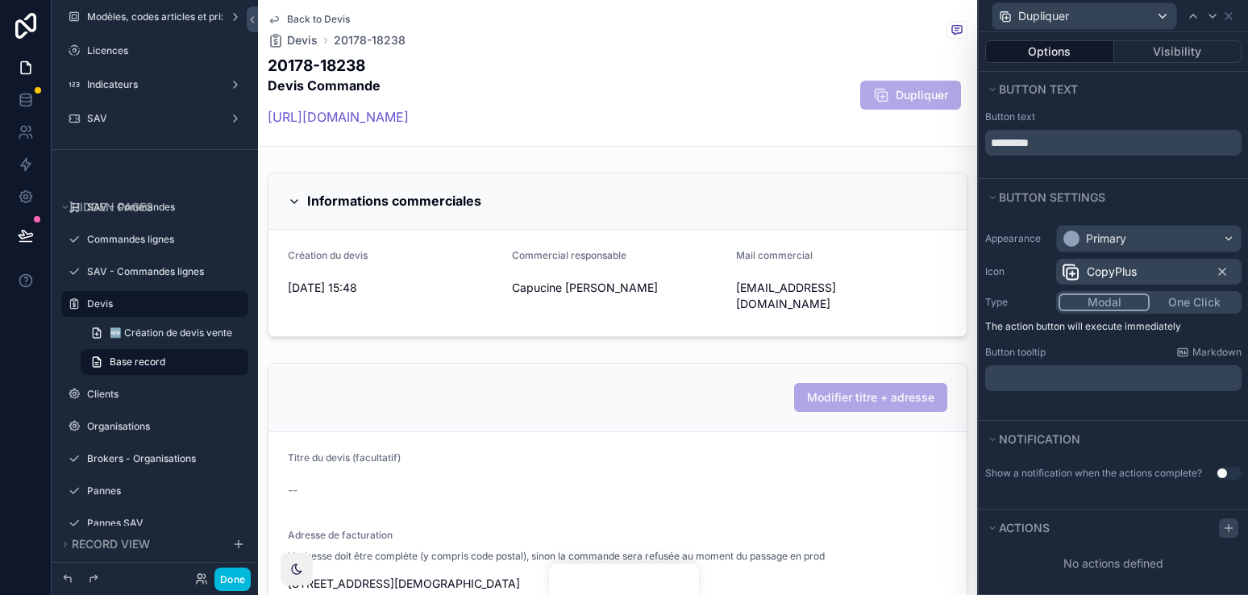
click at [1231, 525] on icon at bounding box center [1228, 527] width 13 height 13
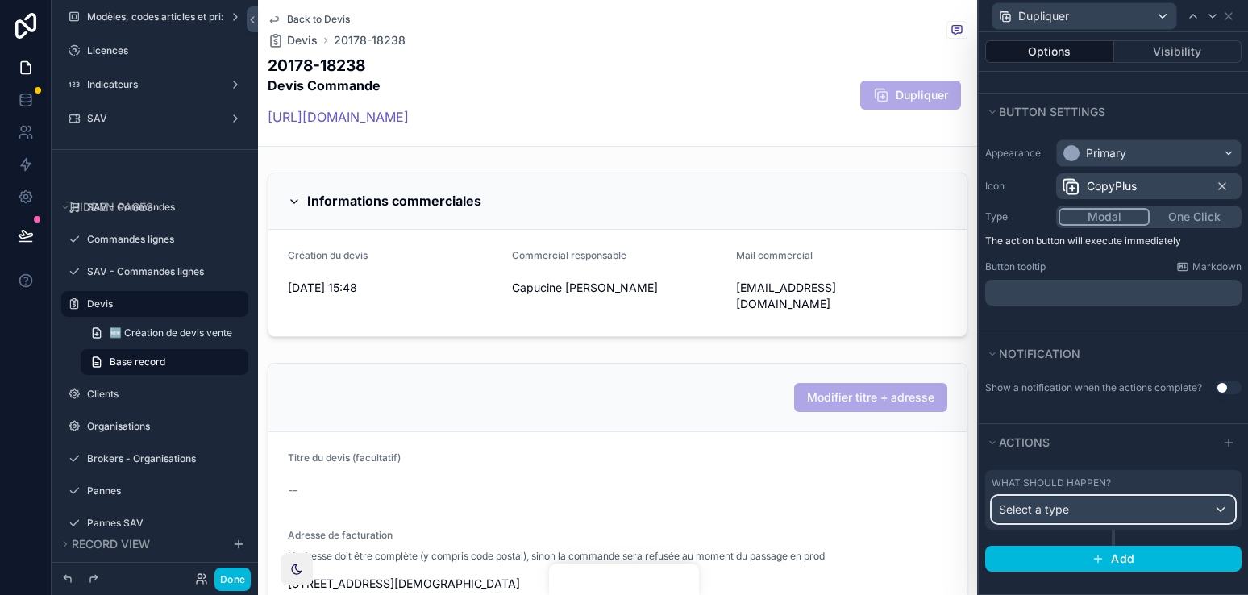
click at [1215, 517] on div "Select a type" at bounding box center [1113, 509] width 242 height 26
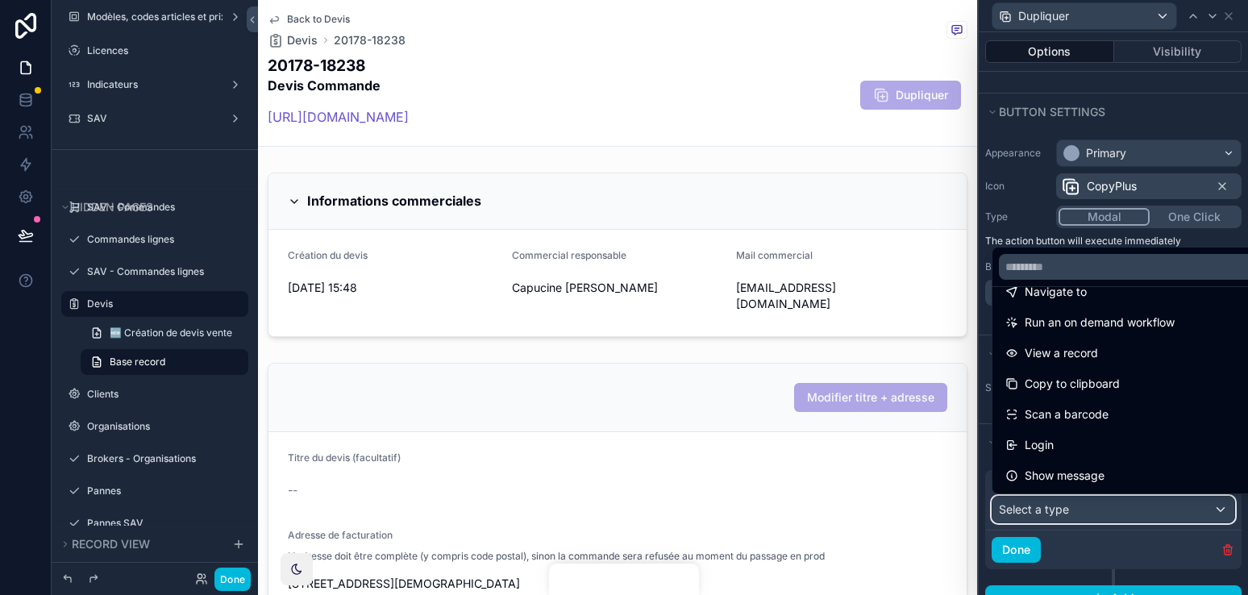
scroll to position [0, 0]
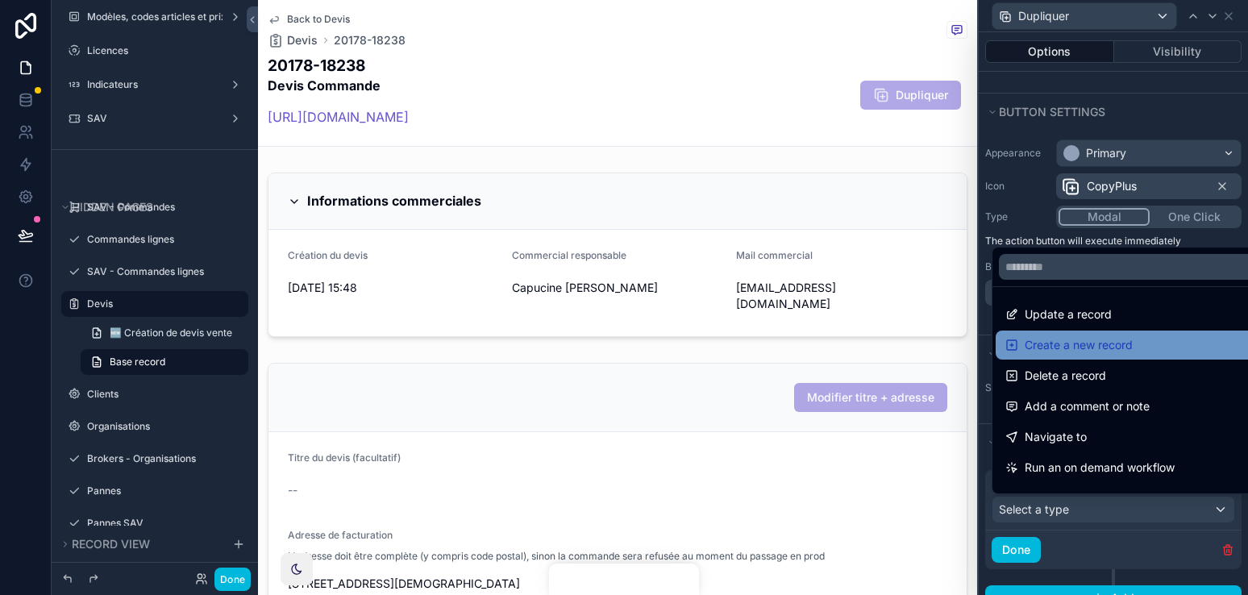
click at [1129, 342] on span "Create a new record" at bounding box center [1078, 344] width 108 height 19
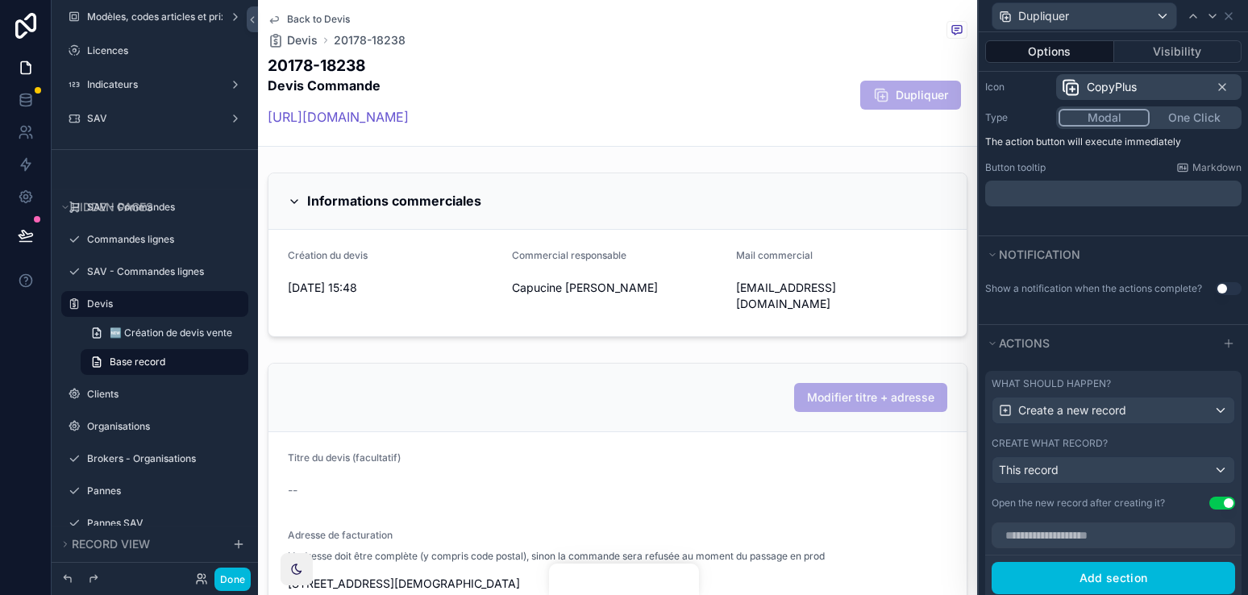
scroll to position [227, 0]
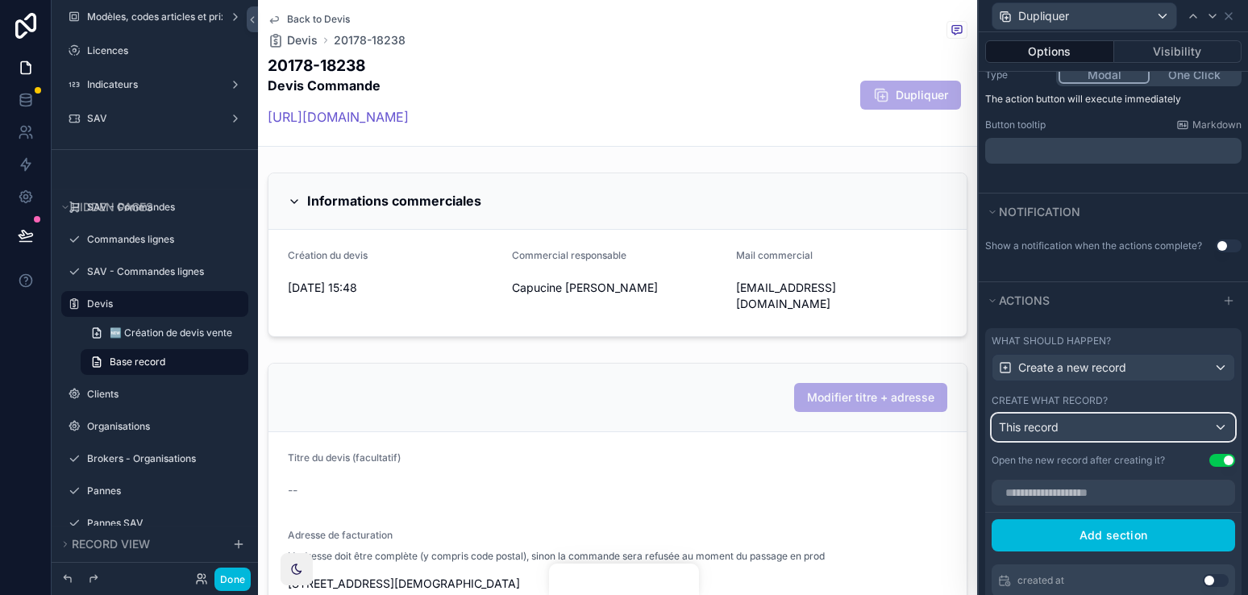
click at [1115, 421] on div "This record" at bounding box center [1113, 427] width 242 height 26
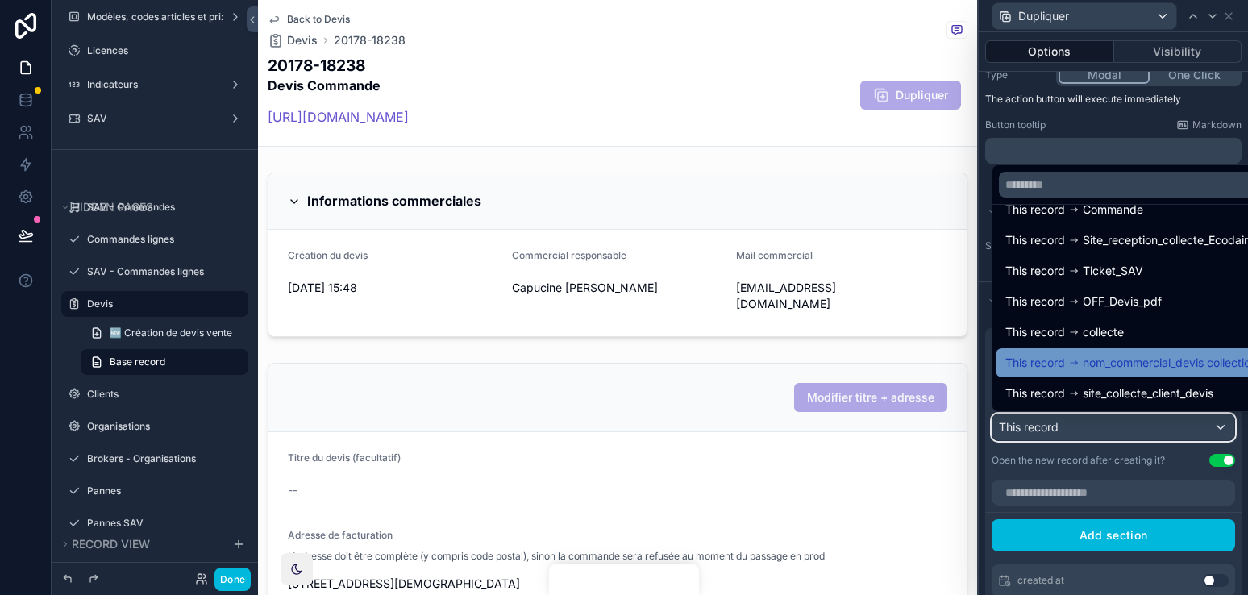
scroll to position [0, 0]
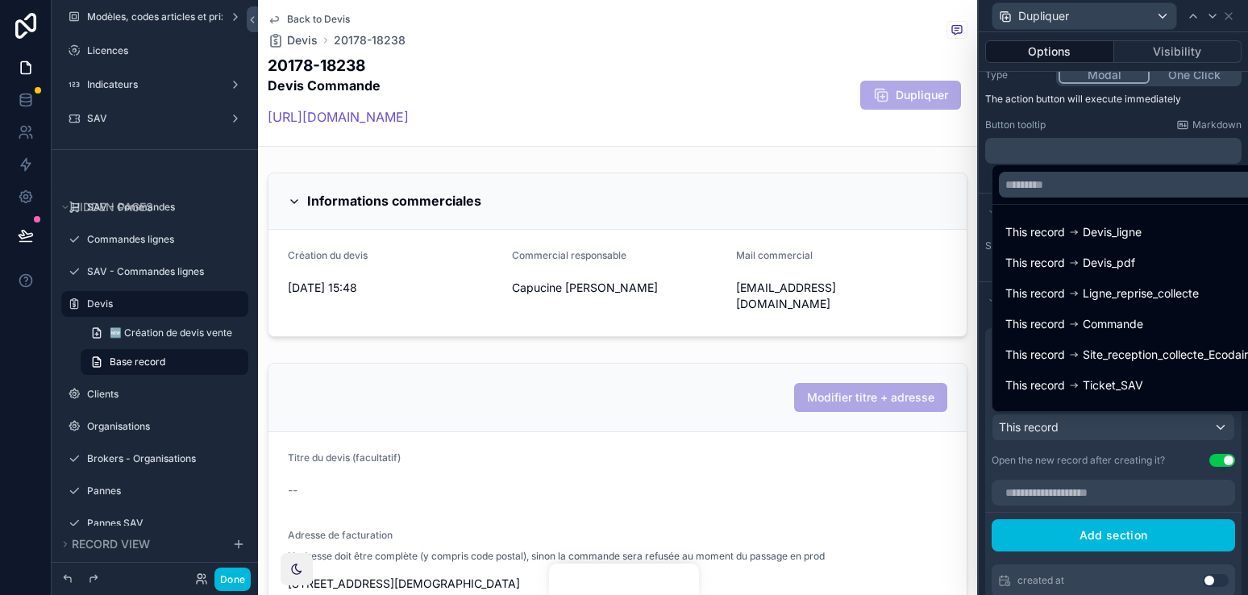
click at [1136, 462] on div at bounding box center [1112, 297] width 269 height 595
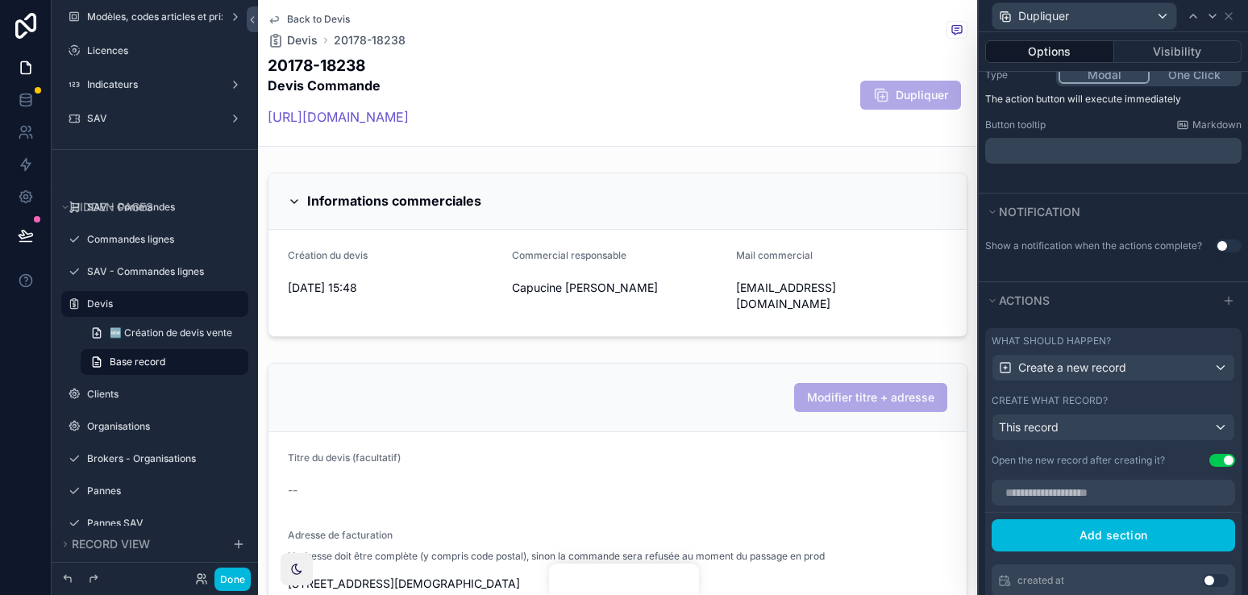
click at [1111, 461] on div "Open the new record after creating it?" at bounding box center [1077, 460] width 173 height 13
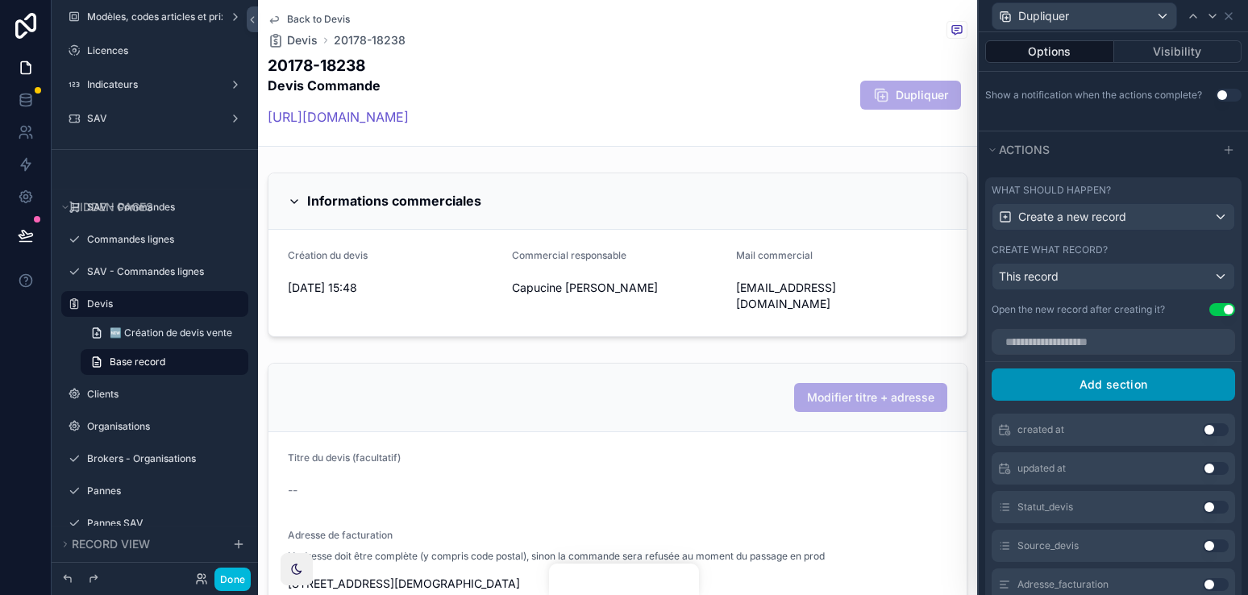
scroll to position [5, 0]
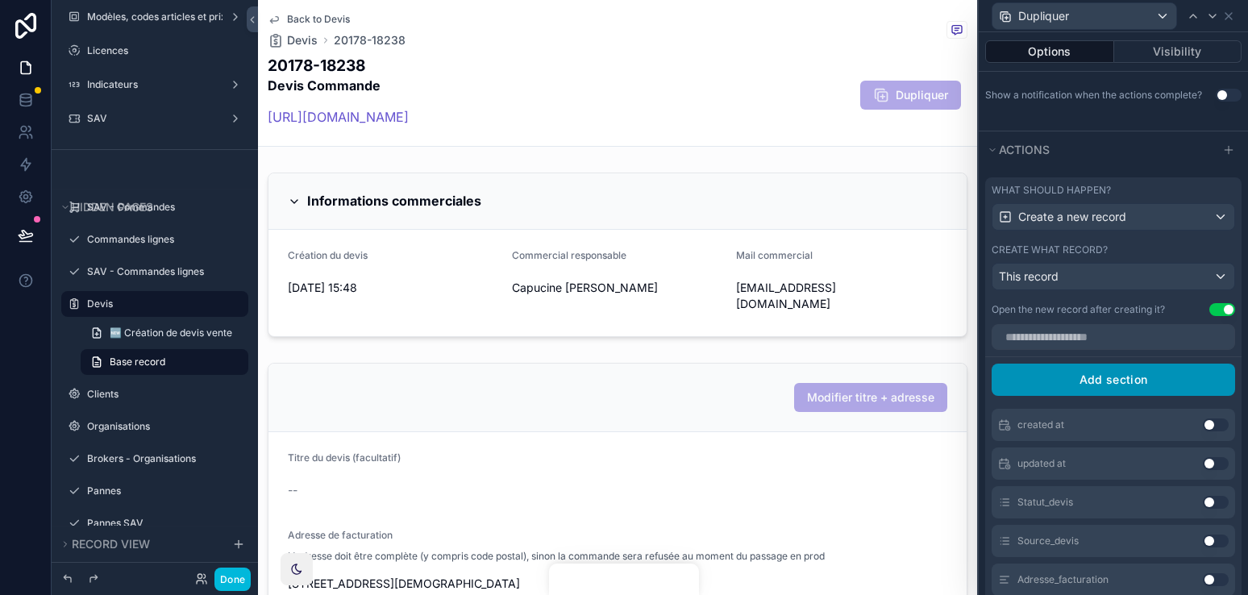
click at [1115, 387] on button "Add section" at bounding box center [1112, 379] width 243 height 32
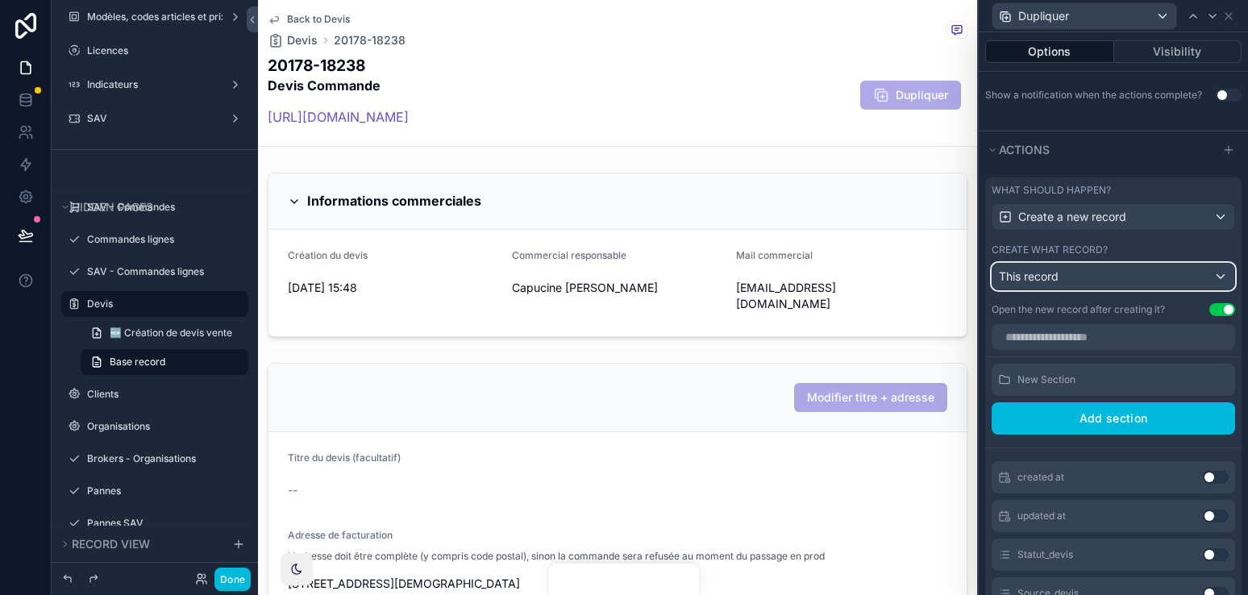
click at [1221, 289] on div "This record" at bounding box center [1113, 277] width 242 height 26
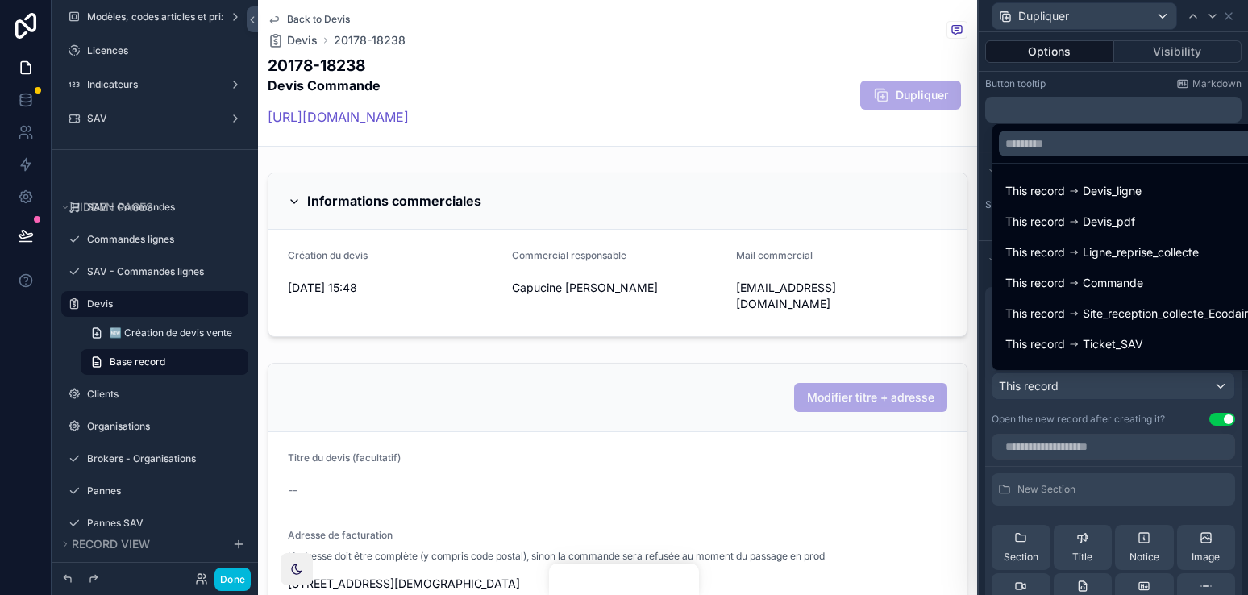
click at [1136, 469] on div at bounding box center [1112, 297] width 269 height 595
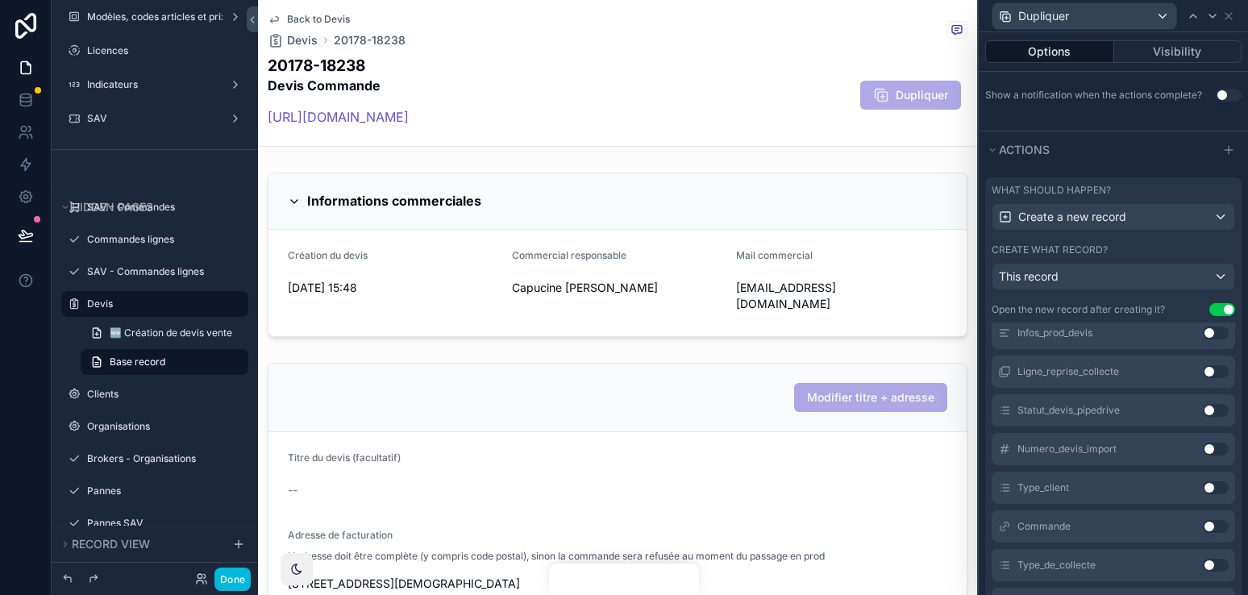
scroll to position [1112, 0]
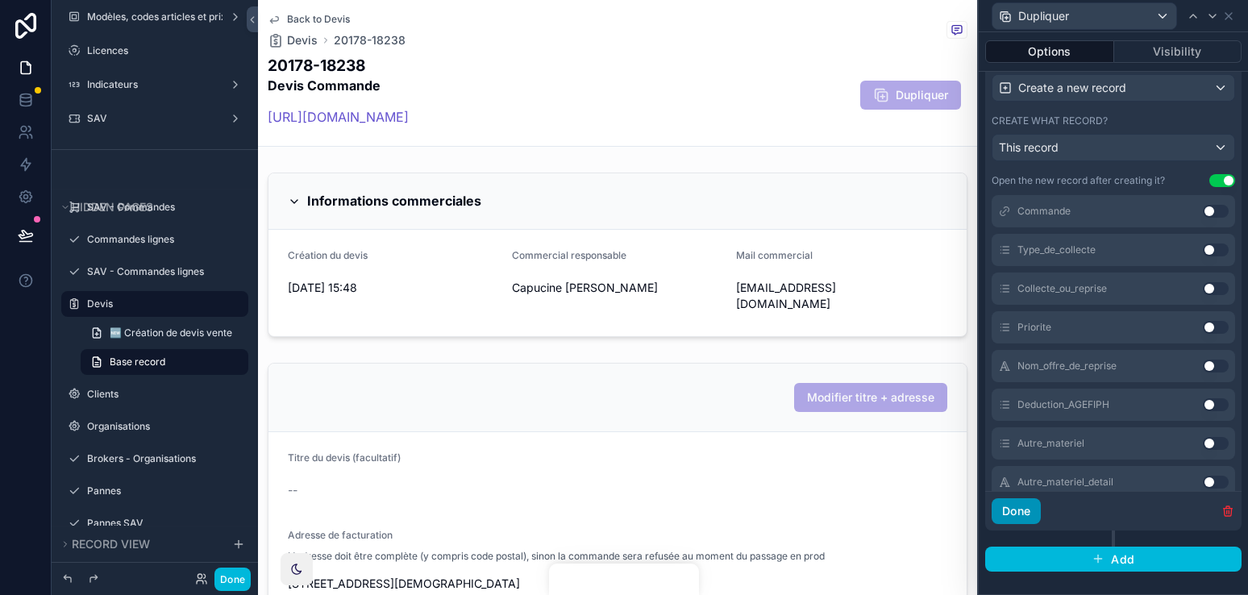
click at [1025, 509] on button "Done" at bounding box center [1015, 511] width 49 height 26
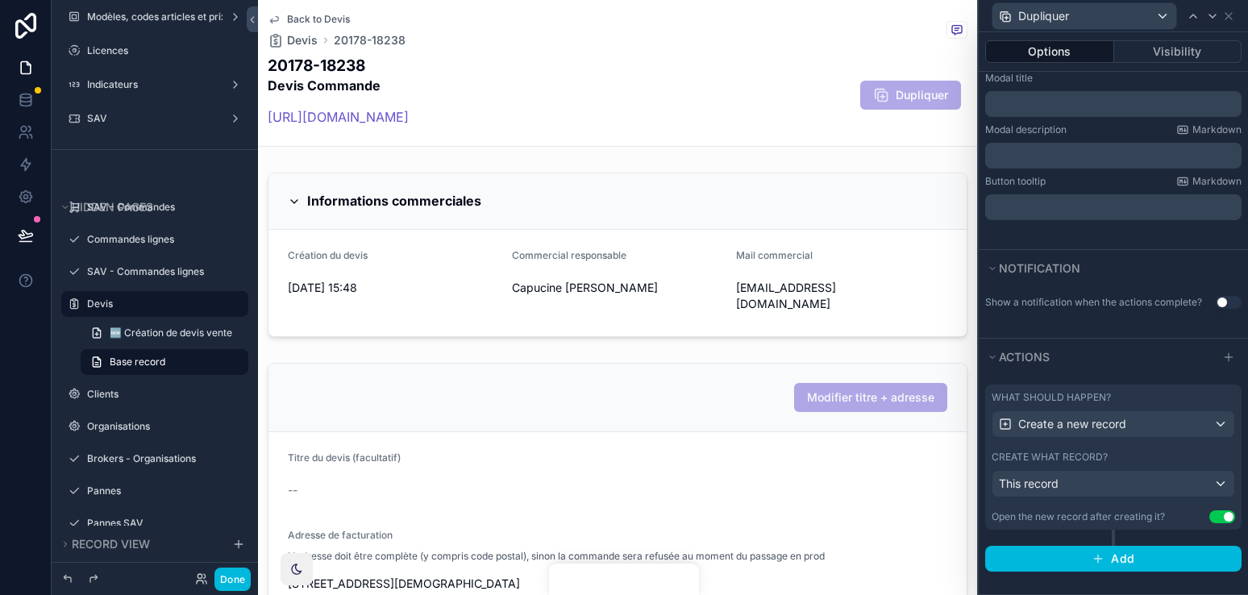
scroll to position [280, 0]
click at [234, 578] on button "Done" at bounding box center [232, 578] width 36 height 23
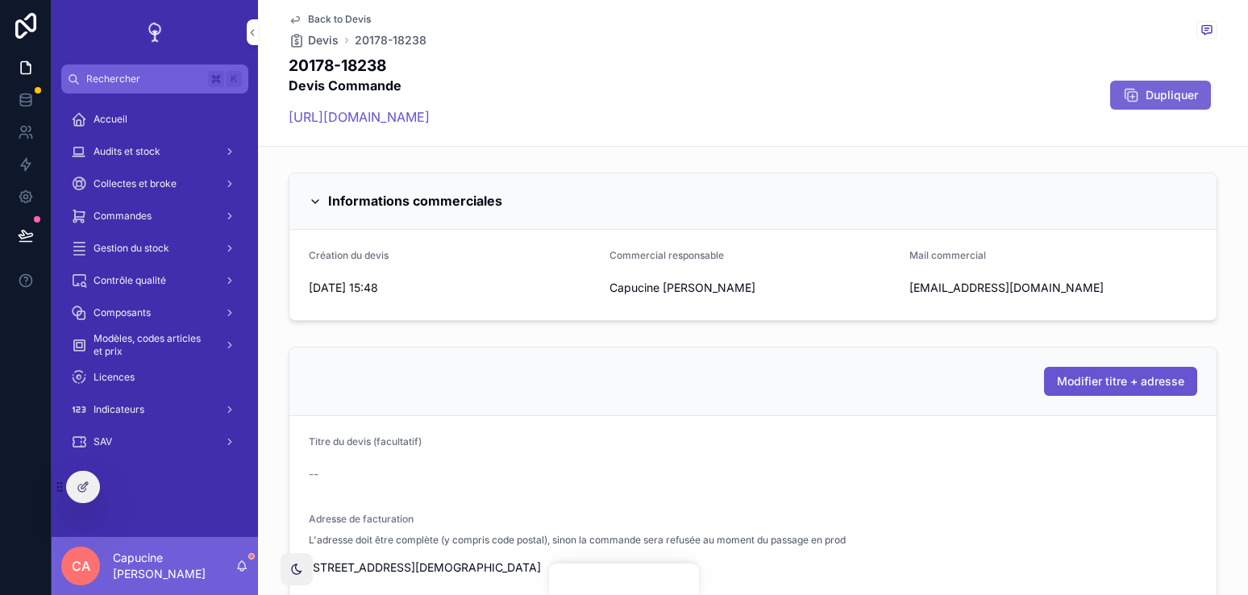
click at [1178, 85] on button "Dupliquer" at bounding box center [1160, 95] width 101 height 29
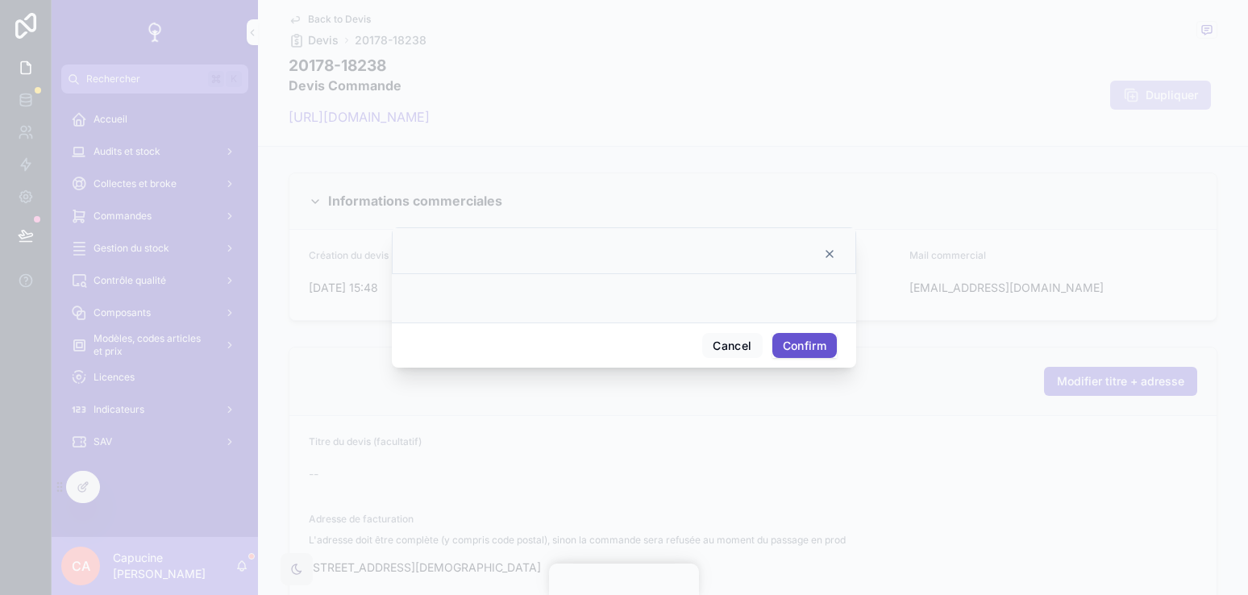
click at [812, 340] on button "Confirm" at bounding box center [804, 346] width 64 height 26
click at [743, 349] on button "Cancel" at bounding box center [732, 346] width 60 height 26
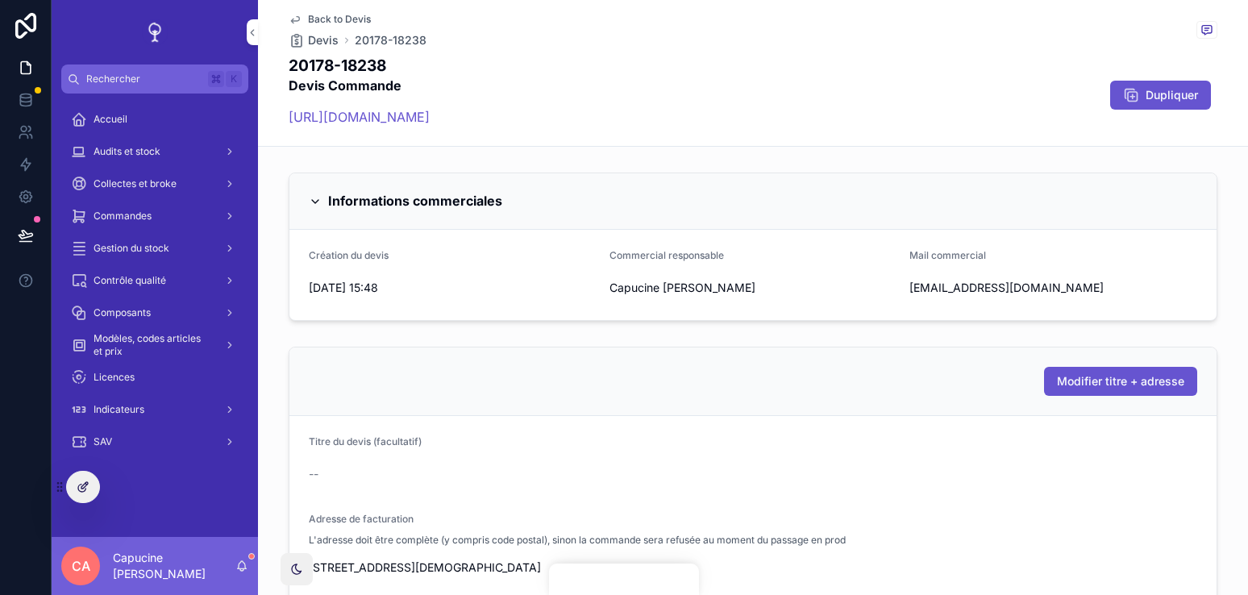
click at [90, 492] on div at bounding box center [83, 486] width 32 height 31
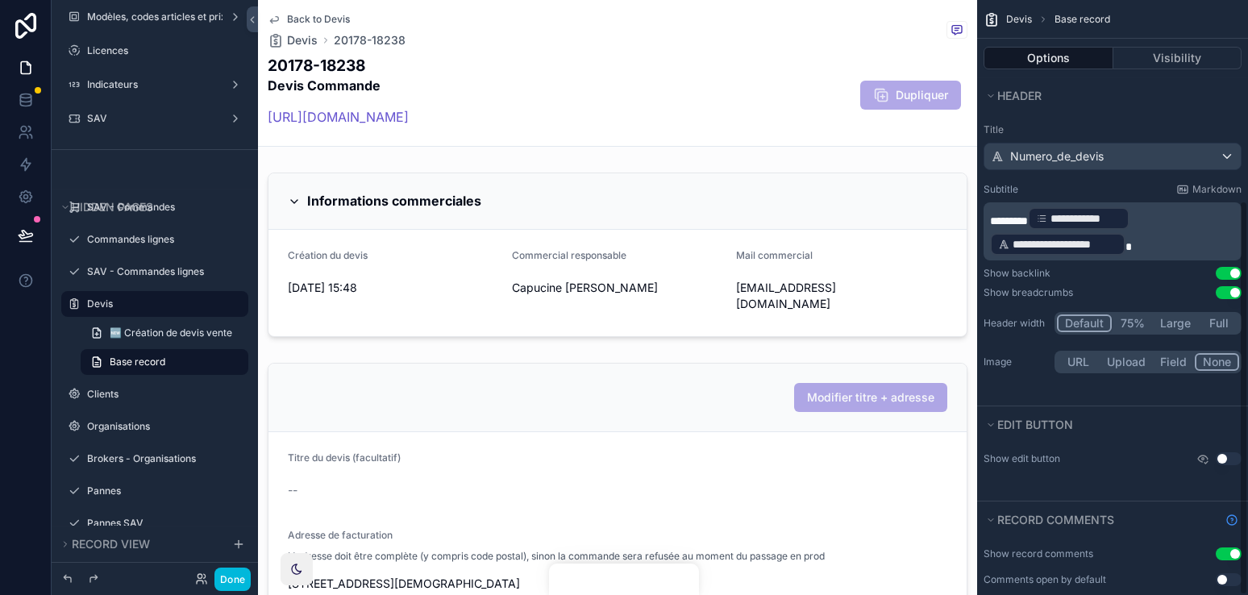
scroll to position [301, 0]
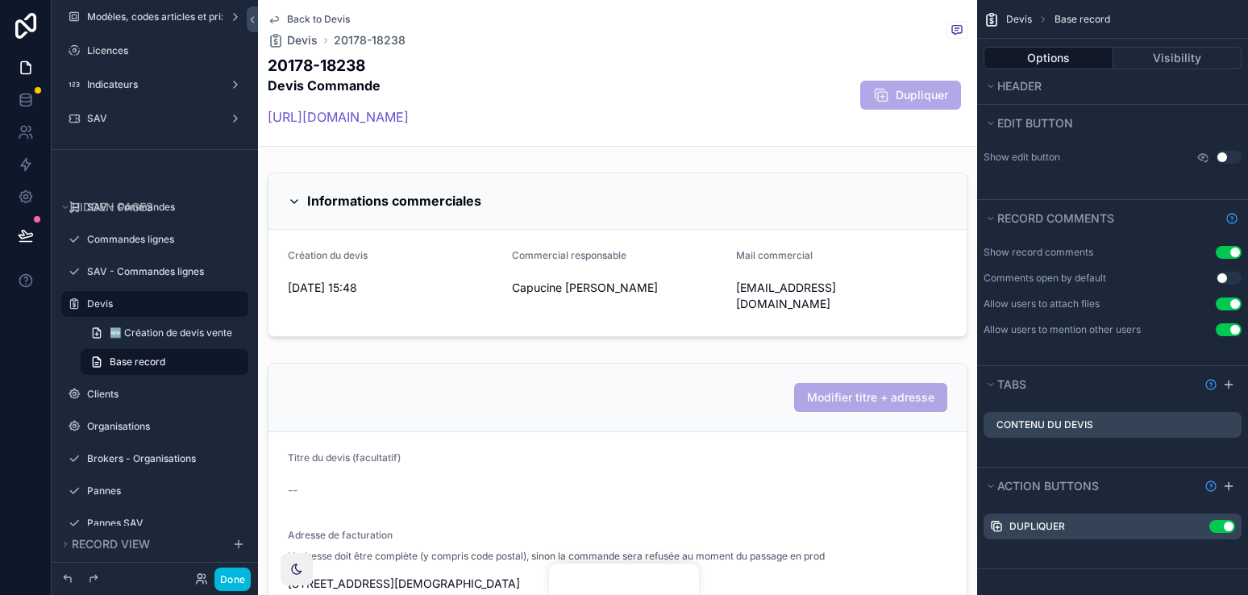
click at [0, 0] on icon "scrollable content" at bounding box center [0, 0] width 0 height 0
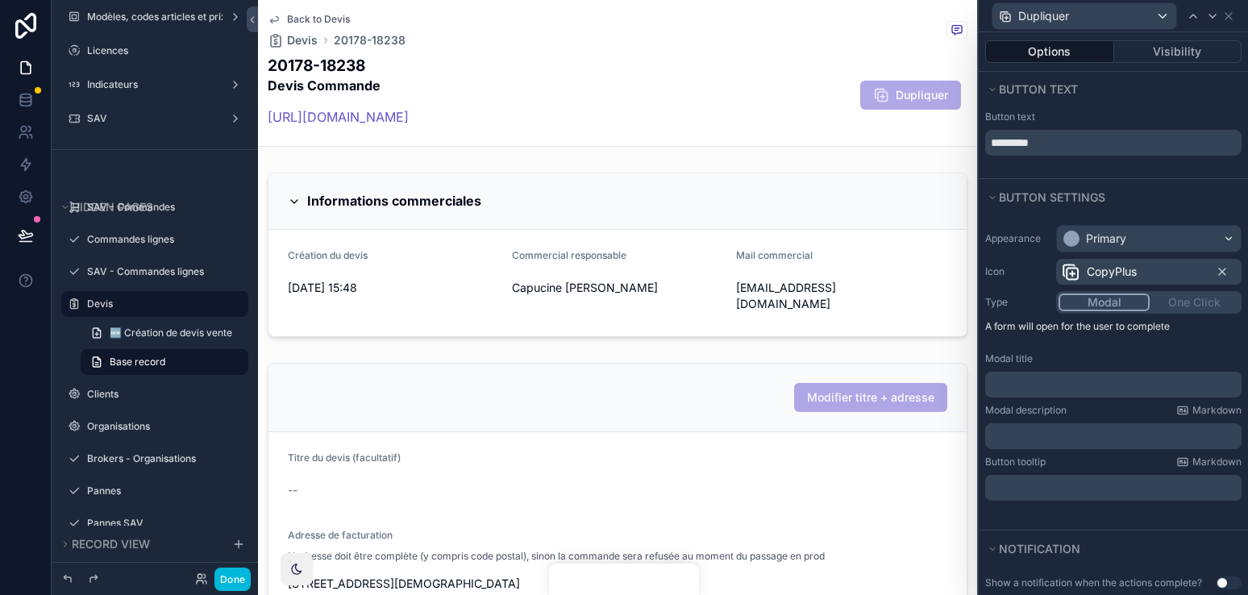
scroll to position [280, 0]
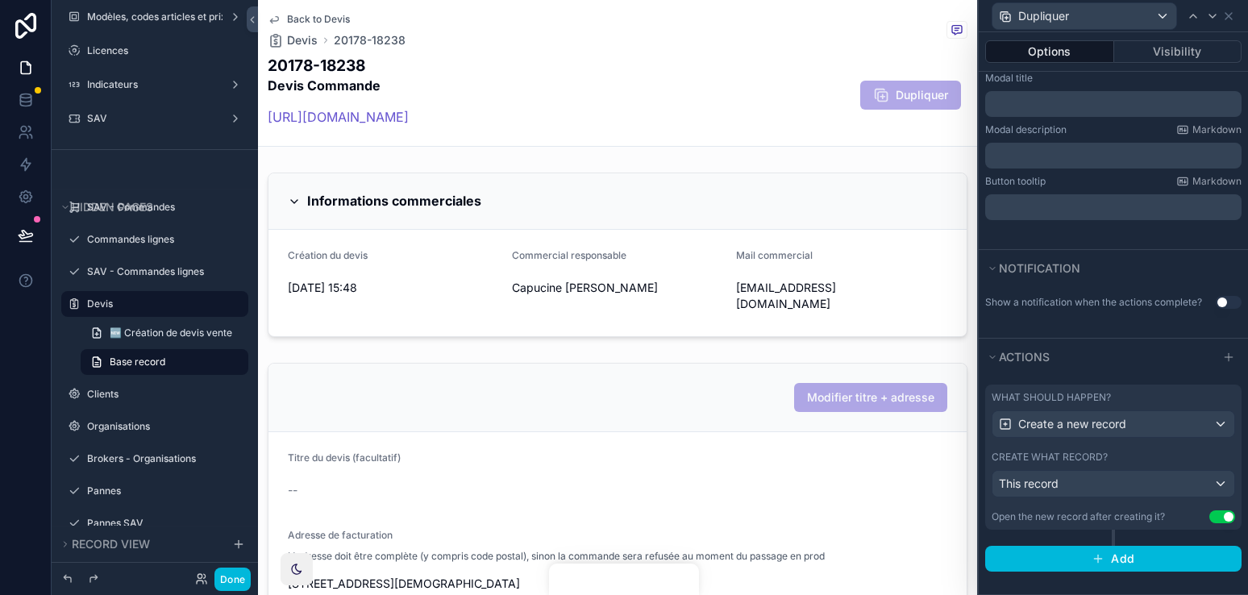
click at [1192, 450] on div "What should happen? Create a new record Create what record? This record Open th…" at bounding box center [1113, 456] width 256 height 145
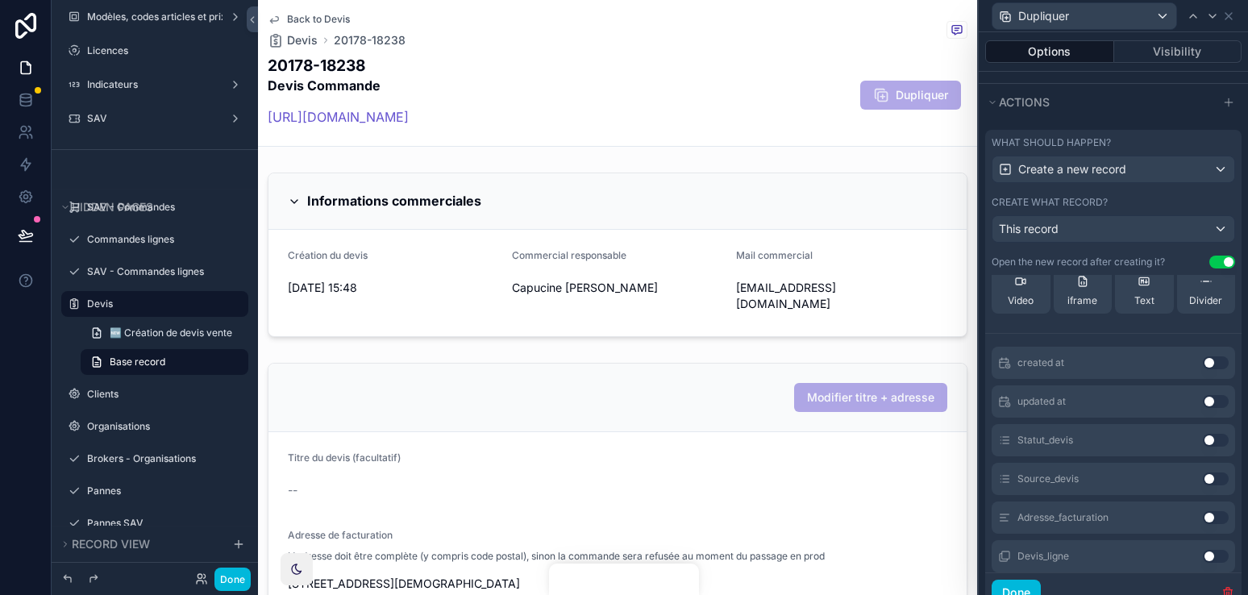
scroll to position [158, 0]
click at [1216, 438] on button "Use setting" at bounding box center [1215, 434] width 26 height 13
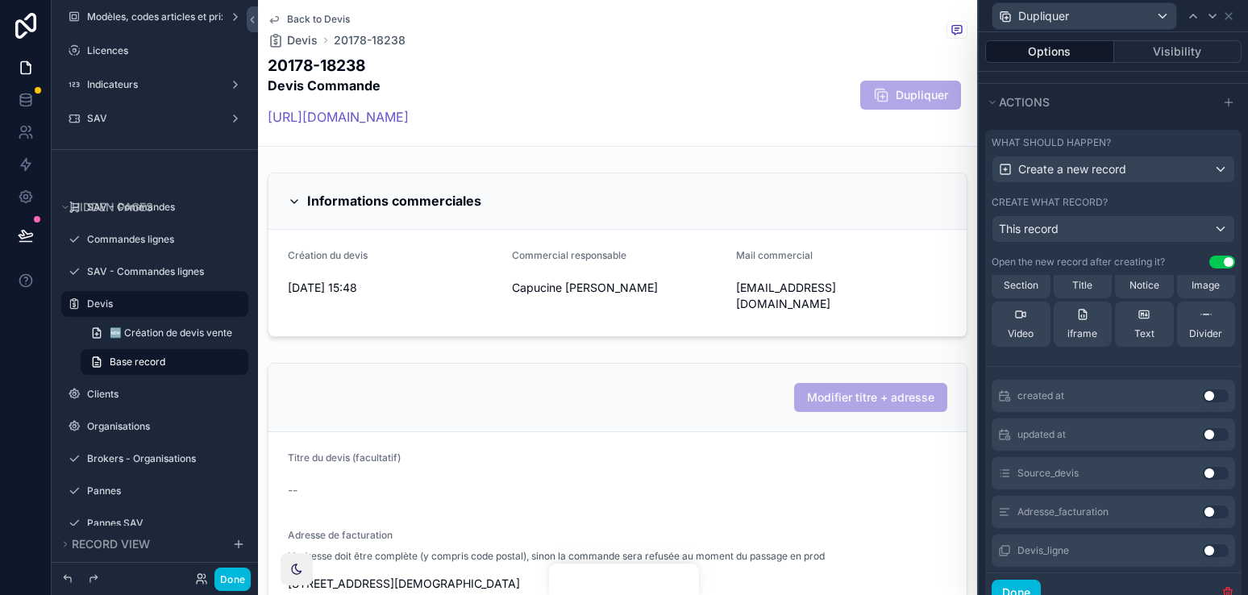
scroll to position [197, 0]
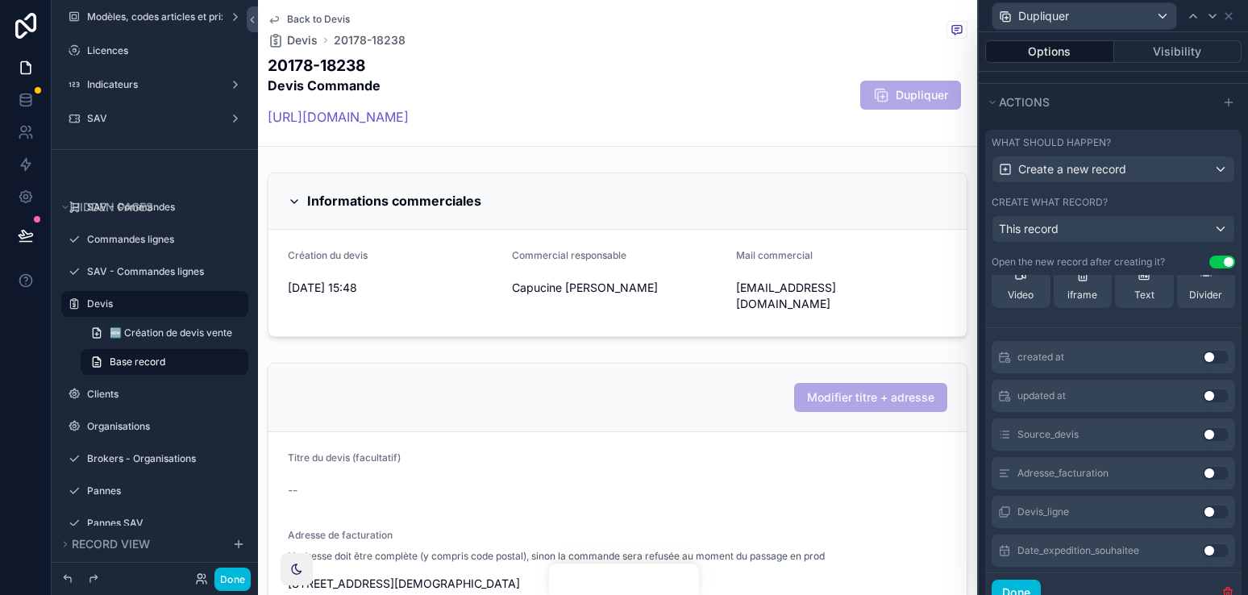
click at [1216, 438] on button "Use setting" at bounding box center [1215, 434] width 26 height 13
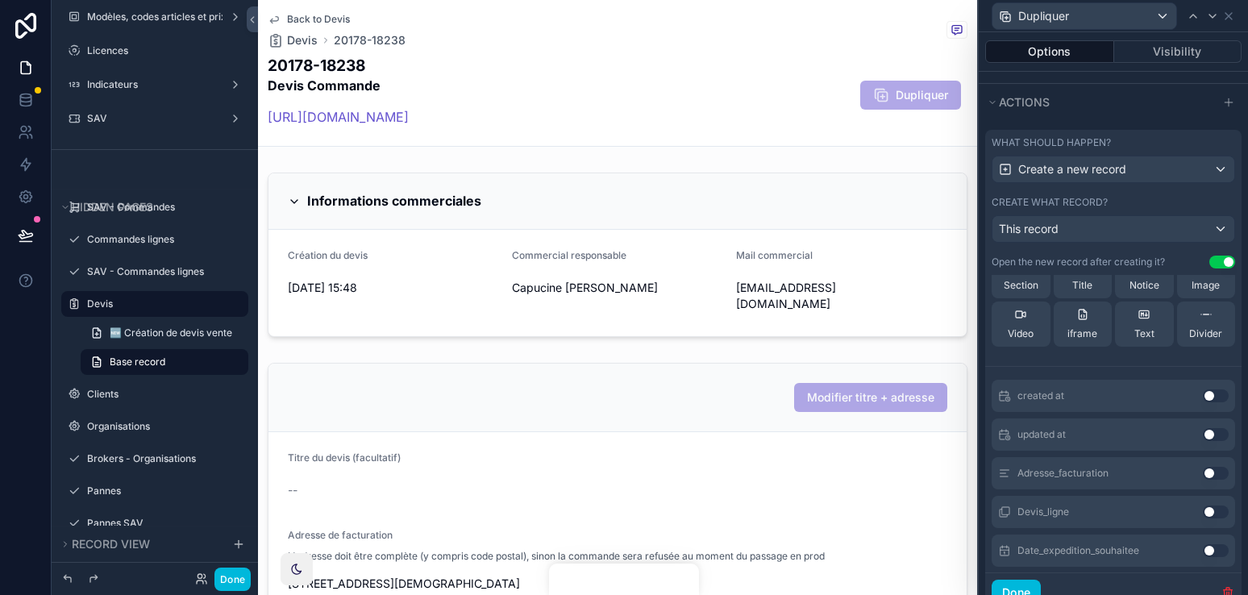
scroll to position [235, 0]
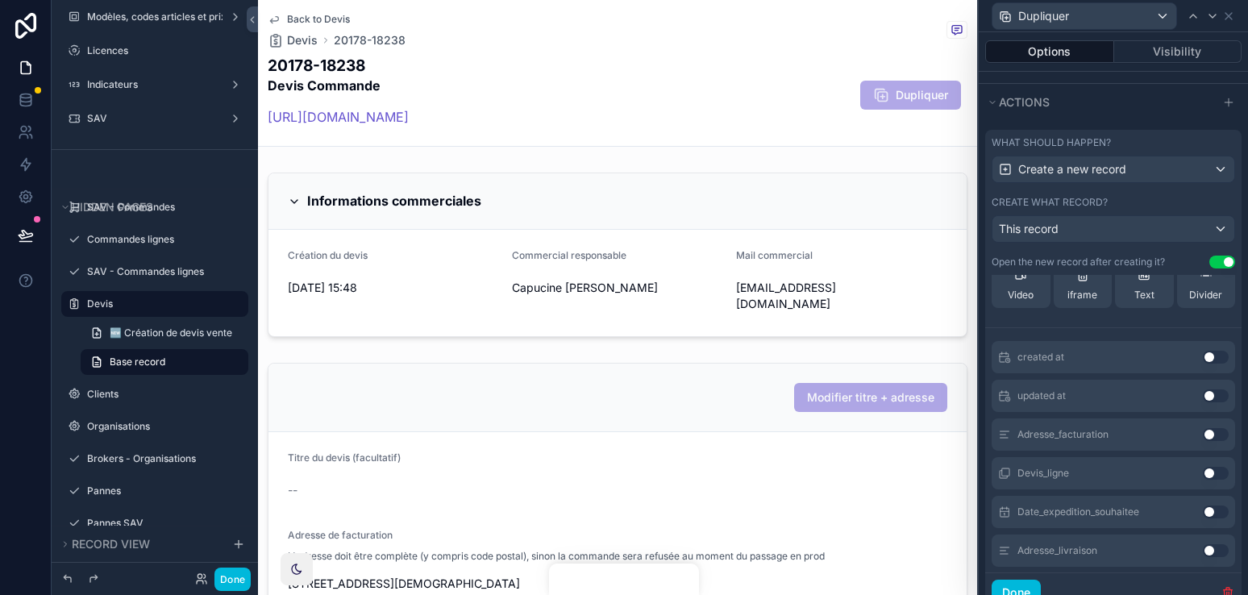
click at [1216, 438] on button "Use setting" at bounding box center [1215, 434] width 26 height 13
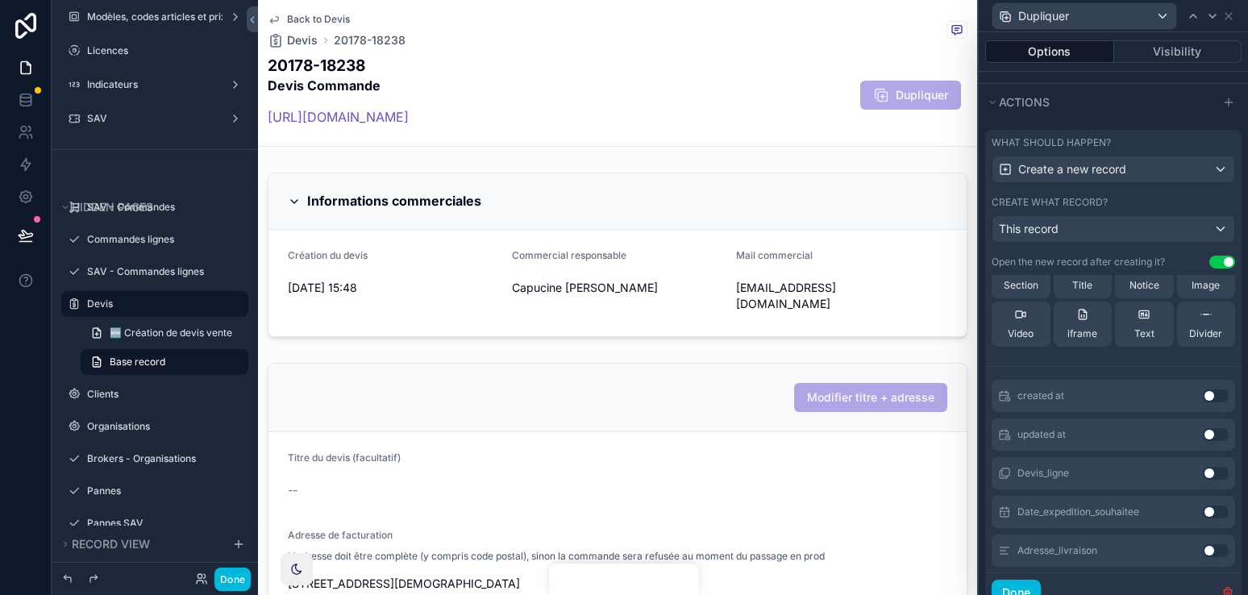
scroll to position [274, 0]
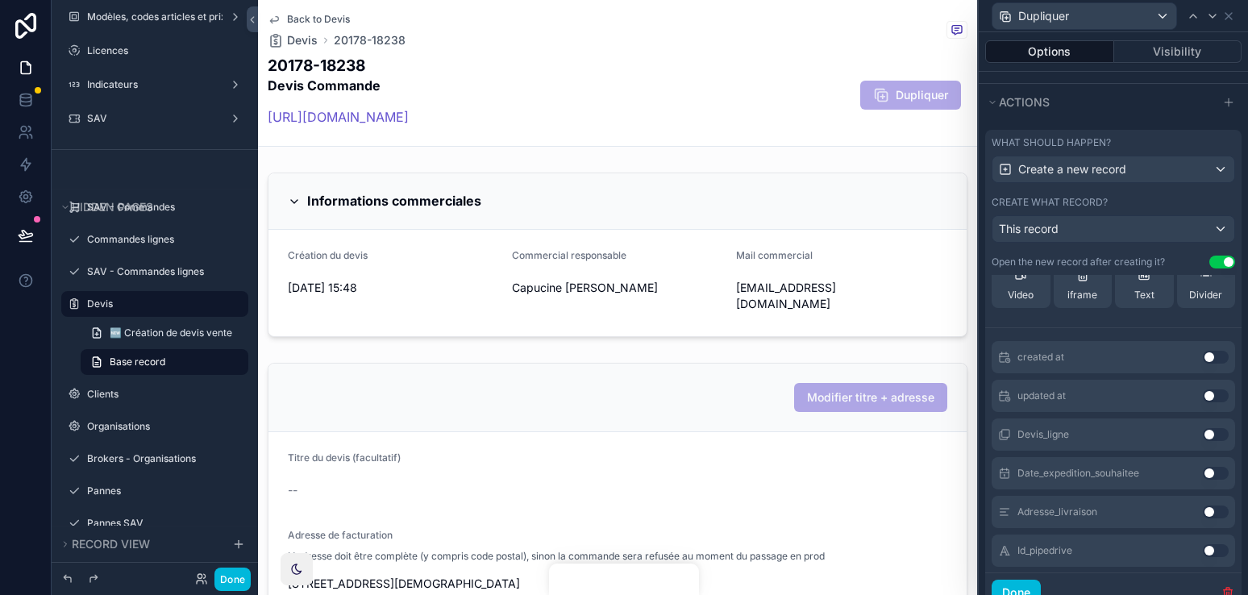
click at [1216, 438] on button "Use setting" at bounding box center [1215, 434] width 26 height 13
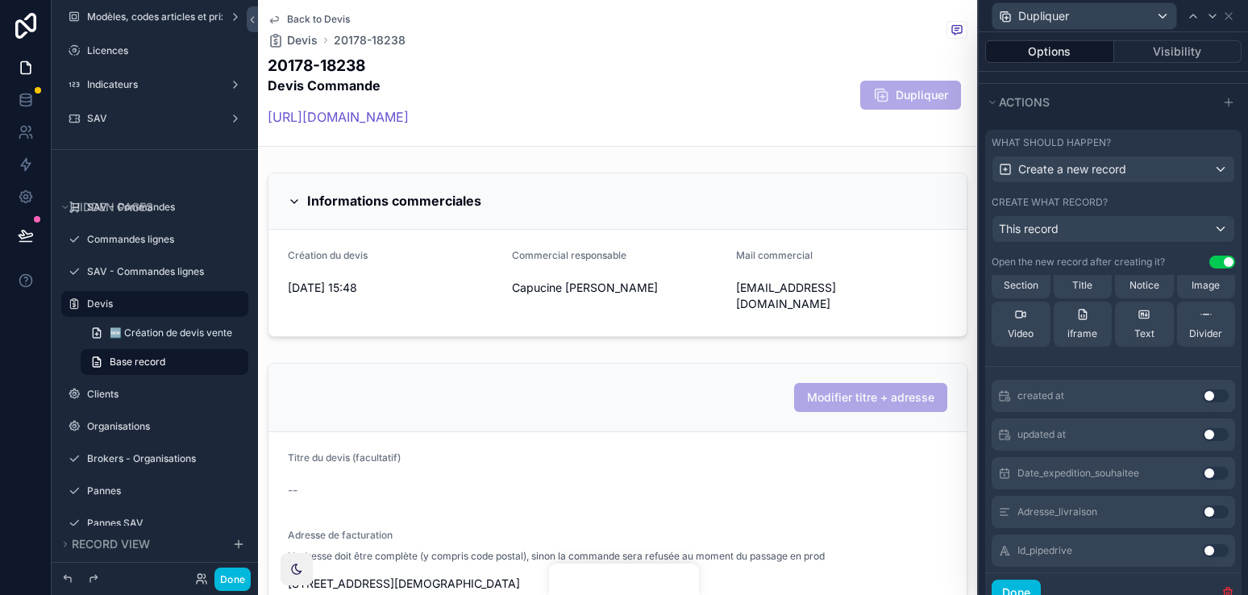
scroll to position [313, 0]
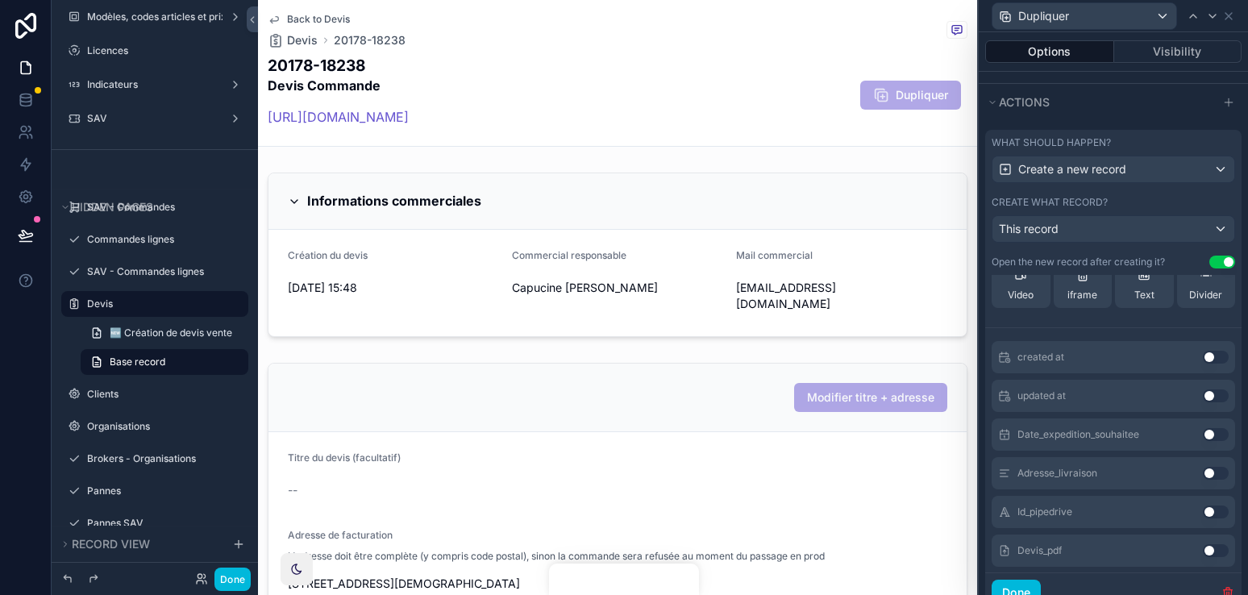
click at [1216, 470] on button "Use setting" at bounding box center [1215, 473] width 26 height 13
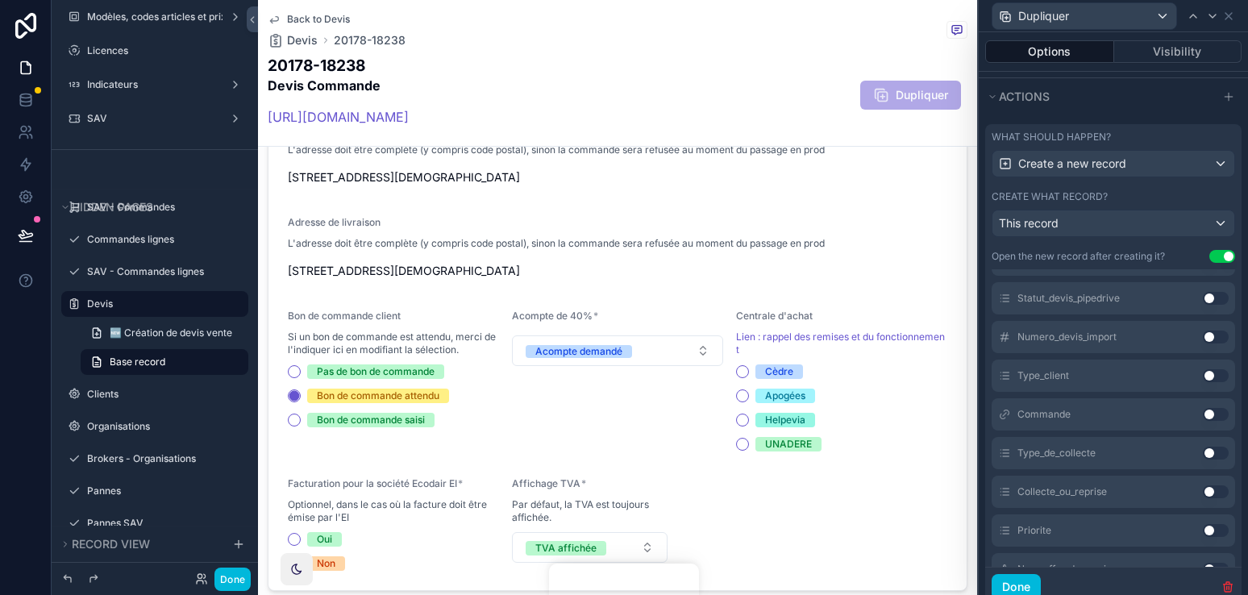
scroll to position [0, 0]
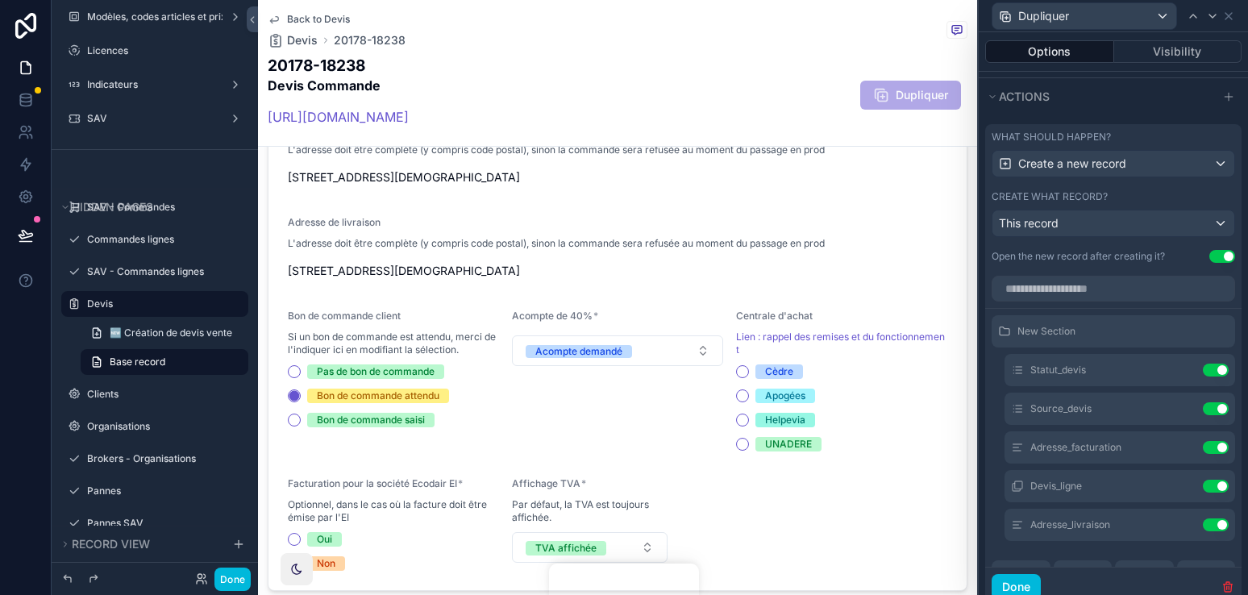
click at [0, 0] on icon at bounding box center [0, 0] width 0 height 0
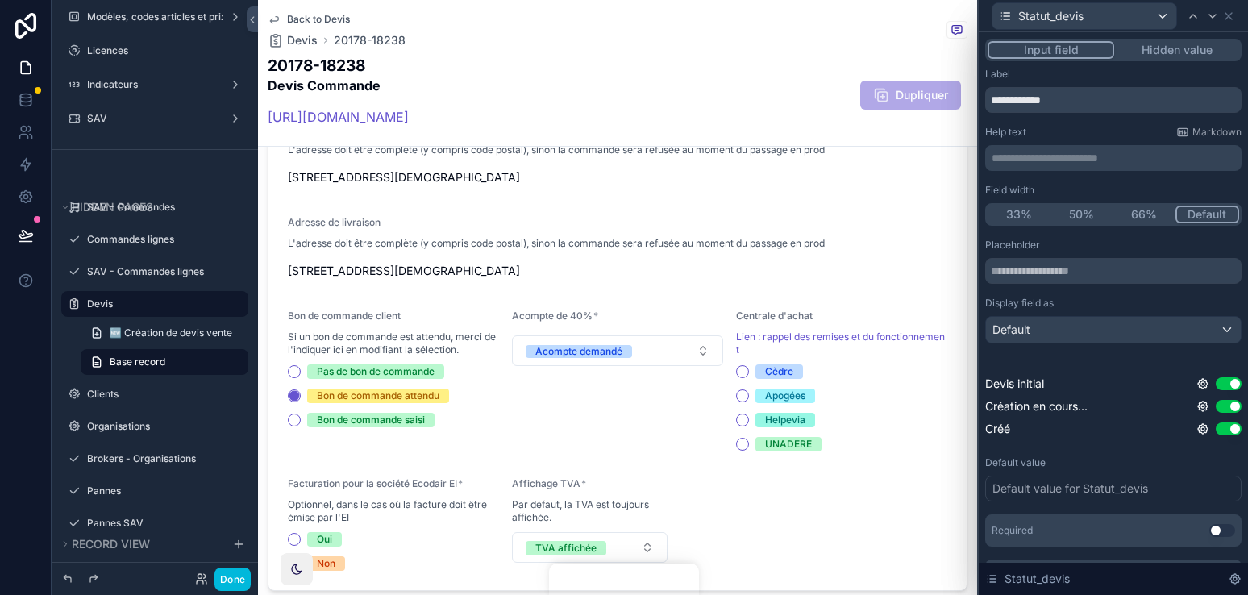
scroll to position [35, 0]
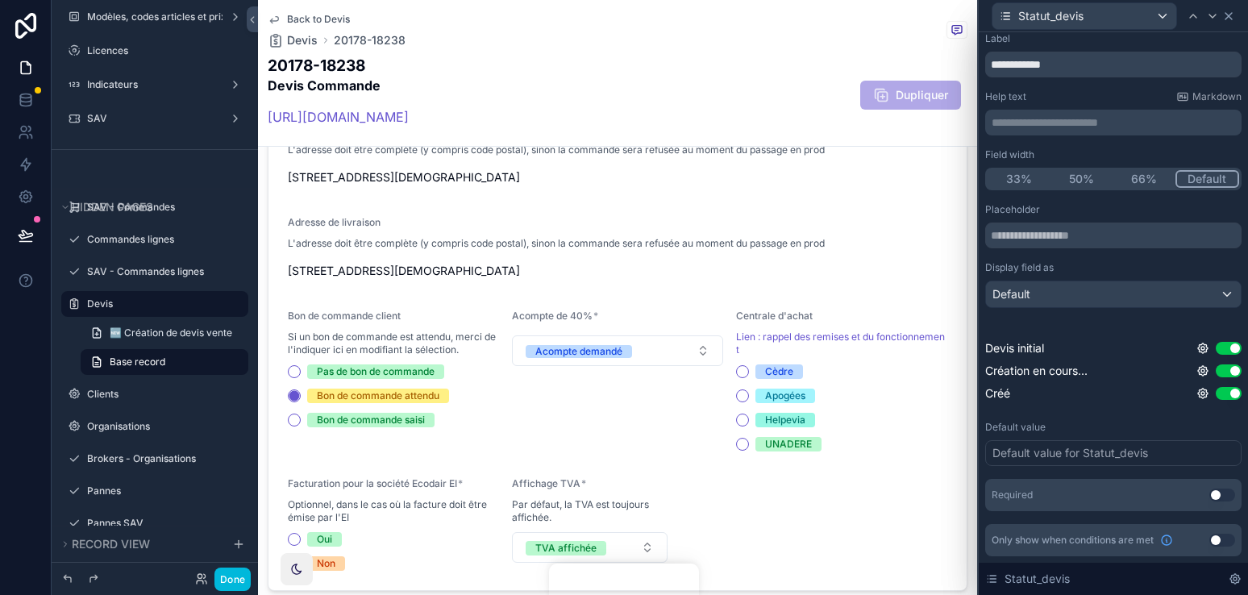
click at [1229, 19] on icon at bounding box center [1228, 16] width 13 height 13
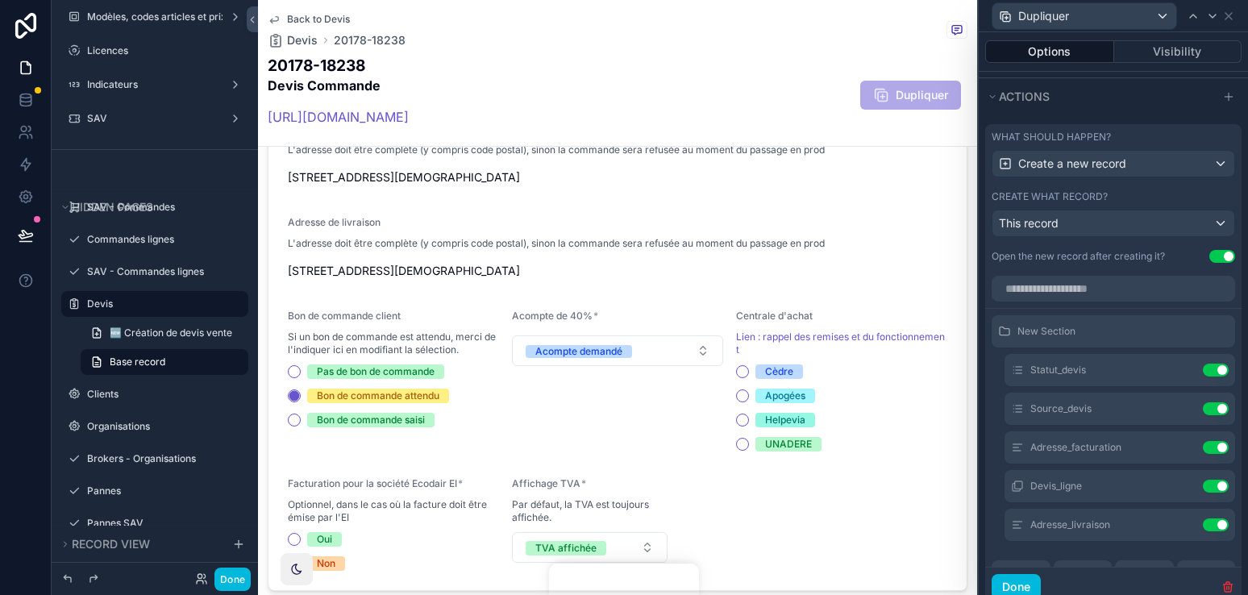
drag, startPoint x: 1223, startPoint y: 369, endPoint x: 1172, endPoint y: 297, distance: 87.9
click at [1222, 369] on button "Use setting" at bounding box center [1215, 369] width 26 height 13
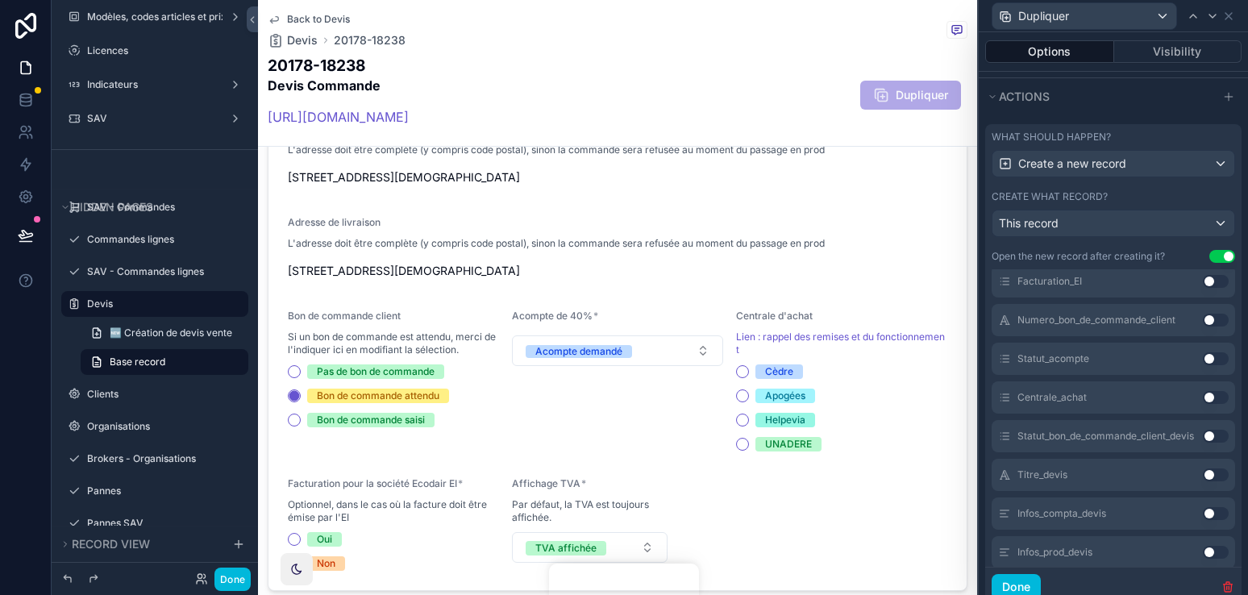
scroll to position [931, 0]
click at [1017, 576] on button "Done" at bounding box center [1015, 587] width 49 height 26
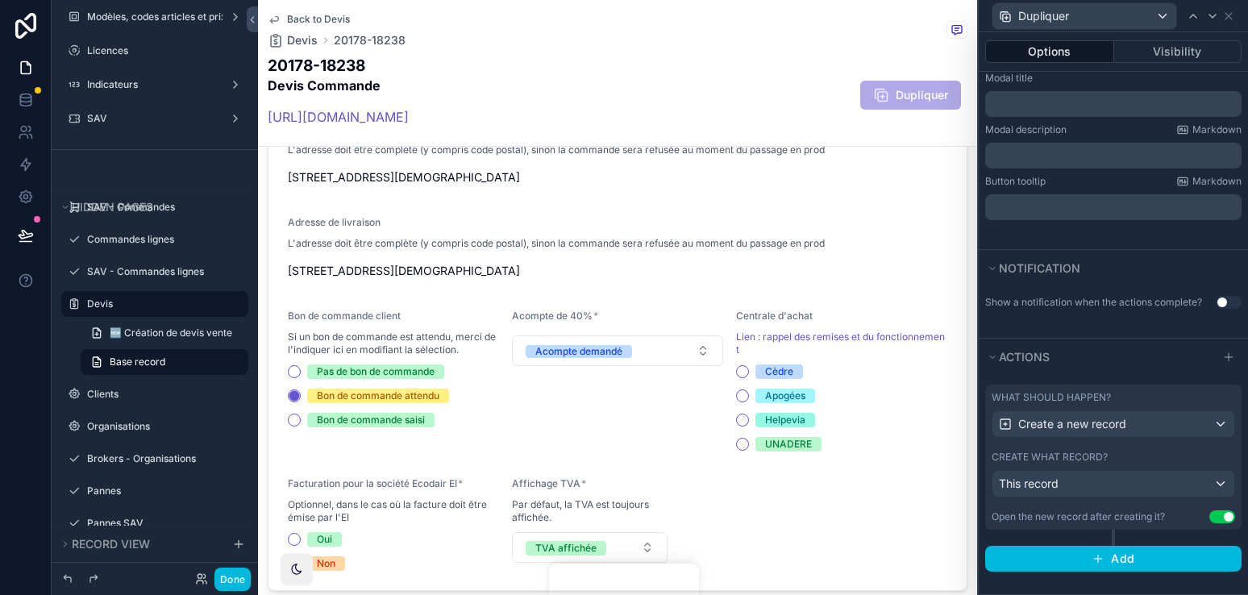
scroll to position [280, 0]
drag, startPoint x: 1178, startPoint y: 546, endPoint x: 1165, endPoint y: 464, distance: 83.3
click at [1178, 546] on button "Add" at bounding box center [1113, 559] width 256 height 26
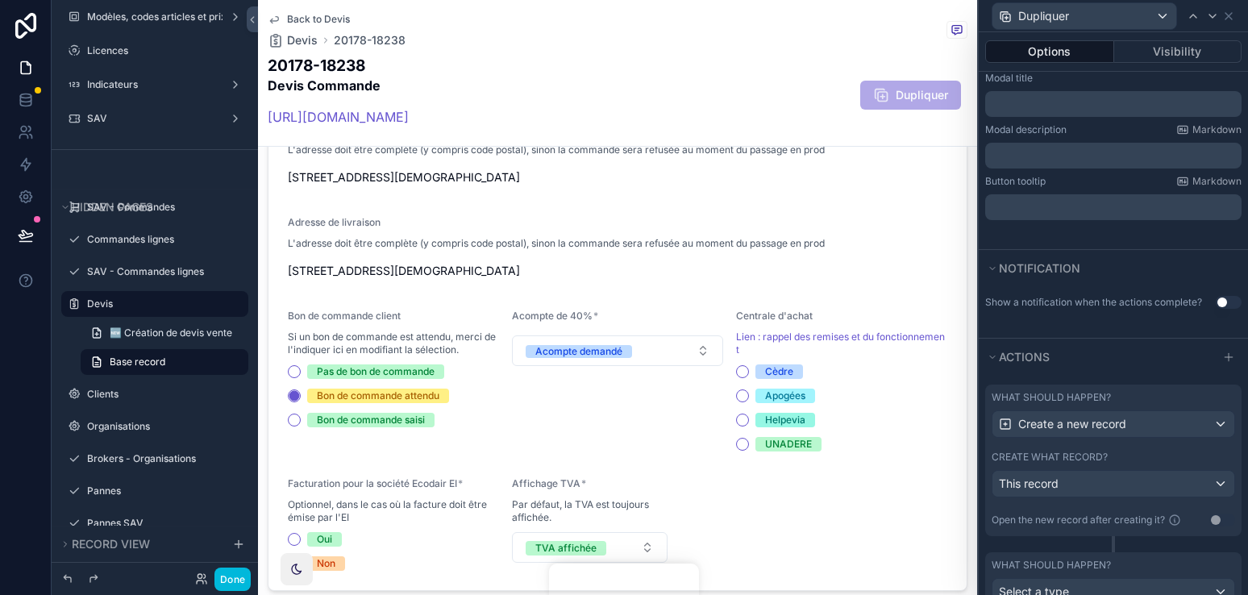
scroll to position [363, 0]
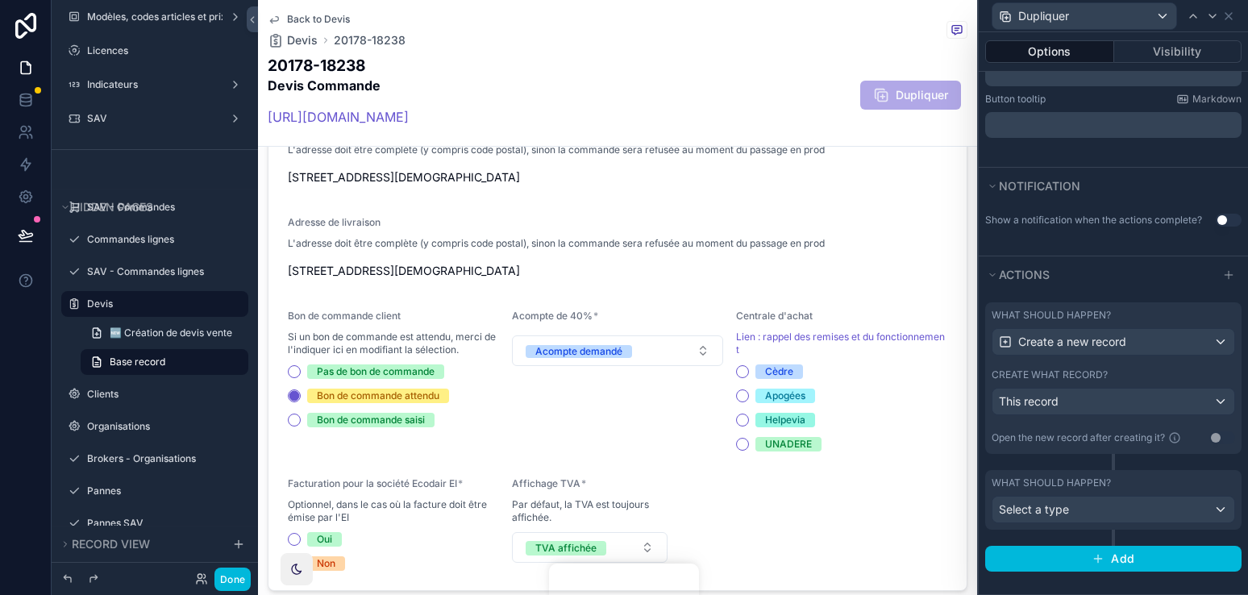
click at [1195, 488] on div "What should happen?" at bounding box center [1112, 482] width 243 height 13
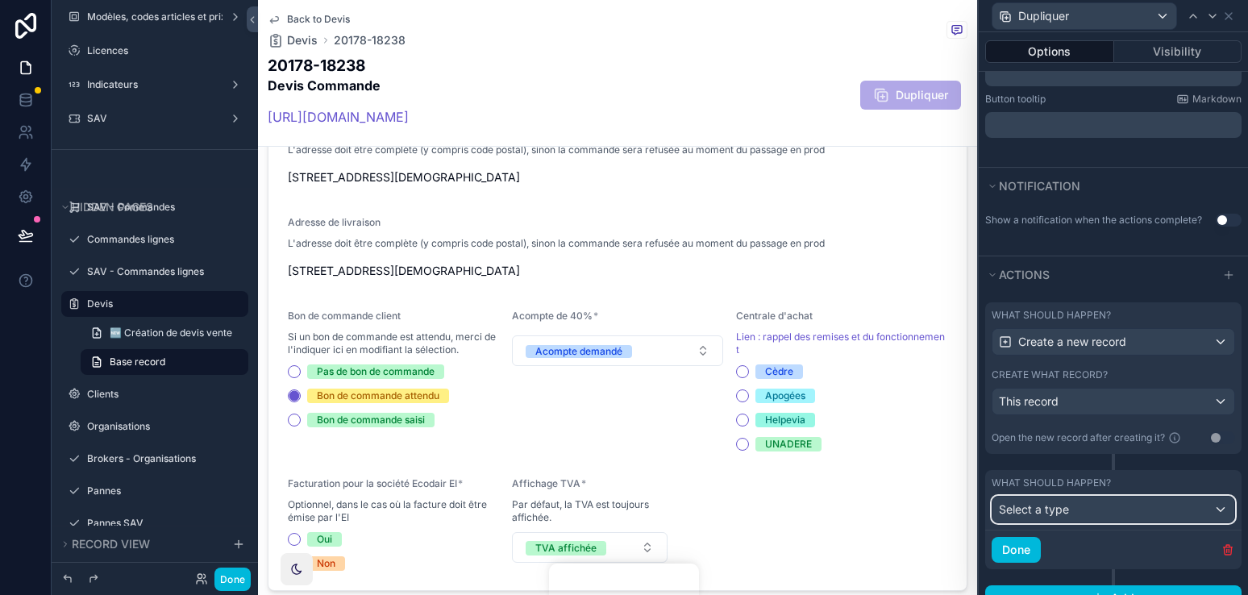
click at [1049, 506] on span "Select a type" at bounding box center [1034, 509] width 70 height 14
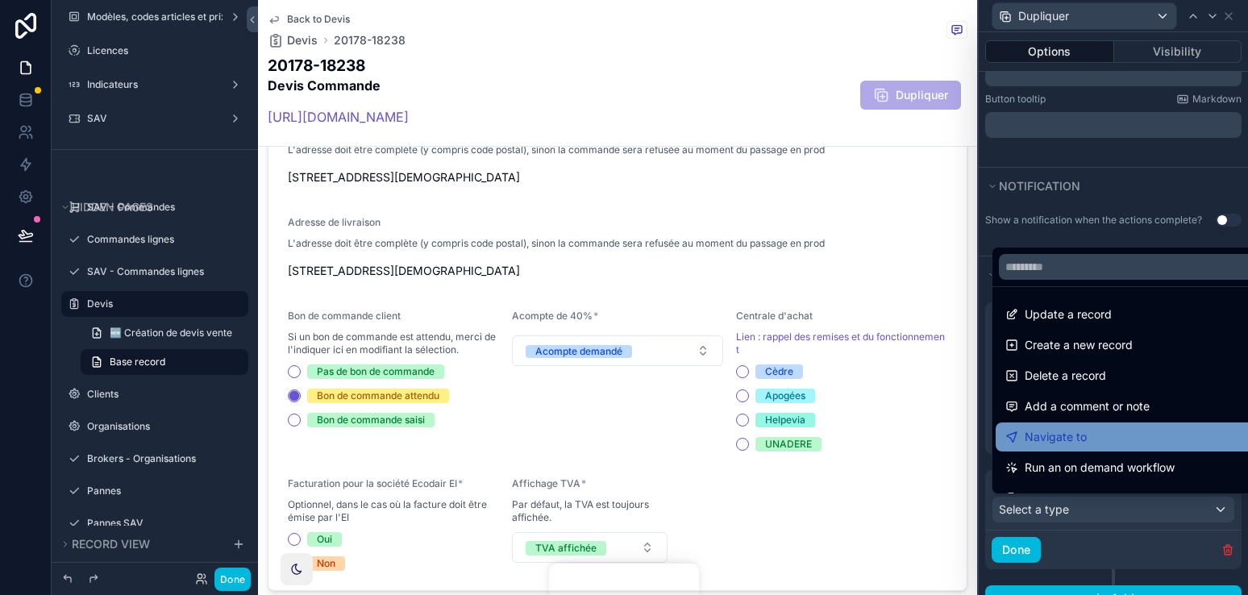
click at [1070, 437] on span "Navigate to" at bounding box center [1055, 436] width 62 height 19
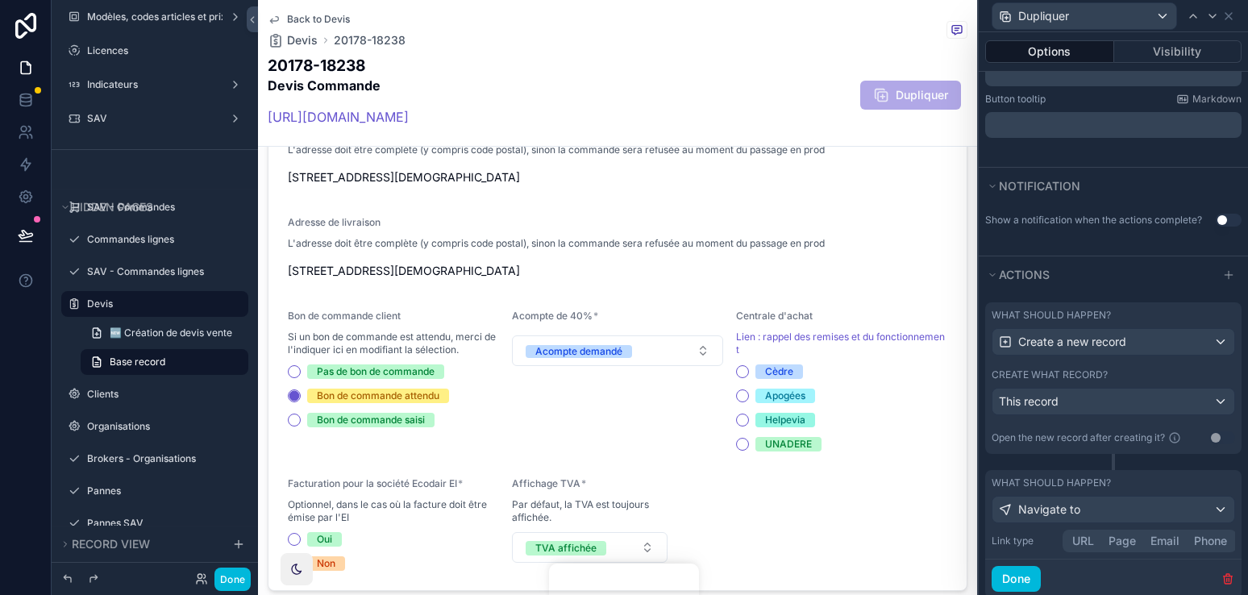
click at [1162, 444] on div "Open the new record after creating it?" at bounding box center [1087, 437] width 193 height 19
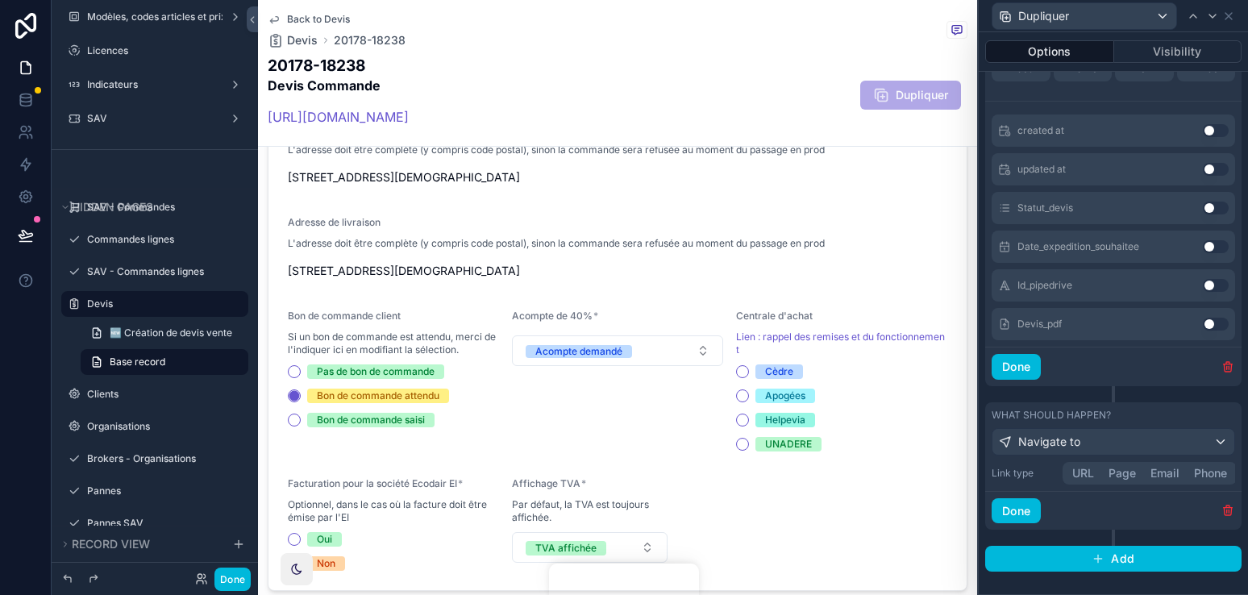
scroll to position [754, 0]
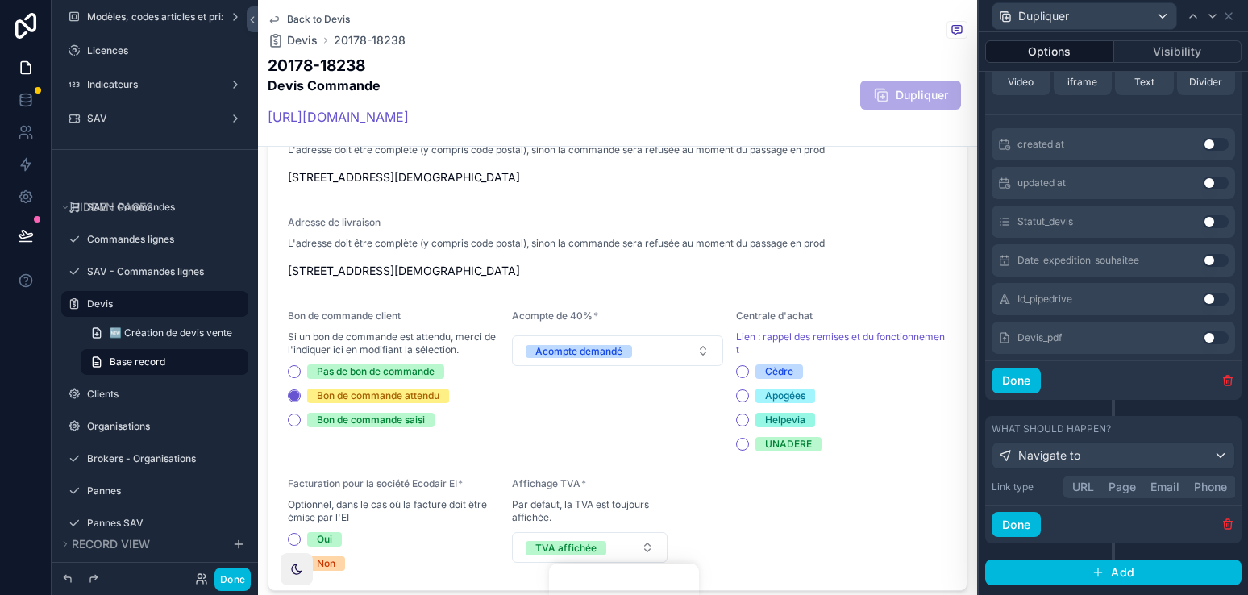
click at [1228, 524] on icon "button" at bounding box center [1228, 525] width 0 height 3
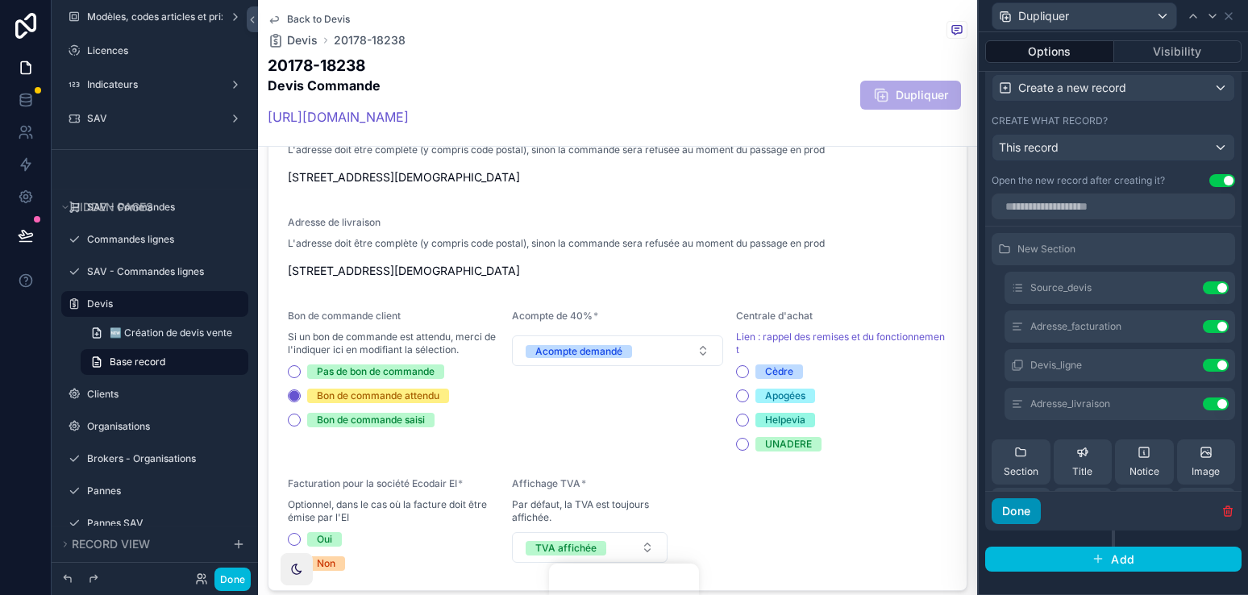
scroll to position [604, 0]
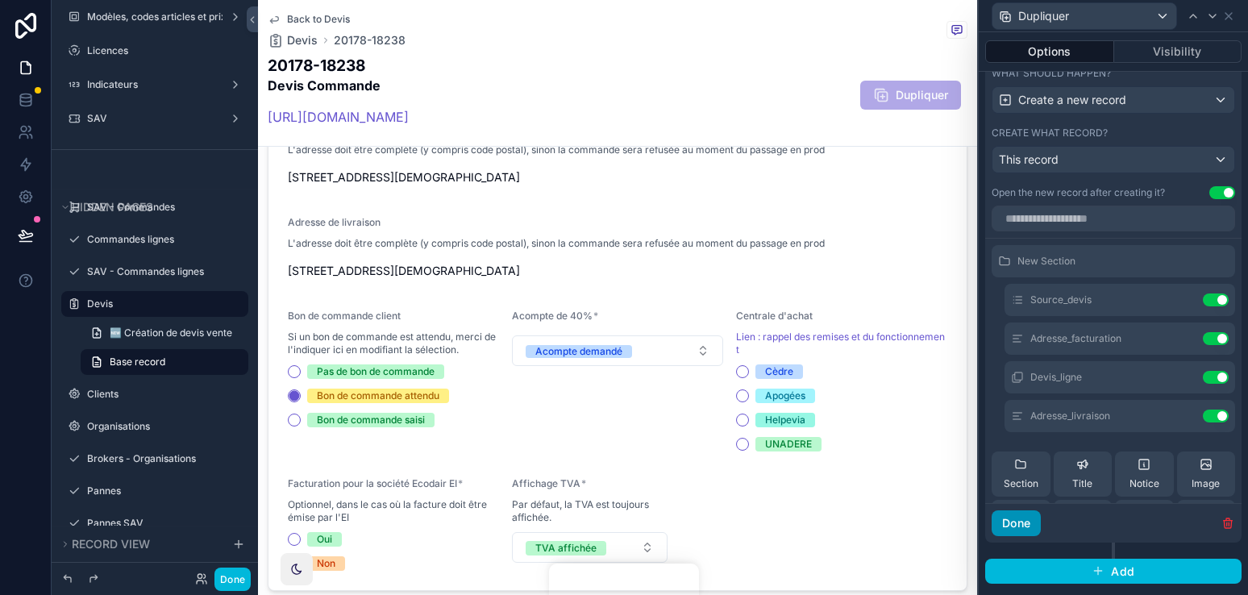
click at [1026, 515] on button "Done" at bounding box center [1015, 523] width 49 height 26
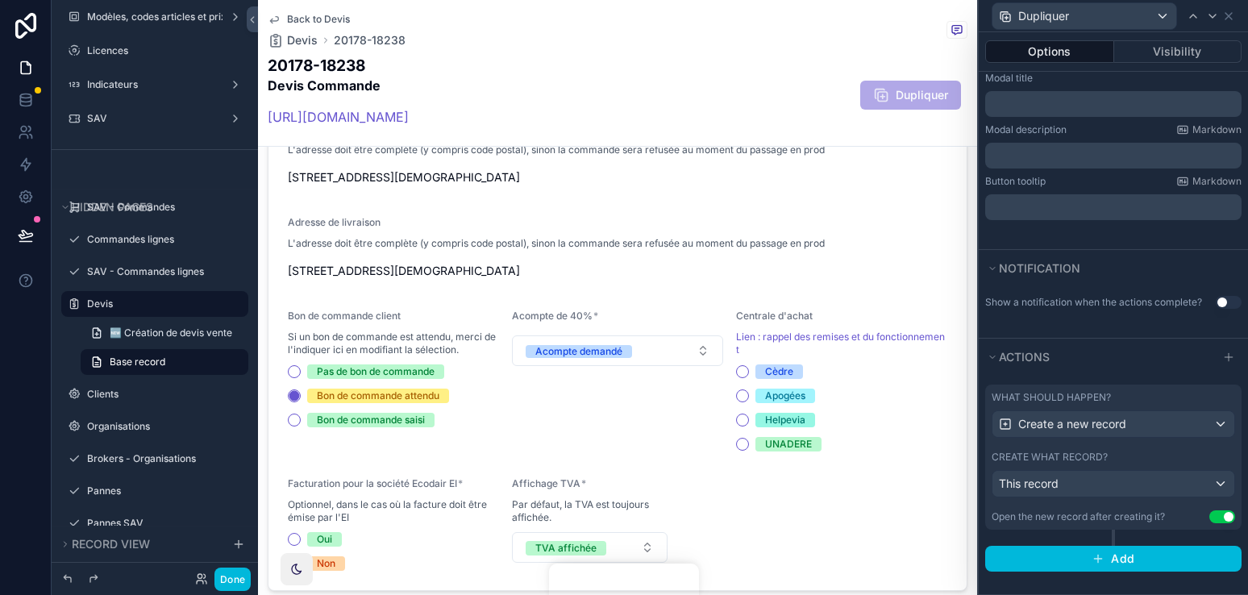
scroll to position [280, 0]
click at [224, 579] on button "Done" at bounding box center [232, 578] width 36 height 23
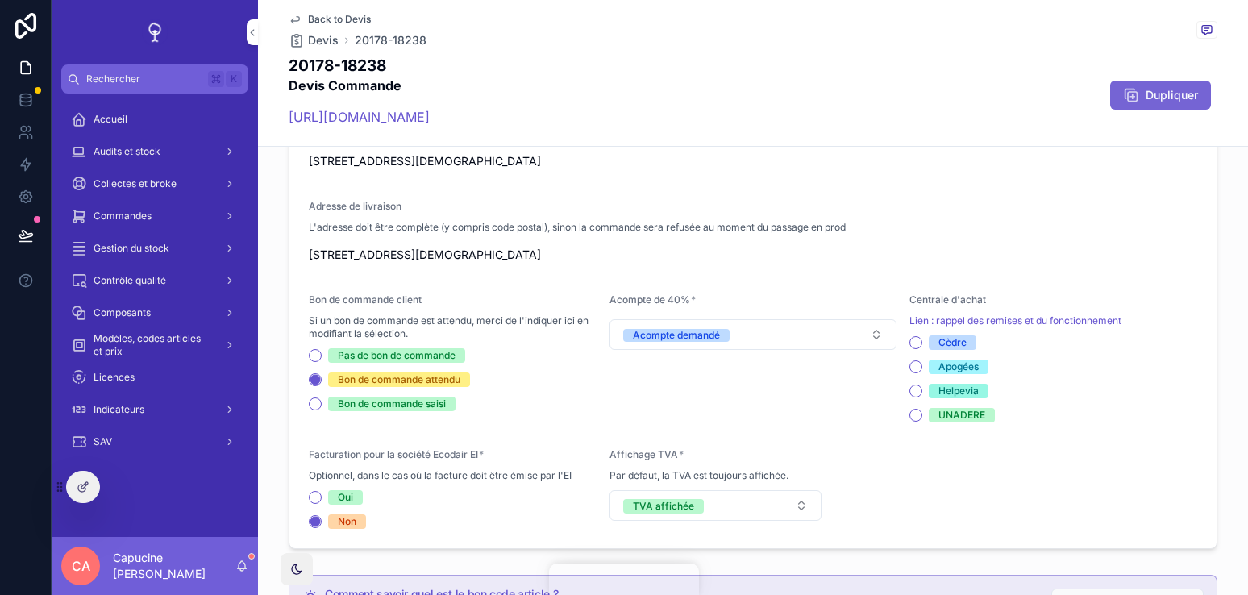
click at [1160, 94] on span "Dupliquer" at bounding box center [1171, 95] width 52 height 16
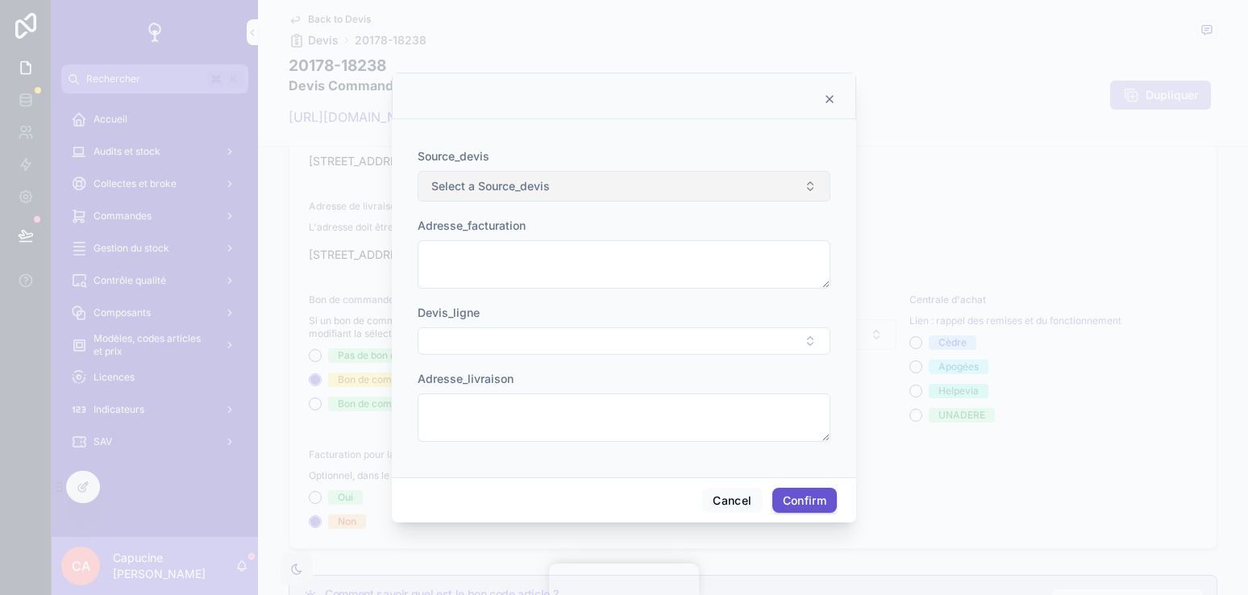
click at [767, 182] on button "Select a Source_devis" at bounding box center [623, 186] width 413 height 31
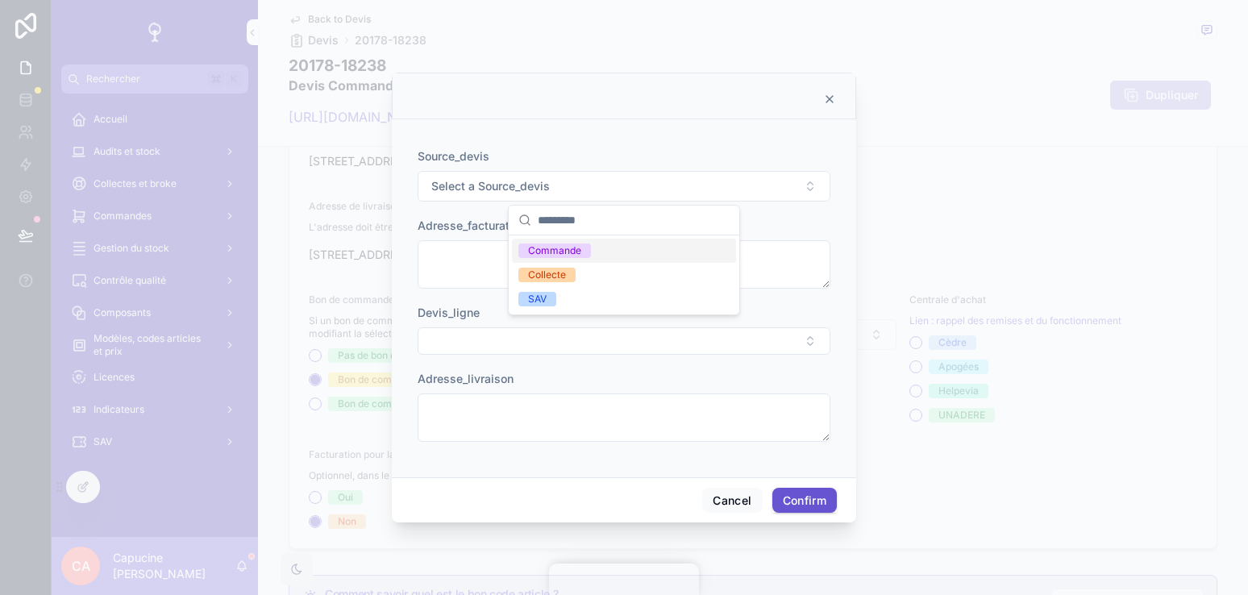
click at [767, 161] on div "Source_devis" at bounding box center [623, 156] width 413 height 16
click at [834, 98] on icon at bounding box center [829, 99] width 13 height 13
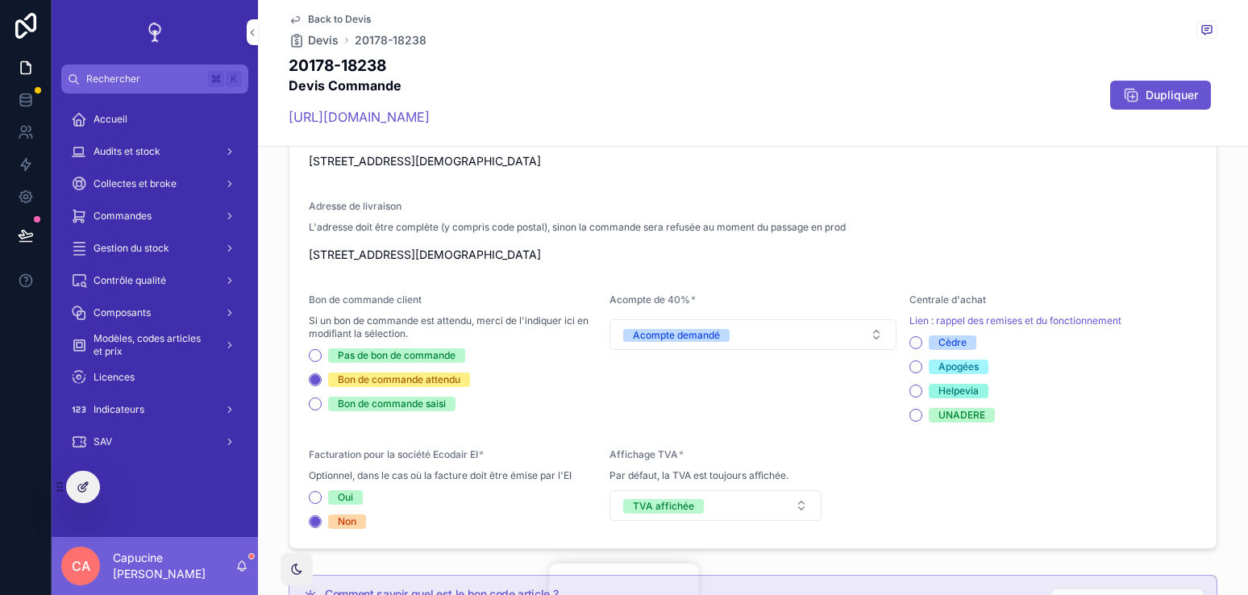
click at [88, 481] on icon at bounding box center [83, 486] width 13 height 13
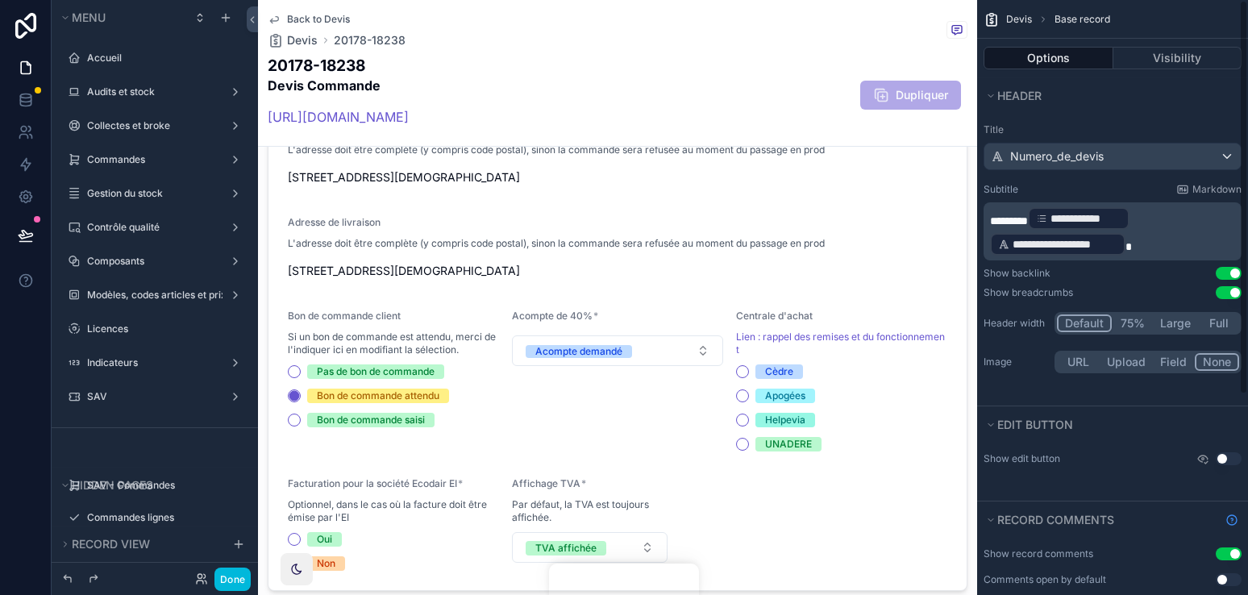
scroll to position [278, 0]
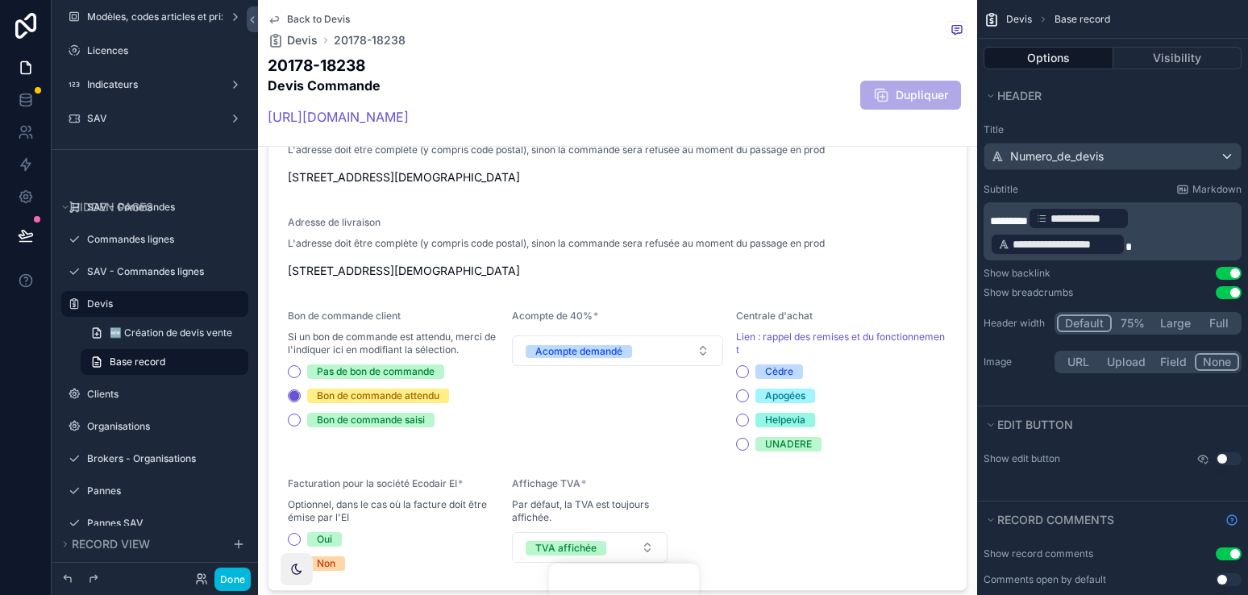
click at [911, 115] on div "20178-18238 Devis Commande [URL][DOMAIN_NAME] Dupliquer" at bounding box center [618, 95] width 700 height 81
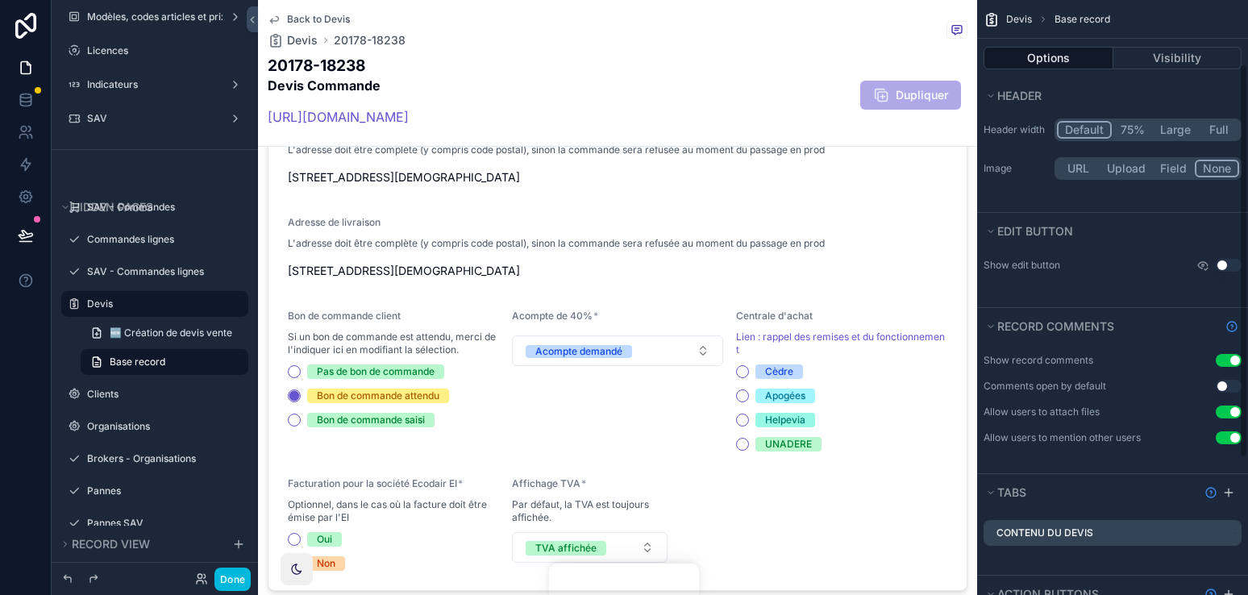
scroll to position [301, 0]
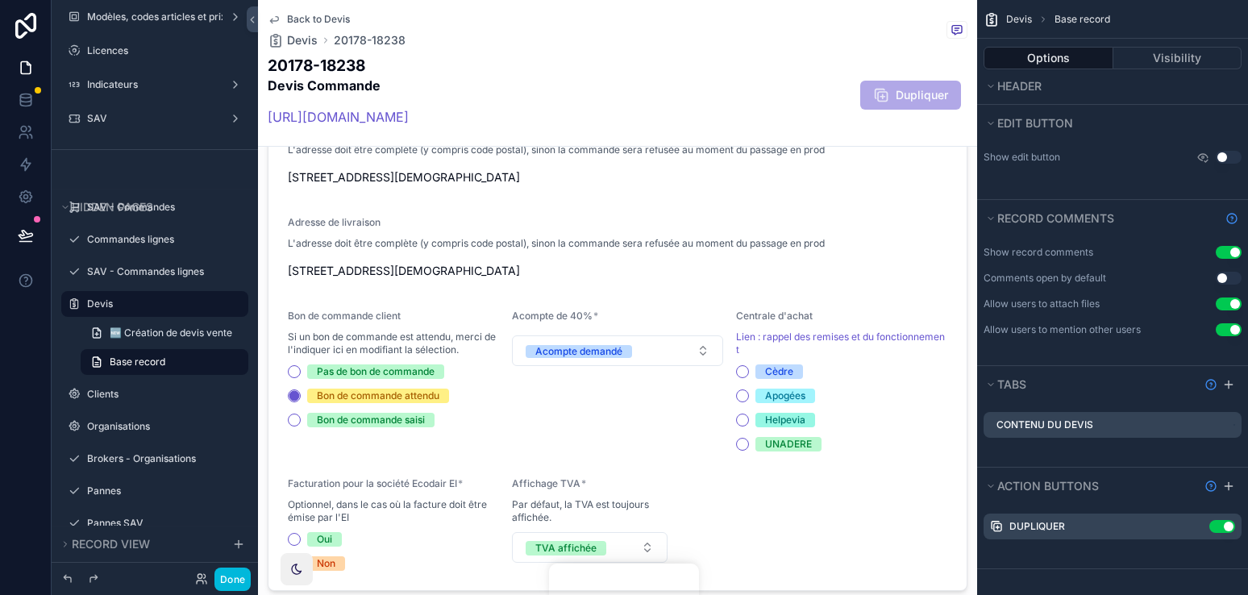
click at [0, 0] on icon "scrollable content" at bounding box center [0, 0] width 0 height 0
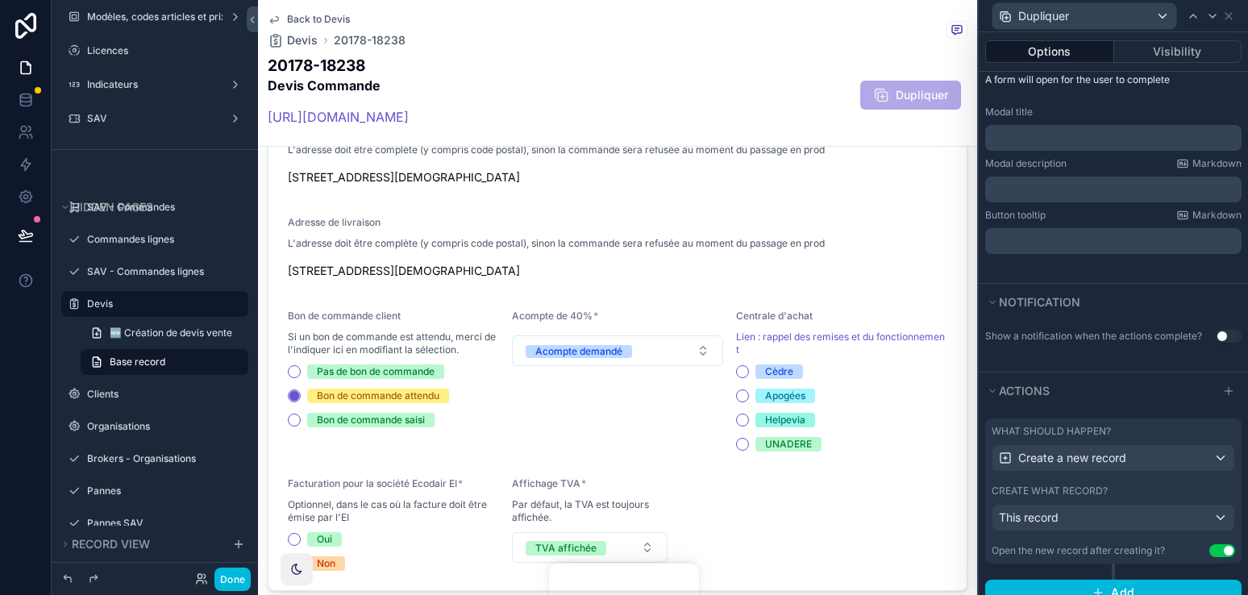
scroll to position [280, 0]
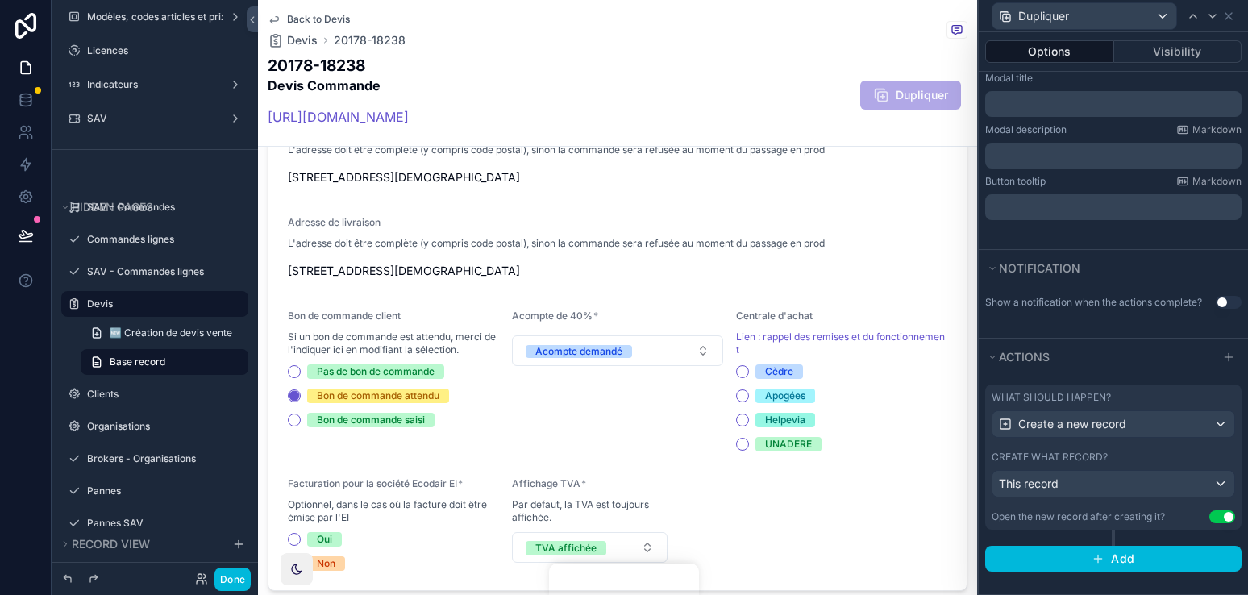
click at [1169, 447] on div "What should happen? Create a new record Create what record? This record Open th…" at bounding box center [1113, 456] width 256 height 145
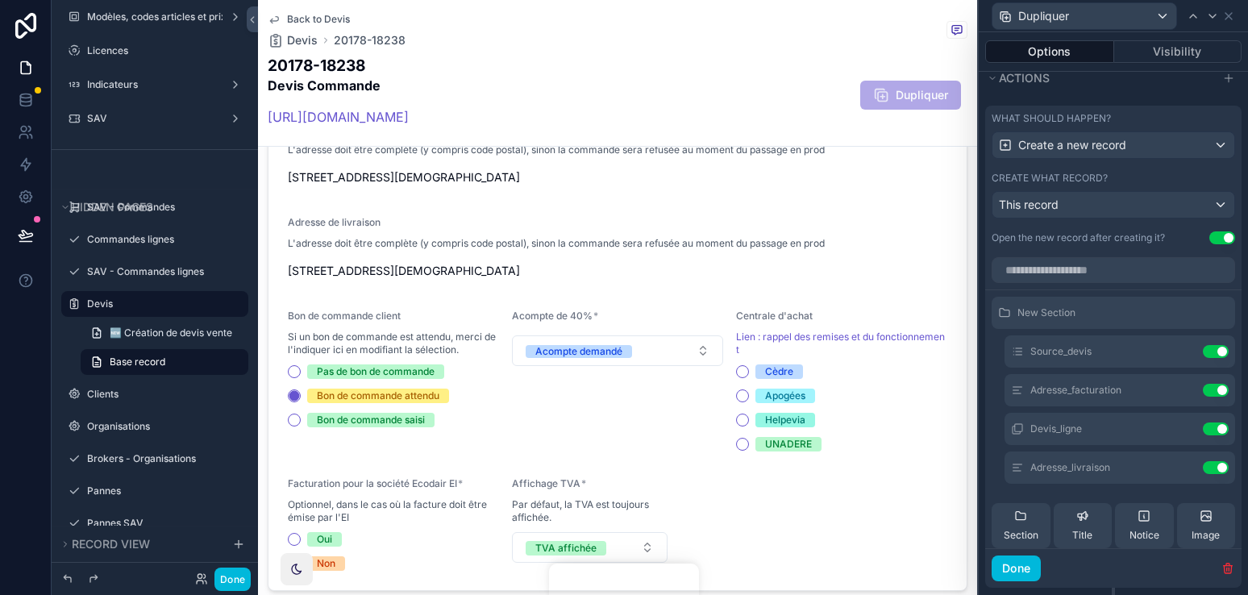
scroll to position [569, 0]
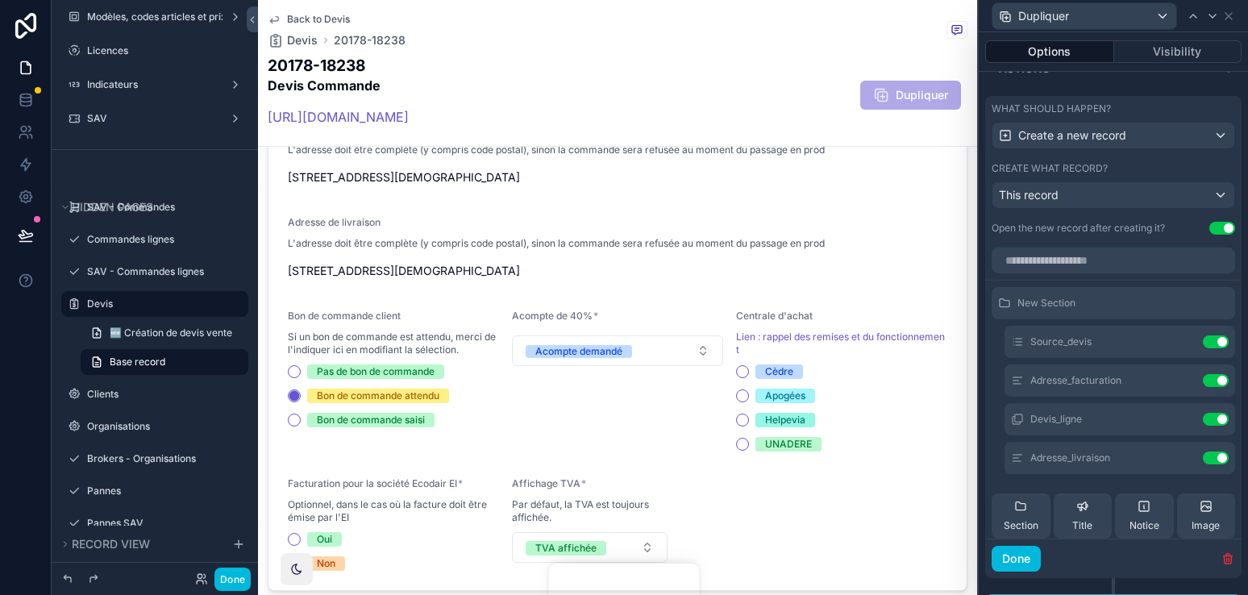
click at [0, 0] on button at bounding box center [0, 0] width 0 height 0
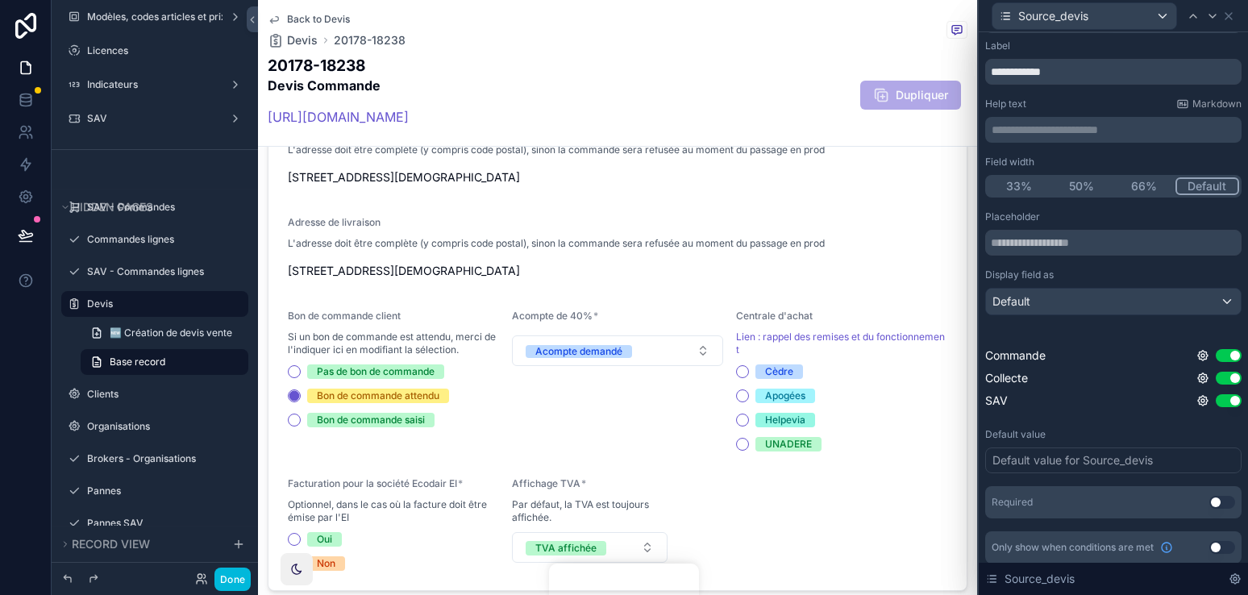
scroll to position [35, 0]
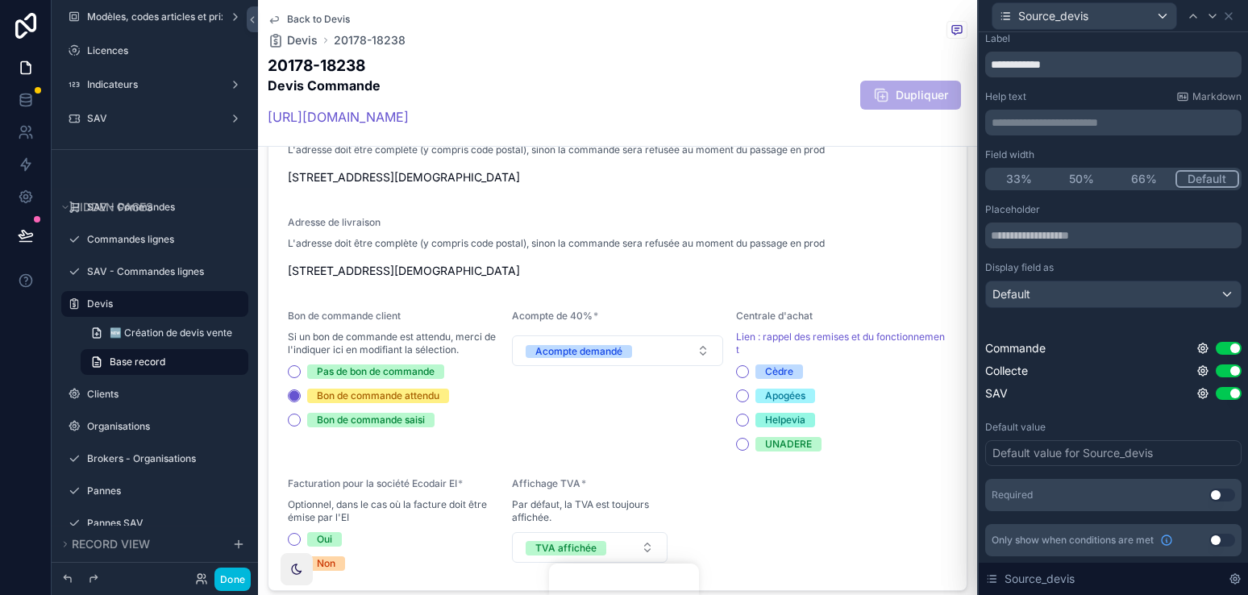
click at [1098, 453] on div "Default value for Source_devis" at bounding box center [1072, 453] width 160 height 16
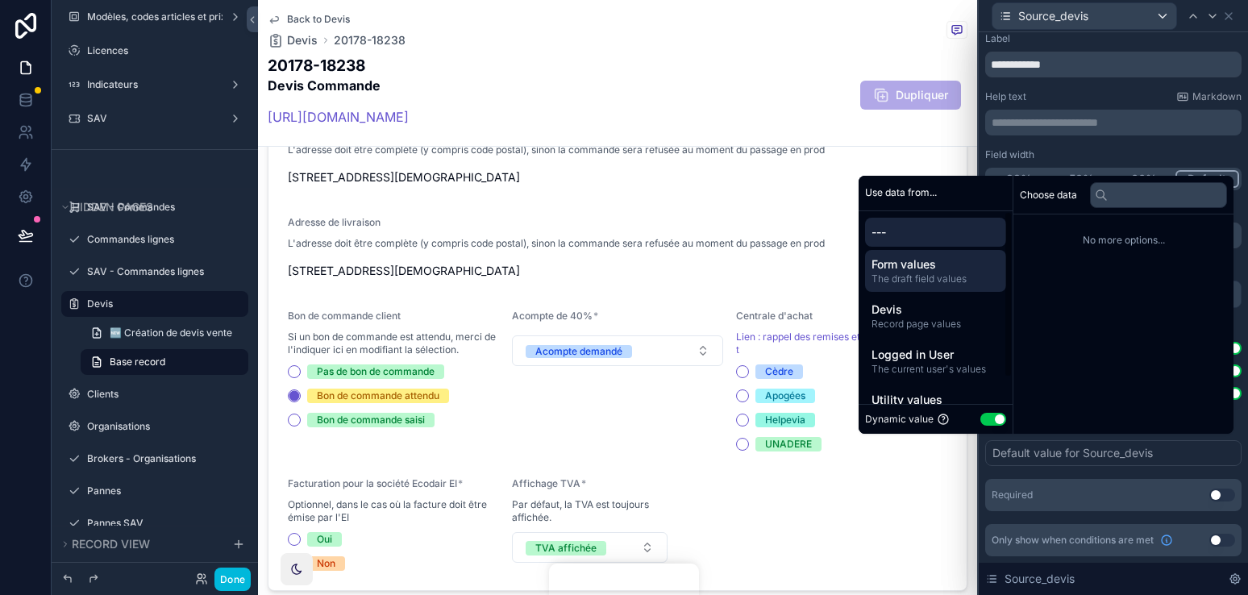
click at [970, 276] on span "The draft field values" at bounding box center [935, 278] width 128 height 13
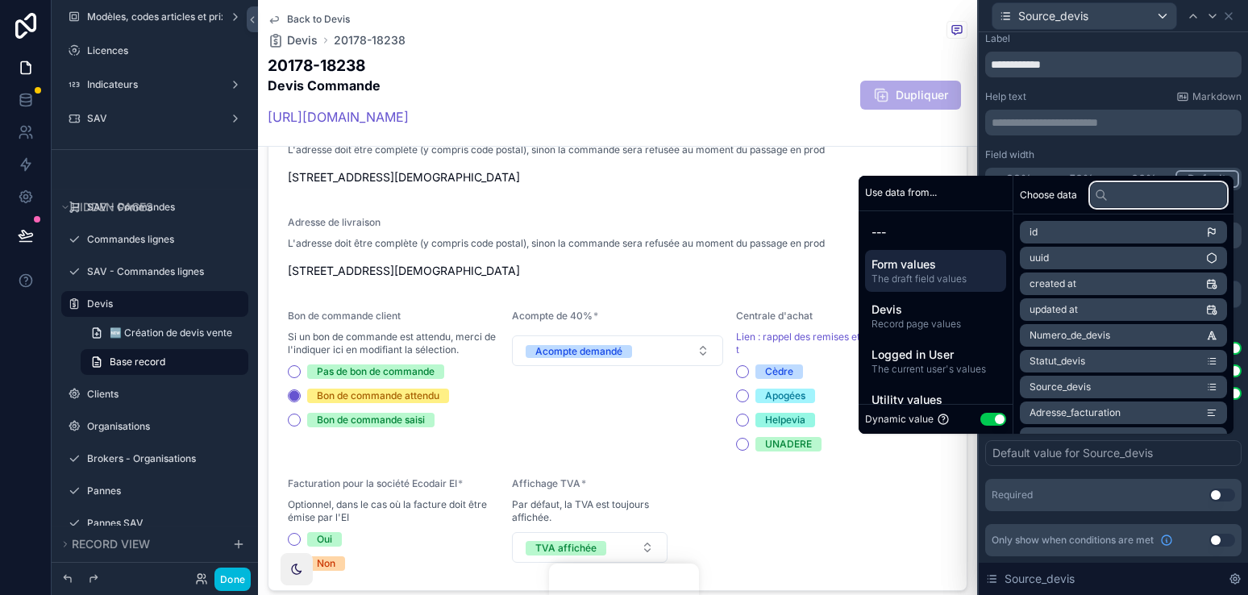
click at [1125, 203] on input "text" at bounding box center [1158, 195] width 137 height 26
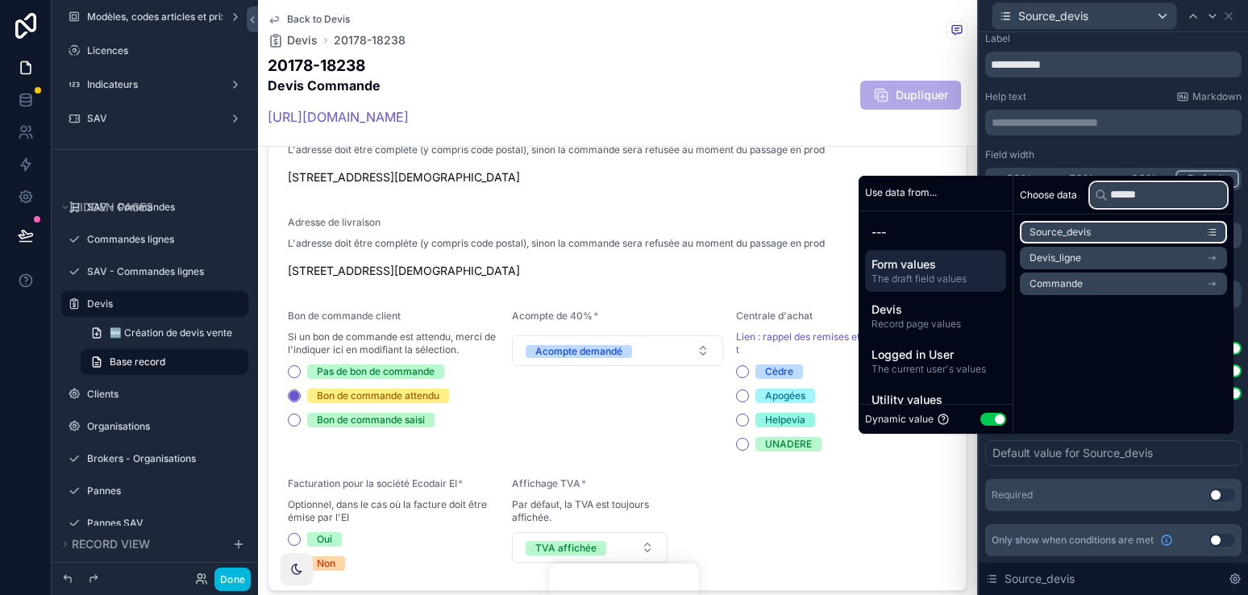
type input "******"
click at [1096, 237] on li "Source_devis" at bounding box center [1122, 232] width 207 height 23
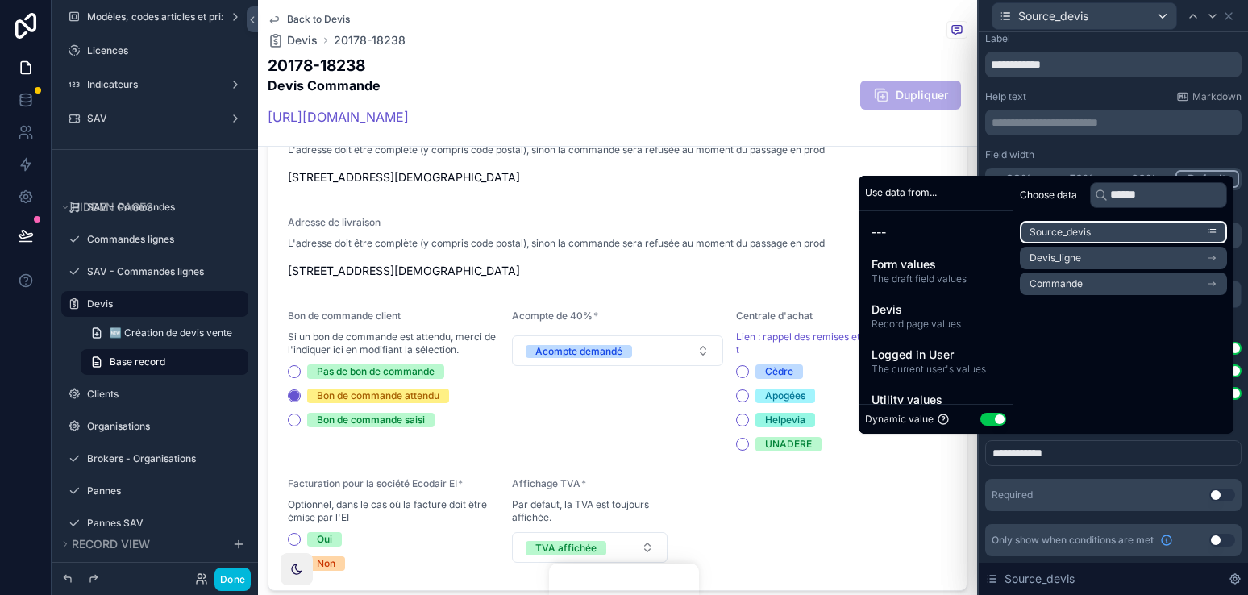
click at [1125, 240] on li "Source_devis" at bounding box center [1122, 232] width 207 height 23
click at [1060, 453] on div "**********" at bounding box center [1113, 453] width 256 height 26
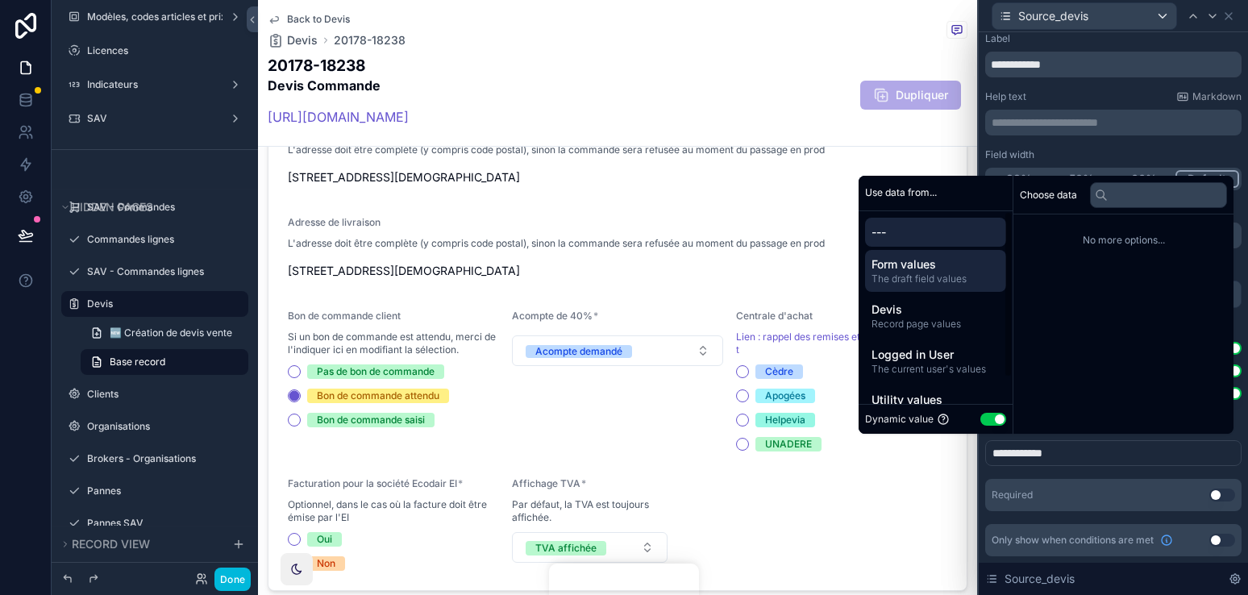
click at [961, 277] on span "The draft field values" at bounding box center [935, 278] width 128 height 13
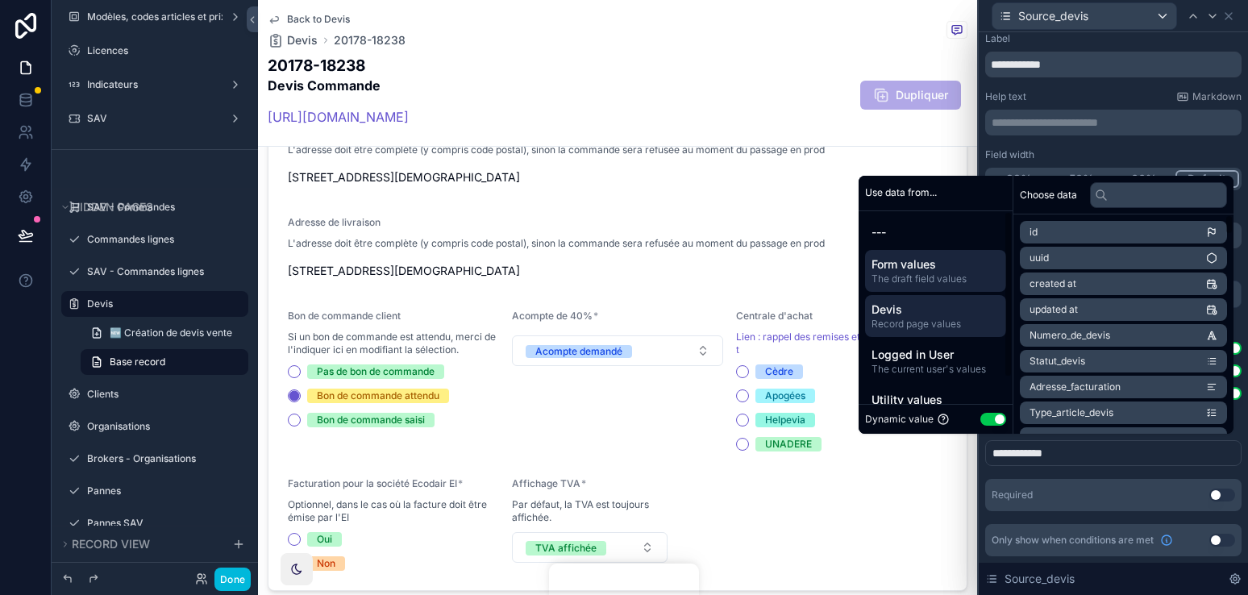
click at [918, 316] on span "Devis" at bounding box center [935, 309] width 128 height 16
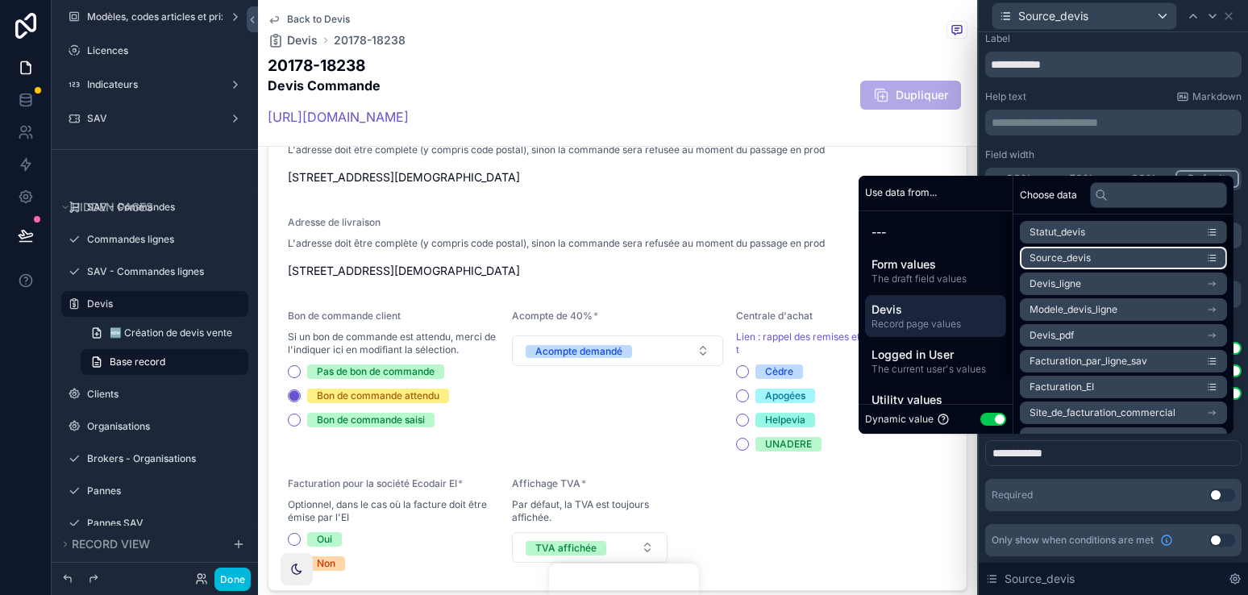
click at [1062, 250] on li "Source_devis" at bounding box center [1122, 258] width 207 height 23
click at [1069, 484] on div "Required Use setting" at bounding box center [1113, 495] width 256 height 32
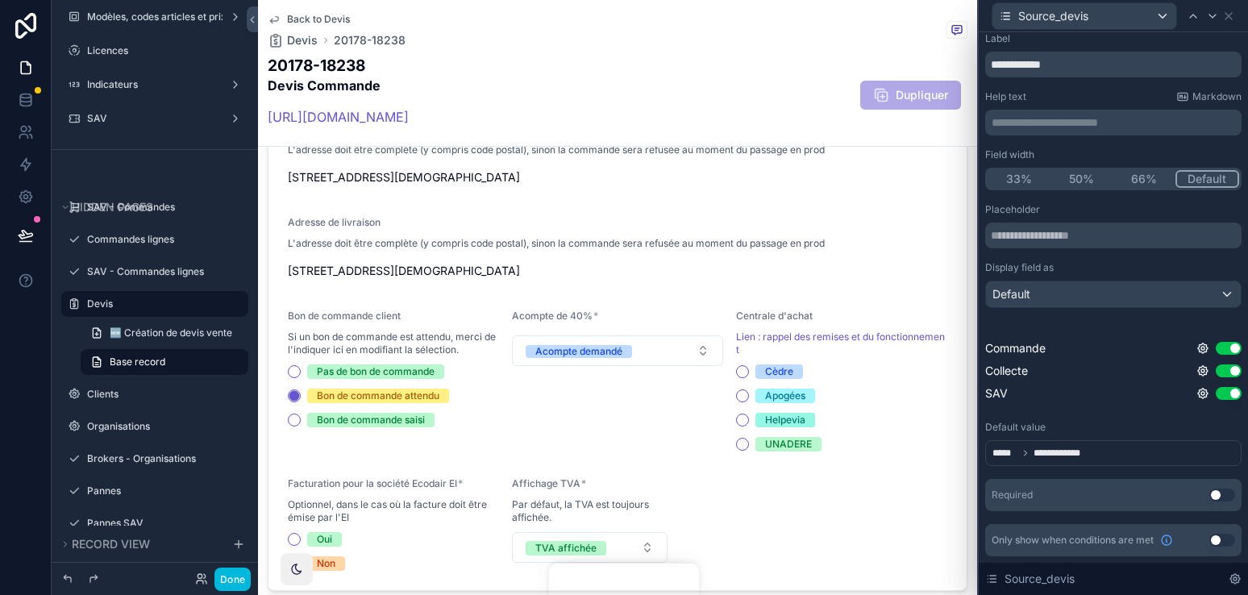
click at [1235, 394] on button "Use setting" at bounding box center [1228, 393] width 26 height 13
click at [236, 576] on button "Done" at bounding box center [232, 578] width 36 height 23
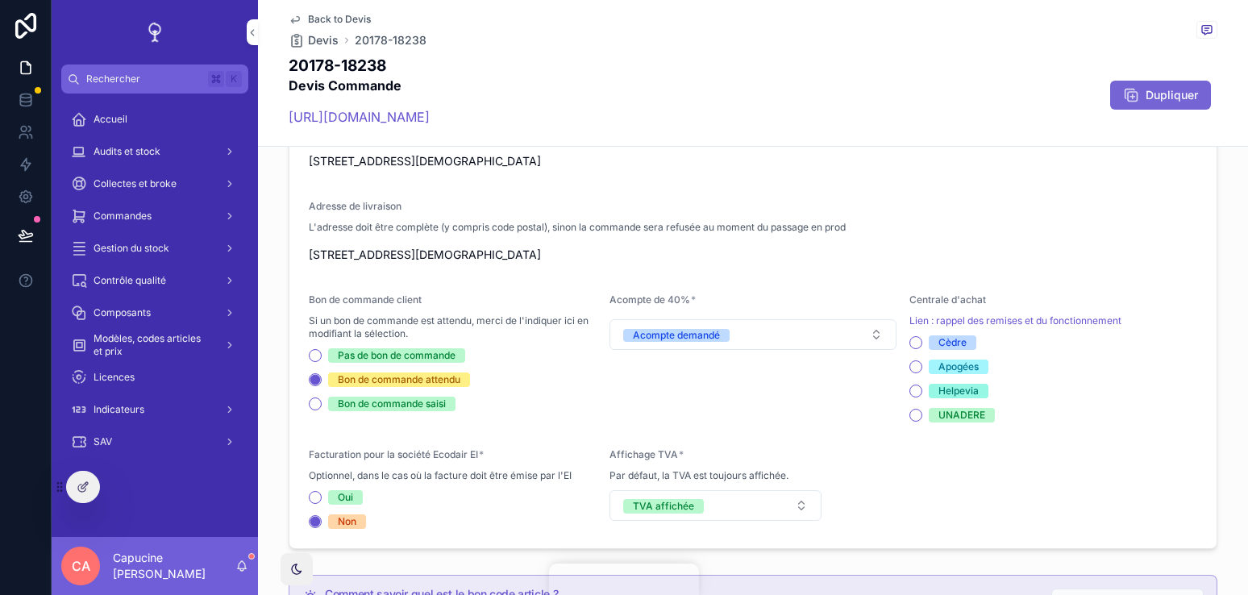
click at [1180, 102] on span "Dupliquer" at bounding box center [1171, 95] width 52 height 16
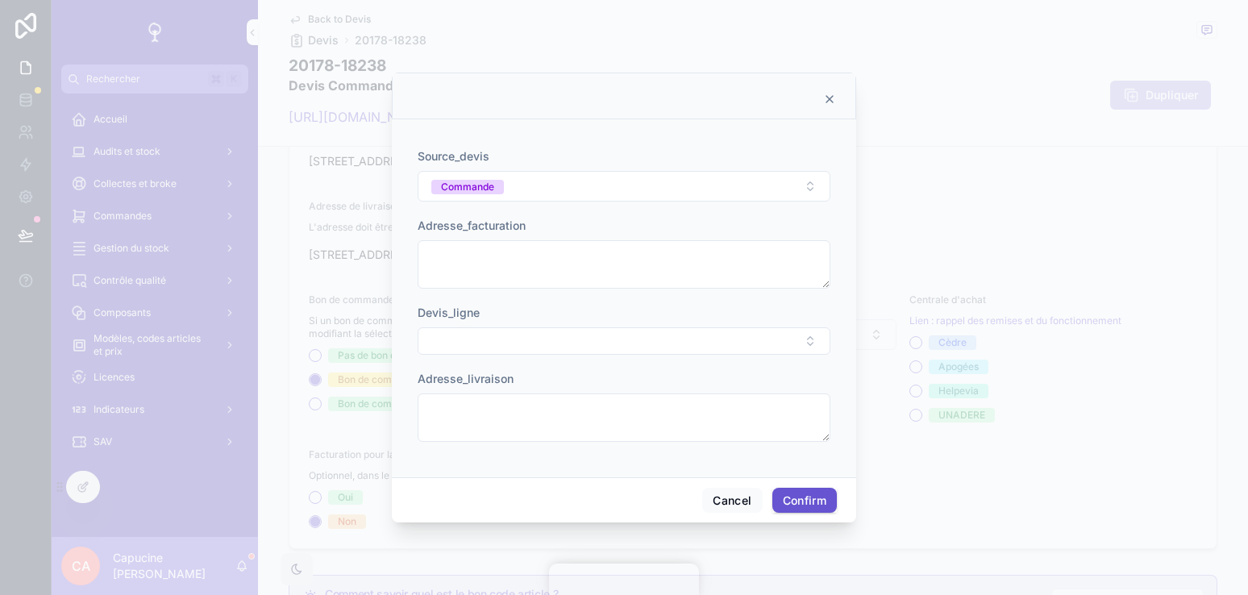
click at [826, 96] on icon at bounding box center [829, 99] width 6 height 6
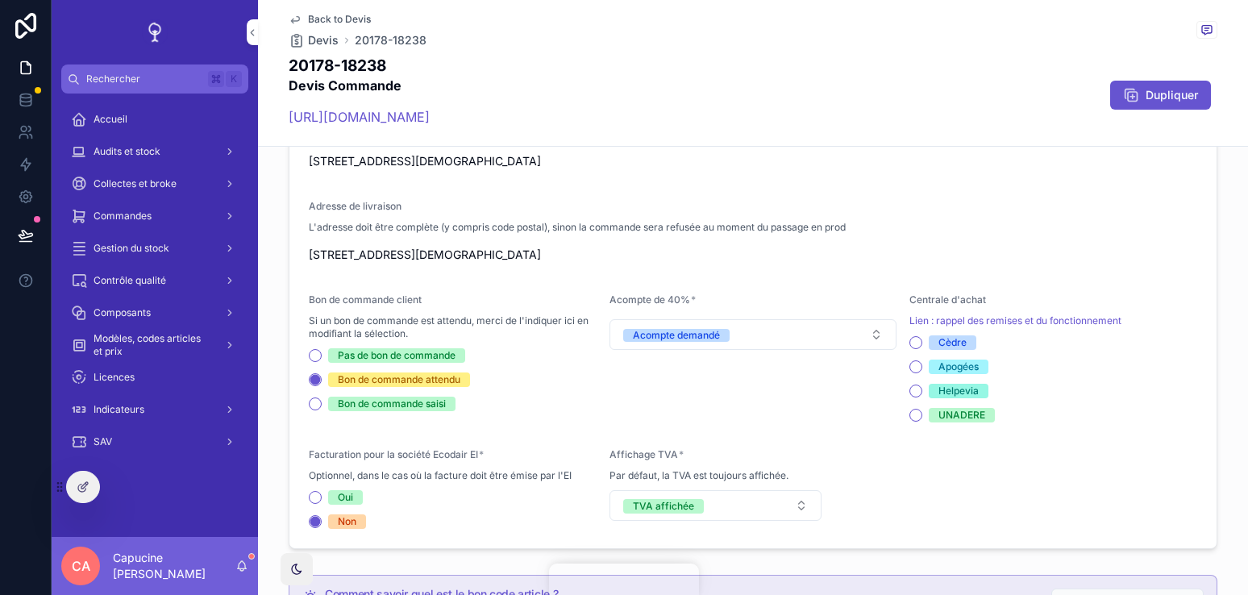
click at [1151, 77] on div "20178-18238 Devis Commande [URL][DOMAIN_NAME] Dupliquer" at bounding box center [753, 95] width 928 height 81
click at [1132, 85] on button "Dupliquer" at bounding box center [1160, 95] width 101 height 29
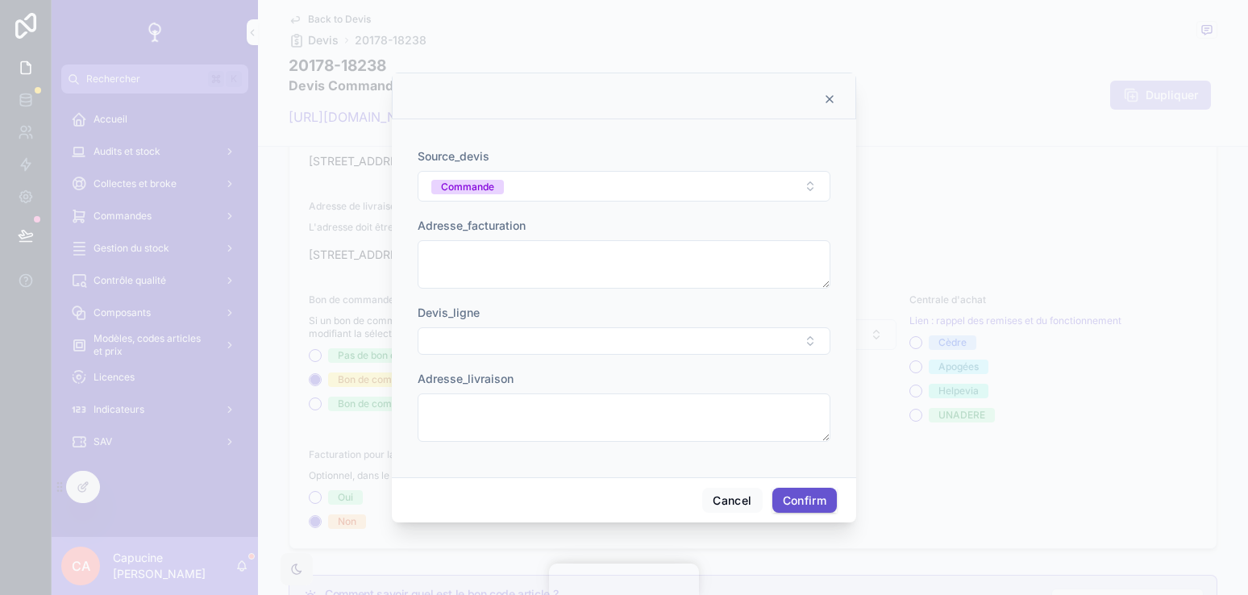
click at [833, 96] on icon at bounding box center [829, 99] width 13 height 13
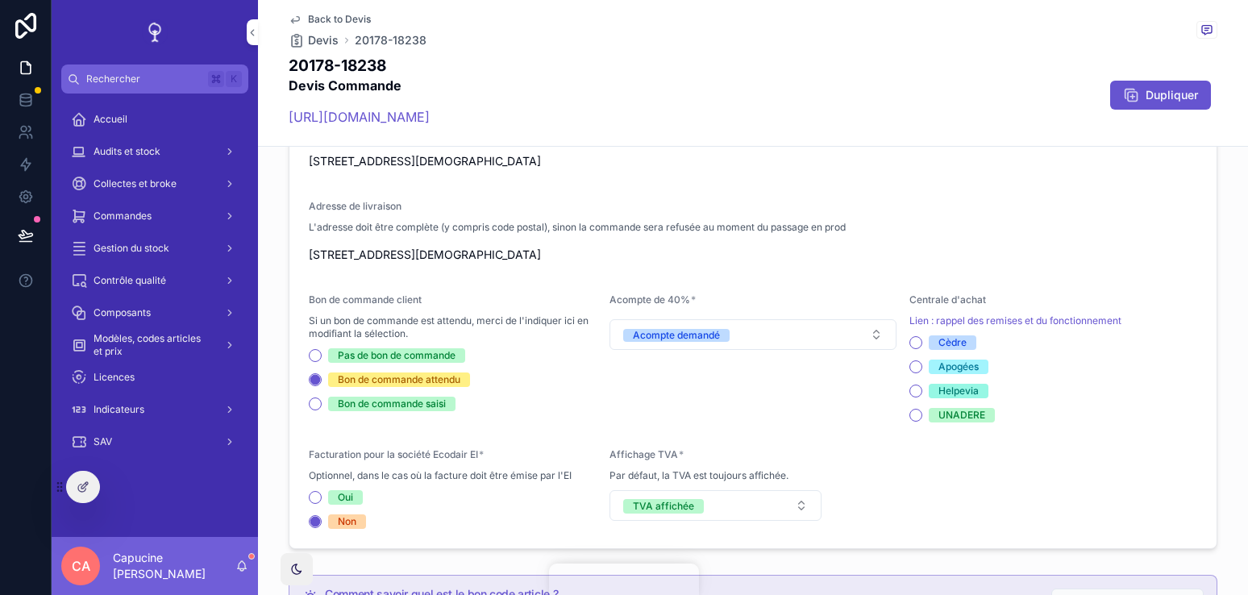
click at [949, 214] on div "Adresse de livraison" at bounding box center [753, 209] width 888 height 19
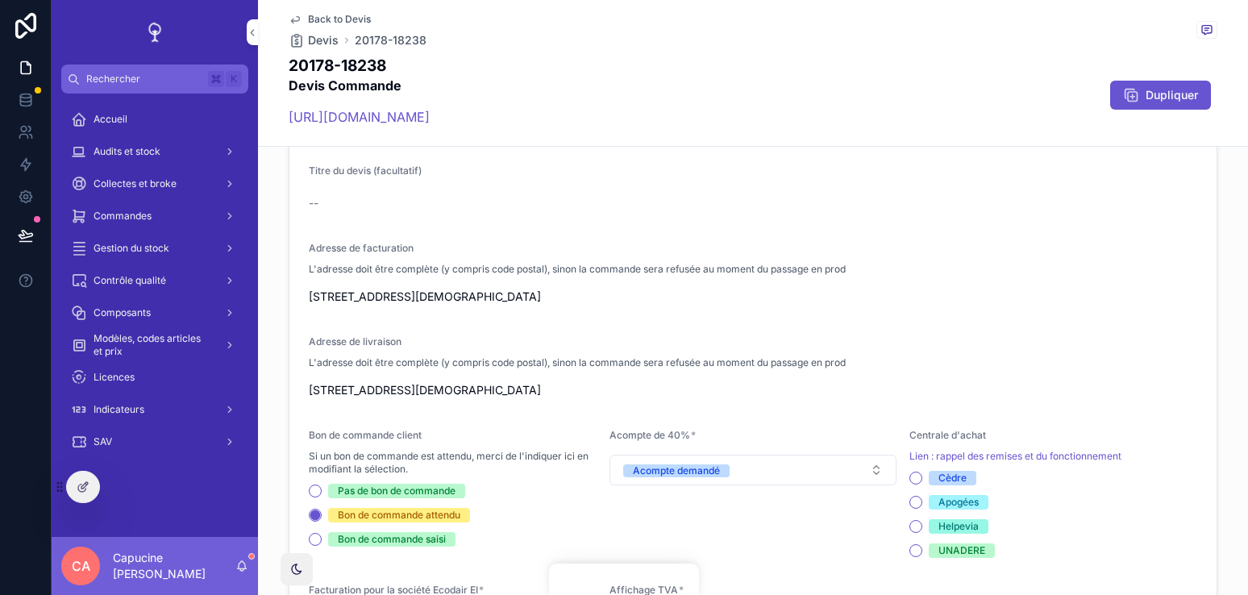
scroll to position [268, 0]
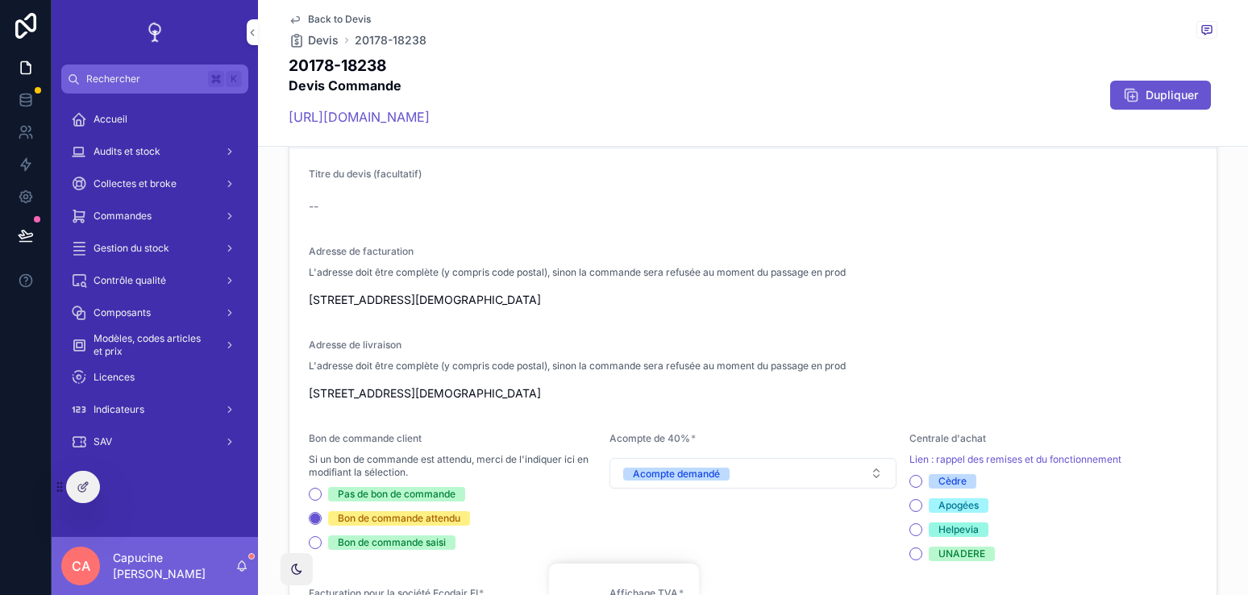
click at [811, 351] on div "Adresse de livraison" at bounding box center [753, 347] width 888 height 19
drag, startPoint x: 811, startPoint y: 351, endPoint x: 811, endPoint y: 287, distance: 64.5
click at [811, 295] on form "Titre du devis (facultatif) -- Adresse de facturation L'adresse doit être compl…" at bounding box center [752, 417] width 927 height 538
click at [811, 317] on form "Titre du devis (facultatif) -- Adresse de facturation L'adresse doit être compl…" at bounding box center [752, 417] width 927 height 538
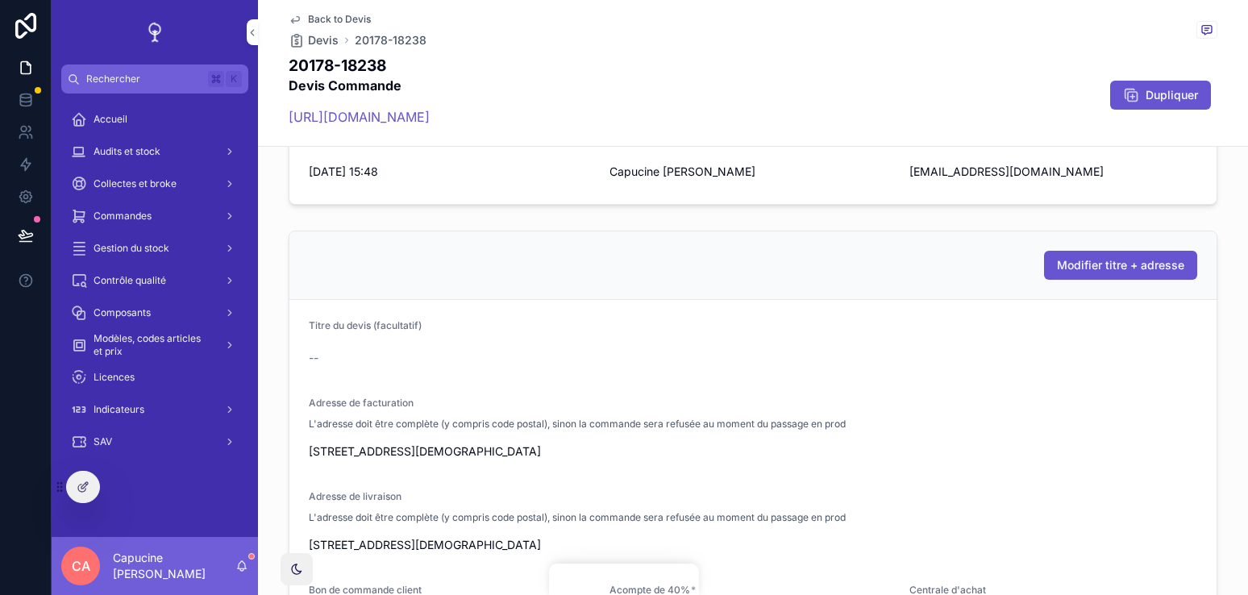
scroll to position [173, 0]
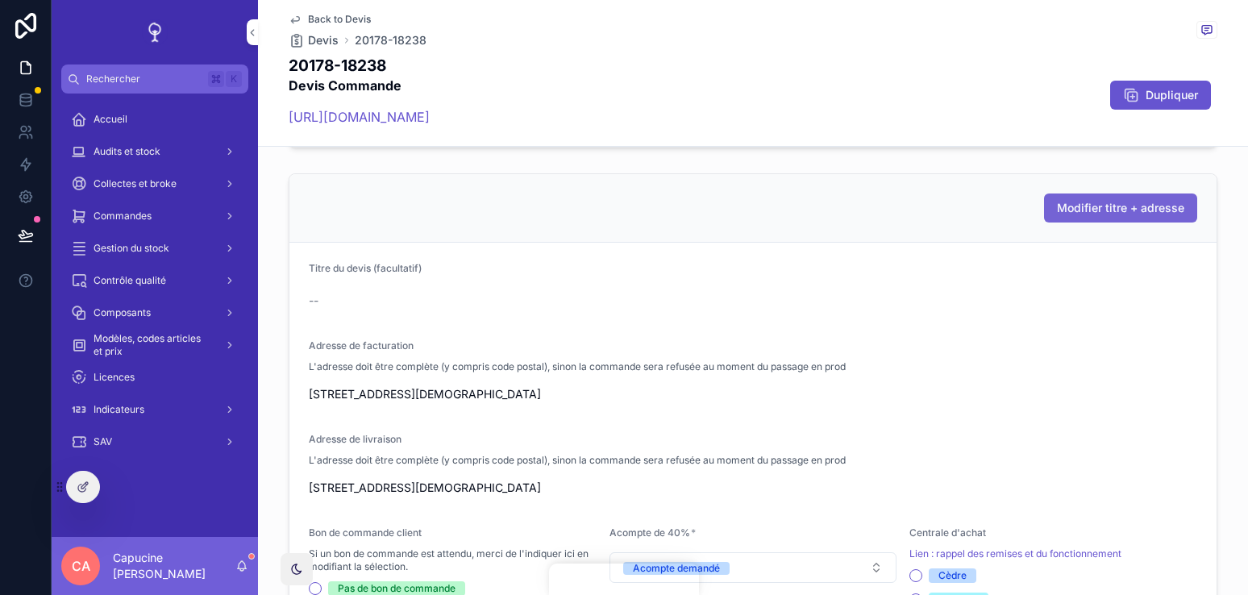
click at [1115, 221] on button "Modifier titre + adresse" at bounding box center [1120, 207] width 153 height 29
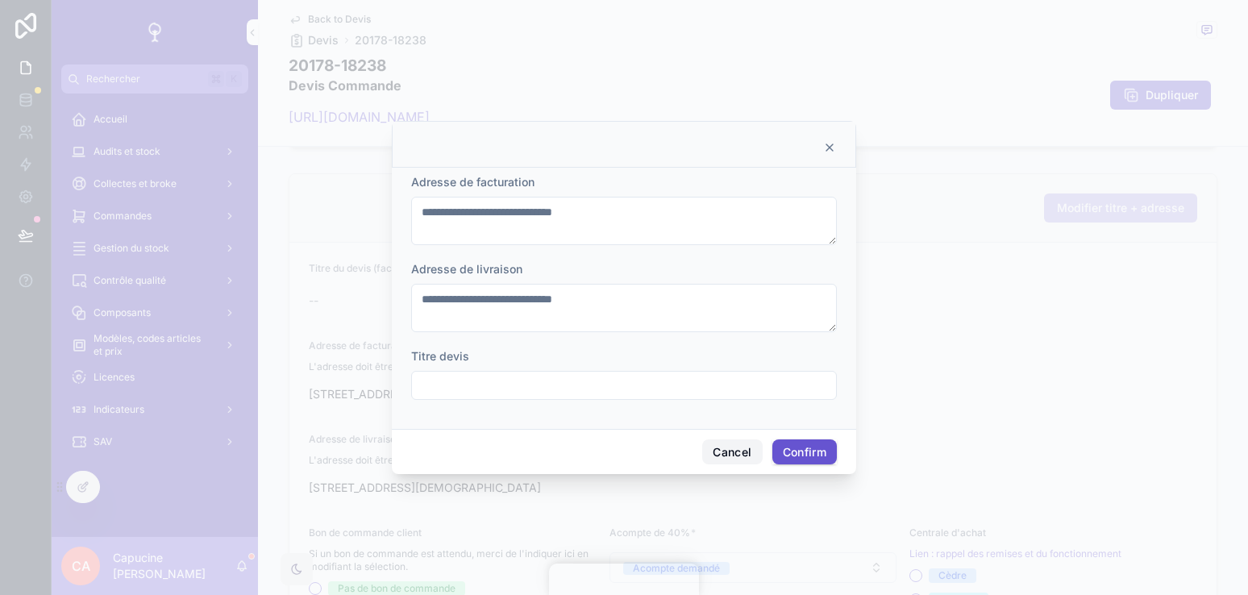
click at [708, 451] on button "Cancel" at bounding box center [732, 452] width 60 height 26
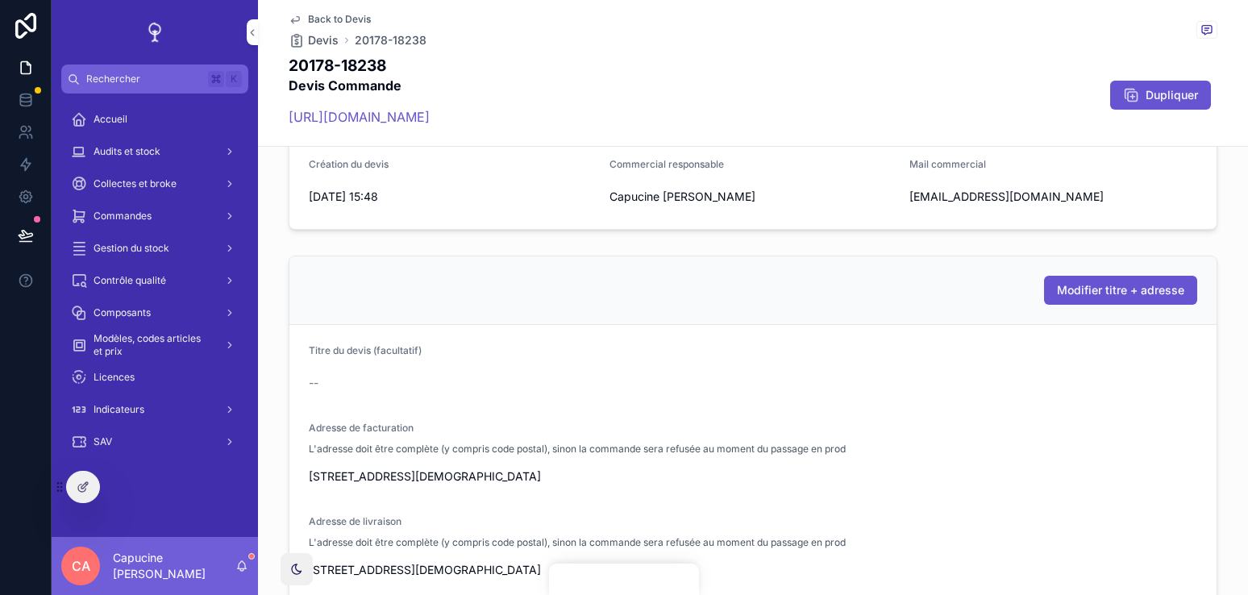
scroll to position [0, 0]
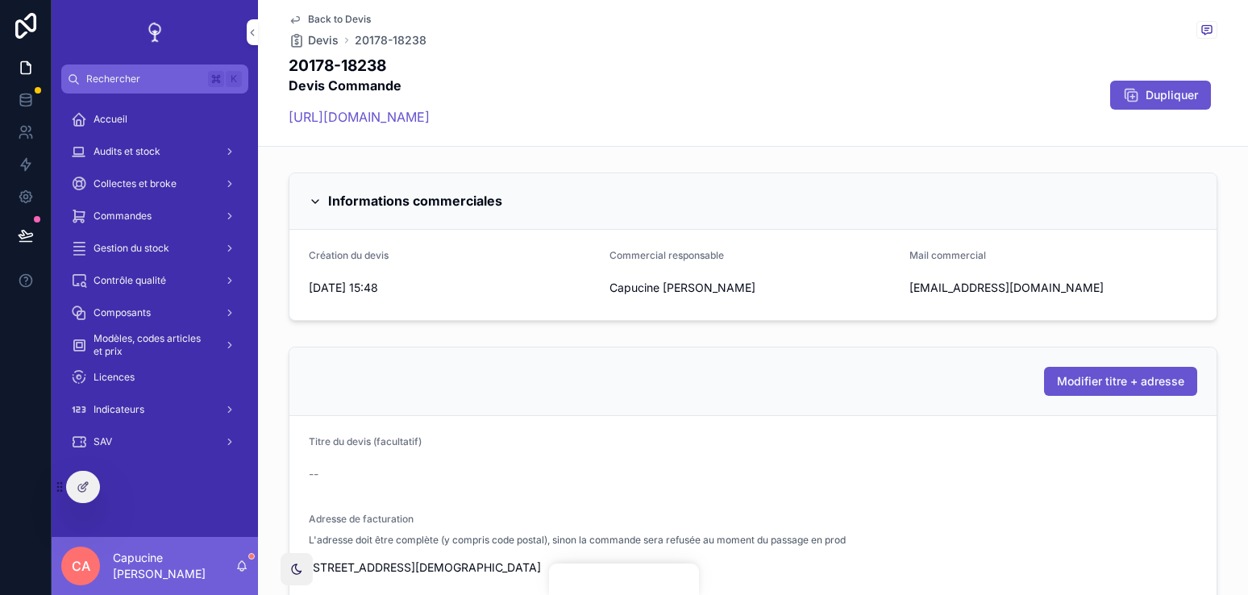
click at [463, 214] on div "Informations commerciales" at bounding box center [752, 201] width 927 height 56
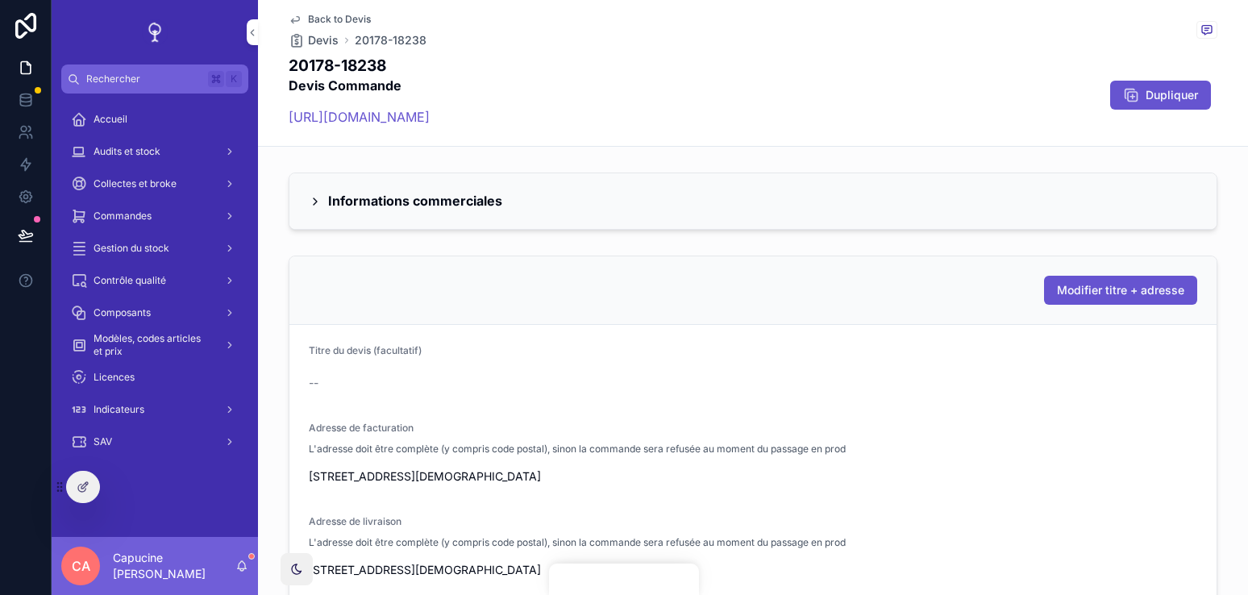
click at [463, 214] on div "Informations commerciales" at bounding box center [752, 201] width 927 height 56
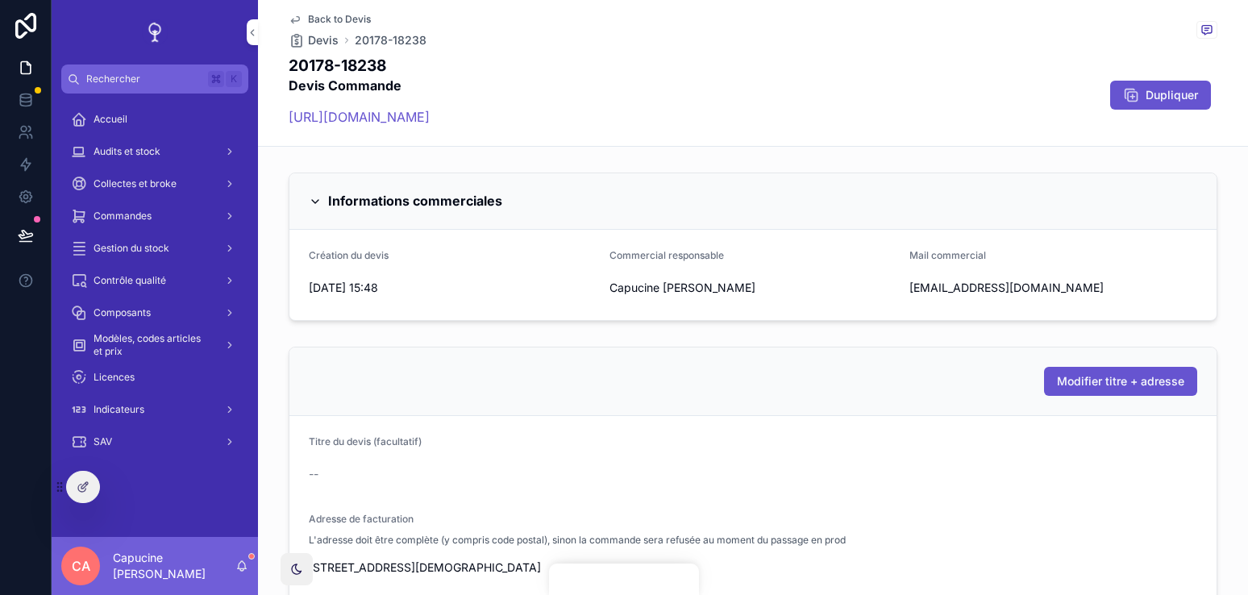
click at [521, 290] on span "[DATE] 15:48" at bounding box center [453, 288] width 288 height 16
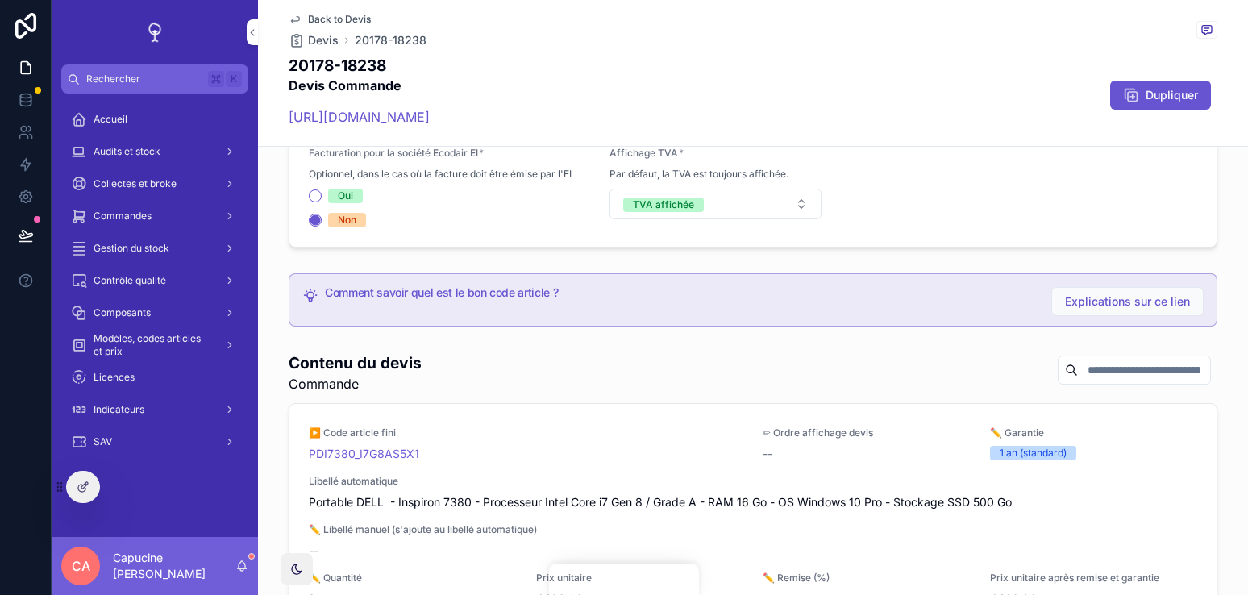
click at [565, 359] on div "Contenu du devis Commande" at bounding box center [753, 372] width 928 height 41
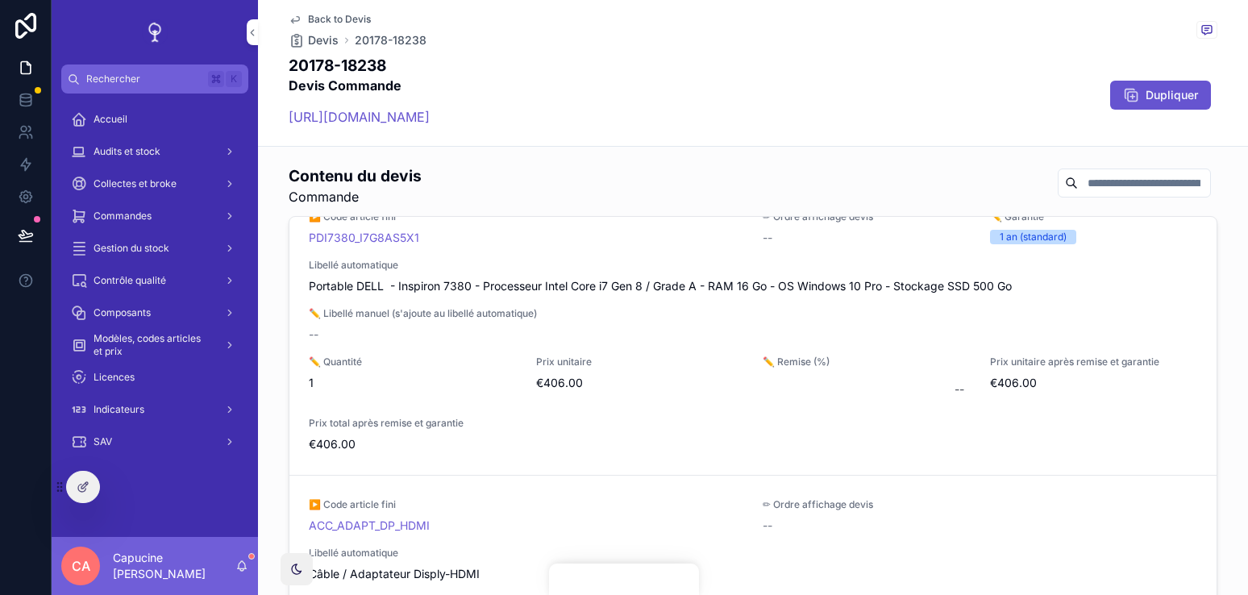
scroll to position [27, 0]
click at [899, 111] on div "20178-18238 Devis Commande [URL][DOMAIN_NAME] Dupliquer" at bounding box center [753, 95] width 928 height 81
click at [738, 130] on div "20178-18238 Devis Commande [URL][DOMAIN_NAME] Dupliquer" at bounding box center [753, 95] width 928 height 81
drag, startPoint x: 738, startPoint y: 130, endPoint x: 729, endPoint y: 66, distance: 64.3
click at [732, 70] on div "20178-18238 Devis Commande [URL][DOMAIN_NAME] Dupliquer" at bounding box center [753, 95] width 928 height 81
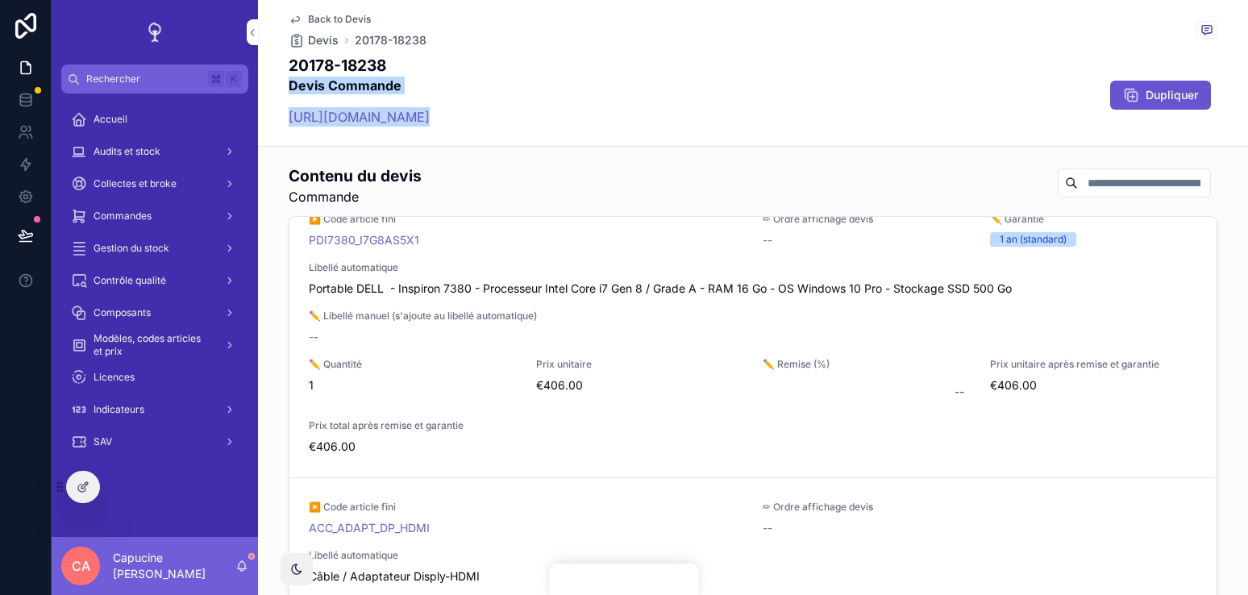
click at [729, 66] on div "20178-18238 Devis Commande [URL][DOMAIN_NAME] Dupliquer" at bounding box center [753, 95] width 928 height 81
drag, startPoint x: 729, startPoint y: 66, endPoint x: 729, endPoint y: 130, distance: 63.7
click at [729, 130] on div "20178-18238 Devis Commande [URL][DOMAIN_NAME] Dupliquer" at bounding box center [753, 95] width 928 height 81
click at [731, 148] on div "Informations commerciales Création du devis 29/09/2025 15:48 Commercial respons…" at bounding box center [753, 340] width 990 height 2139
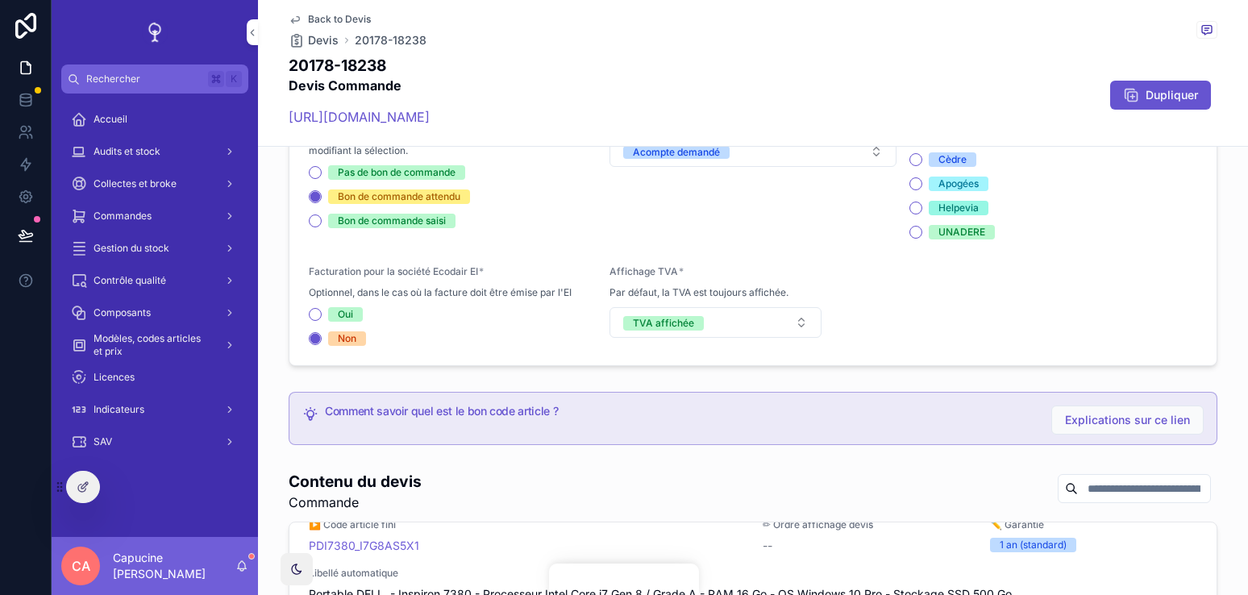
scroll to position [53, 0]
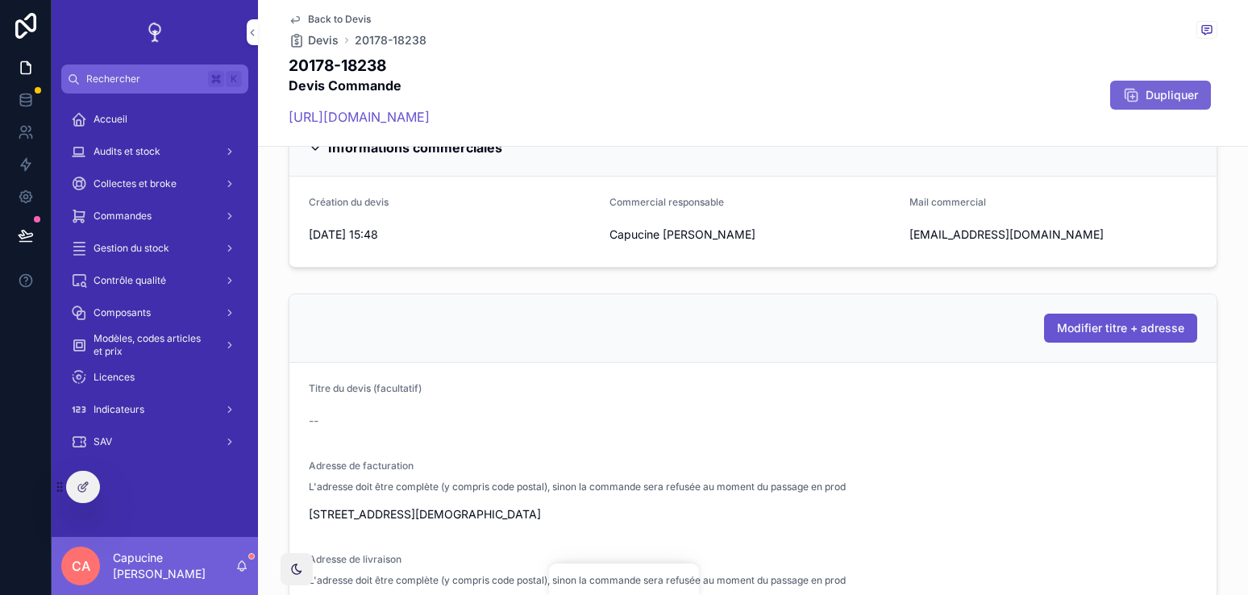
click at [1150, 87] on span "Dupliquer" at bounding box center [1171, 95] width 52 height 16
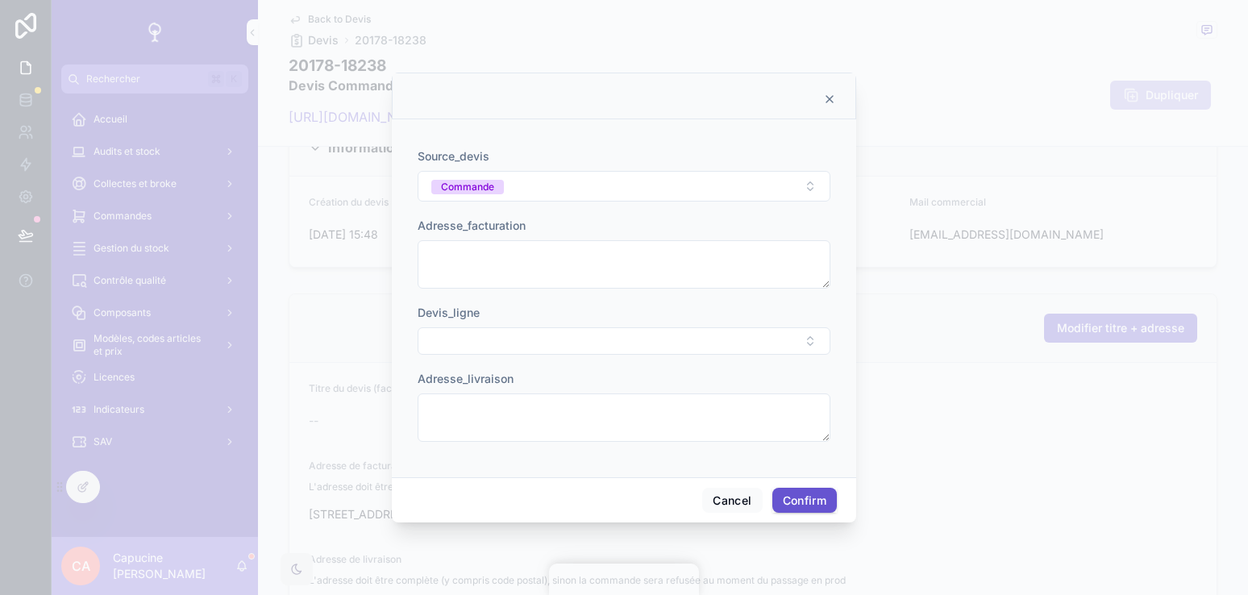
click at [827, 98] on icon at bounding box center [829, 99] width 13 height 13
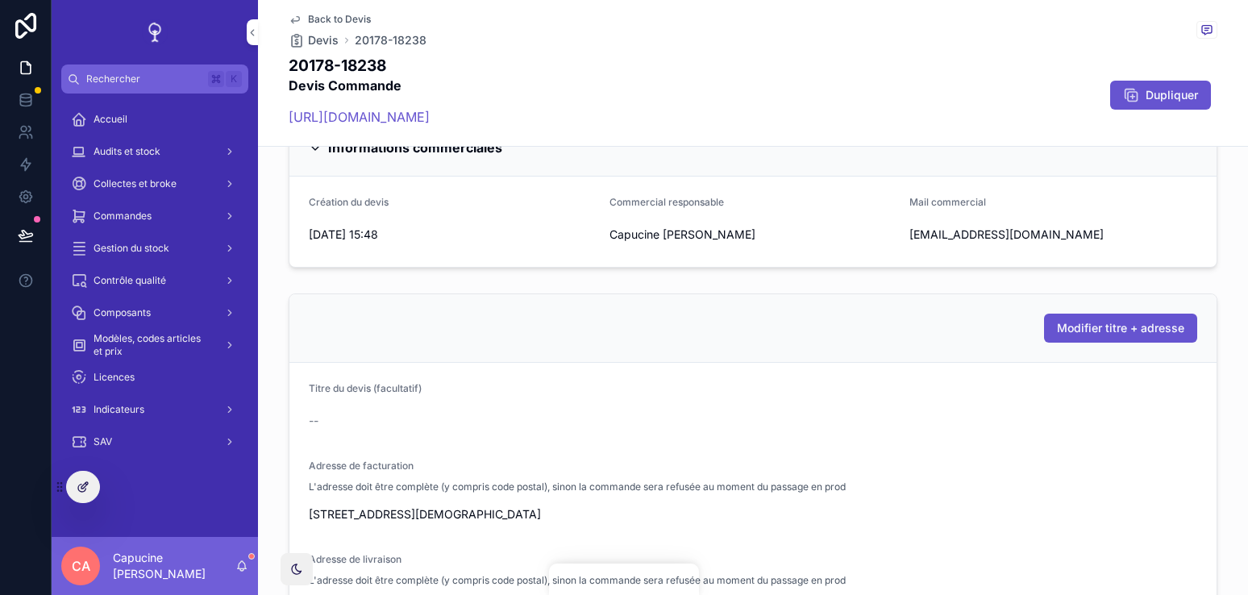
click at [82, 472] on div at bounding box center [83, 486] width 32 height 31
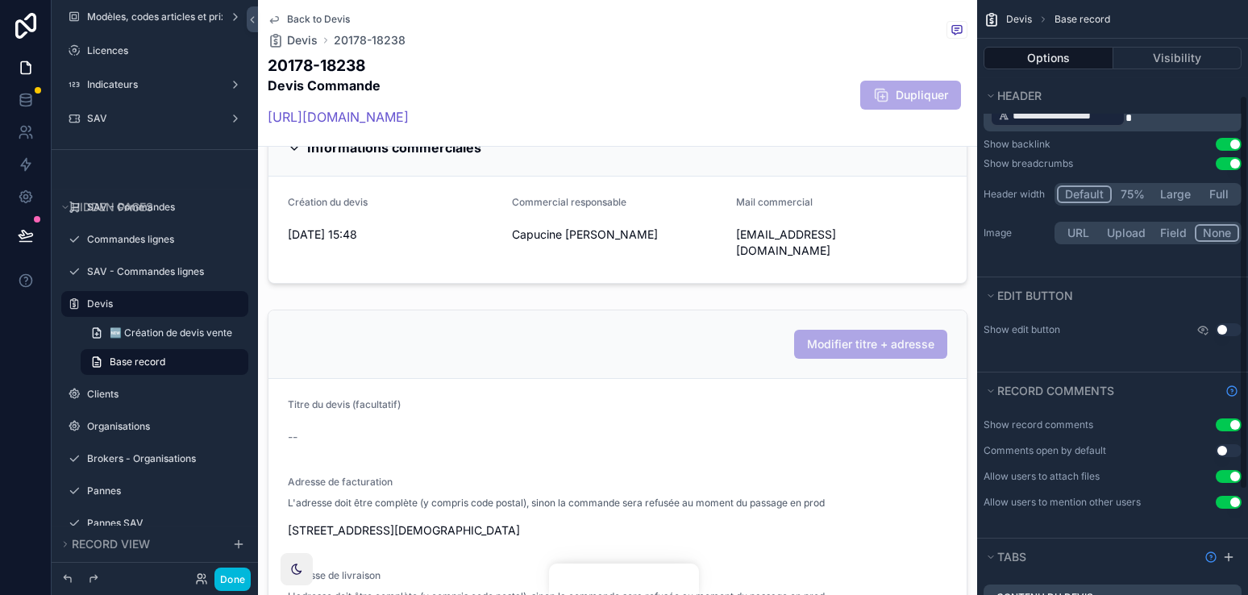
scroll to position [301, 0]
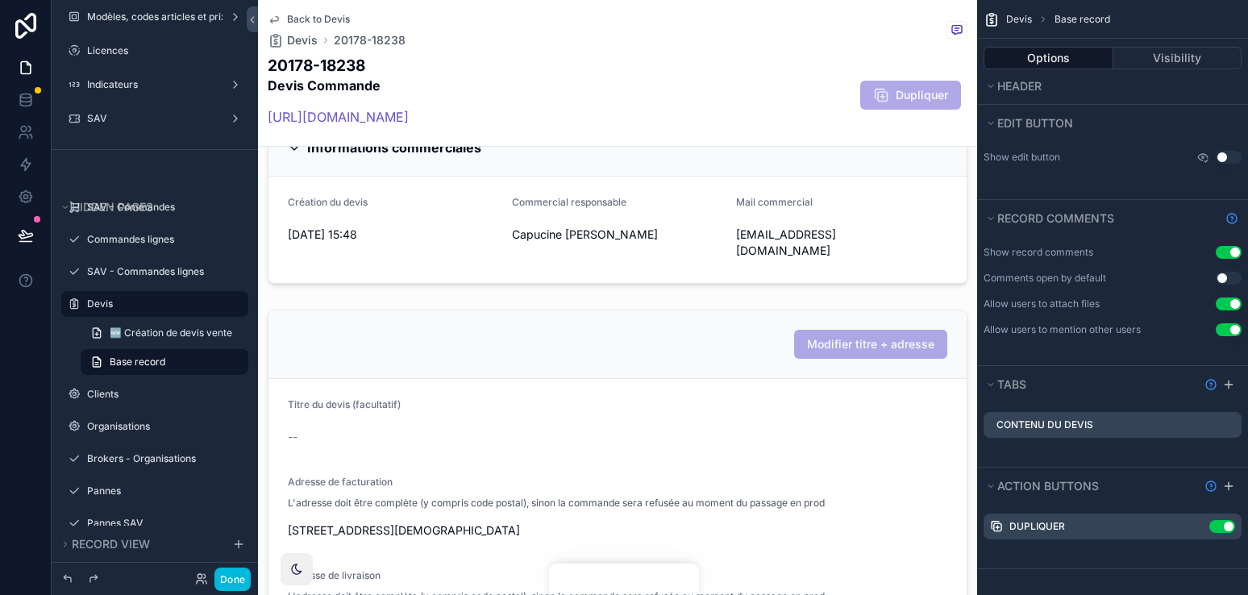
click at [1202, 520] on div "Use setting" at bounding box center [1218, 526] width 32 height 13
click at [0, 0] on icon "scrollable content" at bounding box center [0, 0] width 0 height 0
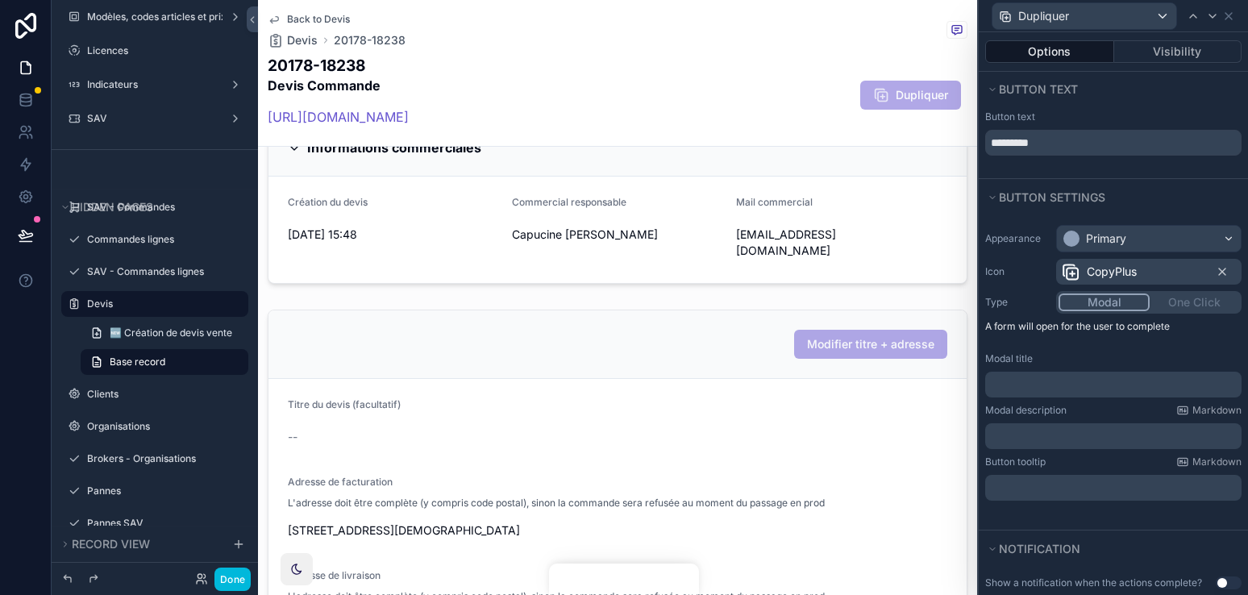
scroll to position [280, 0]
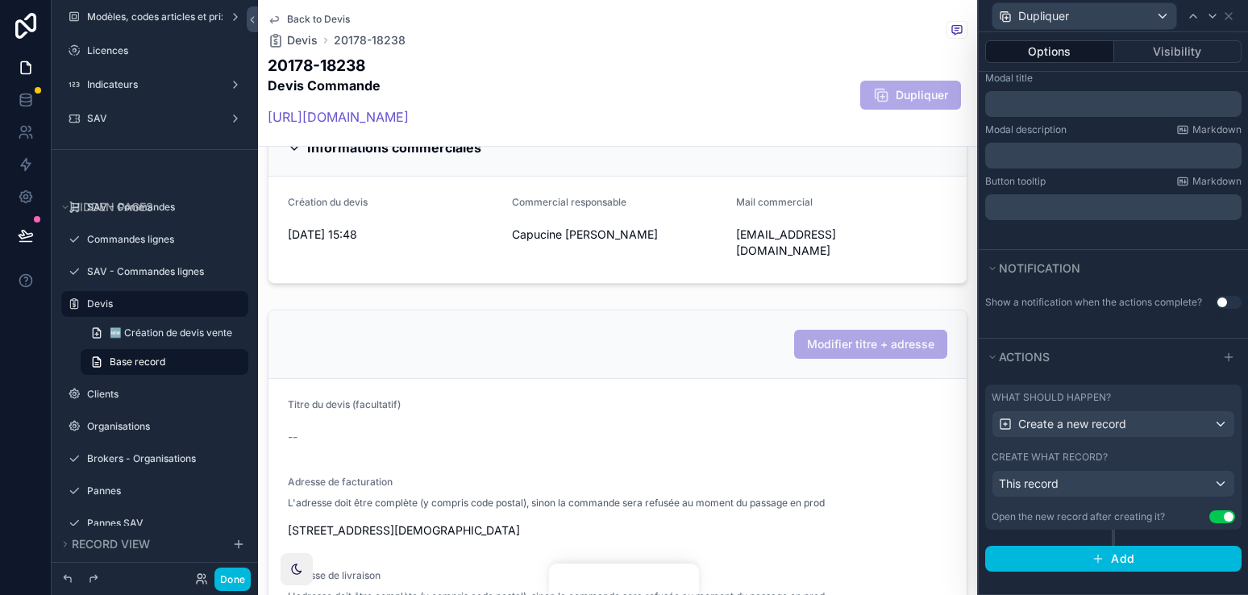
click at [1165, 439] on div "What should happen? Create a new record Create what record? This record Open th…" at bounding box center [1113, 456] width 256 height 145
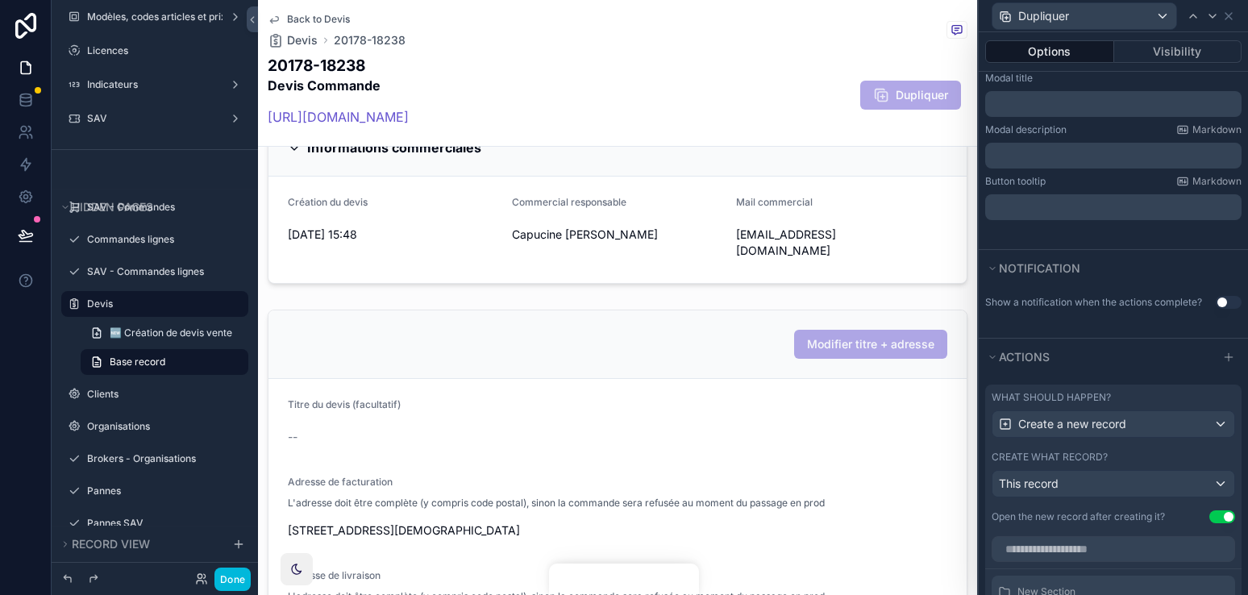
click at [1160, 451] on div "Create what record?" at bounding box center [1112, 457] width 243 height 13
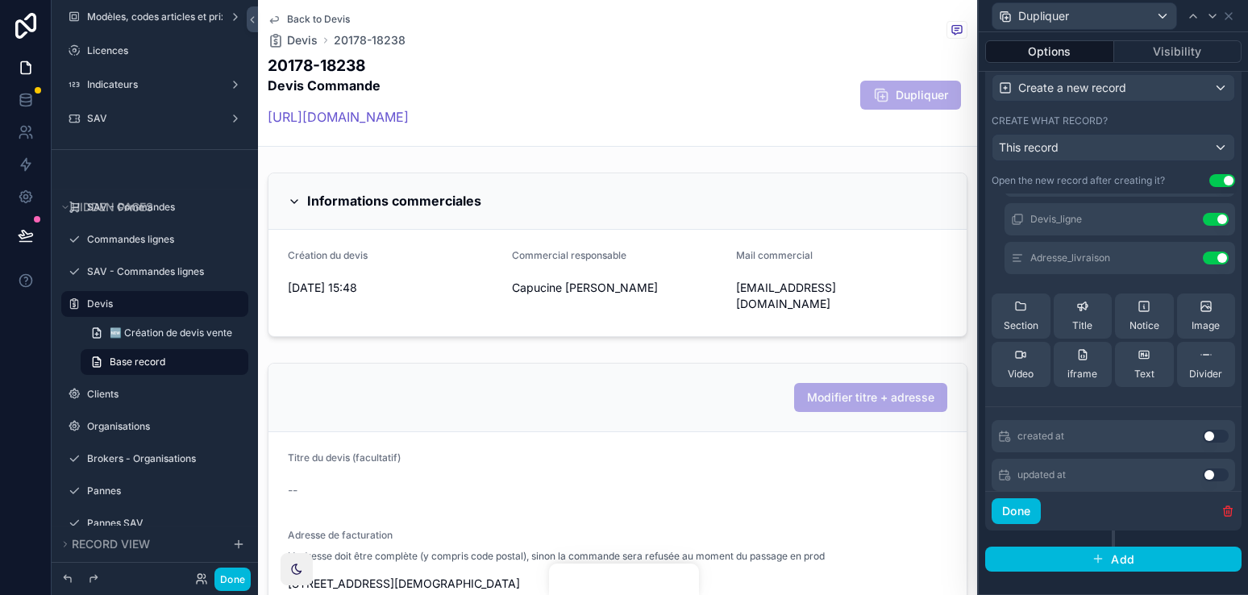
scroll to position [0, 0]
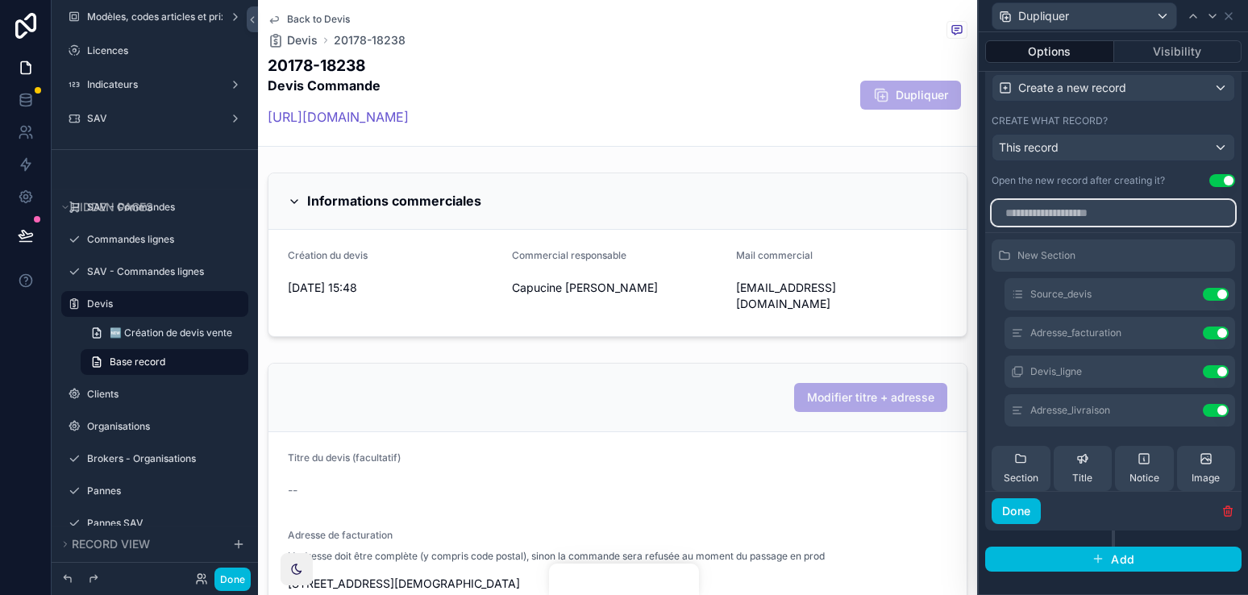
click at [1094, 221] on input "text" at bounding box center [1112, 213] width 243 height 26
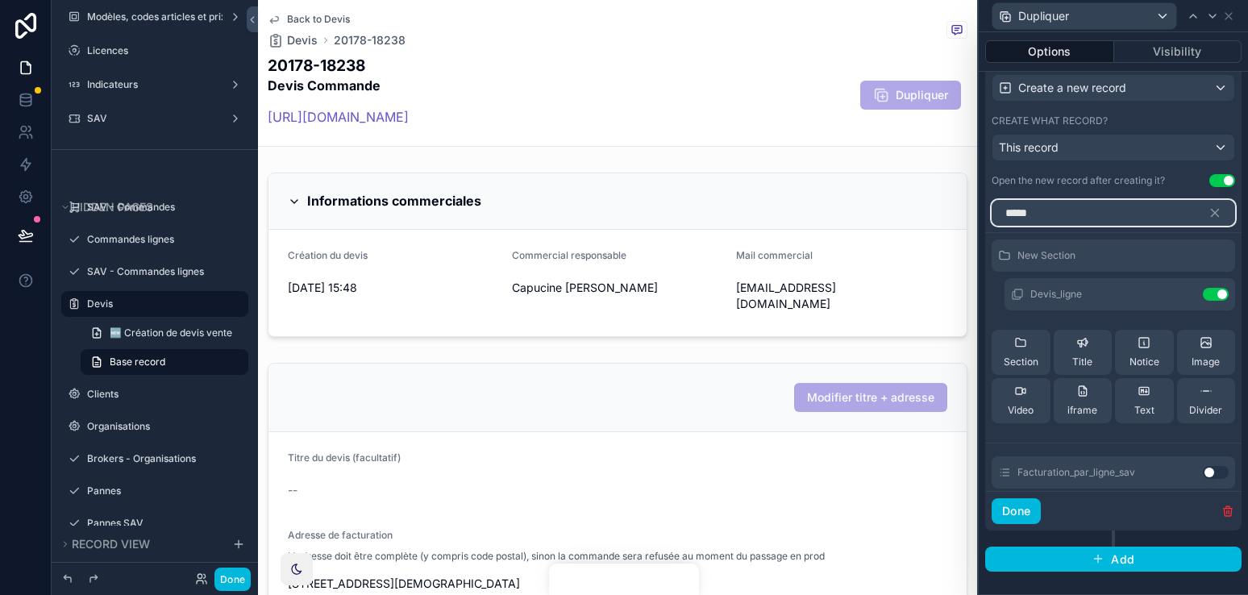
type input "*****"
click at [0, 0] on icon at bounding box center [0, 0] width 0 height 0
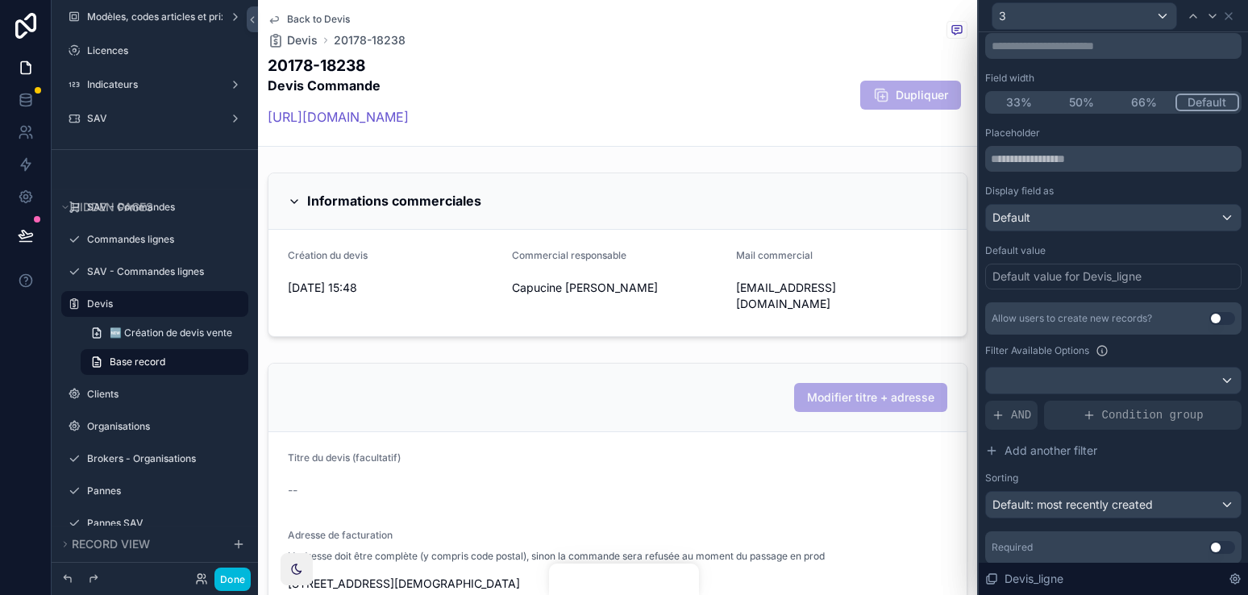
scroll to position [164, 0]
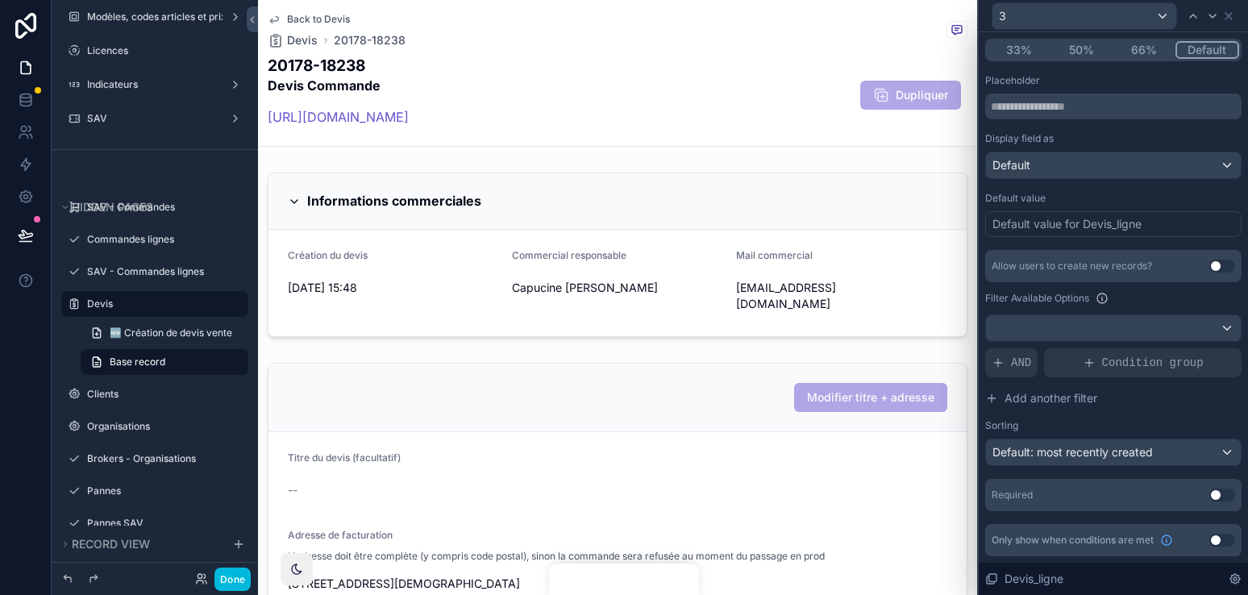
click at [1074, 214] on div "Default value for Devis_ligne" at bounding box center [1113, 224] width 256 height 26
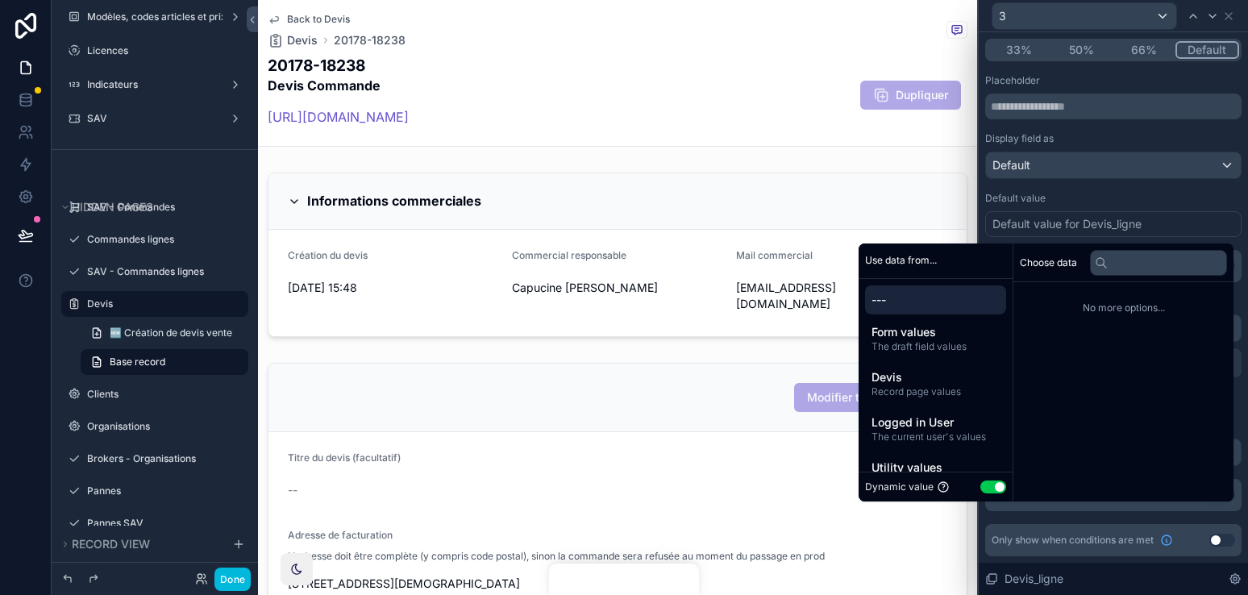
click at [1072, 222] on div "Default value for Devis_ligne" at bounding box center [1066, 224] width 149 height 16
click at [969, 388] on span "Record page values" at bounding box center [935, 391] width 128 height 13
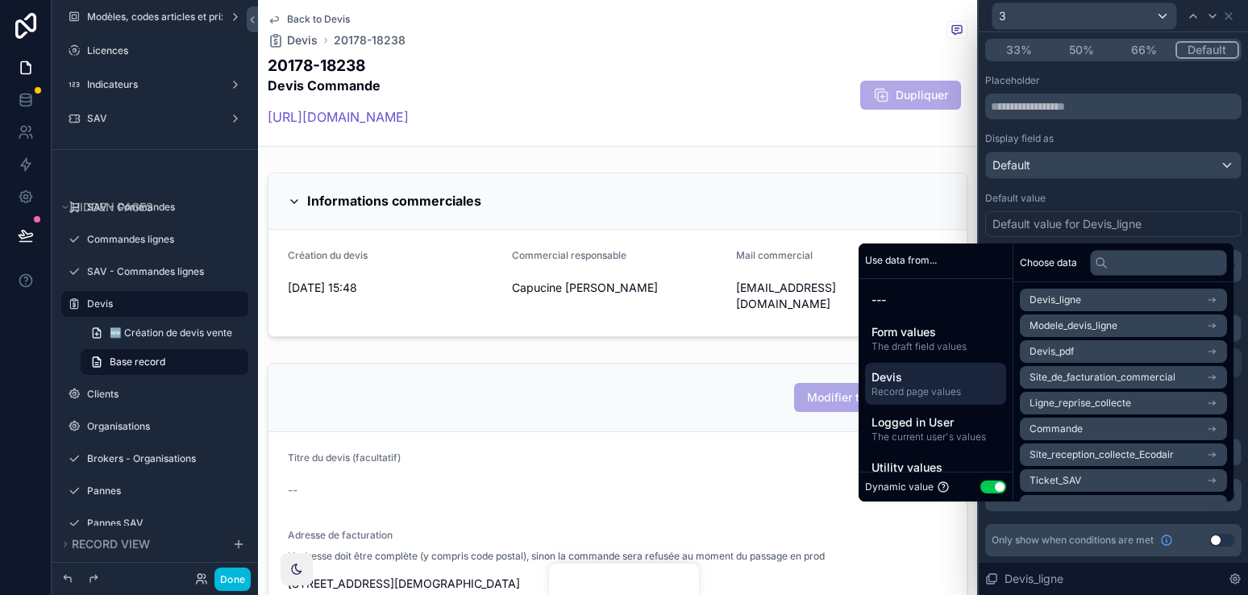
scroll to position [30, 0]
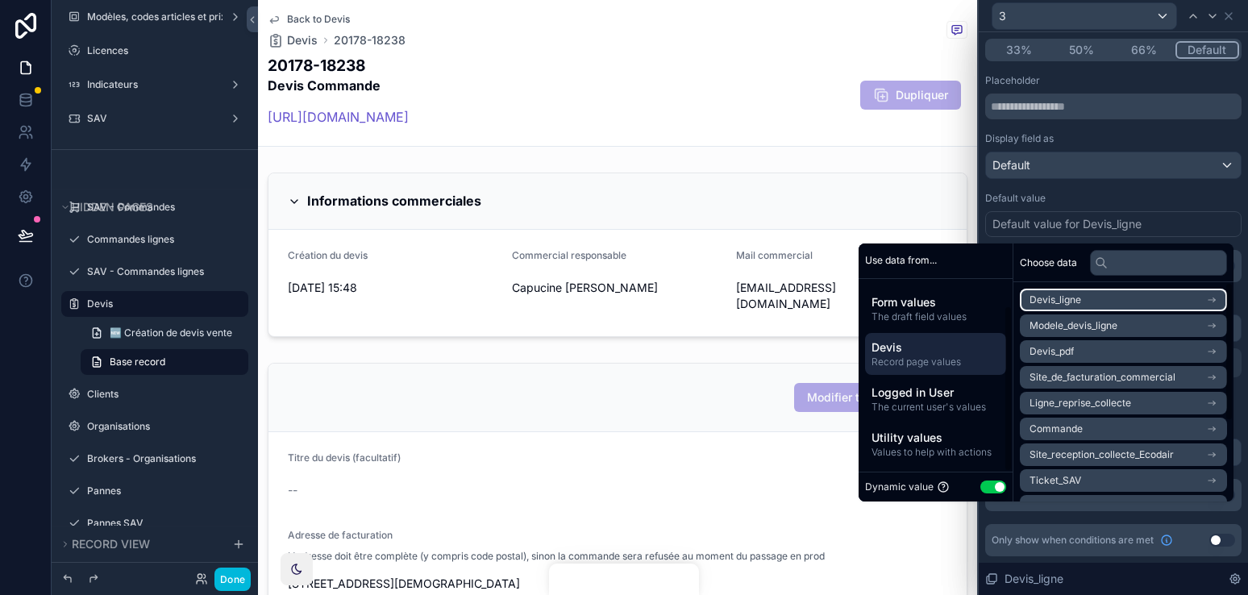
click at [1083, 289] on li "Devis_ligne" at bounding box center [1122, 300] width 207 height 23
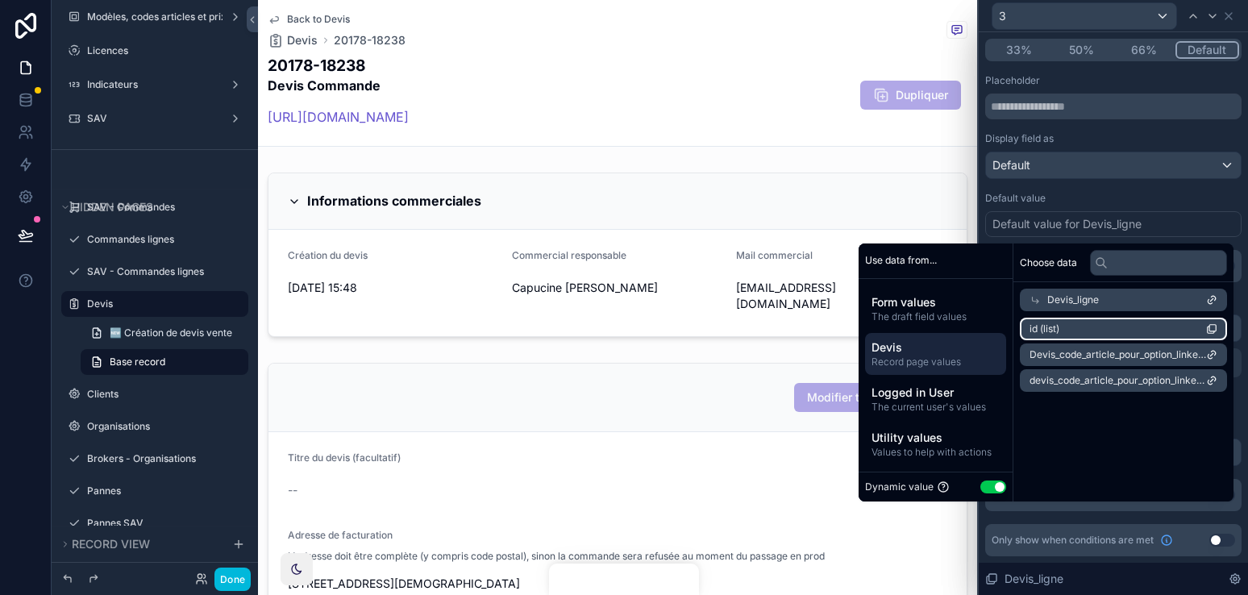
click at [1087, 328] on li "id (list)" at bounding box center [1122, 329] width 207 height 23
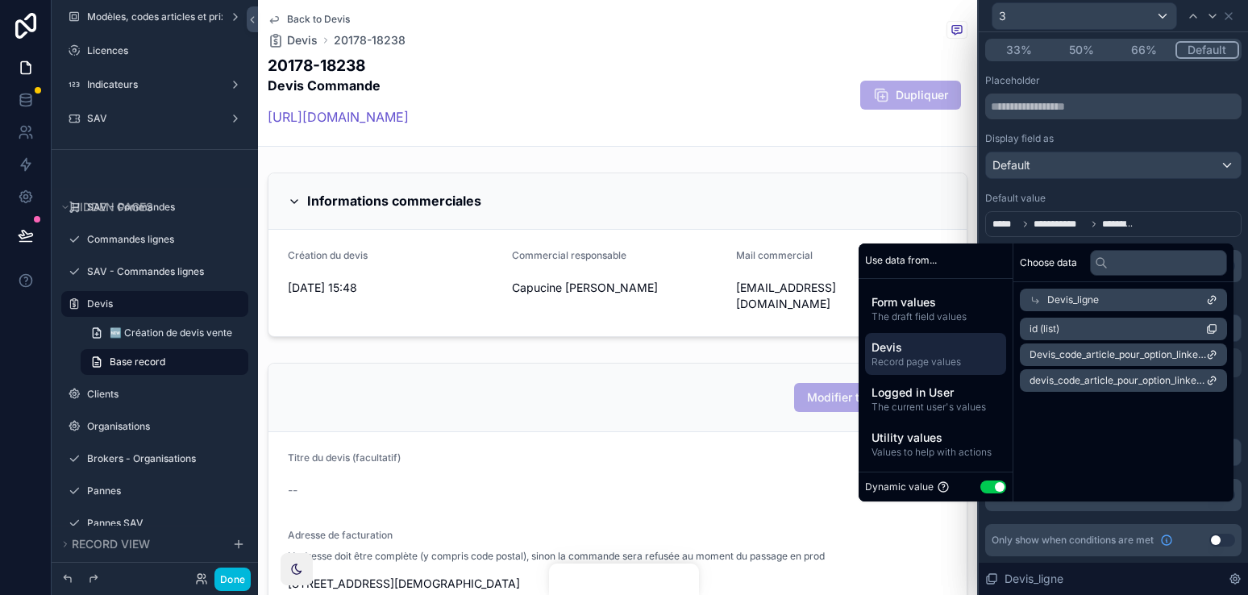
click at [1137, 198] on div "Default value" at bounding box center [1113, 198] width 256 height 13
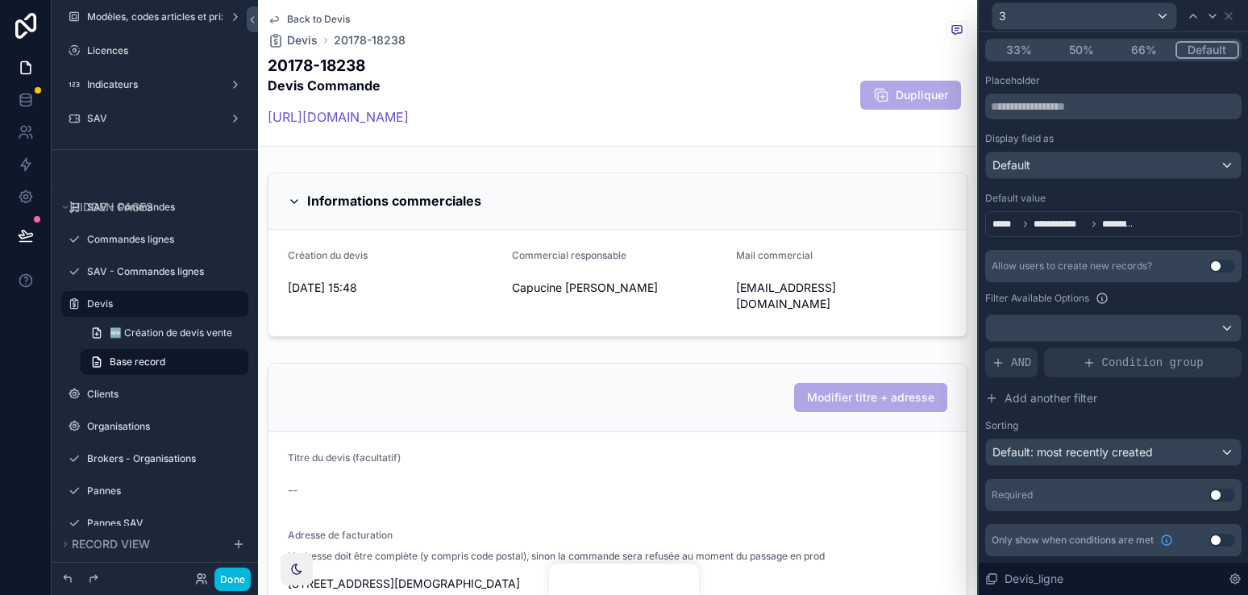
click at [1138, 228] on div "**********" at bounding box center [1113, 224] width 256 height 26
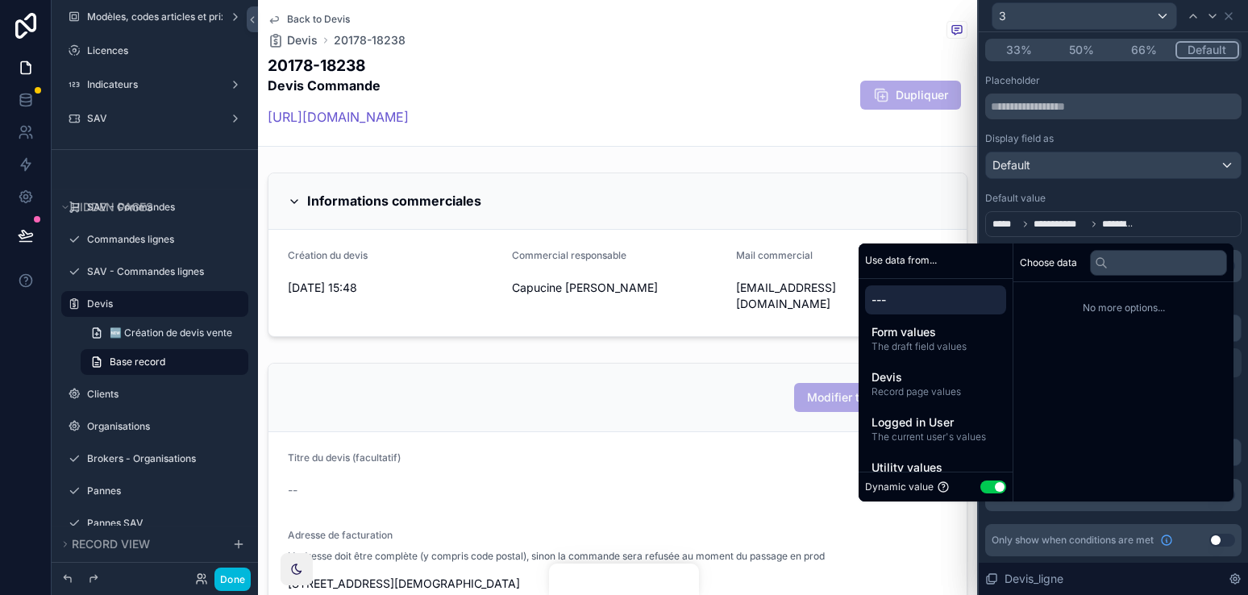
click at [1138, 196] on div "Default value" at bounding box center [1113, 198] width 256 height 13
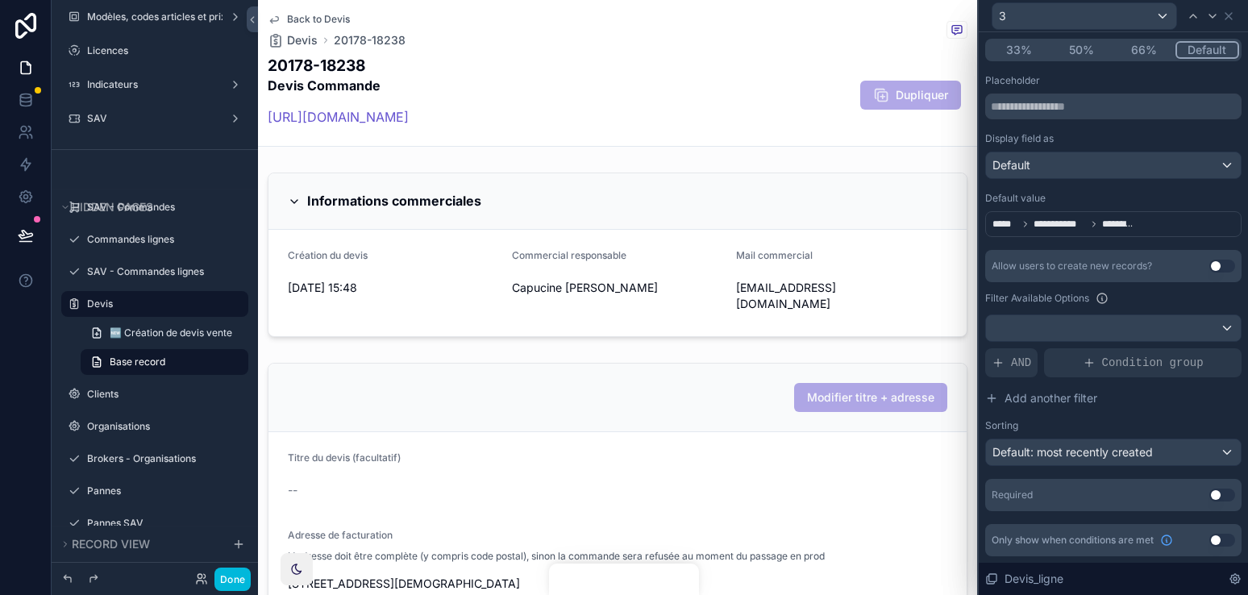
scroll to position [142, 0]
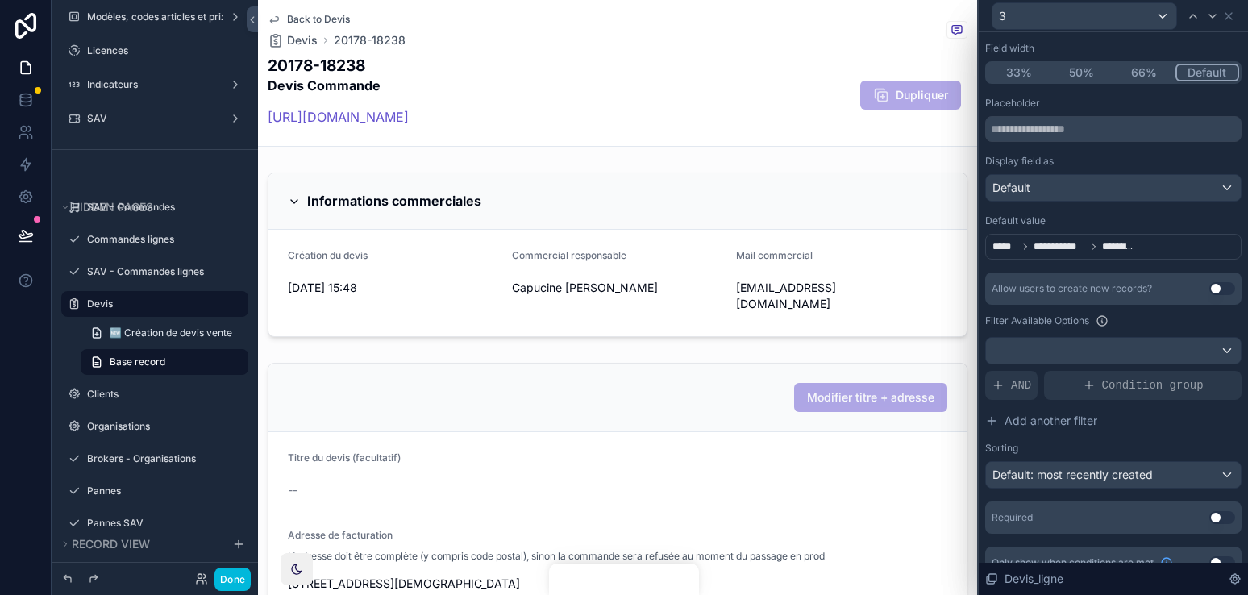
click at [1159, 251] on div "**********" at bounding box center [1113, 247] width 256 height 26
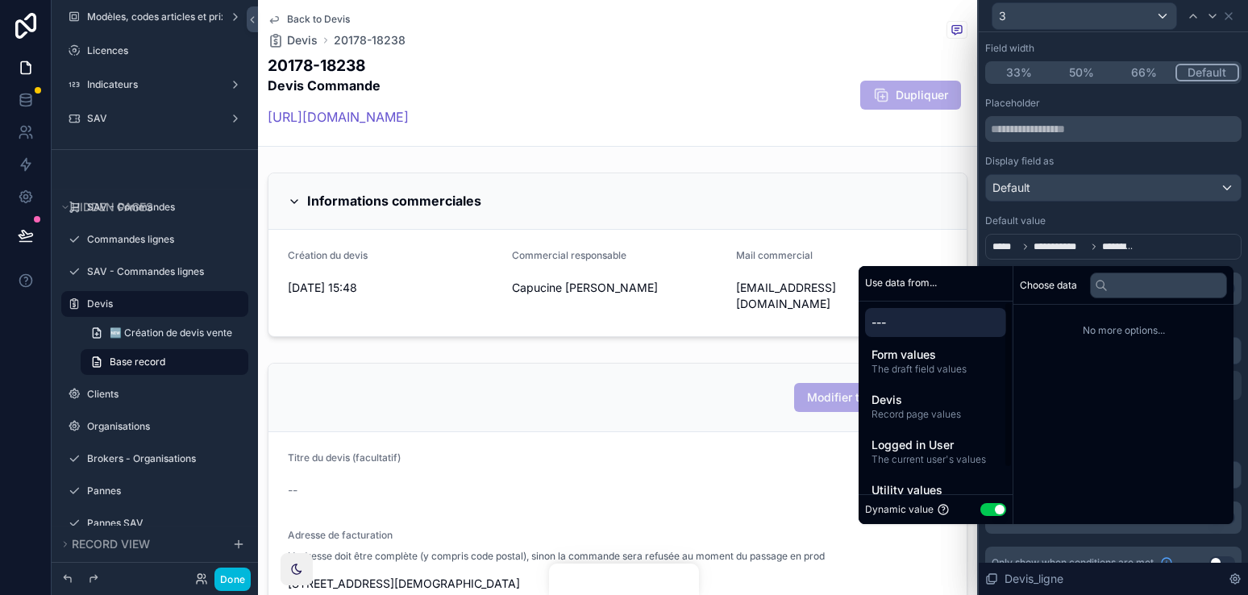
click at [981, 517] on div "Dynamic value Use setting" at bounding box center [935, 509] width 141 height 16
click at [981, 512] on button "Use setting" at bounding box center [993, 509] width 26 height 13
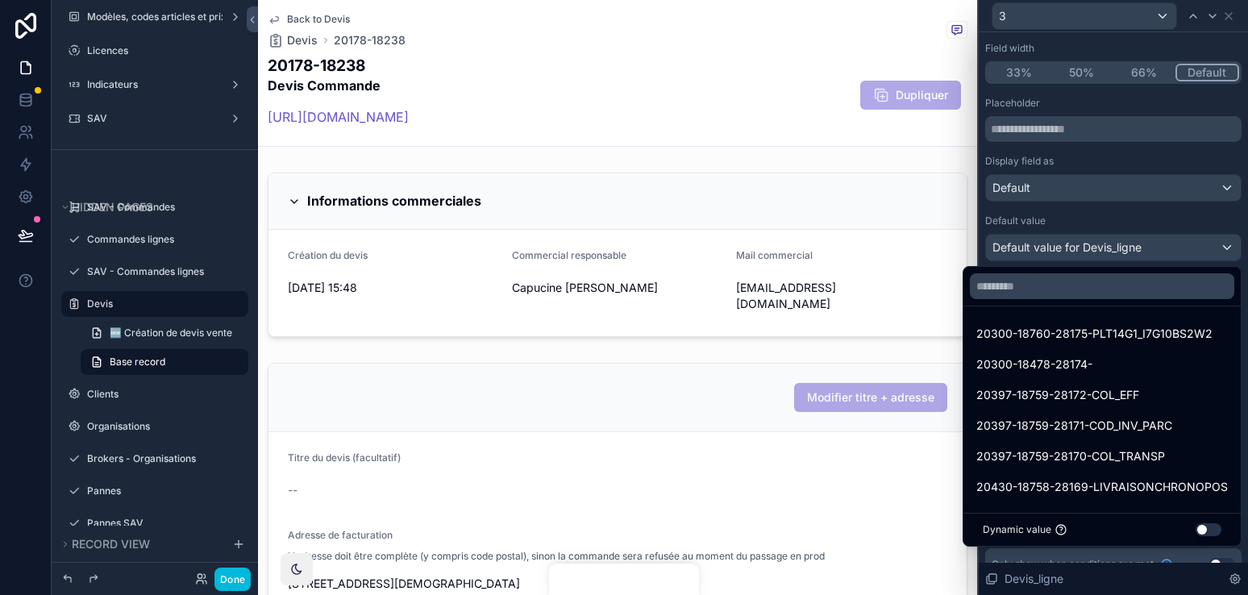
click at [1119, 213] on div at bounding box center [1112, 297] width 269 height 595
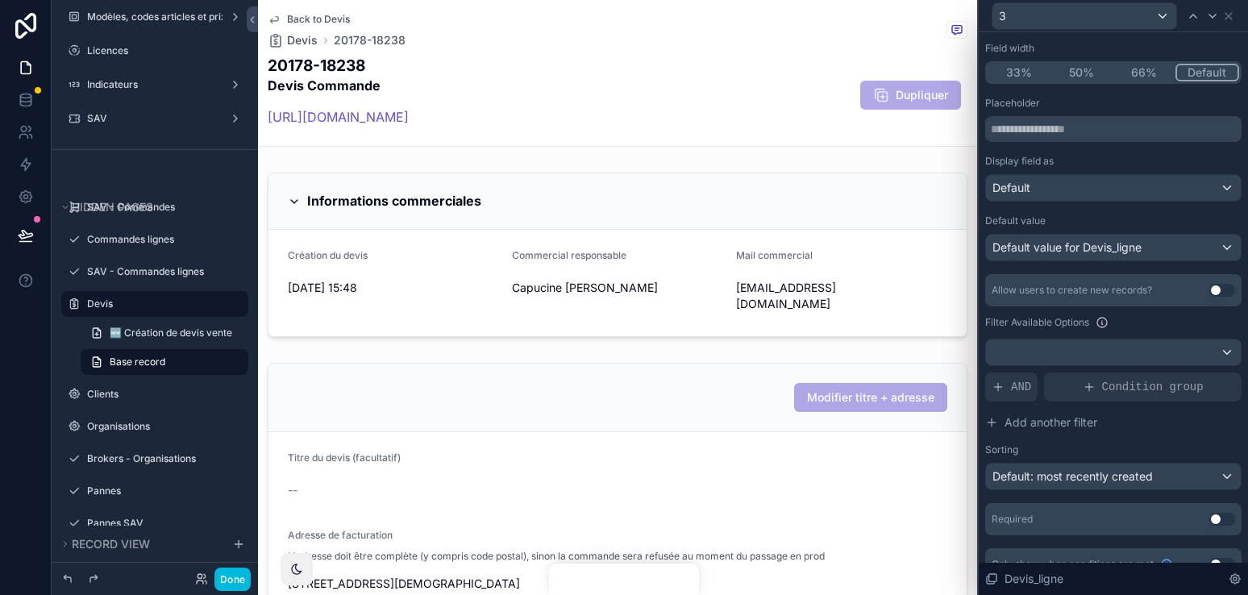
scroll to position [0, 0]
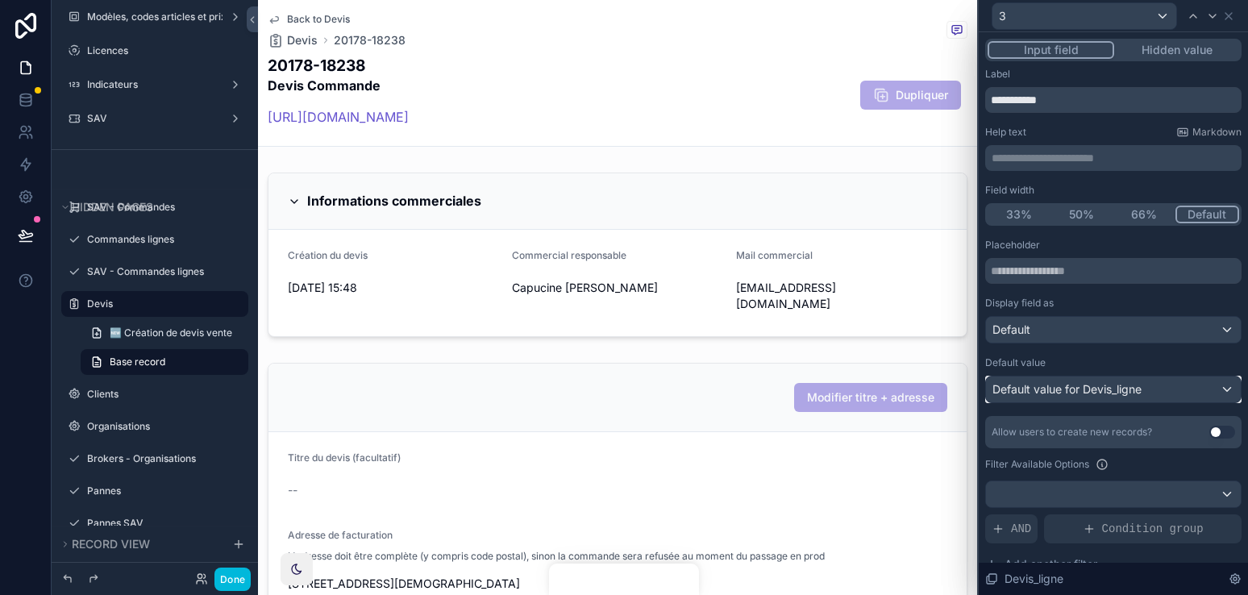
click at [1188, 383] on div "Default value for Devis_ligne" at bounding box center [1113, 389] width 255 height 26
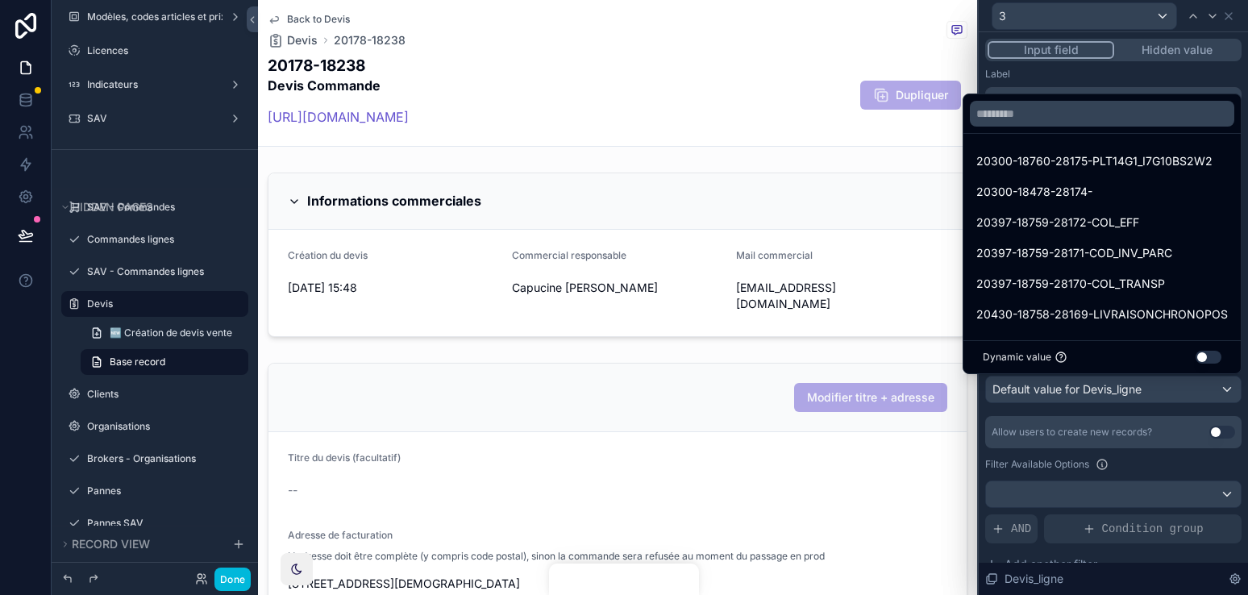
click at [1188, 383] on div at bounding box center [1112, 297] width 269 height 595
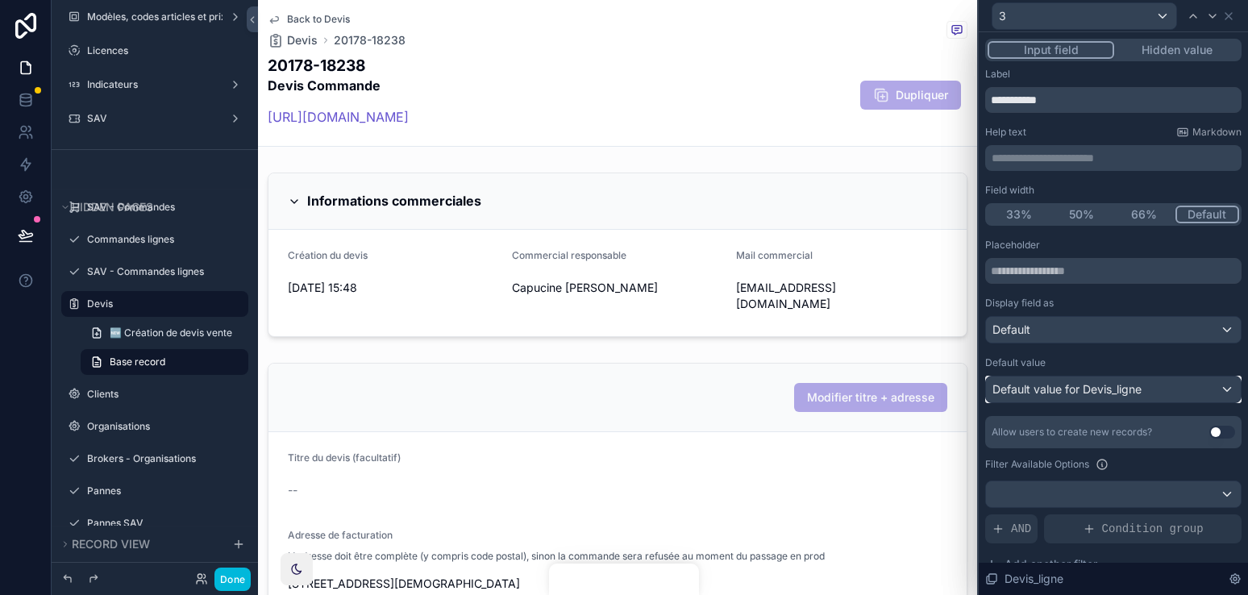
click at [1117, 383] on span "Default value for Devis_ligne" at bounding box center [1066, 389] width 149 height 14
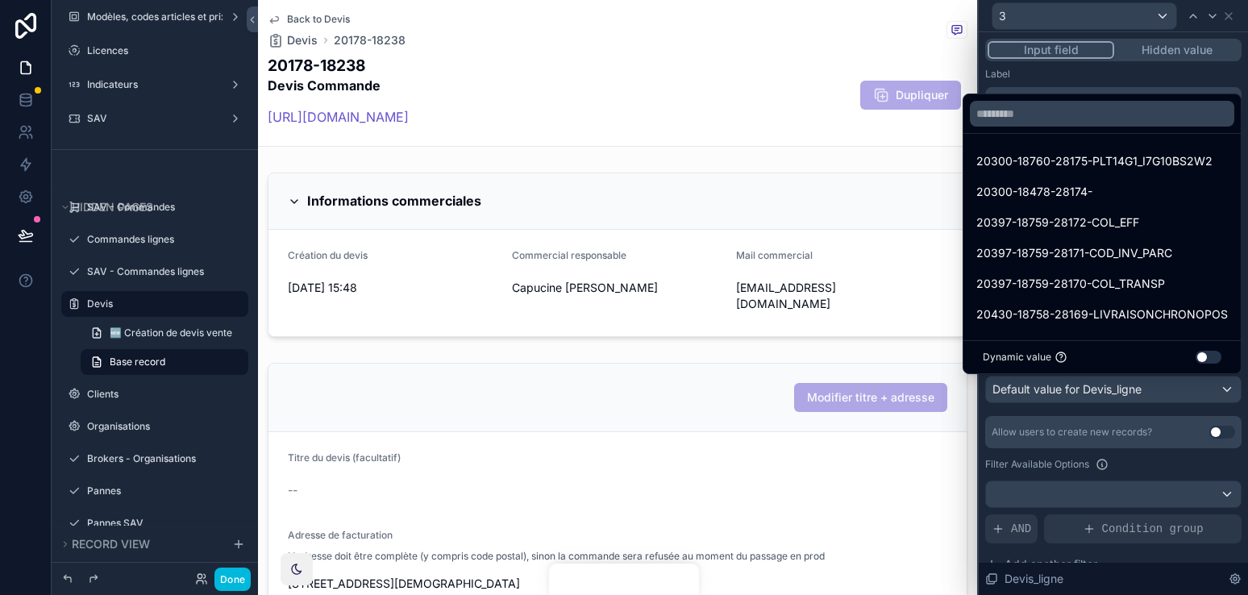
click at [1198, 368] on div "Dynamic value Use setting" at bounding box center [1101, 356] width 277 height 33
click at [1201, 359] on button "Use setting" at bounding box center [1208, 357] width 26 height 13
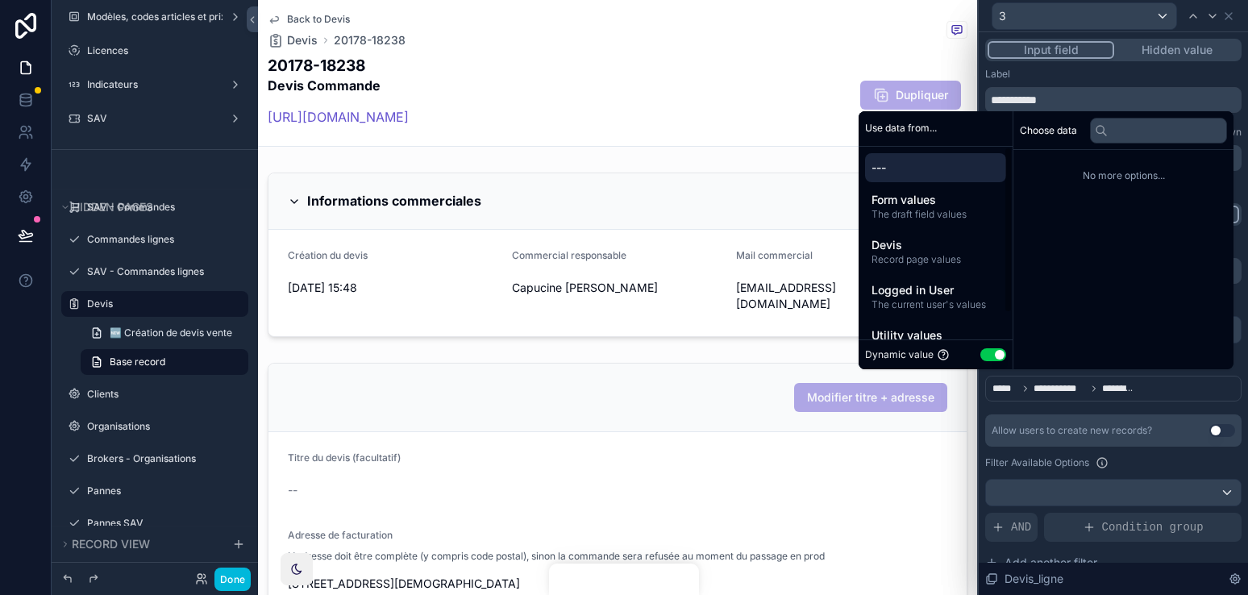
click at [951, 166] on span "---" at bounding box center [935, 168] width 128 height 16
click at [935, 151] on div "--- Form values The draft field values Devis Record page values Logged in User …" at bounding box center [935, 258] width 154 height 222
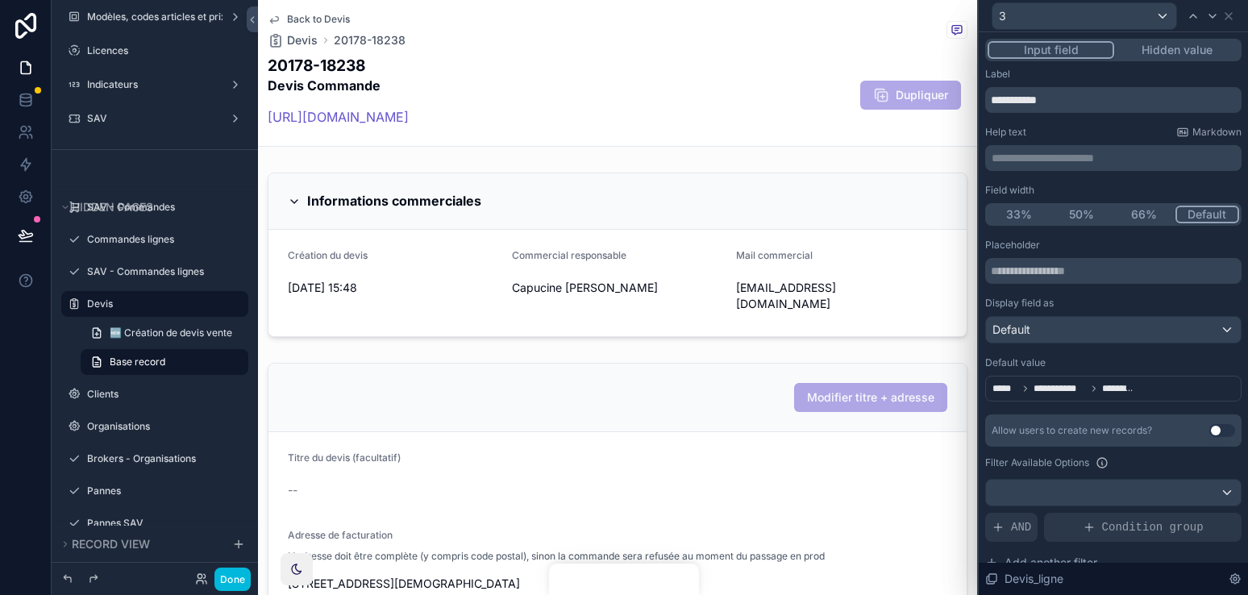
click at [1028, 69] on div "Label" at bounding box center [1113, 74] width 256 height 13
click at [1160, 387] on div "**********" at bounding box center [1113, 389] width 256 height 26
click at [1125, 382] on span "*********" at bounding box center [1117, 388] width 31 height 13
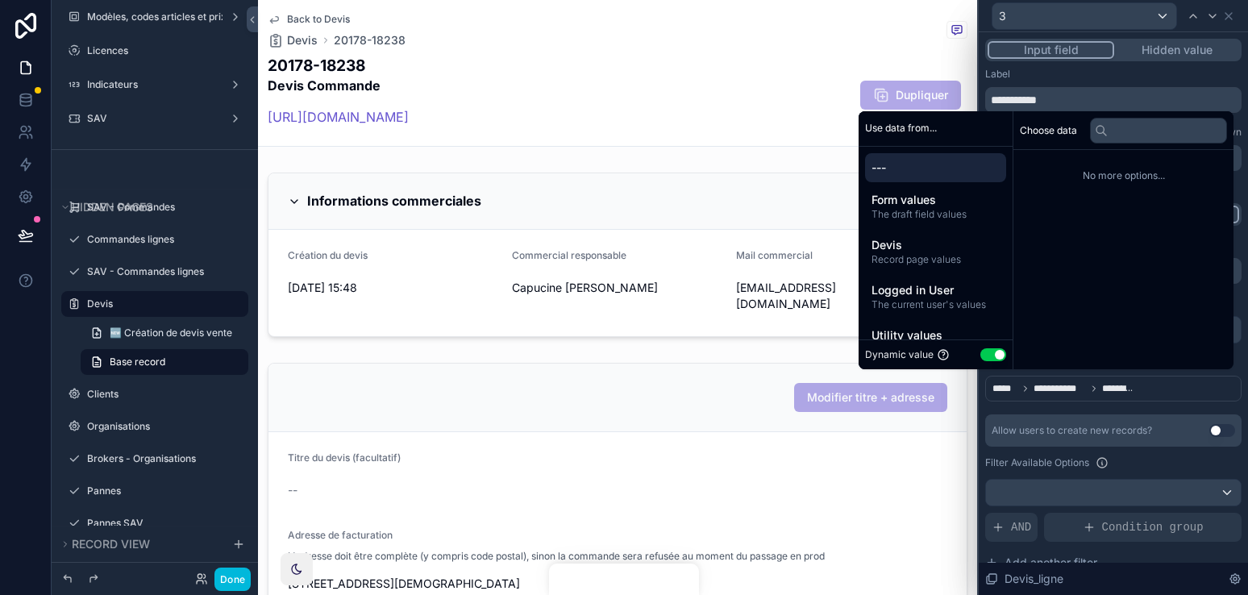
click at [980, 348] on button "Use setting" at bounding box center [993, 354] width 26 height 13
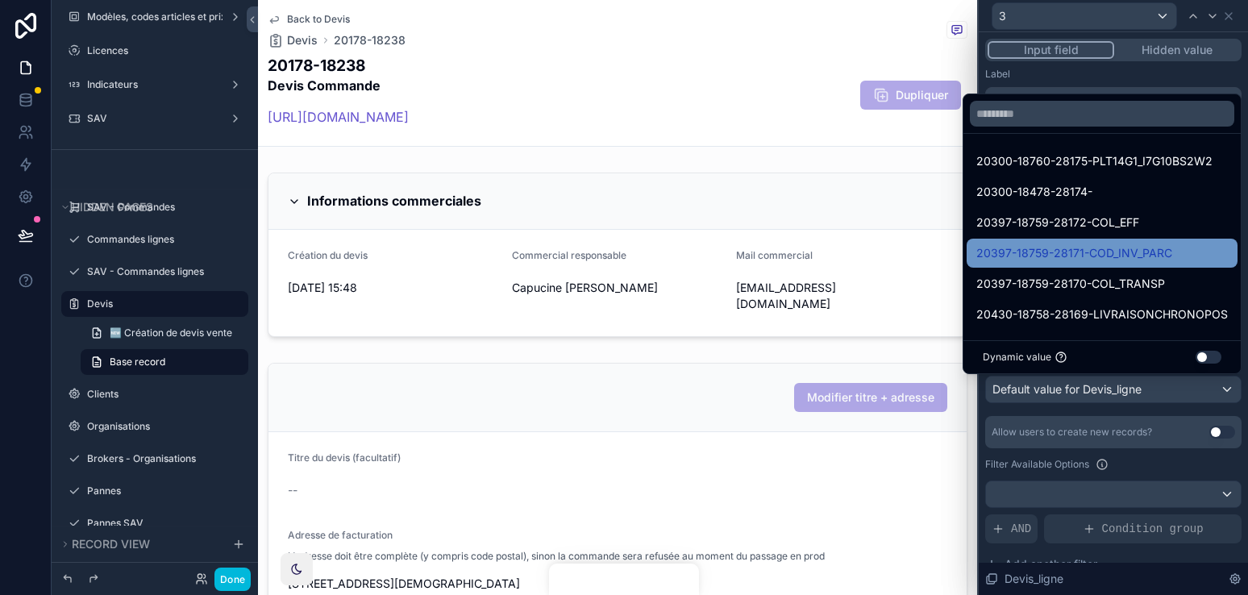
click at [1038, 241] on div "20397-18759-28171-COD_INV_PARC" at bounding box center [1101, 253] width 271 height 29
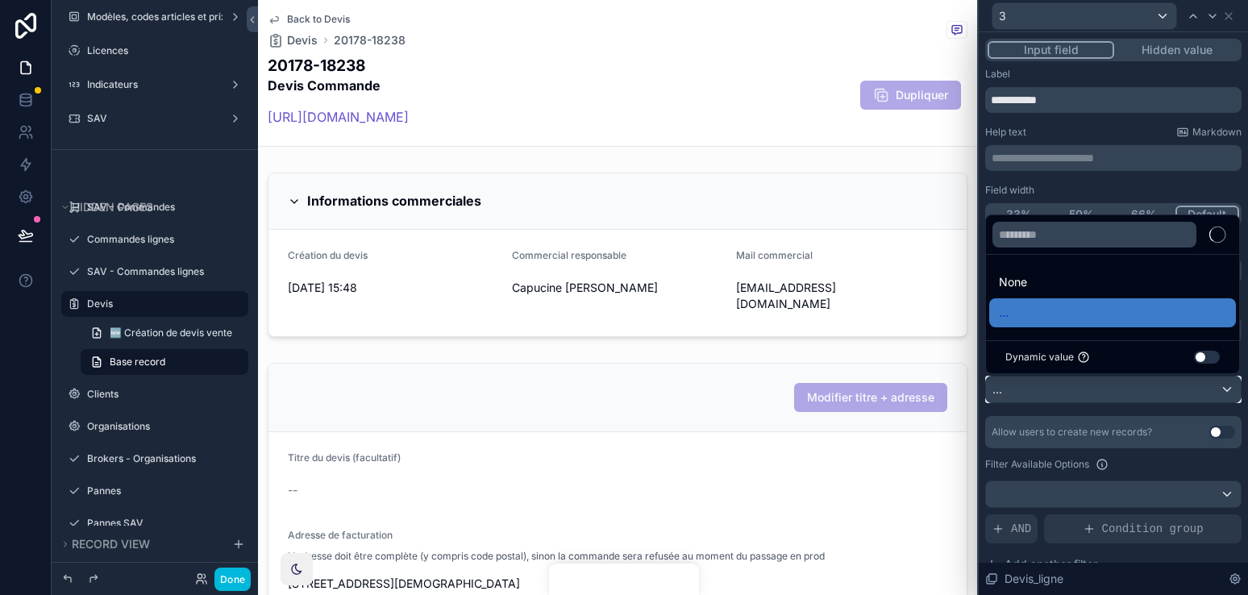
click at [1143, 390] on div "..." at bounding box center [1113, 389] width 255 height 26
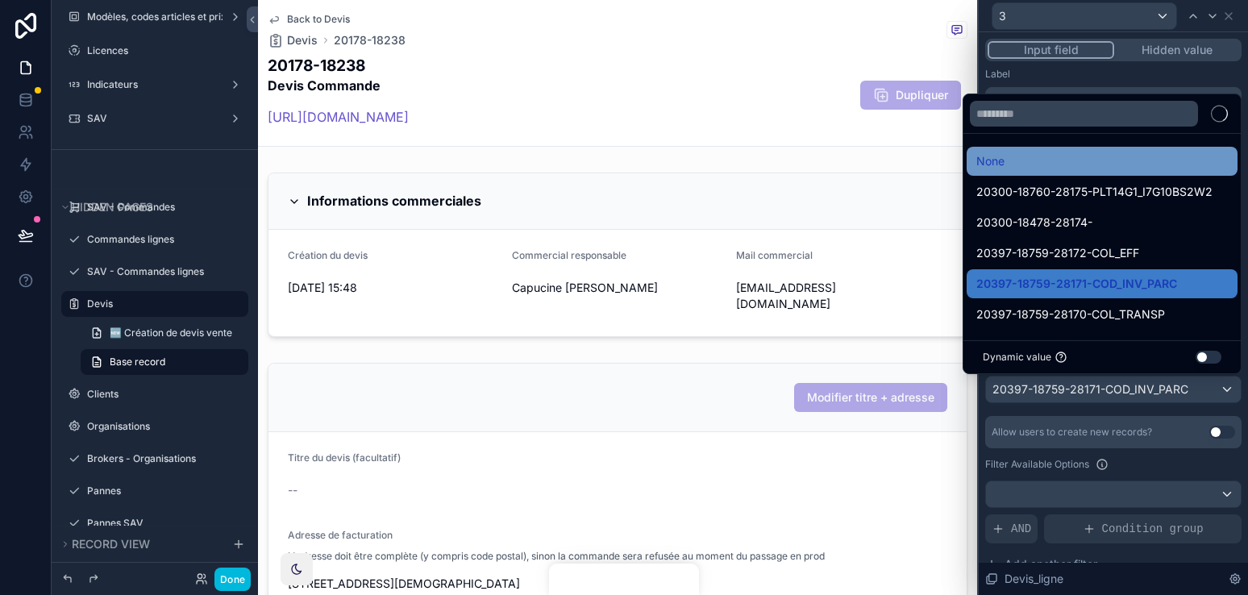
click at [1052, 166] on div "None" at bounding box center [1101, 161] width 251 height 19
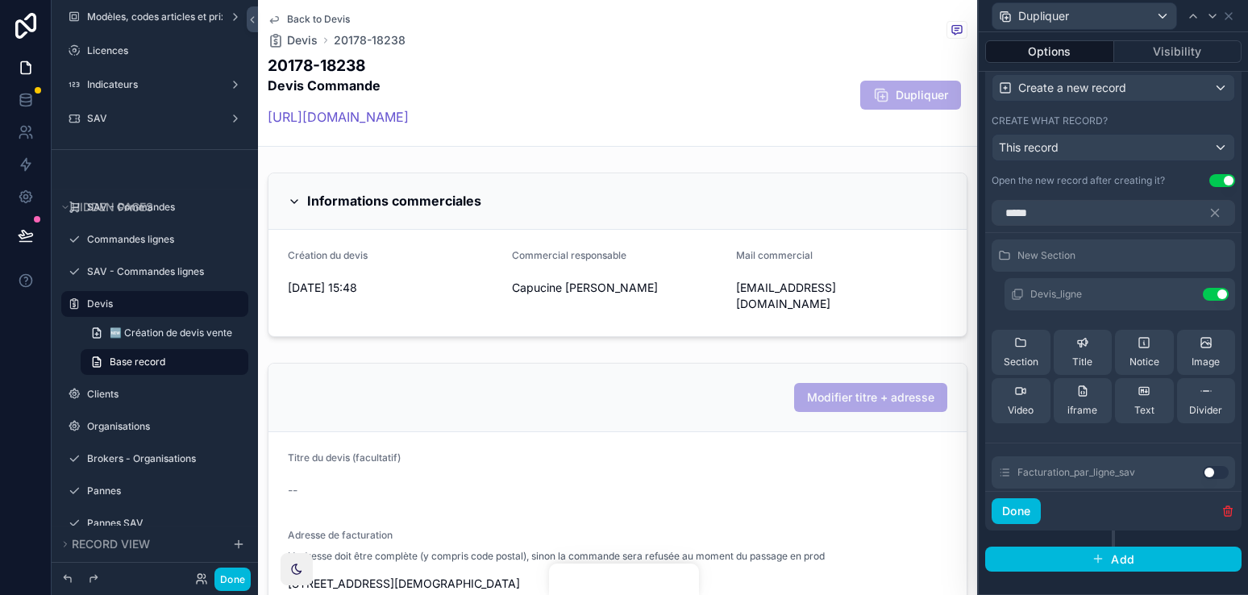
scroll to position [540, 0]
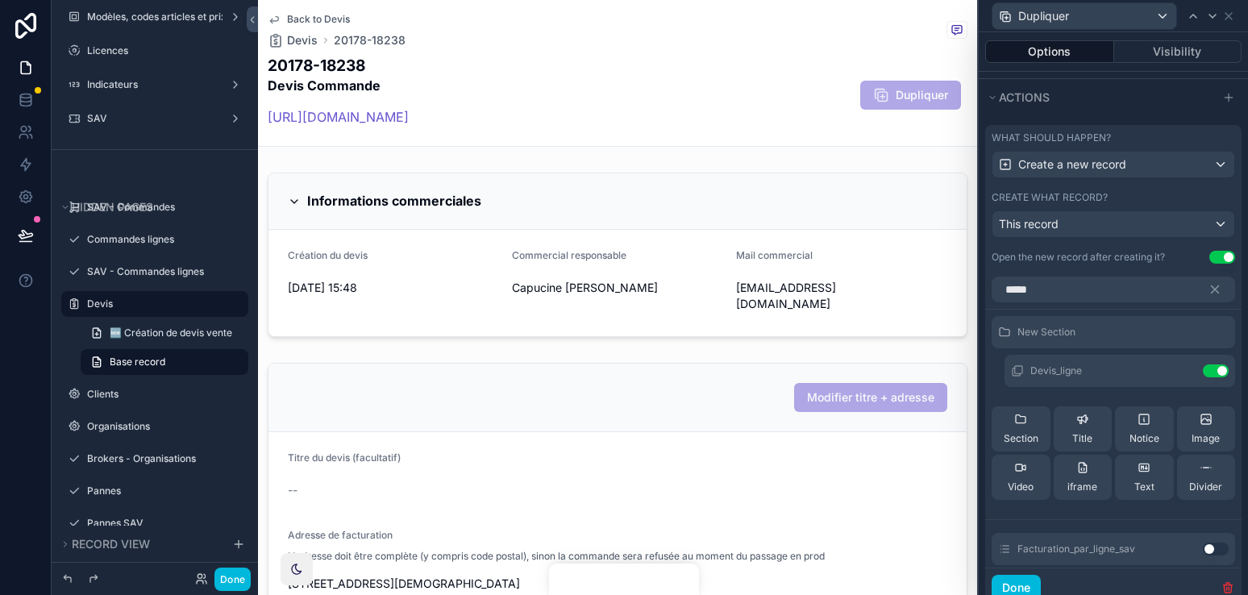
click at [1222, 376] on button "Use setting" at bounding box center [1215, 370] width 26 height 13
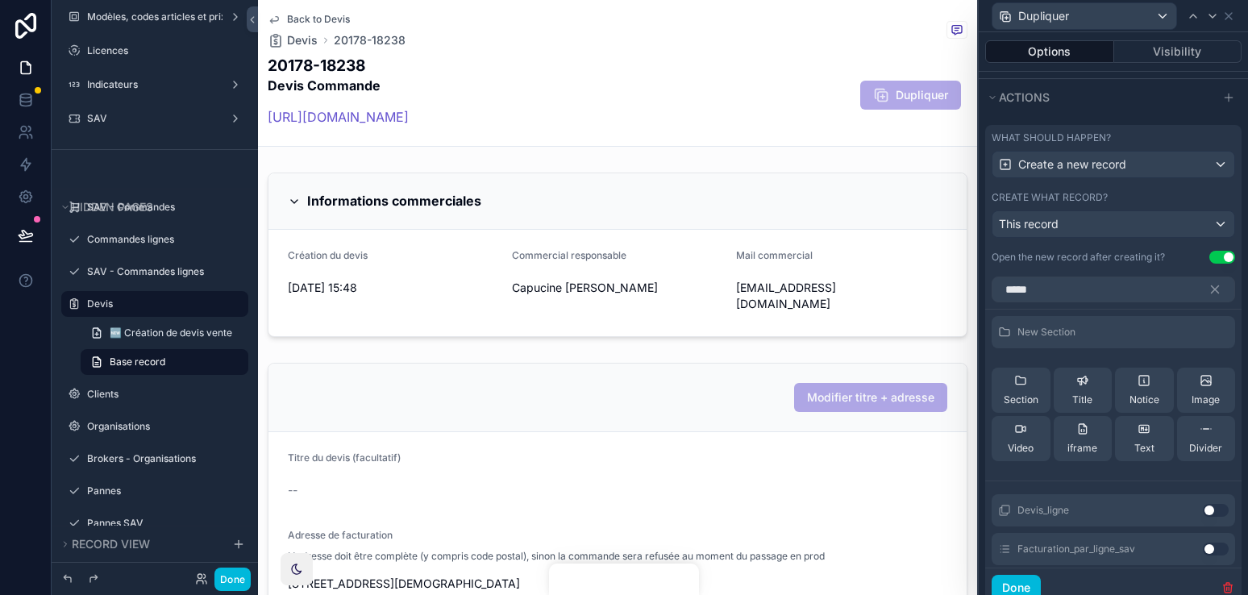
scroll to position [56, 0]
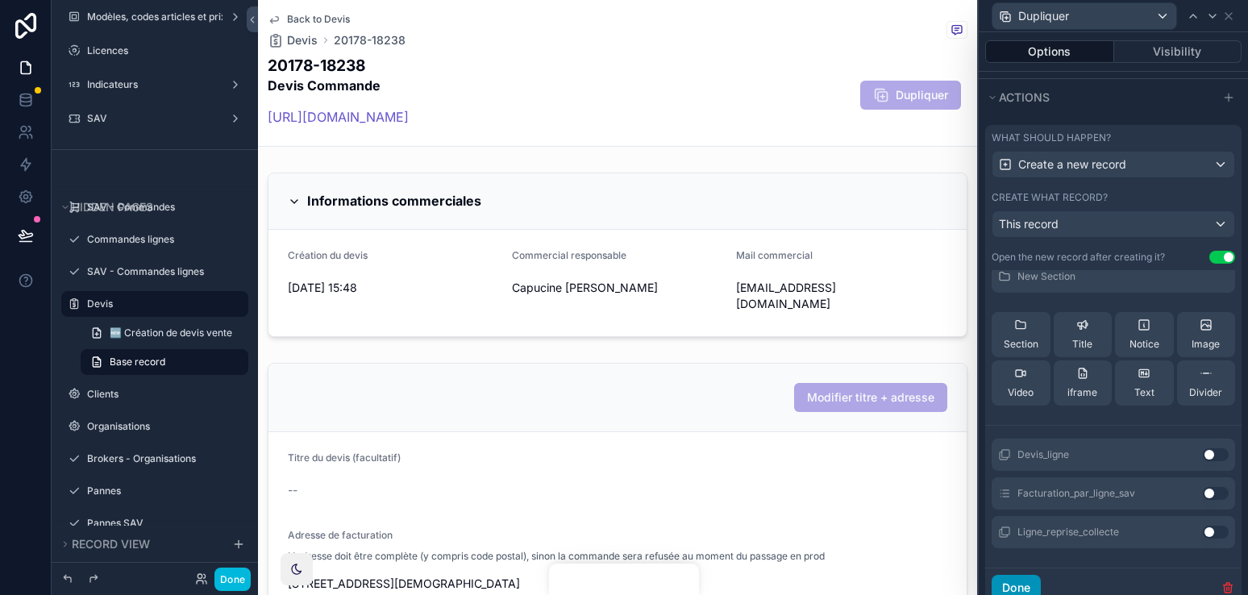
click at [1023, 588] on button "Done" at bounding box center [1015, 588] width 49 height 26
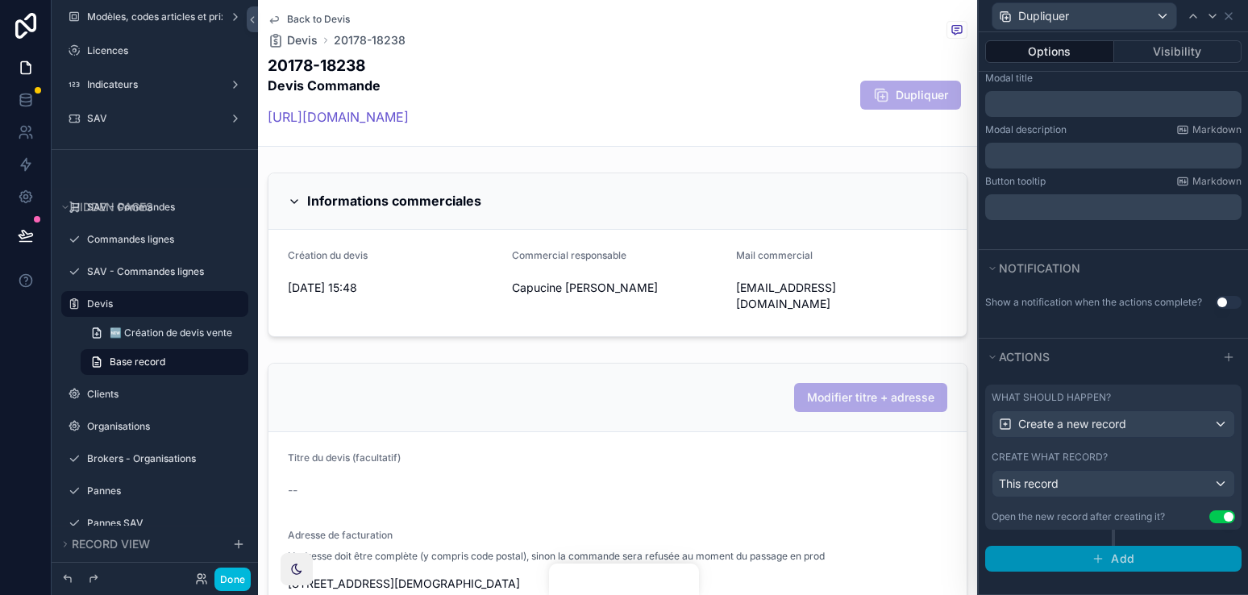
click at [1130, 556] on span "Add" at bounding box center [1122, 558] width 23 height 15
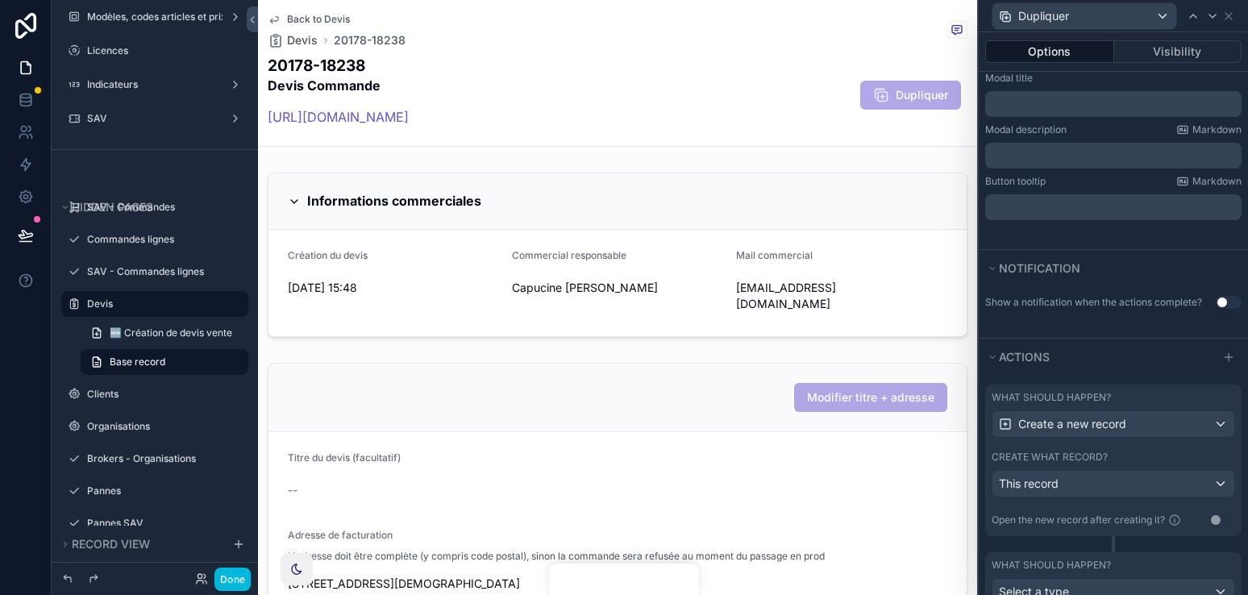
scroll to position [363, 0]
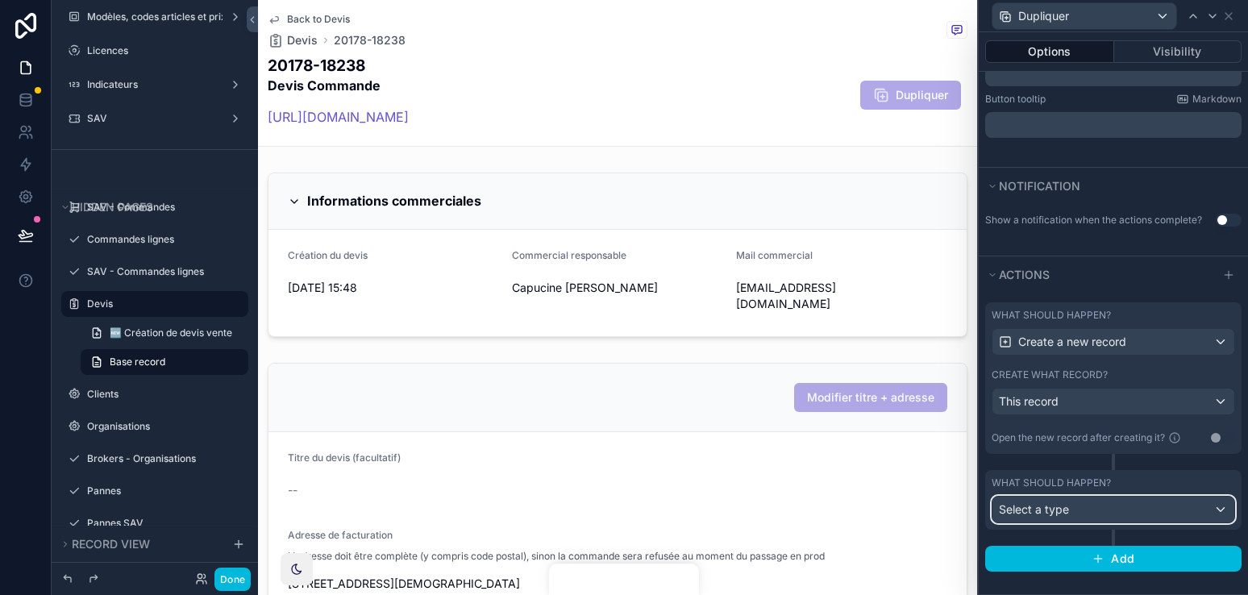
click at [1111, 514] on div "Select a type" at bounding box center [1113, 509] width 242 height 26
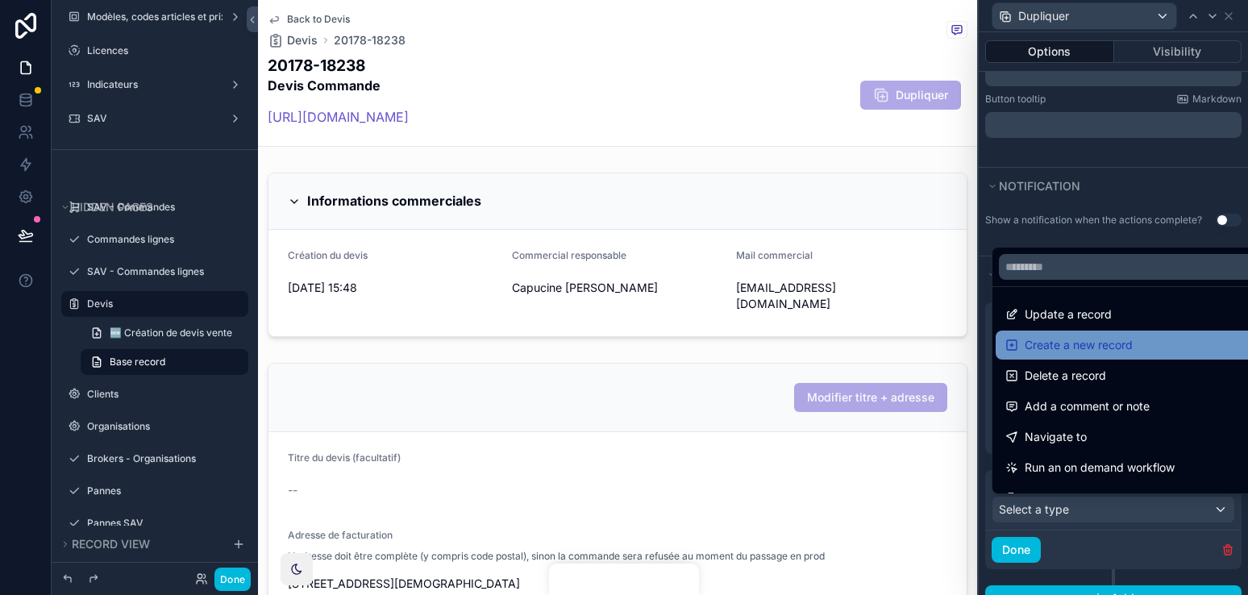
click at [1127, 351] on span "Create a new record" at bounding box center [1078, 344] width 108 height 19
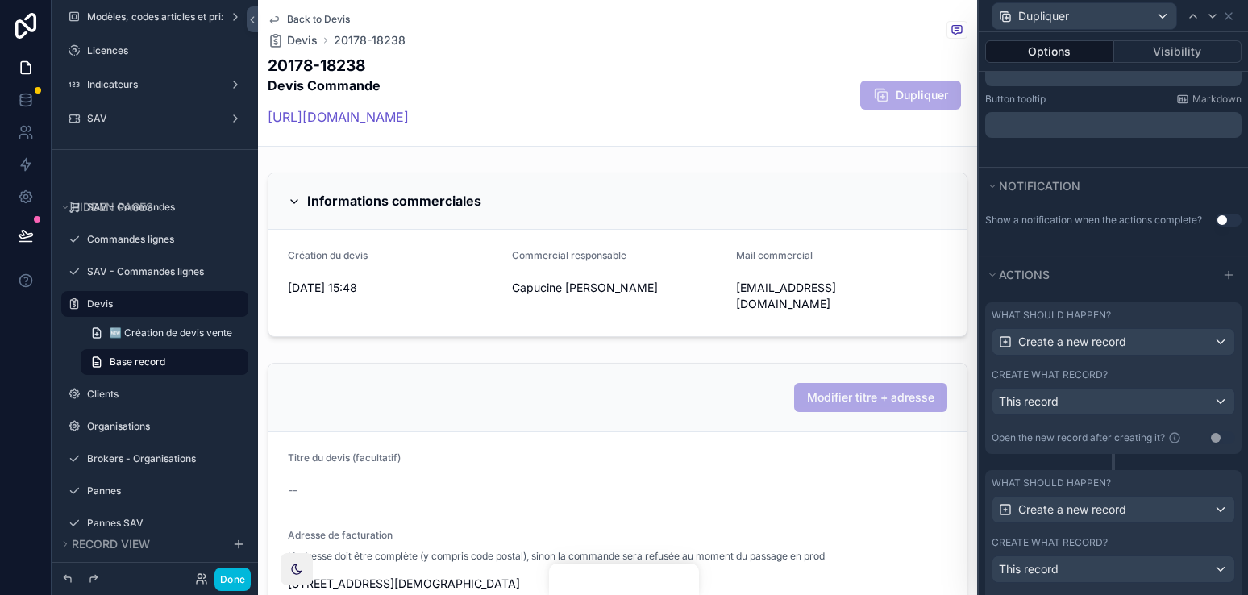
scroll to position [419, 0]
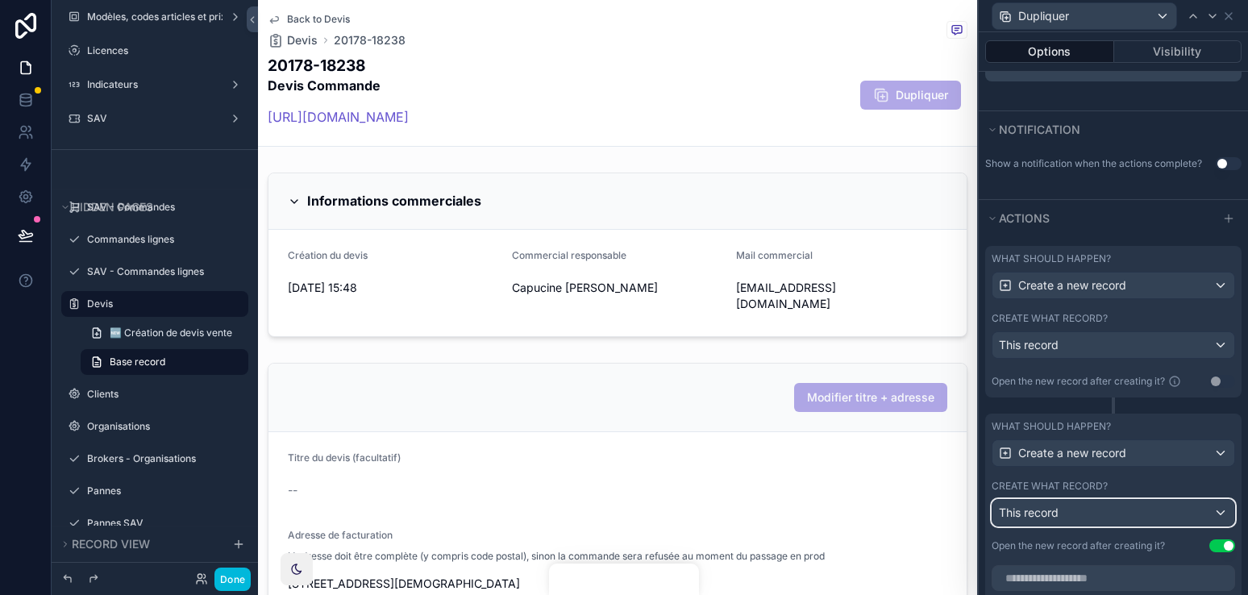
click at [1111, 502] on div "This record" at bounding box center [1113, 513] width 242 height 26
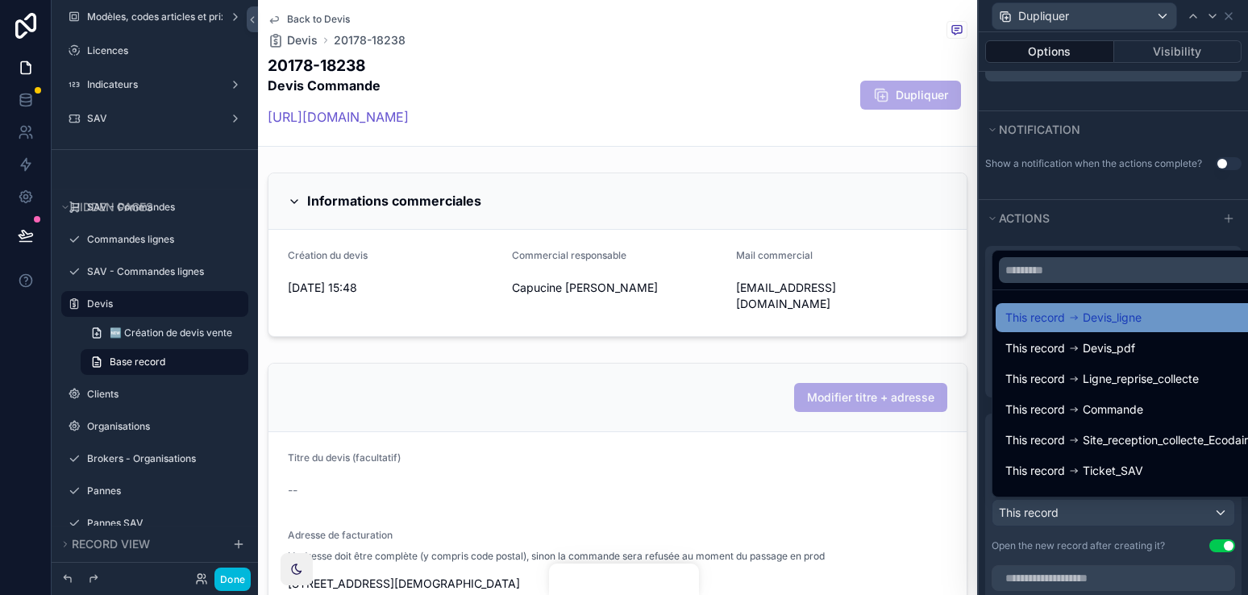
click at [1141, 322] on span "Devis_ligne" at bounding box center [1111, 317] width 59 height 19
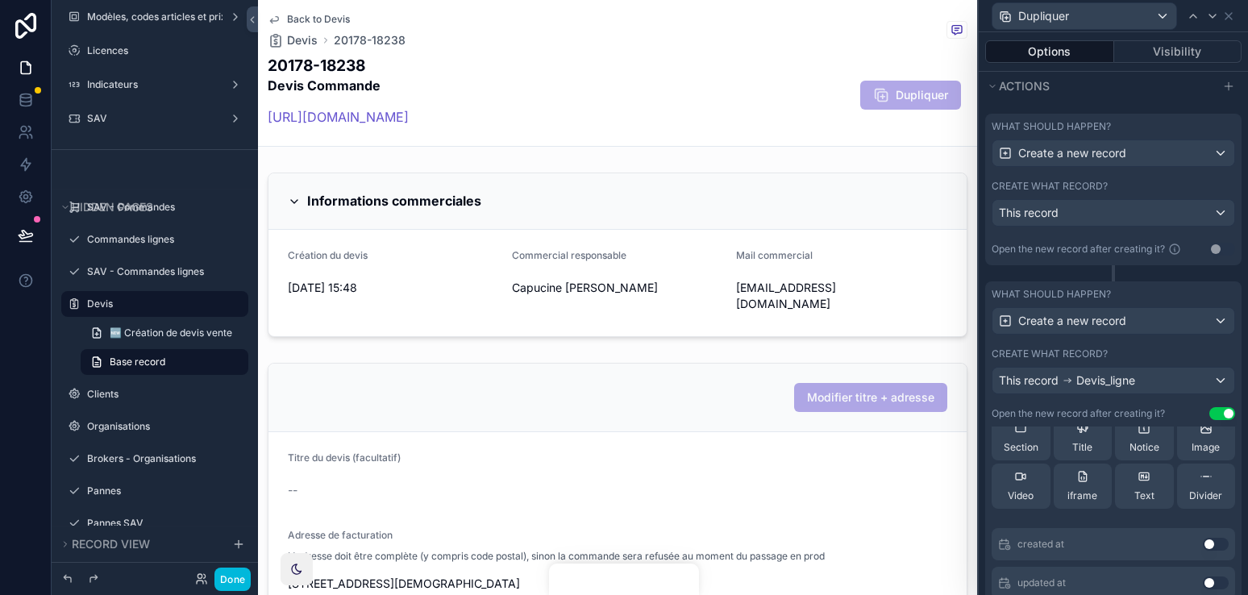
scroll to position [0, 0]
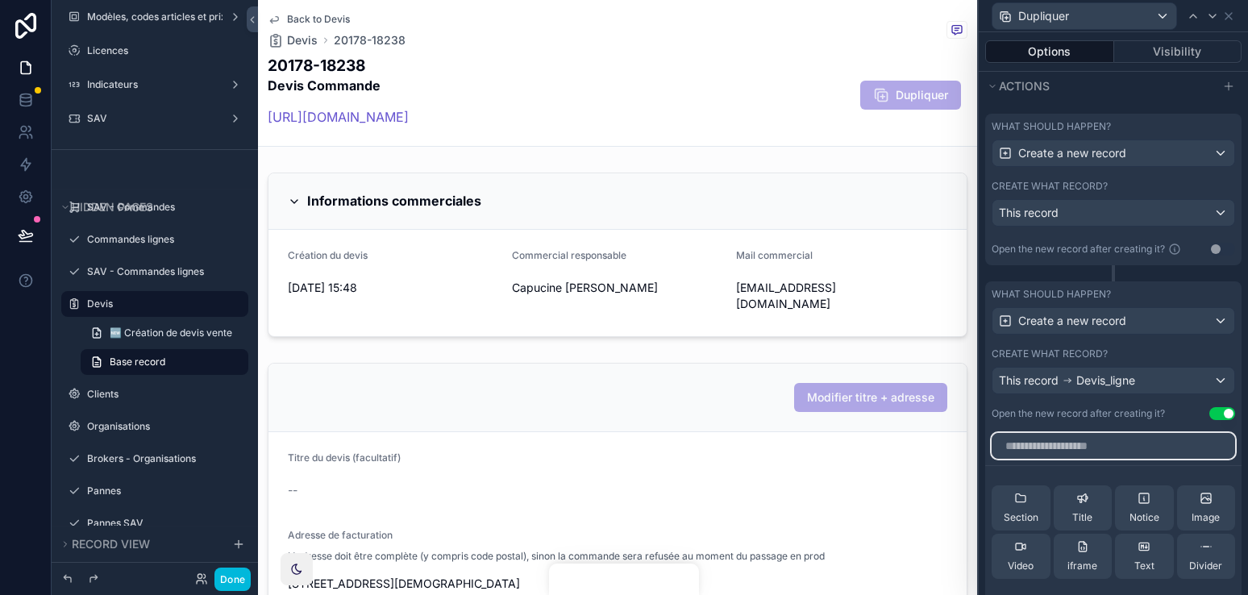
click at [1091, 451] on input "text" at bounding box center [1112, 446] width 243 height 26
type input "*"
type input "*****"
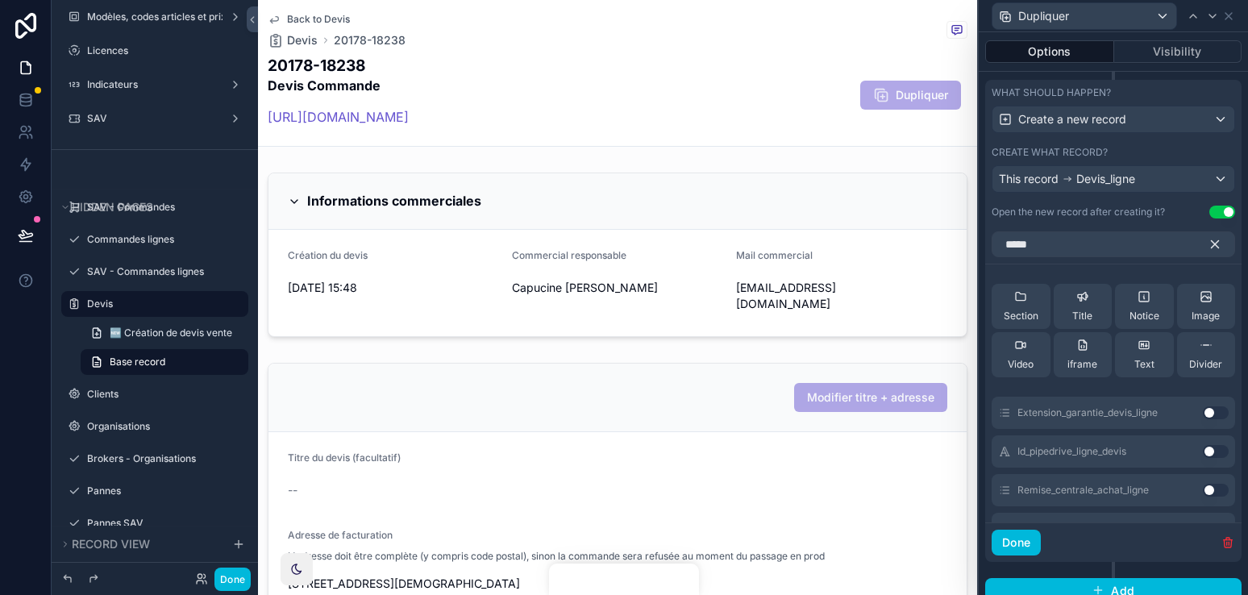
click at [1213, 237] on icon "button" at bounding box center [1214, 244] width 15 height 15
click at [1027, 542] on button "Done" at bounding box center [1015, 542] width 49 height 26
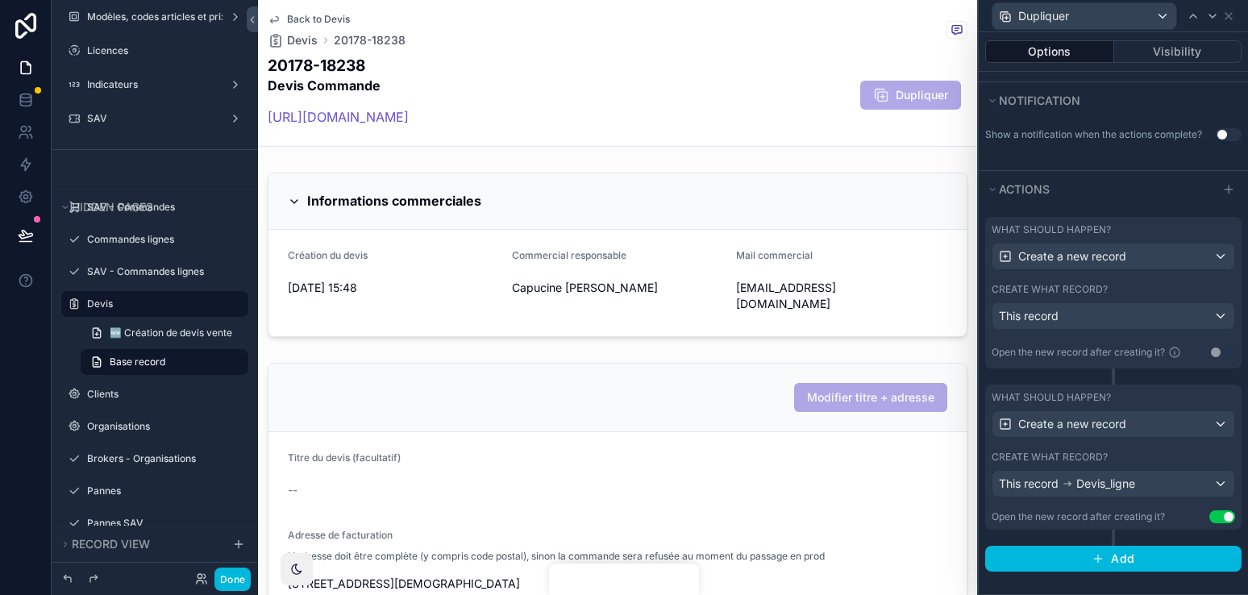
scroll to position [448, 0]
click at [1108, 512] on div "Open the new record after creating it?" at bounding box center [1077, 516] width 173 height 13
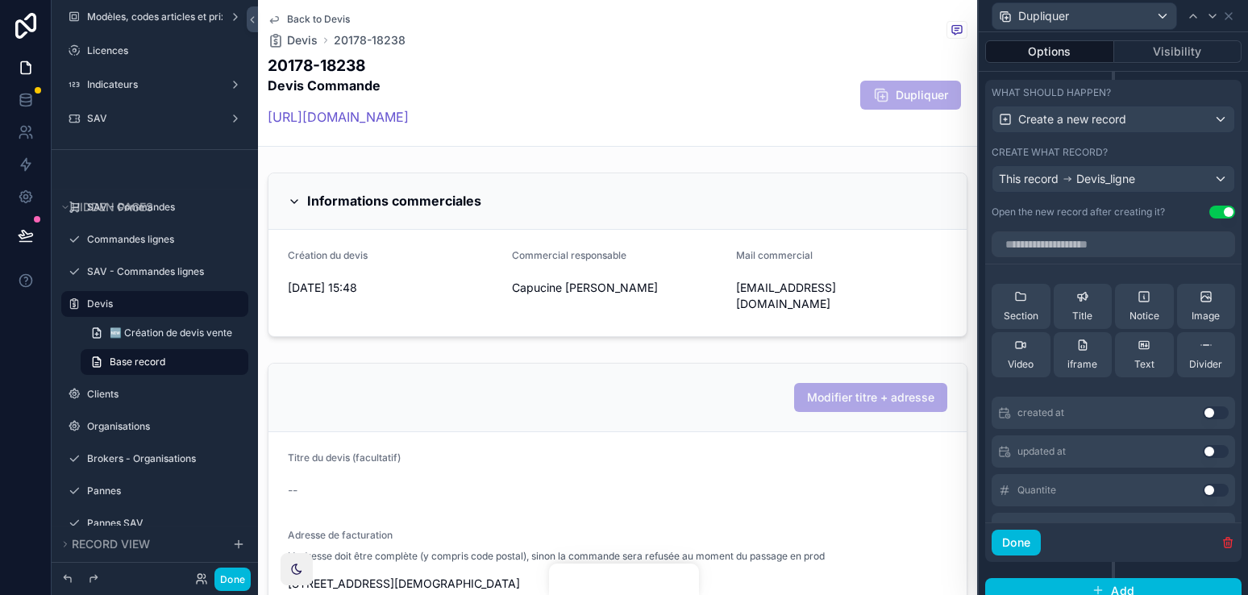
scroll to position [525, 0]
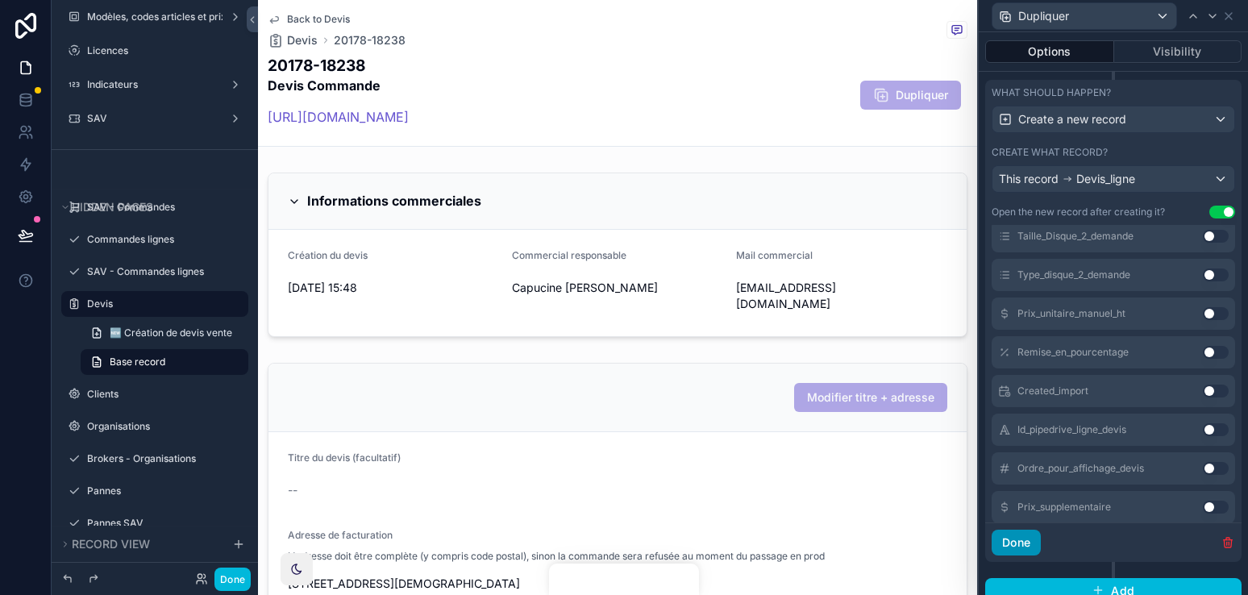
click at [1031, 529] on button "Done" at bounding box center [1015, 542] width 49 height 26
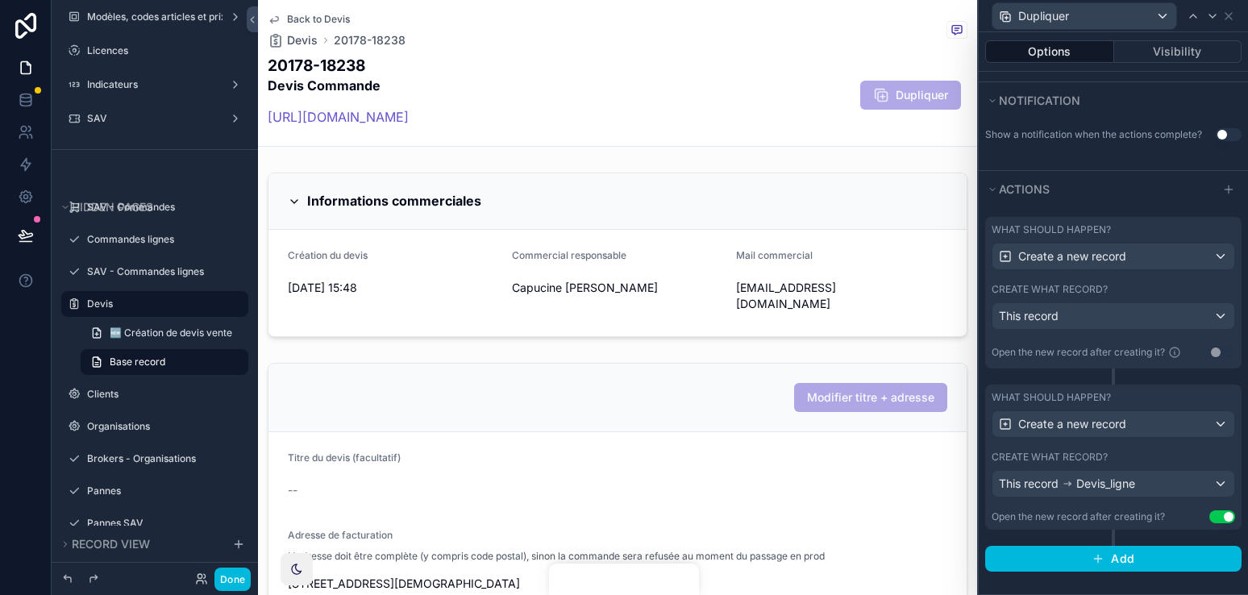
scroll to position [448, 0]
click at [239, 571] on button "Done" at bounding box center [232, 578] width 36 height 23
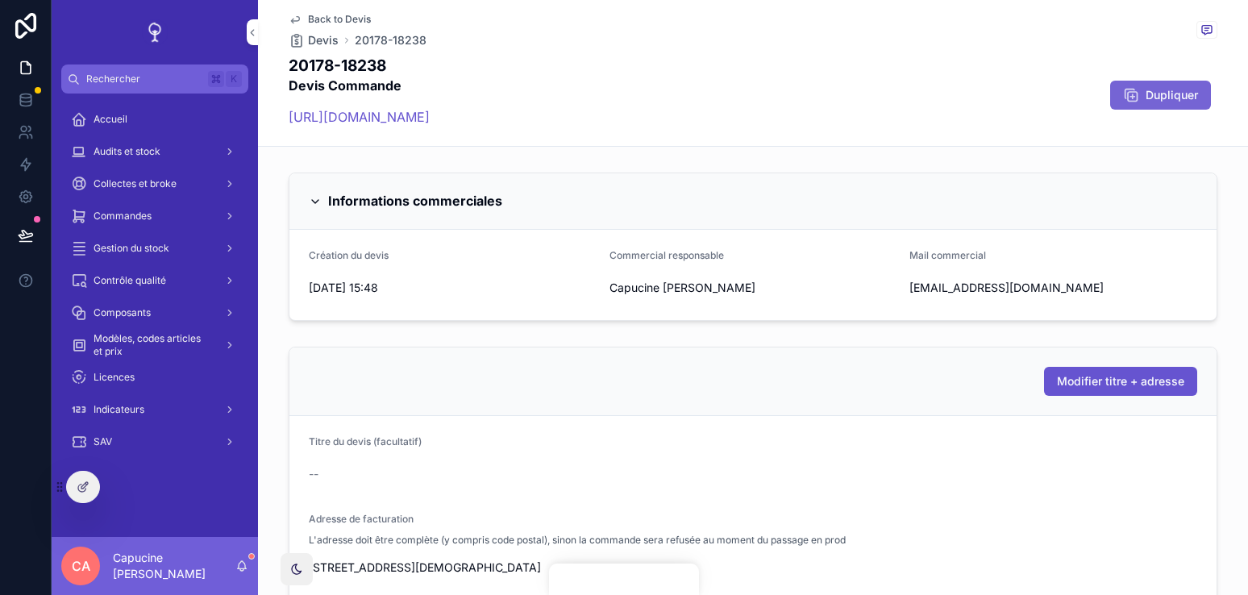
click at [1150, 105] on button "Dupliquer" at bounding box center [1160, 95] width 101 height 29
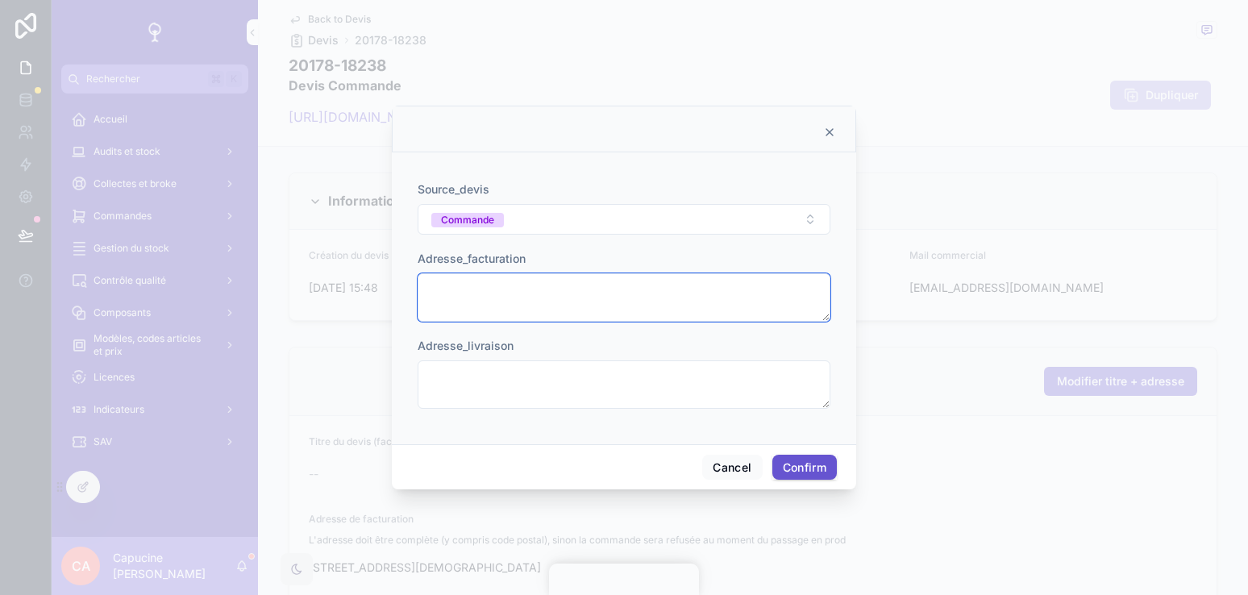
click at [625, 281] on textarea at bounding box center [623, 297] width 413 height 48
click at [805, 459] on button "Confirm" at bounding box center [804, 468] width 64 height 26
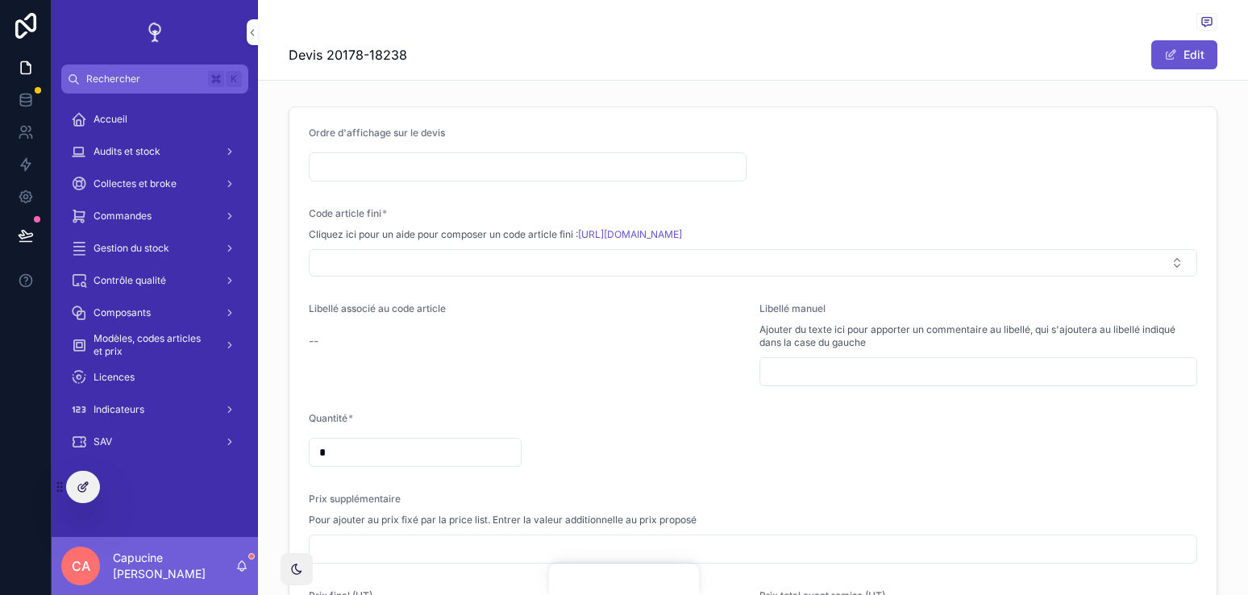
click at [86, 483] on icon at bounding box center [83, 486] width 13 height 13
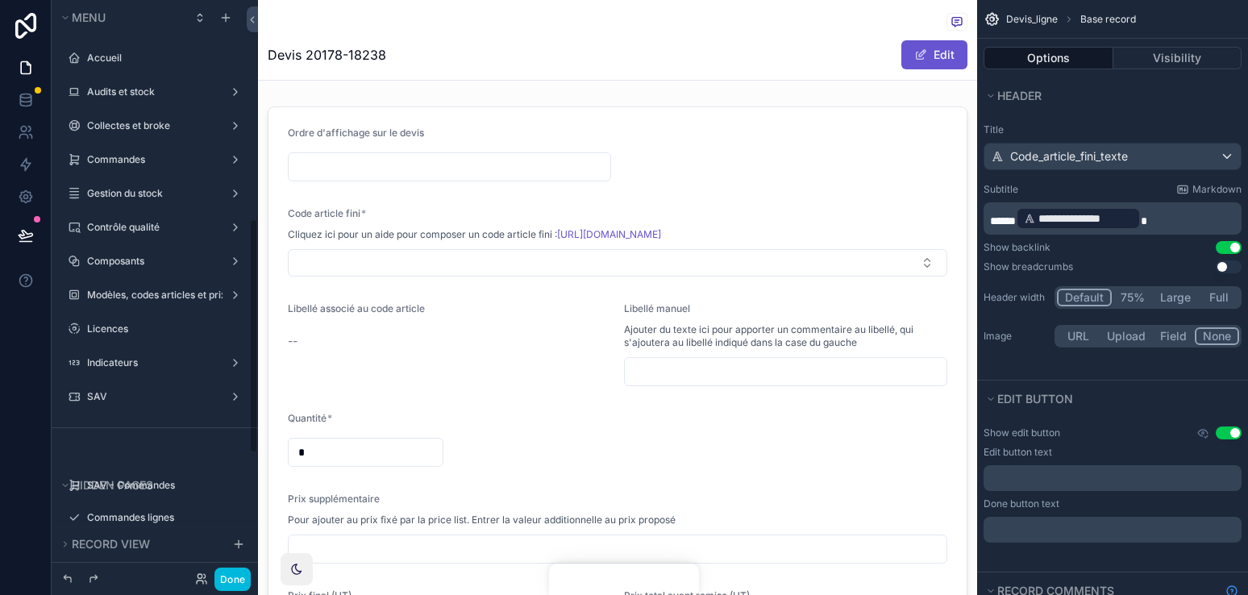
scroll to position [536, 0]
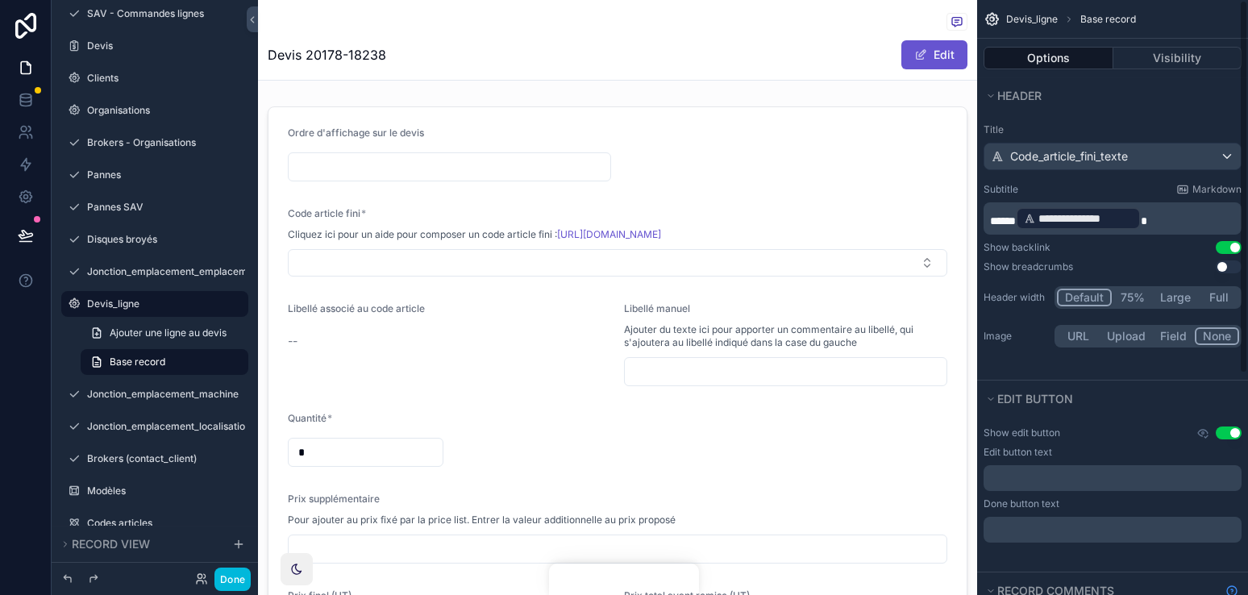
click at [762, 15] on div "scrollable content" at bounding box center [618, 23] width 700 height 20
click at [765, 21] on div "scrollable content" at bounding box center [618, 23] width 700 height 20
click at [878, 30] on div "Record comments ]" at bounding box center [874, 23] width 124 height 16
click at [846, 68] on div "Edit" at bounding box center [906, 54] width 121 height 31
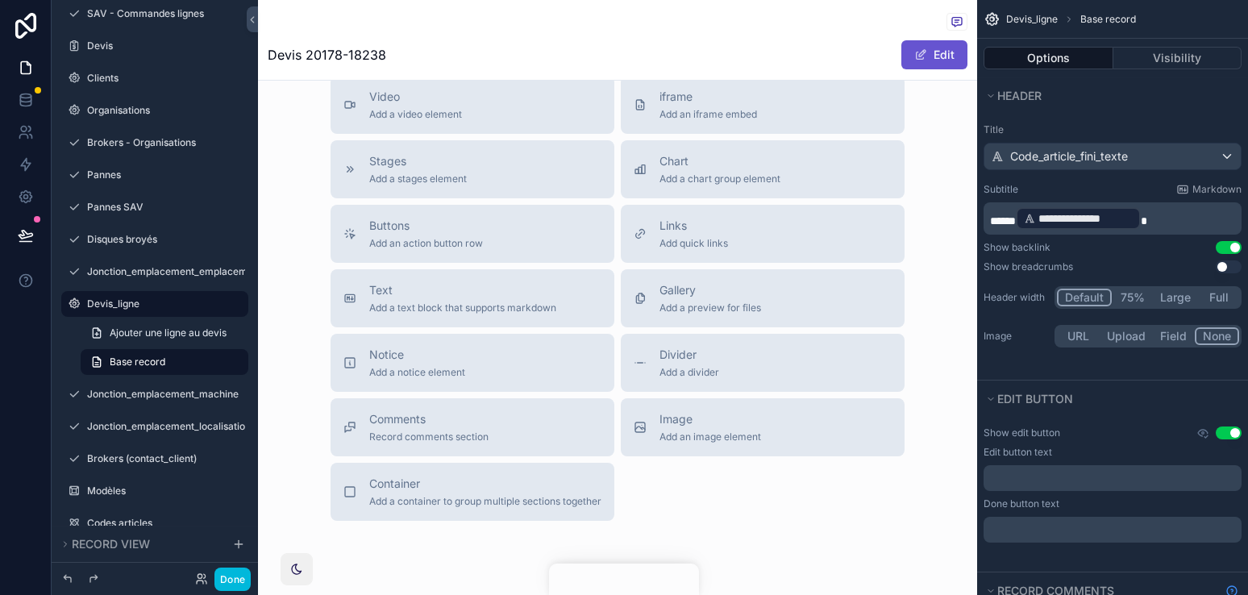
scroll to position [0, 0]
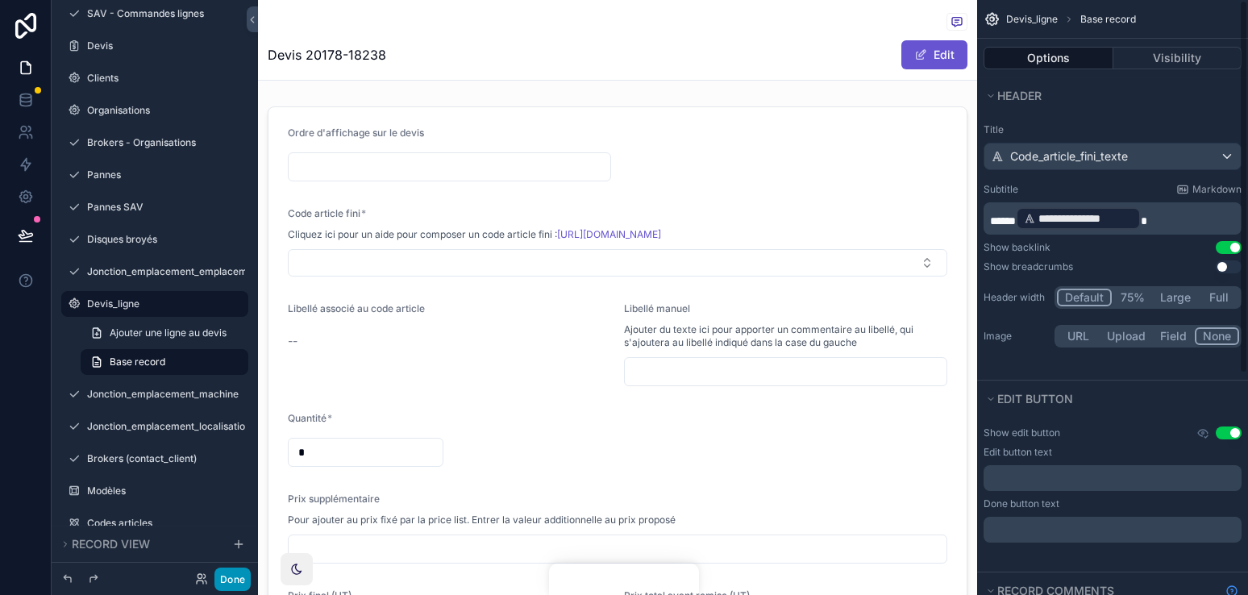
click at [235, 583] on button "Done" at bounding box center [232, 578] width 36 height 23
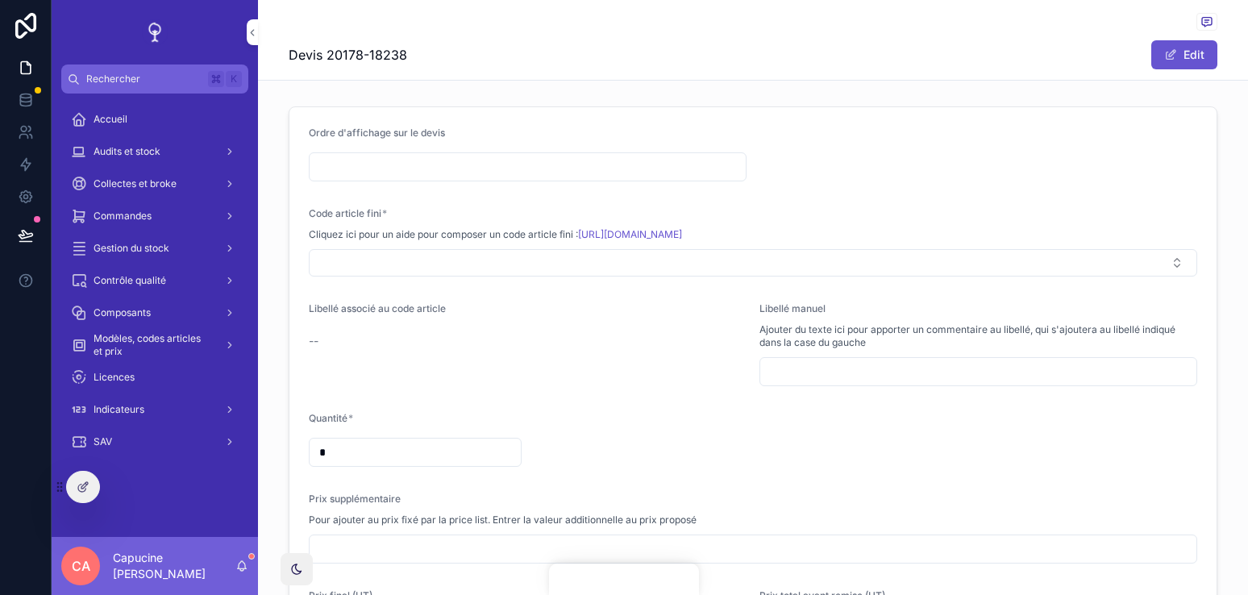
click at [372, 53] on span "Devis 20178-18238" at bounding box center [348, 54] width 118 height 19
copy div "Devis 20178-18238"
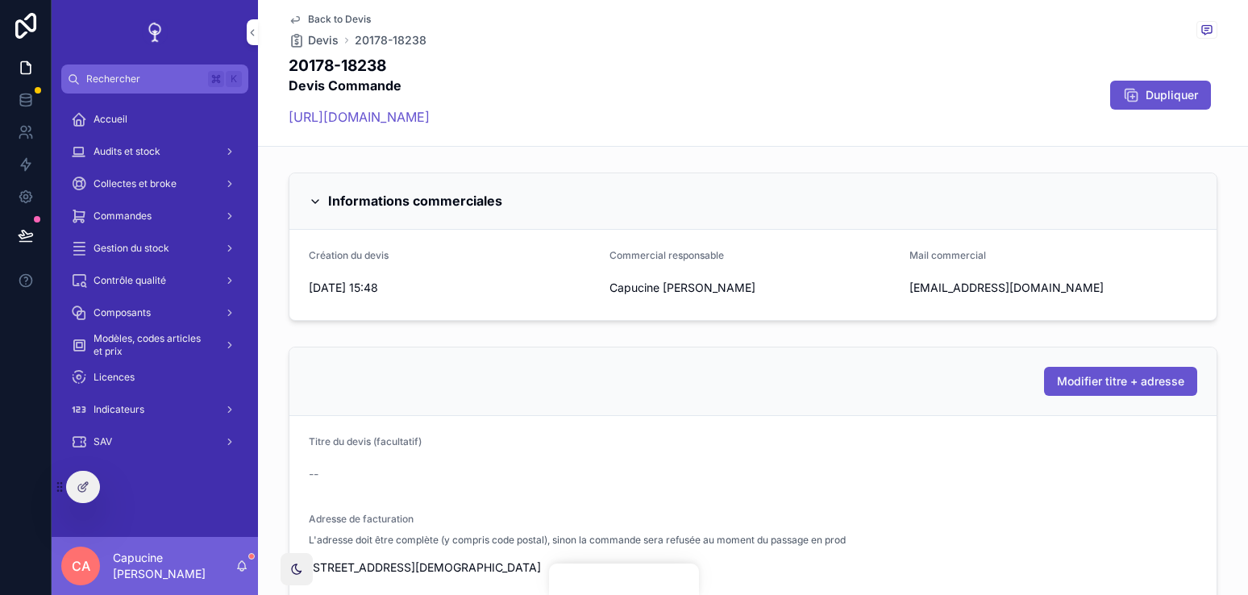
click at [695, 145] on div "Back to [PERSON_NAME] 20178-18238 20178-18238 Devis Commande [URL][DOMAIN_NAME]…" at bounding box center [753, 73] width 928 height 146
click at [718, 39] on div "Back to [PERSON_NAME] 20178-18238" at bounding box center [753, 30] width 928 height 35
click at [705, 100] on div "20178-18238 Devis Commande [URL][DOMAIN_NAME] Dupliquer" at bounding box center [753, 95] width 928 height 81
click at [743, 517] on div "Adresse de facturation" at bounding box center [753, 522] width 888 height 19
click at [246, 567] on icon "scrollable content" at bounding box center [241, 565] width 13 height 13
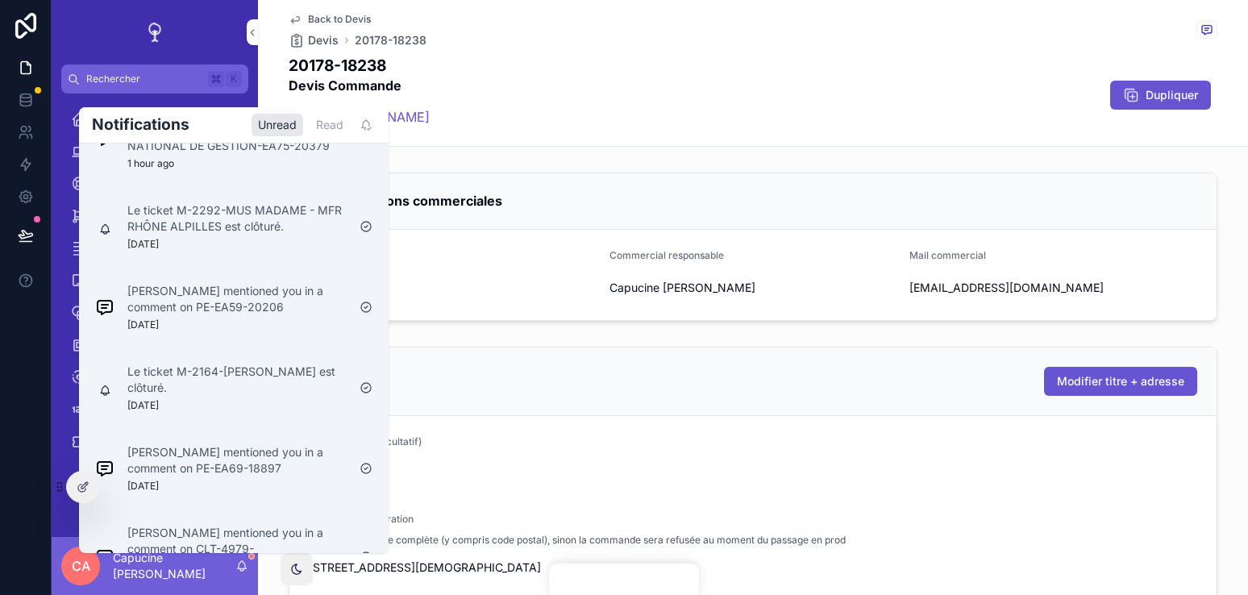
scroll to position [189, 0]
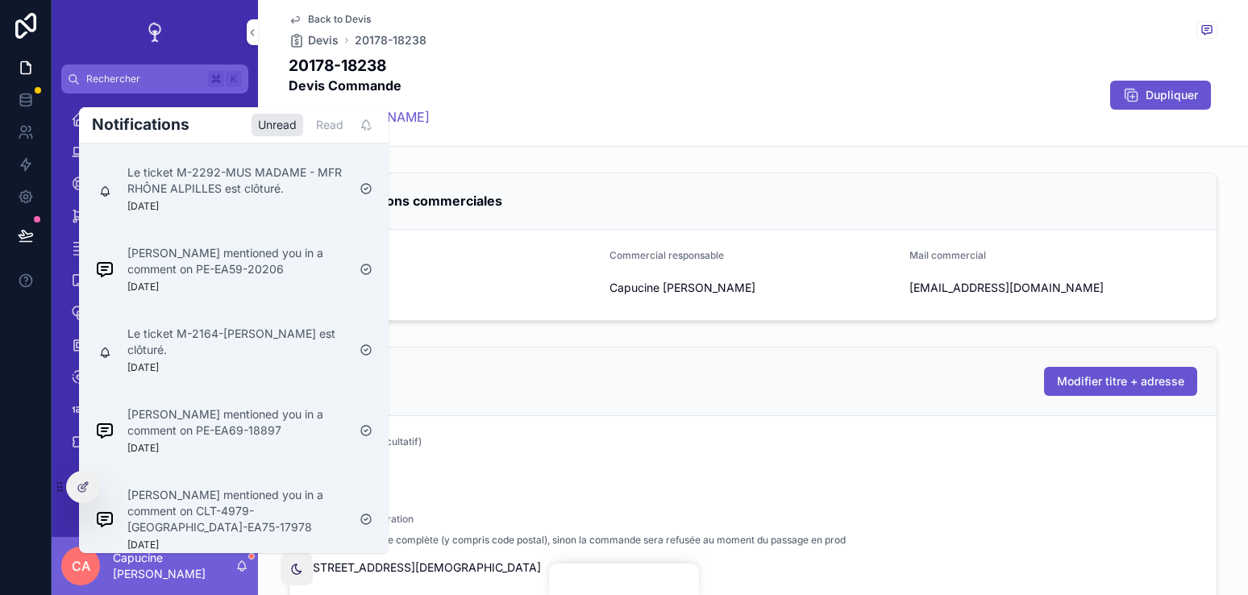
click at [455, 349] on div "Modifier titre + adresse" at bounding box center [752, 381] width 927 height 69
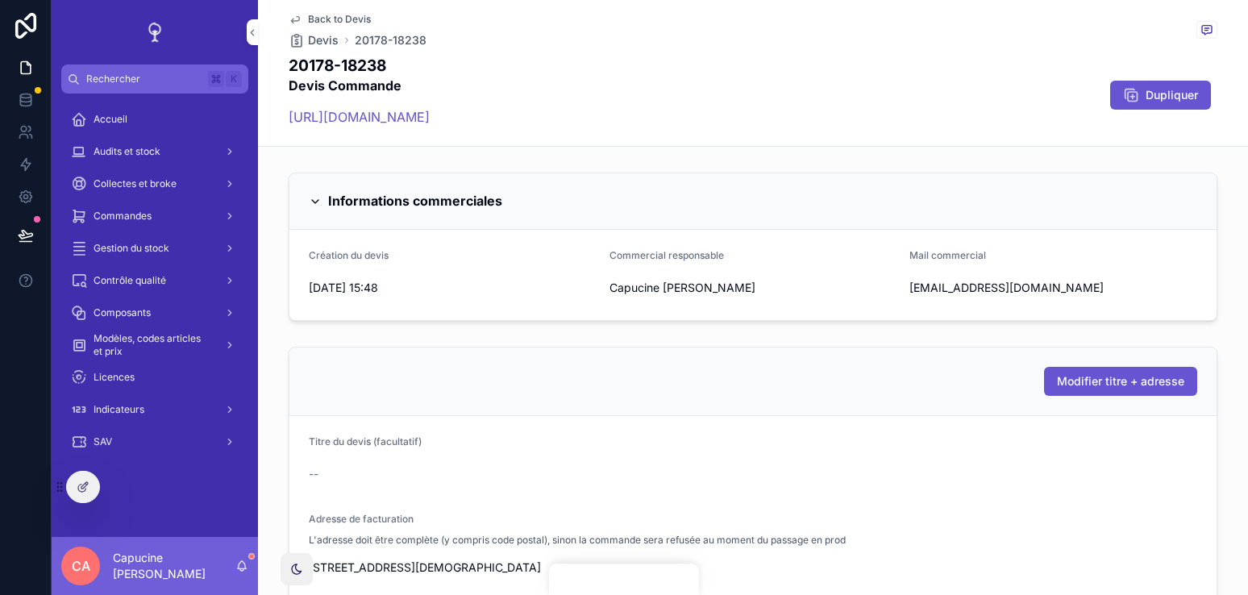
click at [707, 77] on div "20178-18238 Devis Commande [URL][DOMAIN_NAME] Dupliquer" at bounding box center [753, 95] width 928 height 81
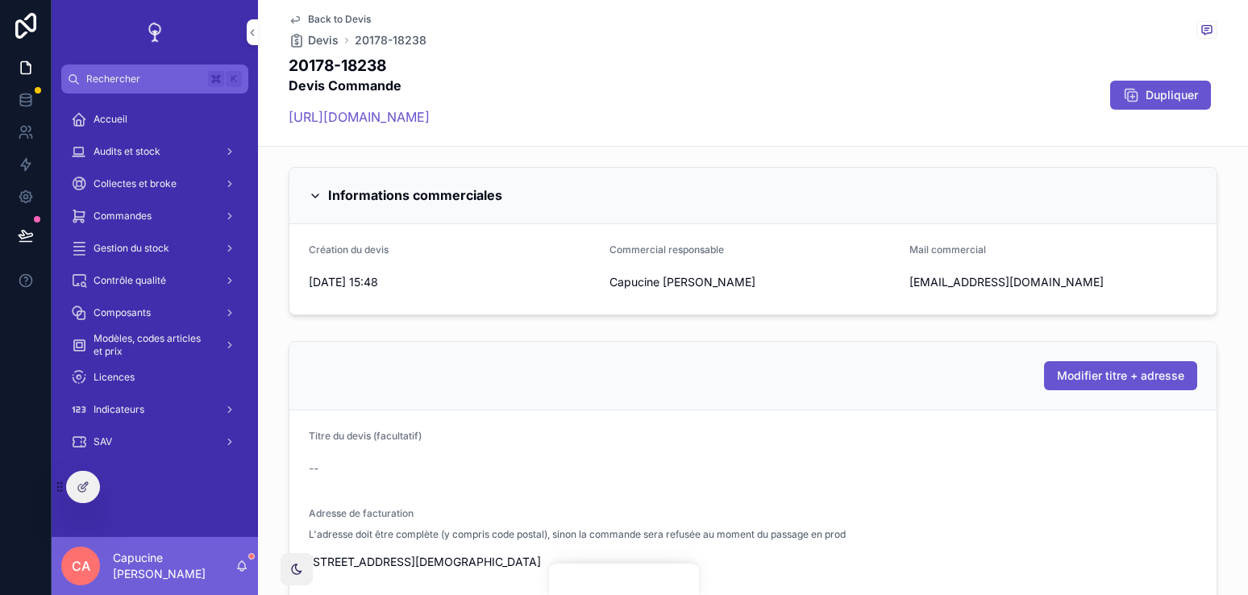
scroll to position [10, 0]
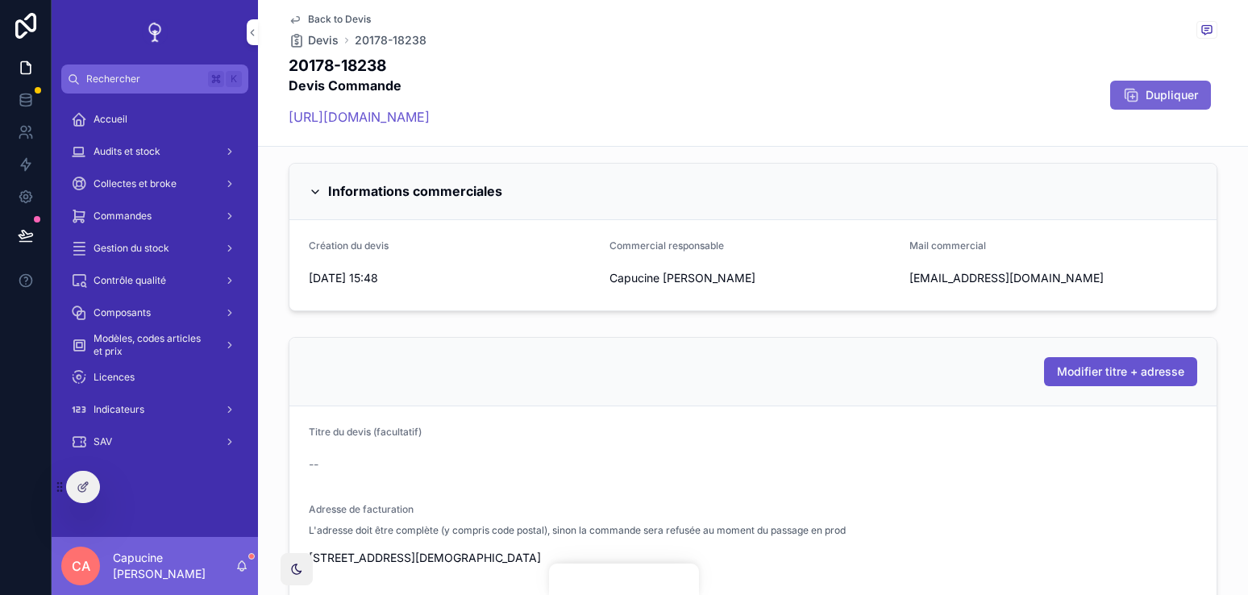
click at [1130, 84] on button "Dupliquer" at bounding box center [1160, 95] width 101 height 29
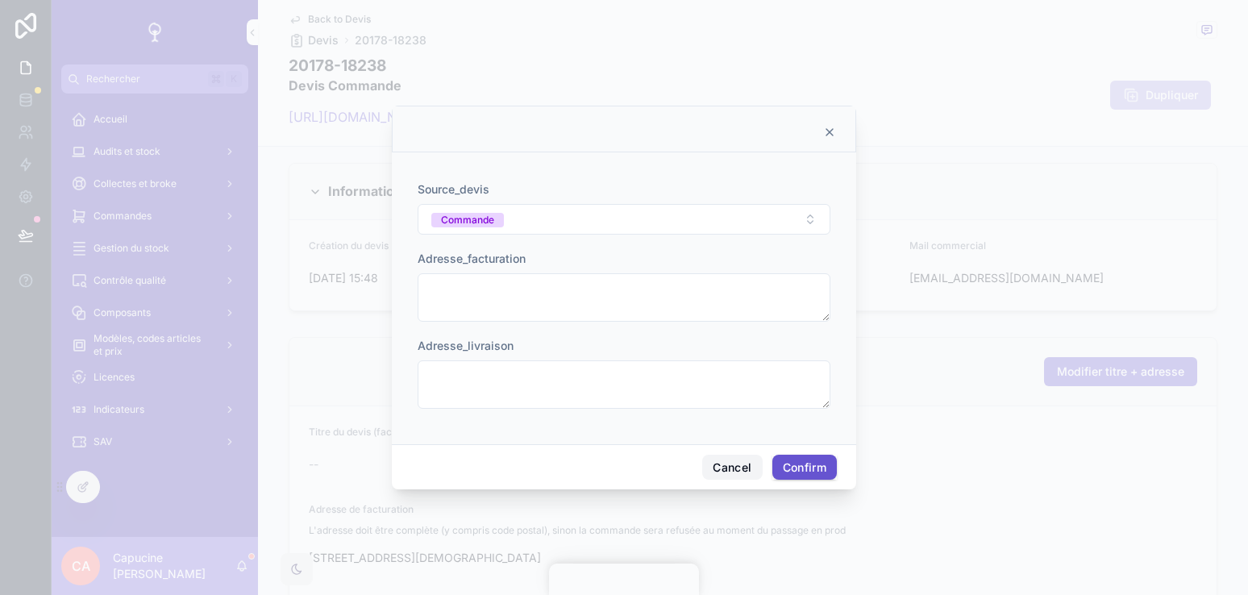
click at [729, 471] on button "Cancel" at bounding box center [732, 468] width 60 height 26
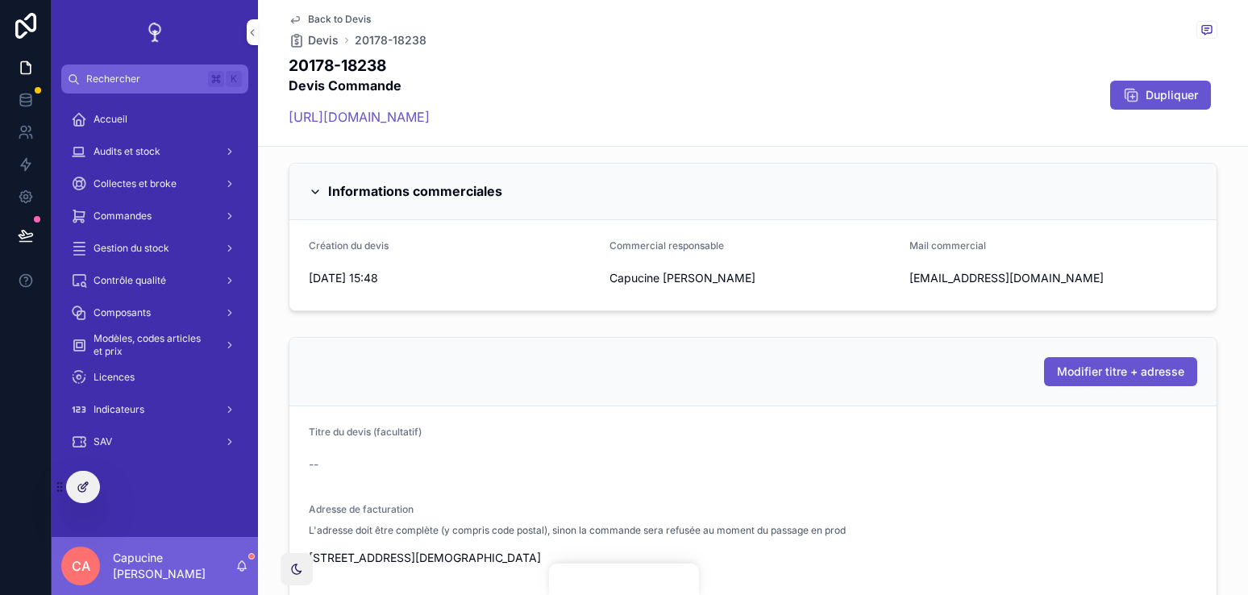
click at [85, 484] on icon at bounding box center [83, 486] width 13 height 13
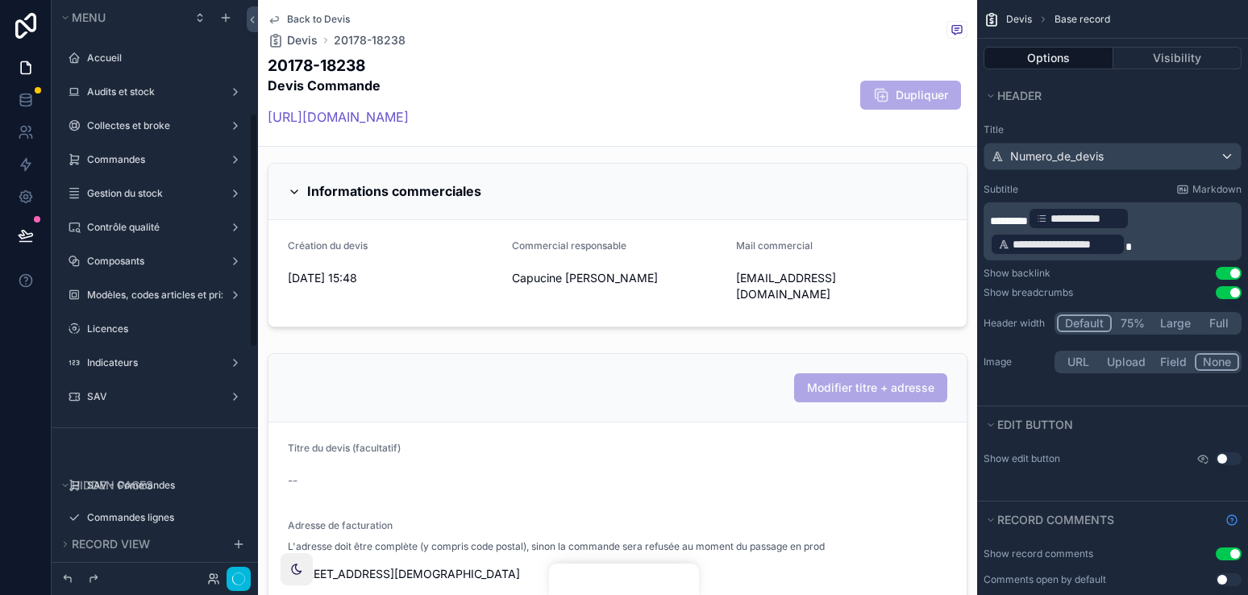
scroll to position [278, 0]
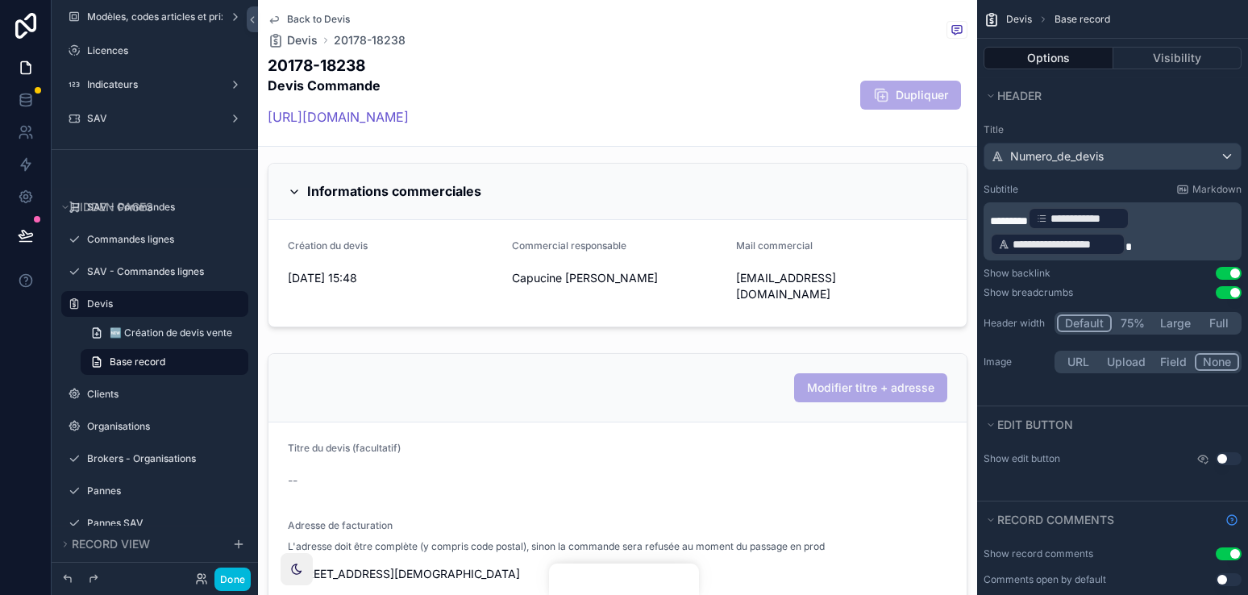
click at [828, 107] on div "20178-18238 Devis Commande [URL][DOMAIN_NAME] Dupliquer" at bounding box center [618, 95] width 700 height 81
